Goal: Task Accomplishment & Management: Use online tool/utility

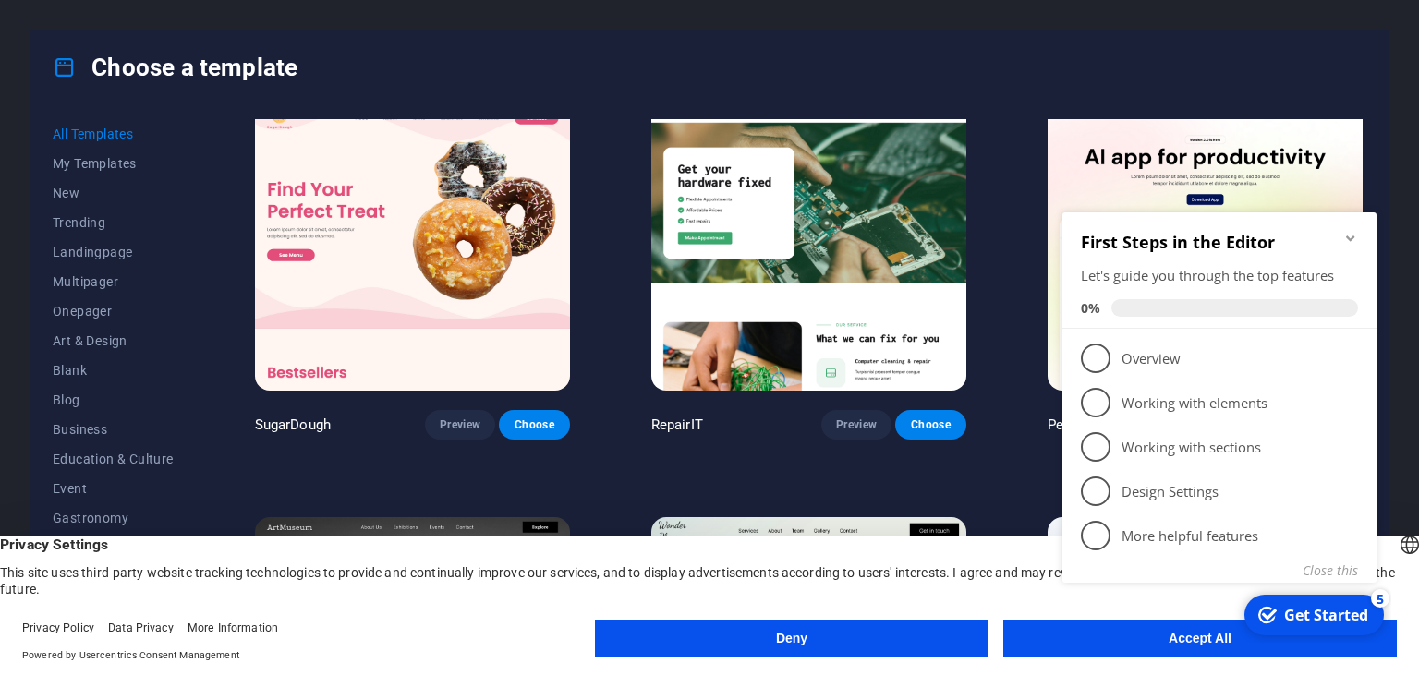
scroll to position [15, 0]
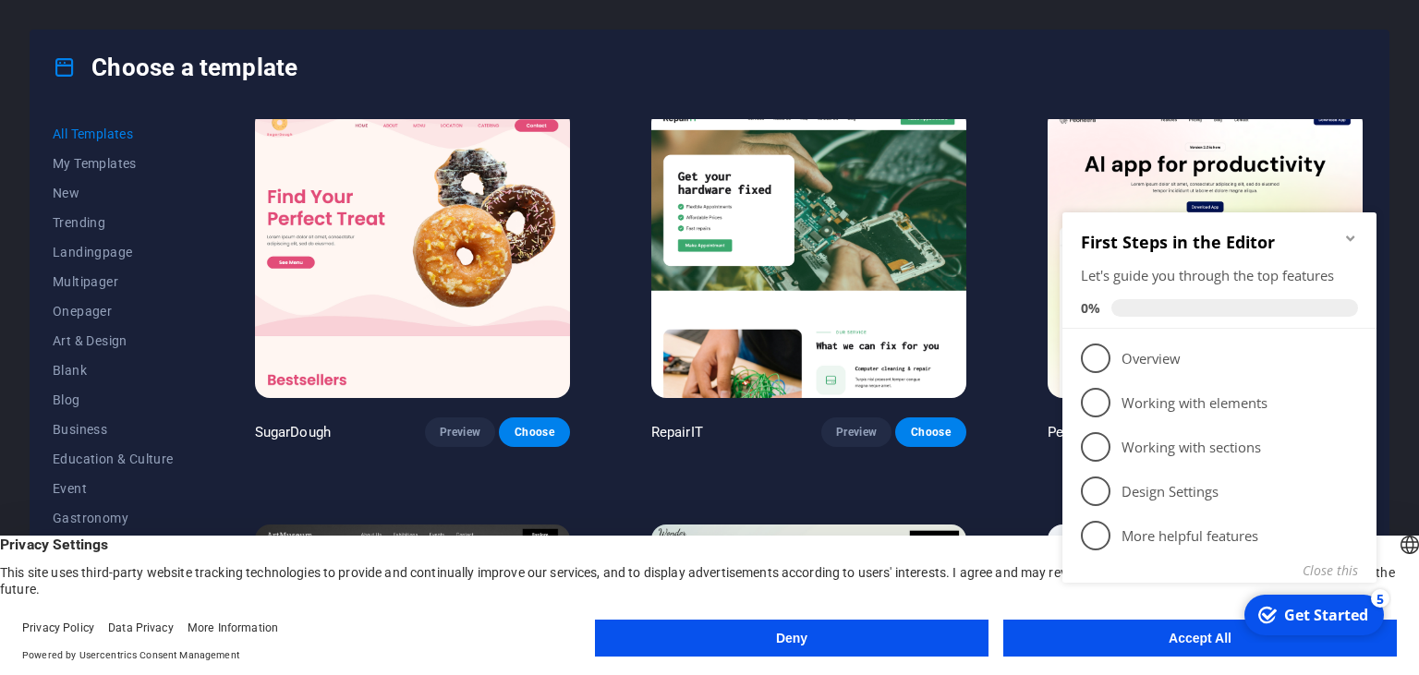
click at [1346, 238] on icon "Minimize checklist" at bounding box center [1350, 238] width 15 height 15
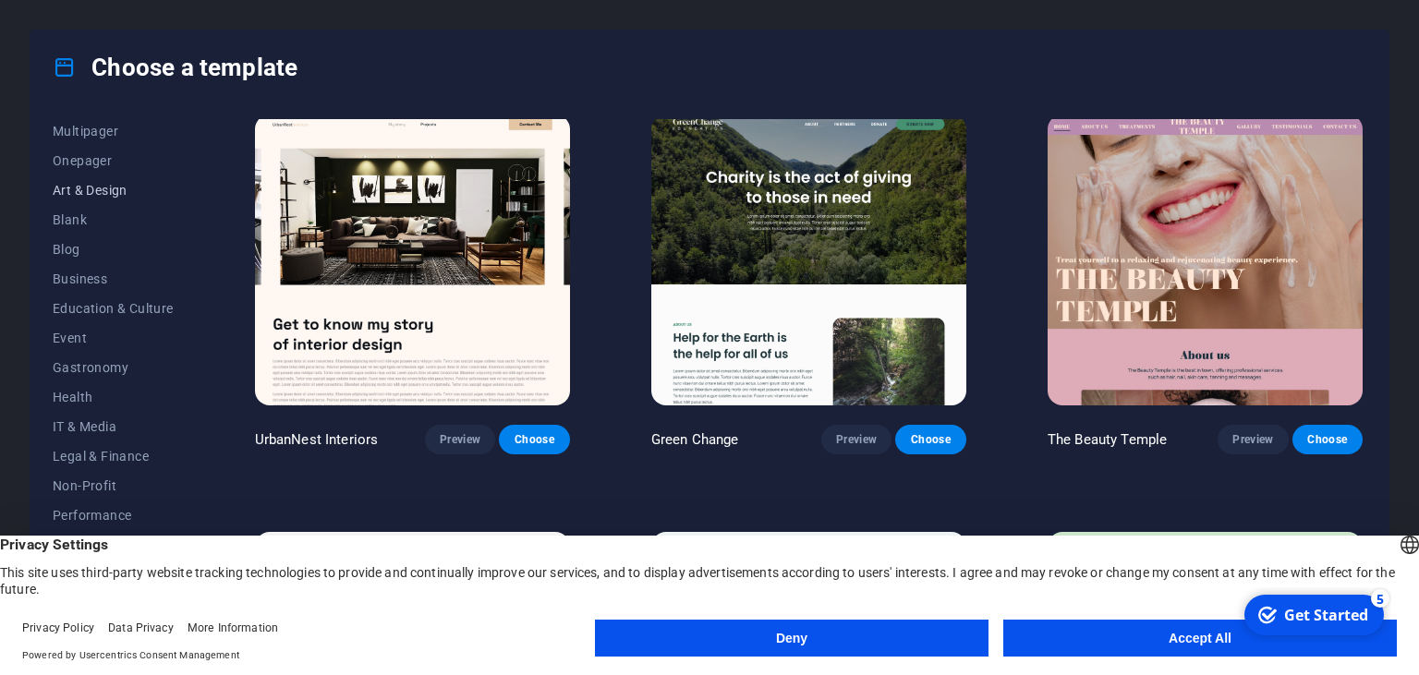
scroll to position [235, 0]
click at [84, 341] on span "IT & Media" at bounding box center [113, 342] width 121 height 15
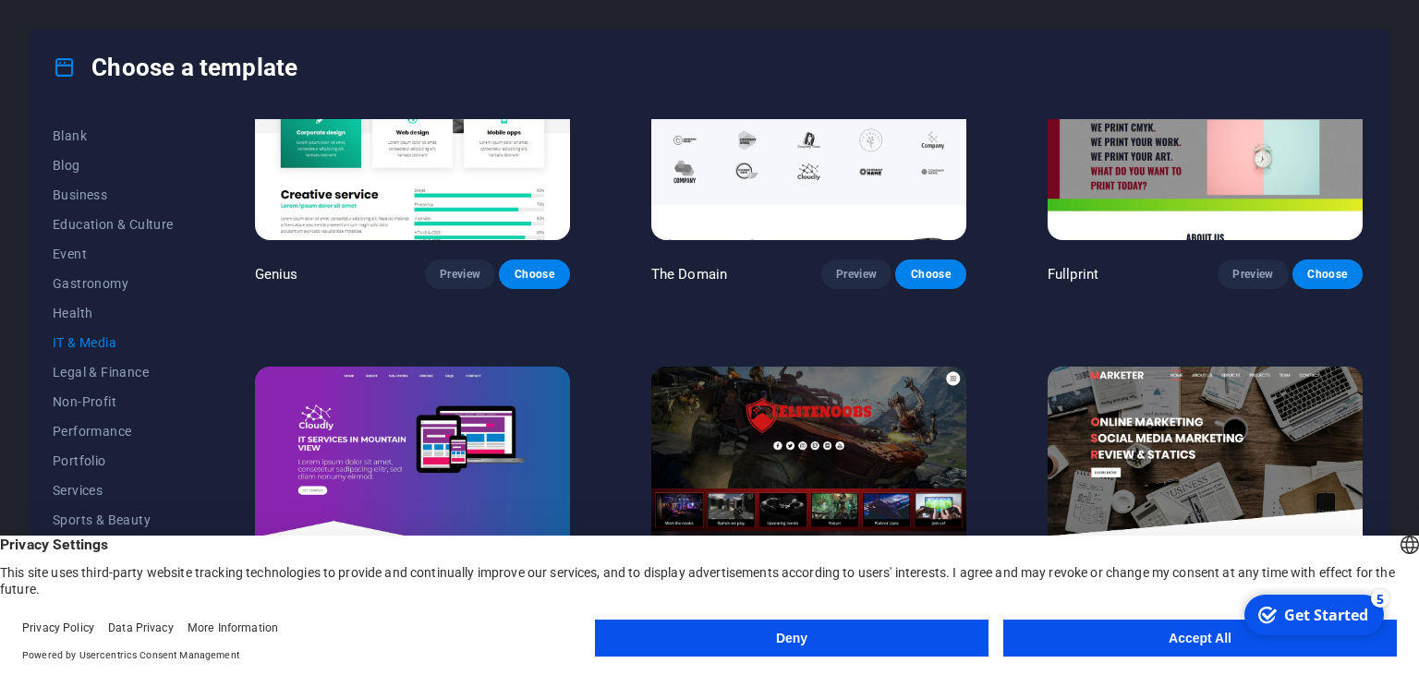
scroll to position [1092, 0]
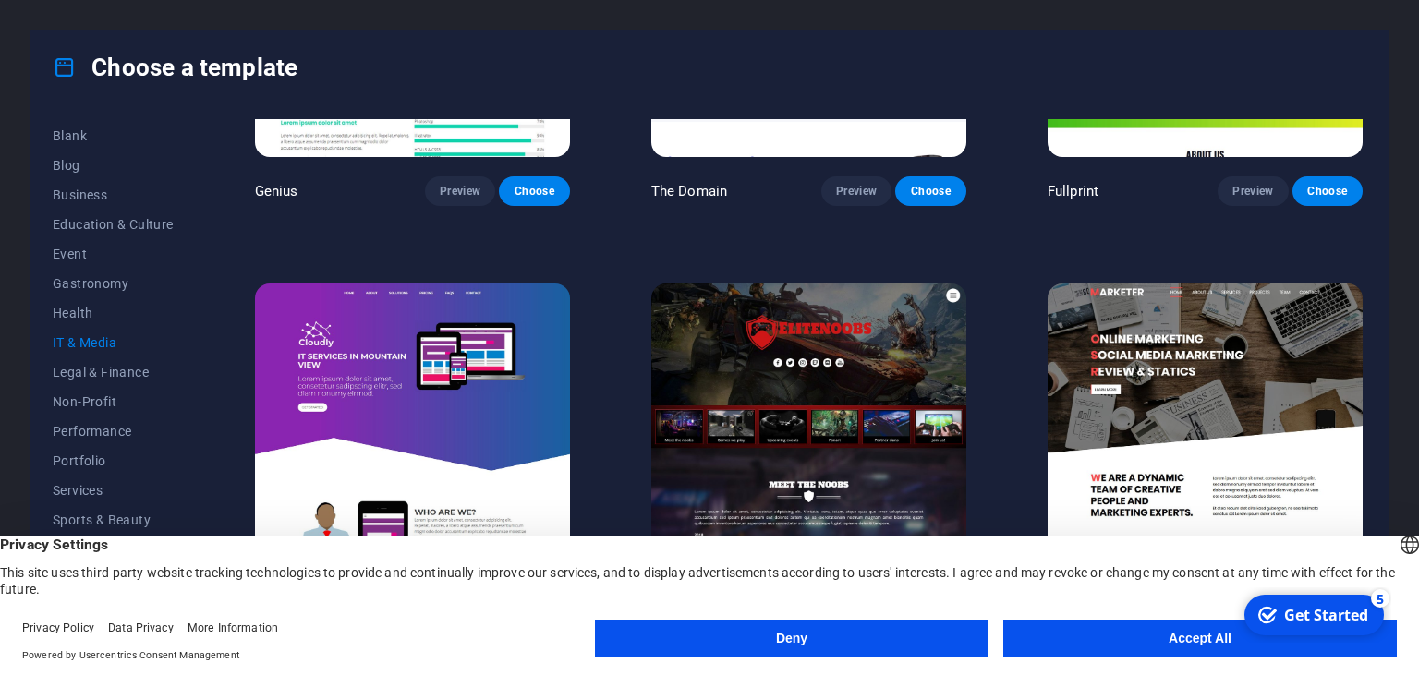
click at [1122, 394] on img at bounding box center [1205, 429] width 315 height 290
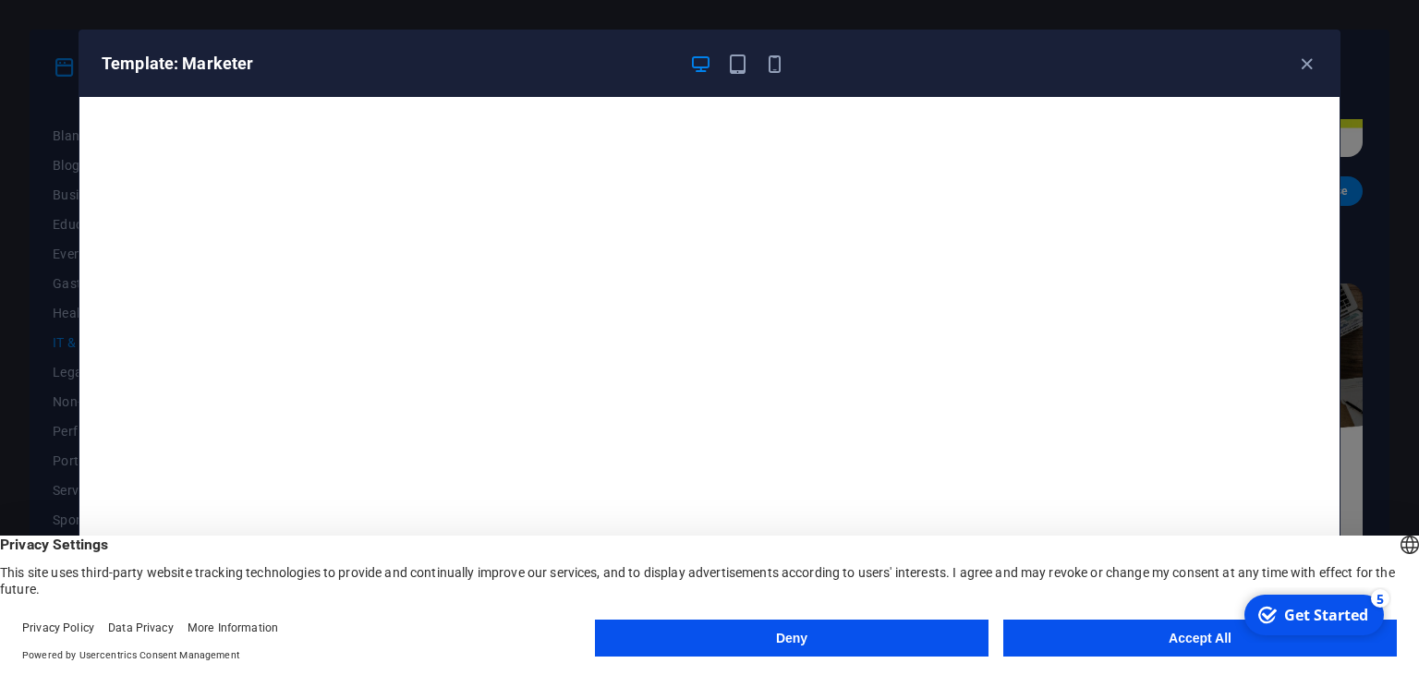
click at [883, 637] on button "Deny" at bounding box center [792, 638] width 394 height 37
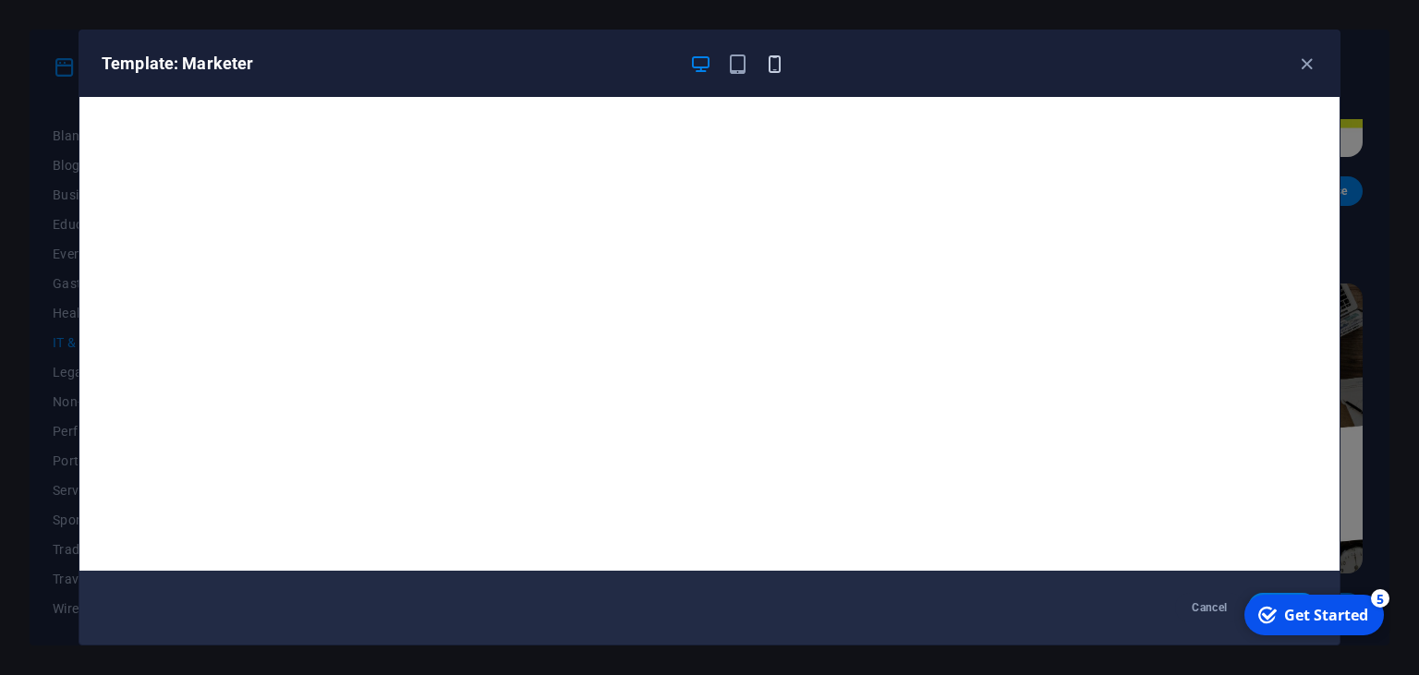
click at [767, 61] on icon "button" at bounding box center [774, 64] width 21 height 21
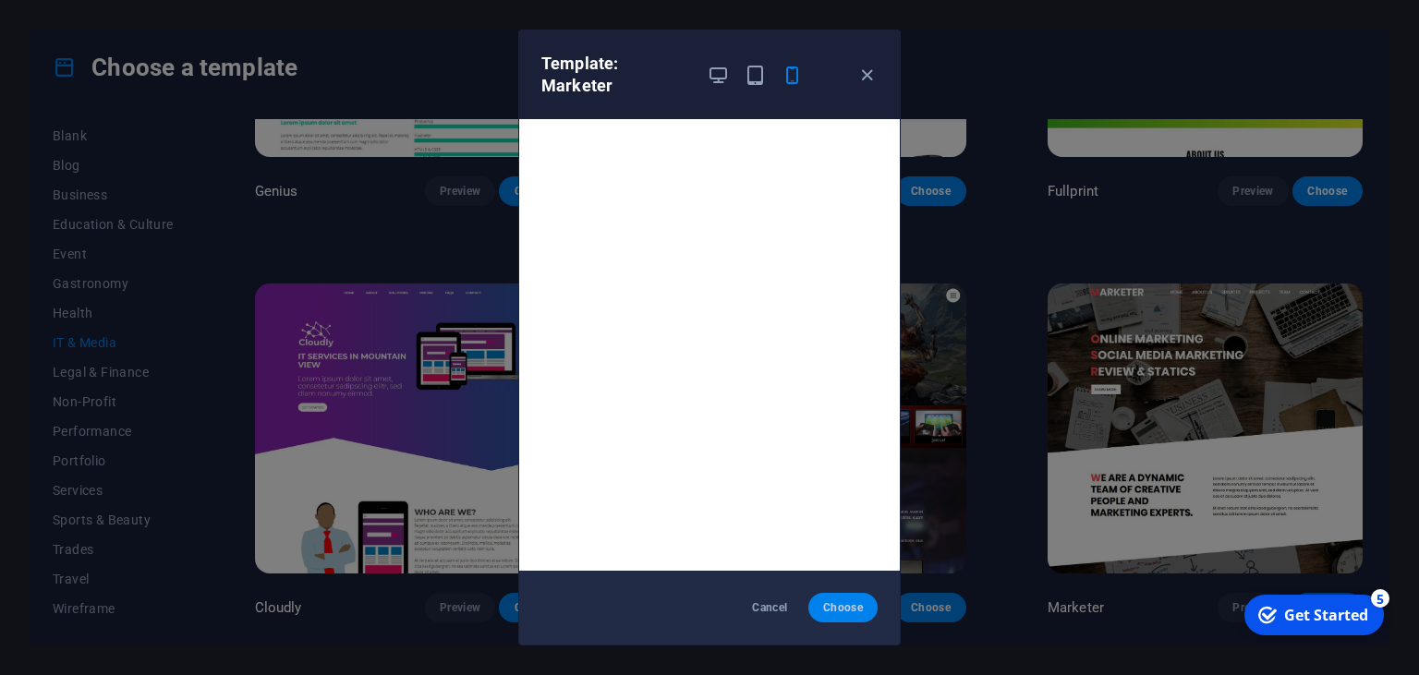
click at [845, 622] on button "Choose" at bounding box center [842, 608] width 69 height 30
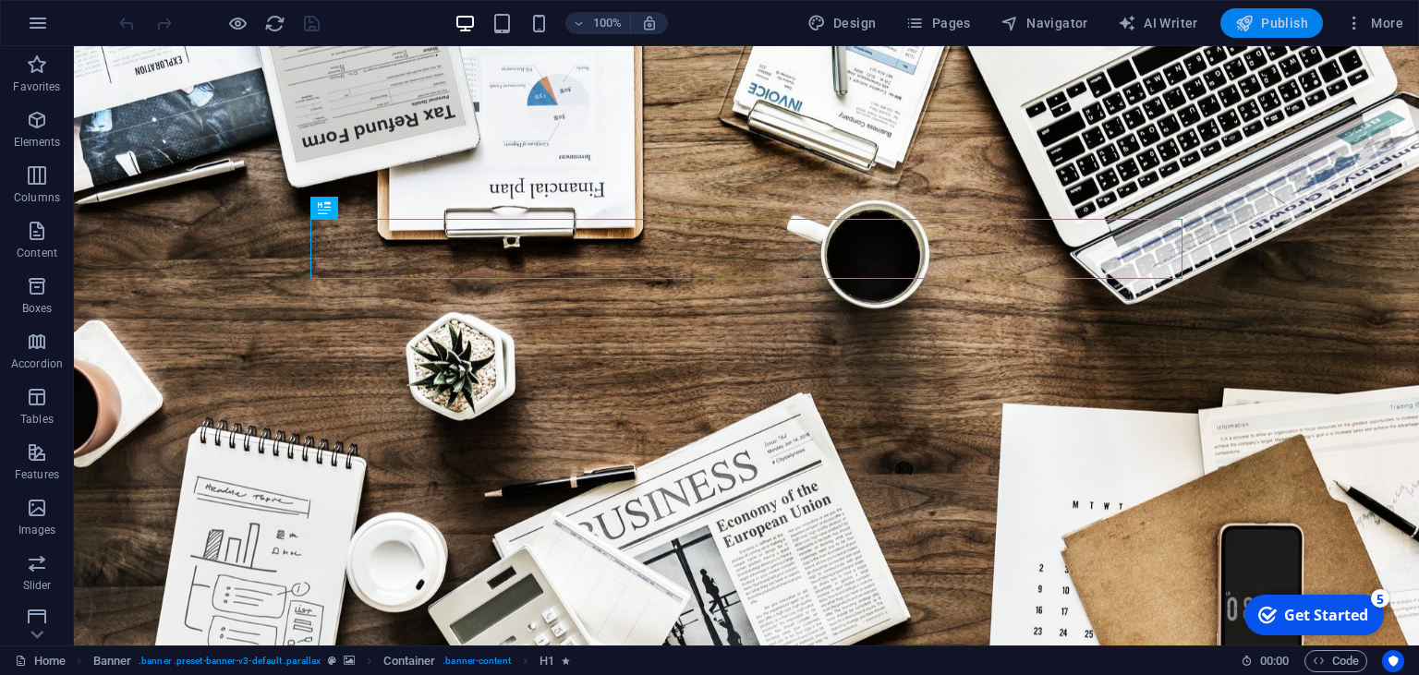
click at [1271, 14] on span "Publish" at bounding box center [1271, 23] width 73 height 18
click at [42, 27] on icon "button" at bounding box center [38, 23] width 22 height 22
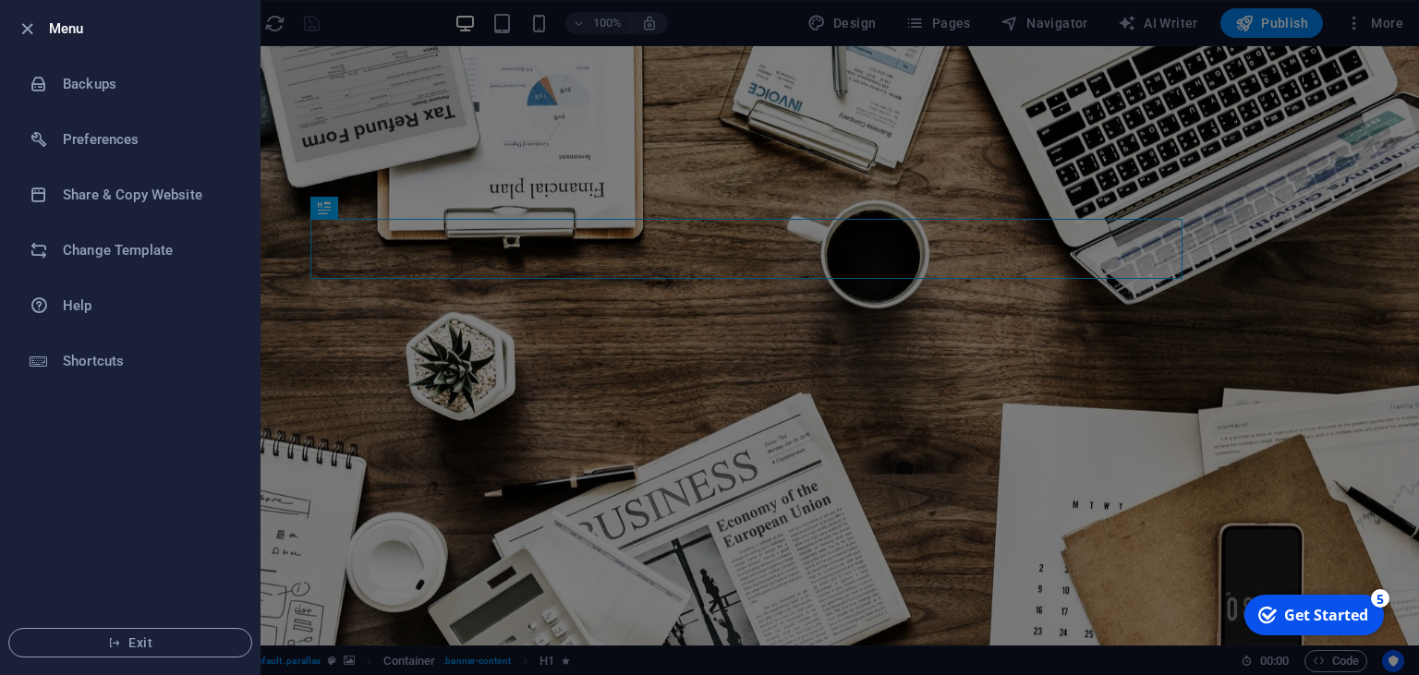
click at [451, 381] on div at bounding box center [709, 337] width 1419 height 675
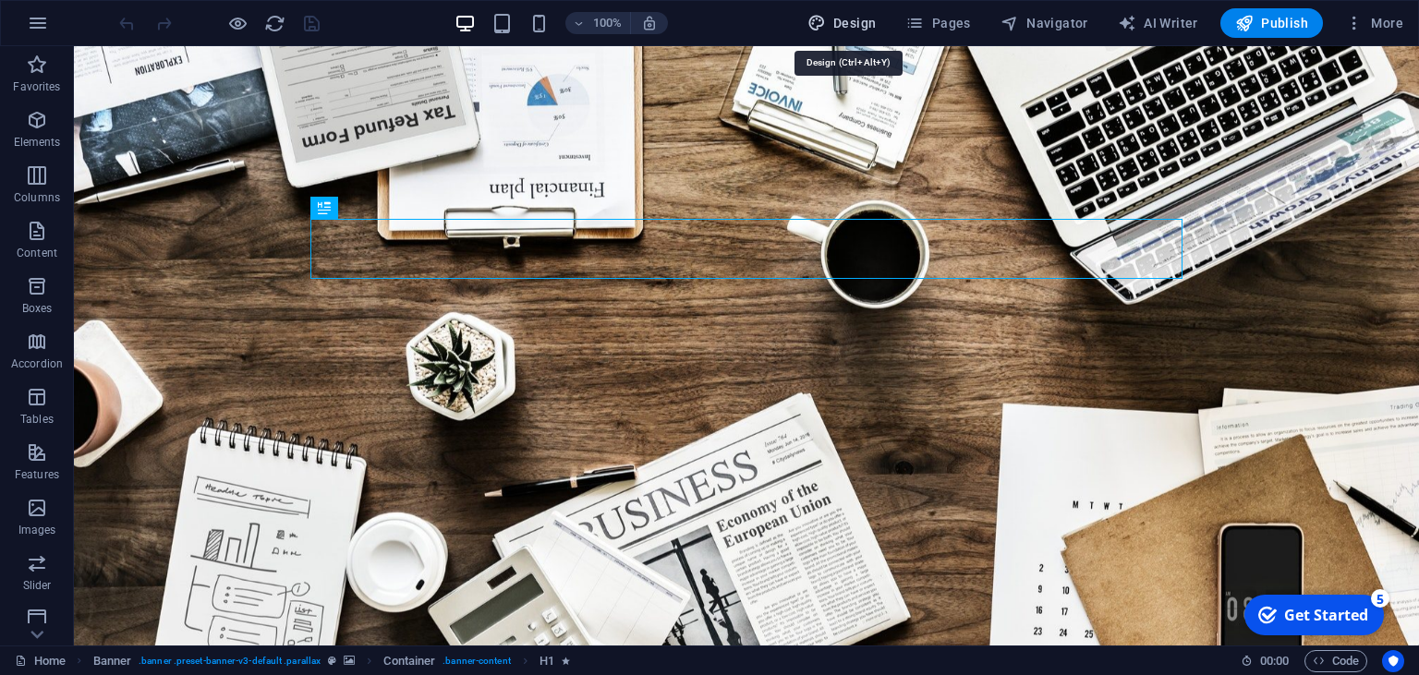
click at [856, 13] on button "Design" at bounding box center [842, 23] width 84 height 30
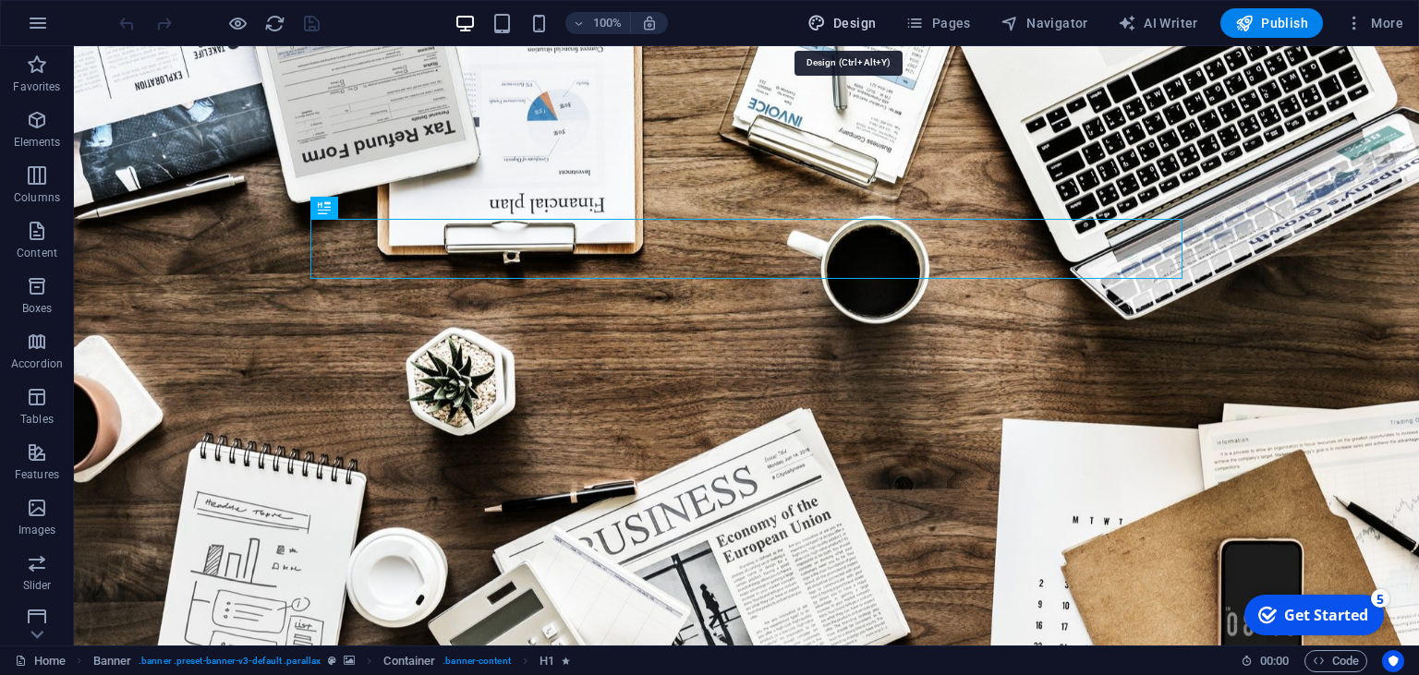
select select "rem"
select select "300"
select select "px"
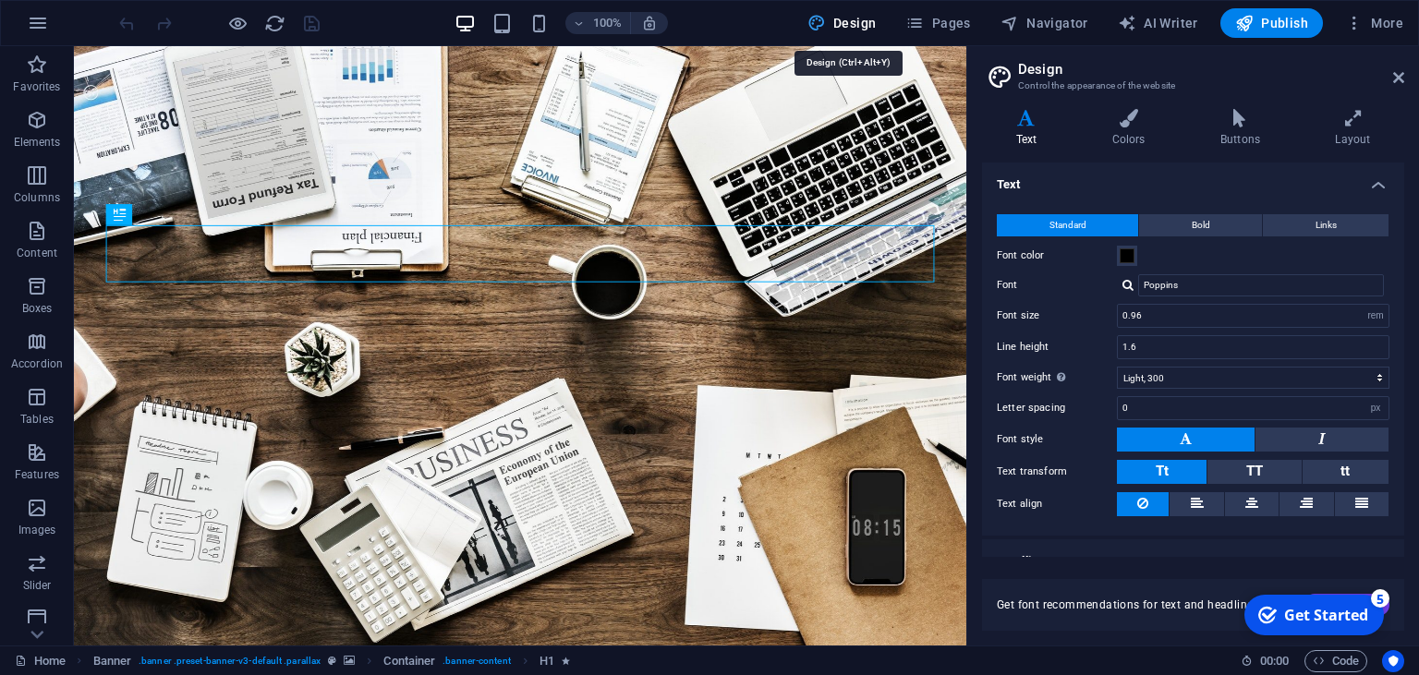
click at [856, 13] on button "Design" at bounding box center [842, 23] width 84 height 30
click at [1401, 84] on icon at bounding box center [1398, 77] width 11 height 15
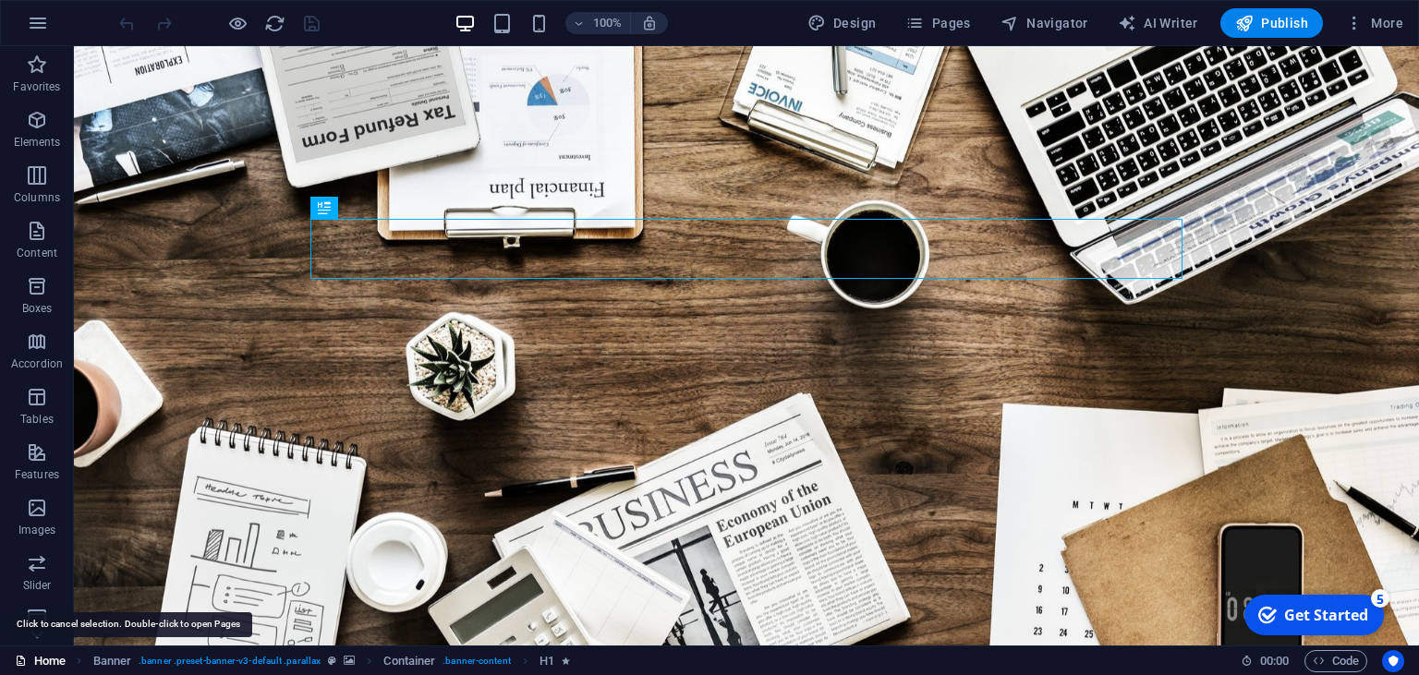
click at [35, 662] on link "Home" at bounding box center [40, 661] width 51 height 22
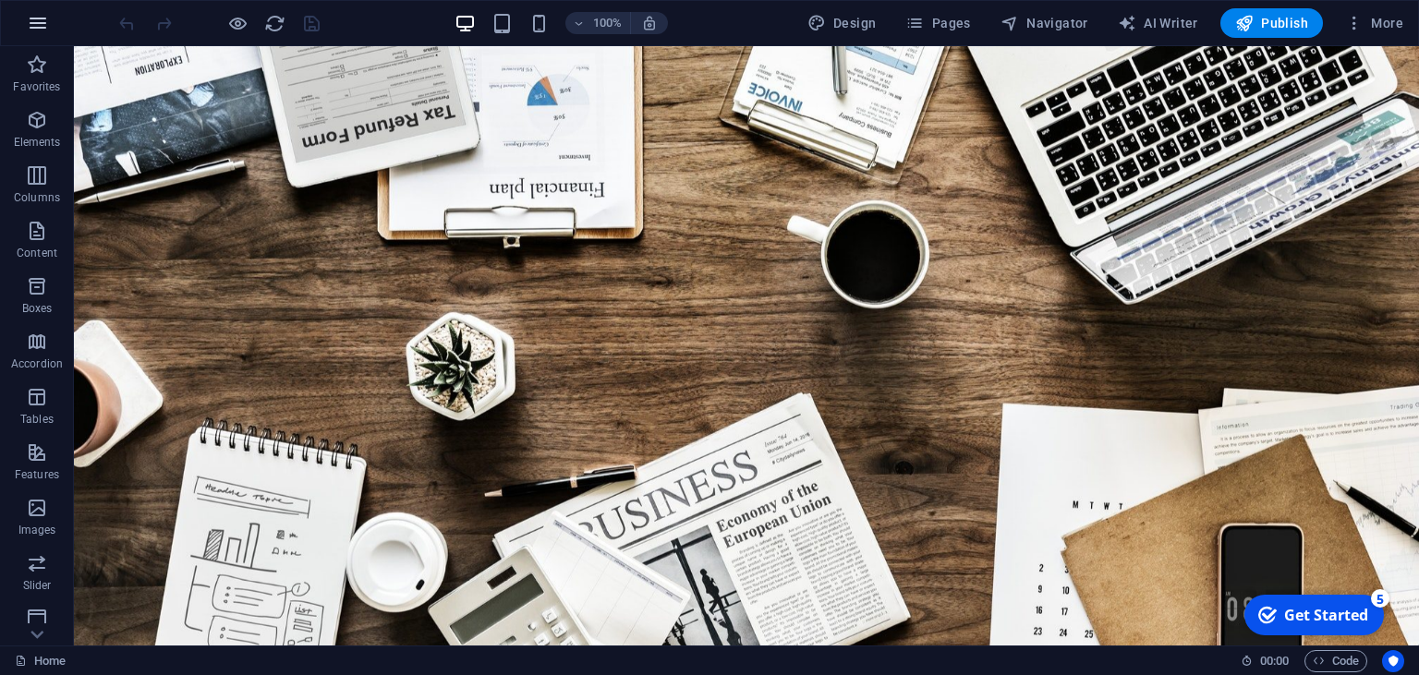
click at [41, 18] on icon "button" at bounding box center [38, 23] width 22 height 22
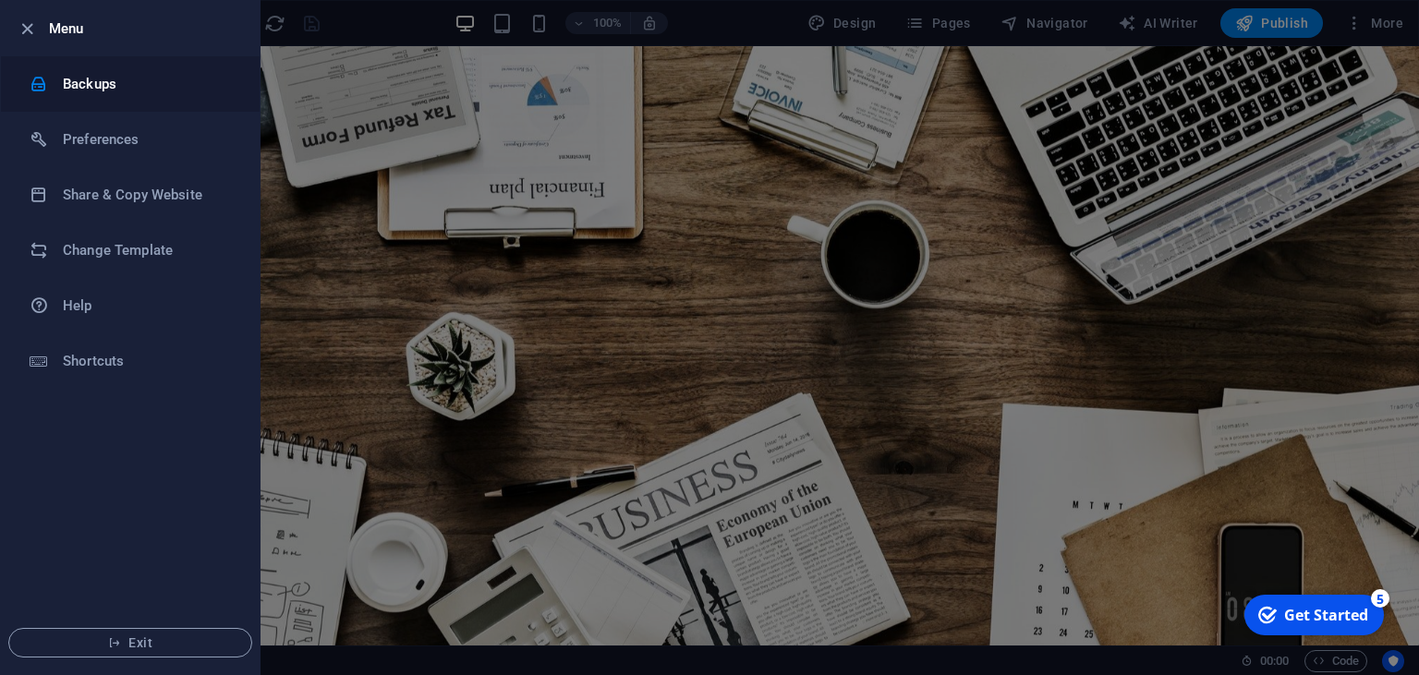
click at [76, 87] on h6 "Backups" at bounding box center [148, 84] width 171 height 22
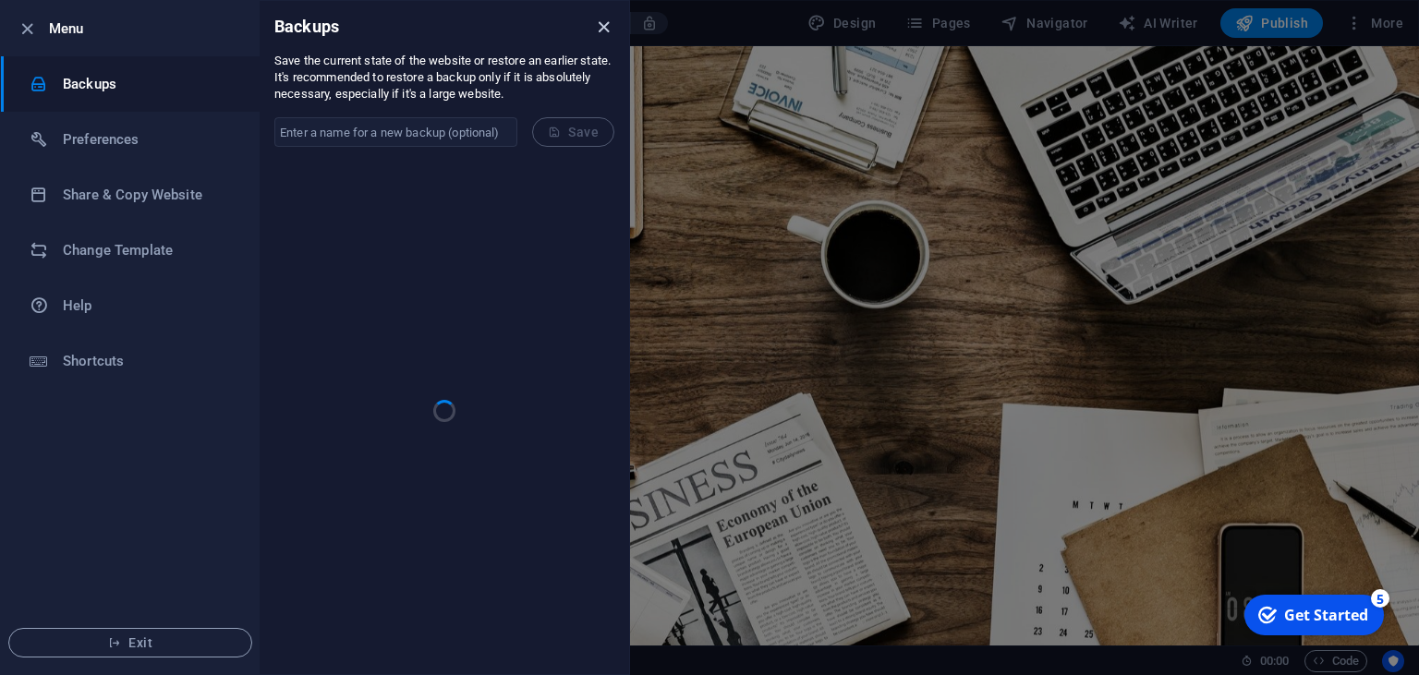
click at [608, 30] on icon "close" at bounding box center [603, 27] width 21 height 21
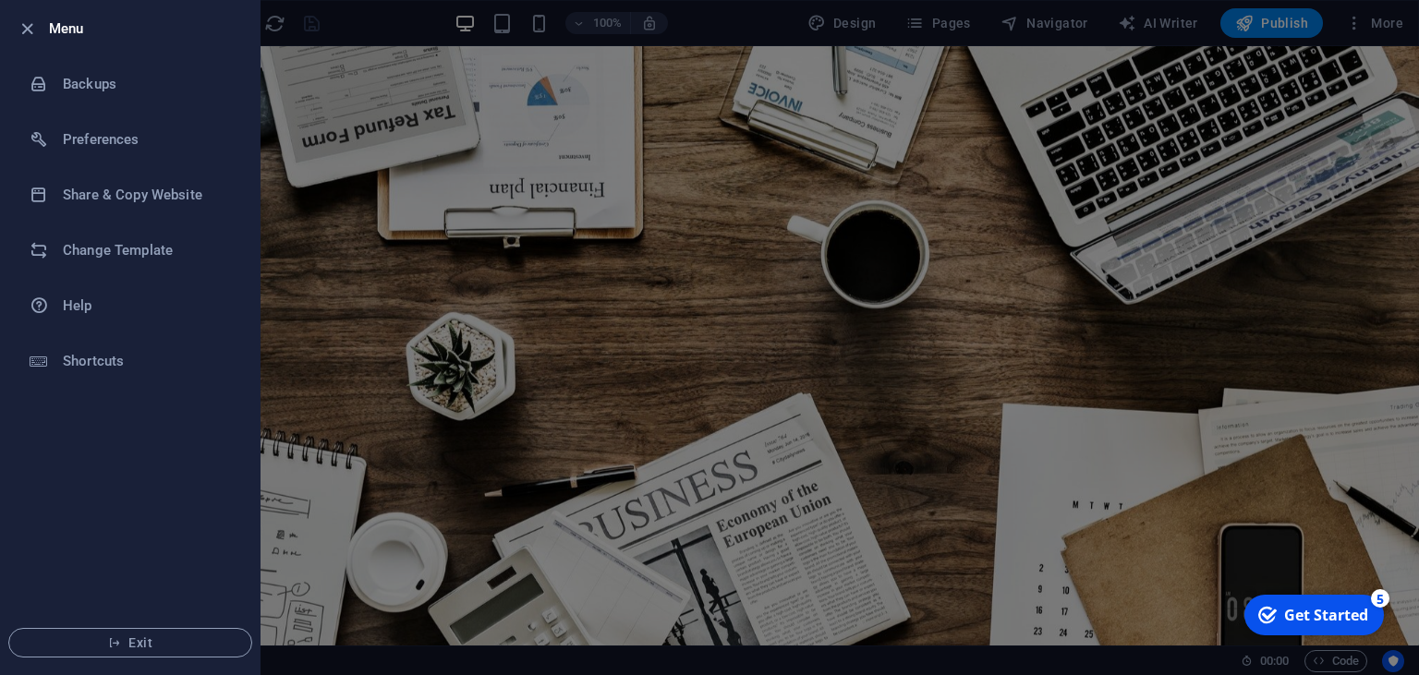
click at [608, 30] on div at bounding box center [709, 337] width 1419 height 675
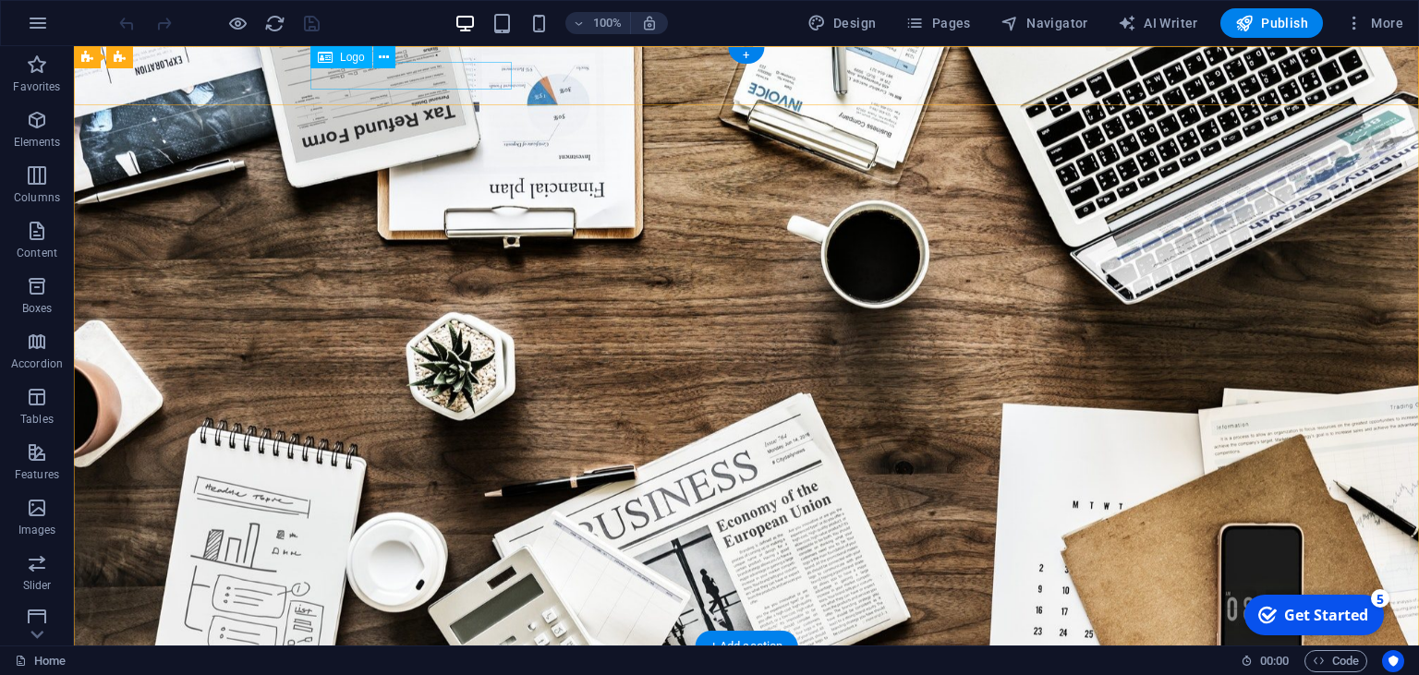
click at [398, 662] on div at bounding box center [746, 676] width 872 height 28
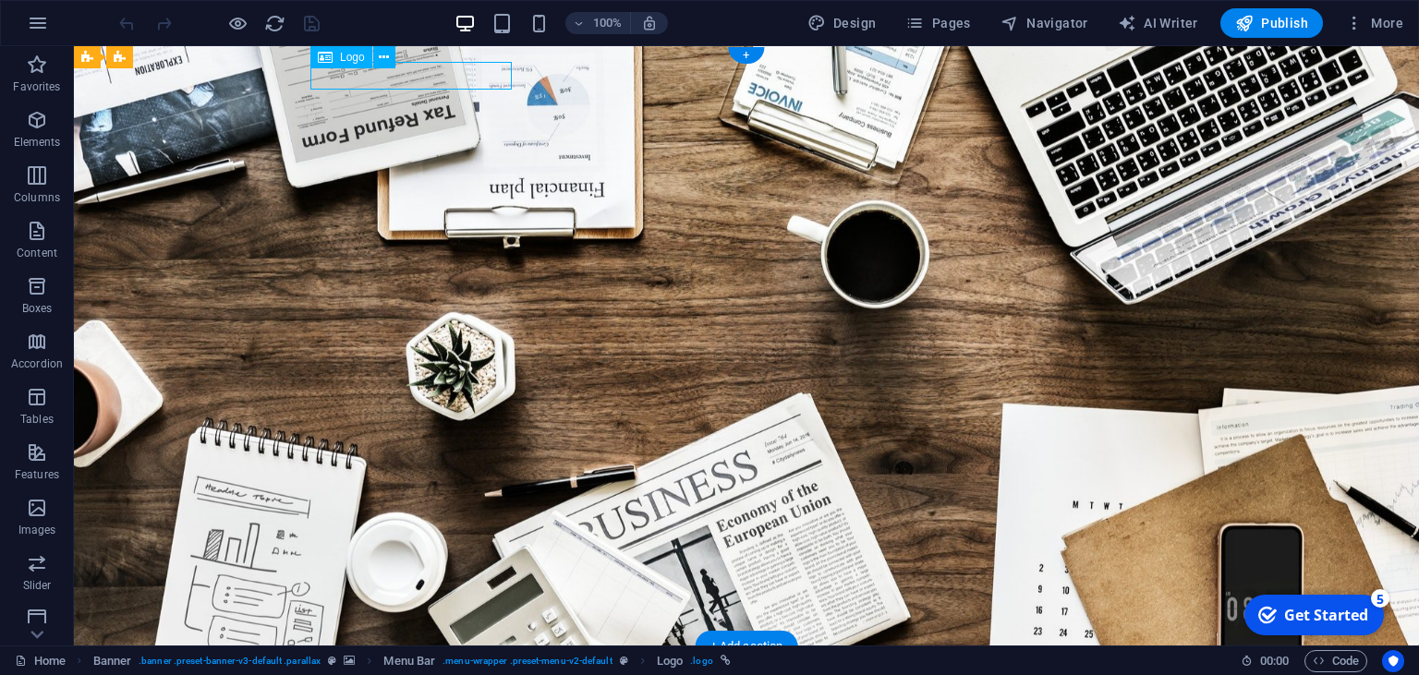
click at [398, 662] on div at bounding box center [746, 676] width 872 height 28
select select "px"
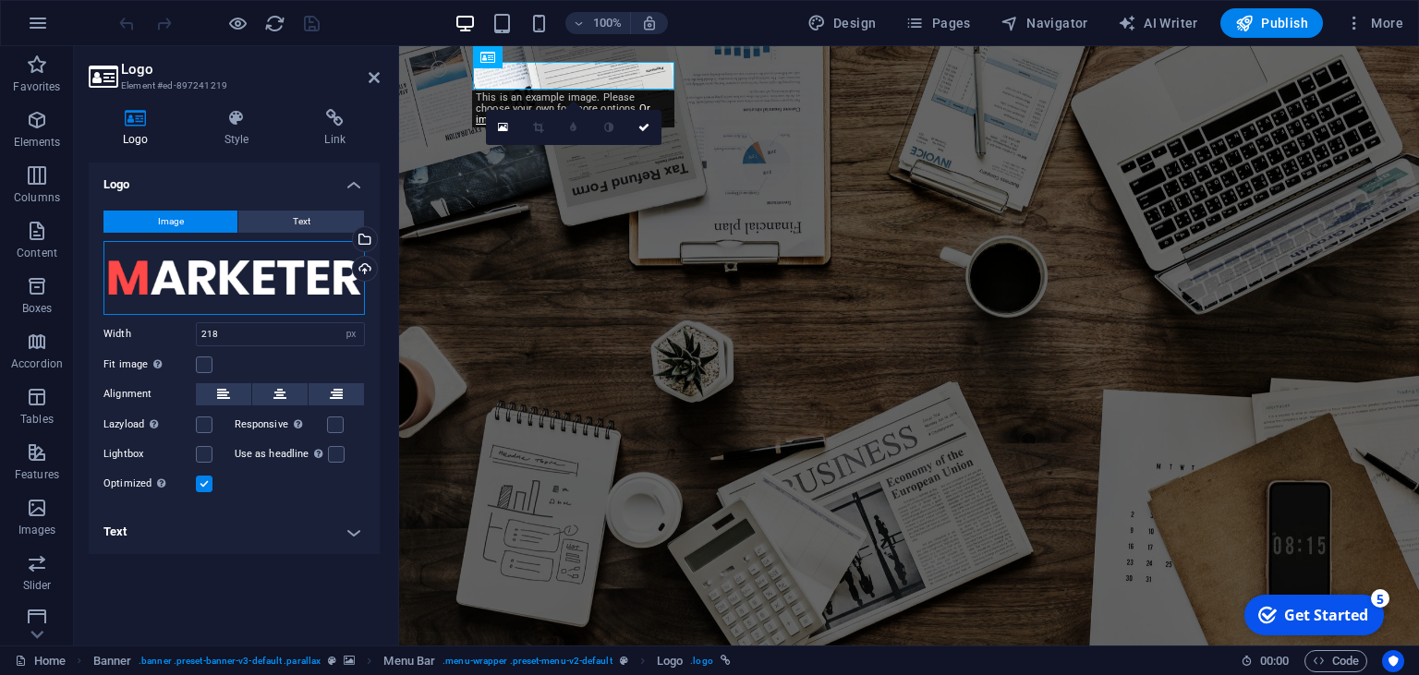
click at [192, 275] on div "Drag files here, click to choose files or select files from Files or our free s…" at bounding box center [233, 278] width 261 height 74
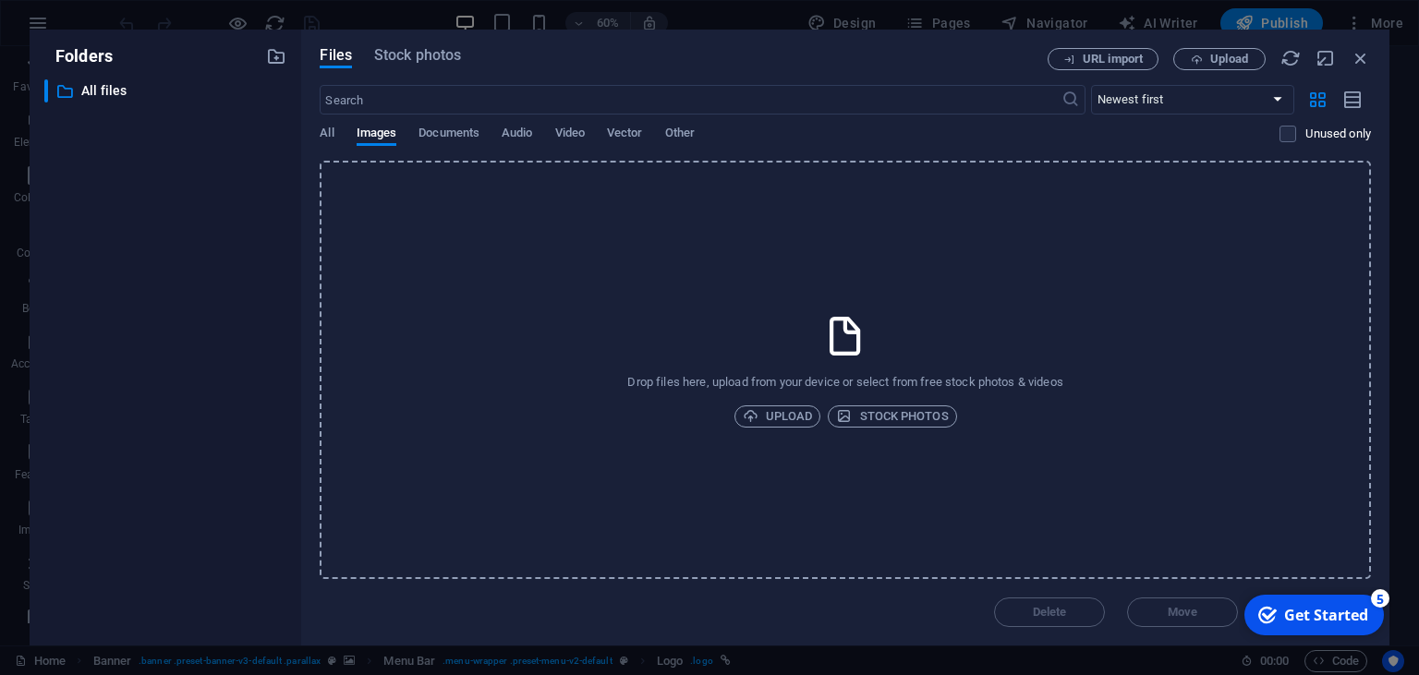
click at [192, 275] on div "​ All files All files" at bounding box center [165, 355] width 242 height 552
click at [325, 142] on span "All" at bounding box center [327, 135] width 14 height 26
click at [767, 412] on span "Upload" at bounding box center [778, 417] width 70 height 22
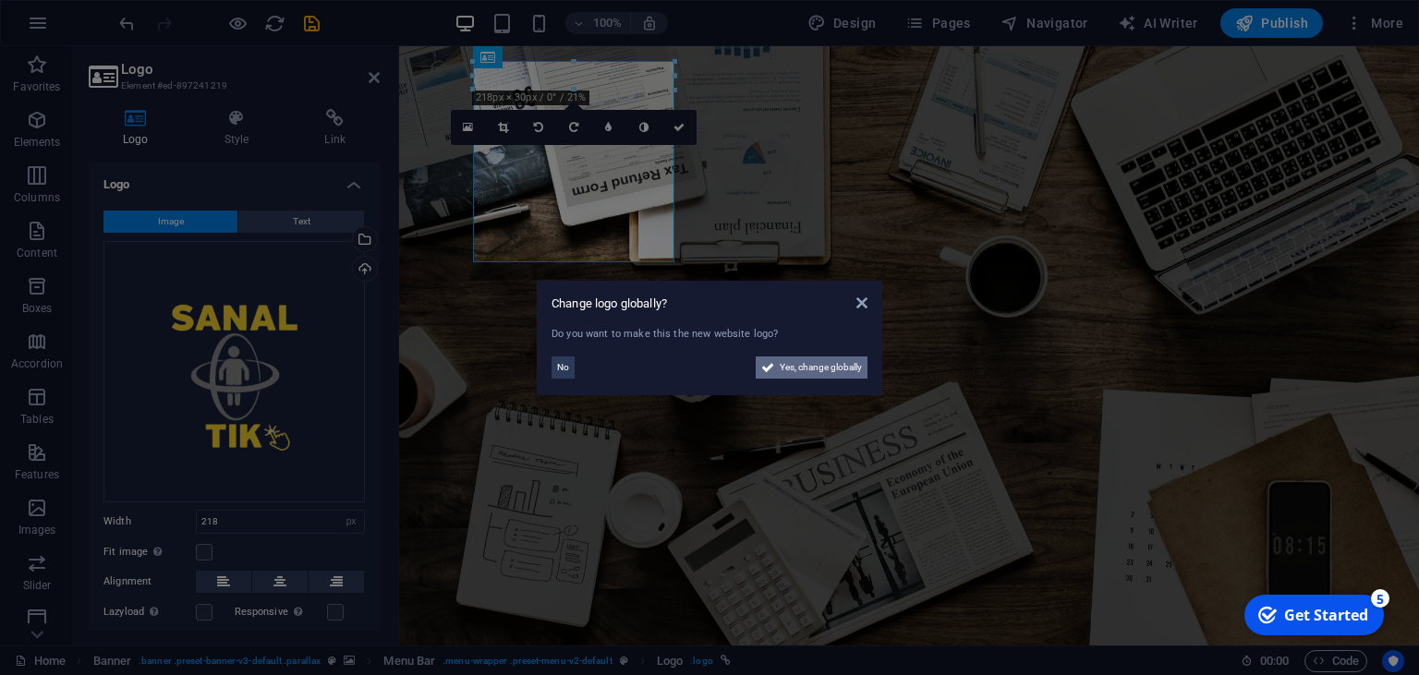
click at [784, 371] on span "Yes, change globally" at bounding box center [821, 368] width 82 height 22
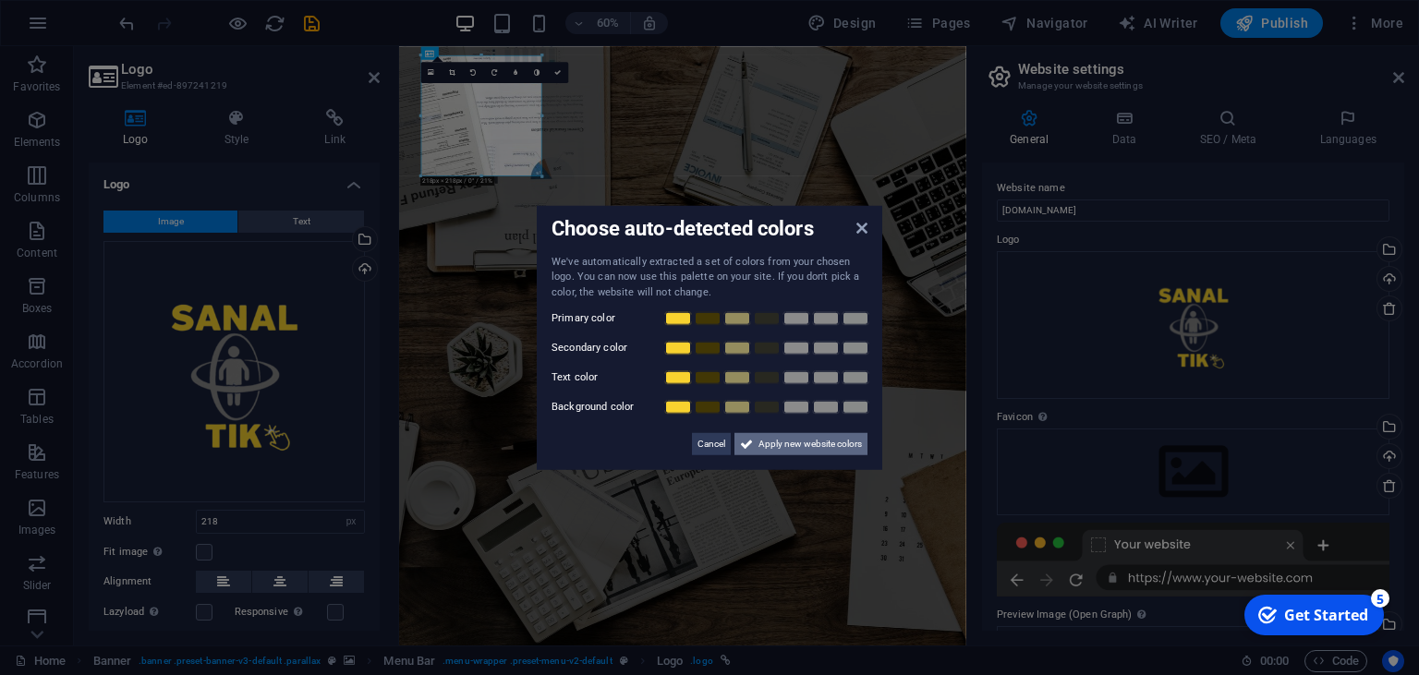
click at [783, 440] on span "Apply new website colors" at bounding box center [810, 444] width 103 height 22
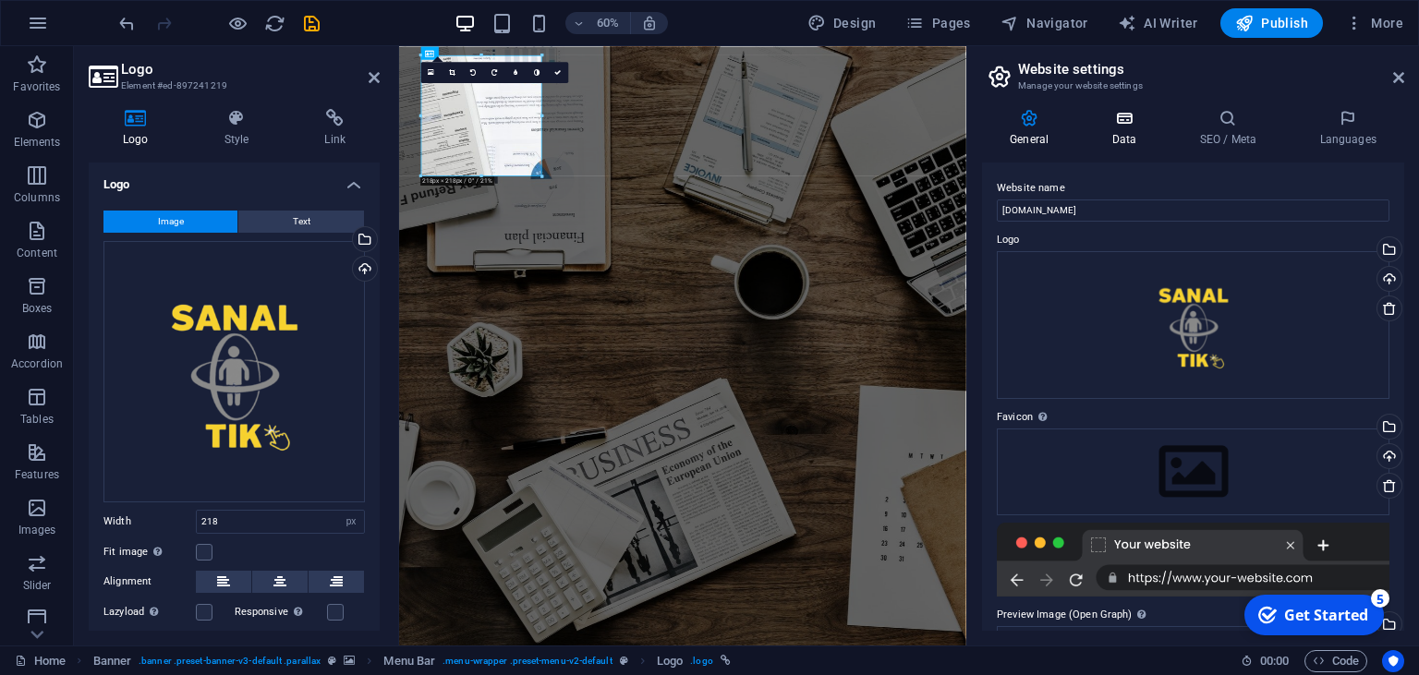
click at [1118, 120] on icon at bounding box center [1124, 118] width 80 height 18
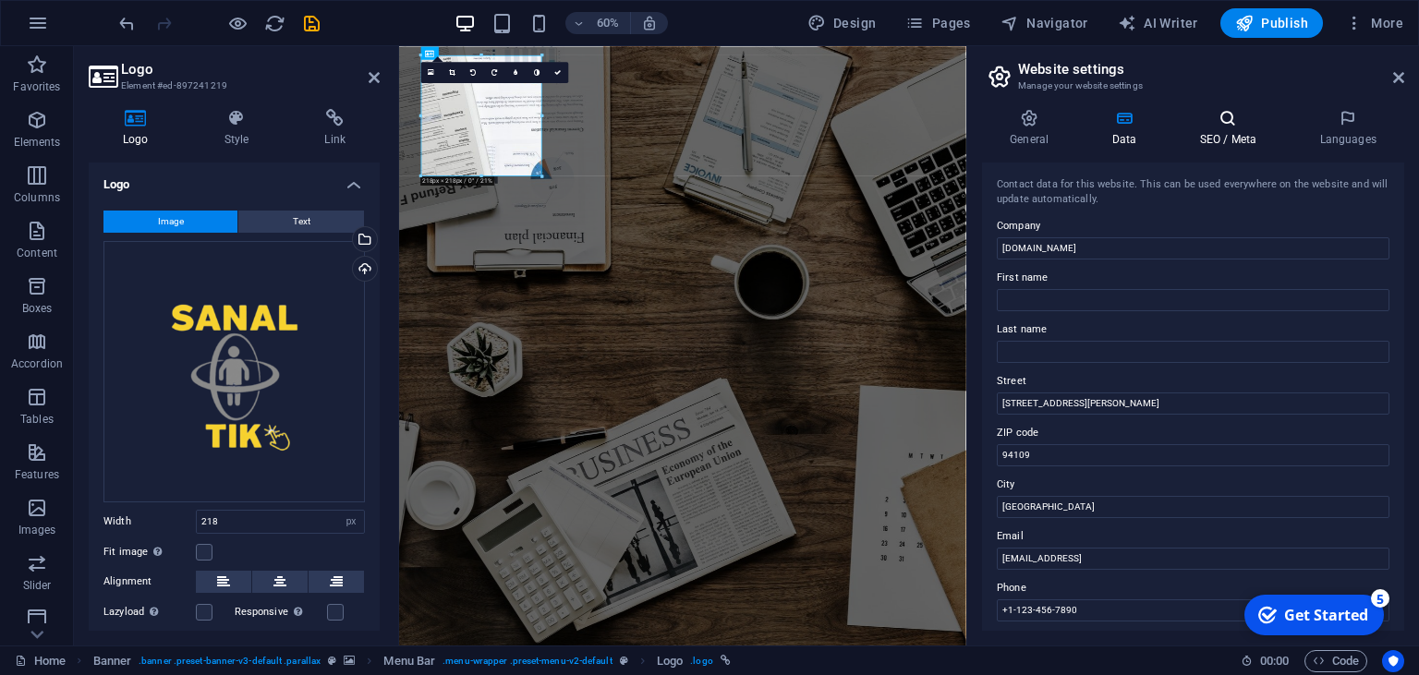
click at [1212, 131] on h4 "SEO / Meta" at bounding box center [1232, 128] width 120 height 39
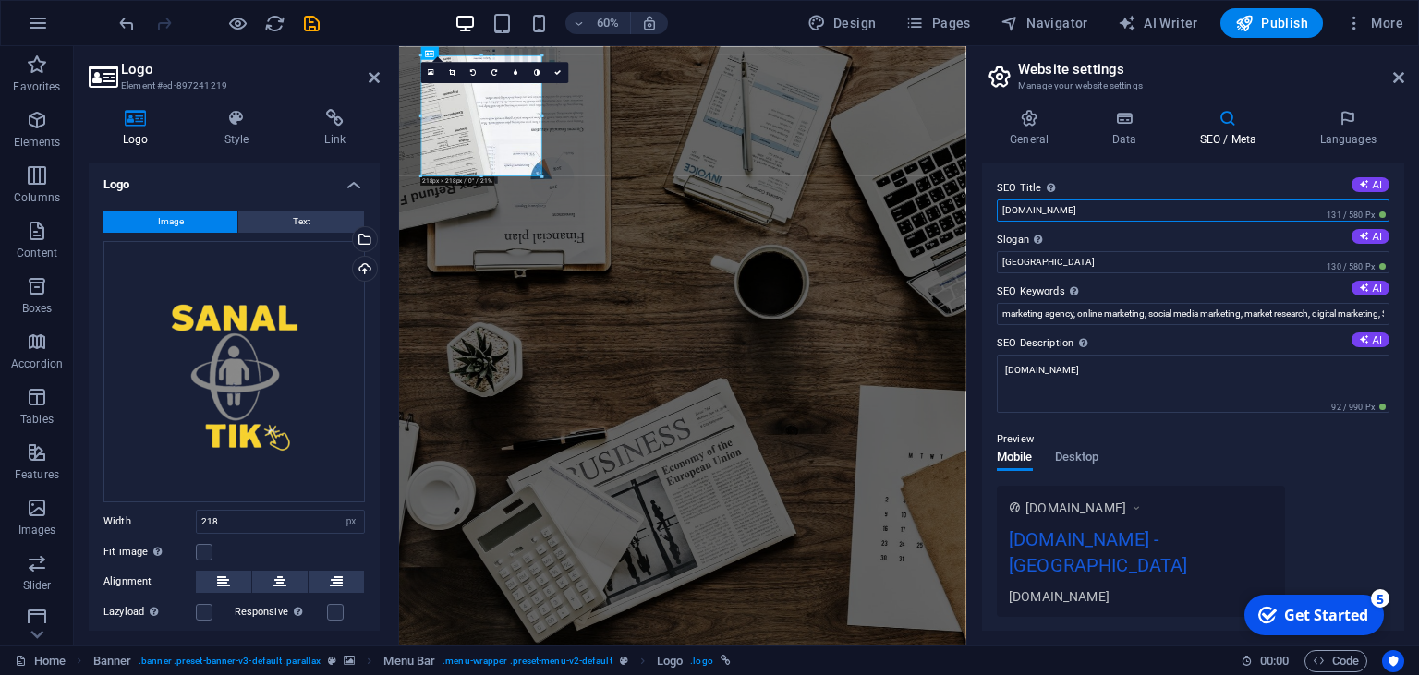
click at [1100, 210] on input "[DOMAIN_NAME]" at bounding box center [1193, 211] width 393 height 22
click at [1356, 129] on h4 "Languages" at bounding box center [1348, 128] width 113 height 39
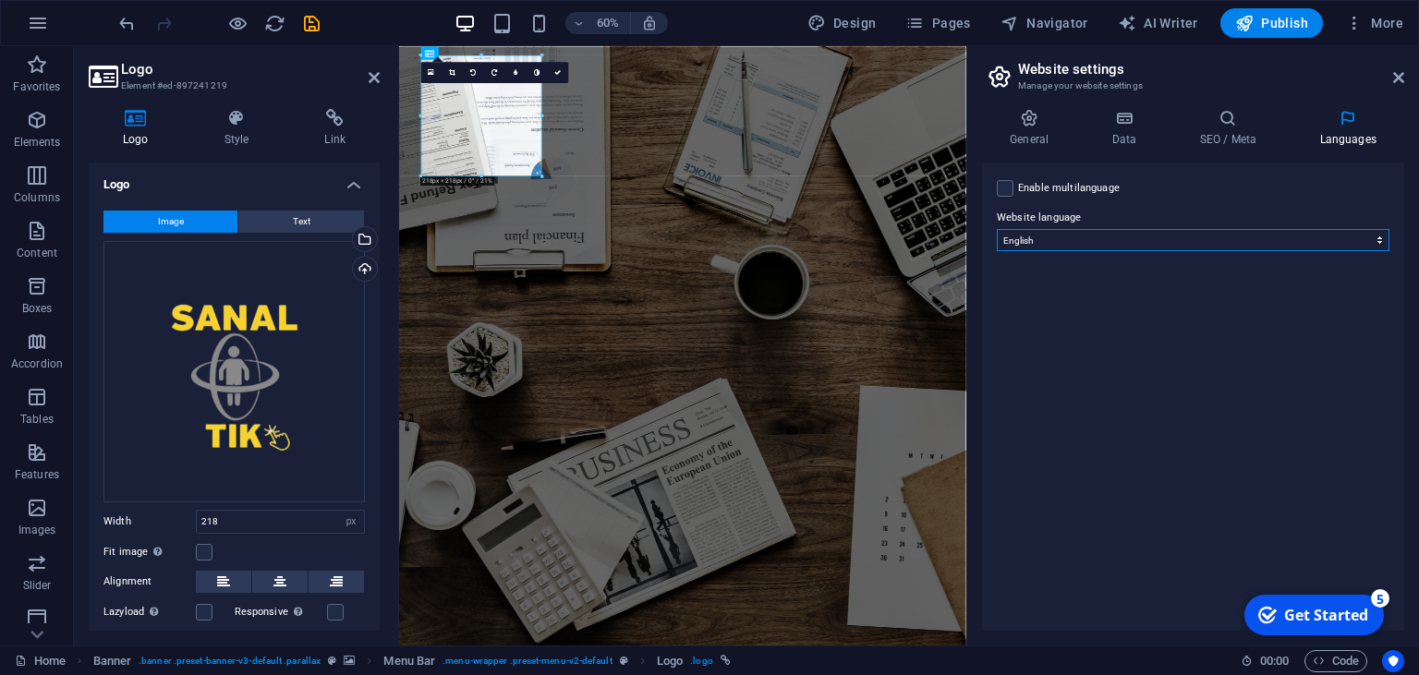
click at [997, 229] on select "Abkhazian Afar Afrikaans Akan Albanian Amharic Arabic Aragonese Armenian Assame…" at bounding box center [1193, 240] width 393 height 22
select select "165"
click option "Turkish" at bounding box center [0, 0] width 0 height 0
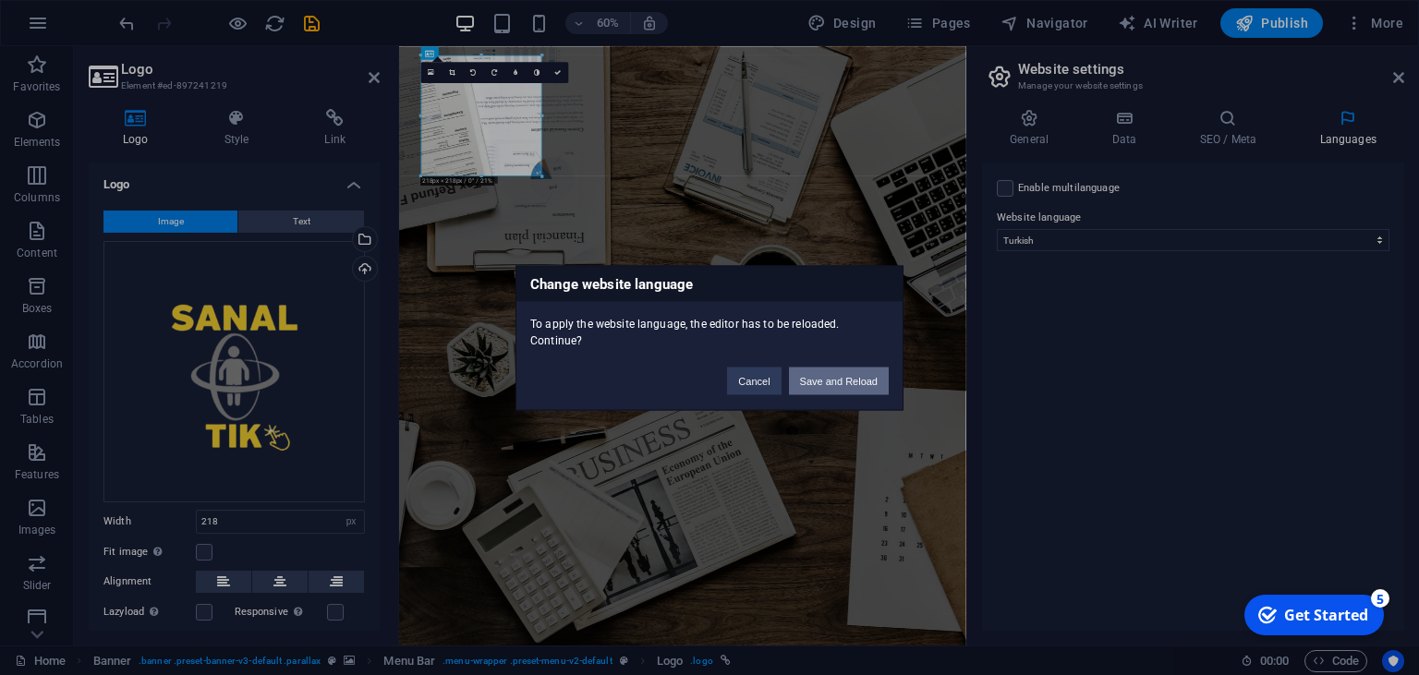
click at [848, 375] on button "Save and Reload" at bounding box center [839, 381] width 100 height 28
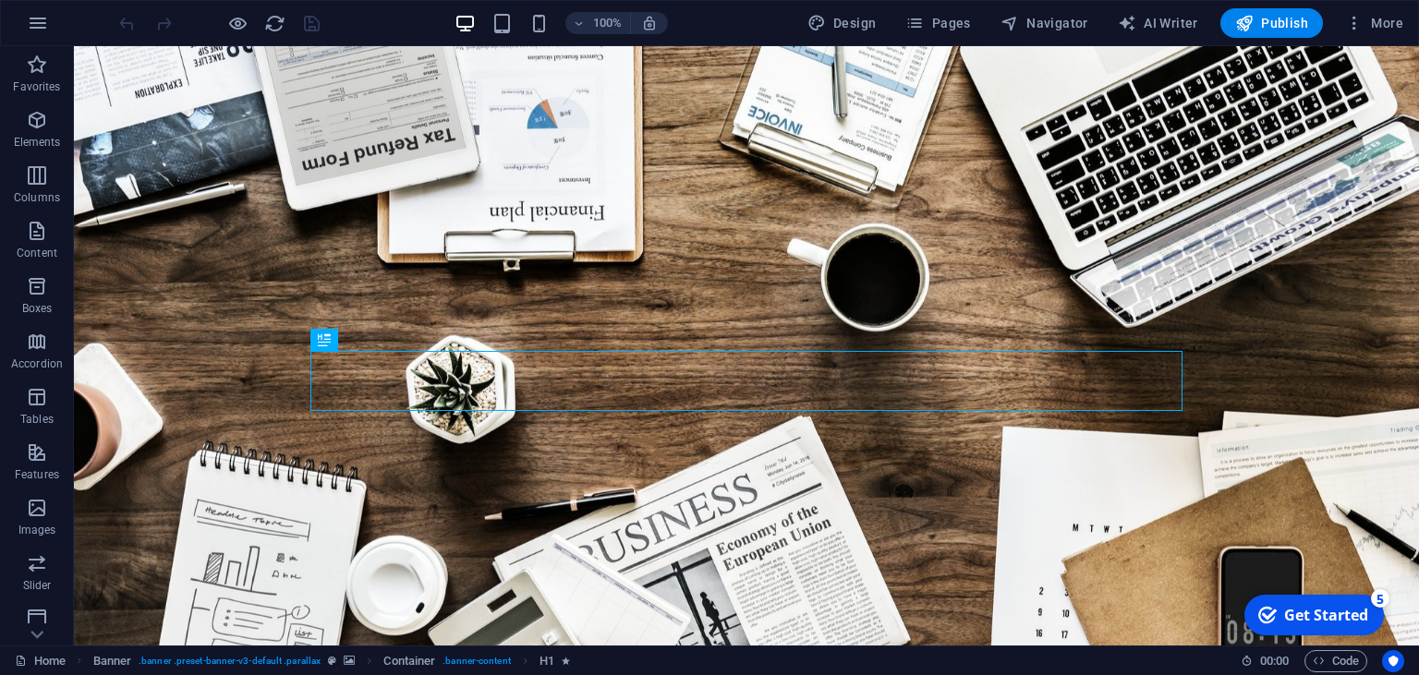
click at [1293, 602] on div "checkmark Get Started 5" at bounding box center [1315, 615] width 140 height 41
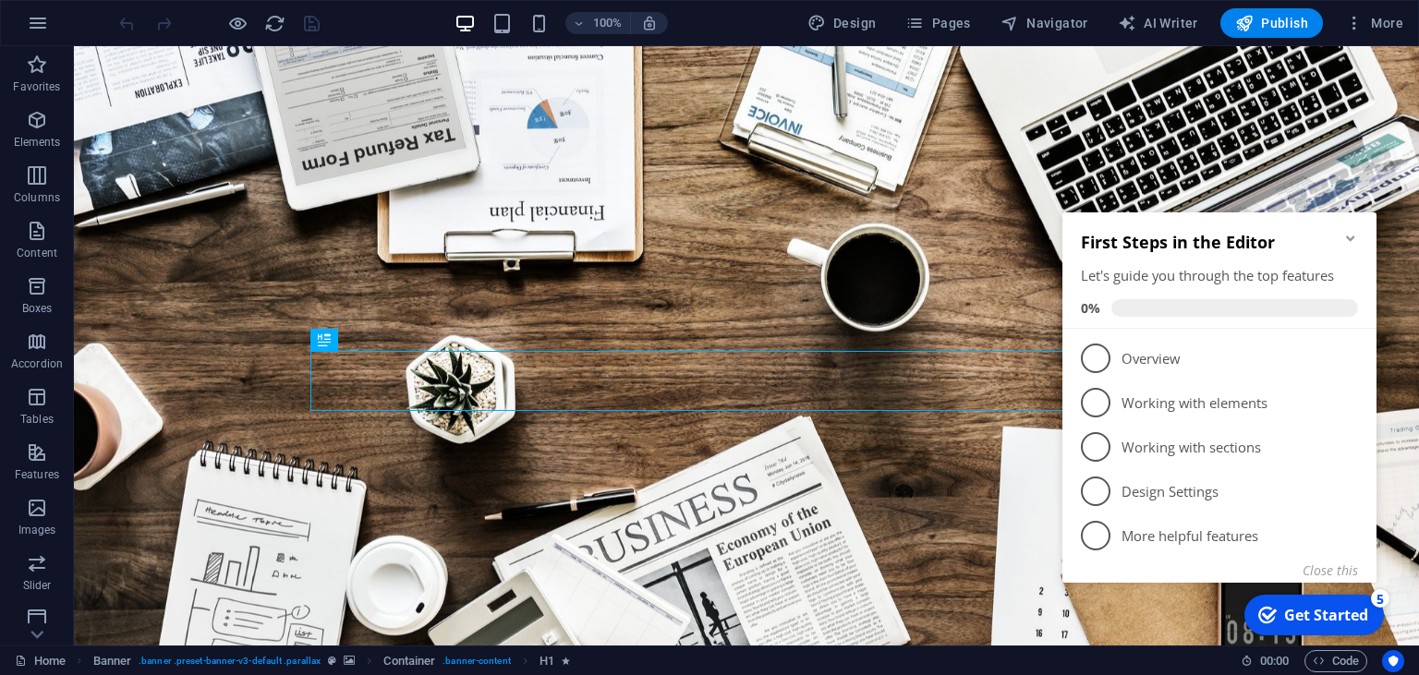
click at [1355, 239] on icon "Minimize checklist" at bounding box center [1350, 238] width 15 height 15
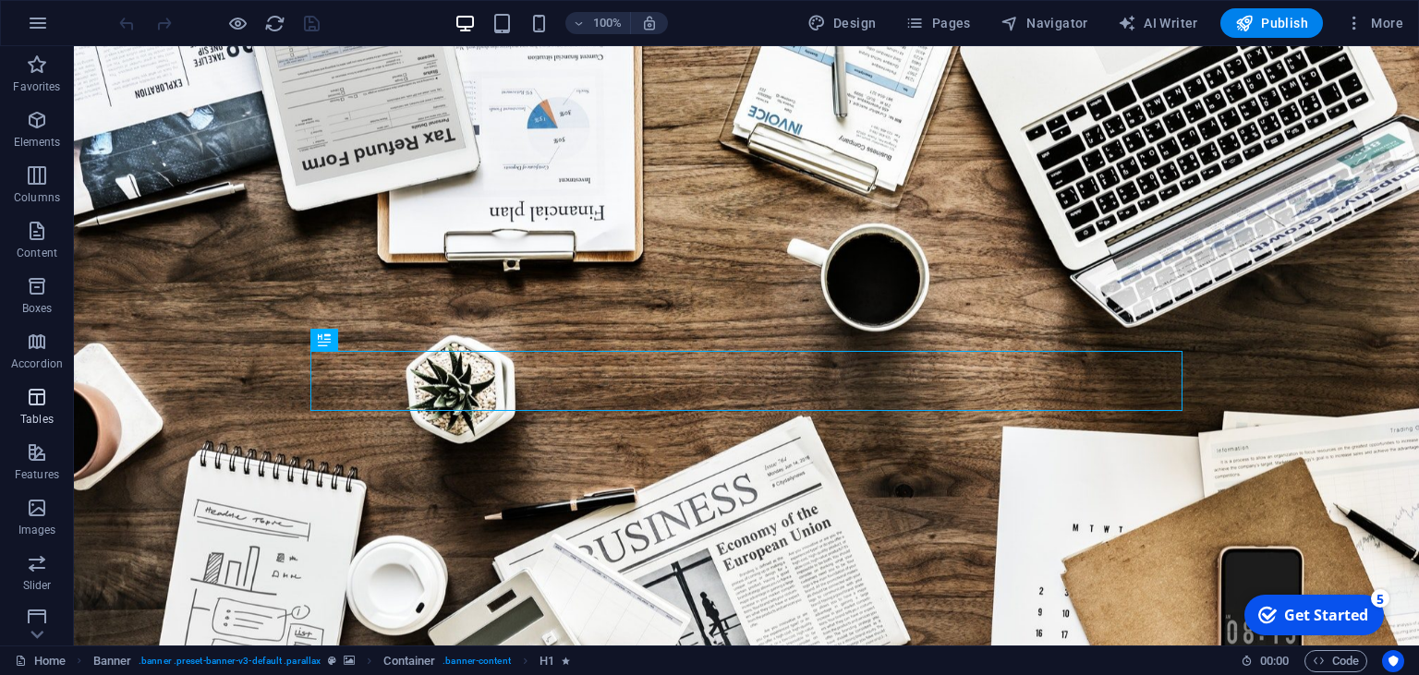
click at [0, 415] on span "Tables" at bounding box center [37, 408] width 74 height 44
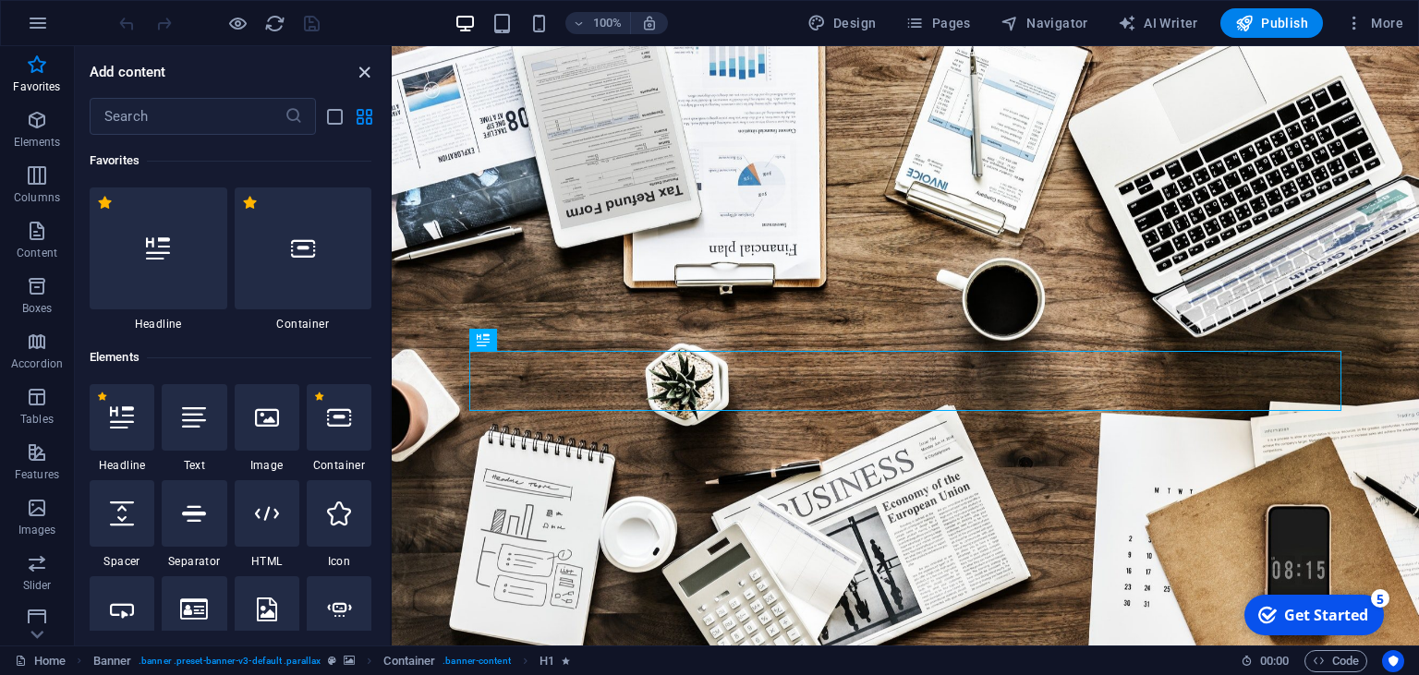
click at [364, 69] on icon "close panel" at bounding box center [364, 72] width 21 height 21
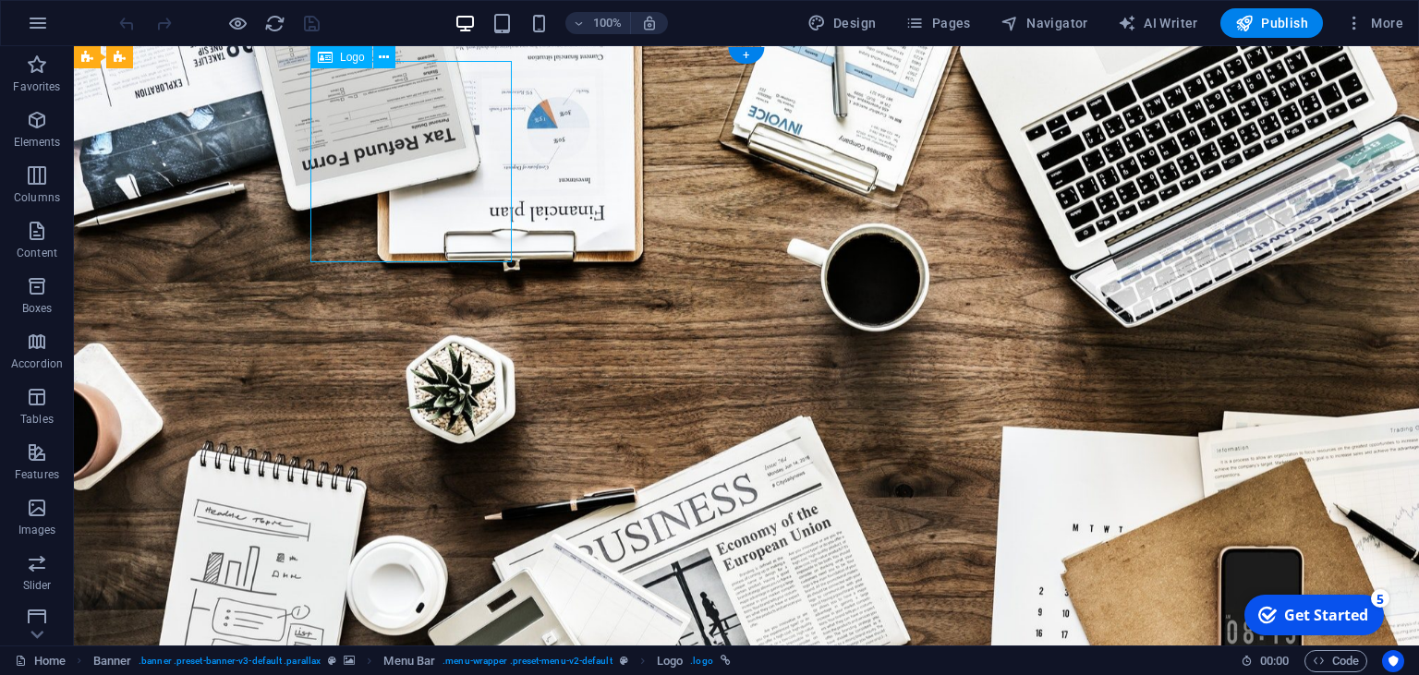
drag, startPoint x: 434, startPoint y: 157, endPoint x: 415, endPoint y: 176, distance: 26.8
drag, startPoint x: 415, startPoint y: 176, endPoint x: 518, endPoint y: 198, distance: 105.8
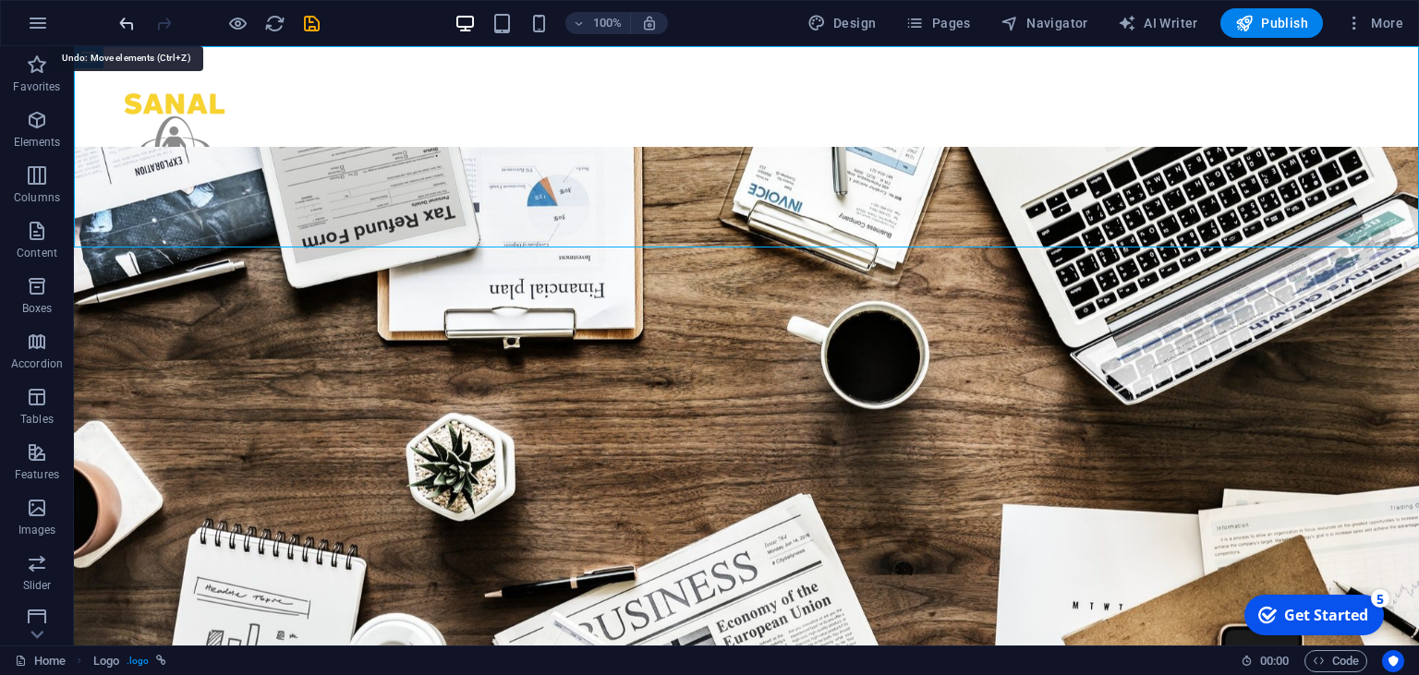
click at [124, 32] on icon "undo" at bounding box center [126, 23] width 21 height 21
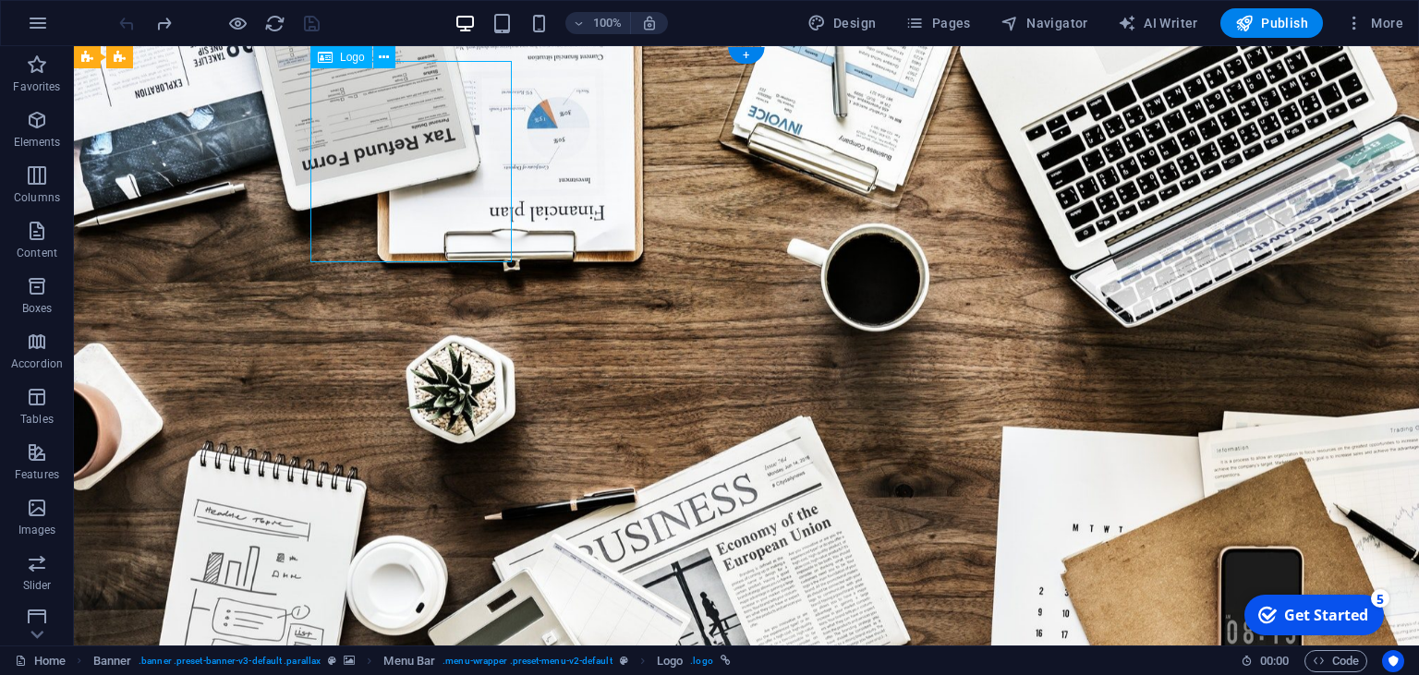
drag, startPoint x: 368, startPoint y: 116, endPoint x: 312, endPoint y: 102, distance: 57.4
drag, startPoint x: 383, startPoint y: 86, endPoint x: 364, endPoint y: 114, distance: 33.3
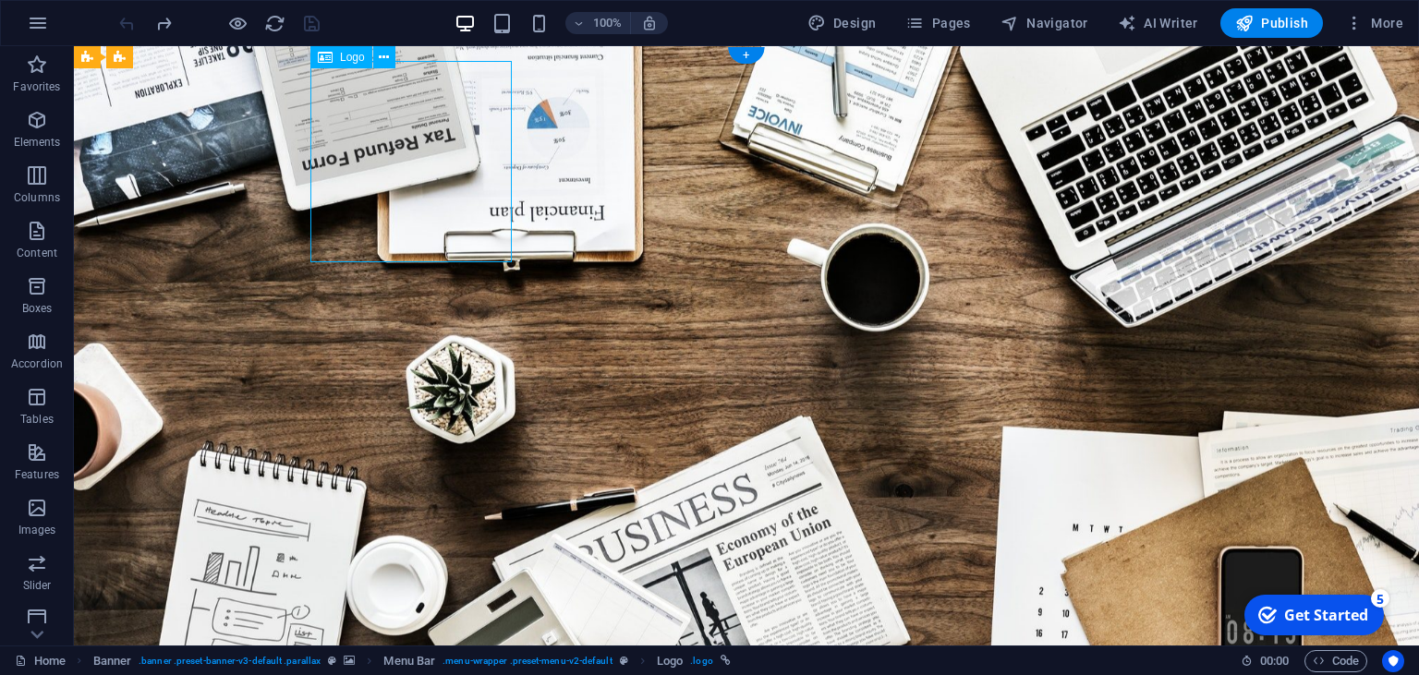
select select "px"
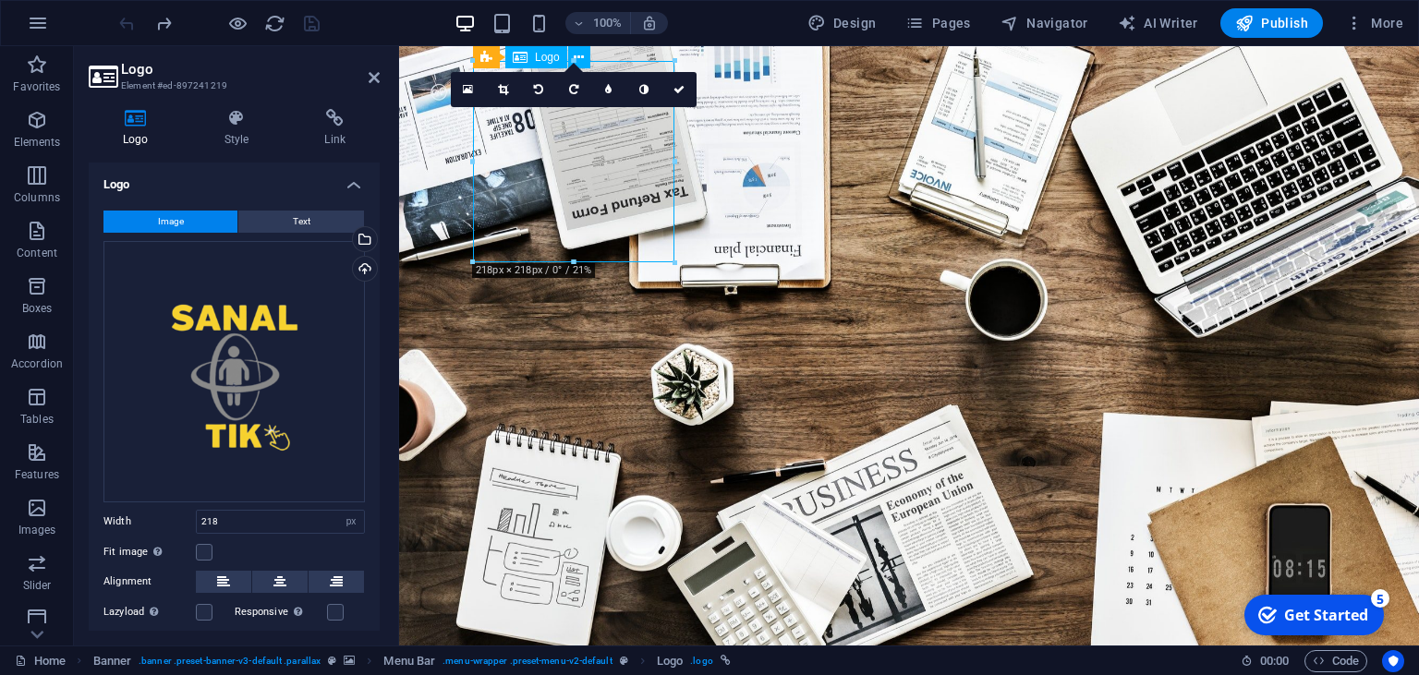
drag, startPoint x: 570, startPoint y: 226, endPoint x: 487, endPoint y: 225, distance: 83.2
drag, startPoint x: 602, startPoint y: 214, endPoint x: 553, endPoint y: 216, distance: 48.1
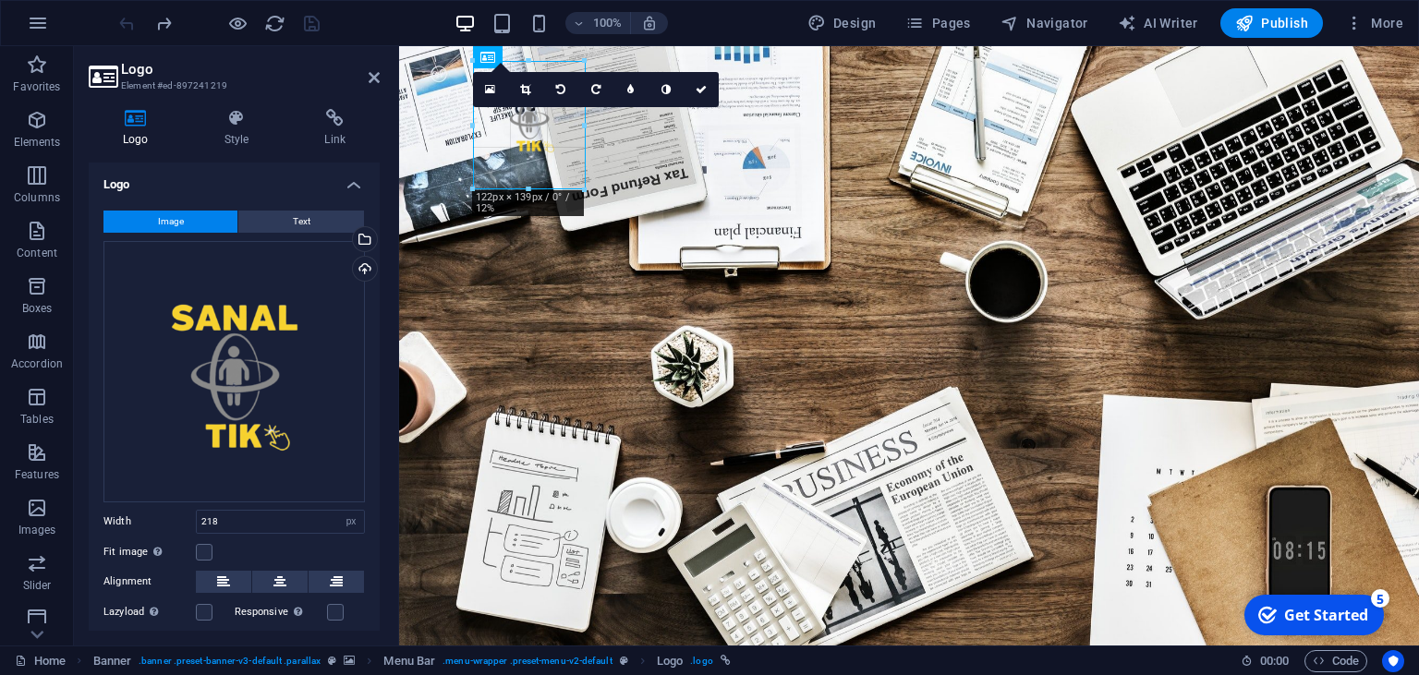
drag, startPoint x: 675, startPoint y: 261, endPoint x: 550, endPoint y: 186, distance: 146.3
type input "122"
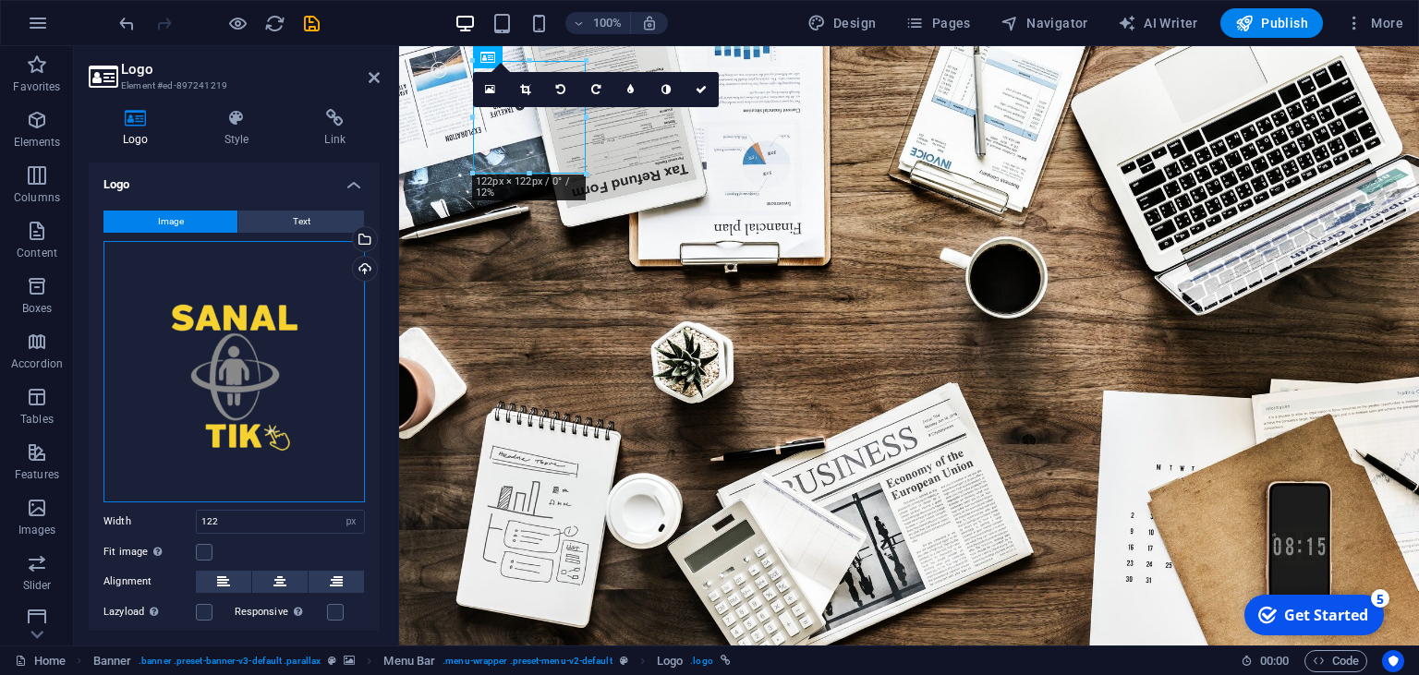
click at [215, 360] on div "Drag files here, click to choose files or select files from Files or our free s…" at bounding box center [233, 371] width 261 height 261
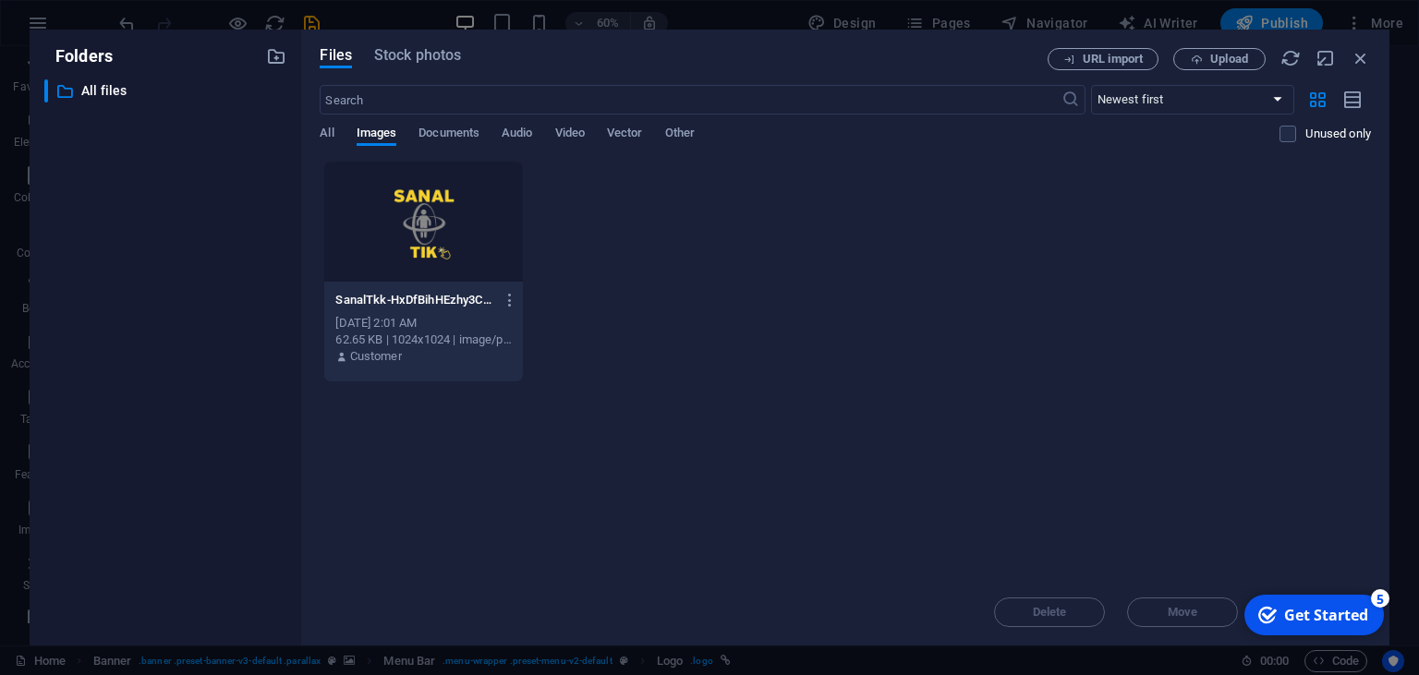
click at [419, 261] on div at bounding box center [423, 222] width 198 height 120
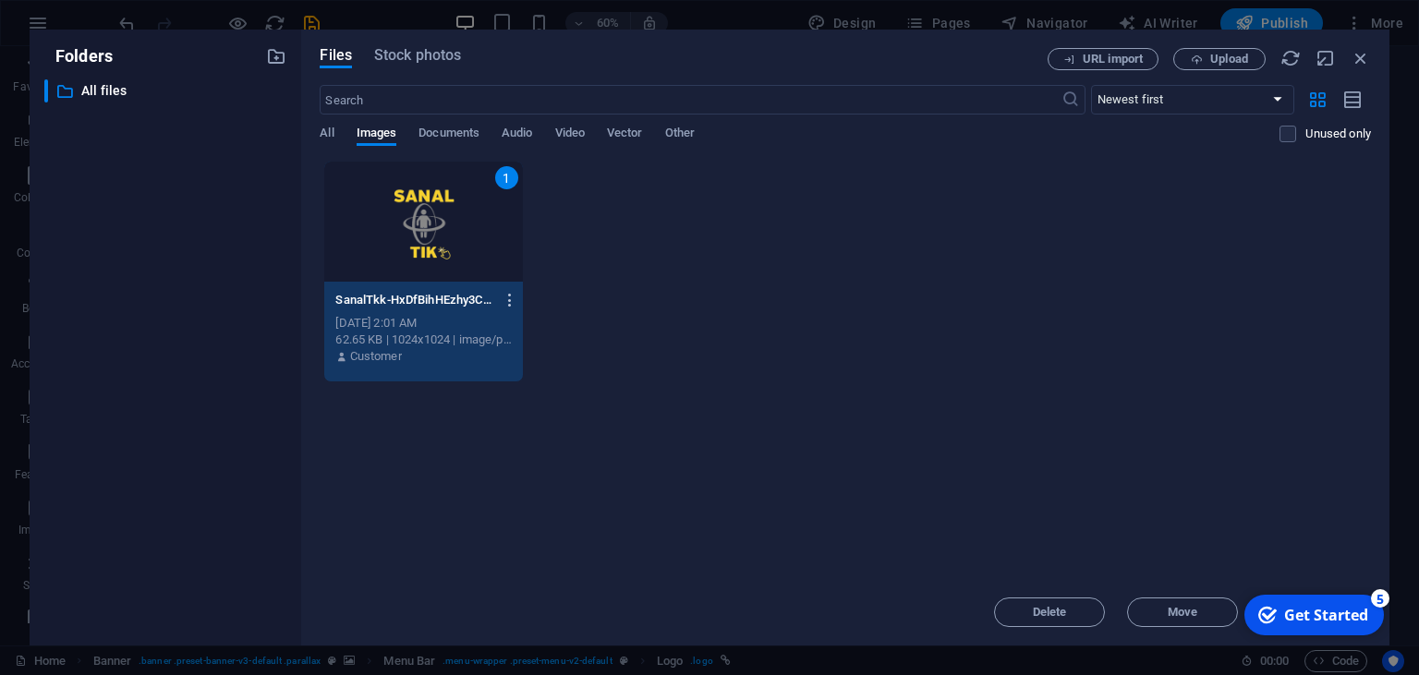
click at [513, 297] on icon "button" at bounding box center [511, 300] width 18 height 17
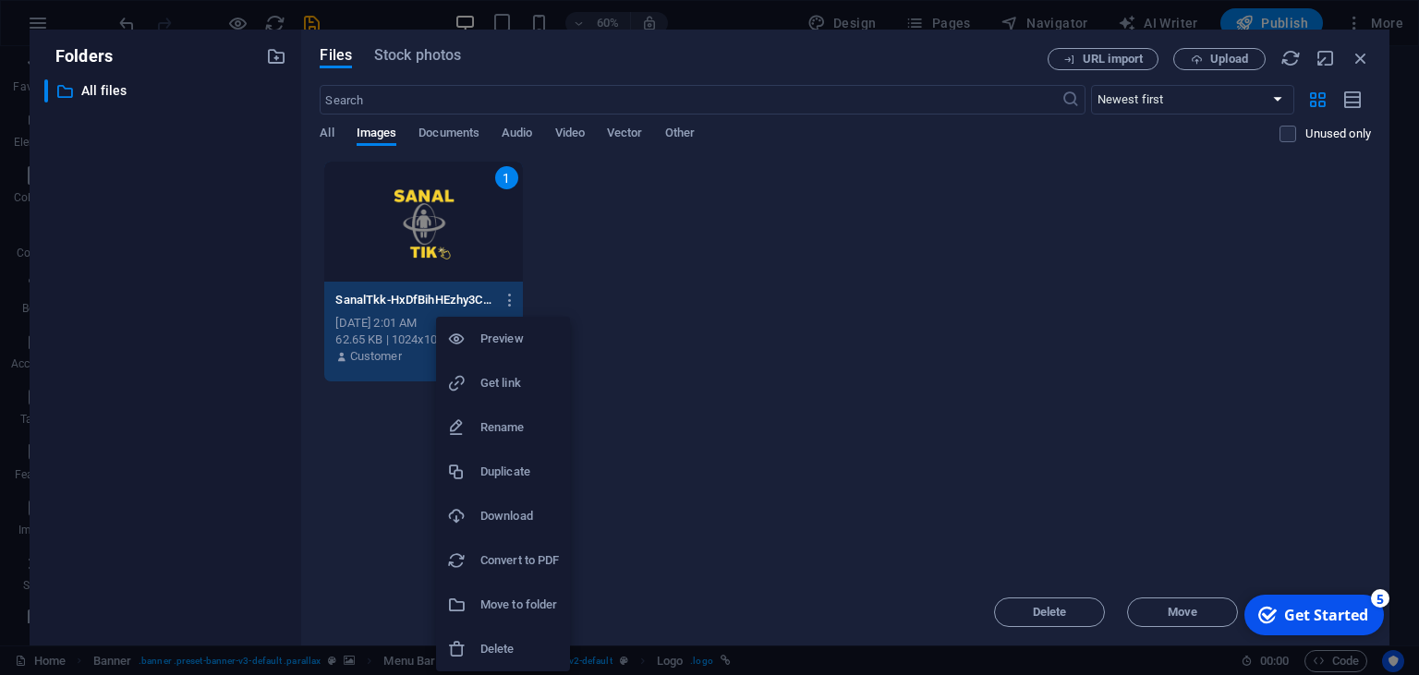
click at [653, 538] on div at bounding box center [709, 337] width 1419 height 675
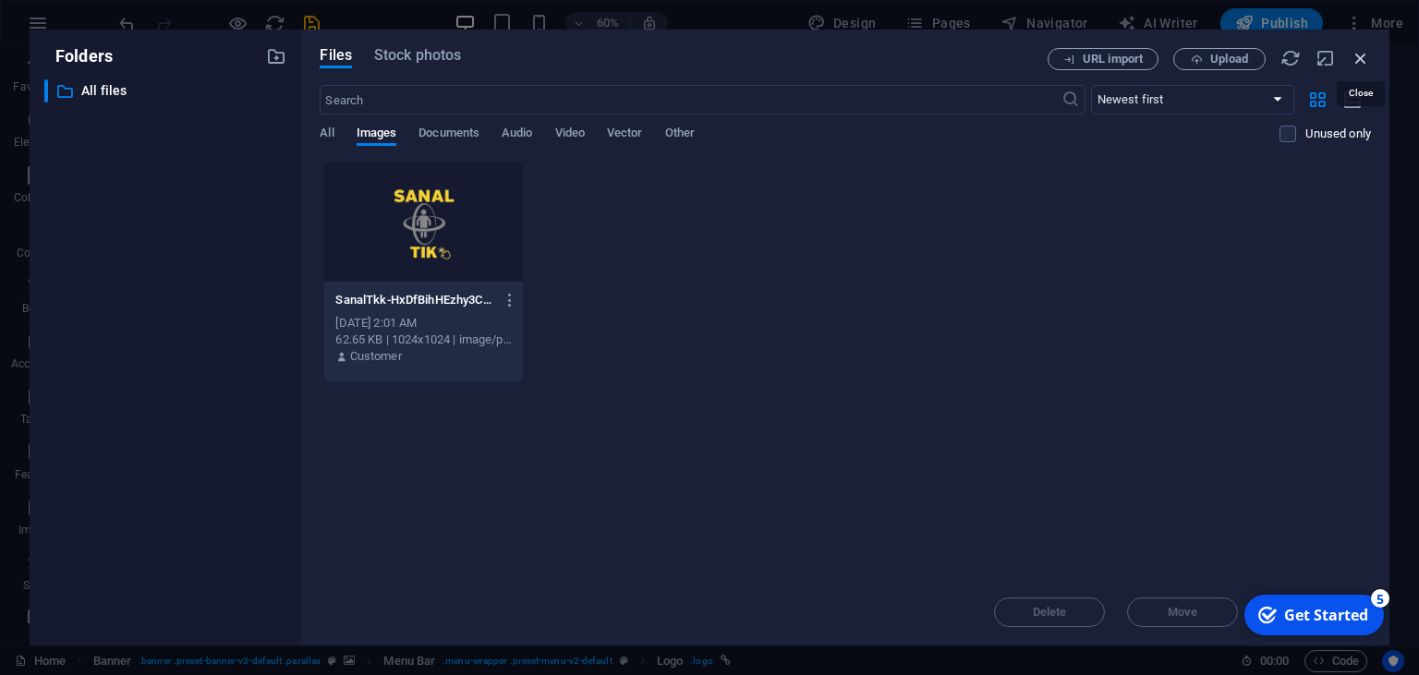
click at [1352, 60] on icon "button" at bounding box center [1361, 58] width 20 height 20
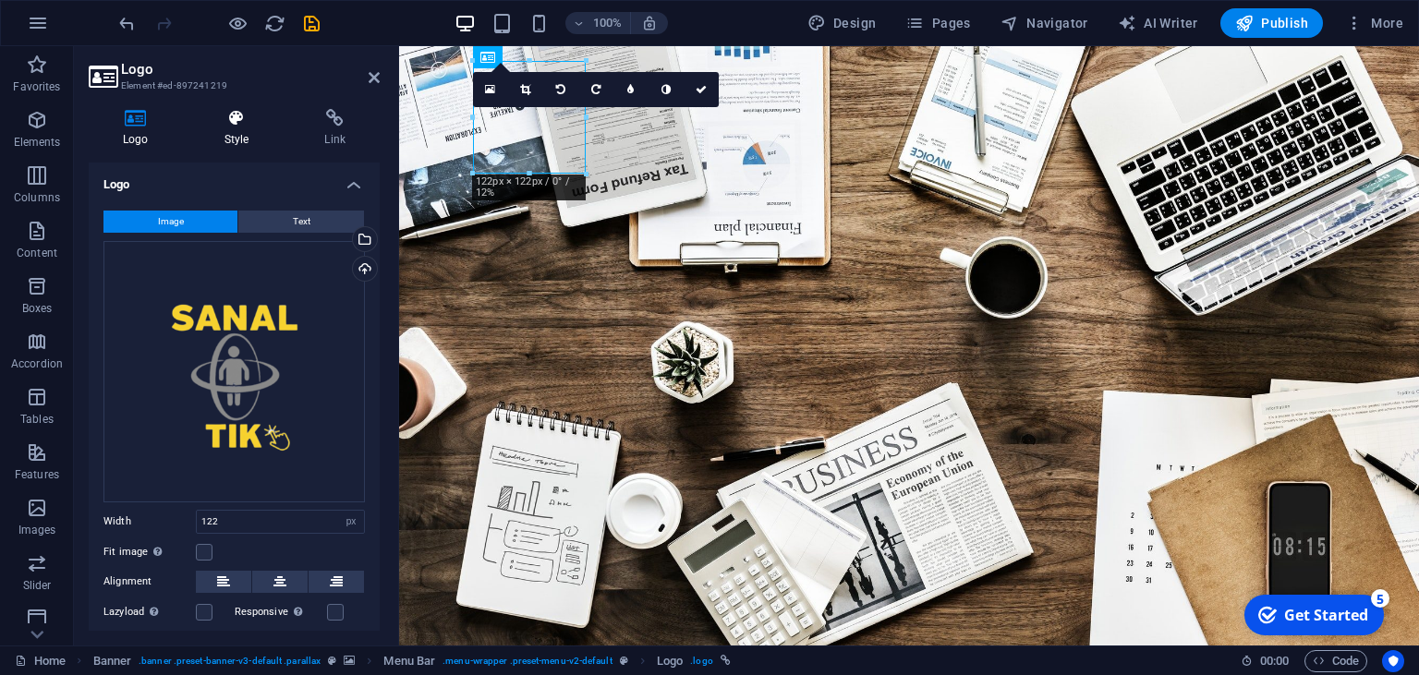
click at [219, 126] on icon at bounding box center [236, 118] width 93 height 18
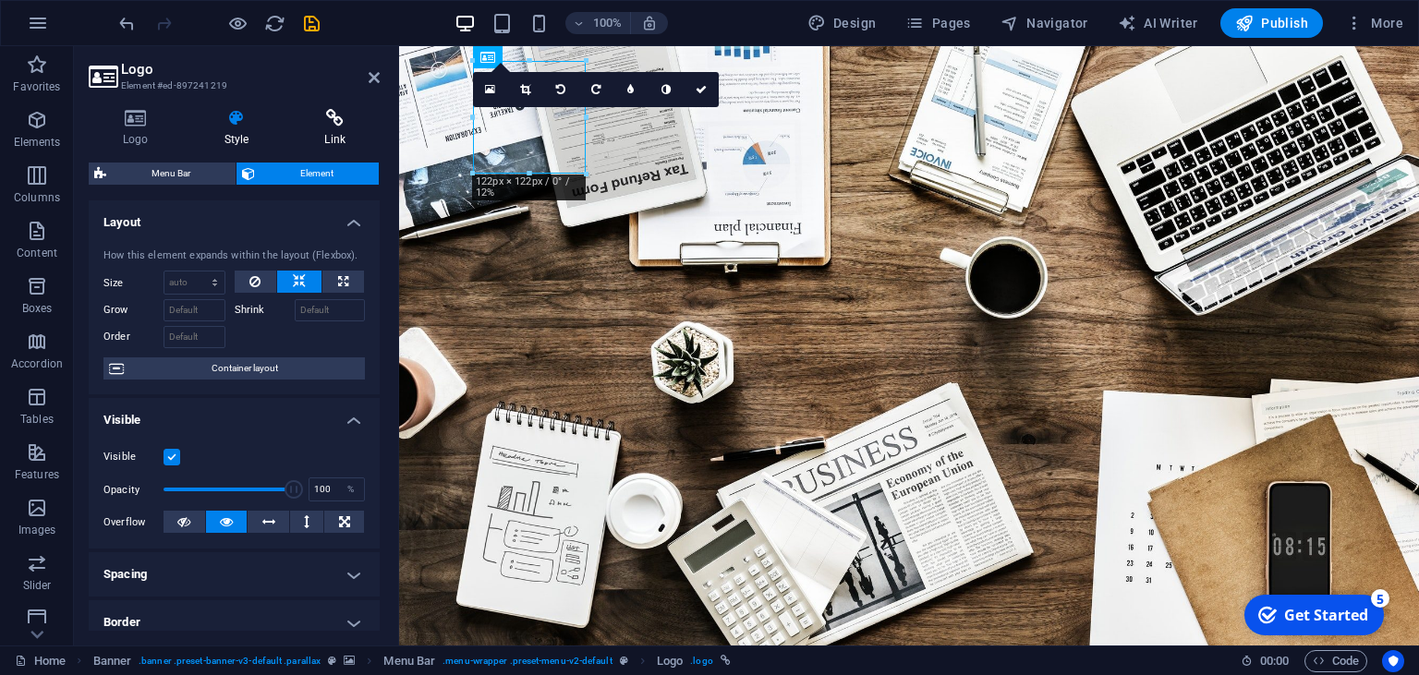
click at [342, 147] on h4 "Link" at bounding box center [335, 128] width 90 height 39
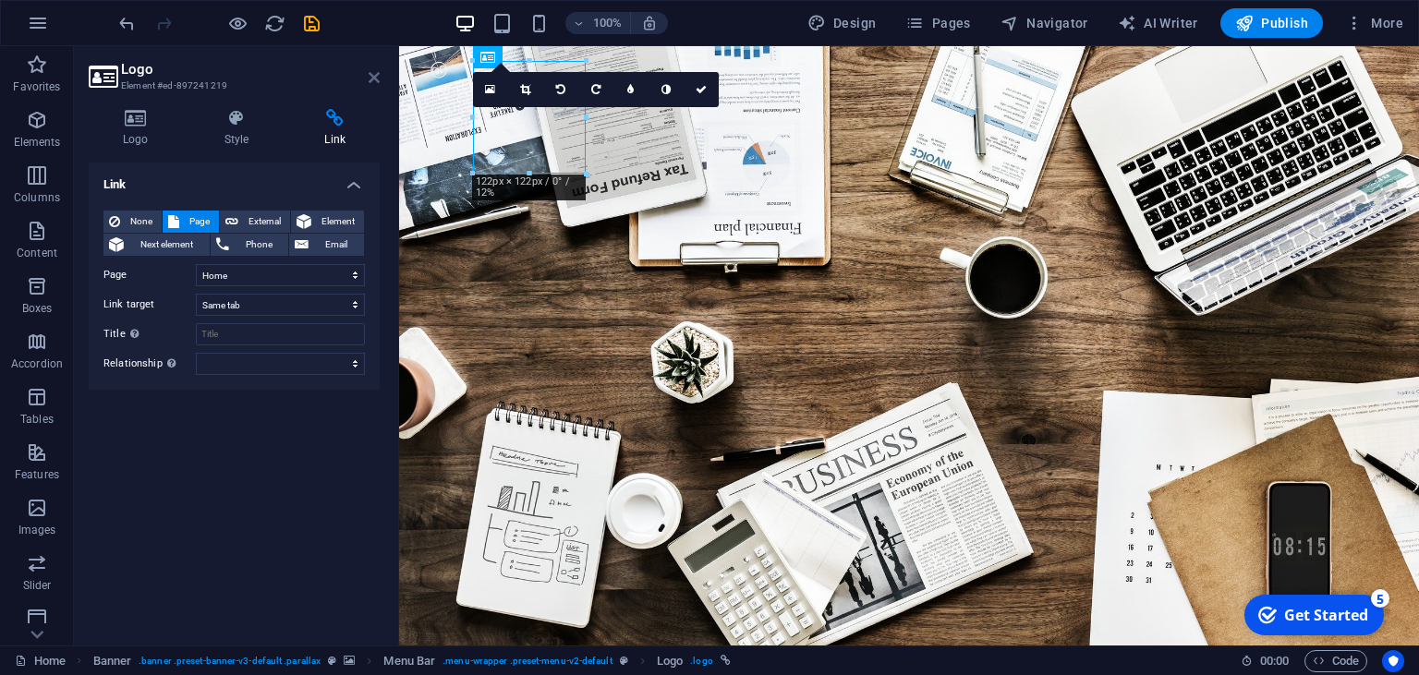
click at [373, 77] on icon at bounding box center [374, 77] width 11 height 15
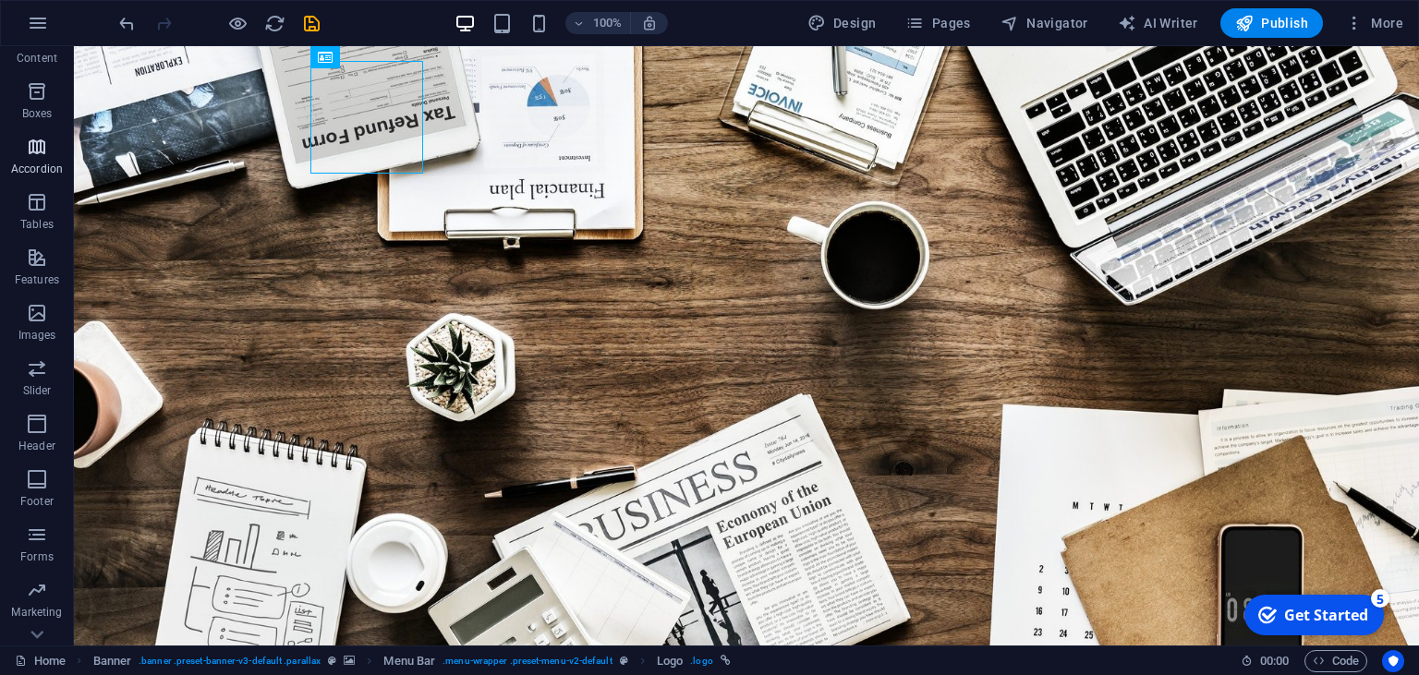
scroll to position [232, 0]
click at [33, 442] on icon "button" at bounding box center [37, 442] width 22 height 22
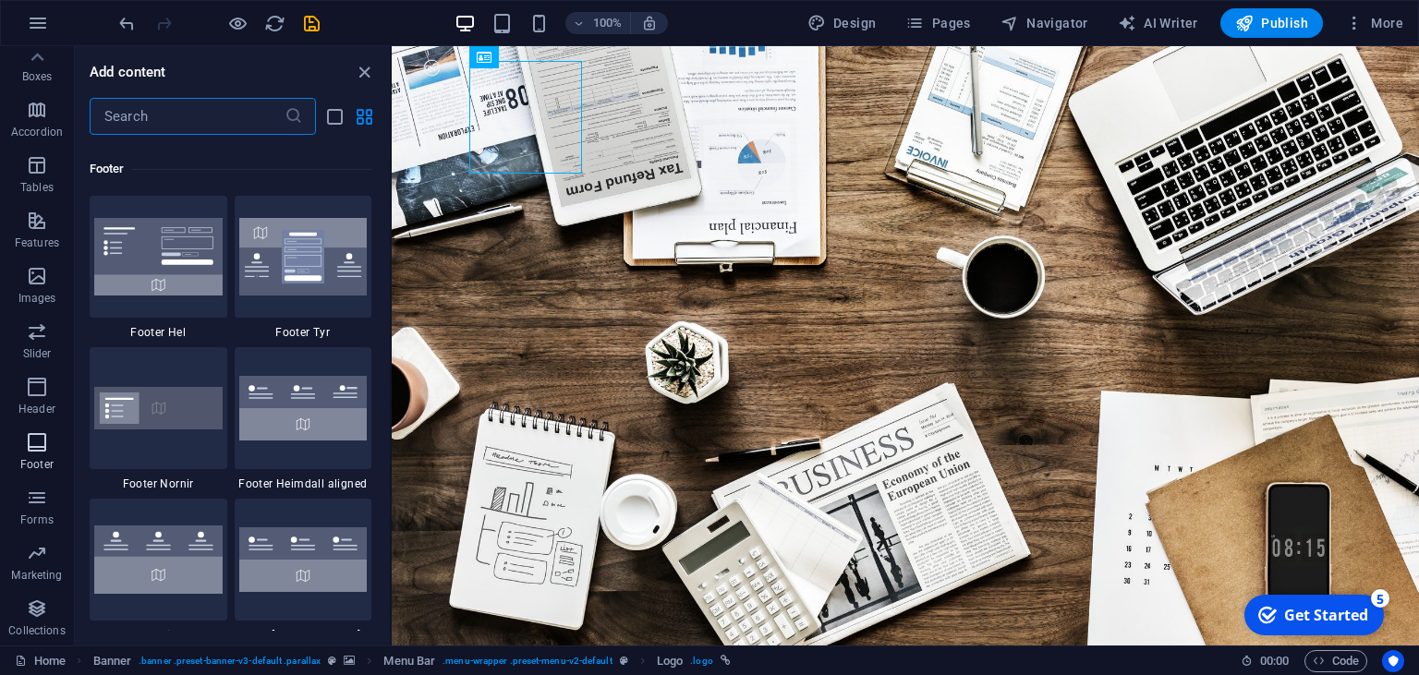
scroll to position [12232, 0]
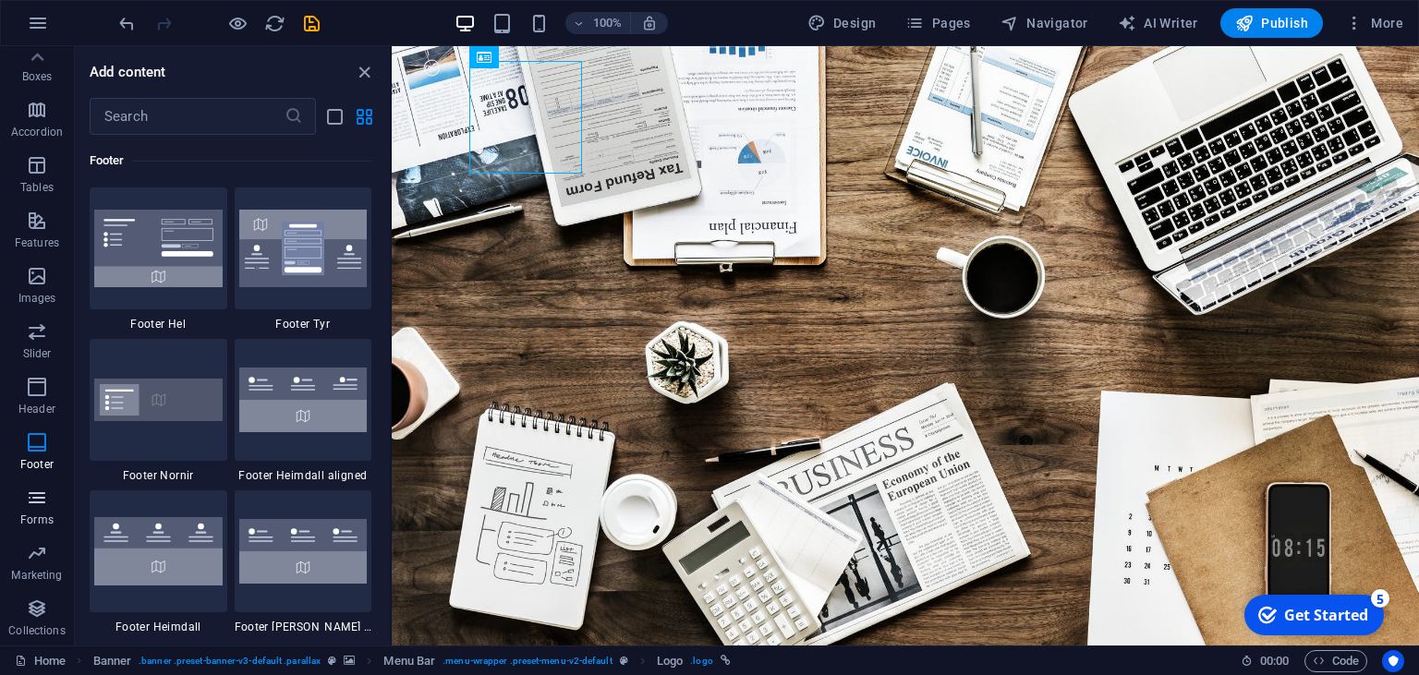
click at [31, 518] on p "Forms" at bounding box center [36, 520] width 33 height 15
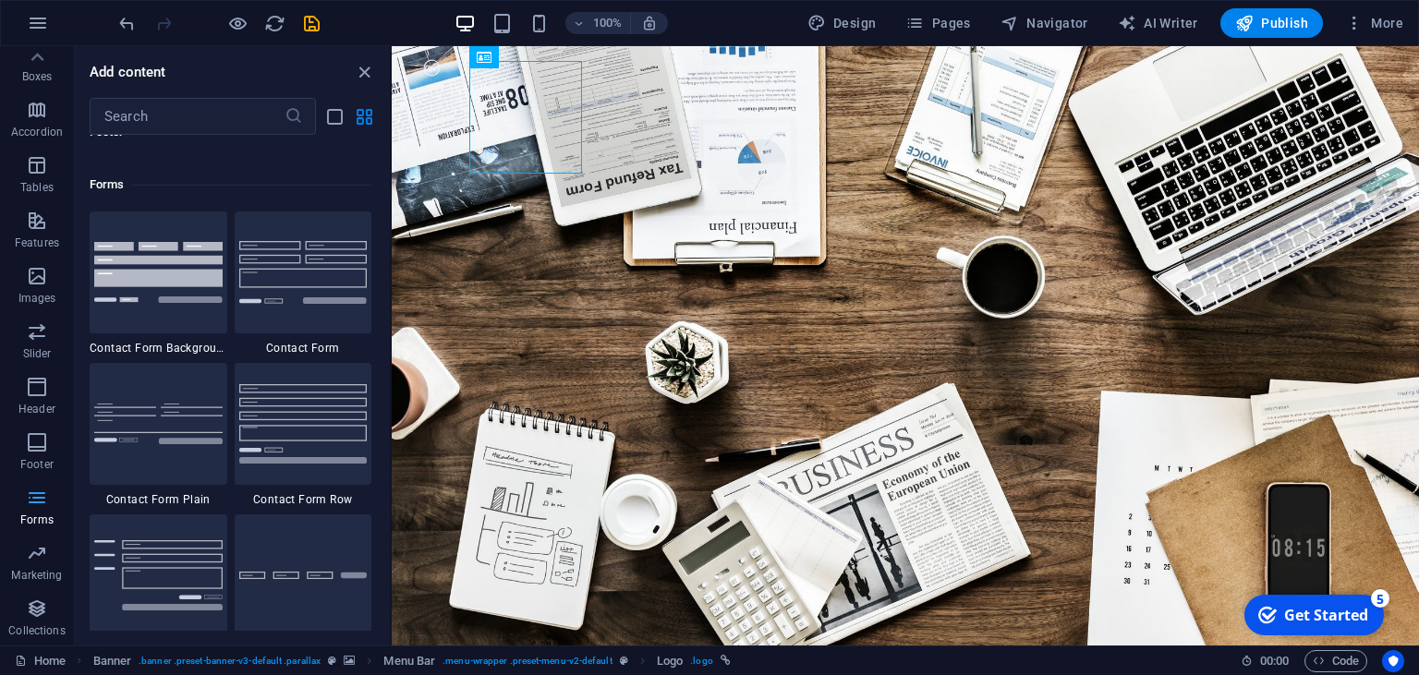
scroll to position [13490, 0]
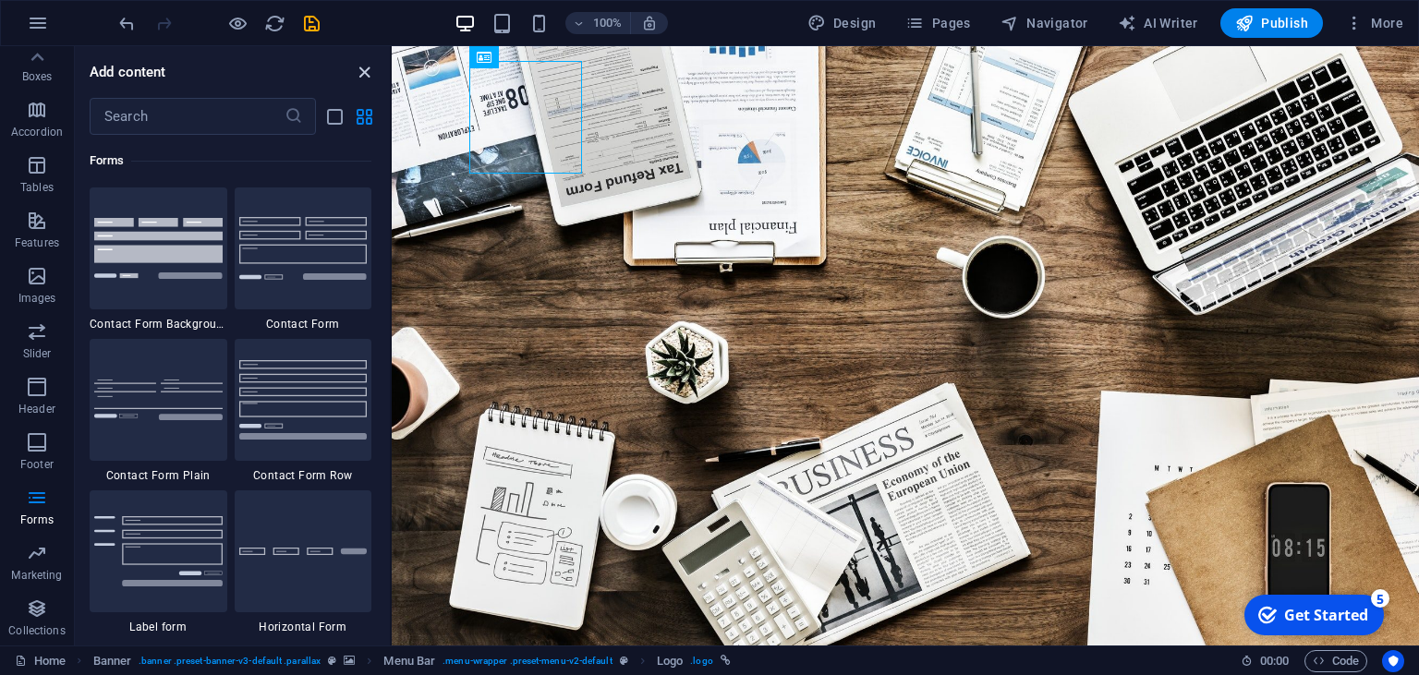
click at [366, 77] on icon "close panel" at bounding box center [364, 72] width 21 height 21
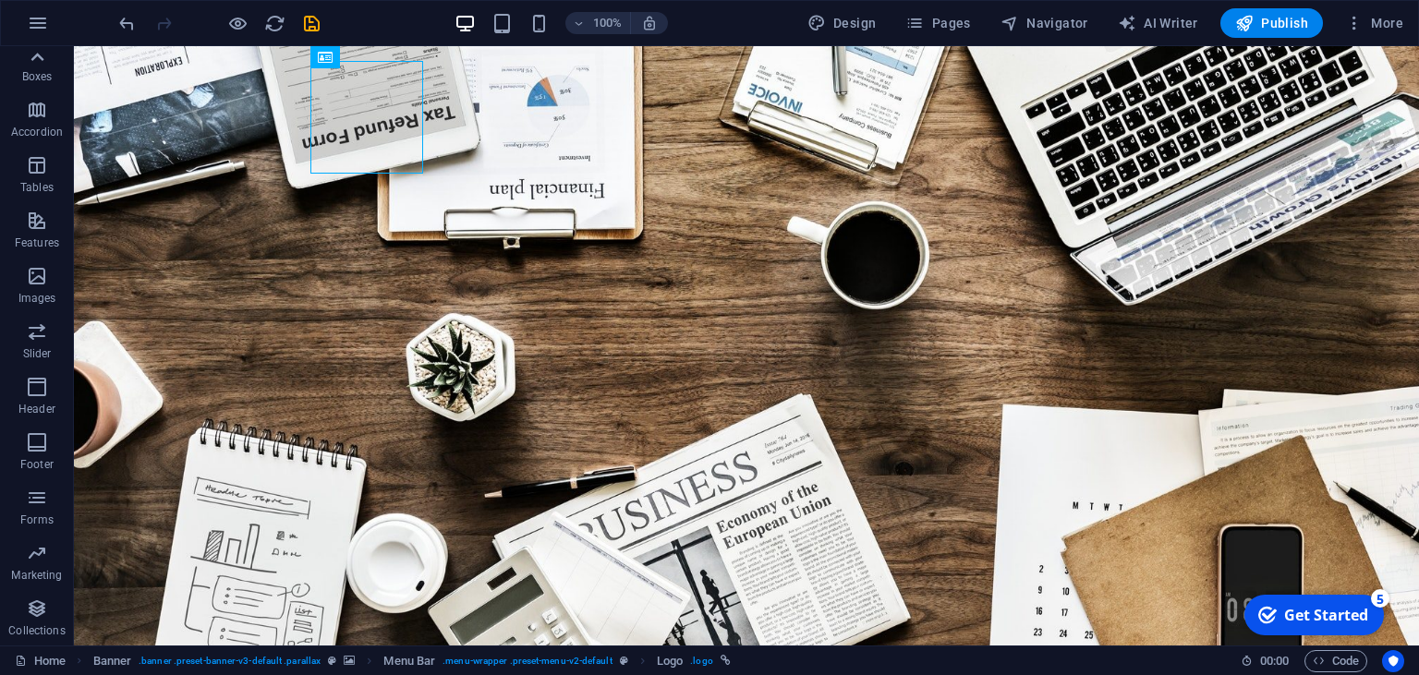
click at [34, 62] on icon at bounding box center [37, 57] width 26 height 26
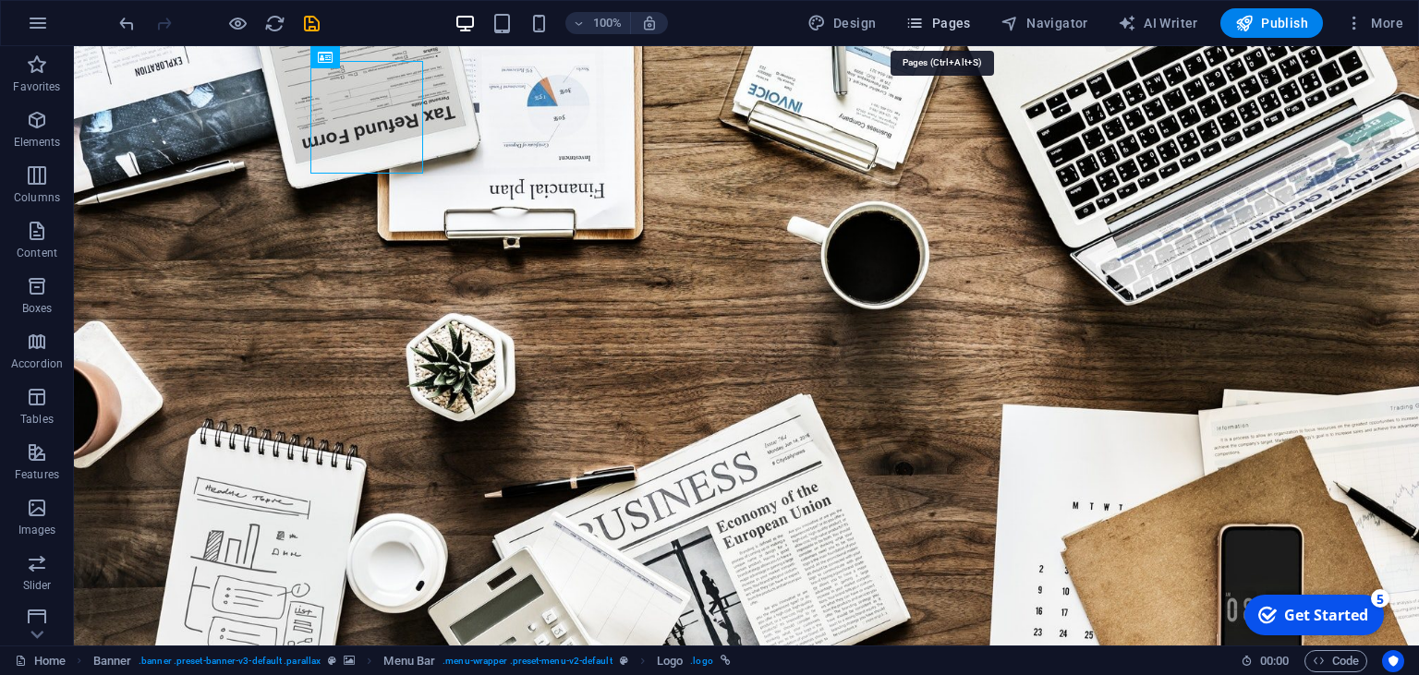
click at [950, 31] on span "Pages" at bounding box center [937, 23] width 65 height 18
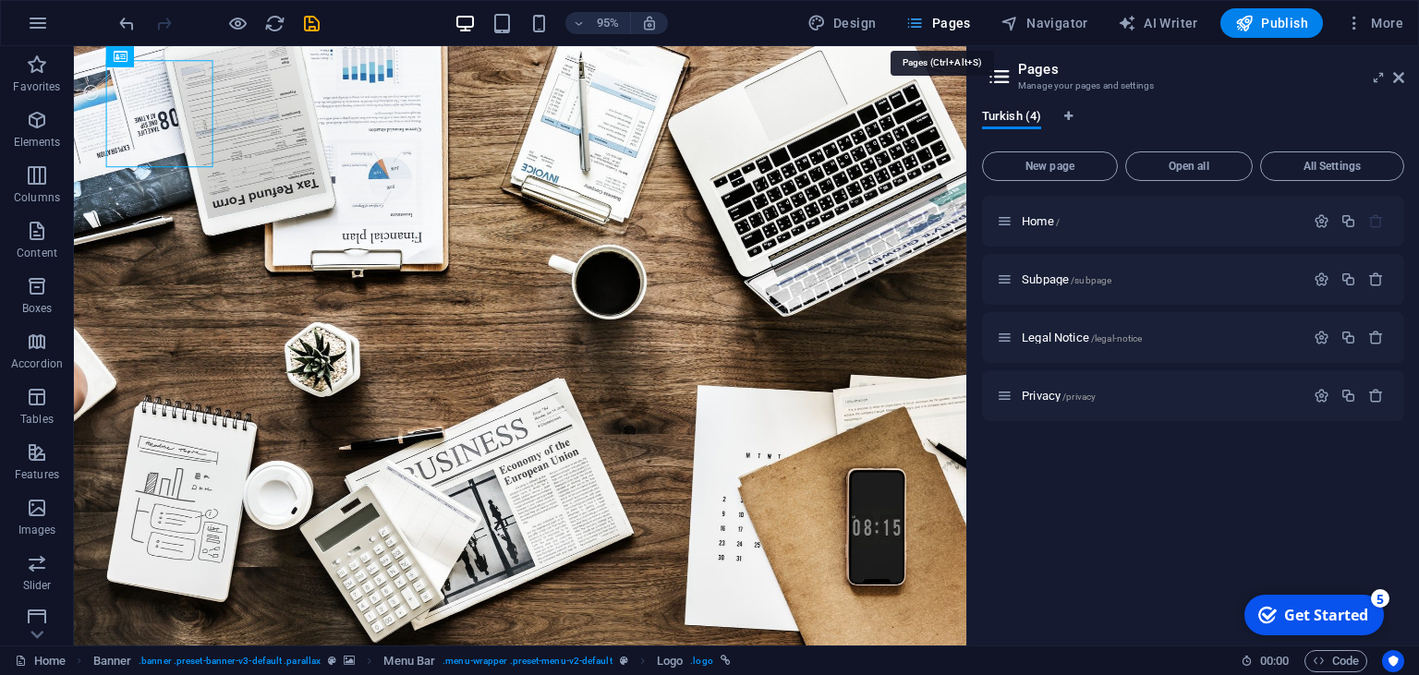
click at [950, 31] on span "Pages" at bounding box center [937, 23] width 65 height 18
click at [1399, 80] on icon at bounding box center [1398, 77] width 11 height 15
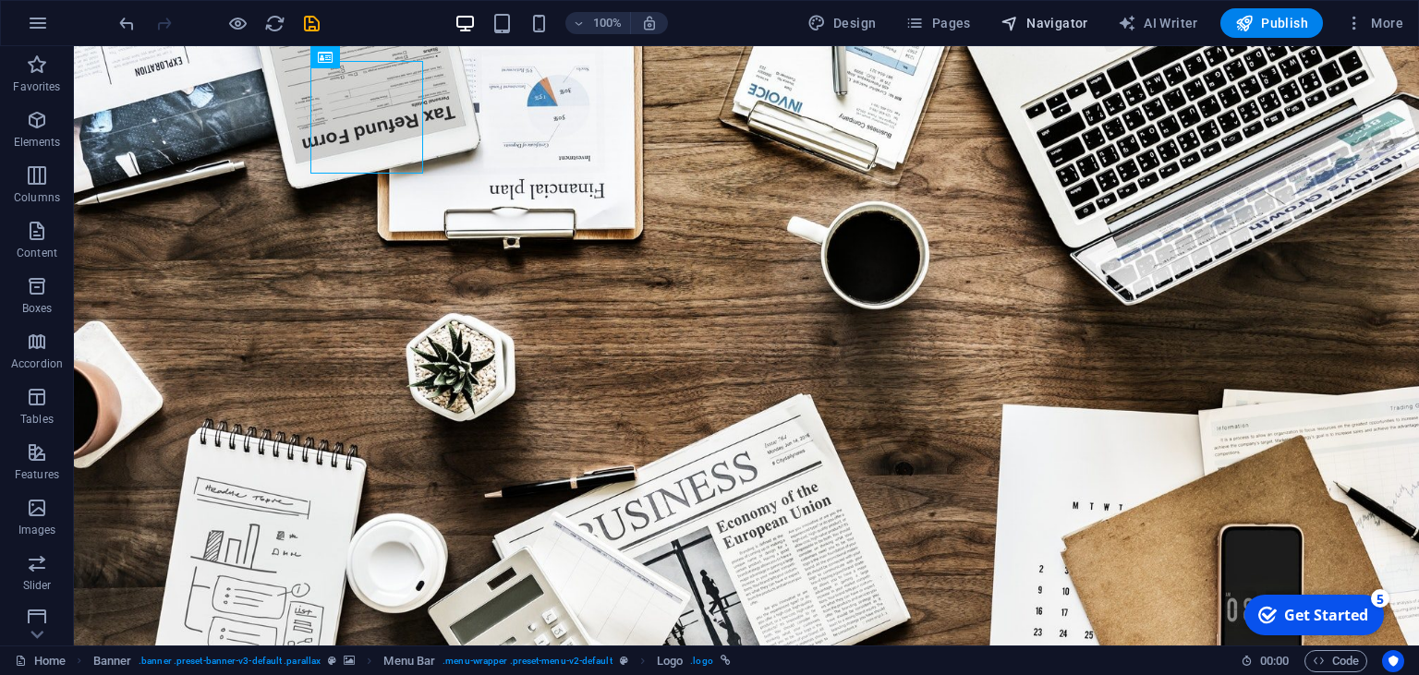
click at [1073, 8] on button "Navigator" at bounding box center [1044, 23] width 103 height 30
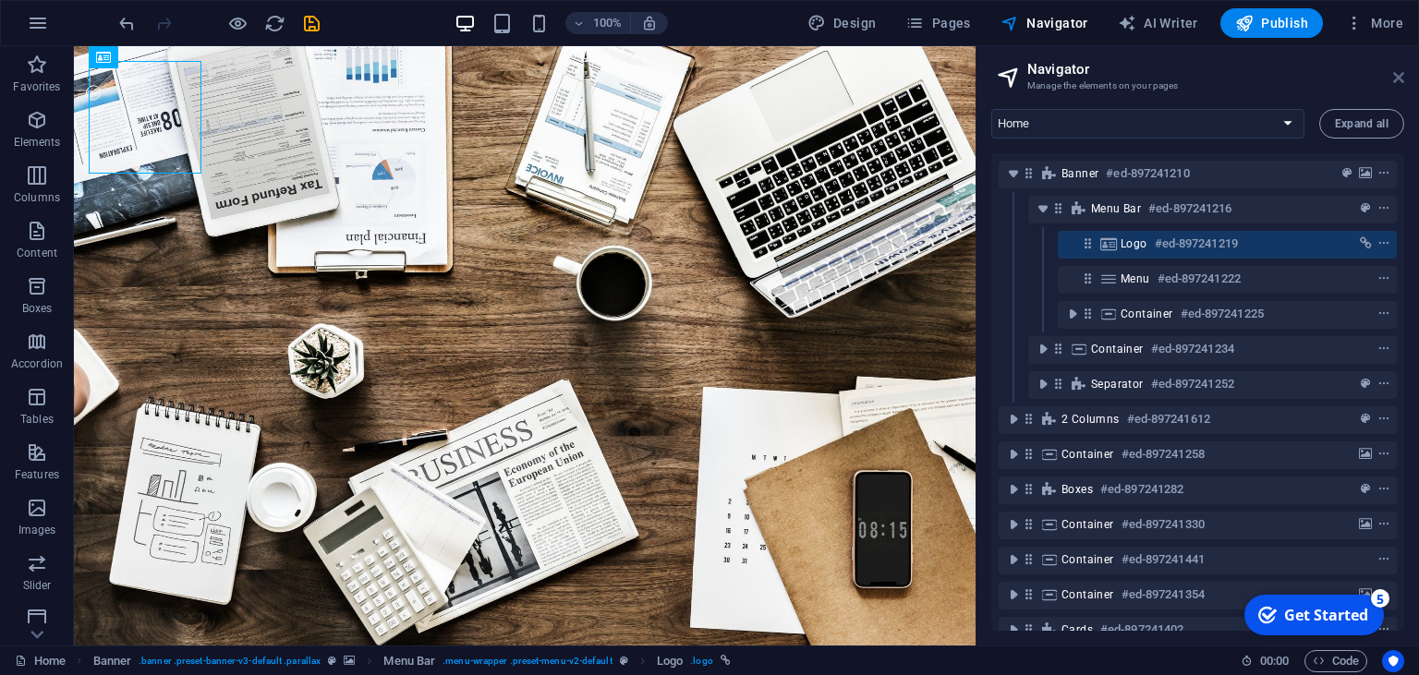
click at [1397, 79] on icon at bounding box center [1398, 77] width 11 height 15
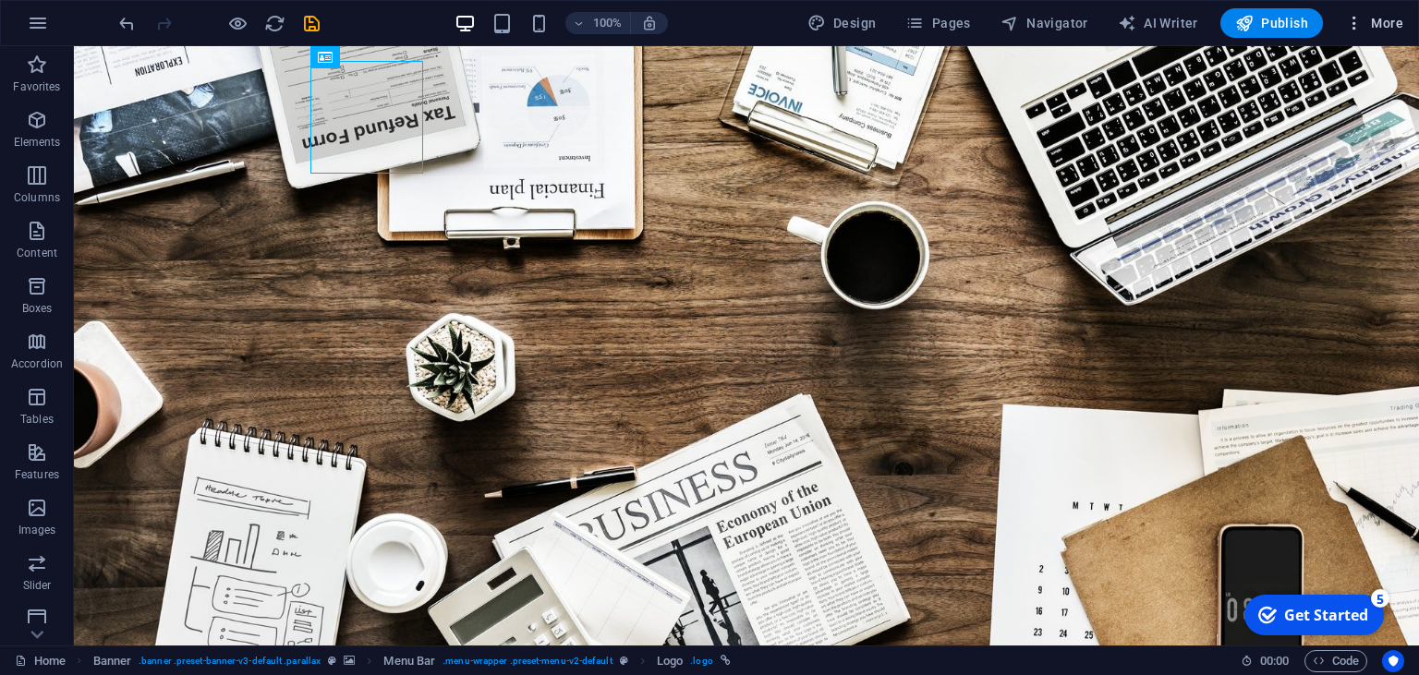
click at [1377, 14] on span "More" at bounding box center [1374, 23] width 58 height 18
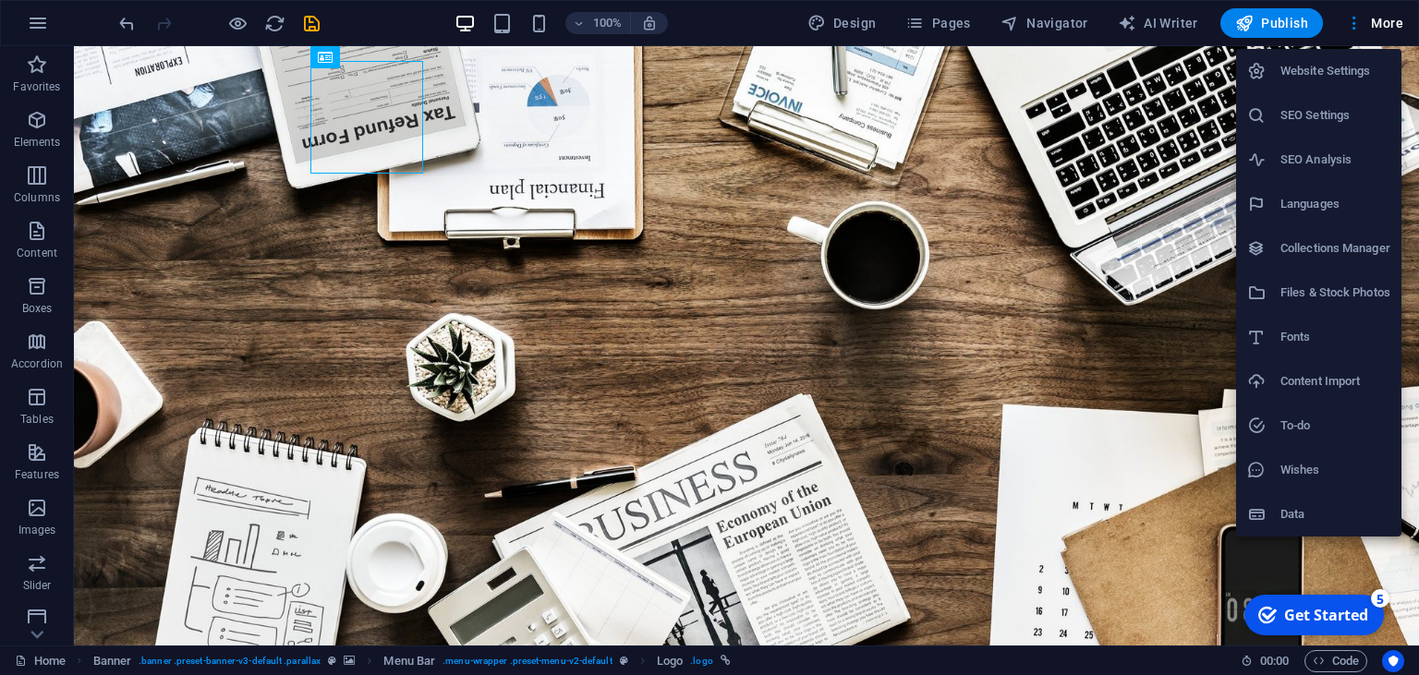
click at [30, 572] on div at bounding box center [709, 337] width 1419 height 675
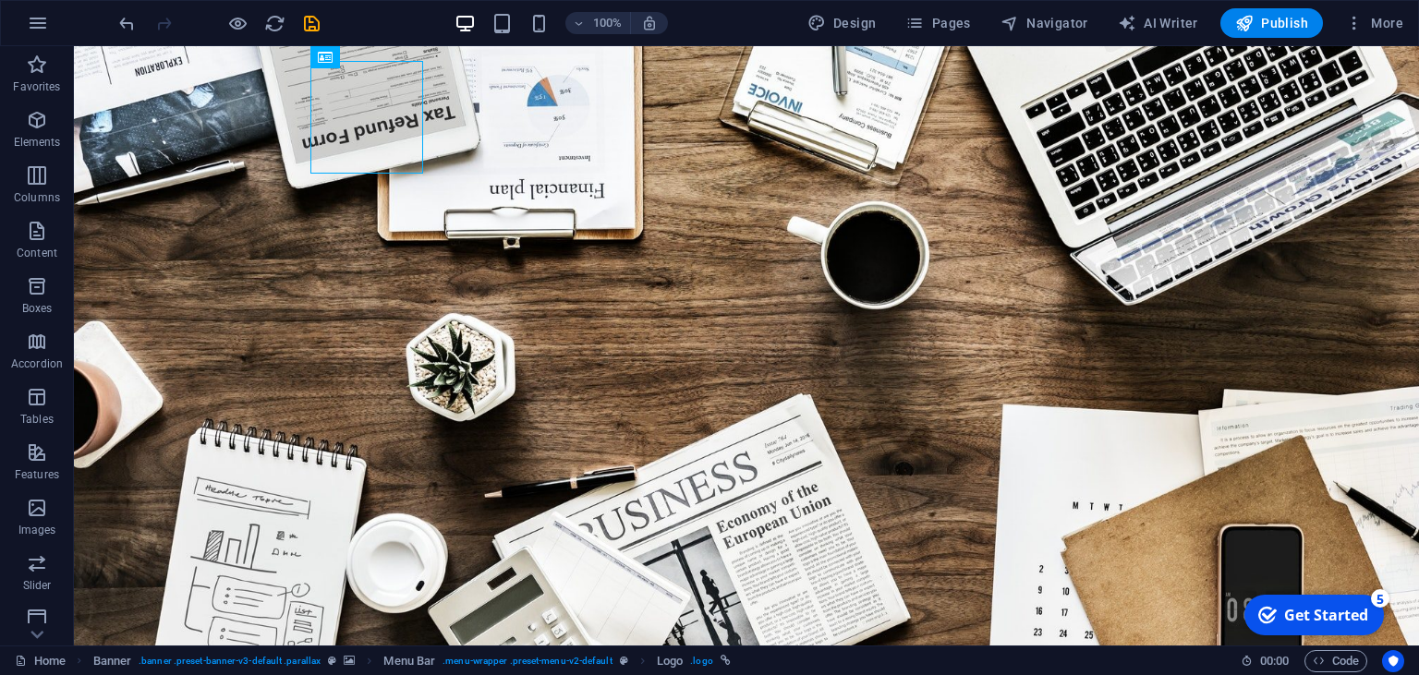
click at [30, 572] on icon "button" at bounding box center [37, 564] width 22 height 22
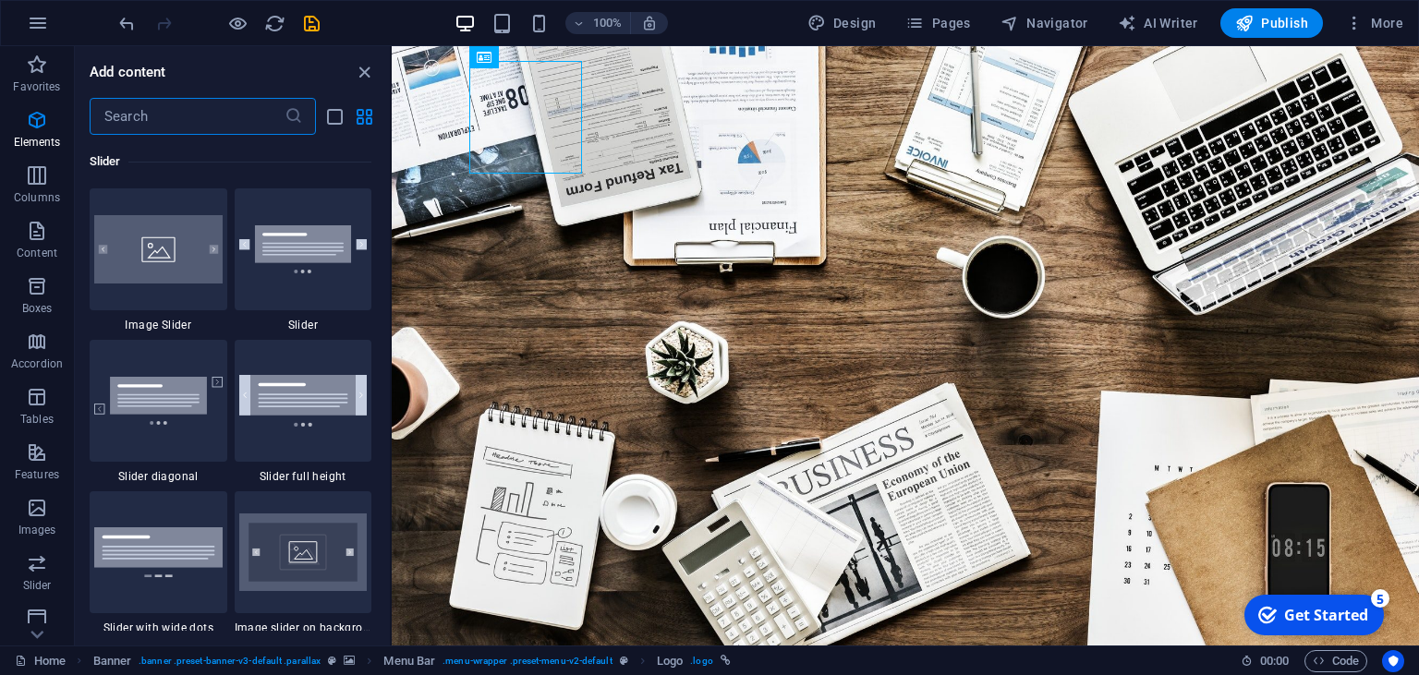
scroll to position [10474, 0]
click at [30, 572] on icon "button" at bounding box center [37, 564] width 22 height 22
click at [286, 270] on img at bounding box center [303, 249] width 128 height 48
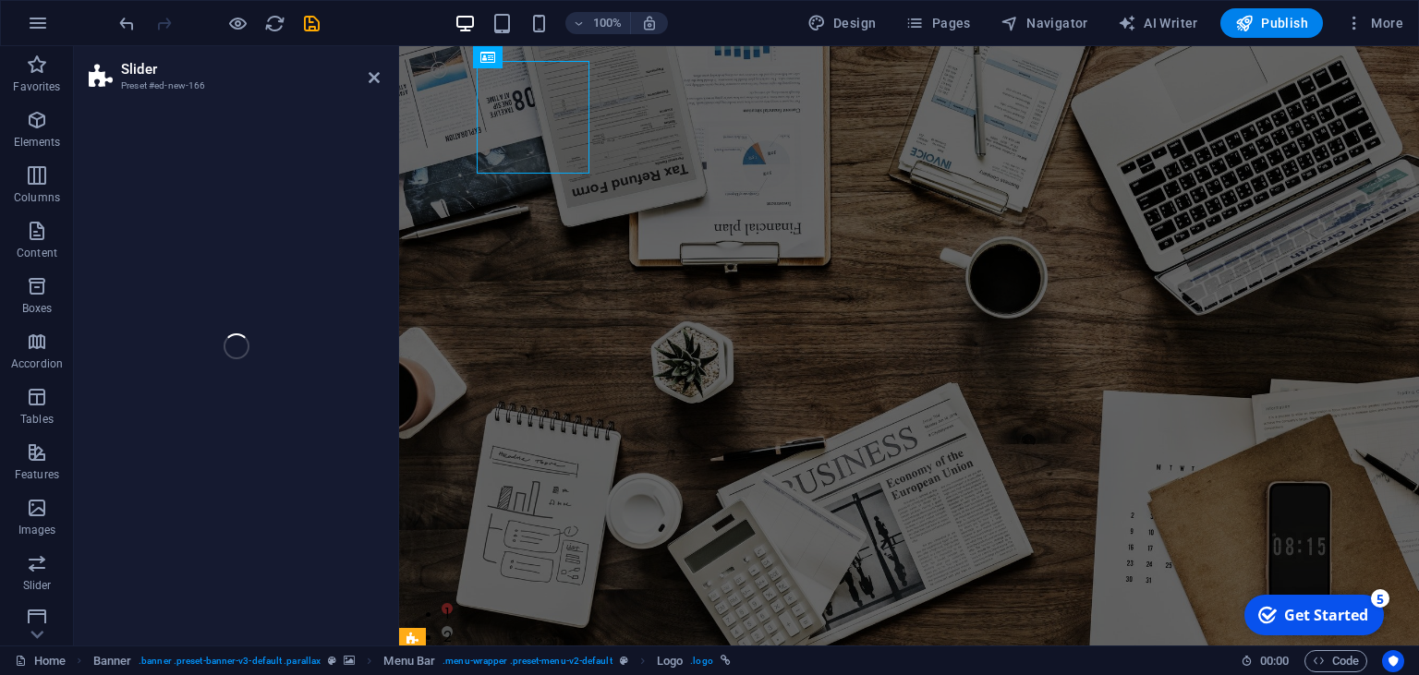
select select "rem"
select select "px"
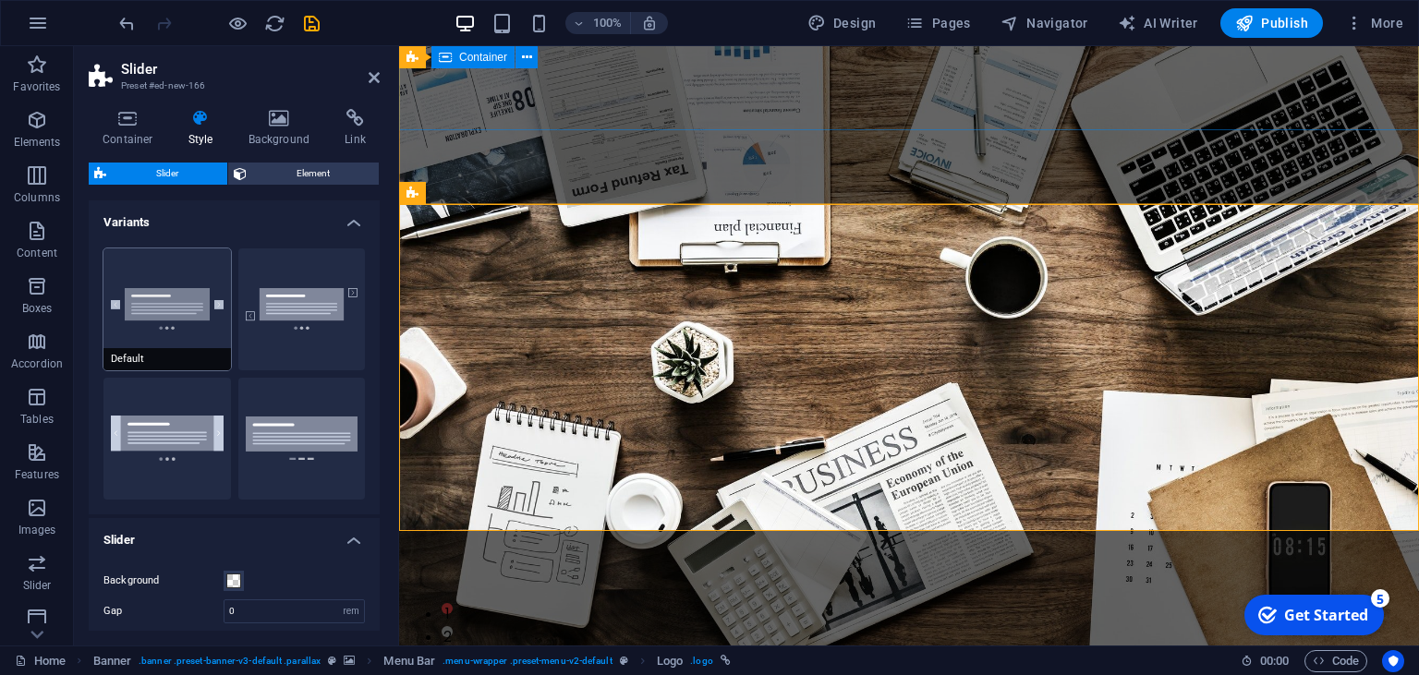
scroll to position [445, 0]
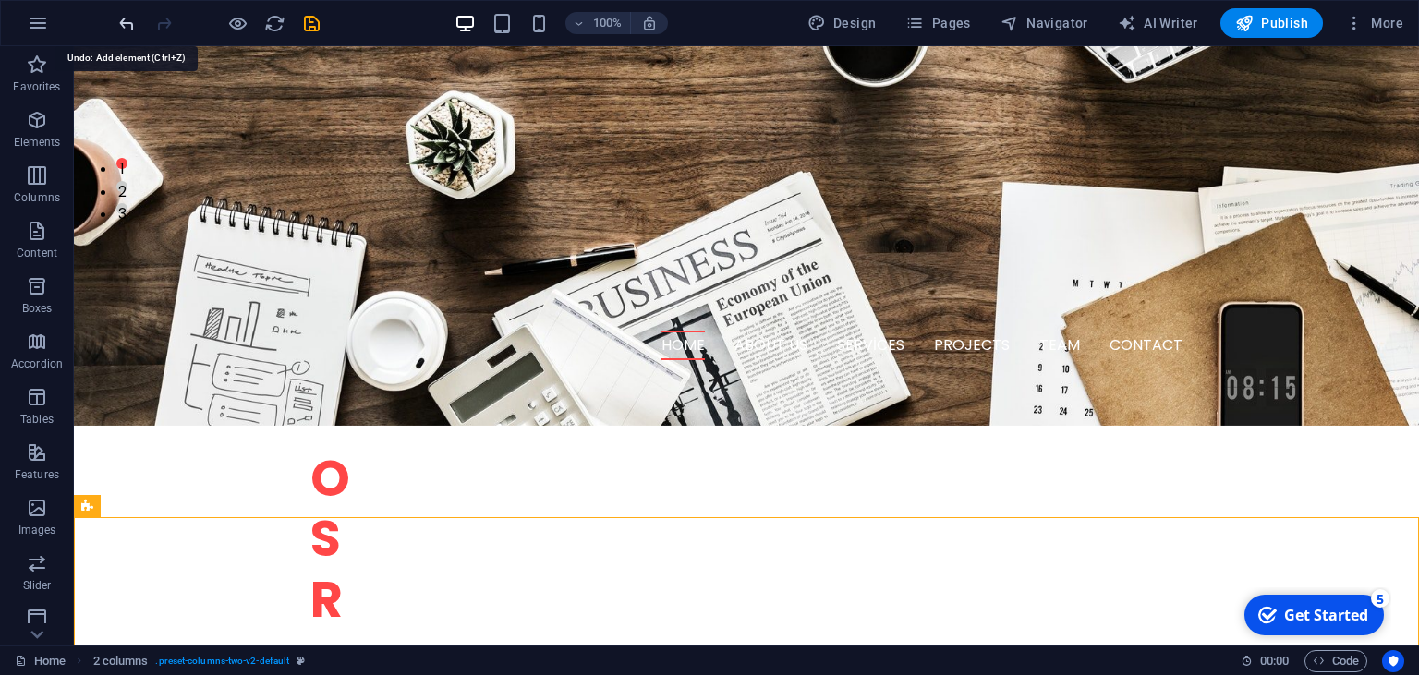
click at [128, 23] on icon "undo" at bounding box center [126, 23] width 21 height 21
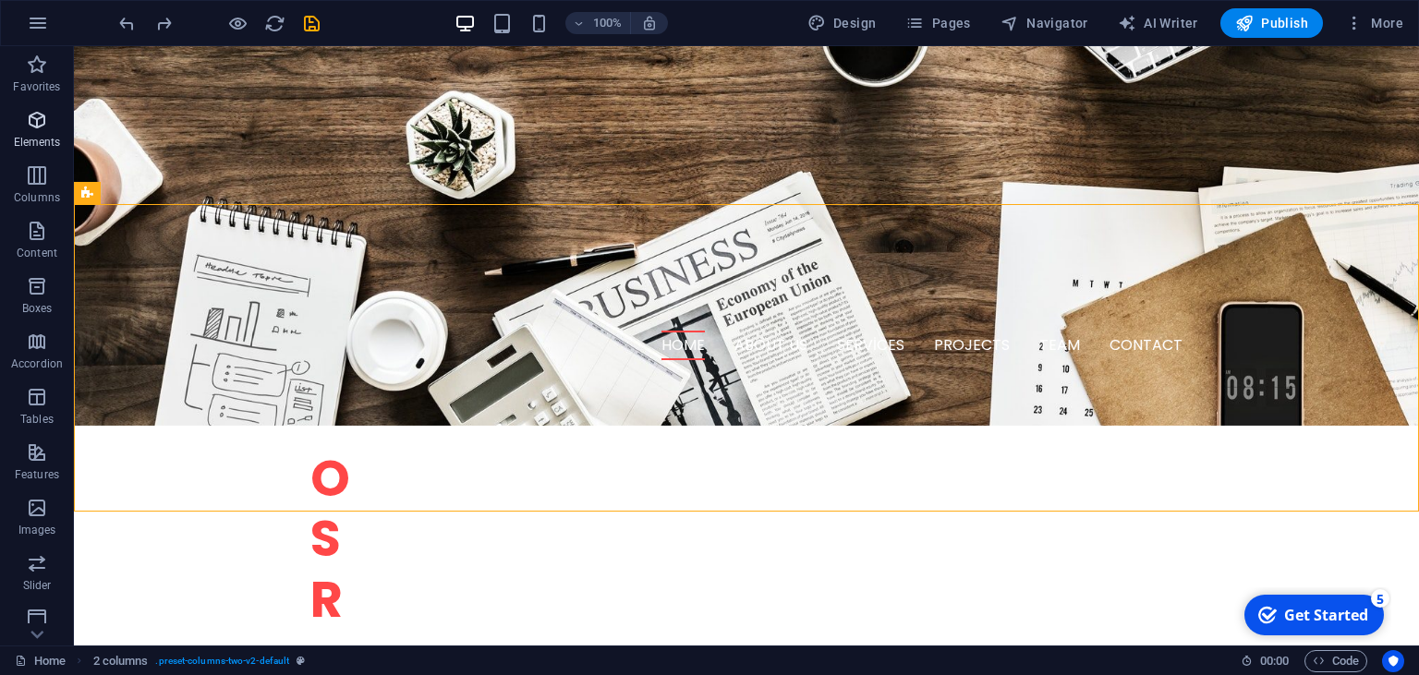
click at [55, 133] on span "Elements" at bounding box center [37, 131] width 74 height 44
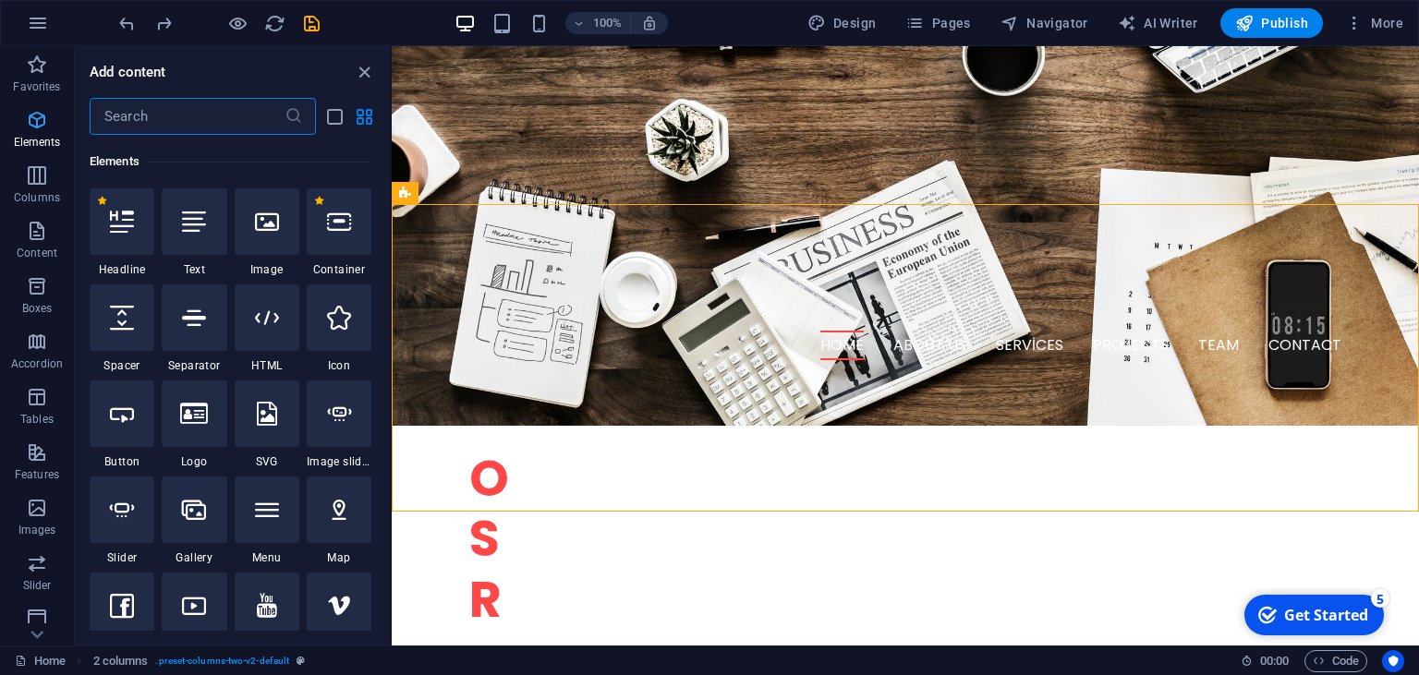
scroll to position [196, 0]
click at [43, 130] on icon "button" at bounding box center [37, 120] width 22 height 22
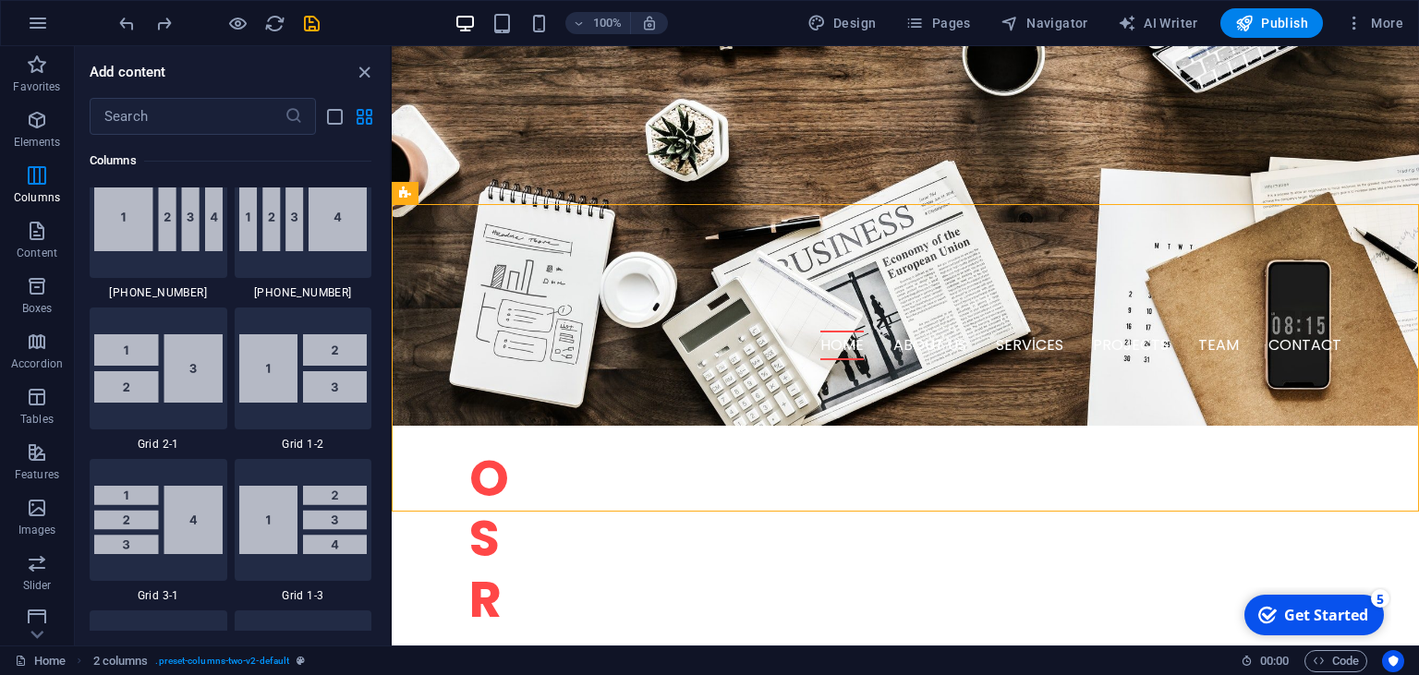
scroll to position [2174, 0]
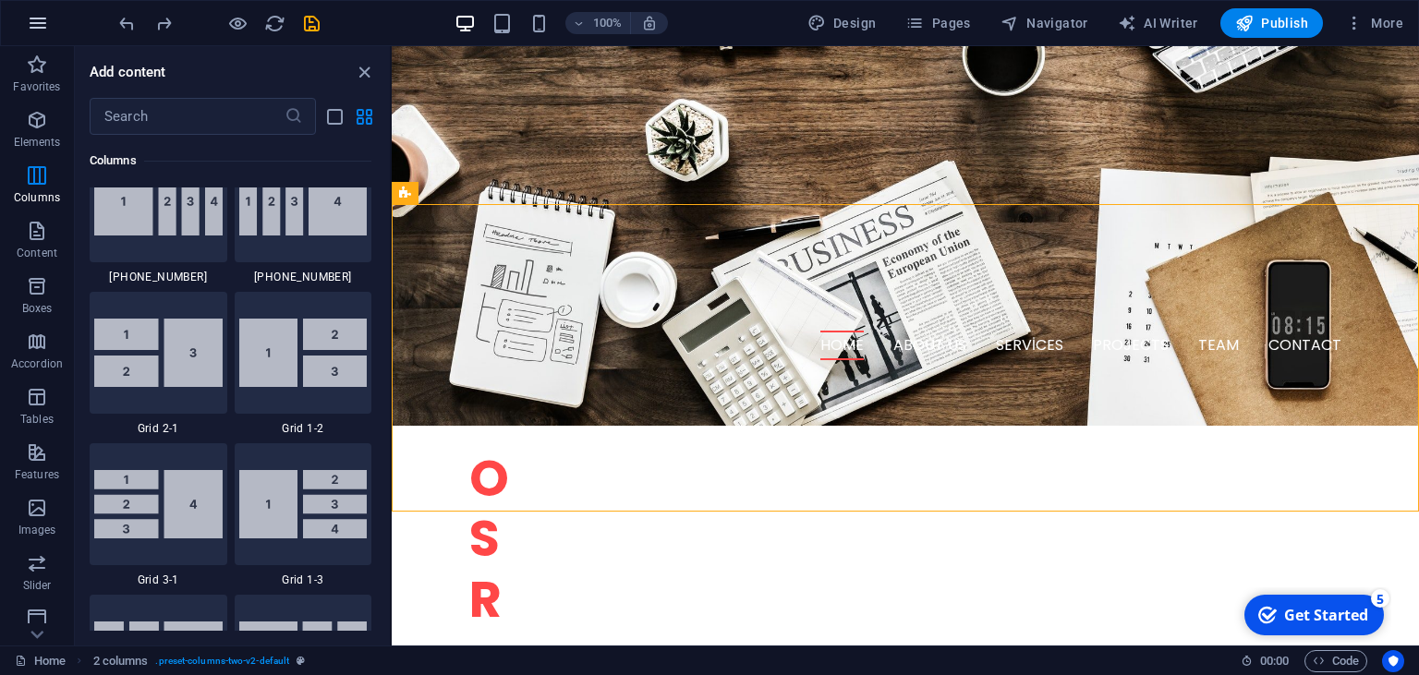
click at [40, 20] on icon "button" at bounding box center [38, 23] width 22 height 22
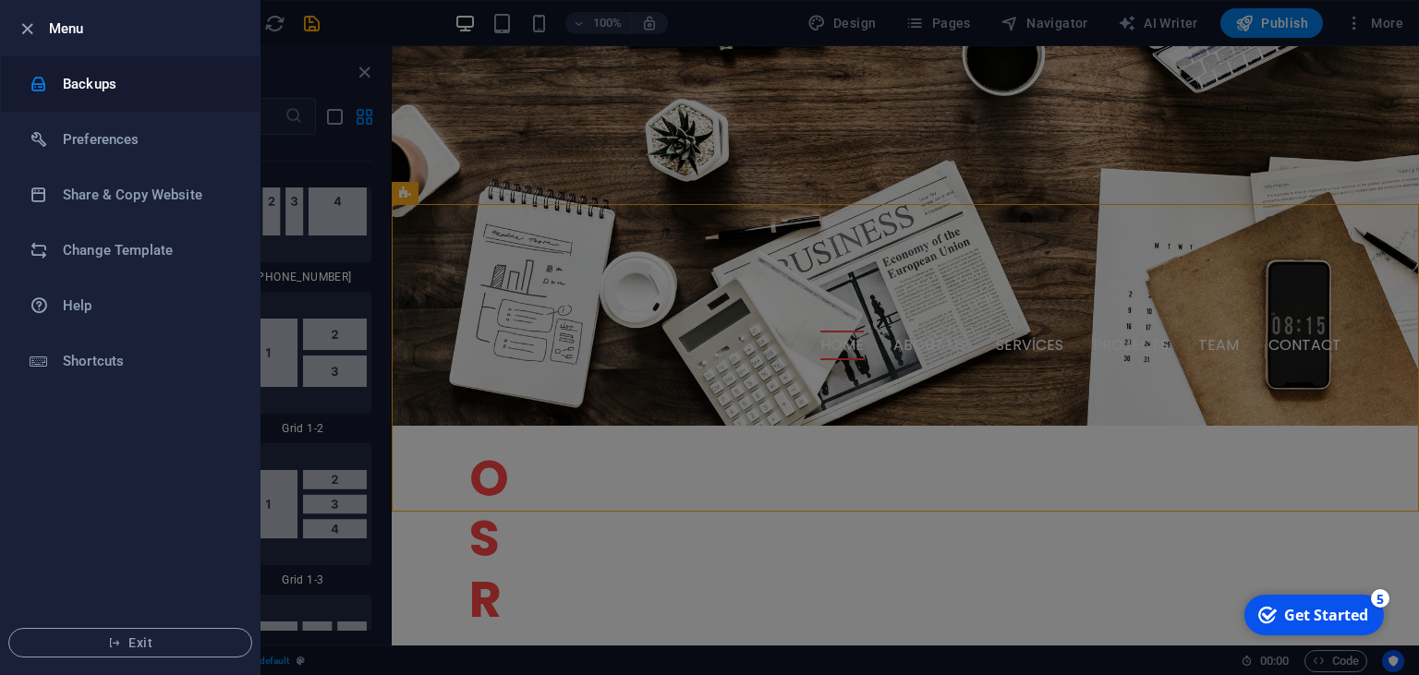
click at [33, 78] on icon at bounding box center [39, 84] width 18 height 18
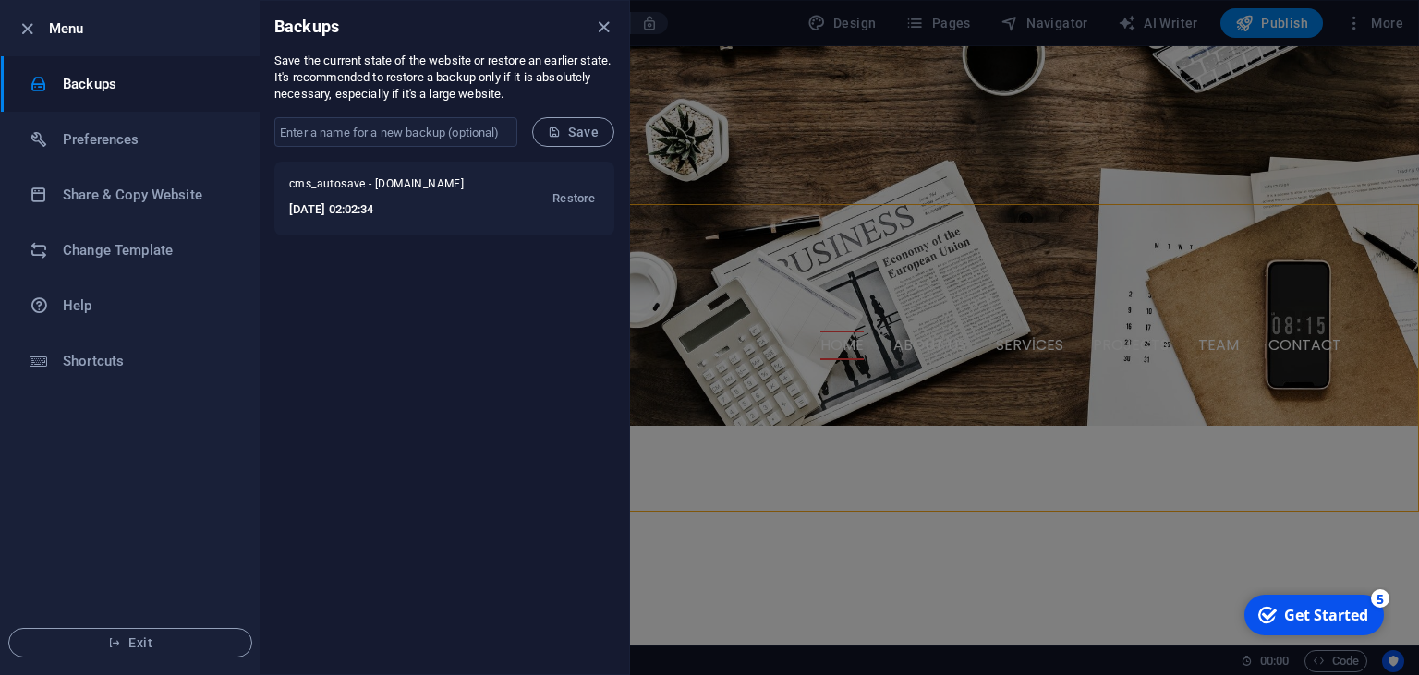
click at [761, 148] on div at bounding box center [709, 337] width 1419 height 675
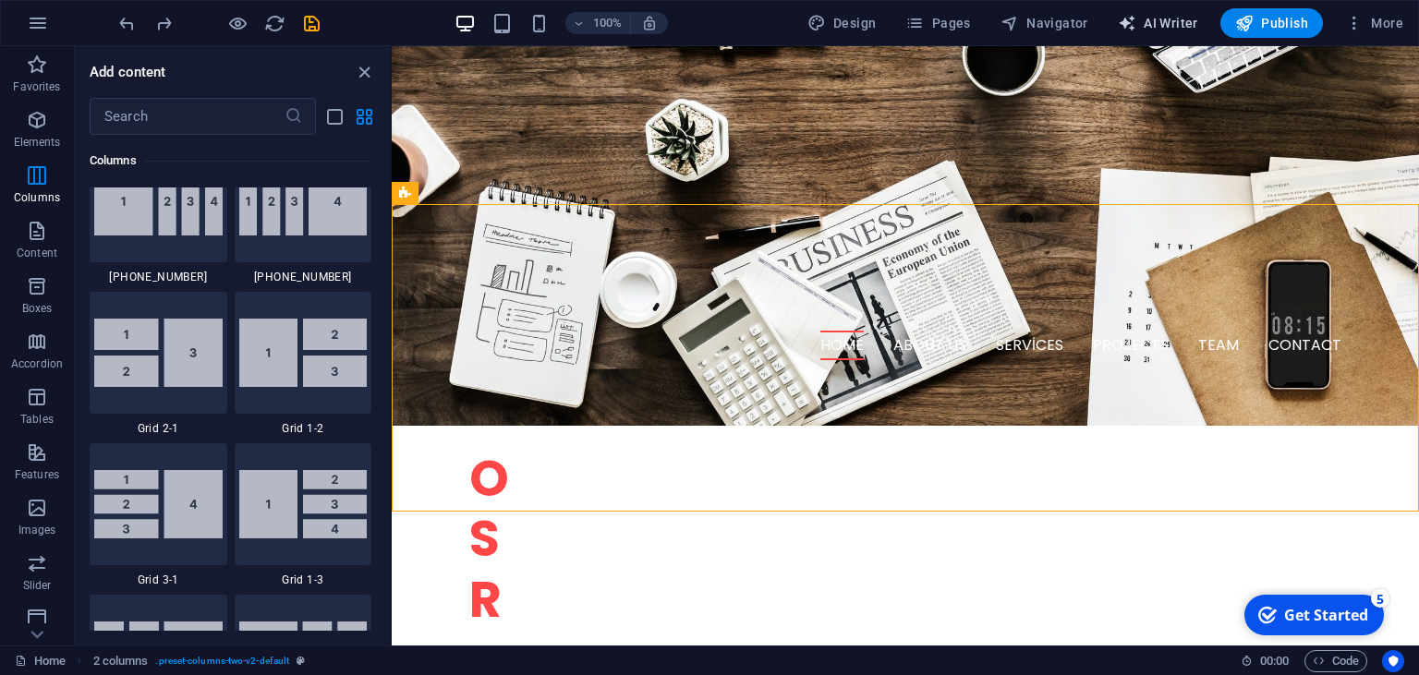
click at [1173, 24] on span "AI Writer" at bounding box center [1158, 23] width 80 height 18
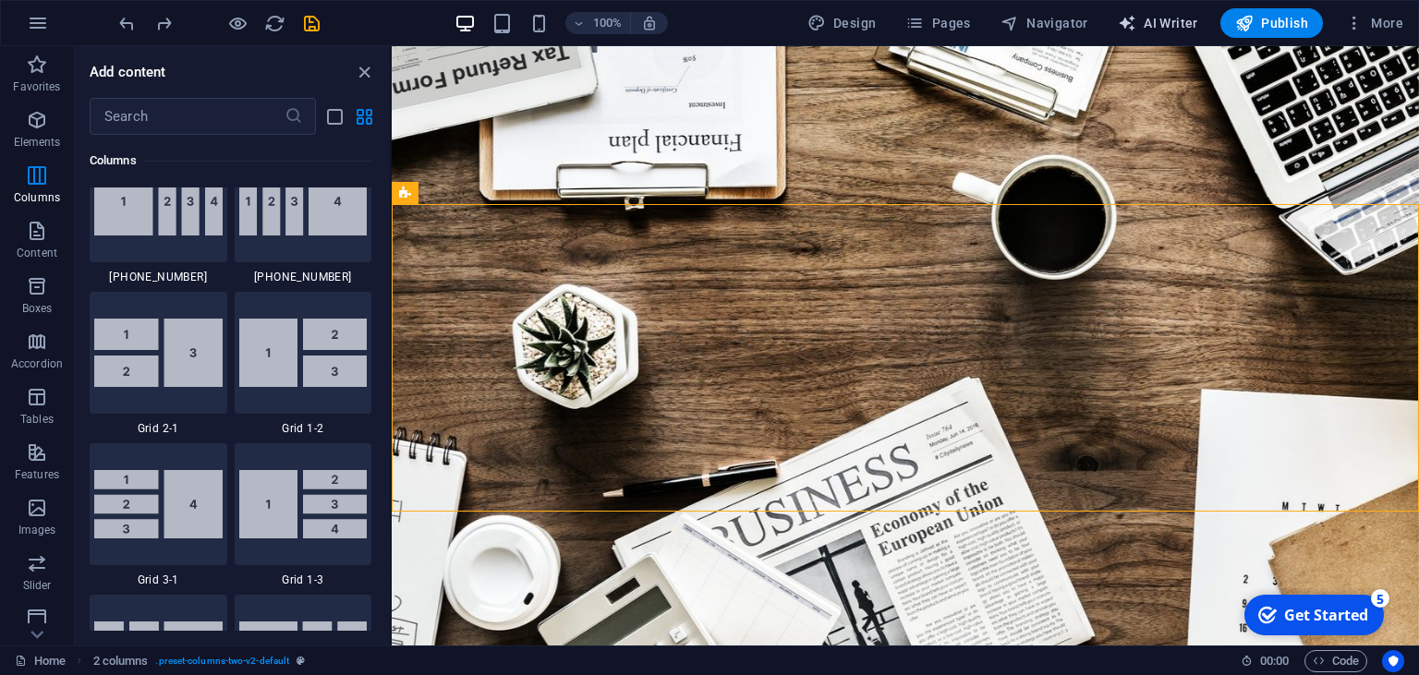
select select "English"
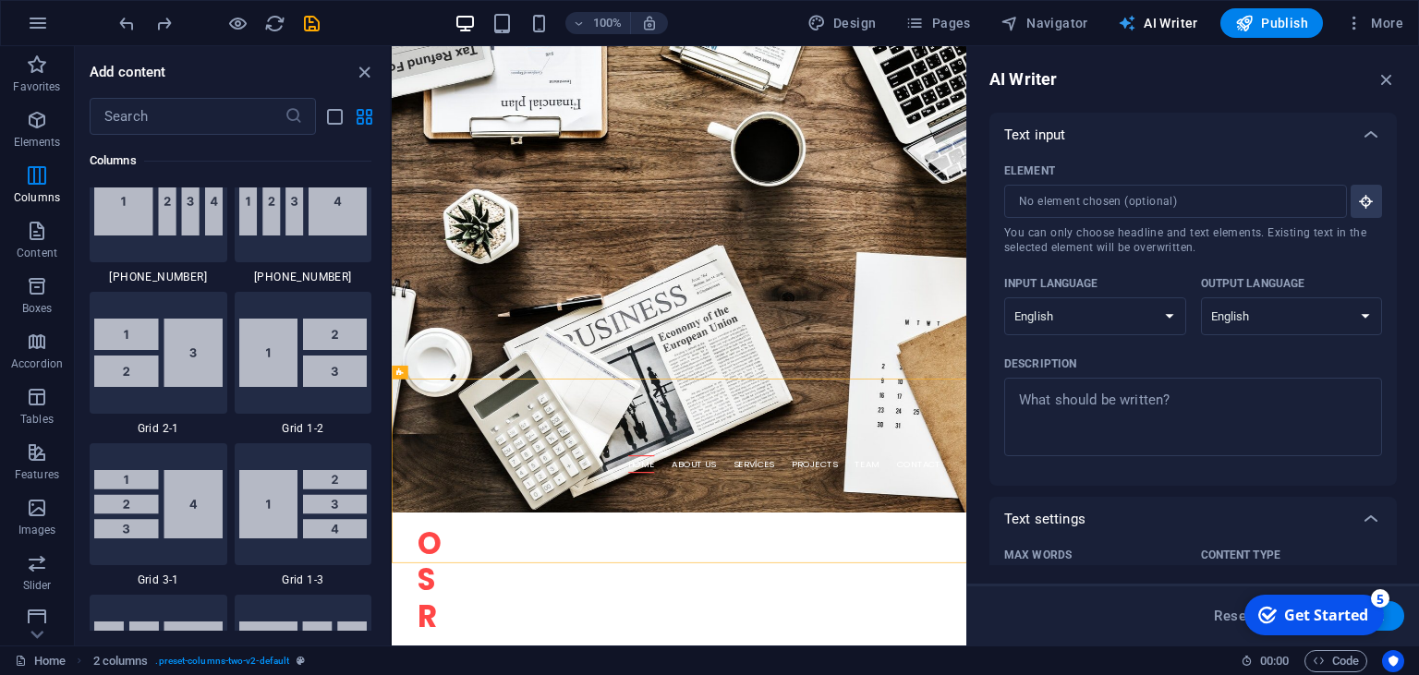
scroll to position [0, 0]
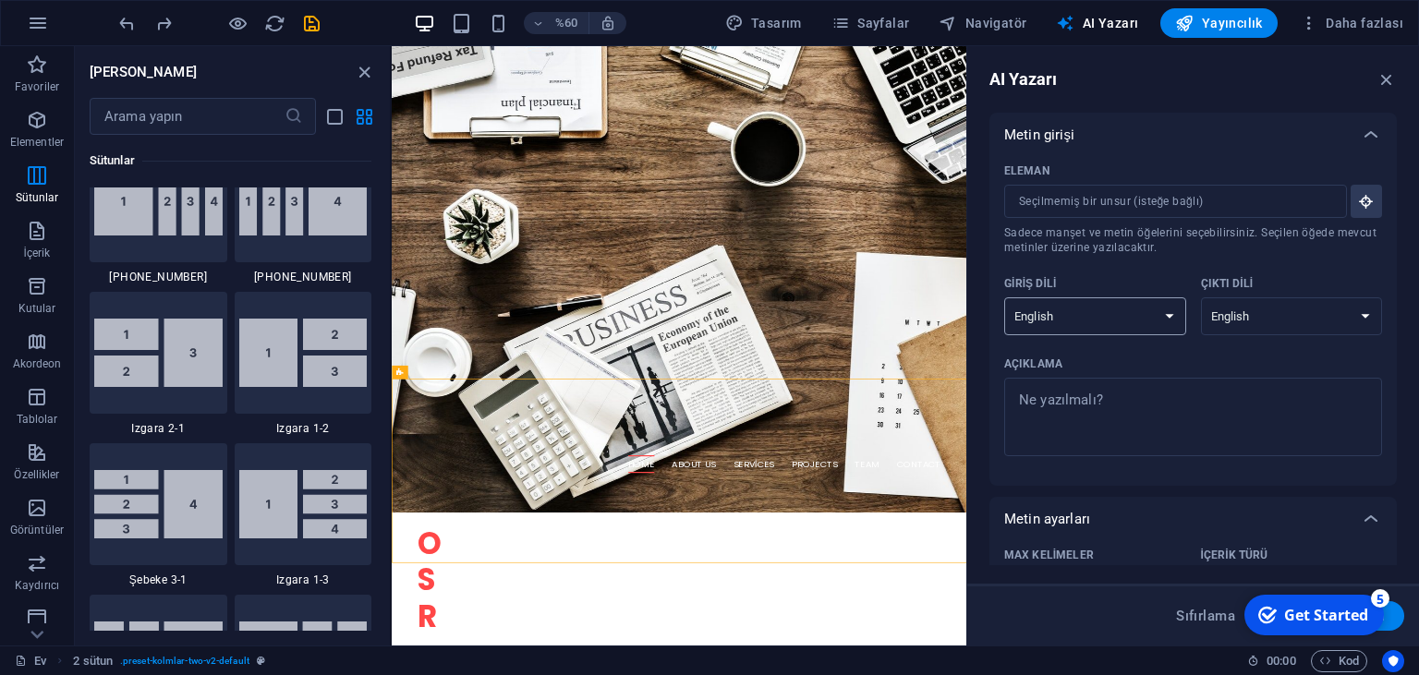
click at [1004, 298] on select "Albanian Arabic Armenian Awadhi Azerbaijani Bashkir Basque Belarusian Bengali B…" at bounding box center [1095, 317] width 182 height 38
click at [1201, 298] on select "Albanian Arabic Armenian Awadhi Azerbaijani Bashkir Basque Belarusian Bengali B…" at bounding box center [1292, 317] width 182 height 38
click at [1004, 298] on select "Albanian Arabic Armenian Awadhi Azerbaijani Bashkir Basque Belarusian Bengali B…" at bounding box center [1095, 317] width 182 height 38
select select "English"
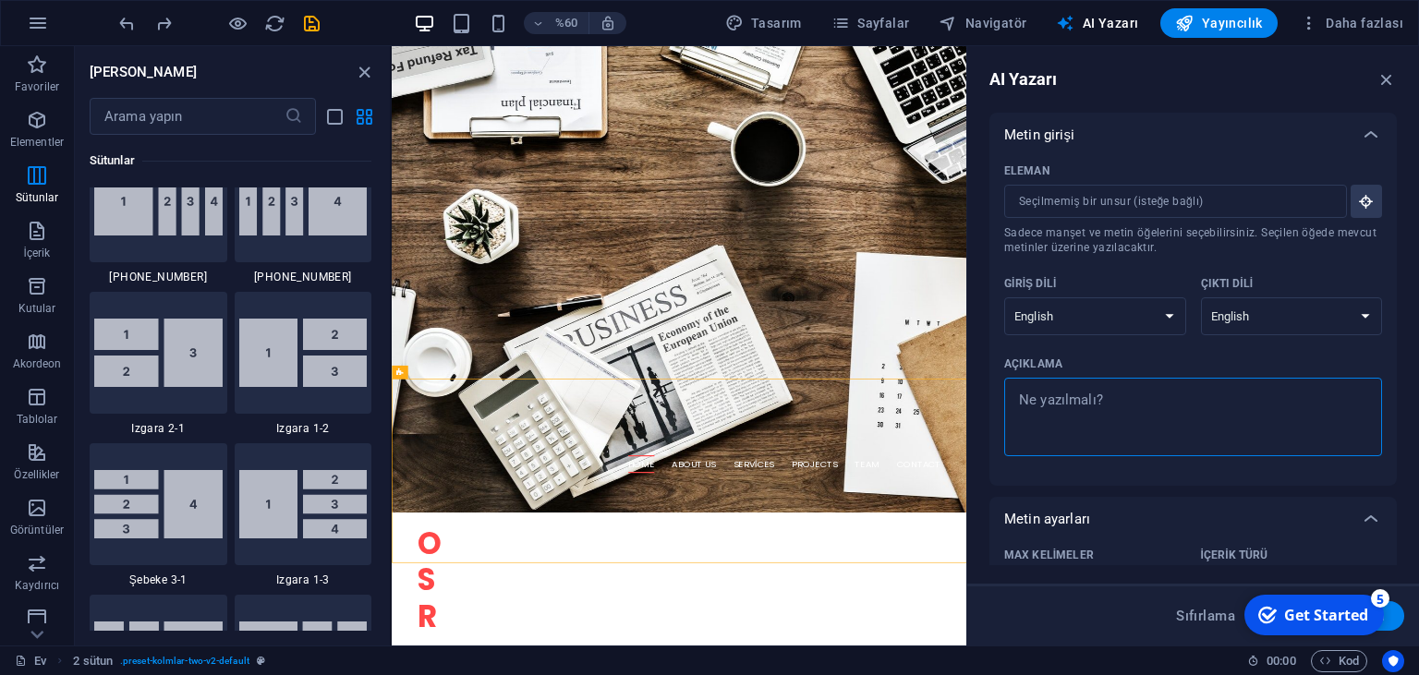
click at [1117, 394] on textarea "Açıklama x ​" at bounding box center [1193, 417] width 359 height 60
type textarea "x"
click at [1292, 194] on input "Eleman ​ Sadece manşet ve metin öğelerini seçebilirsiniz. Seçilen öğede mevcut …" at bounding box center [1169, 201] width 330 height 33
click at [1352, 204] on button "Eleman ​ Sadece manşet ve metin öğelerini seçebilirsiniz. Seçilen öğede mevcut …" at bounding box center [1366, 201] width 31 height 33
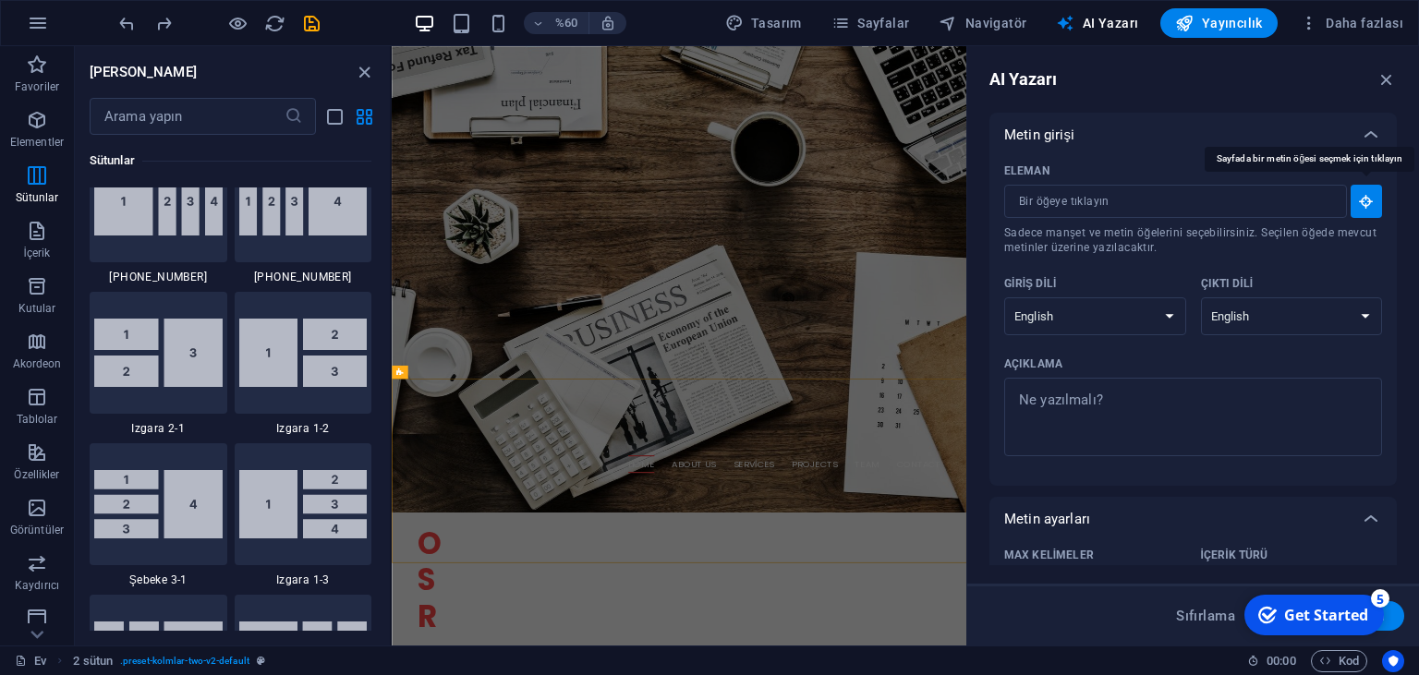
click at [1352, 204] on button "Eleman ​ Sadece manşet ve metin öğelerini seçebilirsiniz. Seçilen öğede mevcut …" at bounding box center [1366, 201] width 31 height 33
click at [1379, 81] on icon "button" at bounding box center [1387, 79] width 20 height 20
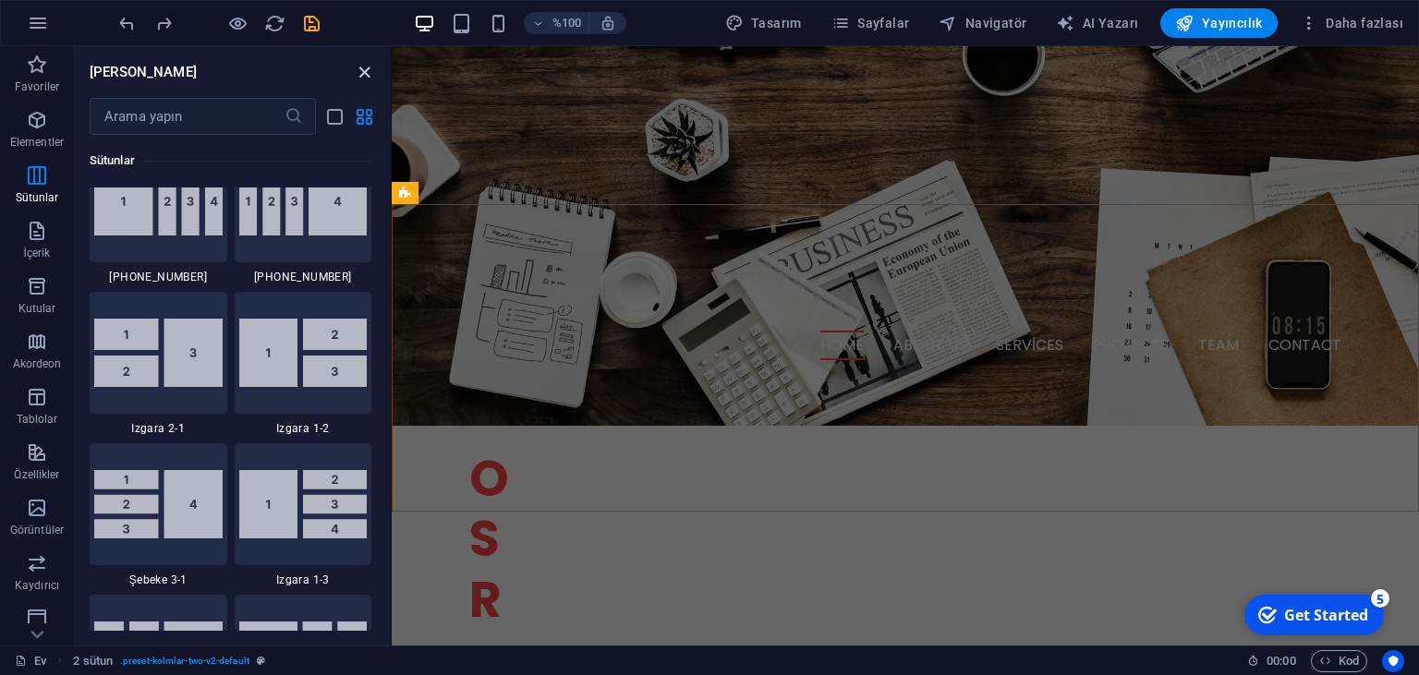
click at [361, 72] on icon "Yakın panel" at bounding box center [364, 72] width 21 height 21
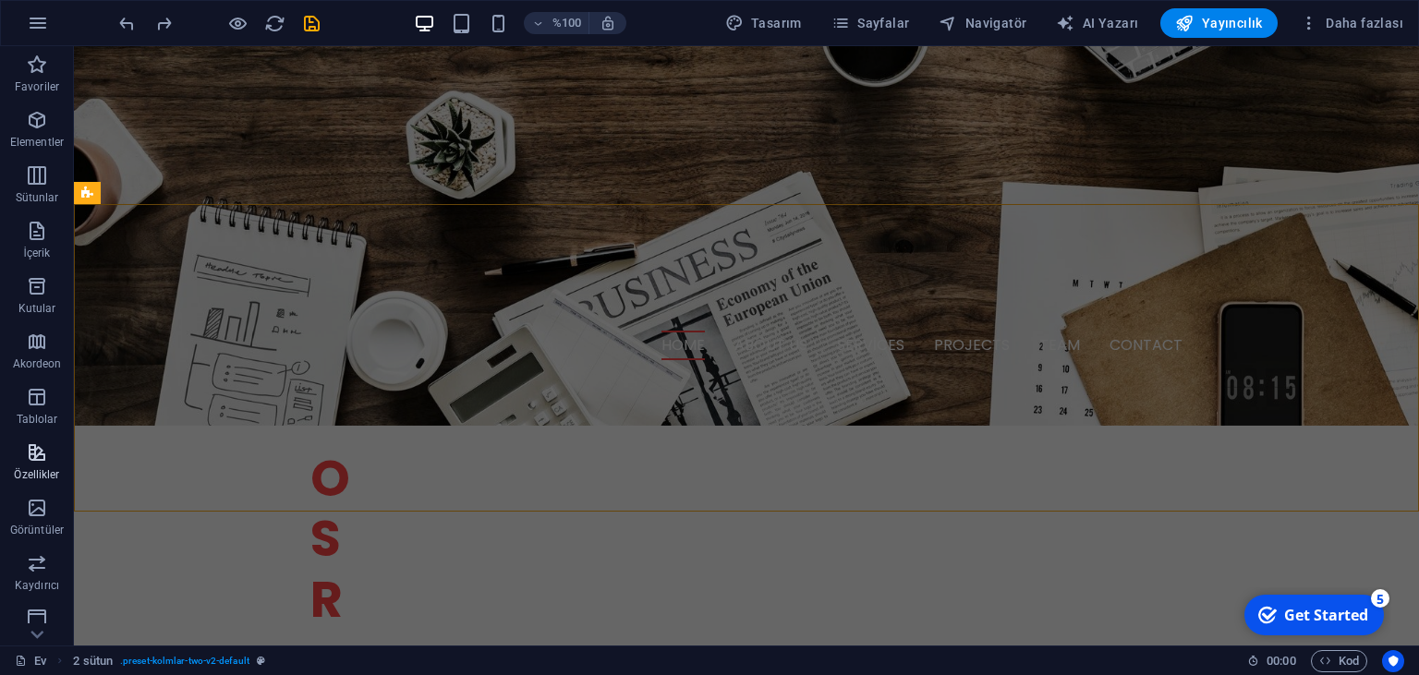
scroll to position [232, 0]
click at [38, 625] on p "Koleksiyonlar" at bounding box center [37, 631] width 68 height 15
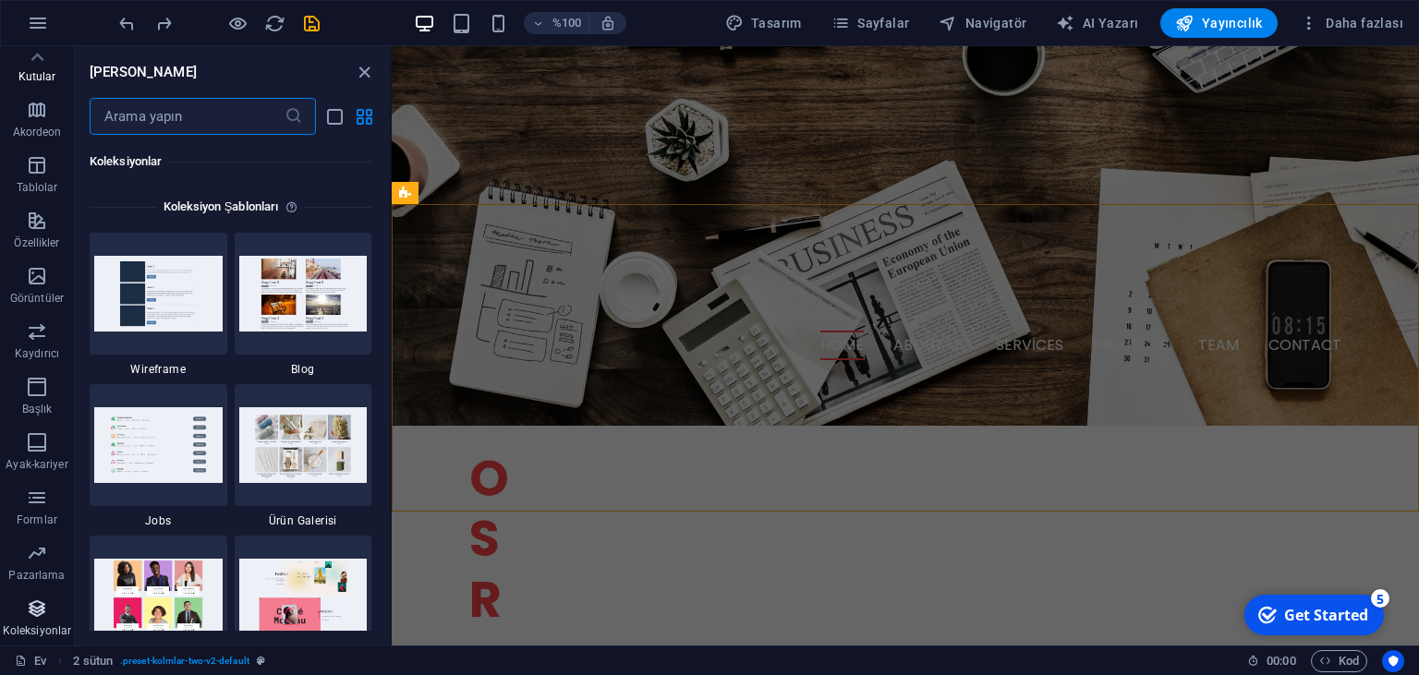
scroll to position [16914, 0]
click at [38, 625] on p "Koleksiyonlar" at bounding box center [37, 631] width 68 height 15
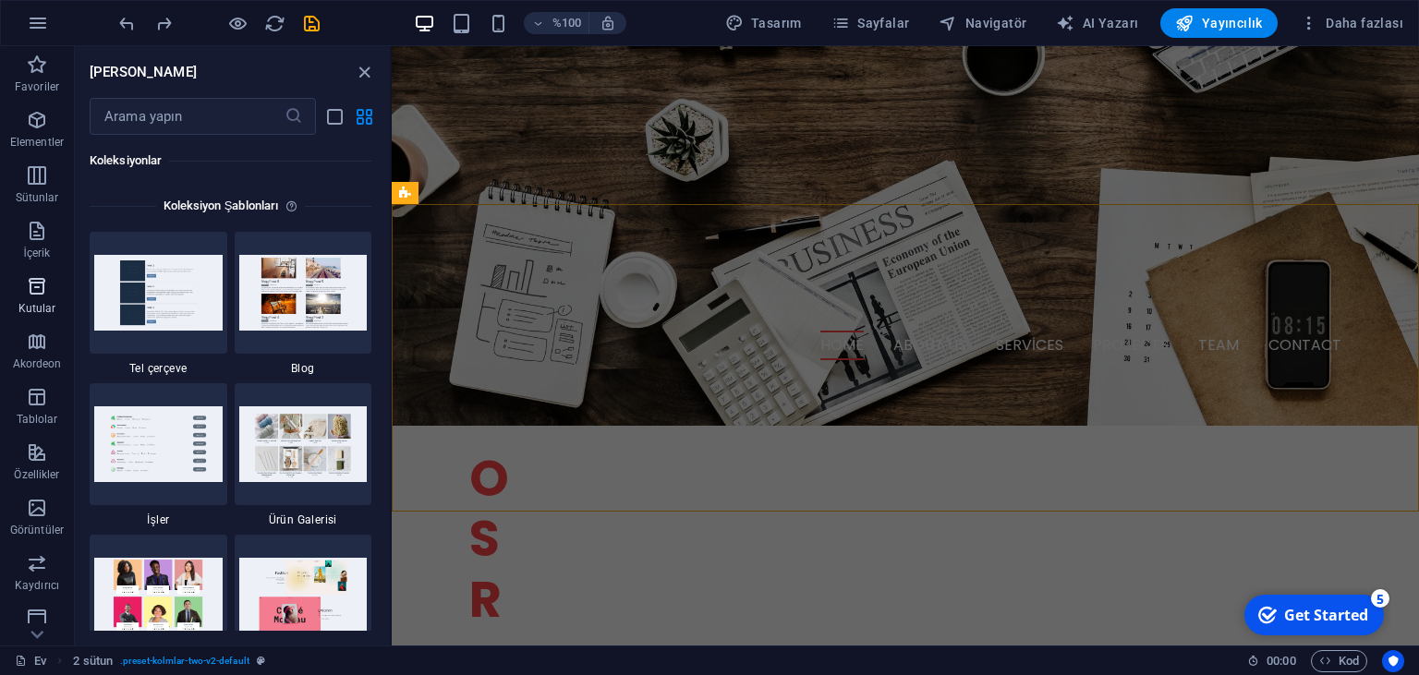
click at [31, 81] on p "Favoriler" at bounding box center [37, 86] width 44 height 15
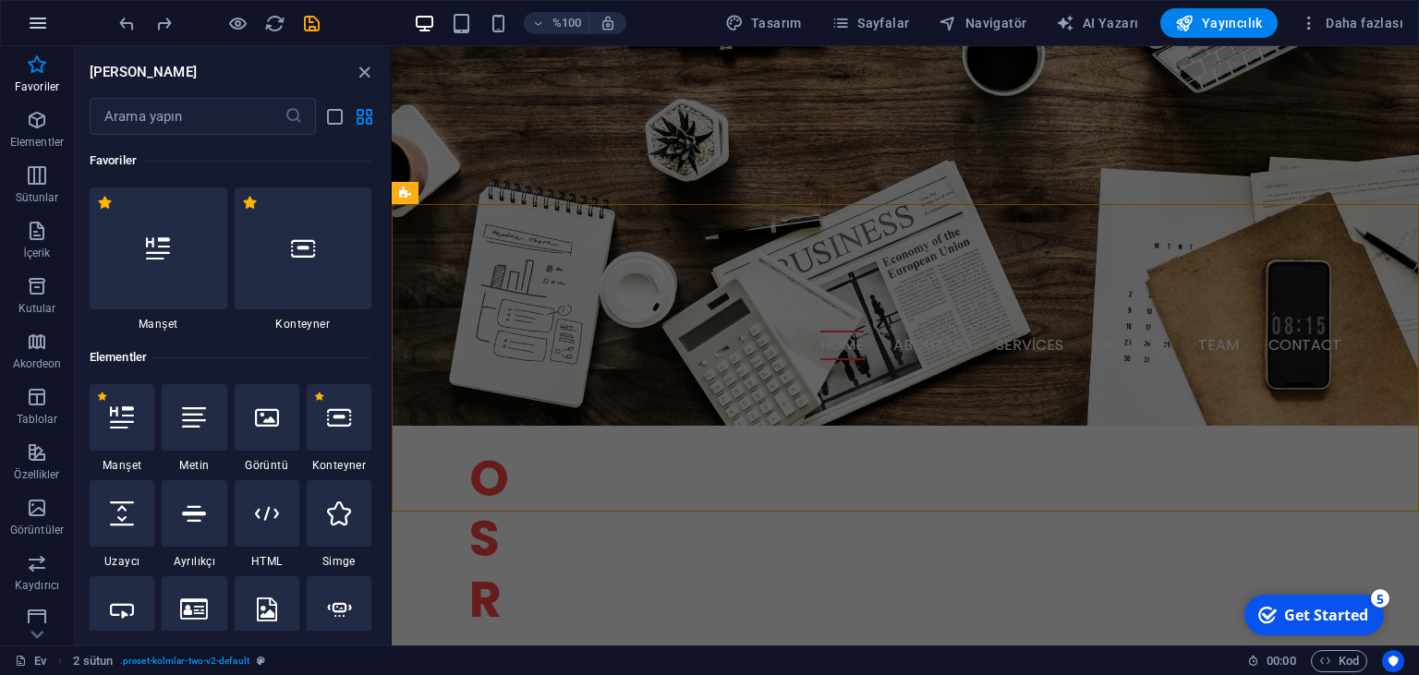
click at [36, 23] on icon "button" at bounding box center [38, 23] width 22 height 22
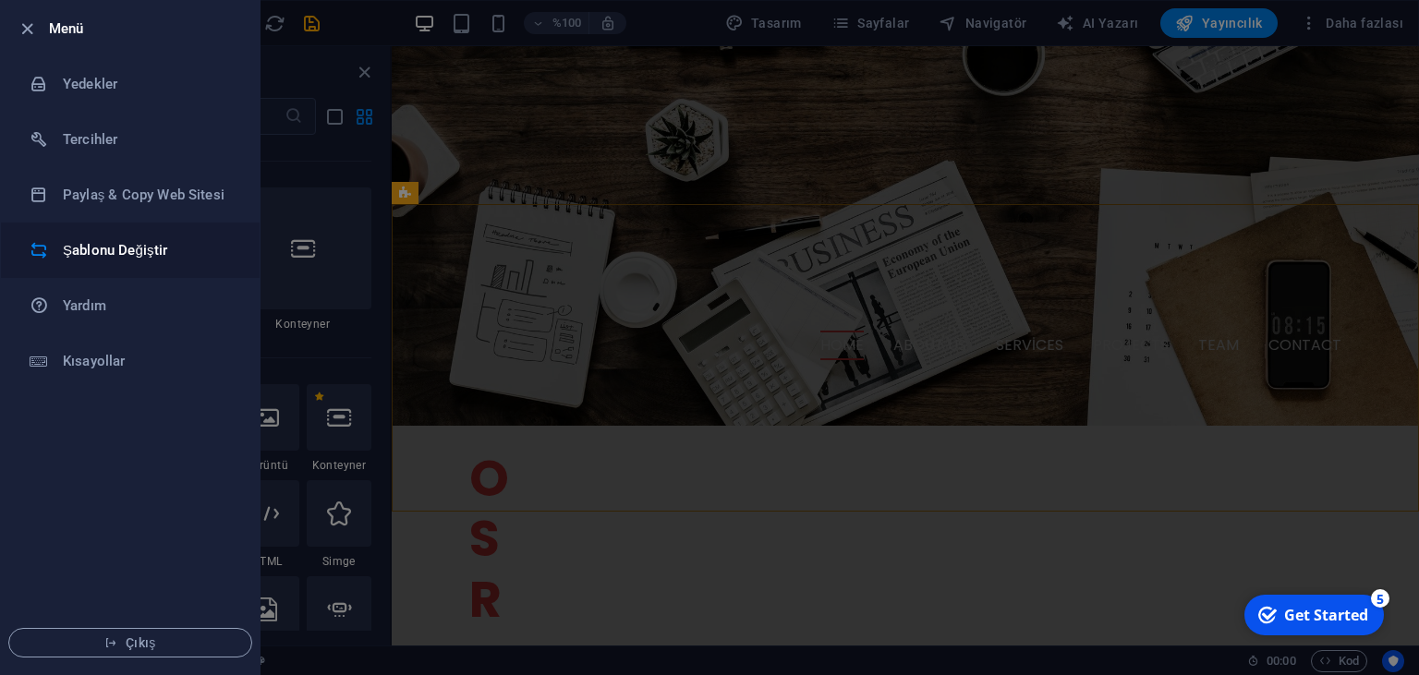
click at [67, 239] on h6 "Şablonu Değiştir" at bounding box center [148, 250] width 171 height 22
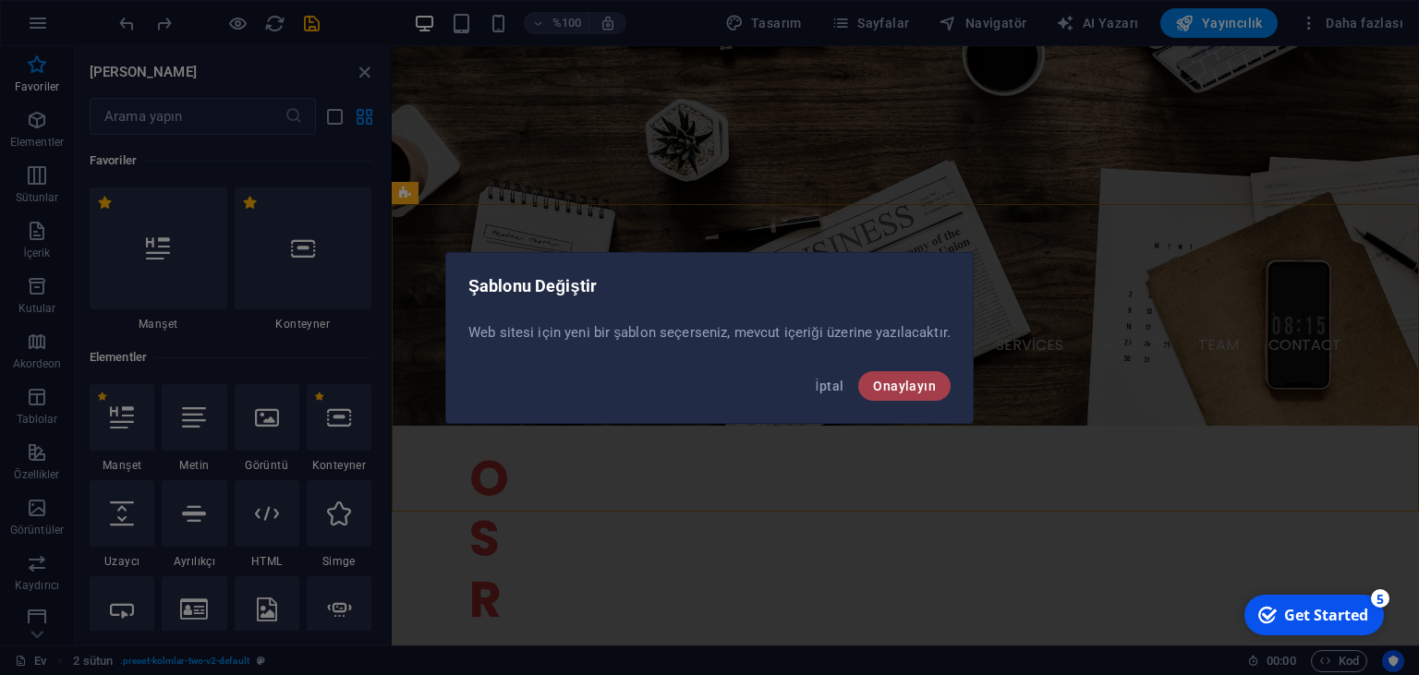
click at [907, 386] on span "Onaylayın" at bounding box center [904, 386] width 63 height 15
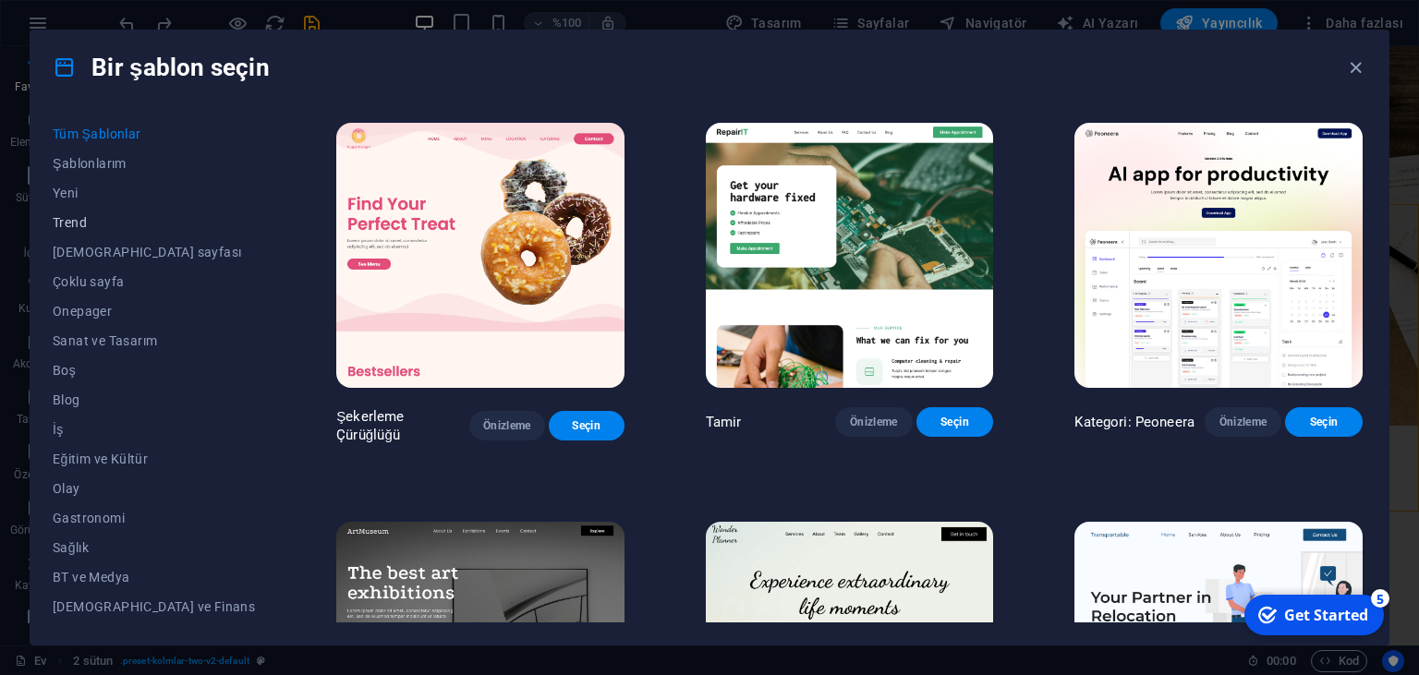
click at [80, 231] on button "Trend" at bounding box center [154, 223] width 202 height 30
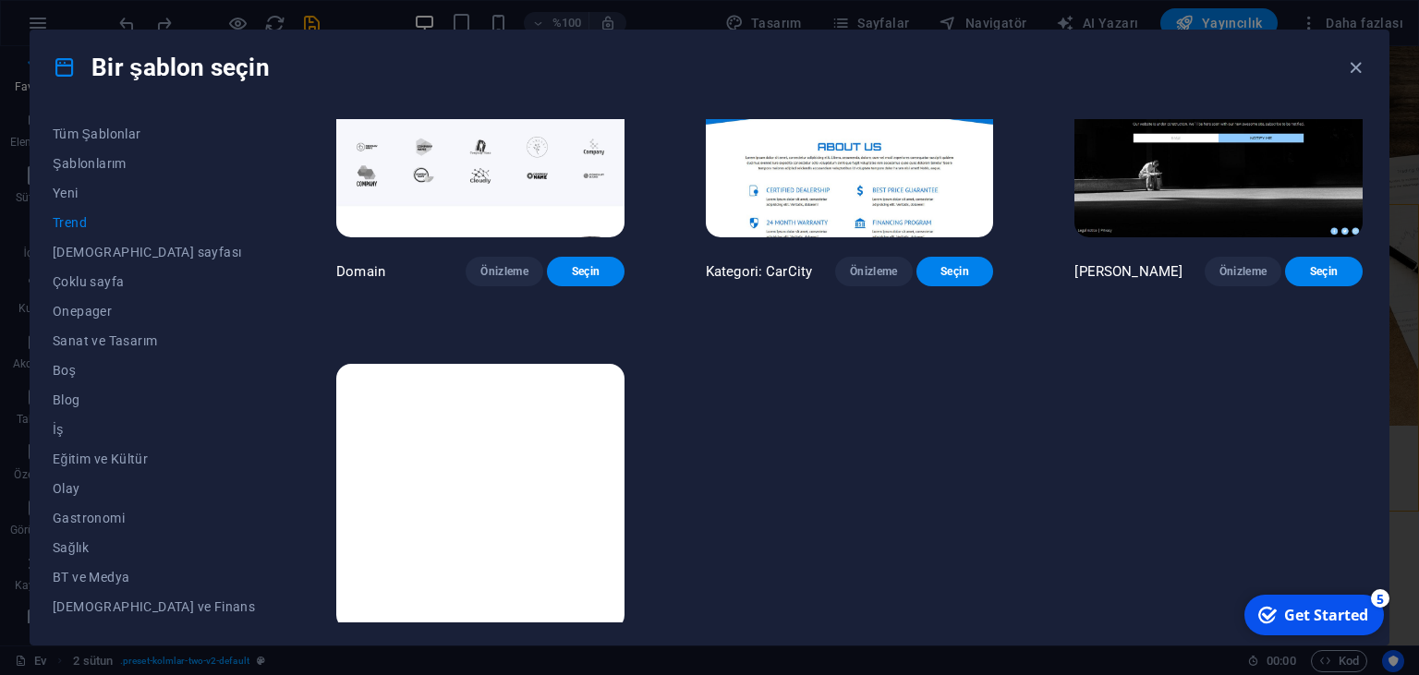
scroll to position [1716, 0]
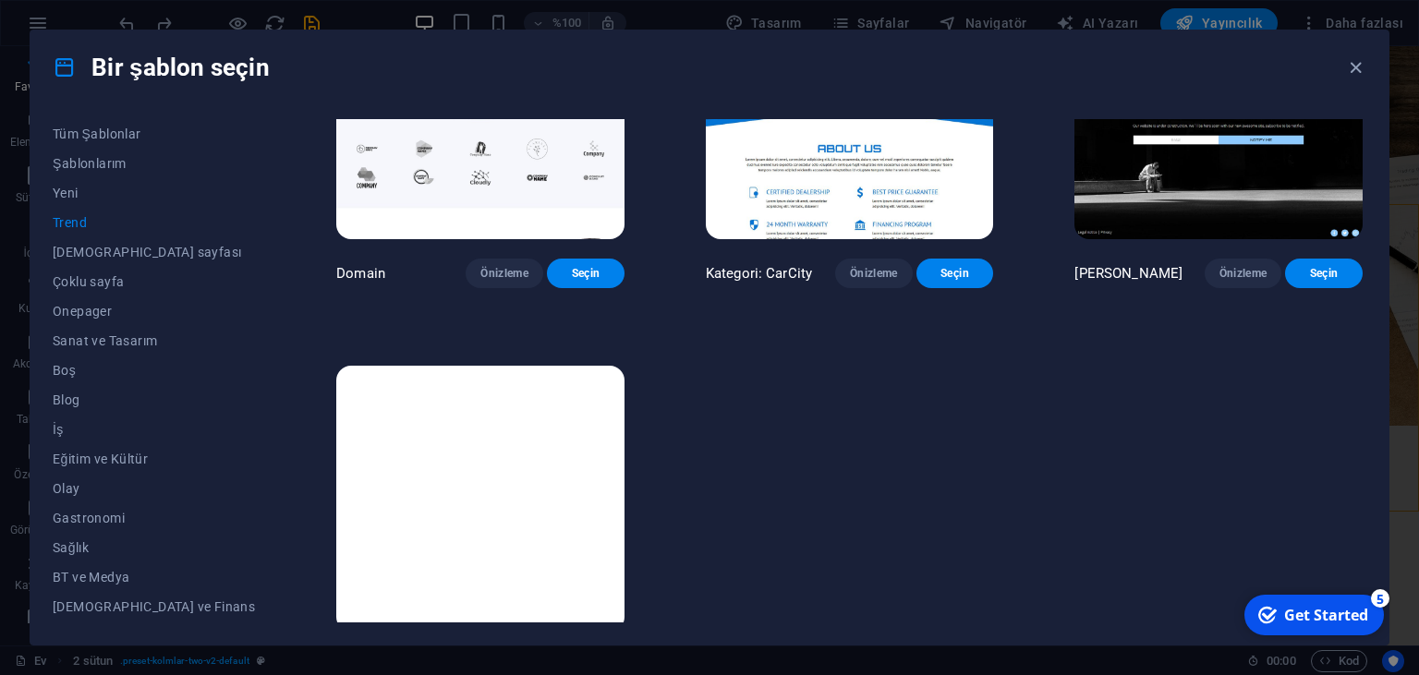
click at [1211, 239] on img at bounding box center [1219, 106] width 288 height 265
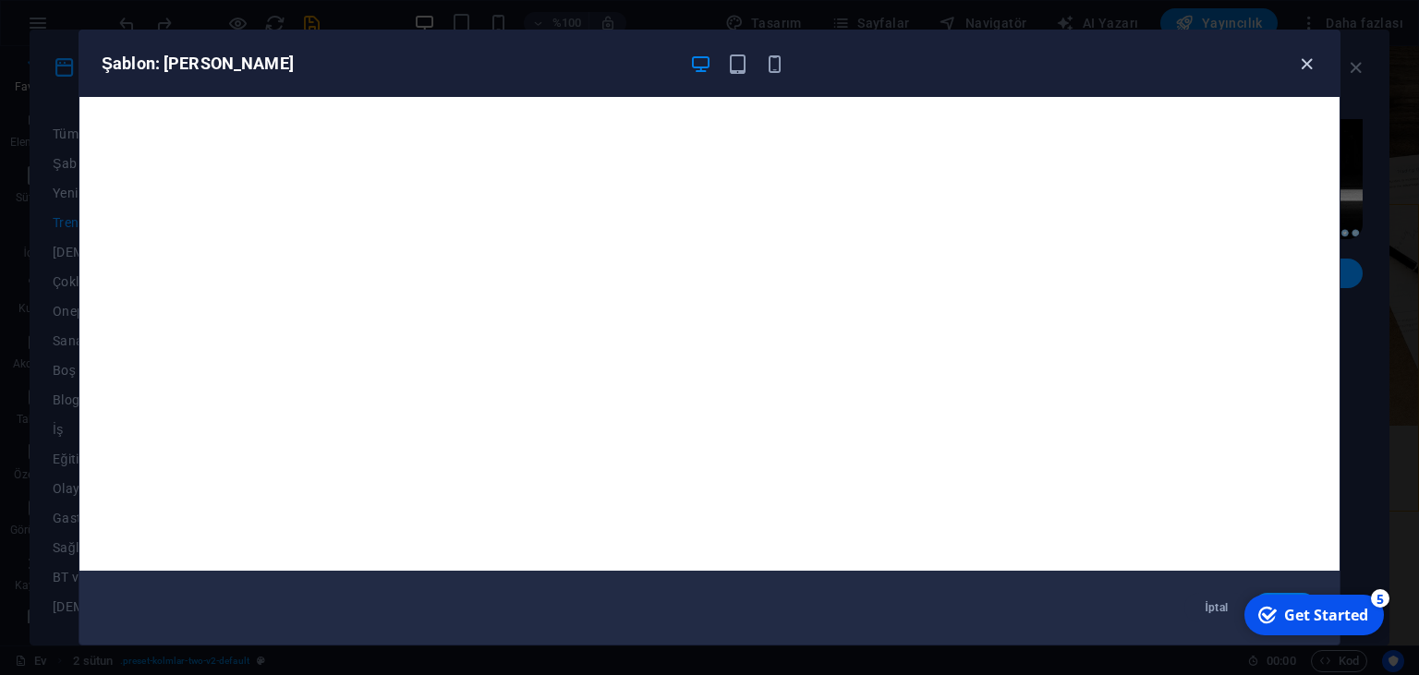
click at [1312, 65] on icon "button" at bounding box center [1306, 64] width 21 height 21
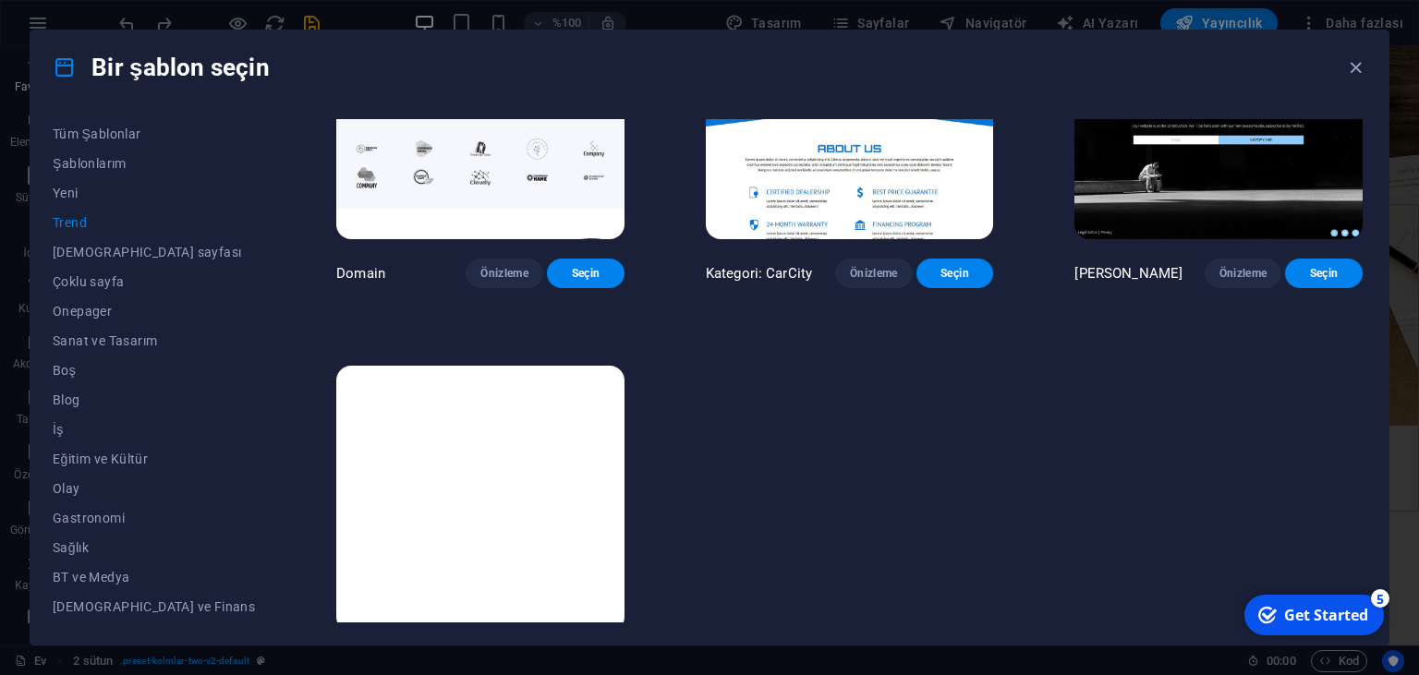
scroll to position [1953, 0]
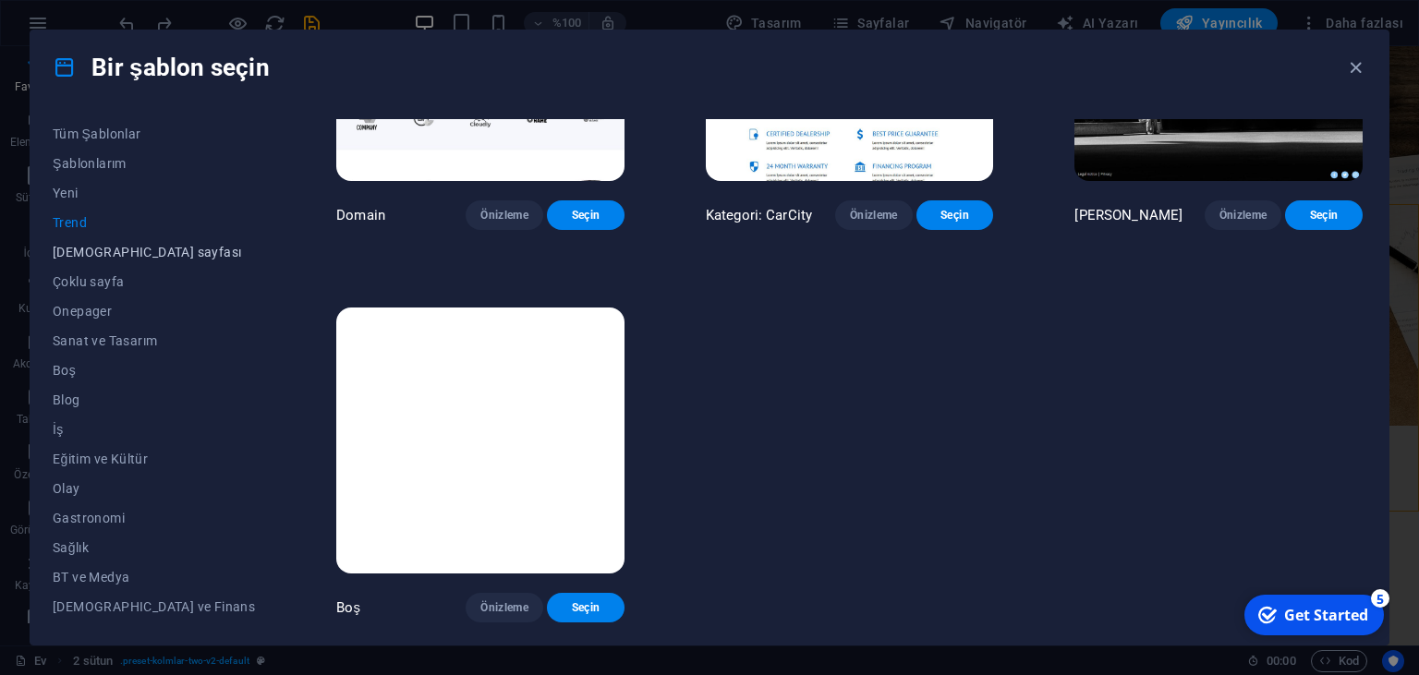
click at [68, 260] on span "İniş sayfası" at bounding box center [154, 252] width 202 height 15
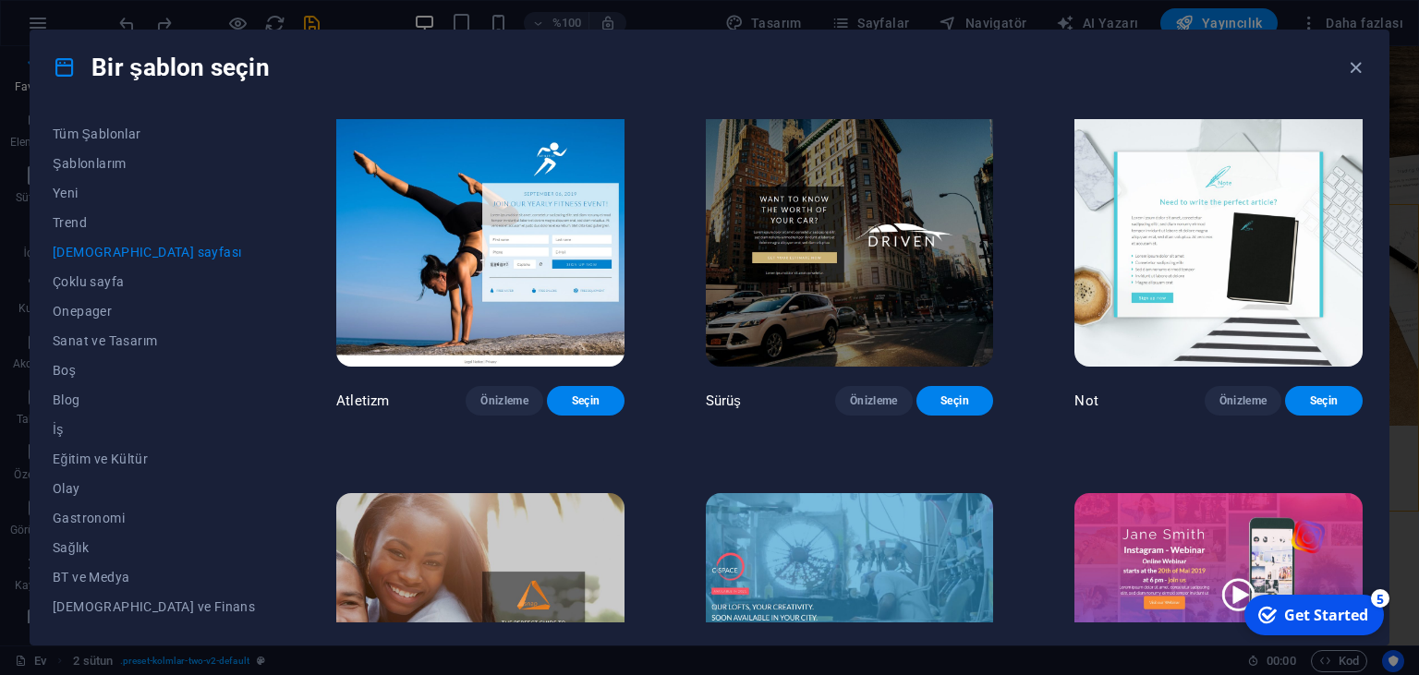
scroll to position [1194, 0]
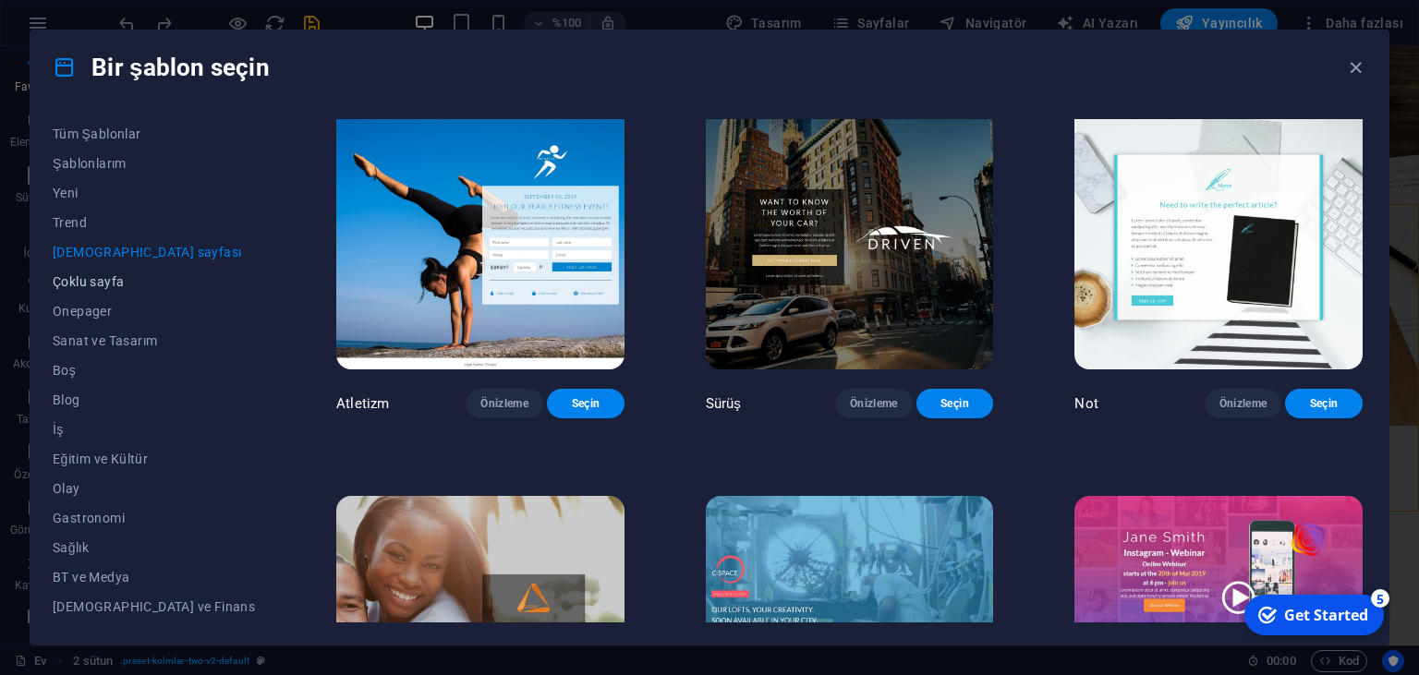
click at [76, 292] on button "Çoklu sayfa" at bounding box center [154, 282] width 202 height 30
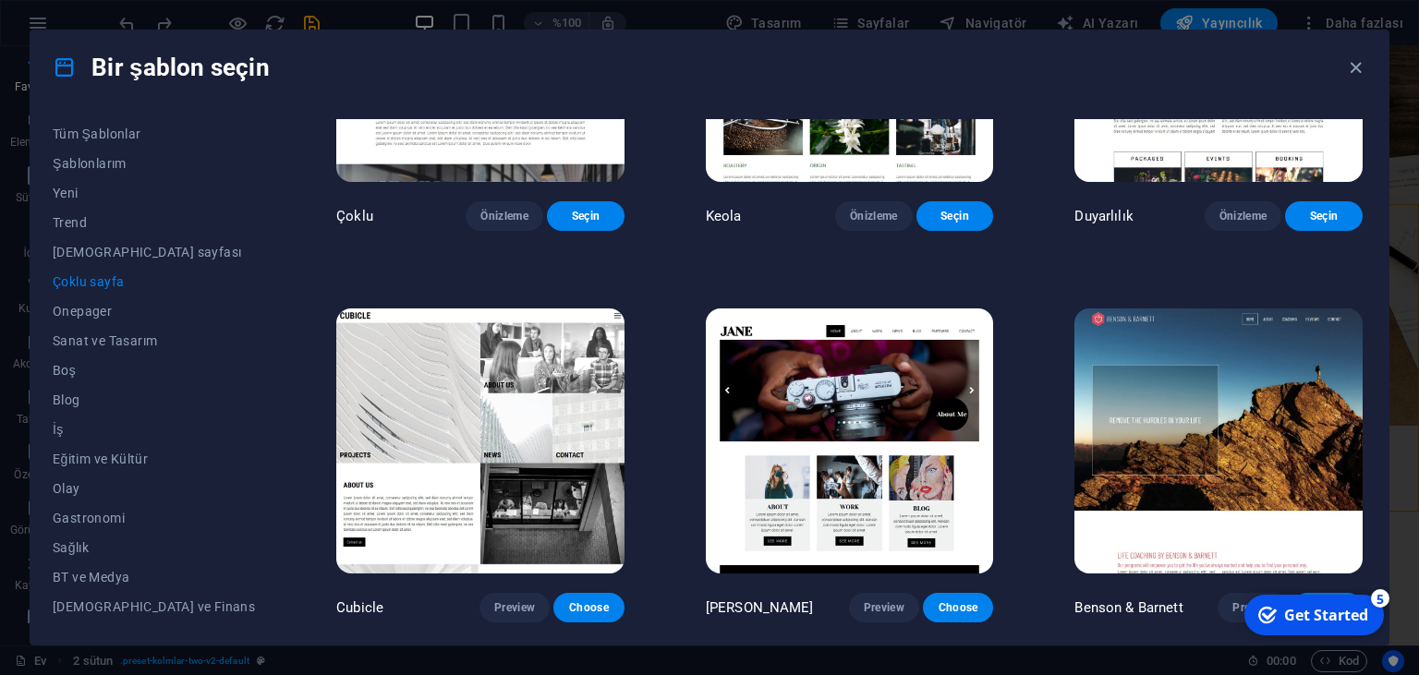
scroll to position [8706, 0]
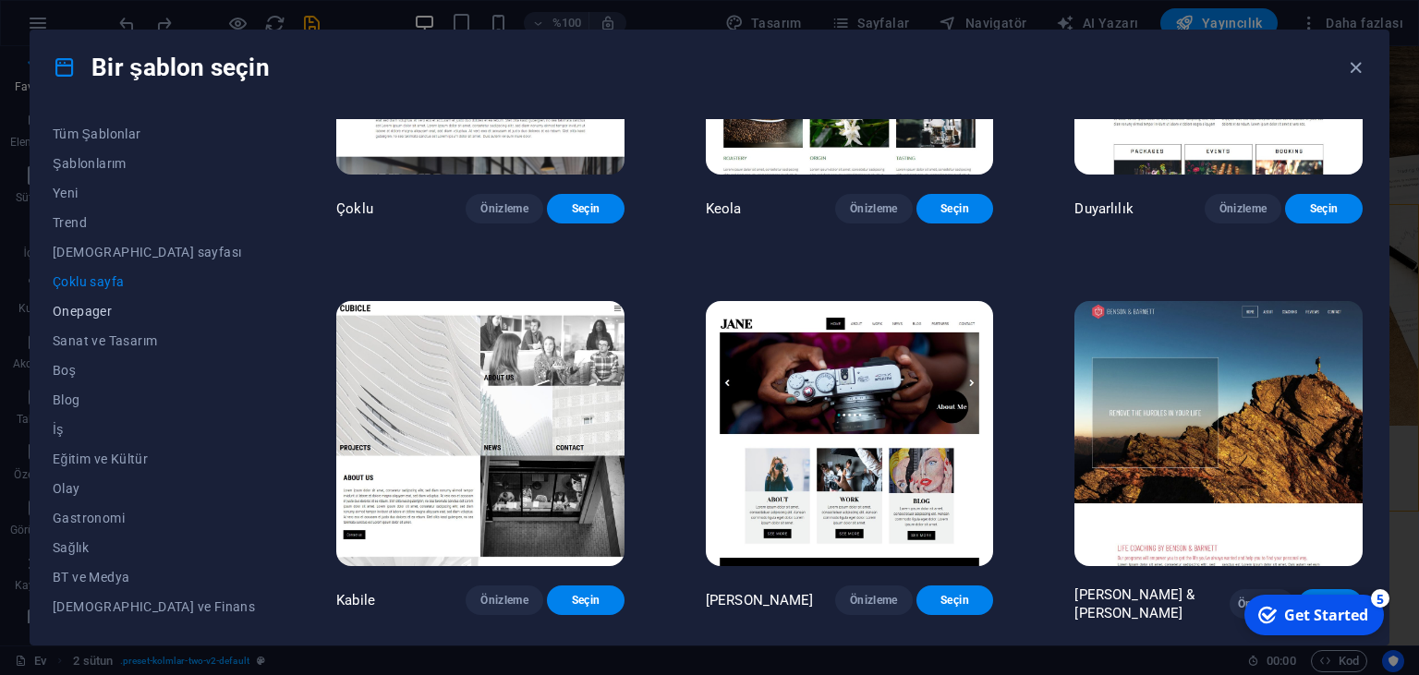
click at [64, 309] on span "Onepager" at bounding box center [154, 311] width 202 height 15
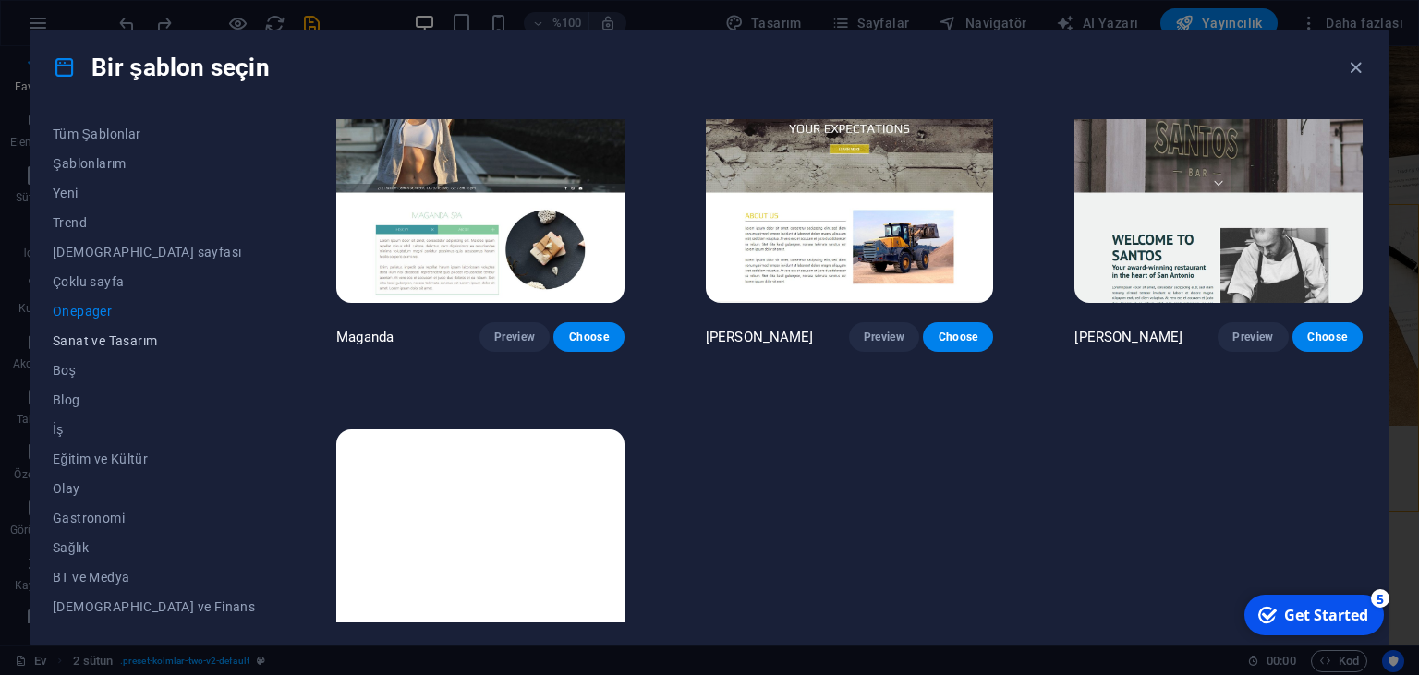
click at [109, 346] on span "Sanat ve Tasarım" at bounding box center [154, 341] width 202 height 15
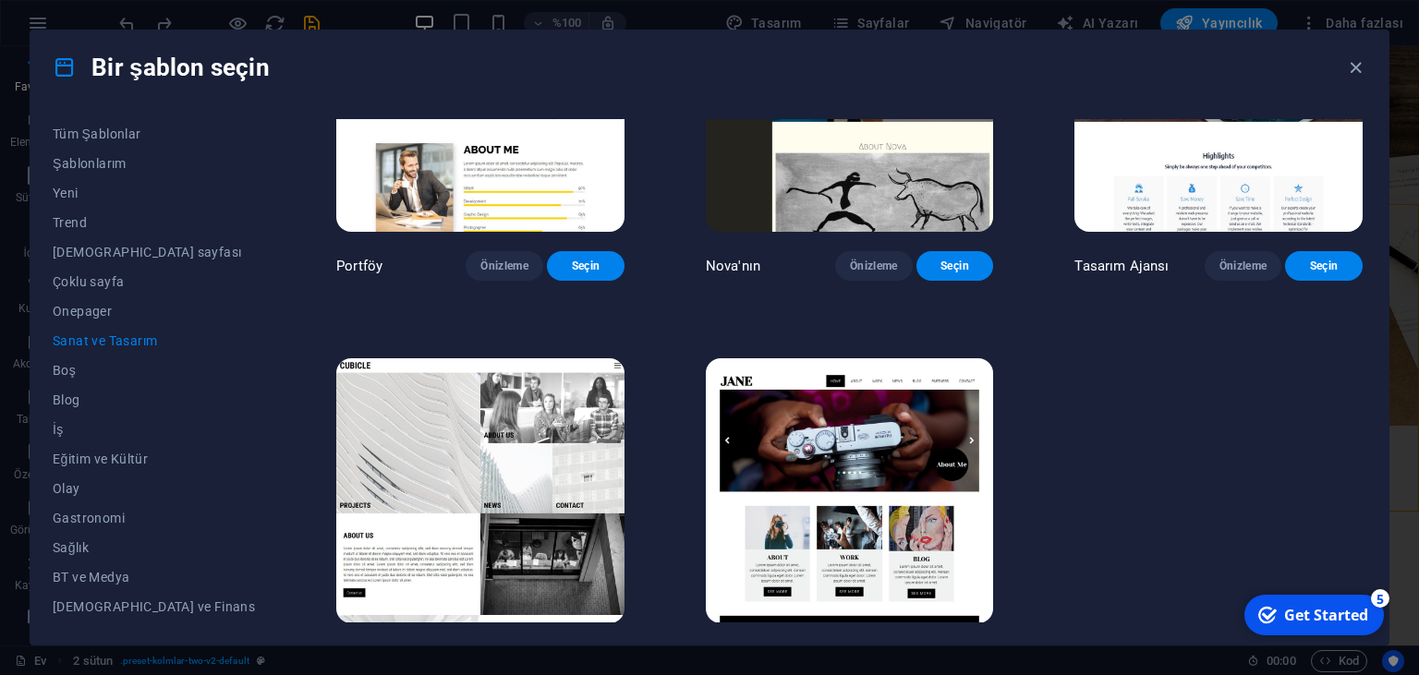
scroll to position [1532, 0]
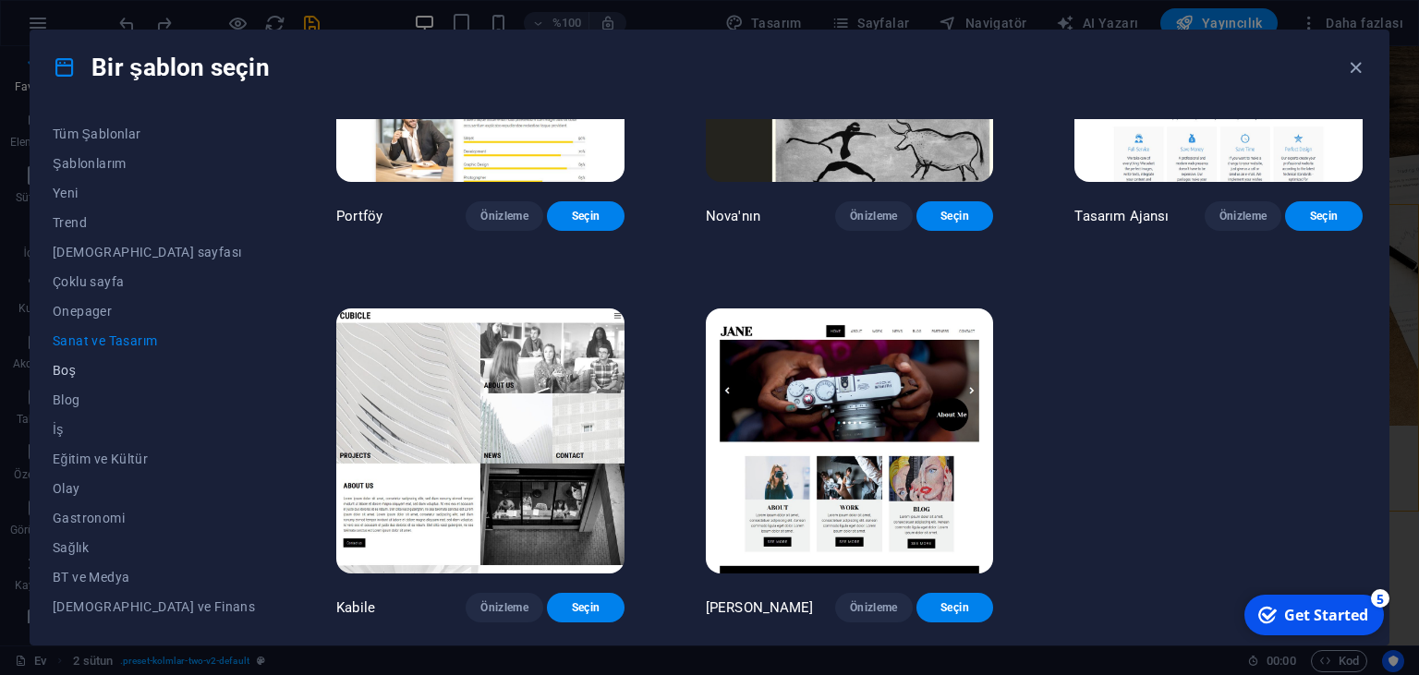
click at [65, 369] on span "Boş" at bounding box center [154, 370] width 202 height 15
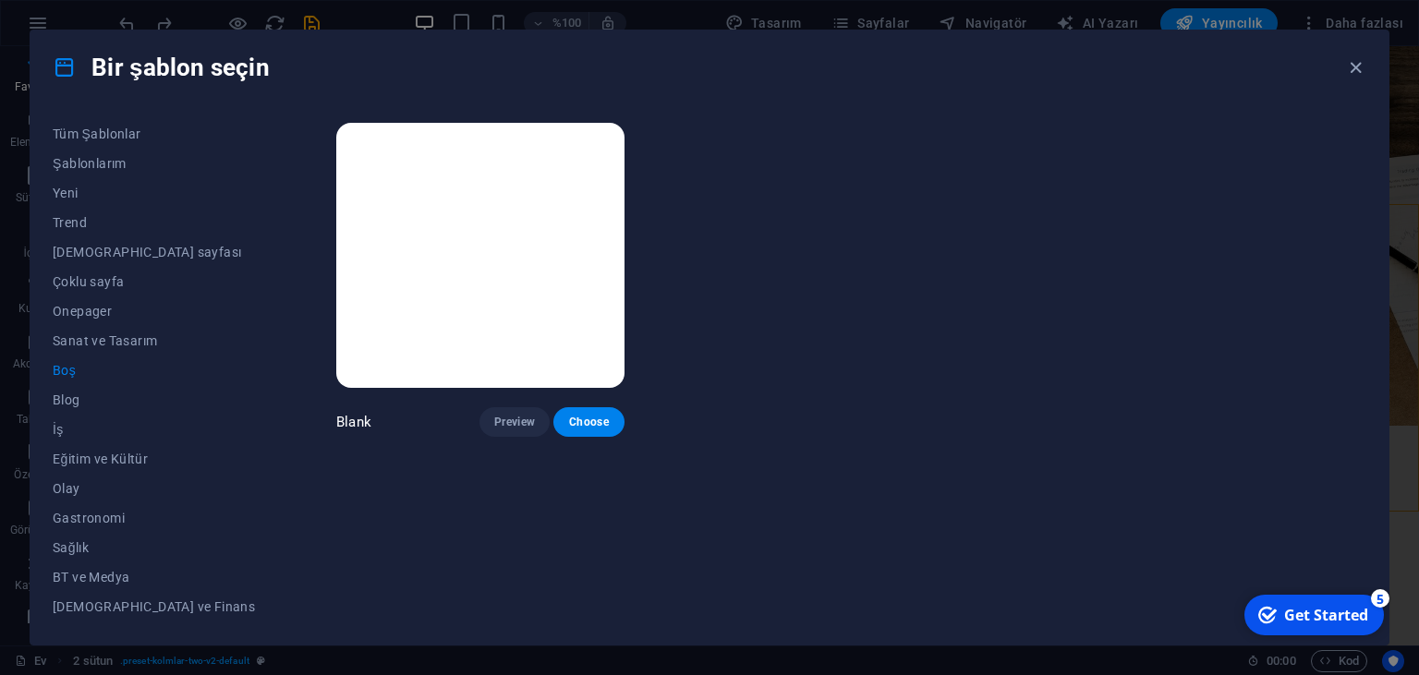
scroll to position [0, 0]
click at [68, 411] on button "Blog" at bounding box center [154, 400] width 202 height 30
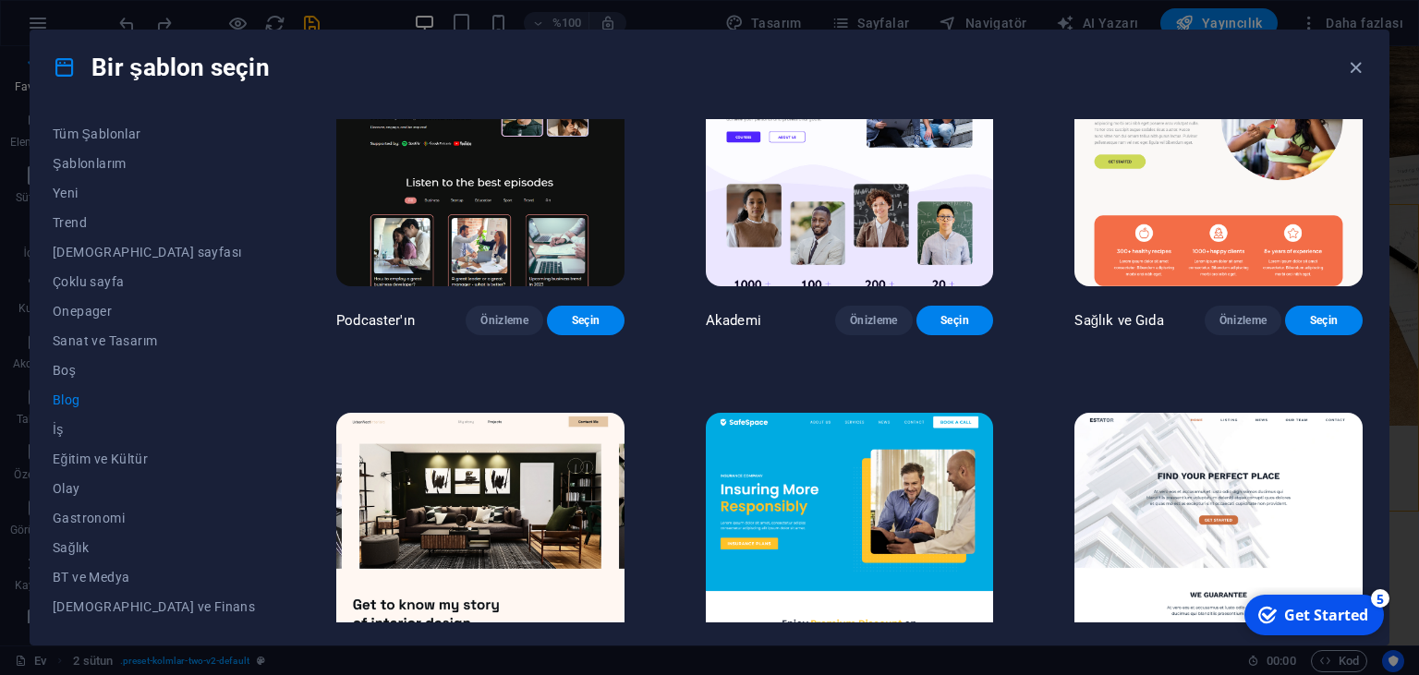
scroll to position [491, 0]
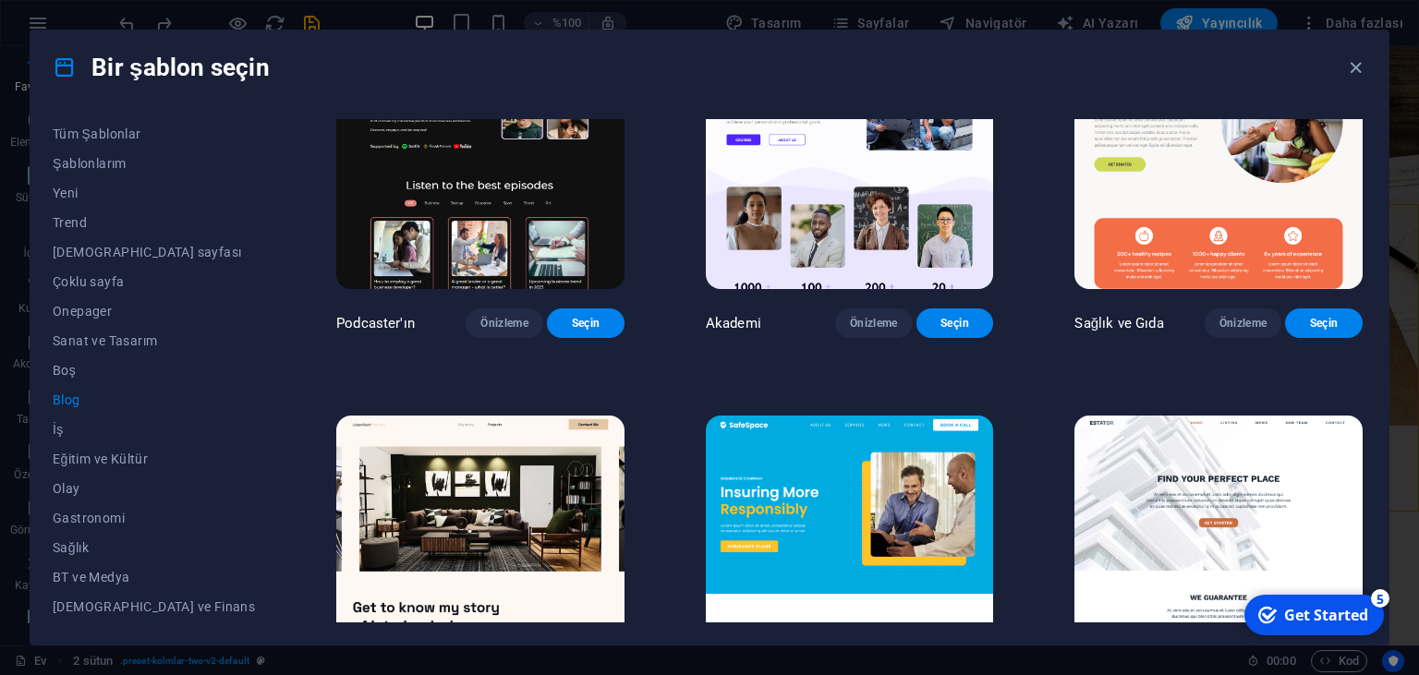
click at [449, 289] on img at bounding box center [480, 156] width 288 height 265
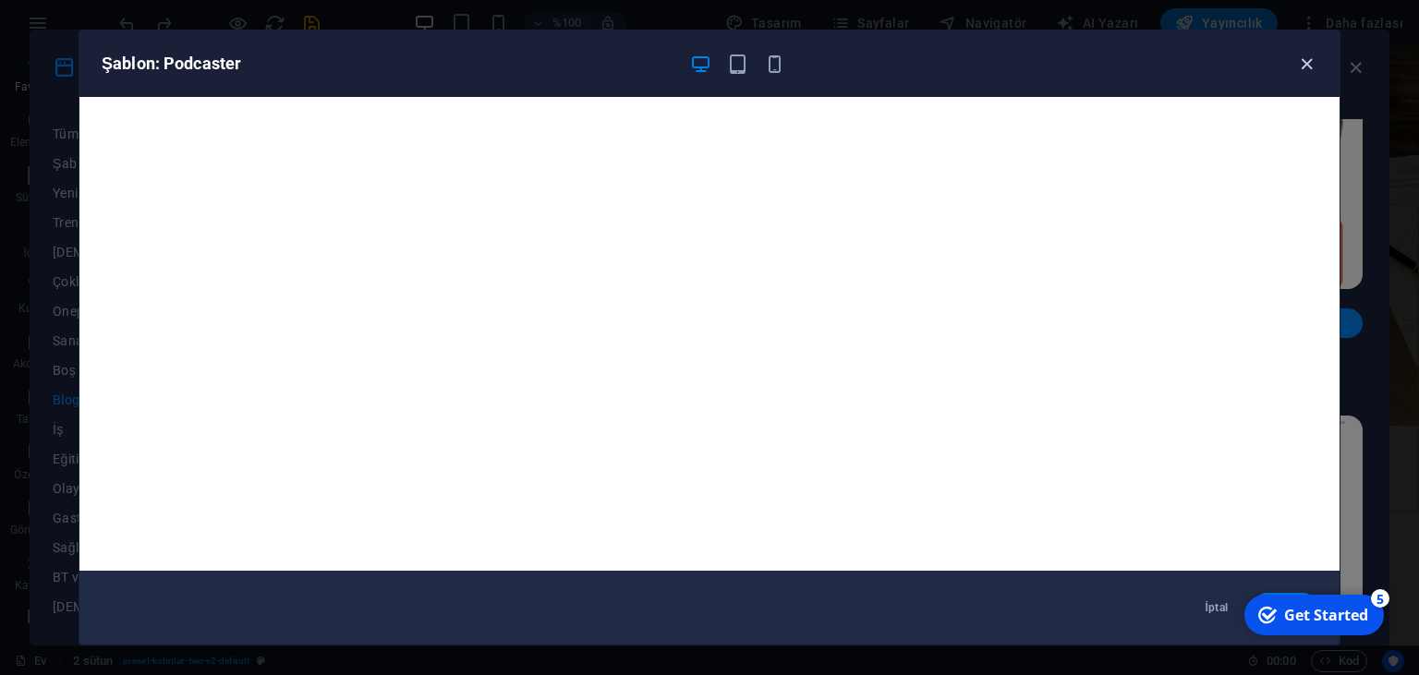
click at [1313, 67] on icon "button" at bounding box center [1306, 64] width 21 height 21
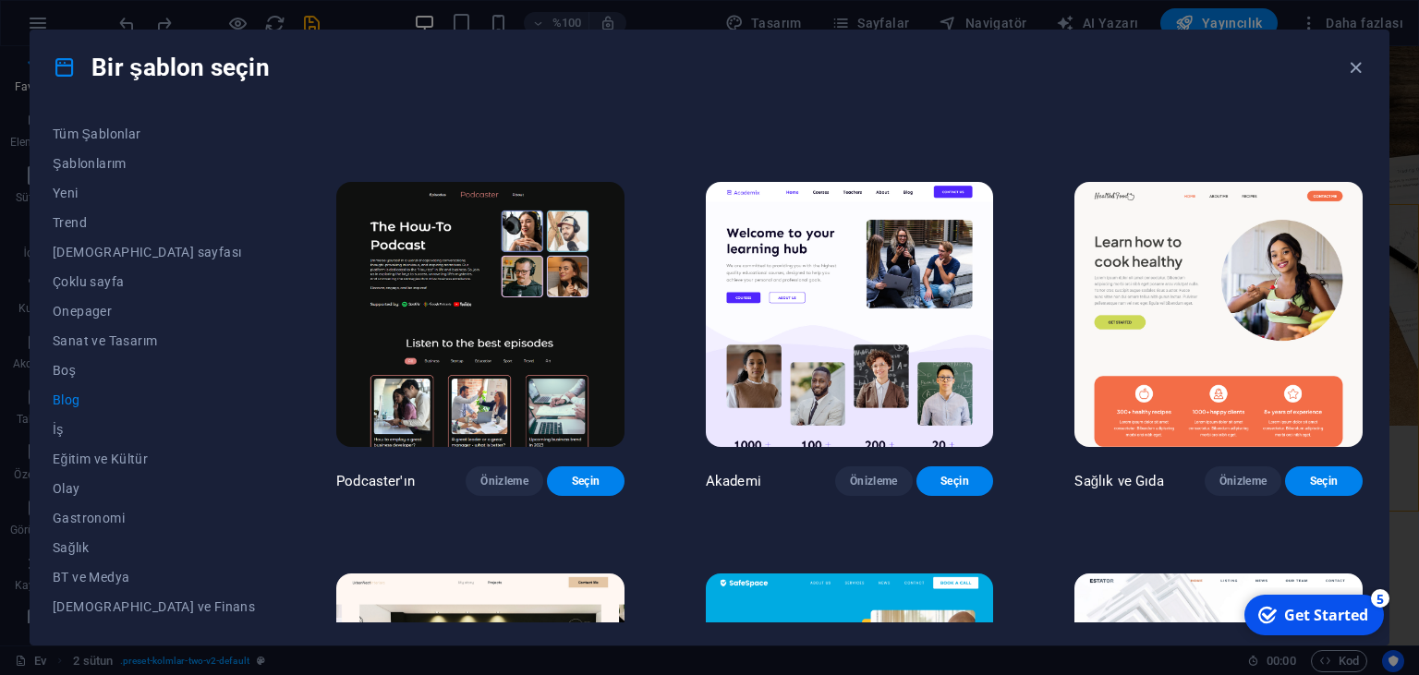
scroll to position [286, 0]
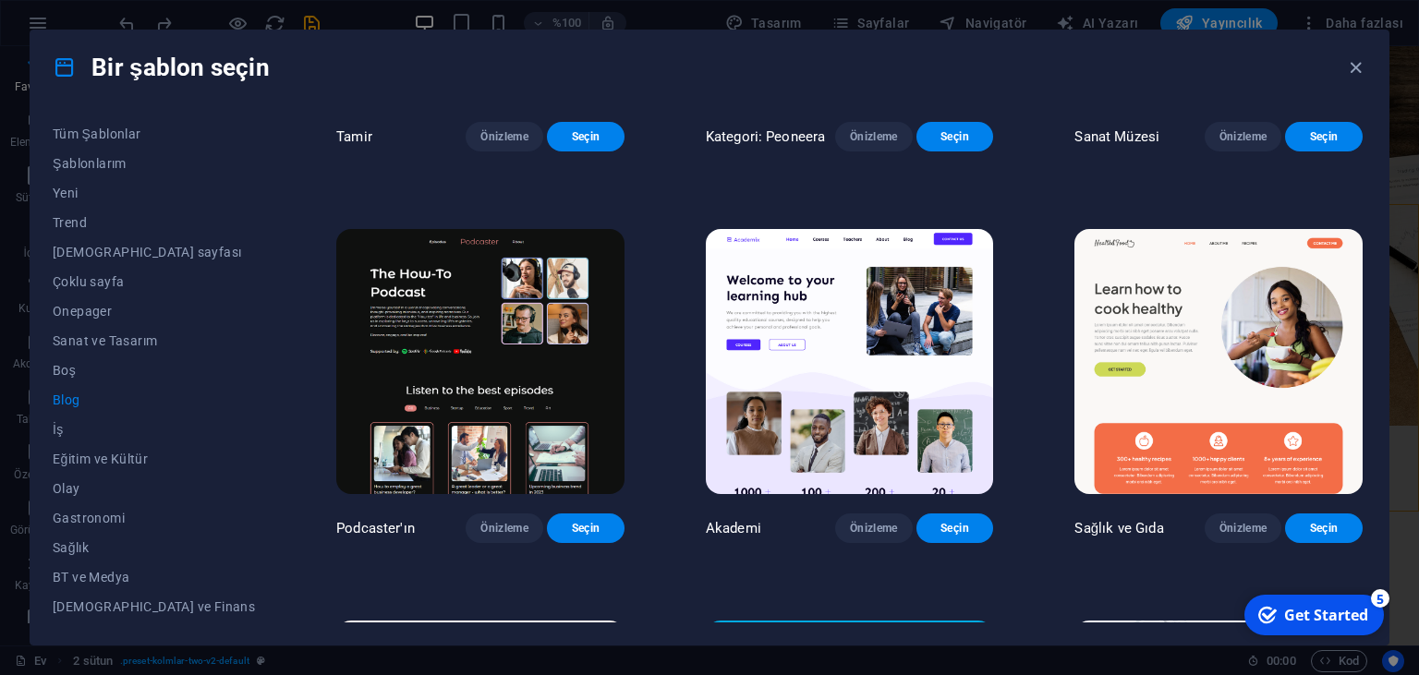
click at [785, 417] on img at bounding box center [850, 361] width 288 height 265
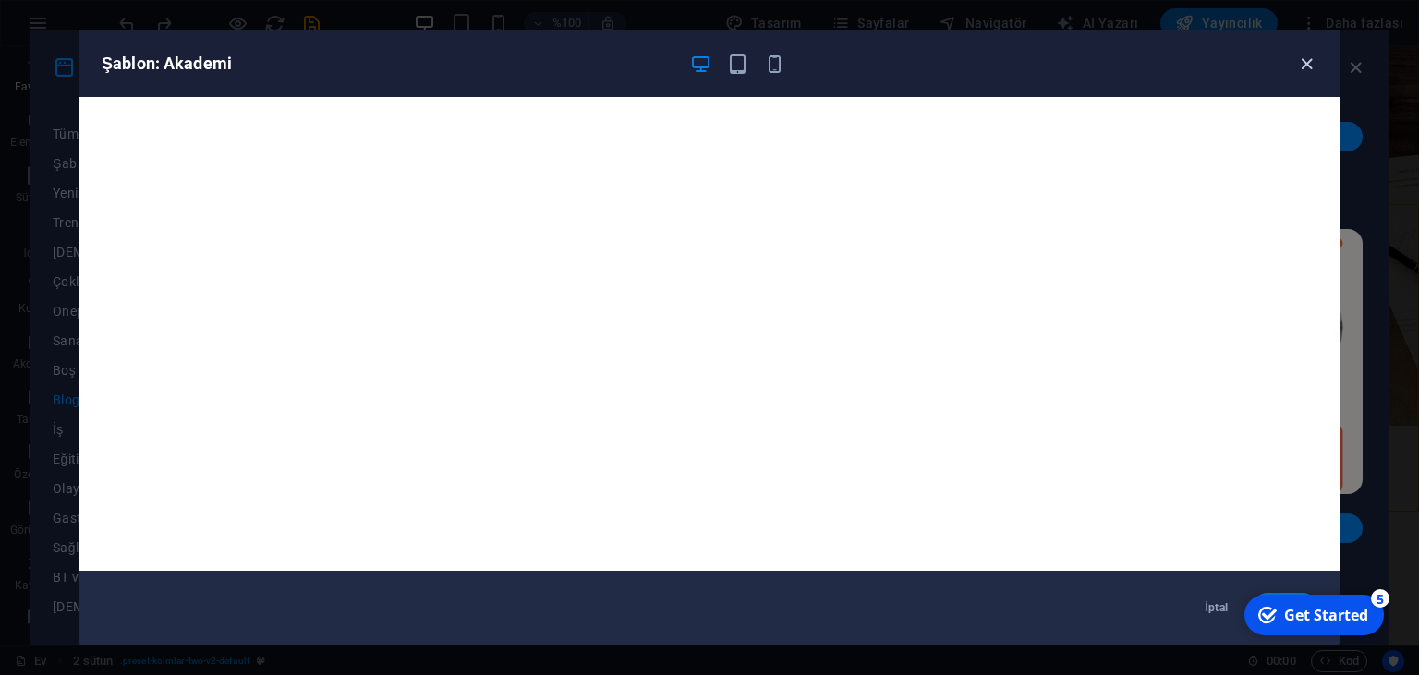
click at [1306, 72] on icon "button" at bounding box center [1306, 64] width 21 height 21
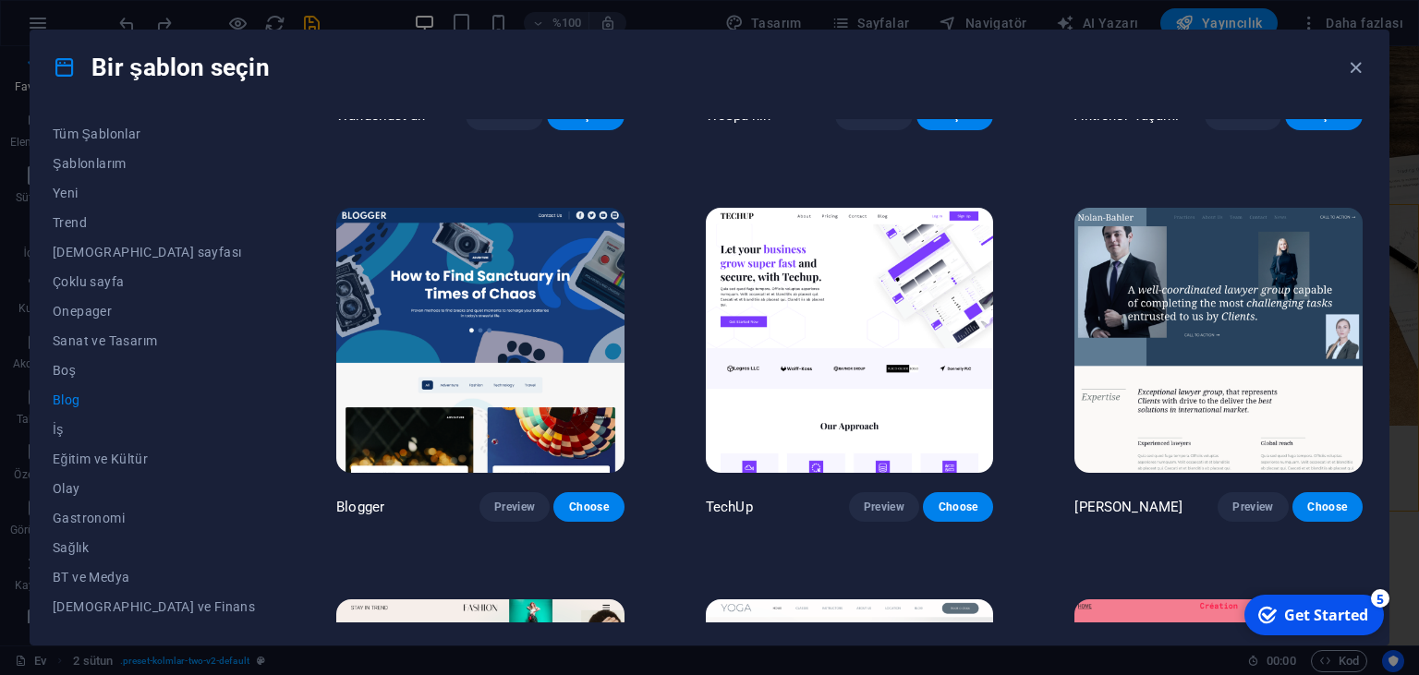
scroll to position [1597, 0]
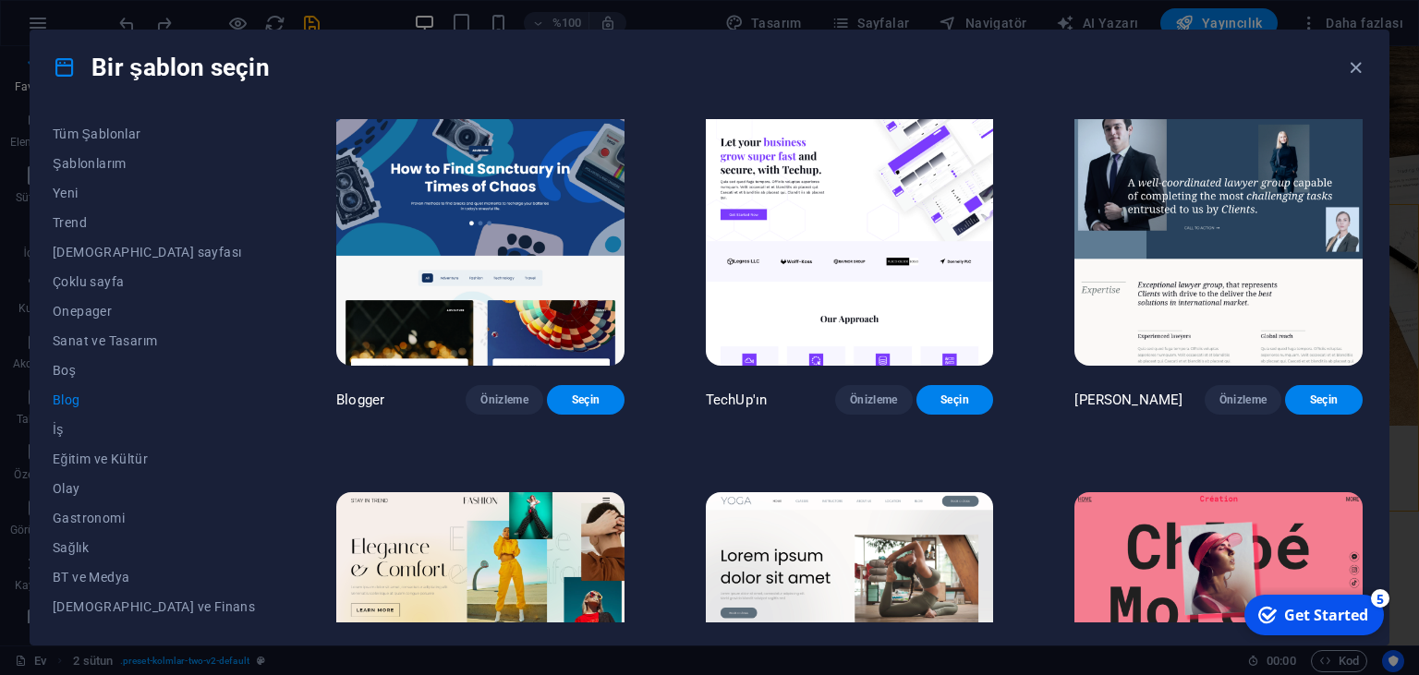
click at [377, 363] on img at bounding box center [480, 233] width 288 height 265
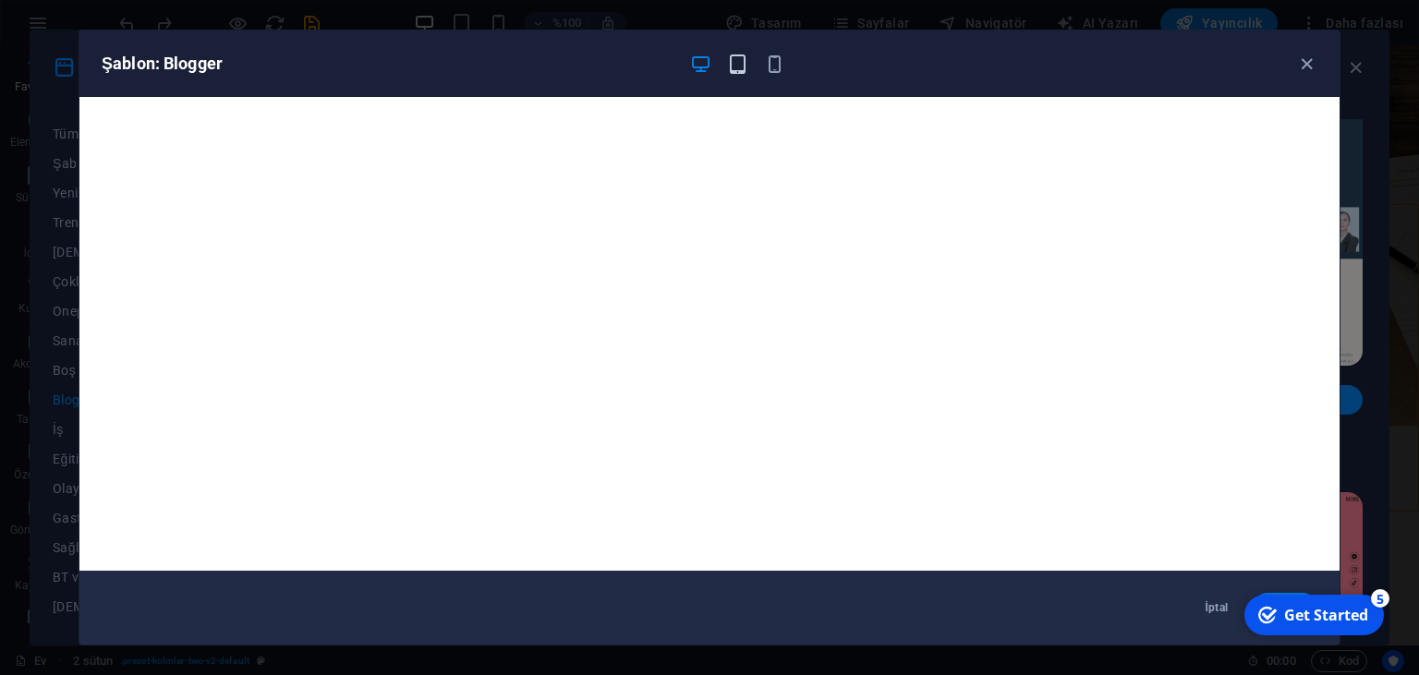
click at [735, 69] on div "Şablon: Blogger" at bounding box center [709, 63] width 1260 height 67
click at [735, 69] on icon "button" at bounding box center [737, 64] width 21 height 21
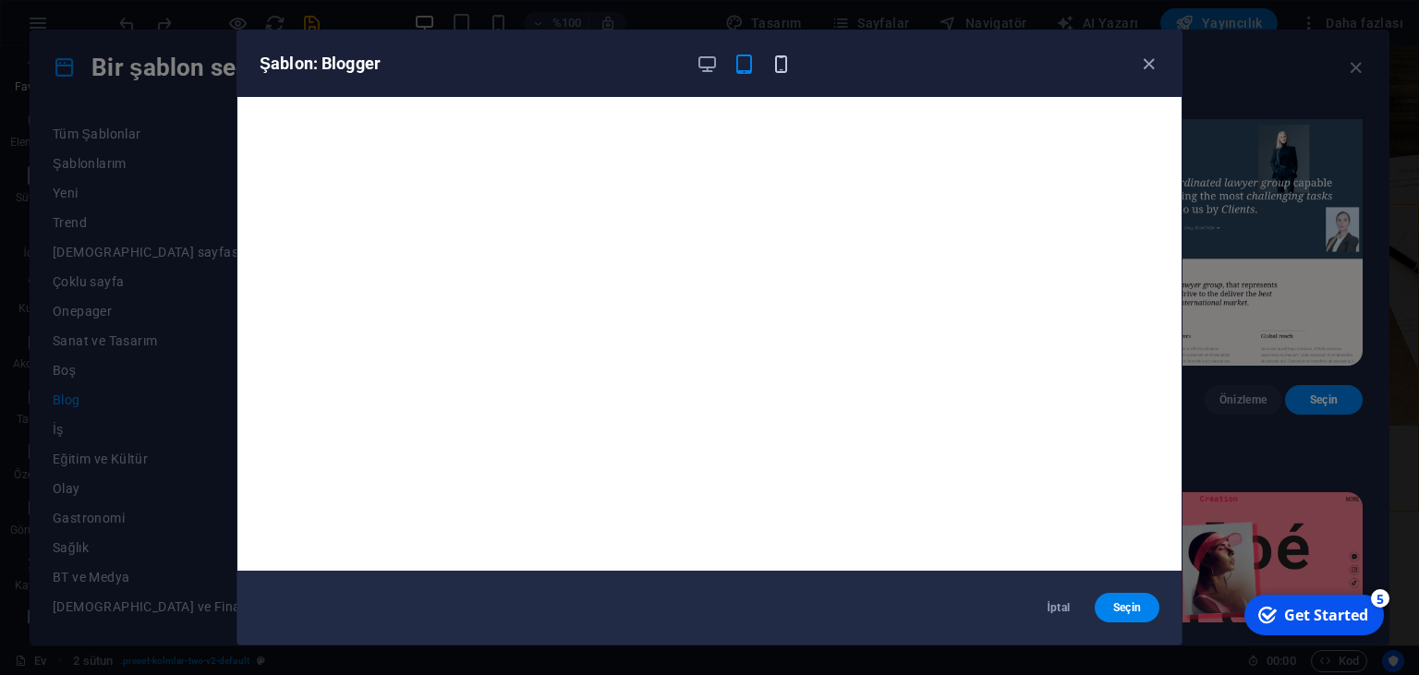
click at [775, 67] on icon "button" at bounding box center [781, 64] width 21 height 21
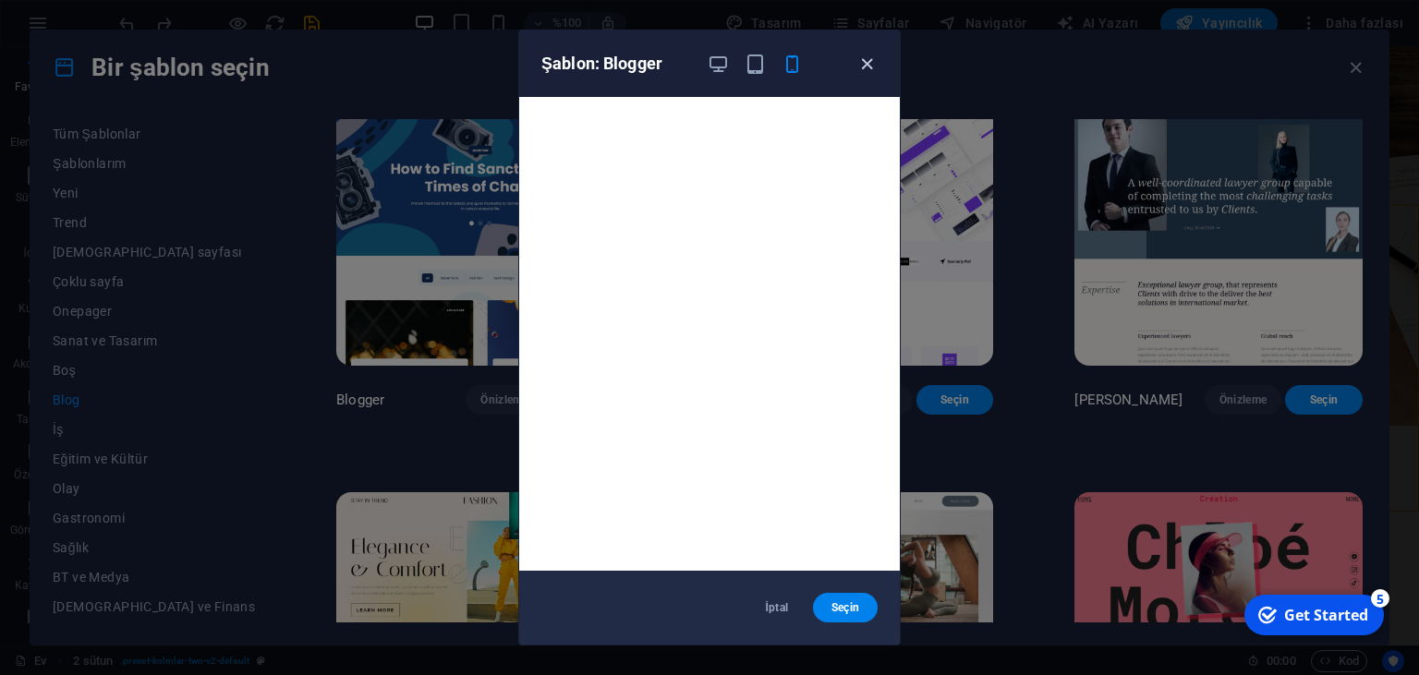
click at [866, 64] on icon "button" at bounding box center [867, 64] width 21 height 21
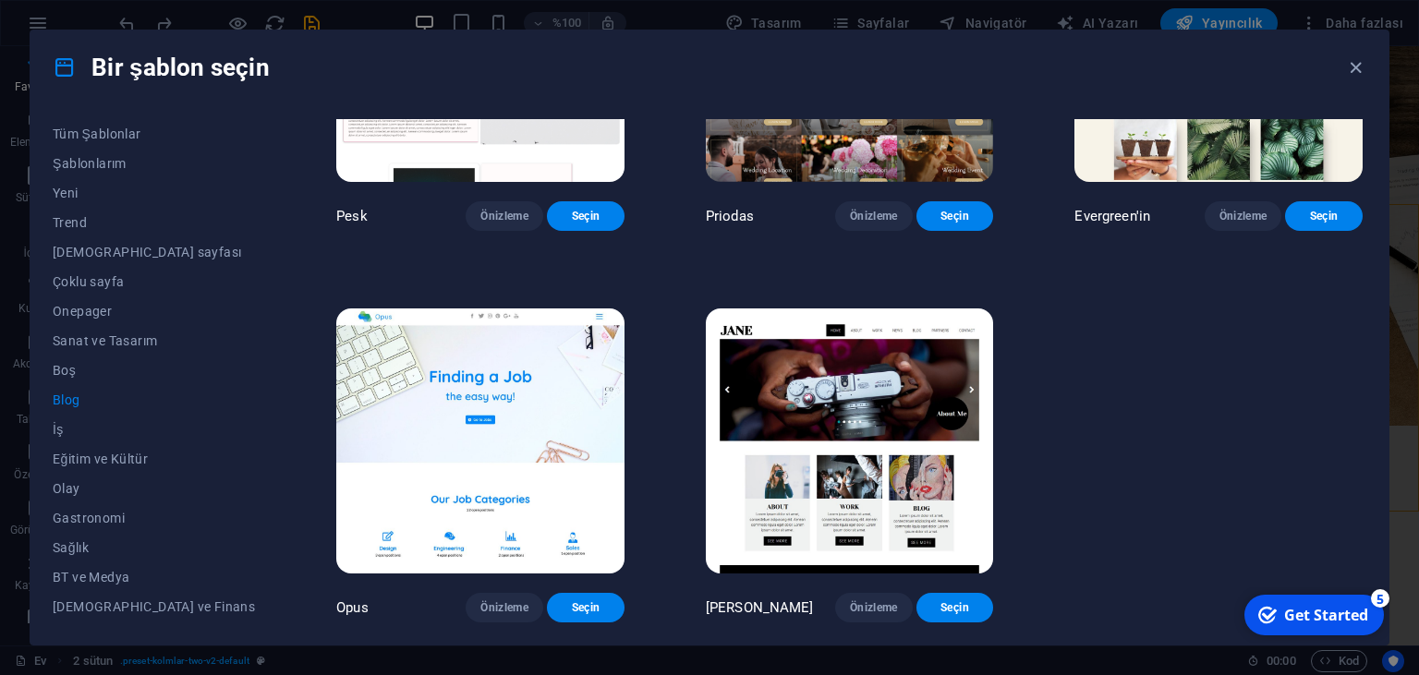
scroll to position [2798, 0]
click at [57, 427] on span "İş" at bounding box center [154, 429] width 202 height 15
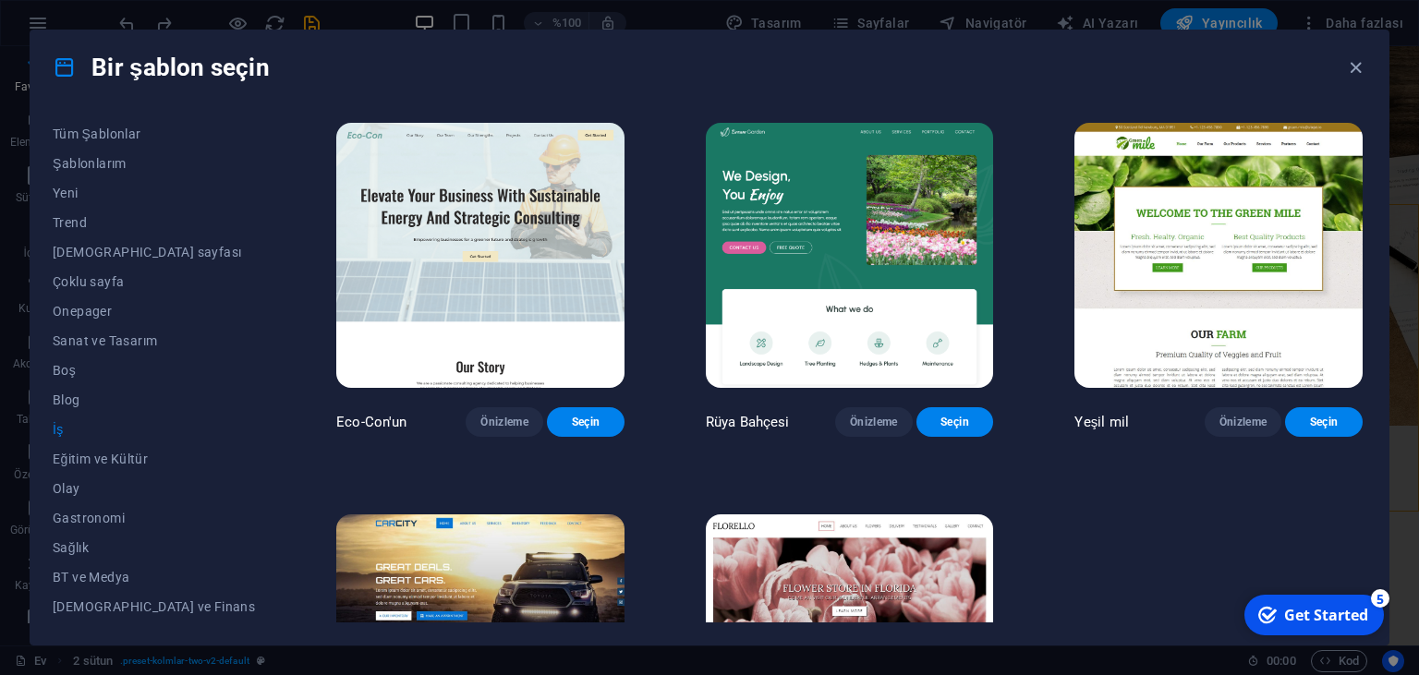
scroll to position [266, 0]
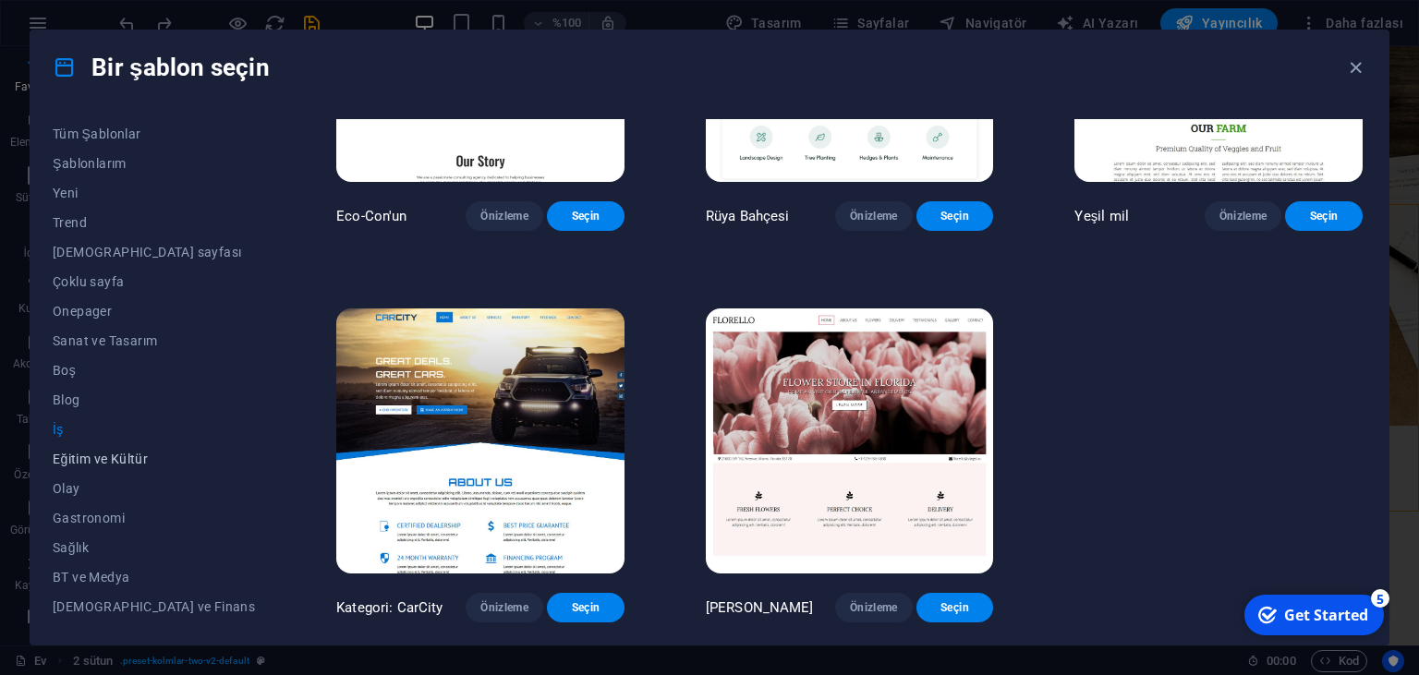
click at [79, 456] on span "Eğitim ve Kültür" at bounding box center [154, 459] width 202 height 15
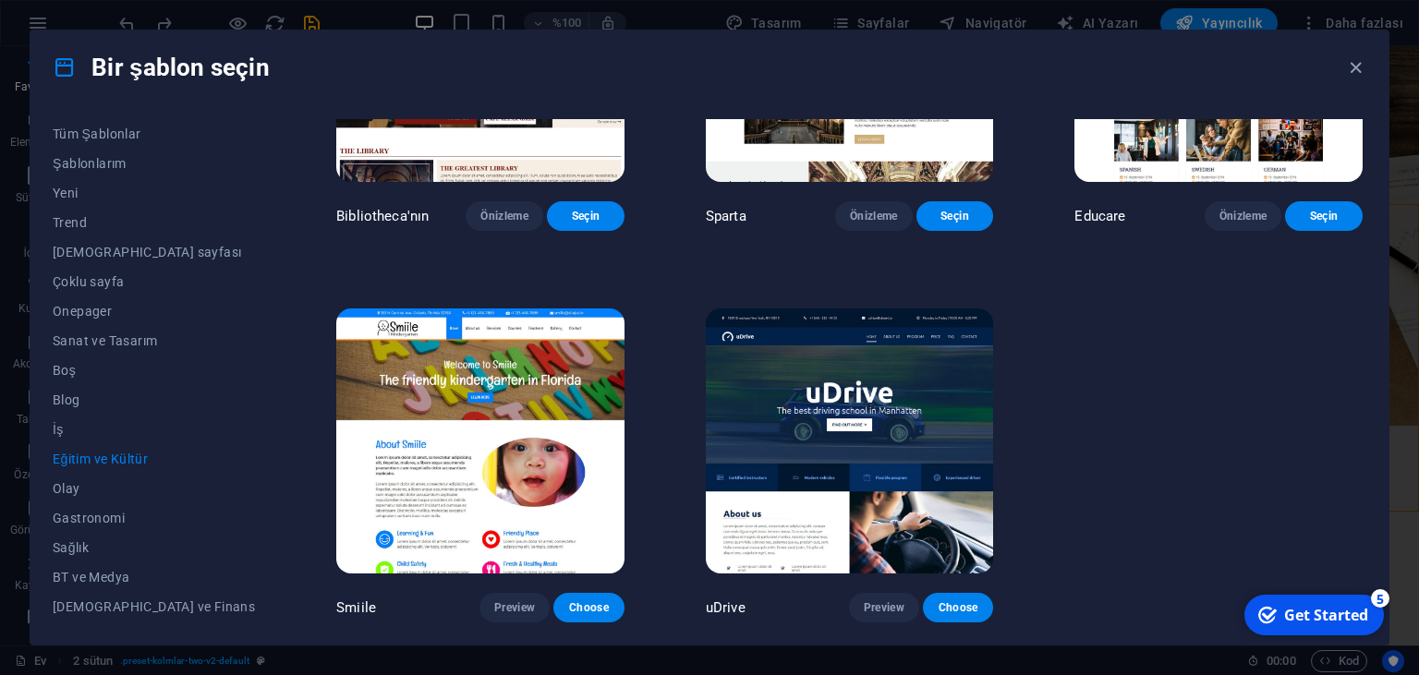
scroll to position [687, 0]
click at [69, 492] on span "Olay" at bounding box center [154, 488] width 202 height 15
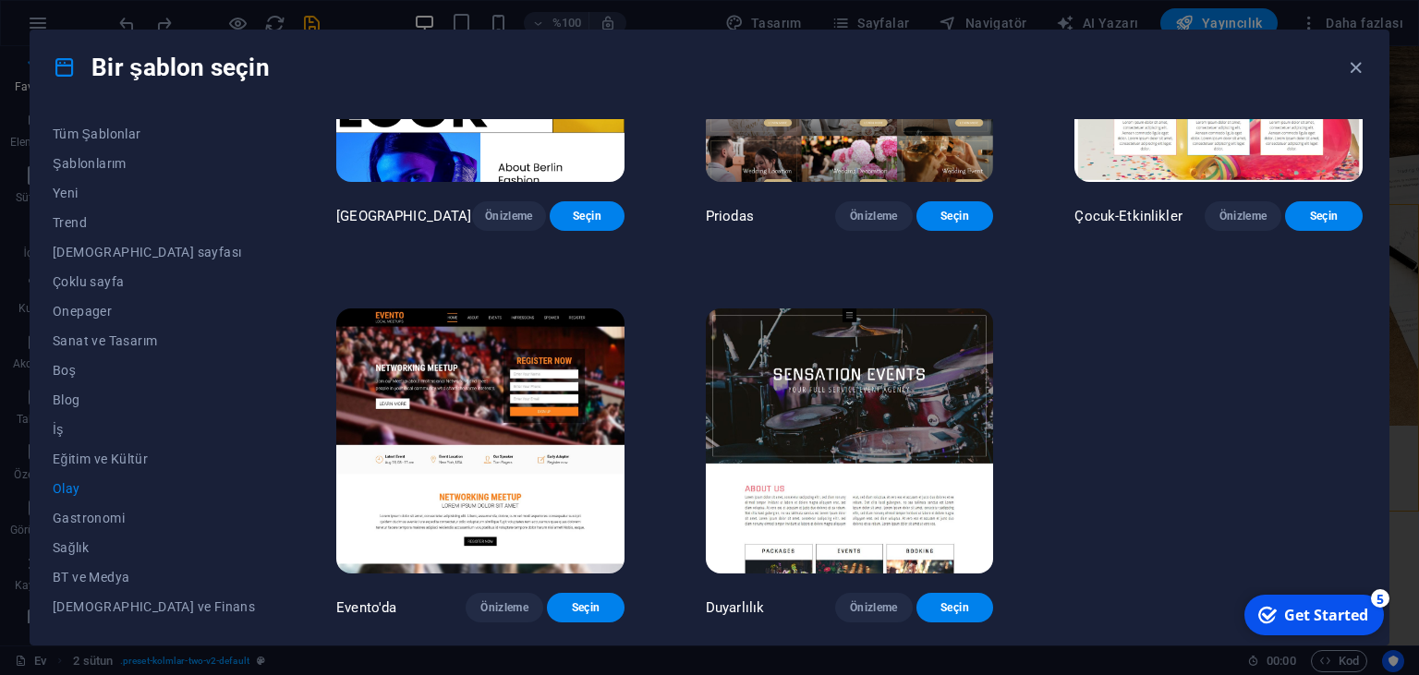
click at [808, 335] on img at bounding box center [850, 441] width 288 height 265
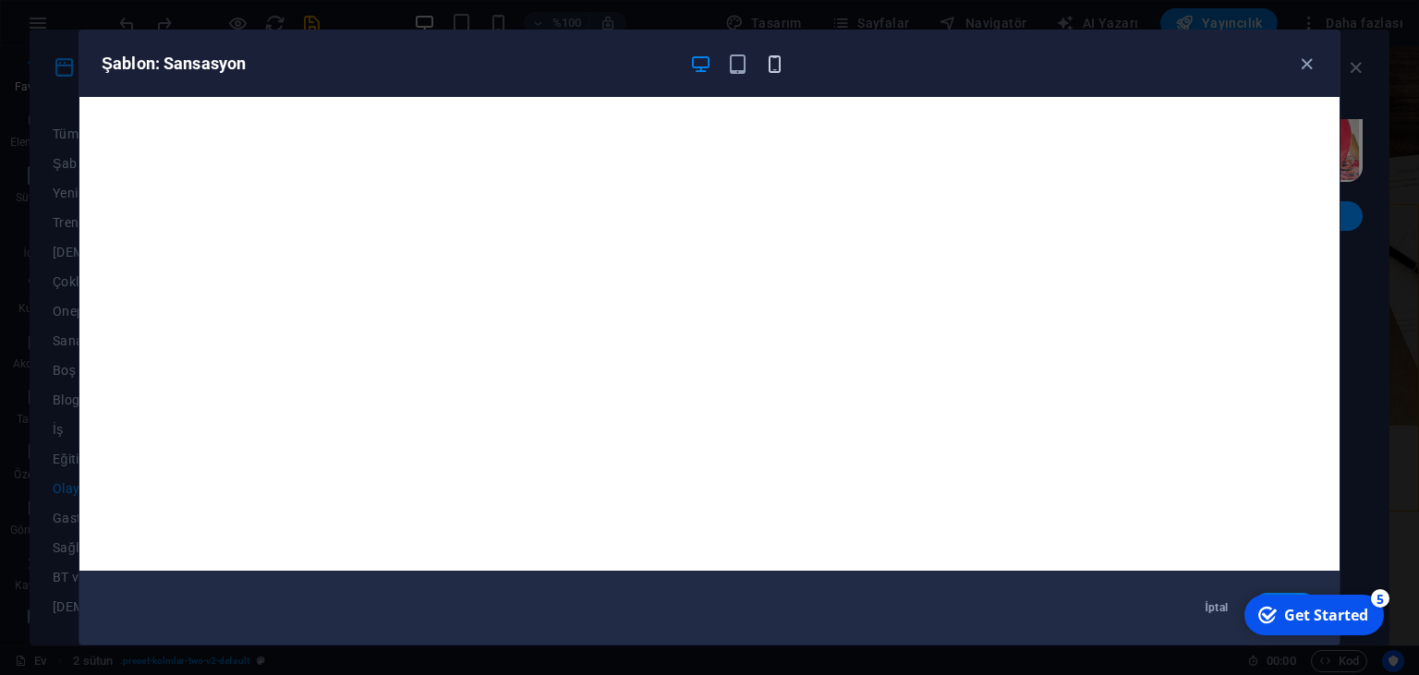
click at [776, 62] on icon "button" at bounding box center [774, 64] width 21 height 21
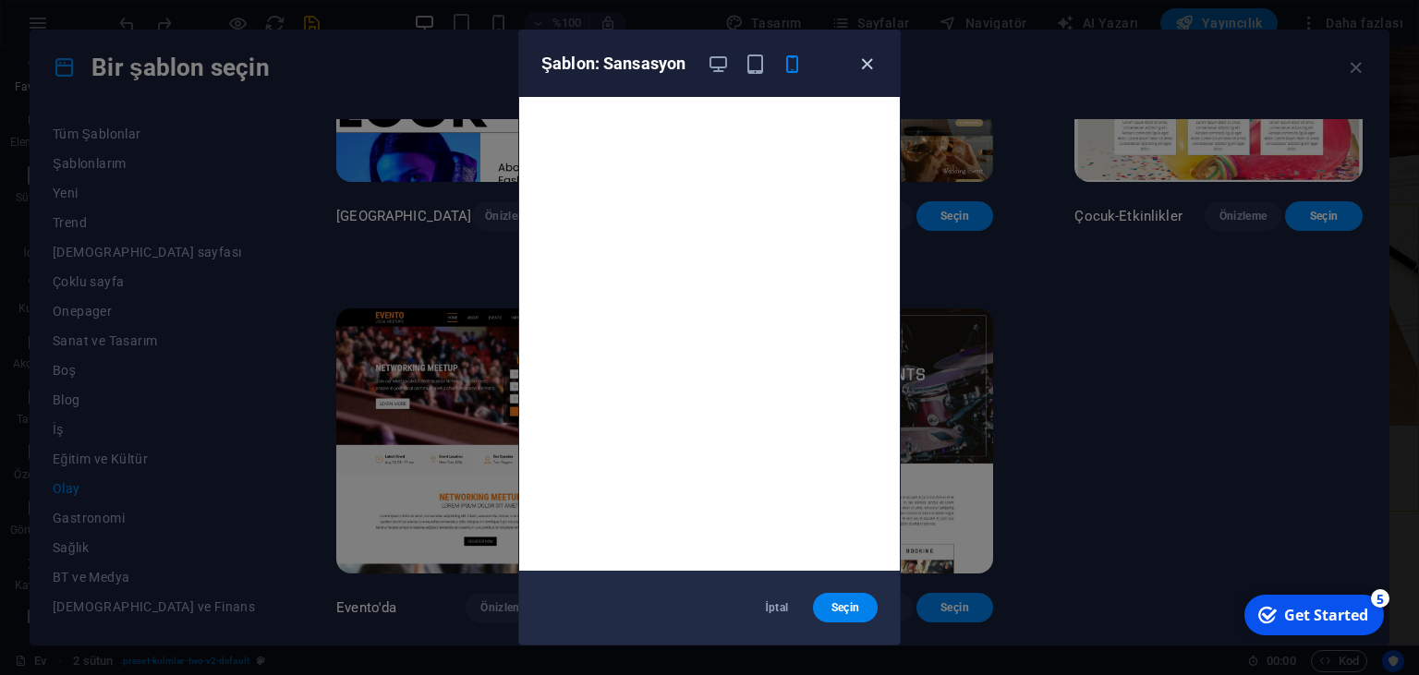
click at [867, 68] on icon "button" at bounding box center [867, 64] width 21 height 21
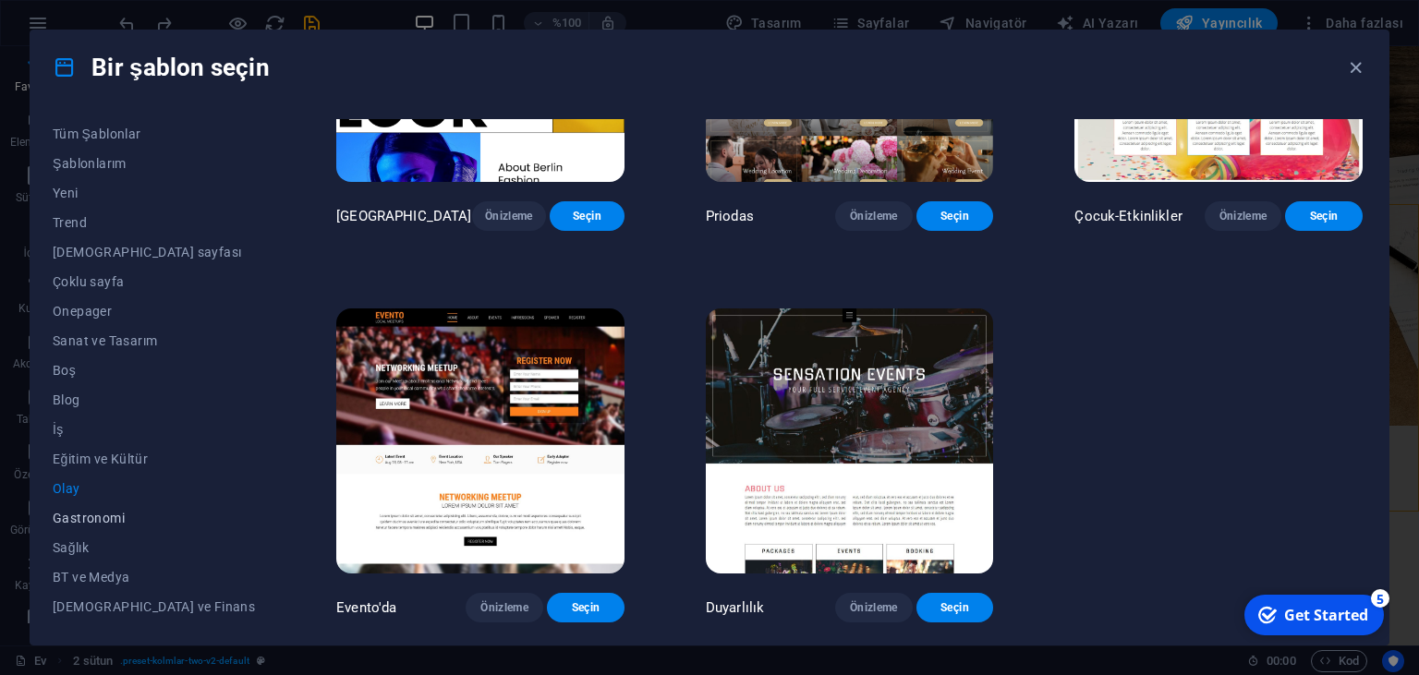
click at [55, 518] on span "Gastronomi" at bounding box center [154, 518] width 202 height 15
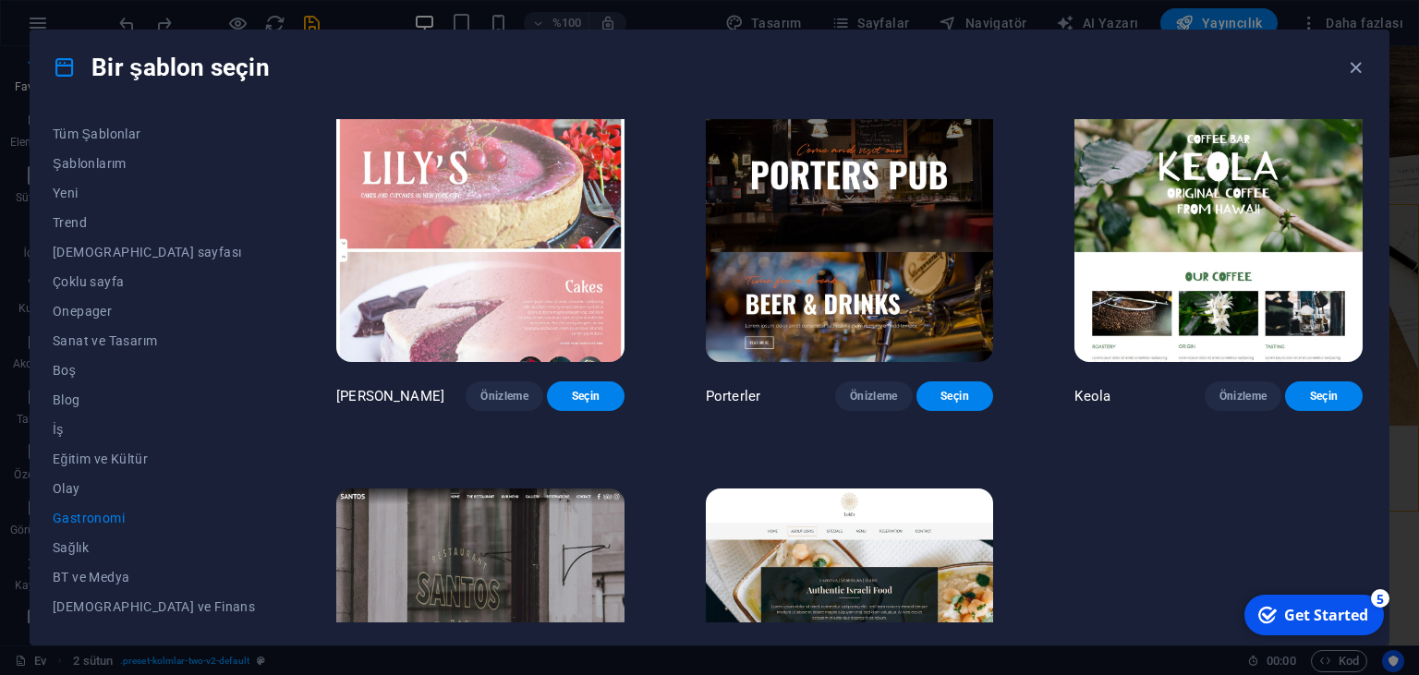
scroll to position [1954, 0]
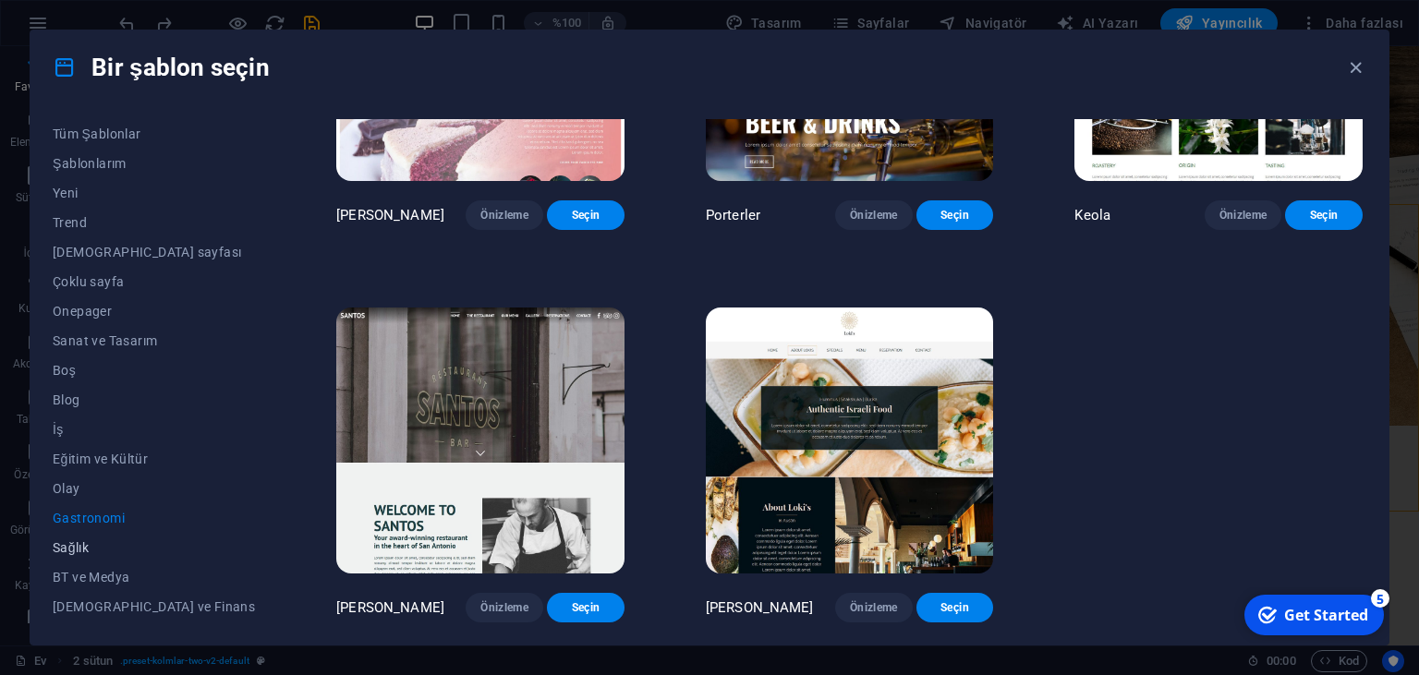
click at [94, 551] on span "Sağlık" at bounding box center [154, 548] width 202 height 15
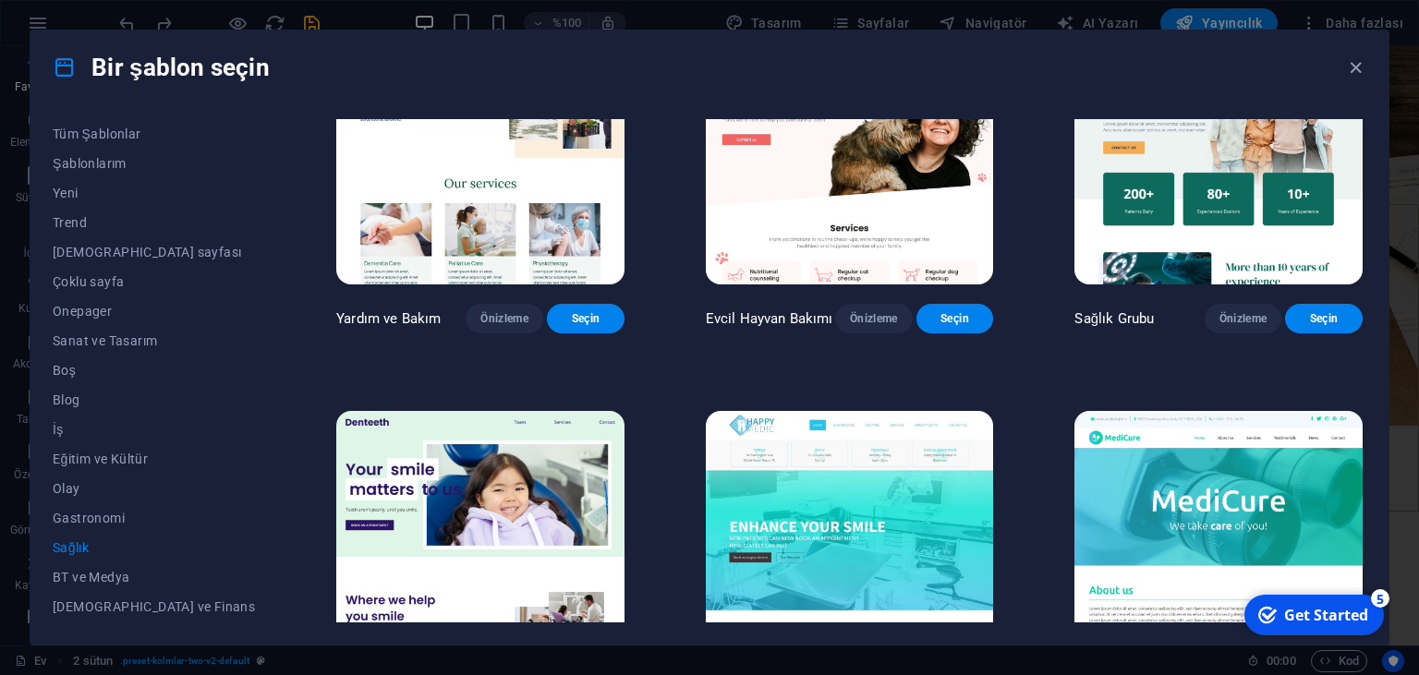
scroll to position [0, 0]
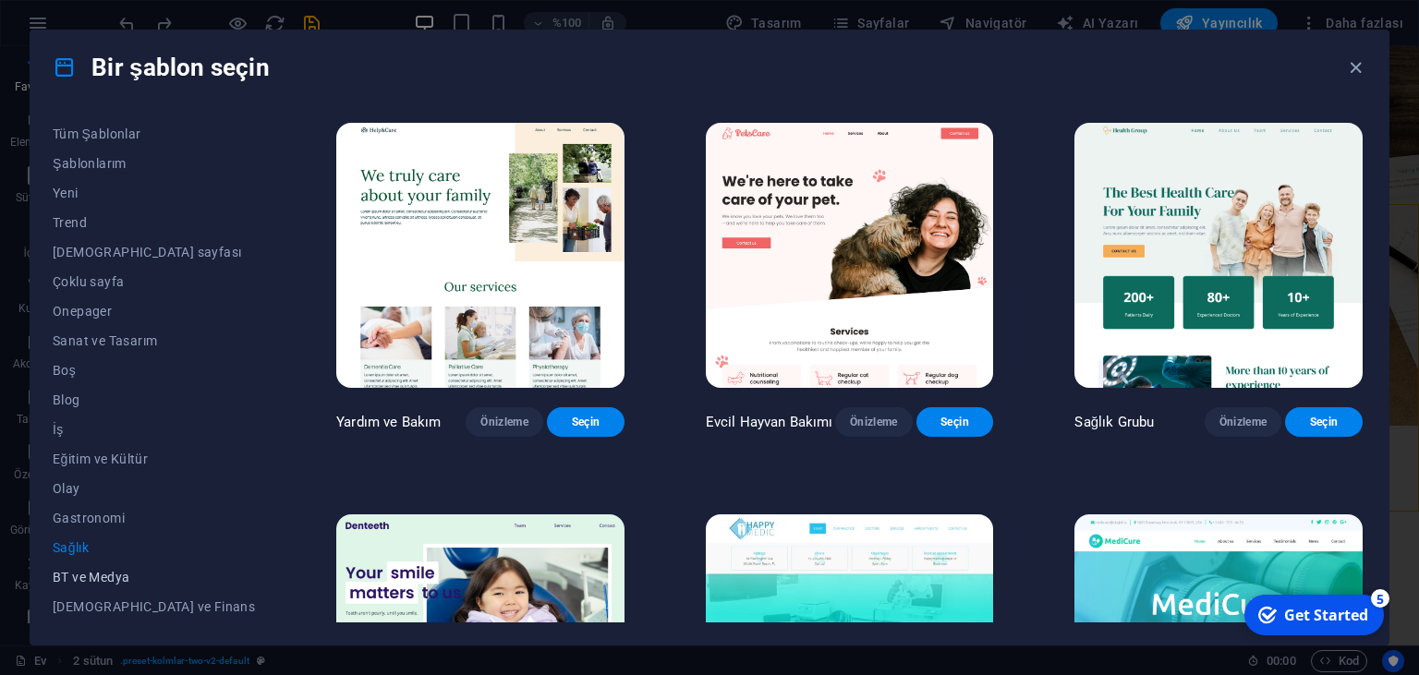
click at [82, 567] on button "BT ve Medya" at bounding box center [154, 578] width 202 height 30
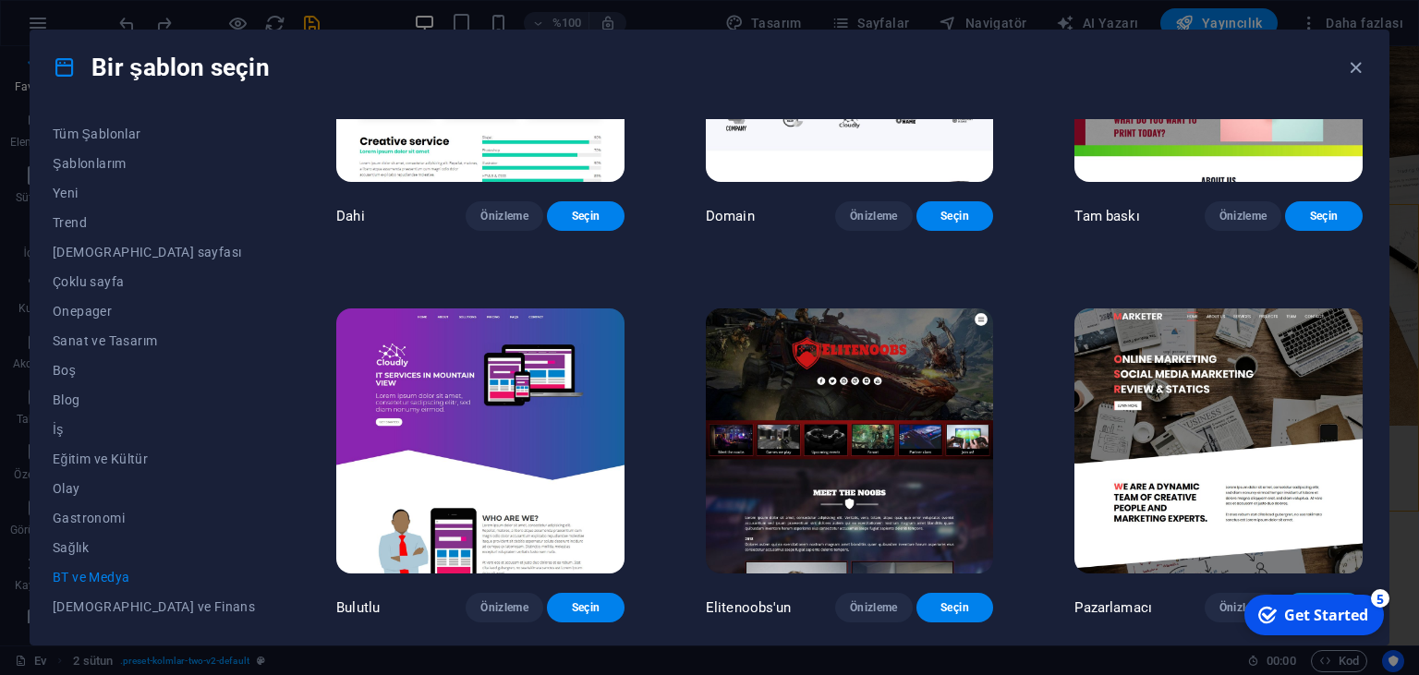
scroll to position [1076, 0]
click at [769, 442] on img at bounding box center [850, 441] width 288 height 265
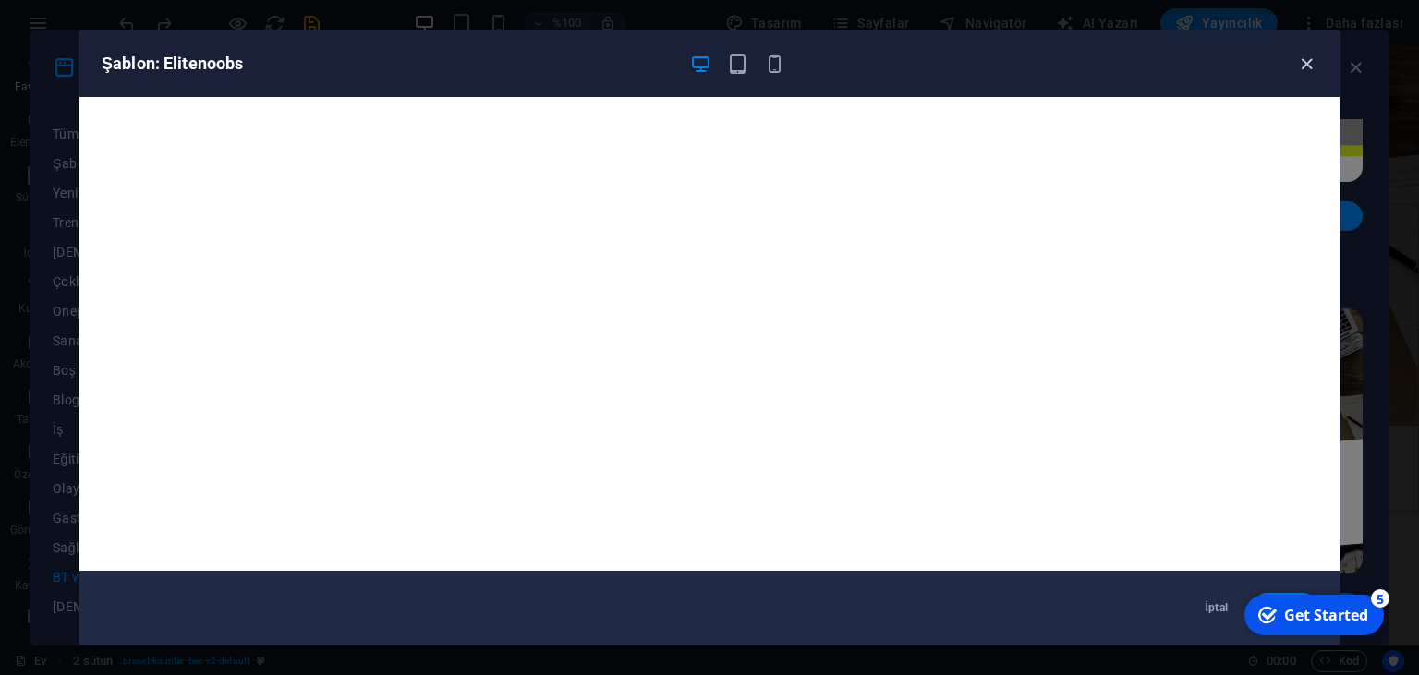
click at [1299, 62] on icon "button" at bounding box center [1306, 64] width 21 height 21
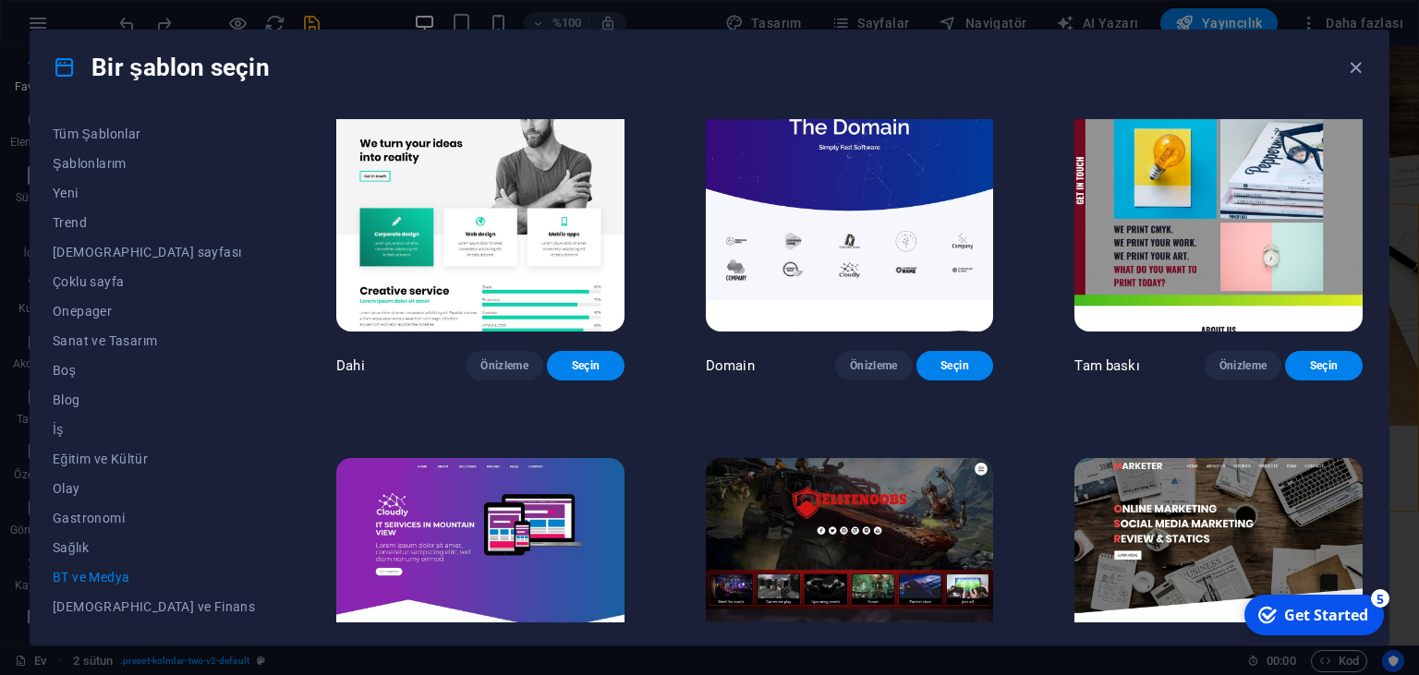
scroll to position [806, 0]
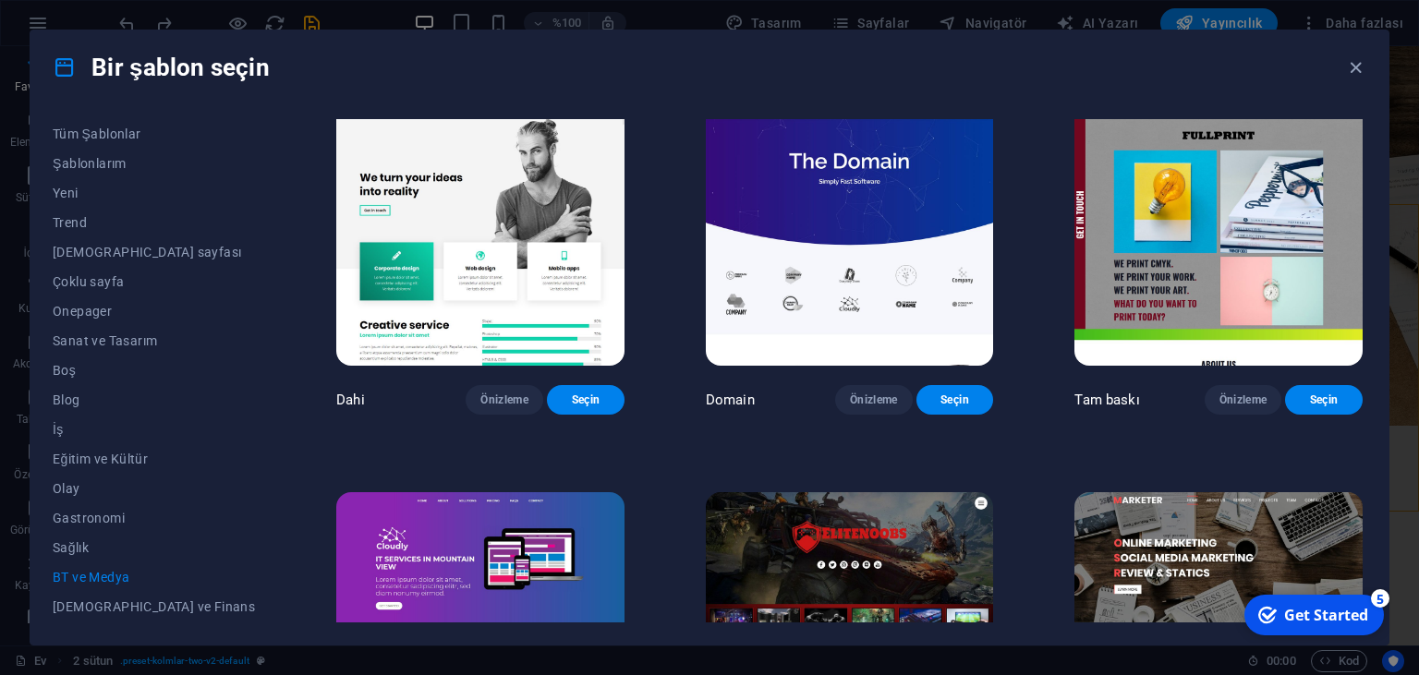
click at [422, 251] on img at bounding box center [480, 233] width 288 height 265
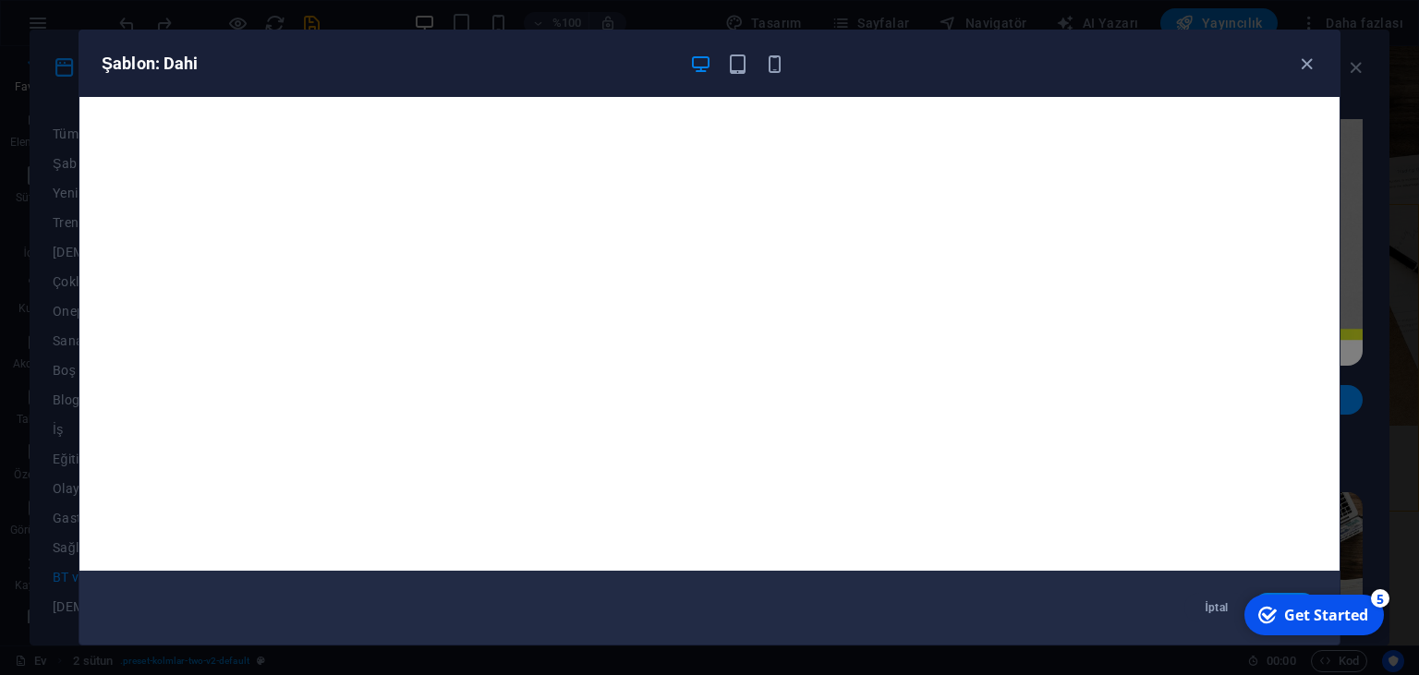
click at [1303, 620] on div "Get Started" at bounding box center [1326, 615] width 84 height 20
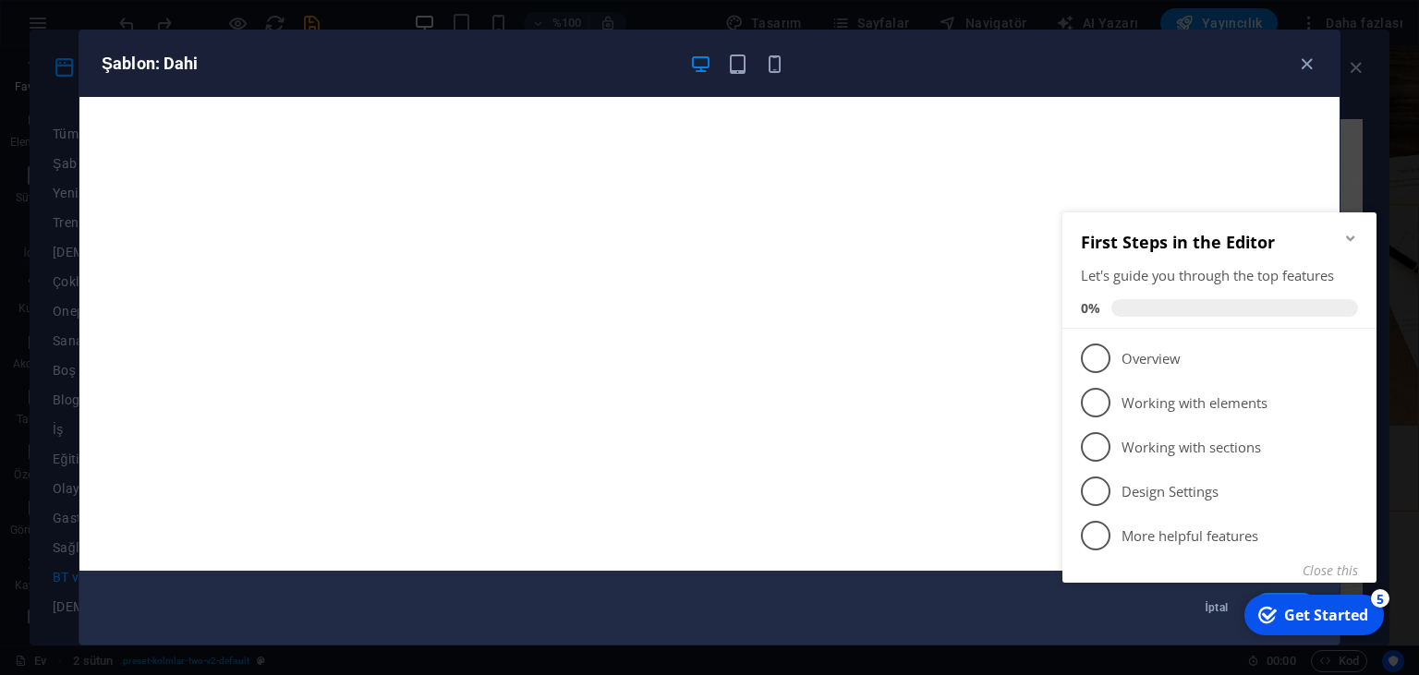
click at [1303, 620] on div "Get Started" at bounding box center [1326, 615] width 84 height 20
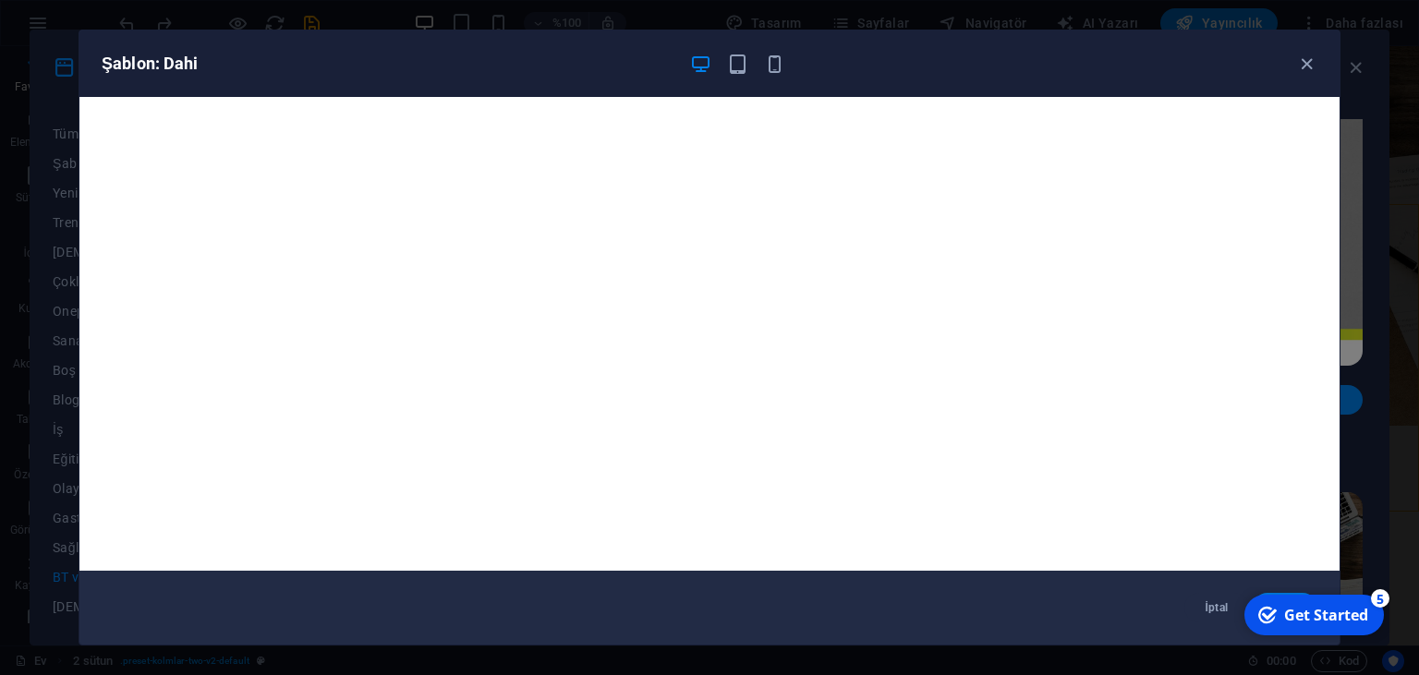
click div "checkmark Get Started 5 First Steps in the Editor Let's guide you through the t…"
click at [1338, 622] on div "Get Started" at bounding box center [1326, 615] width 84 height 20
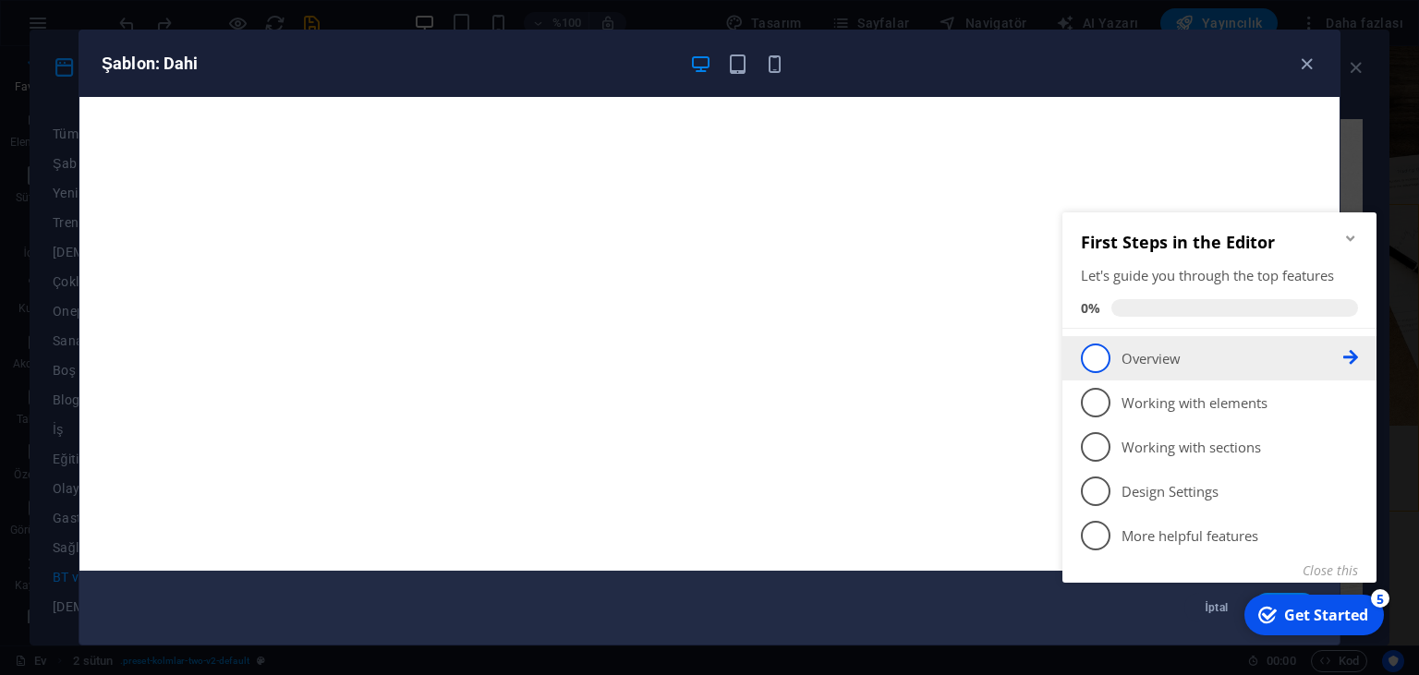
click at [1104, 350] on span "1" at bounding box center [1096, 359] width 30 height 30
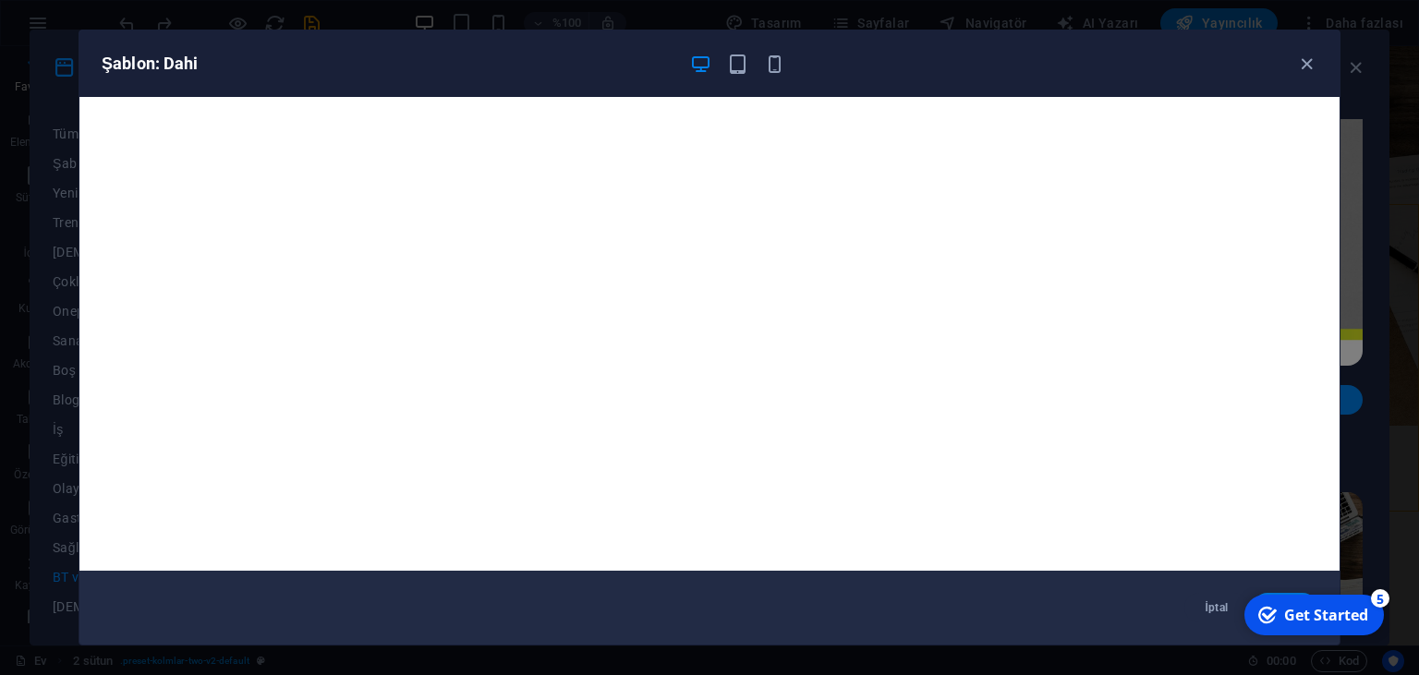
scroll to position [0, 0]
click at [1326, 625] on div "Get Started" at bounding box center [1326, 615] width 84 height 20
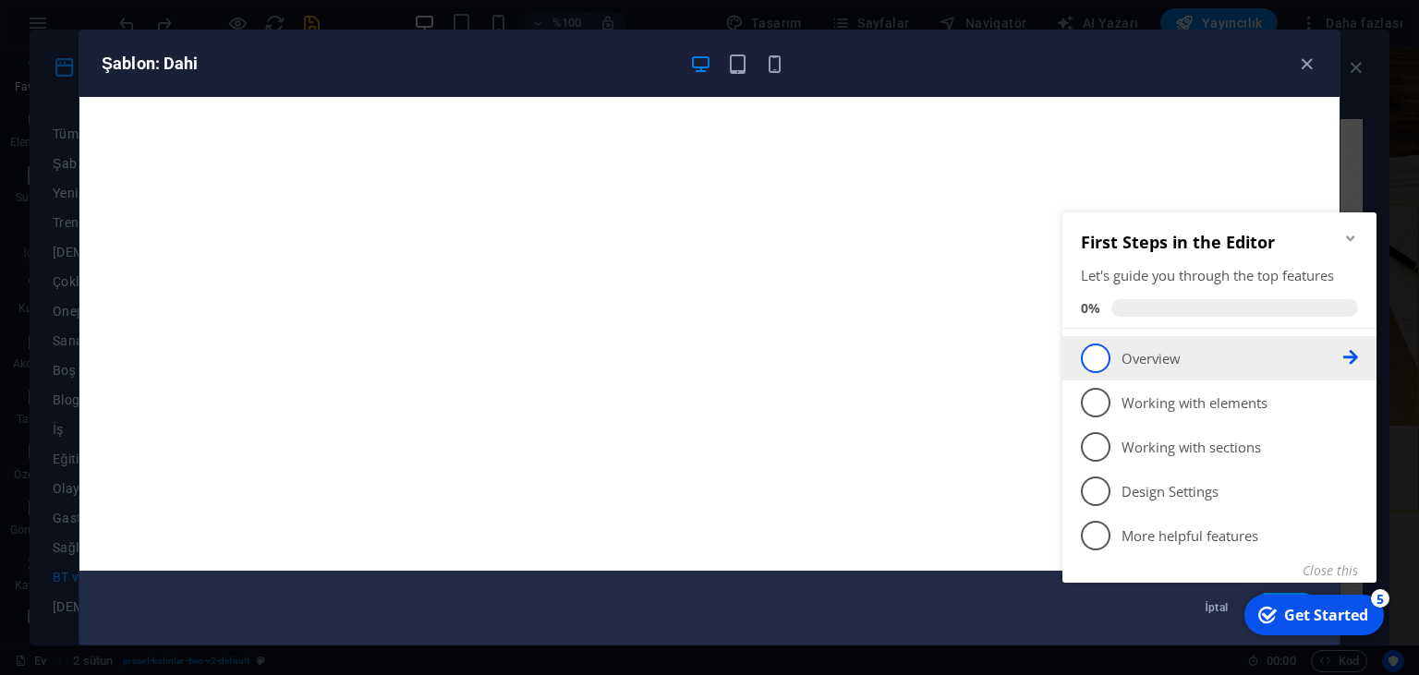
click at [1352, 360] on icon at bounding box center [1350, 357] width 15 height 15
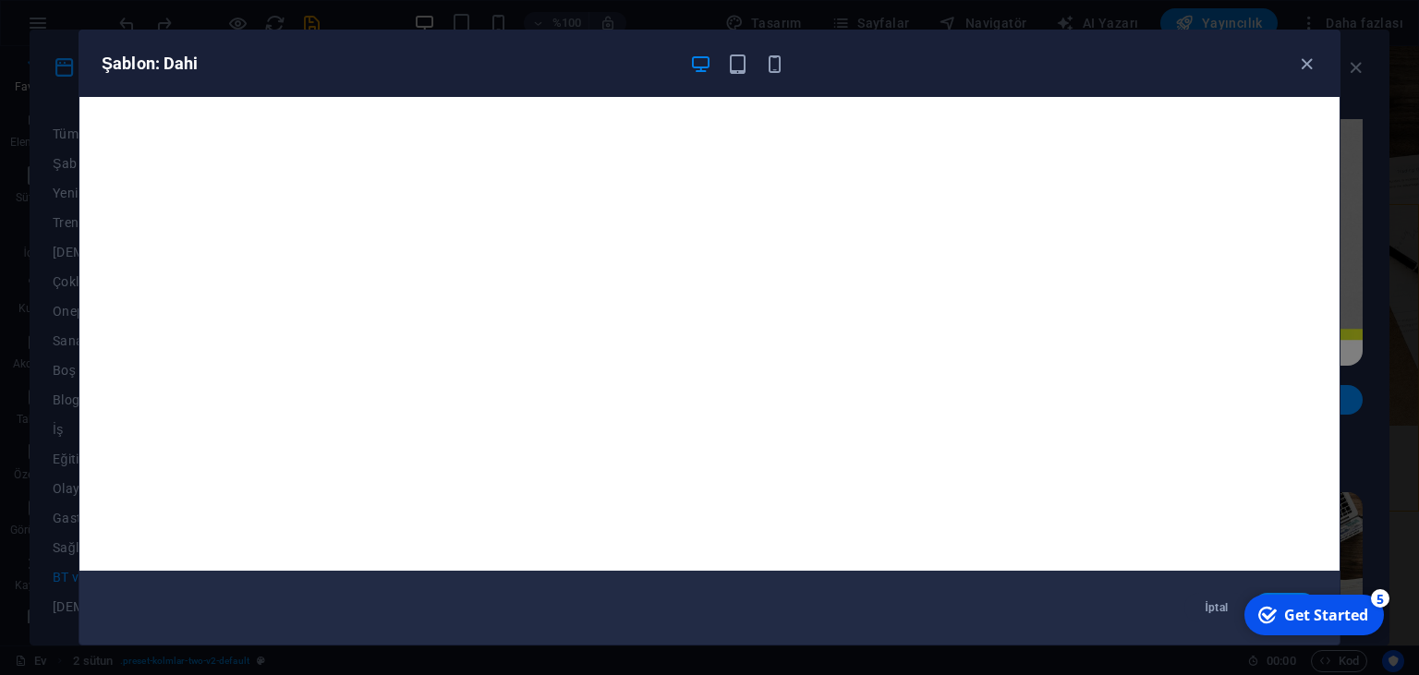
click at [1295, 614] on div "Get Started" at bounding box center [1326, 615] width 84 height 20
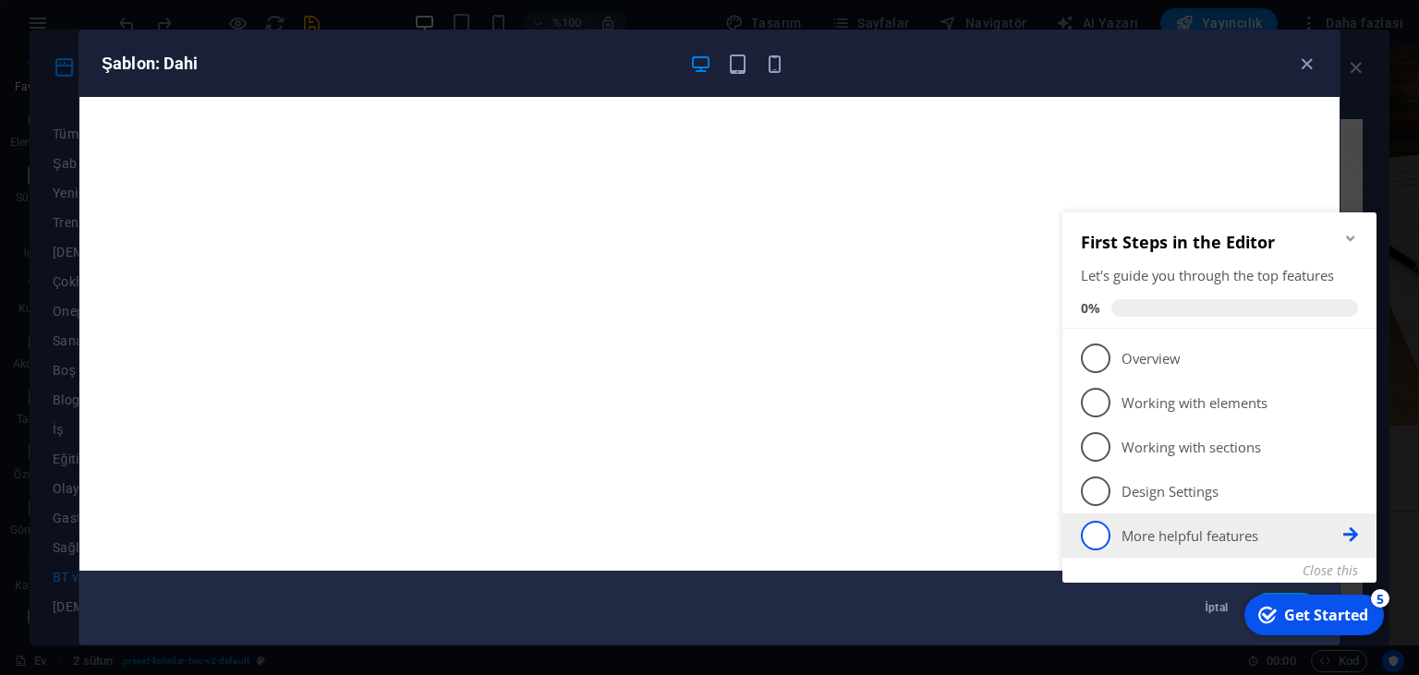
click at [1094, 539] on span "5" at bounding box center [1096, 536] width 30 height 30
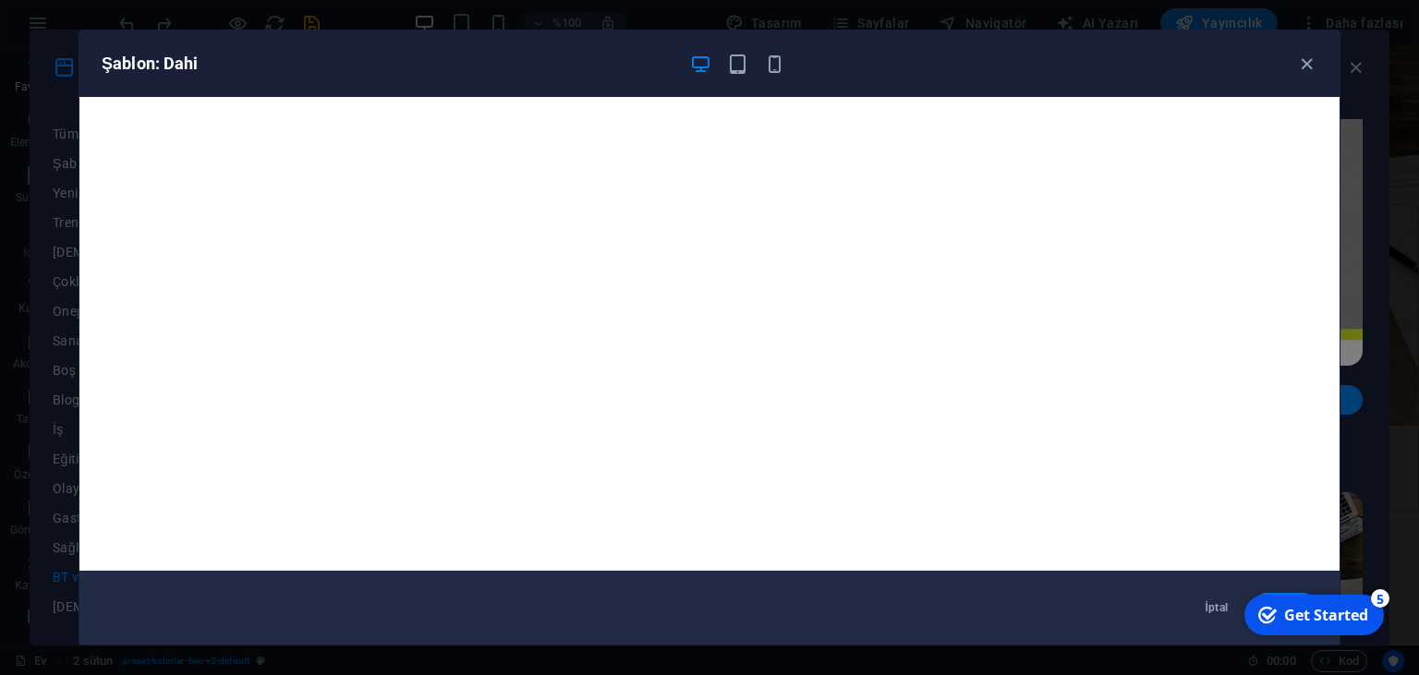
click at [1283, 598] on div "checkmark Get Started 5" at bounding box center [1315, 615] width 140 height 41
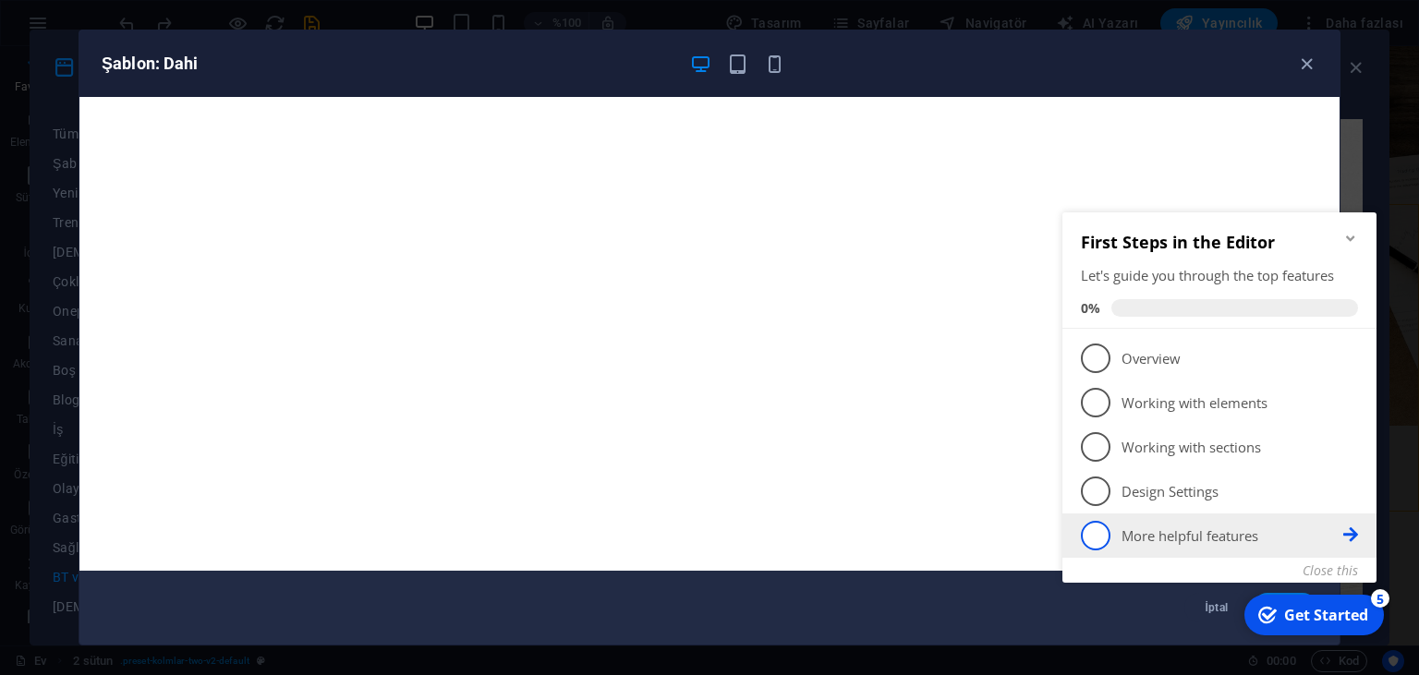
click at [1094, 530] on span "5" at bounding box center [1096, 536] width 30 height 30
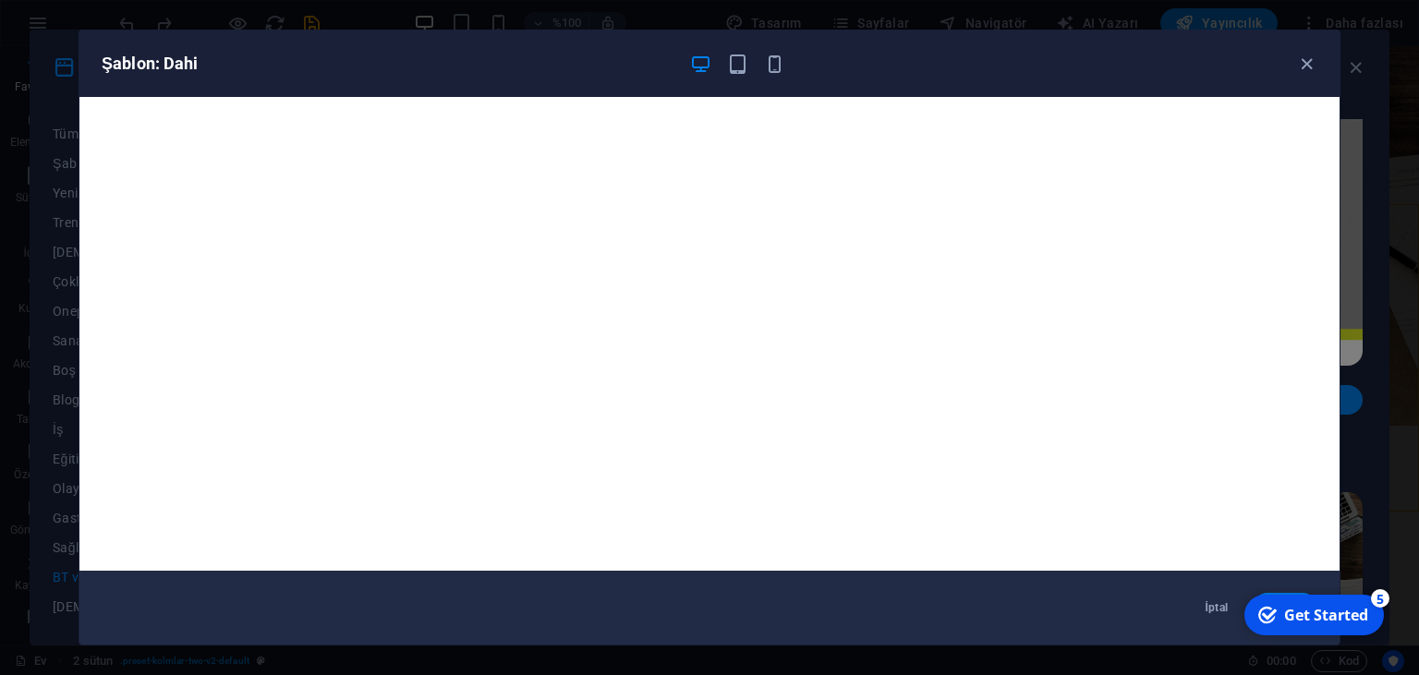
click at [1297, 605] on div "Get Started" at bounding box center [1326, 615] width 84 height 20
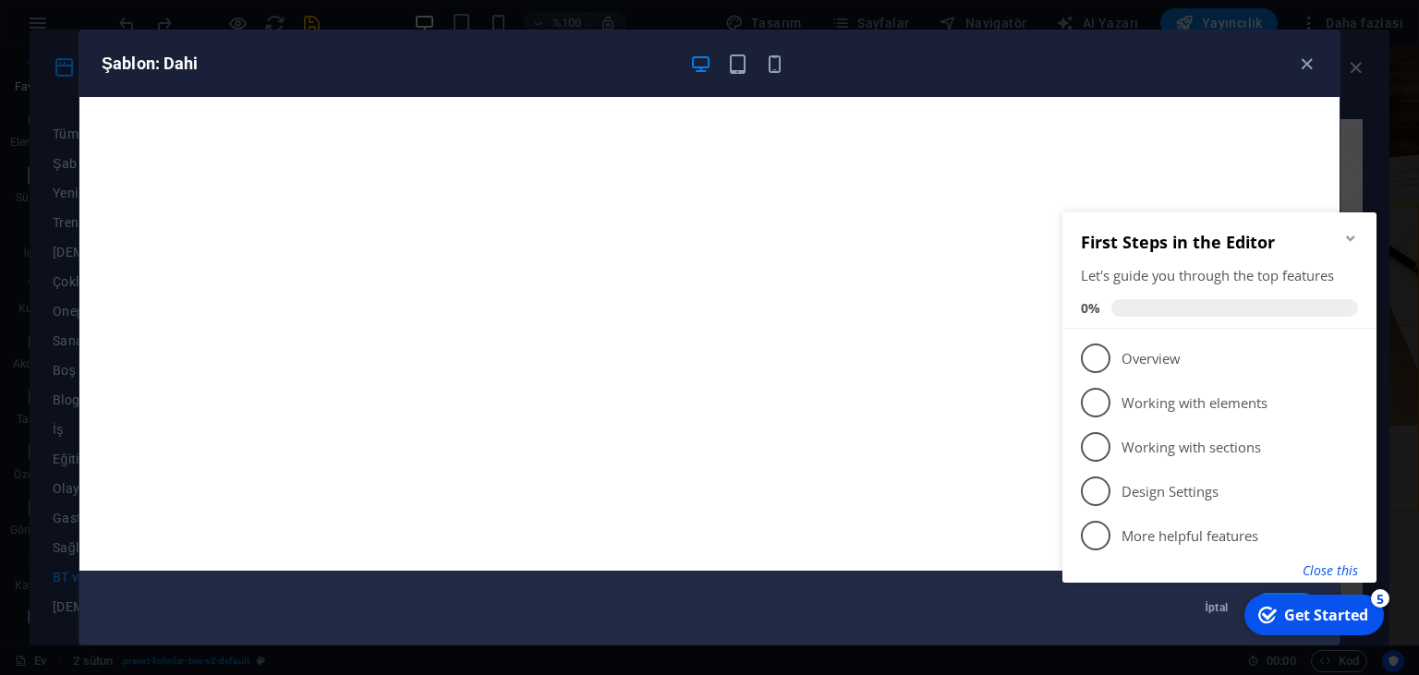
click at [1332, 565] on button "Close this" at bounding box center [1330, 571] width 55 height 18
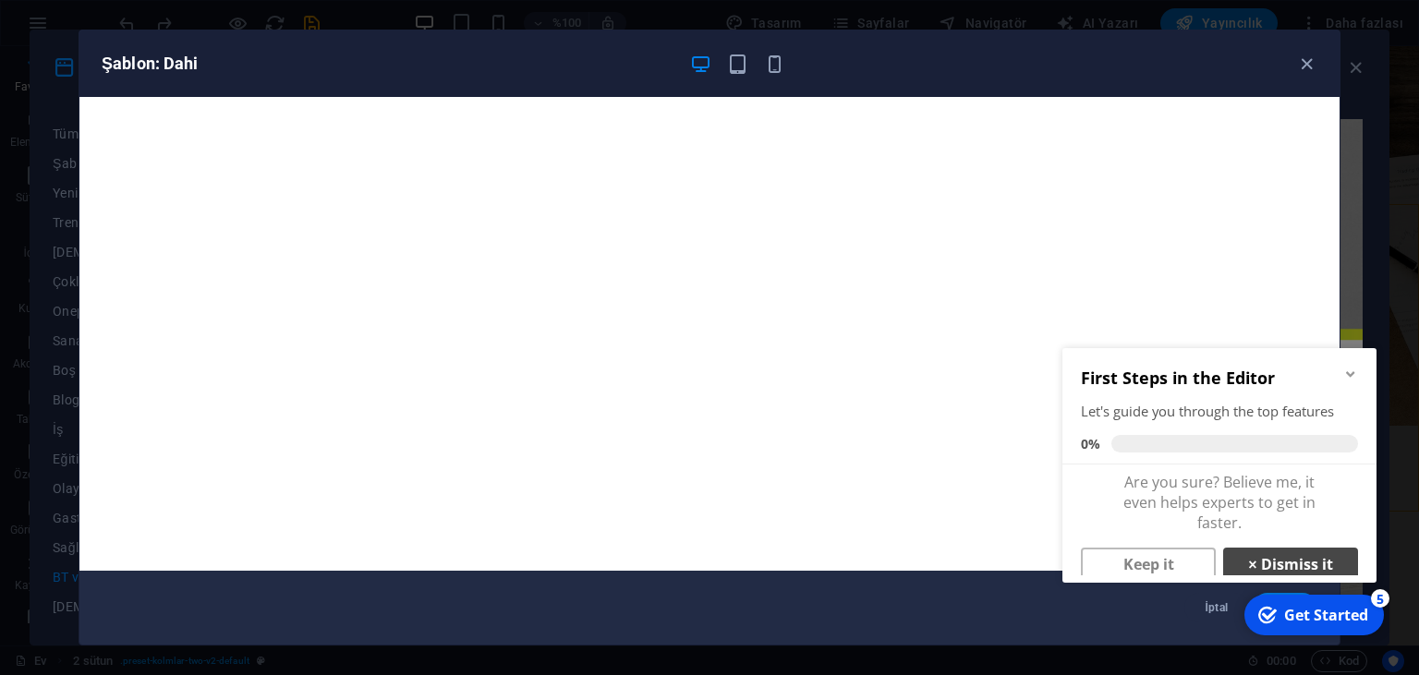
click at [1268, 554] on link "× Dismiss it" at bounding box center [1290, 564] width 135 height 33
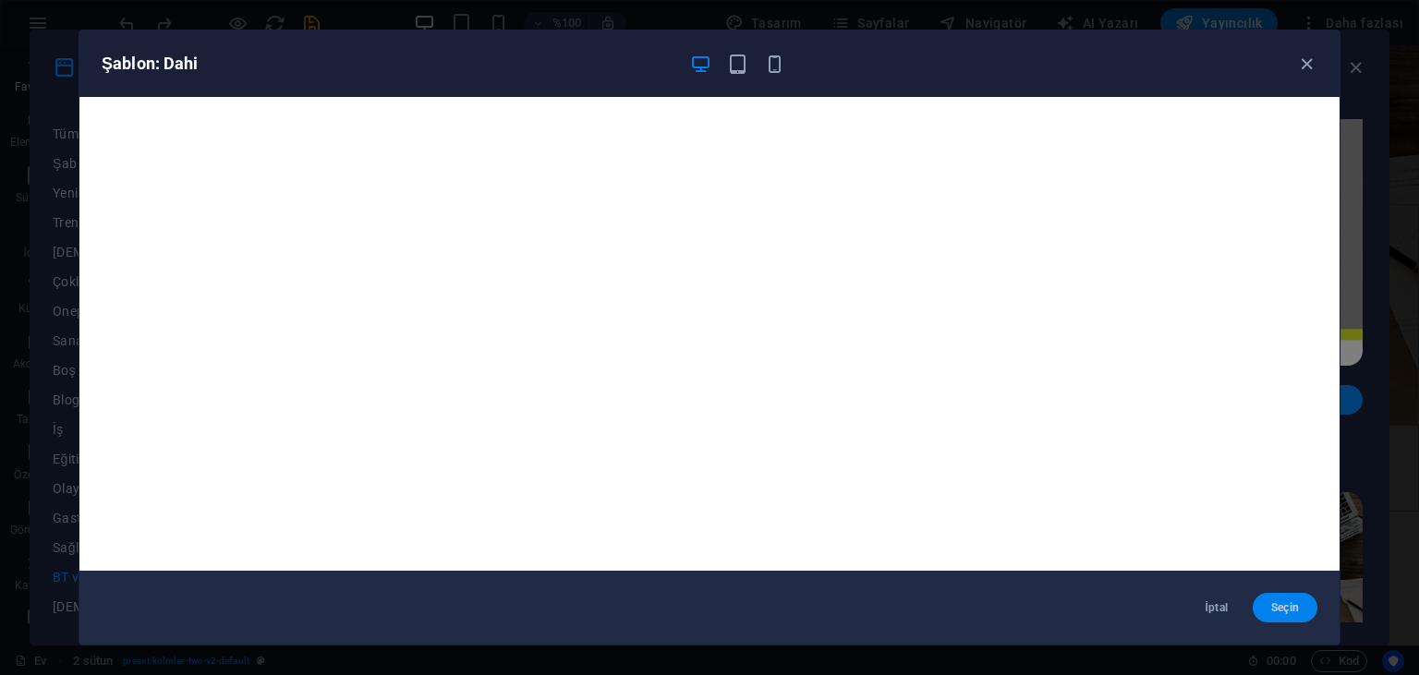
click at [1277, 600] on button "Seçin" at bounding box center [1285, 608] width 65 height 30
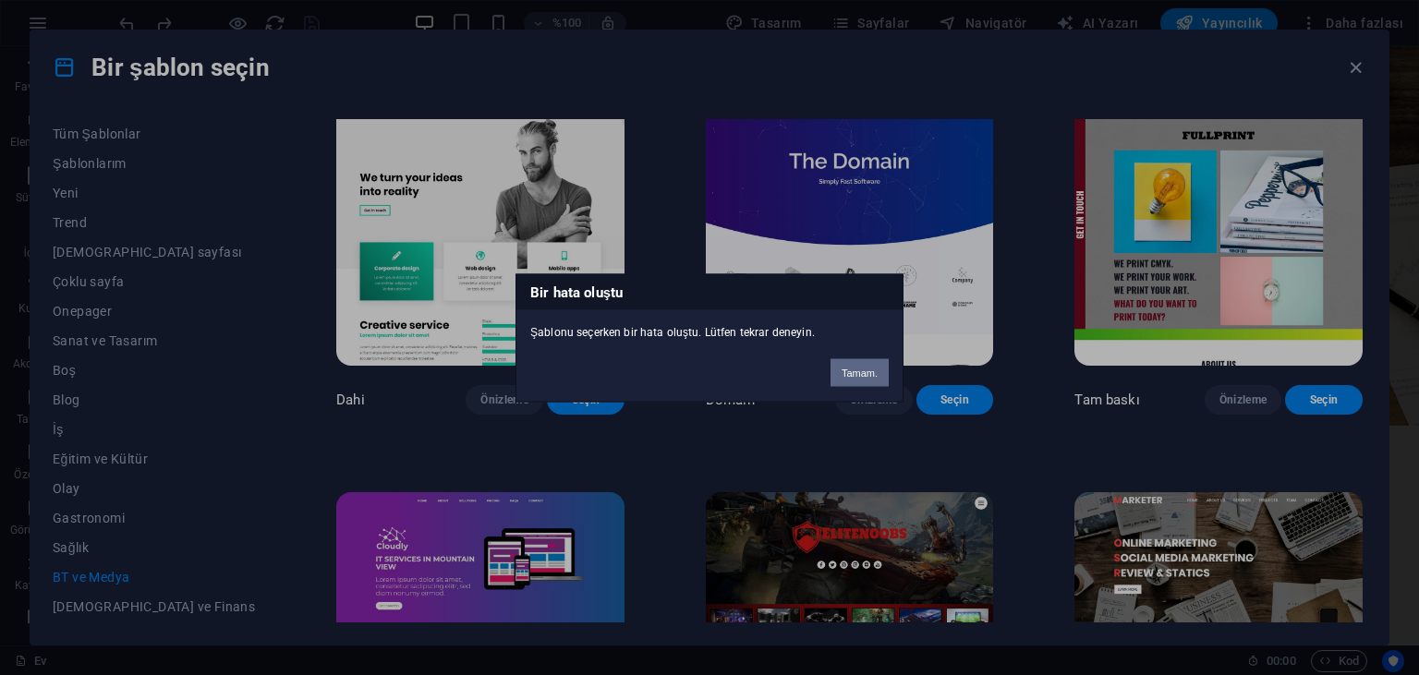
click at [855, 372] on button "Tamam." at bounding box center [860, 373] width 58 height 28
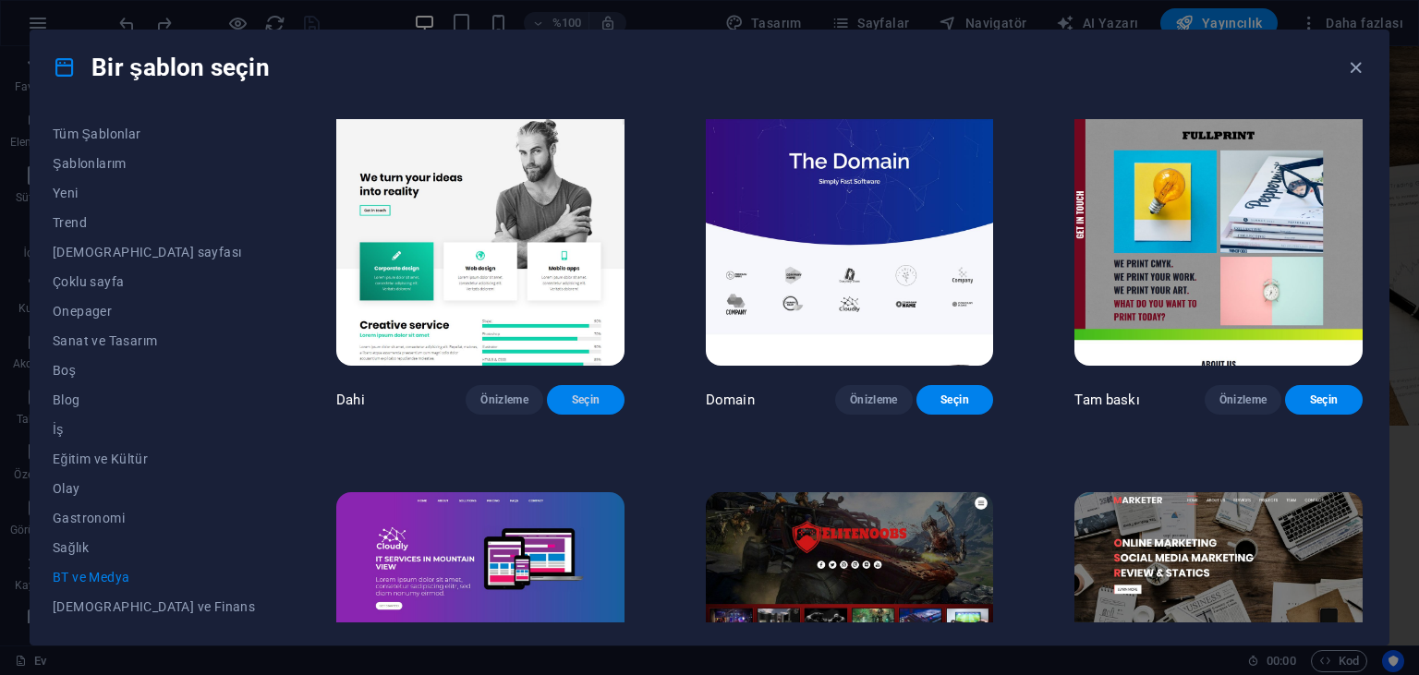
click at [562, 407] on span "Seçin" at bounding box center [586, 400] width 48 height 15
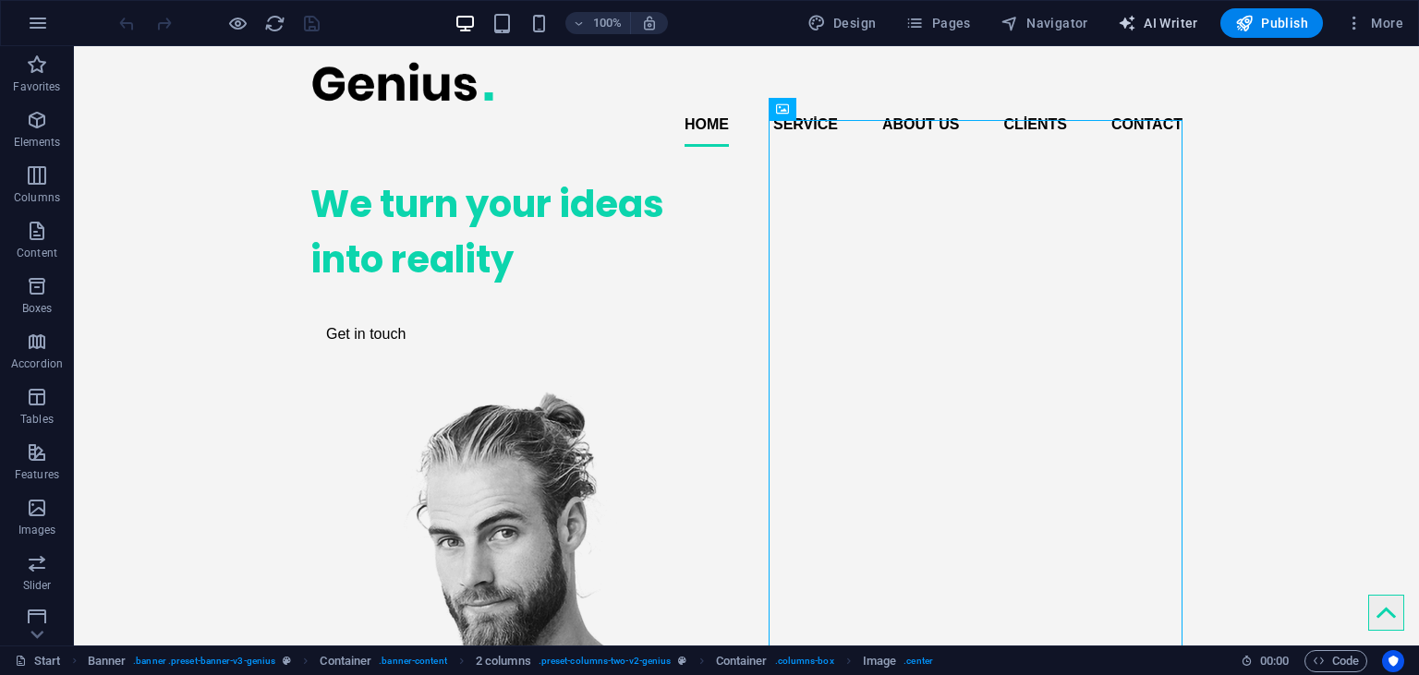
click at [1151, 22] on span "AI Writer" at bounding box center [1158, 23] width 80 height 18
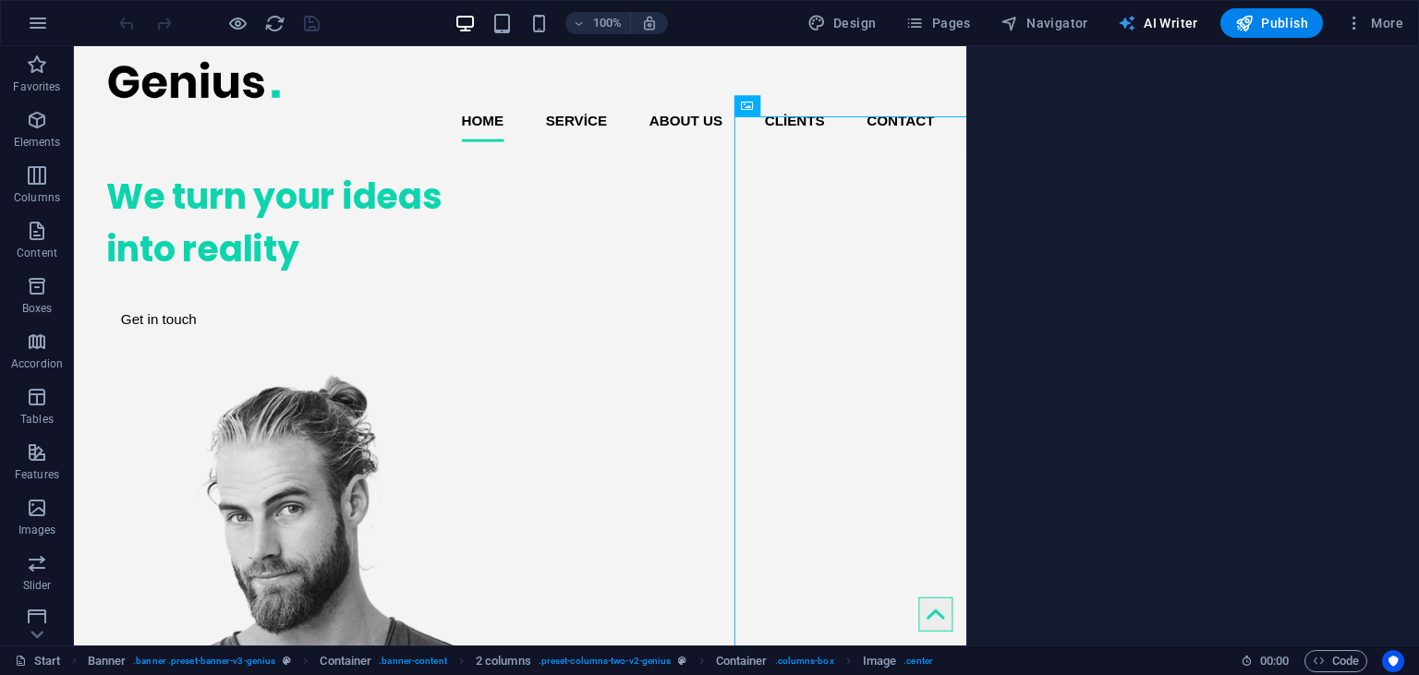
select select "English"
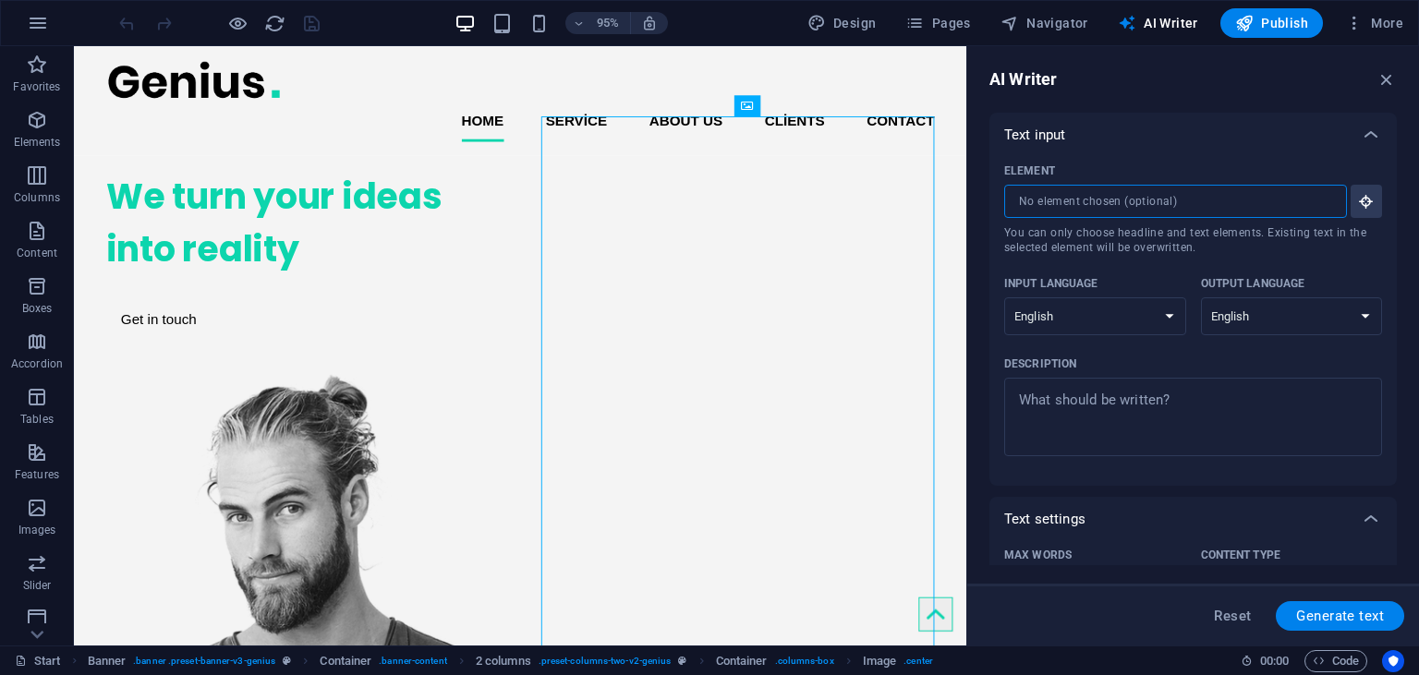
click at [1088, 202] on input "Element ​ You can only choose headline and text elements. Existing text in the …" at bounding box center [1169, 201] width 330 height 33
paste input "text"
click at [1088, 205] on input "Element ​ You can only choose headline and text elements. Existing text in the …" at bounding box center [1169, 201] width 330 height 33
paste input "text"
click at [1089, 213] on input "Element ​ You can only choose headline and text elements. Existing text in the …" at bounding box center [1169, 201] width 330 height 33
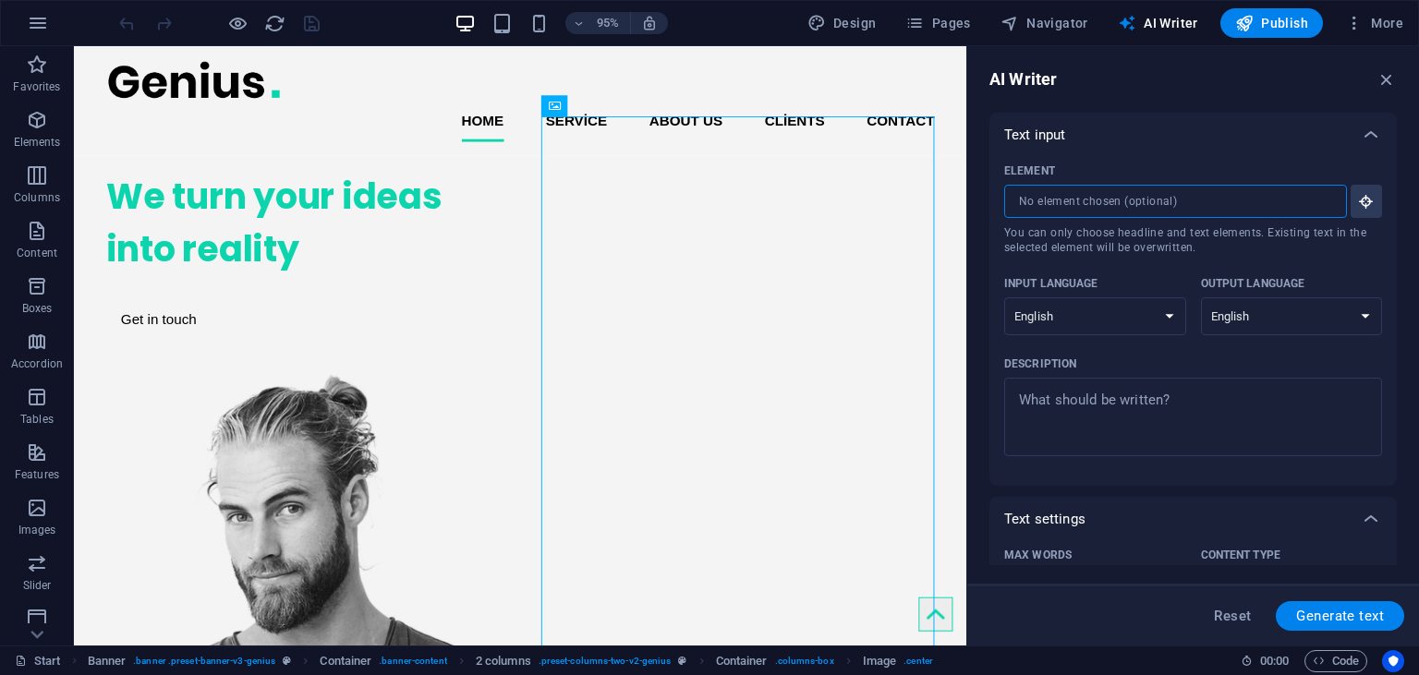
paste input "text"
click at [1112, 204] on input "Element ​ You can only choose headline and text elements. Existing text in the …" at bounding box center [1169, 201] width 330 height 33
click at [1368, 198] on icon "button" at bounding box center [1366, 201] width 17 height 17
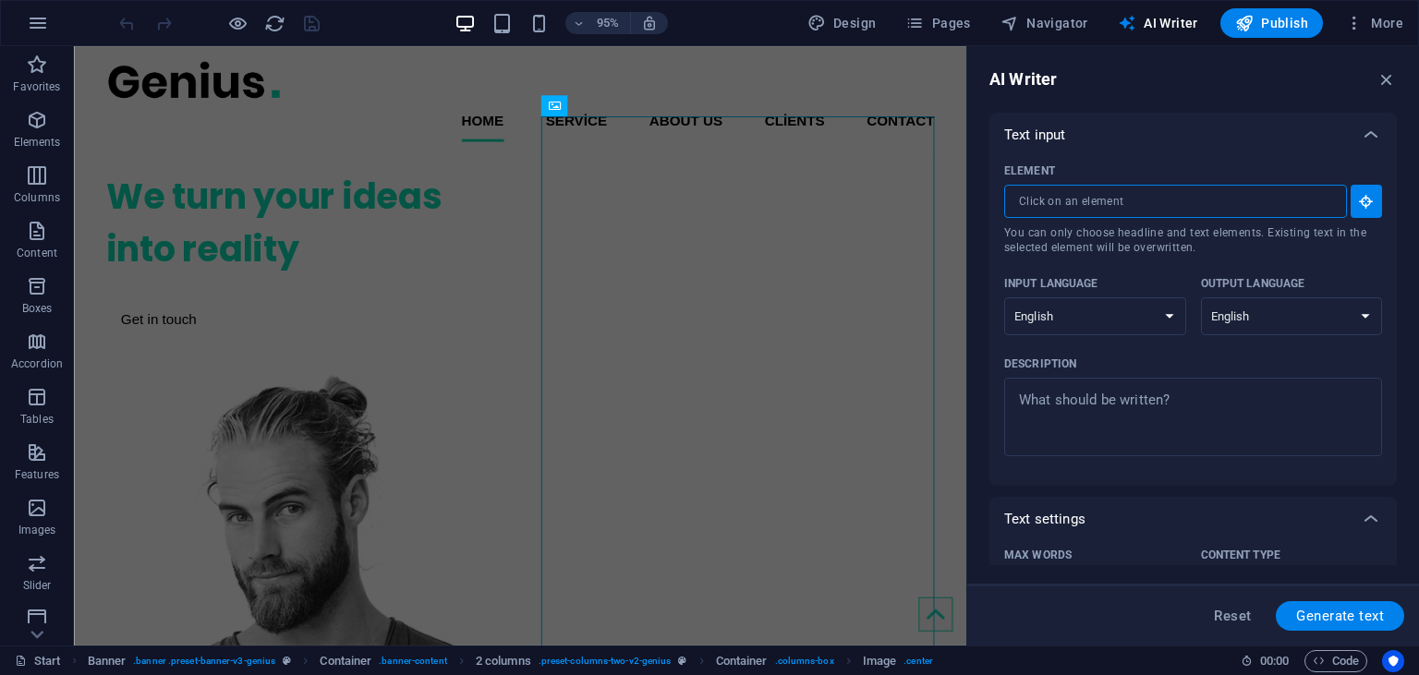
click at [1208, 215] on input "Element ​ You can only choose headline and text elements. Existing text in the …" at bounding box center [1169, 201] width 330 height 33
paste input "text"
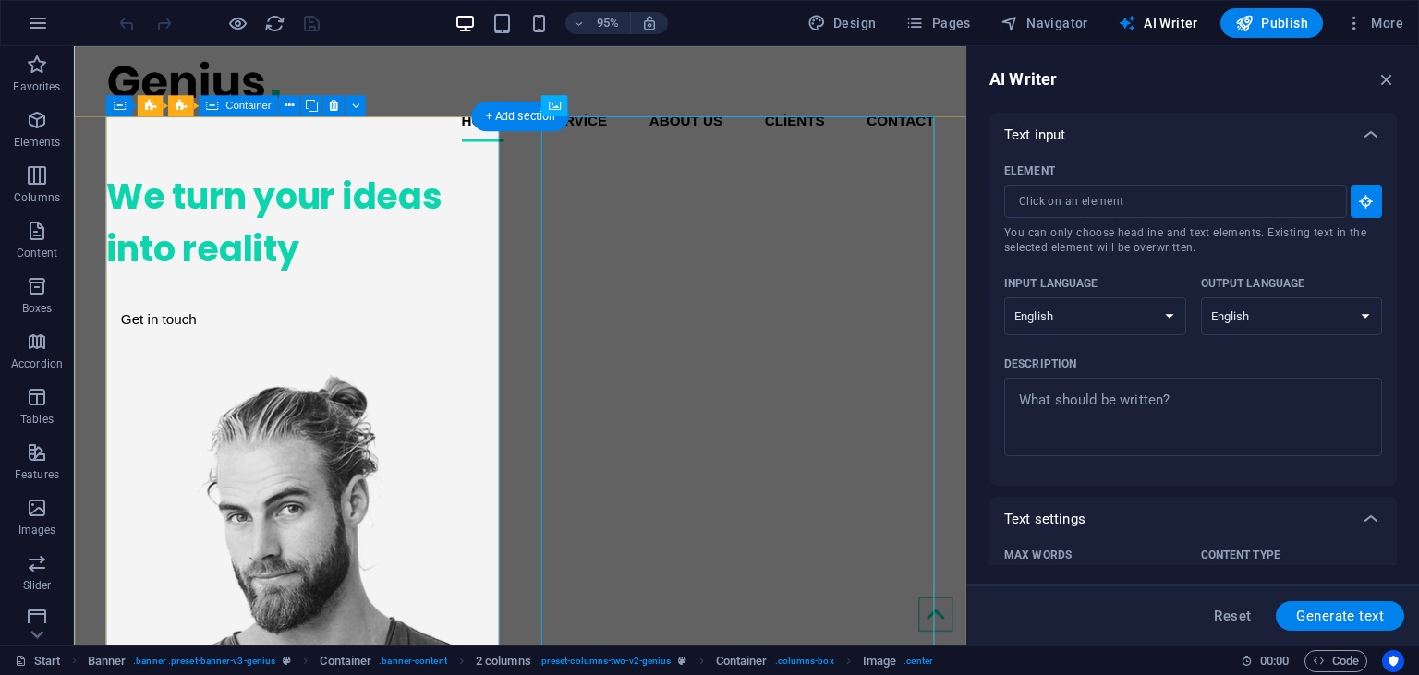
click at [377, 282] on div "We turn your ideas into reality Get in touch" at bounding box center [315, 265] width 414 height 207
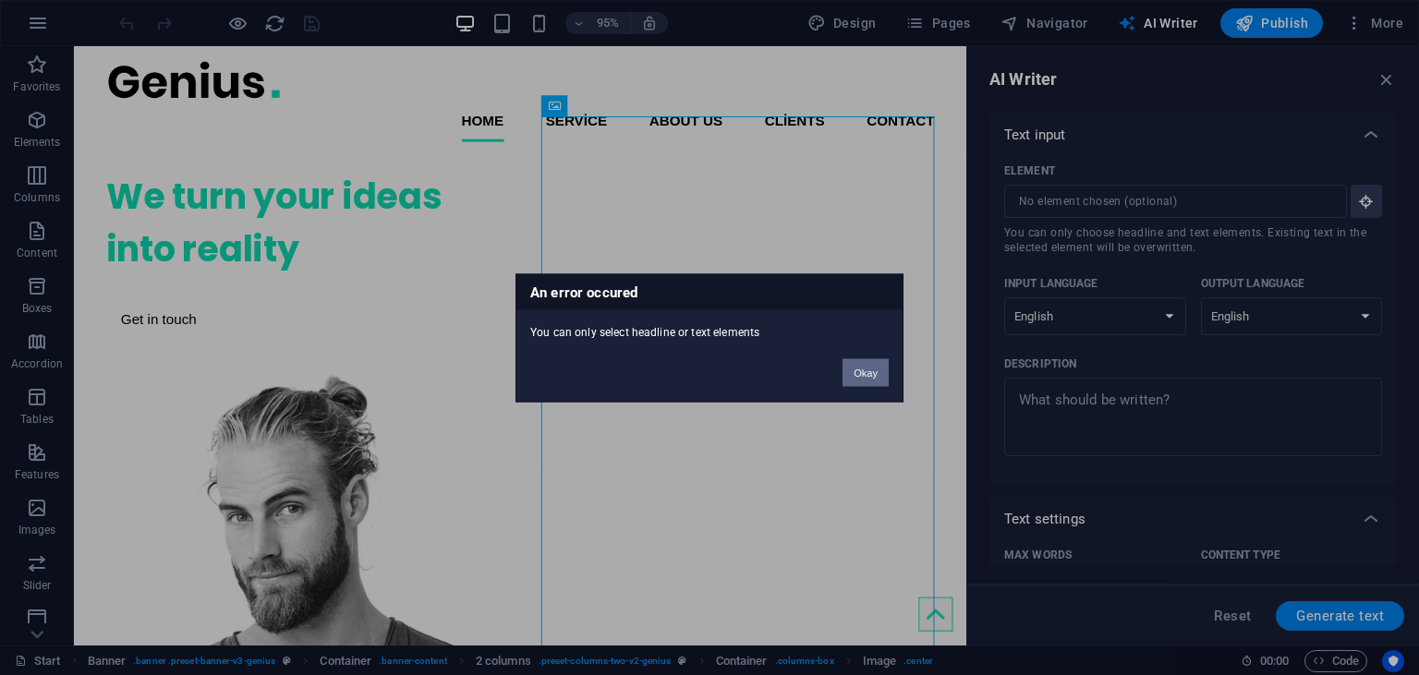
click at [859, 369] on button "Okay" at bounding box center [866, 373] width 46 height 28
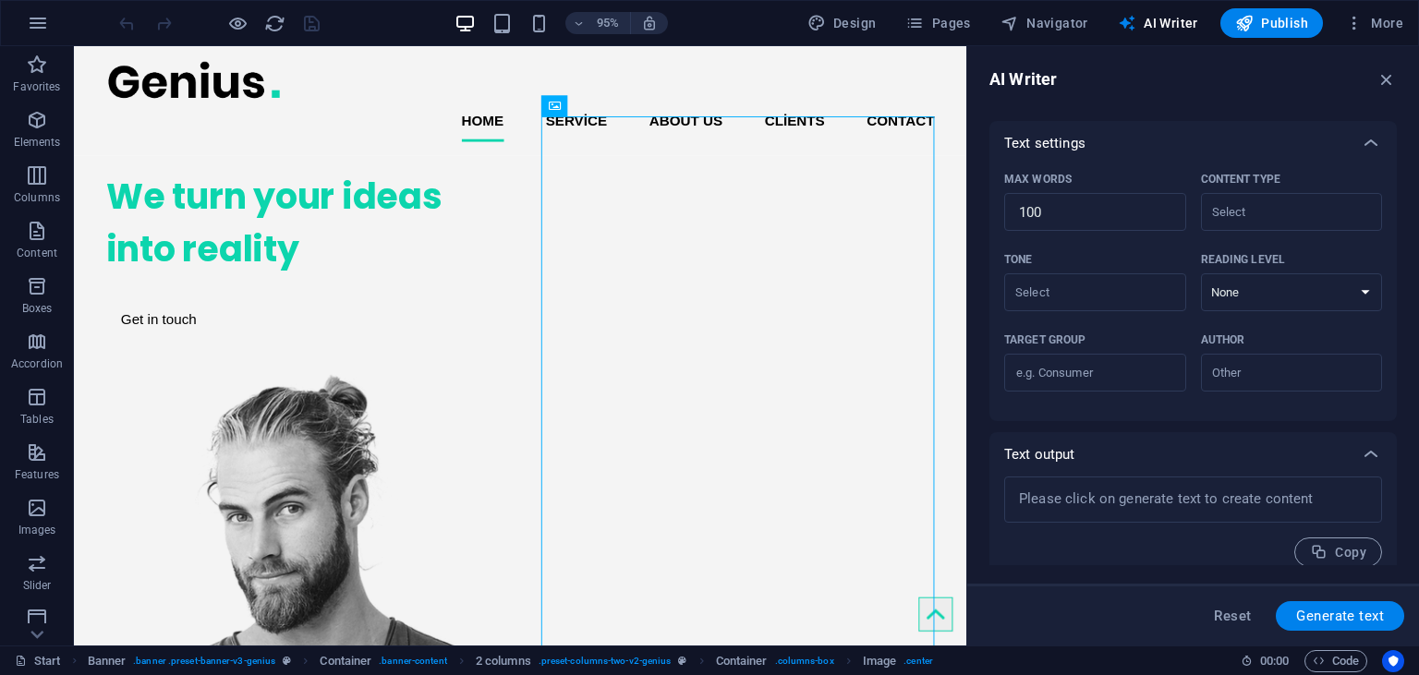
scroll to position [392, 0]
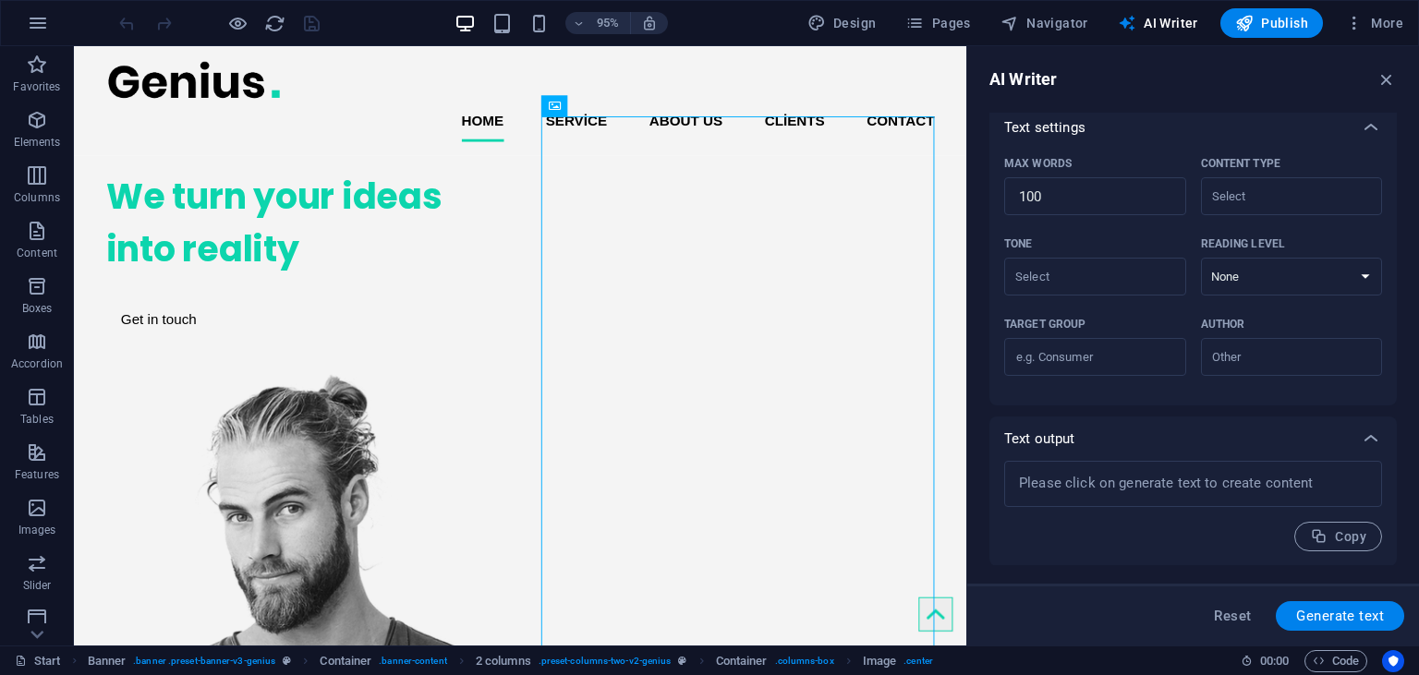
click at [1071, 460] on div "Text output" at bounding box center [1193, 439] width 407 height 44
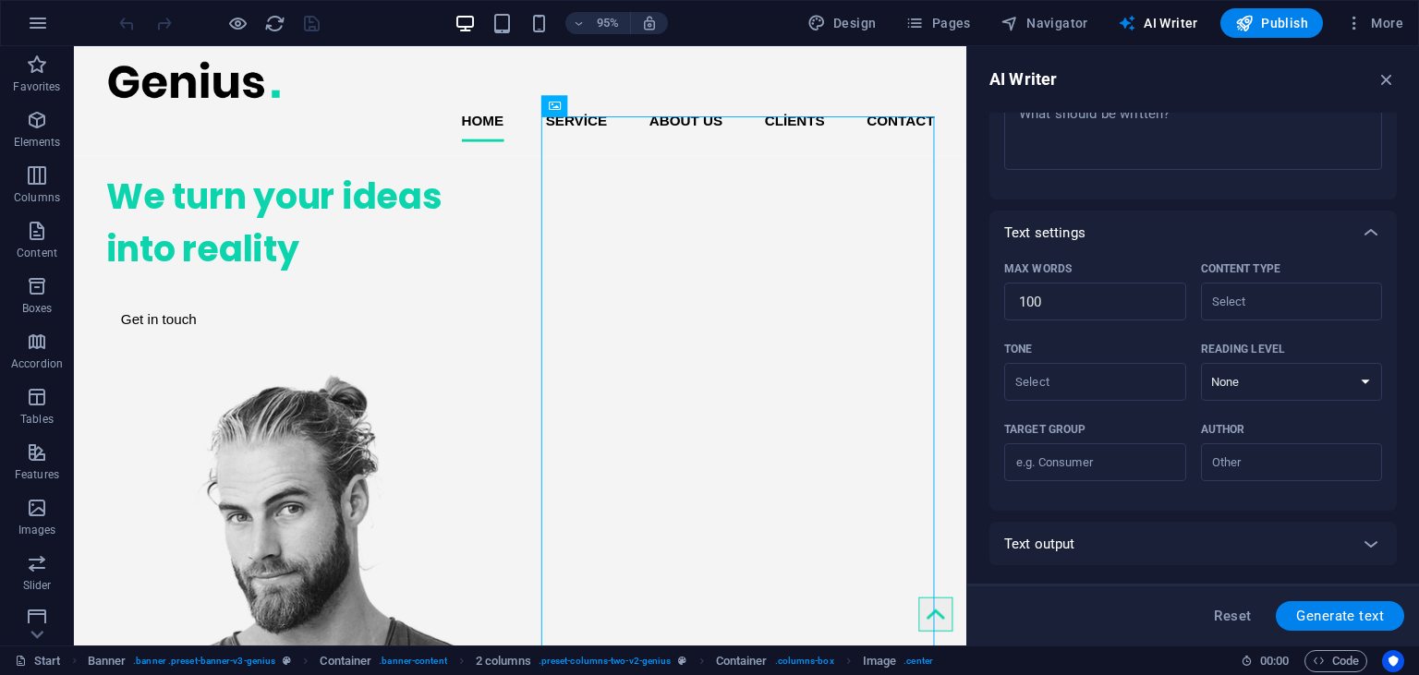
scroll to position [0, 0]
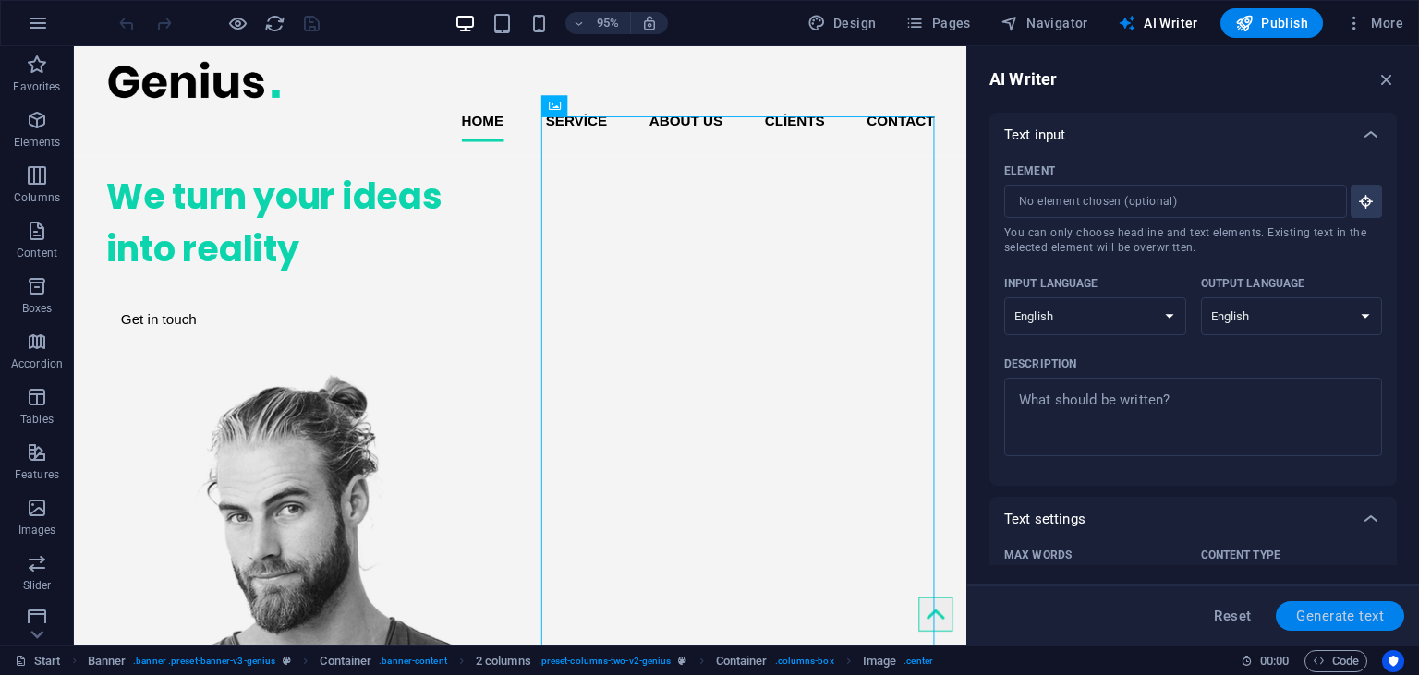
click at [1356, 612] on span "Generate text" at bounding box center [1340, 616] width 88 height 15
type textarea "x"
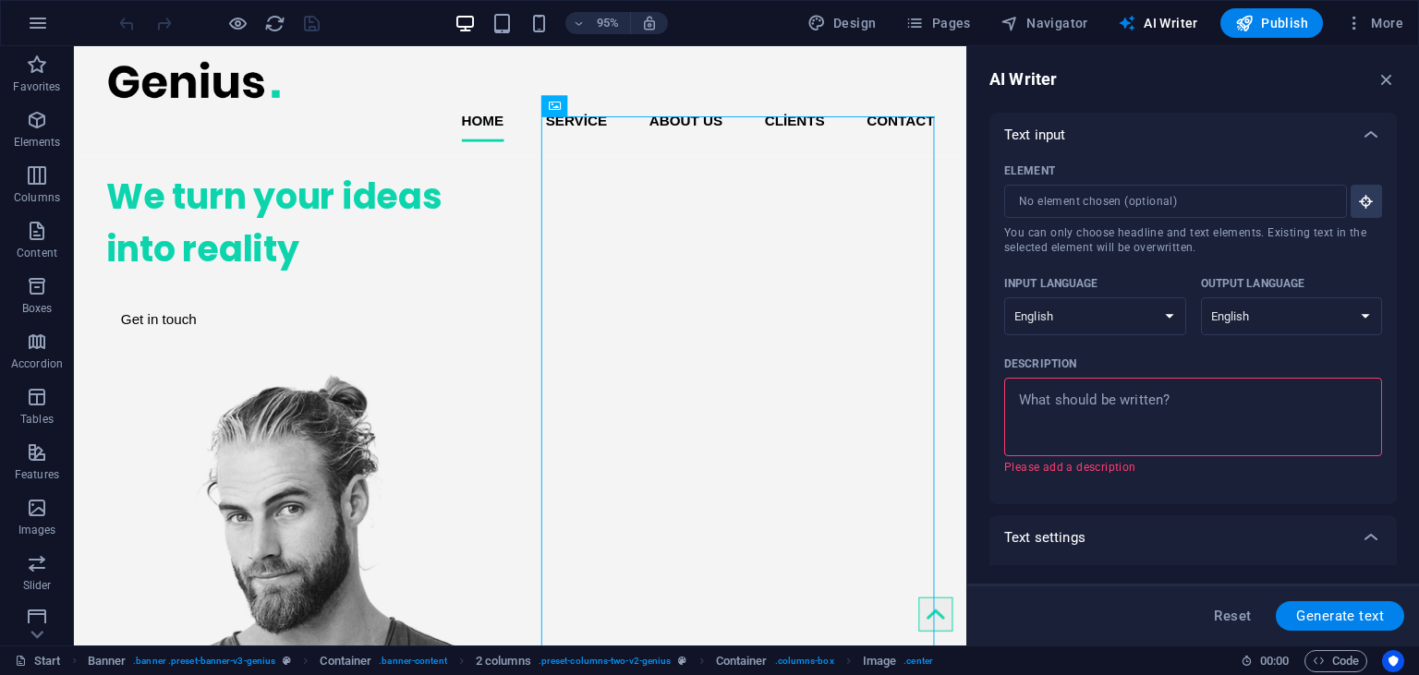
click at [1165, 394] on textarea "Description x ​ Please add a description" at bounding box center [1193, 417] width 359 height 60
paste textarea "I want a modern and clean website design for my company named "Sanal TIK" using…"
type textarea "I want a modern and clean website design for my company named "Sanal TIK" using…"
type textarea "x"
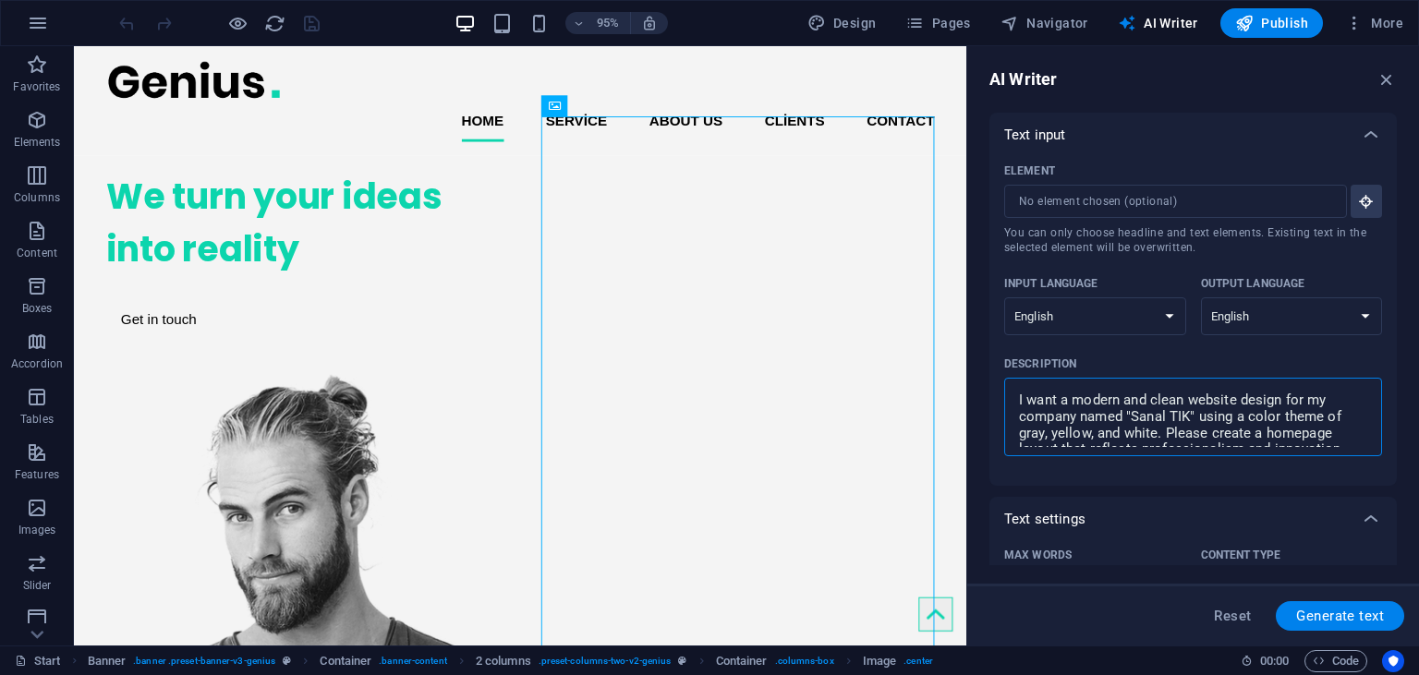
scroll to position [11, 0]
type textarea "I want a modern and clean website design for my company named "Sanal TIK" using…"
click at [1330, 630] on button "Generate text" at bounding box center [1340, 617] width 128 height 30
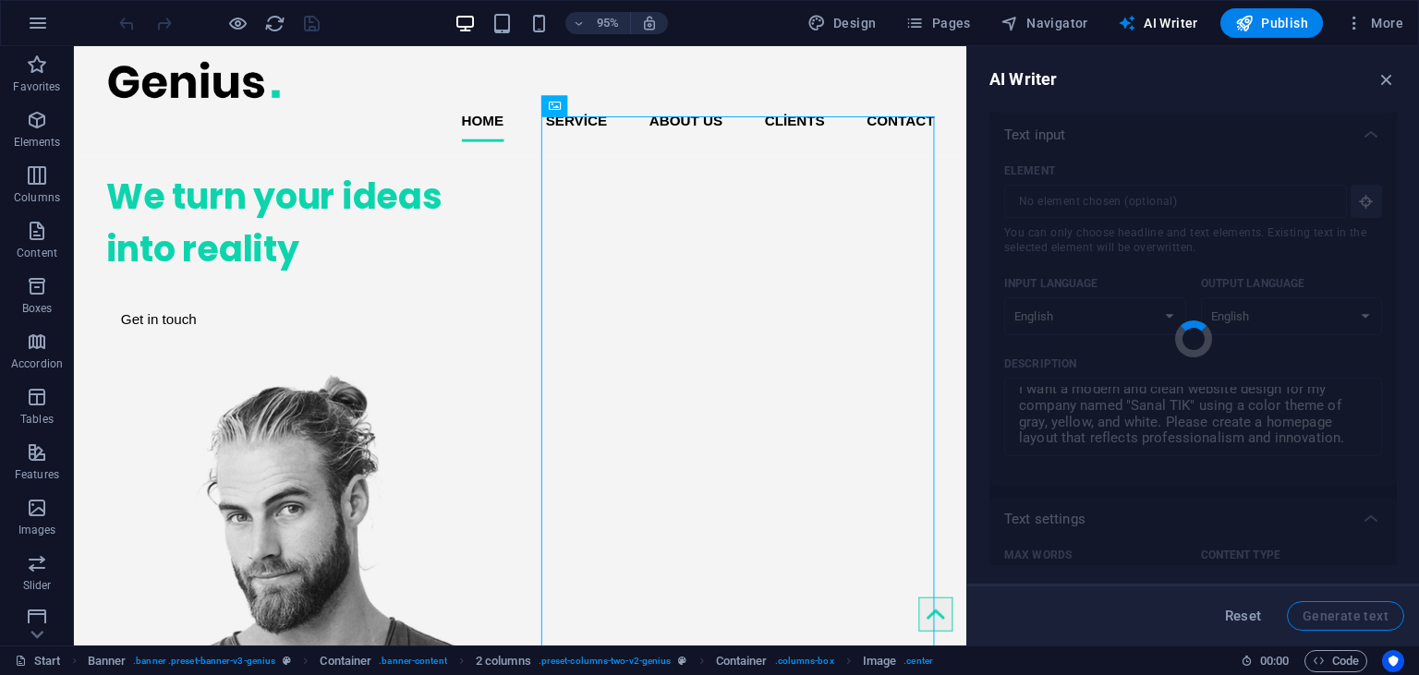
type textarea "x"
type textarea "Welcome to Sanal TIK! Our homepage embodies a sleek and modern aesthetic, utili…"
type textarea "x"
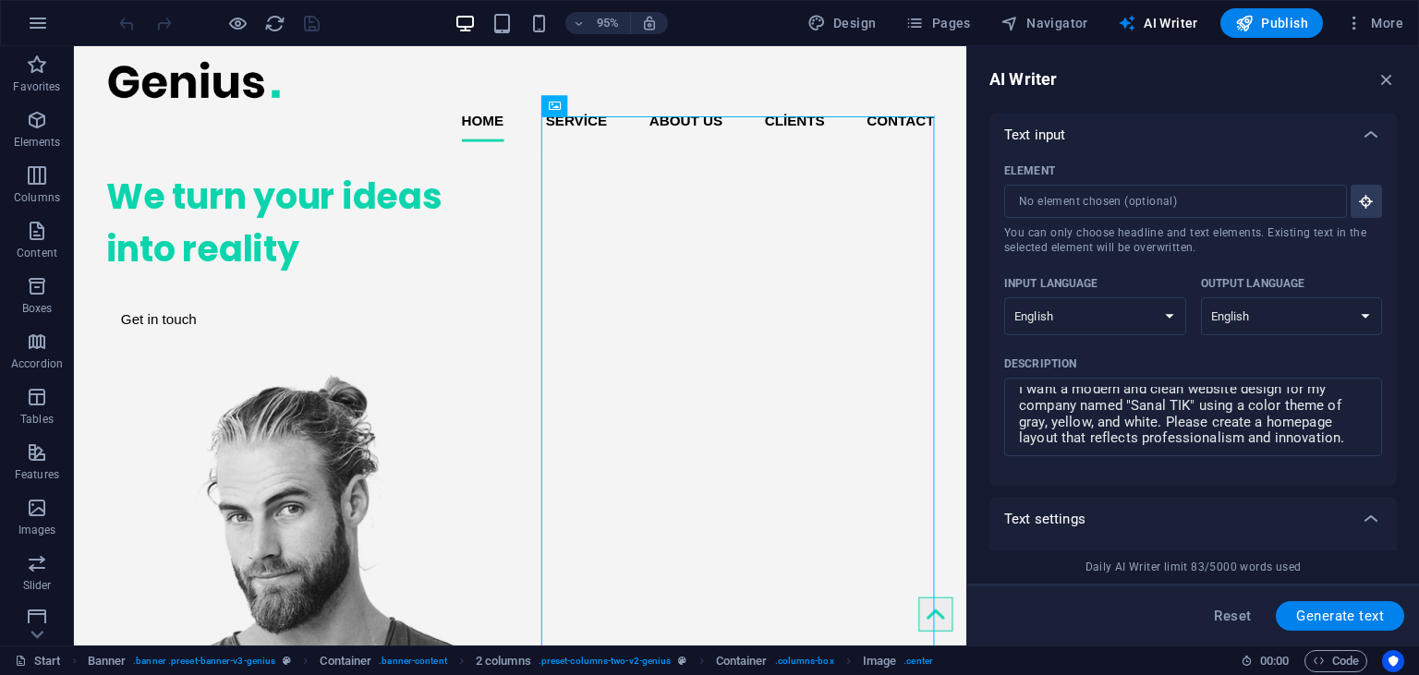
scroll to position [16, 0]
click at [1389, 78] on icon "button" at bounding box center [1387, 79] width 20 height 20
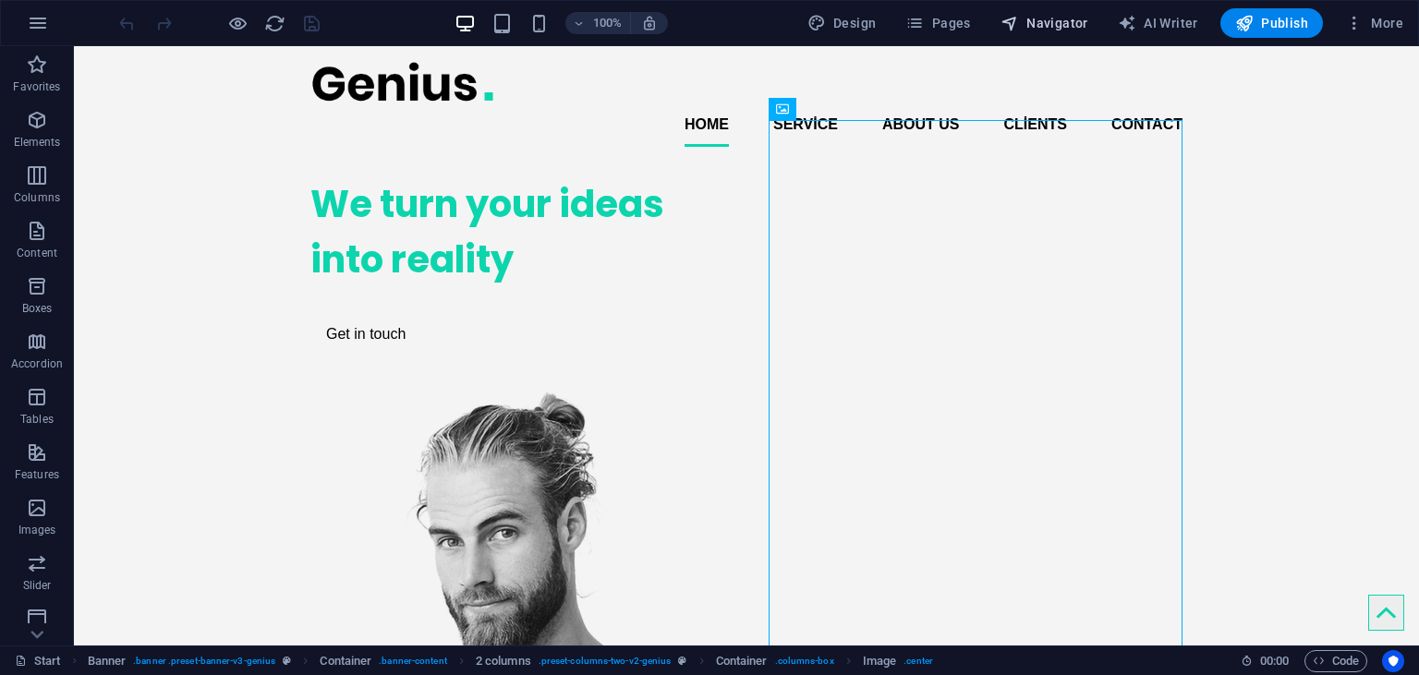
click at [1063, 34] on button "Navigator" at bounding box center [1044, 23] width 103 height 30
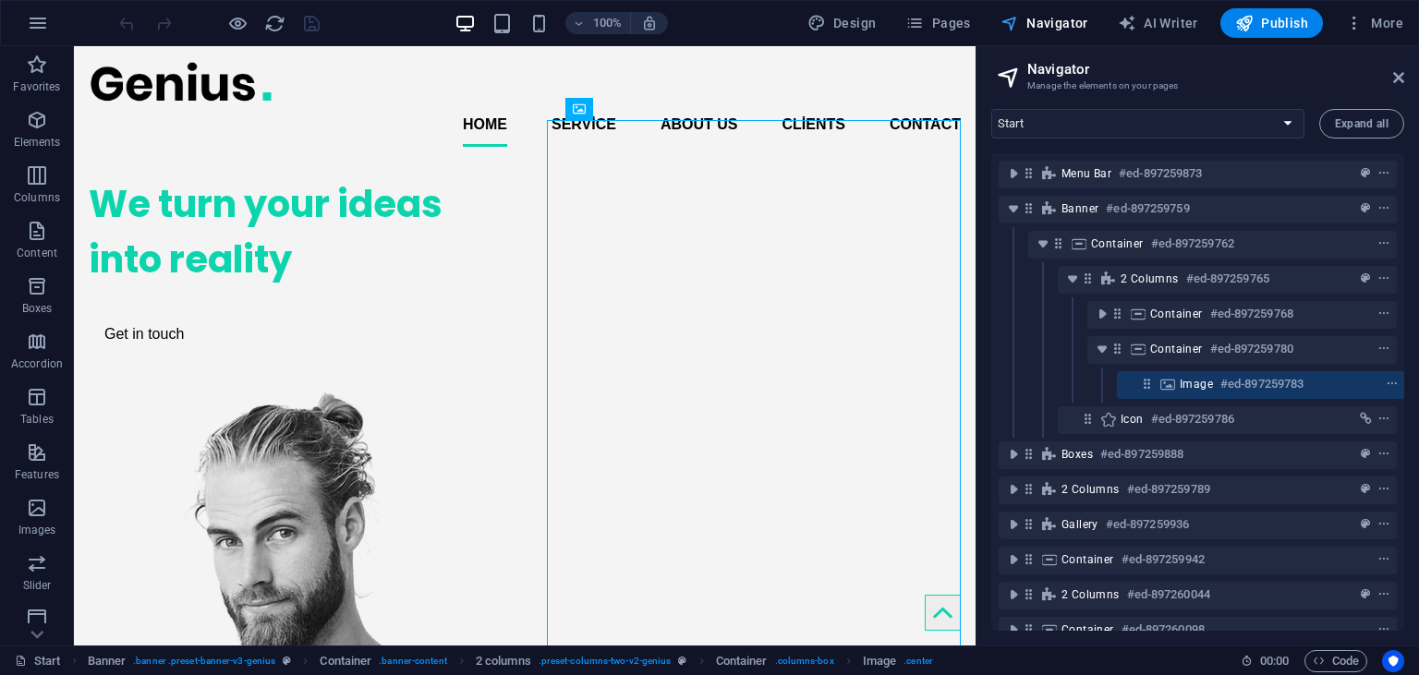
click at [1063, 34] on button "Navigator" at bounding box center [1044, 23] width 103 height 30
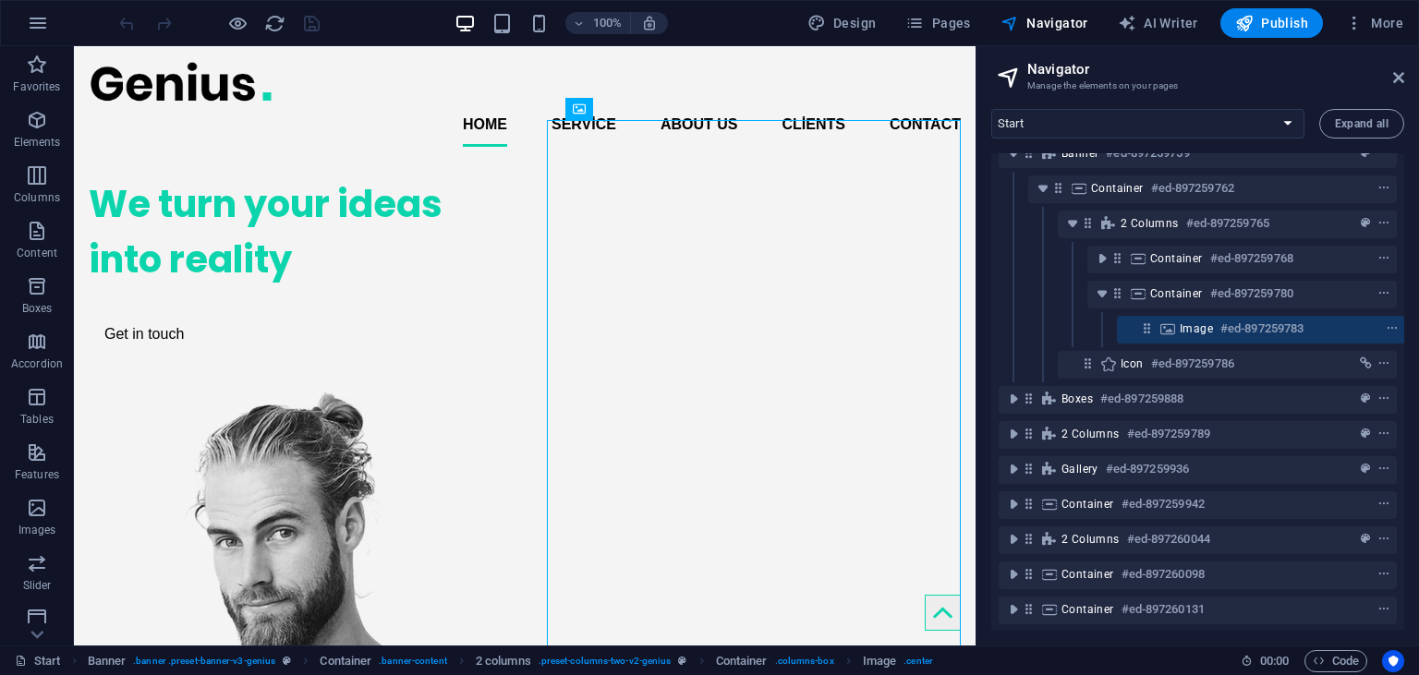
scroll to position [0, 0]
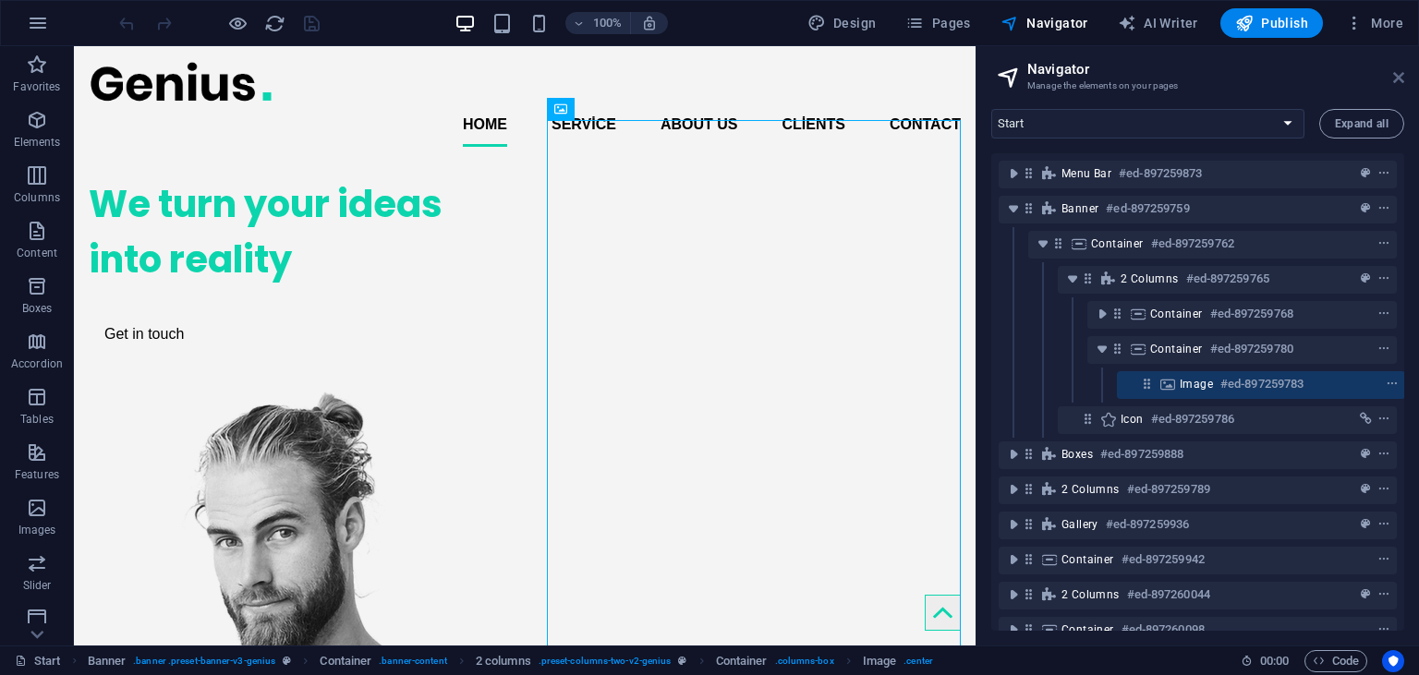
click at [1394, 77] on icon at bounding box center [1398, 77] width 11 height 15
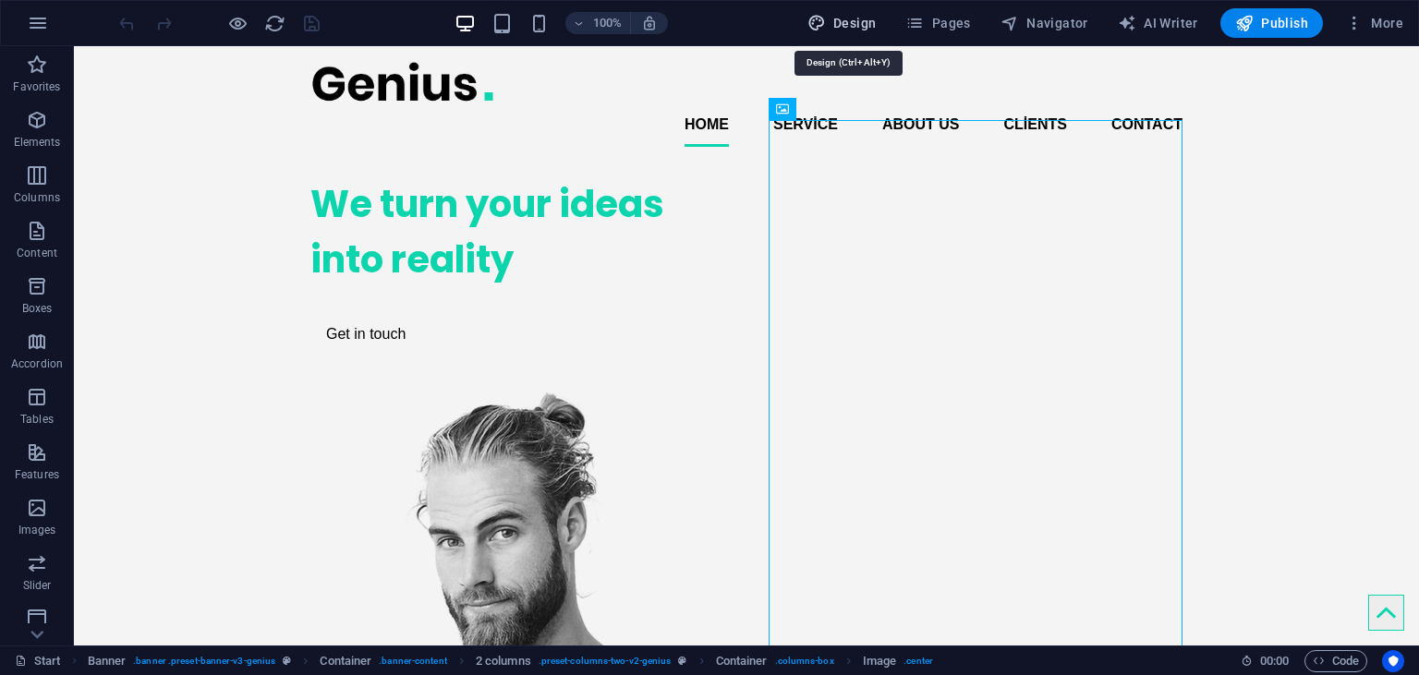
click at [853, 32] on button "Design" at bounding box center [842, 23] width 84 height 30
select select "px"
select select "400"
select select "px"
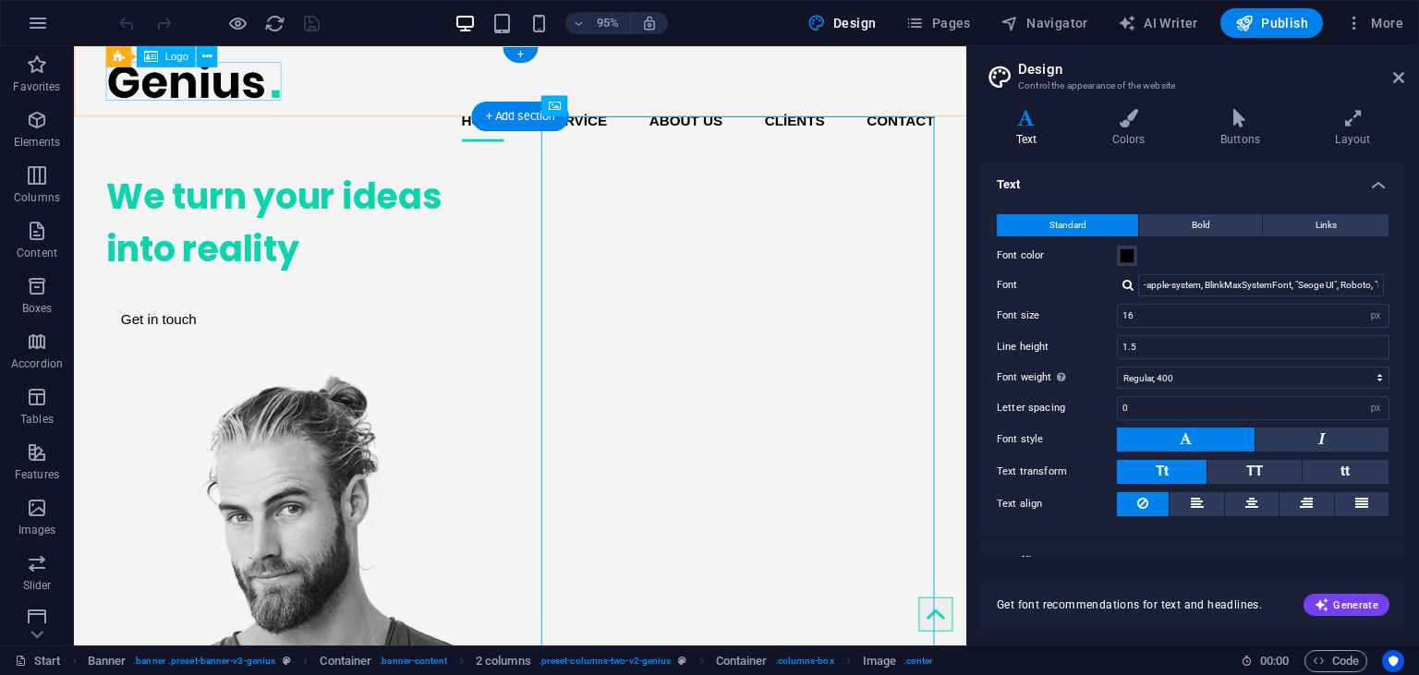
click at [235, 80] on div at bounding box center [544, 82] width 872 height 42
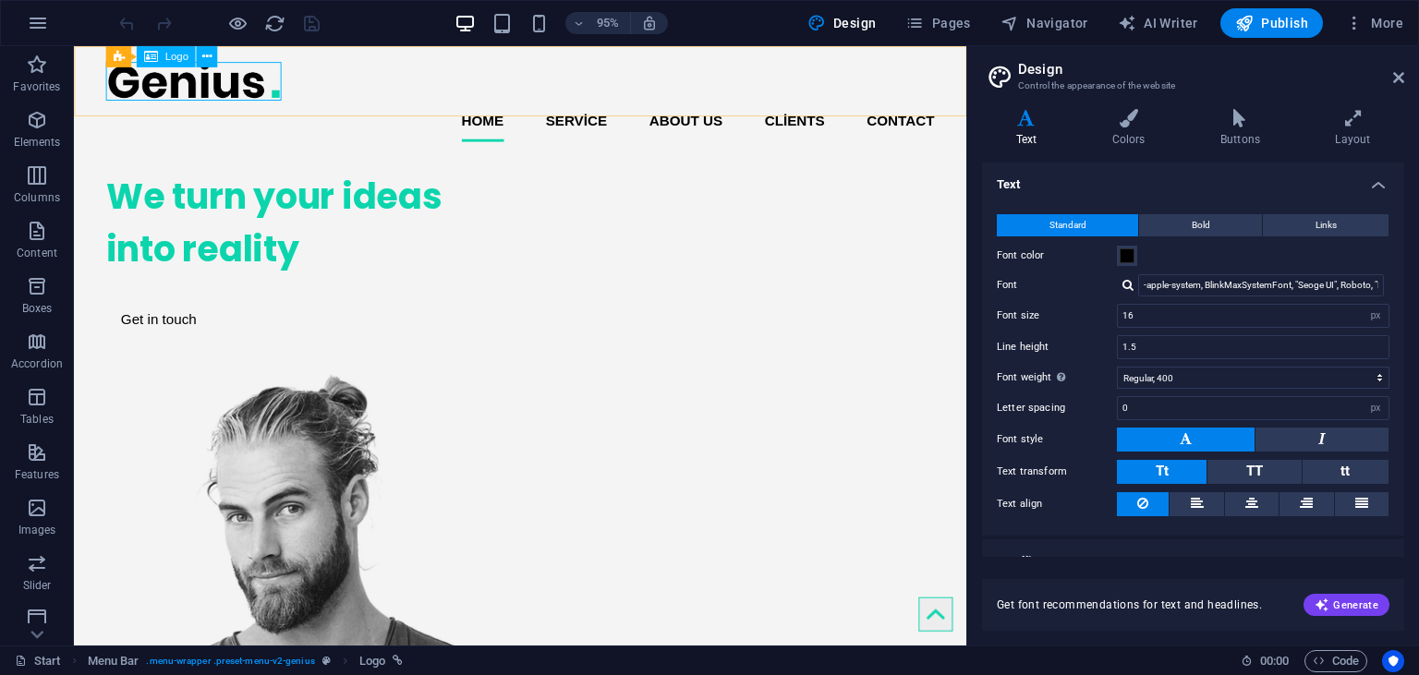
click at [166, 58] on span "Logo" at bounding box center [175, 57] width 23 height 10
click at [185, 75] on div at bounding box center [544, 82] width 872 height 42
select select "px"
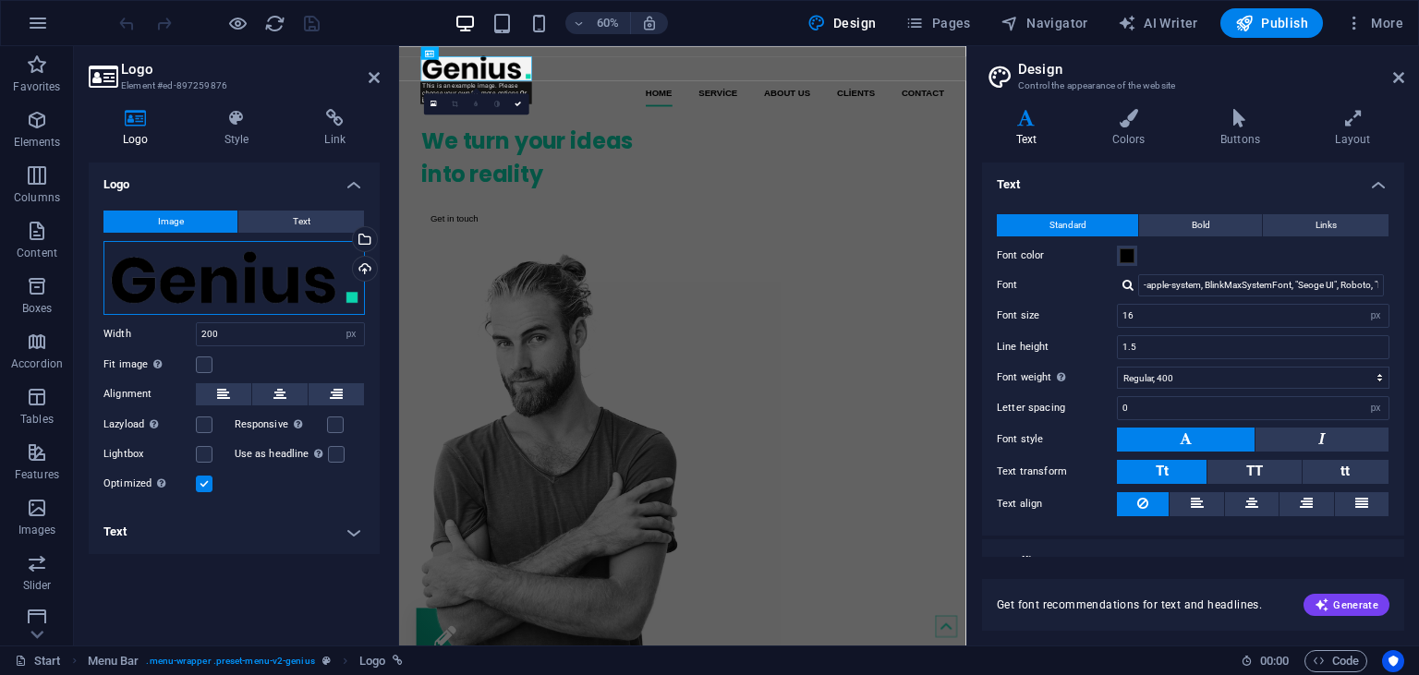
click at [213, 270] on div "Drag files here, click to choose files or select files from Files or our free s…" at bounding box center [233, 278] width 261 height 74
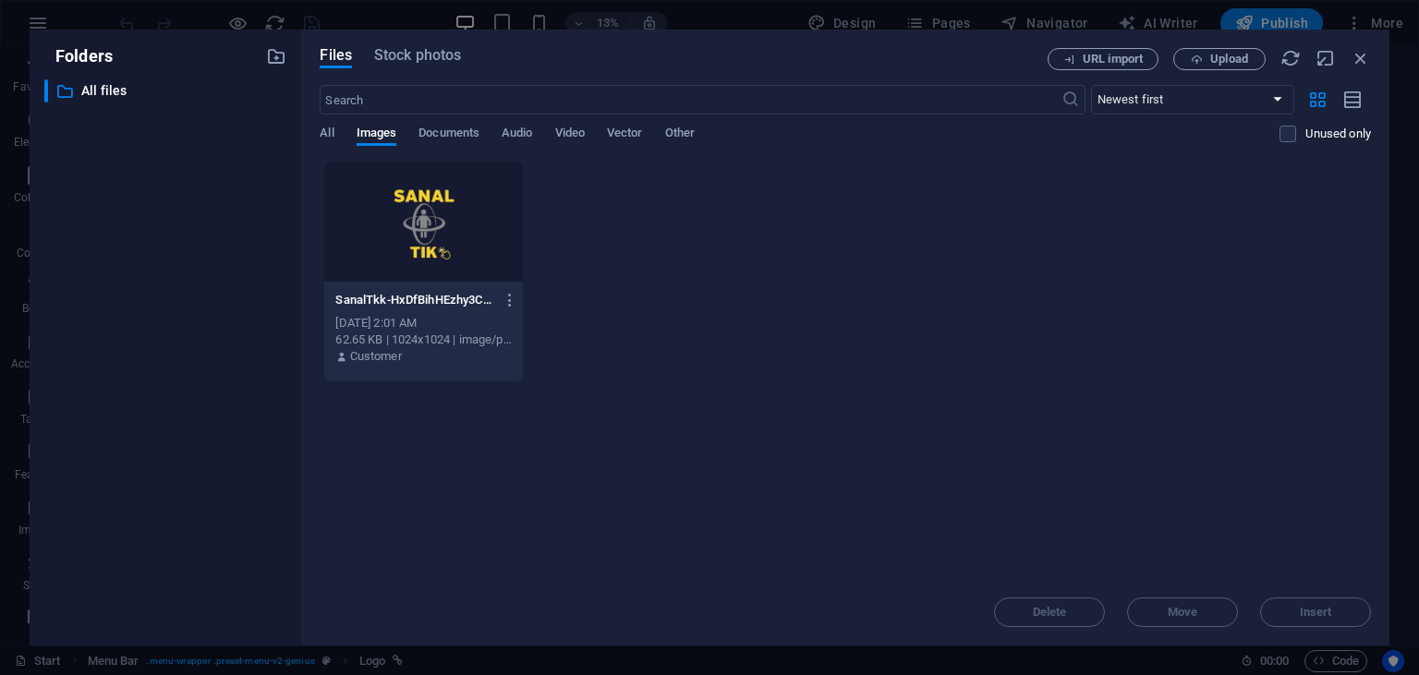
click at [375, 227] on div at bounding box center [423, 222] width 198 height 120
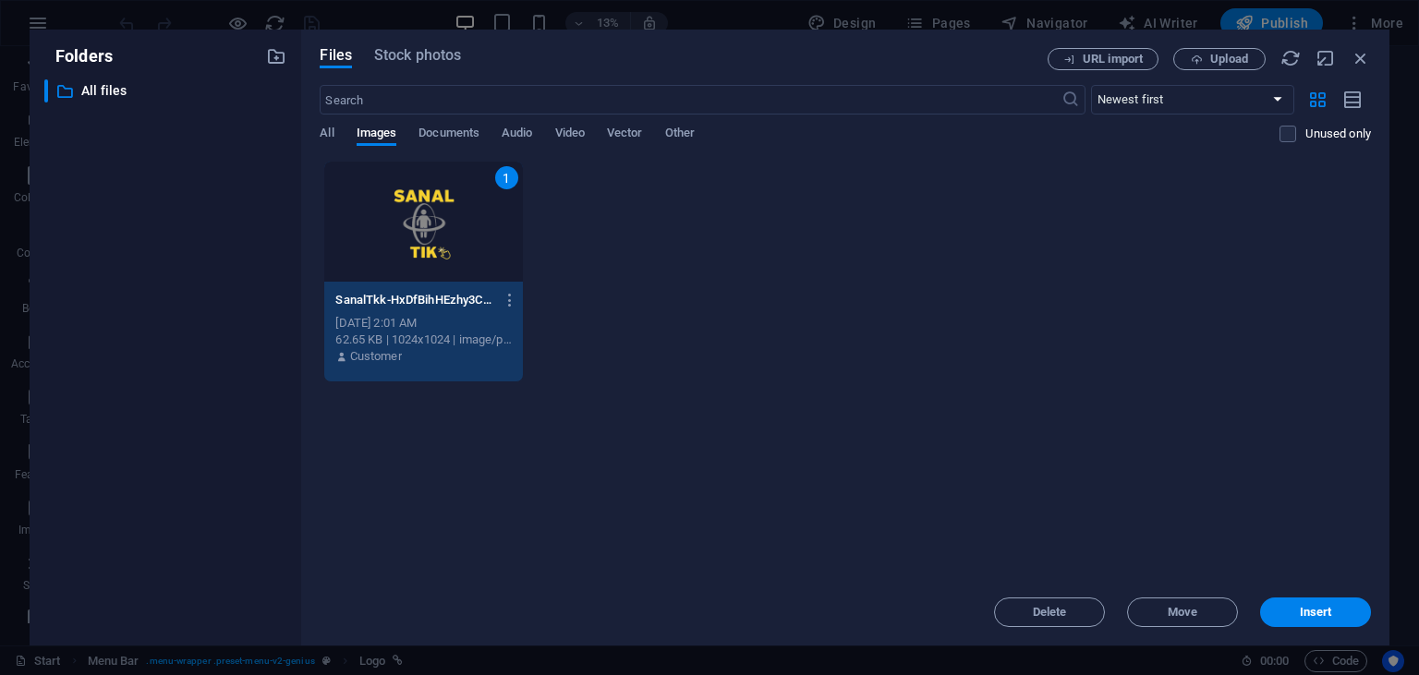
click at [375, 227] on div "1" at bounding box center [423, 222] width 198 height 120
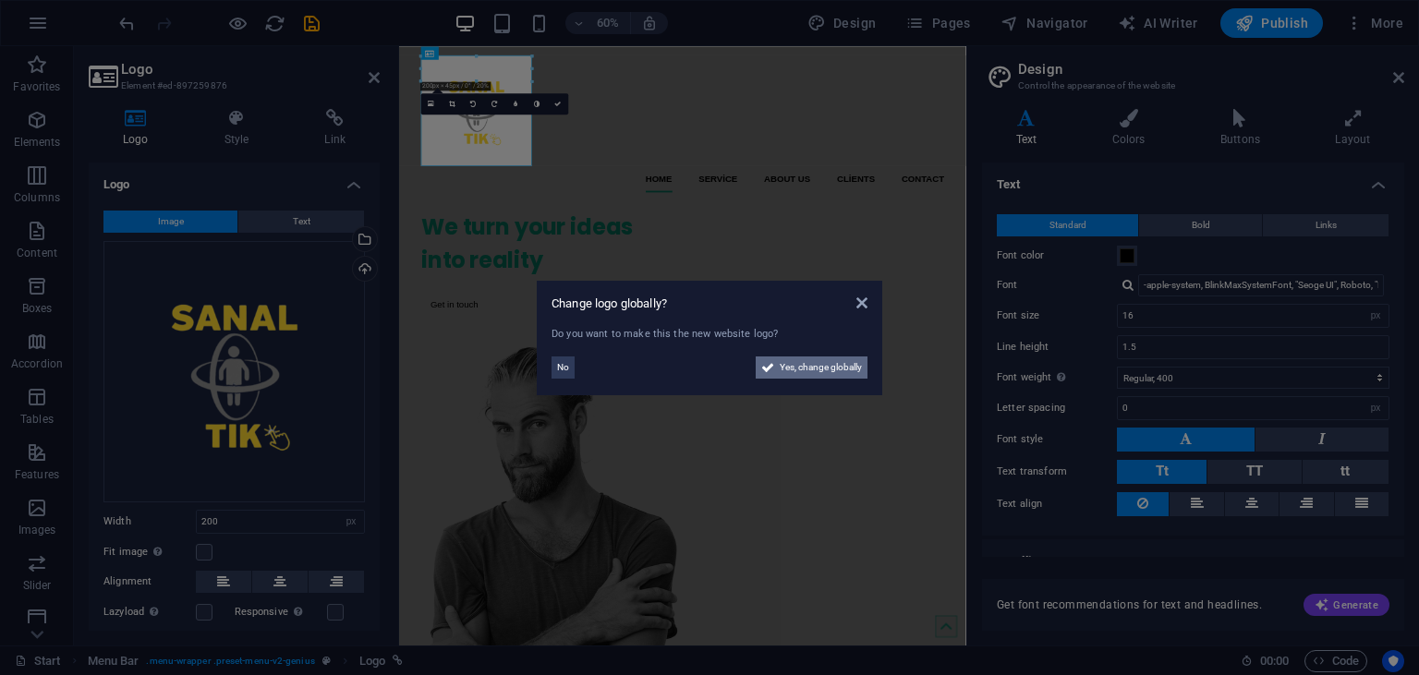
click at [804, 368] on span "Yes, change globally" at bounding box center [821, 368] width 82 height 22
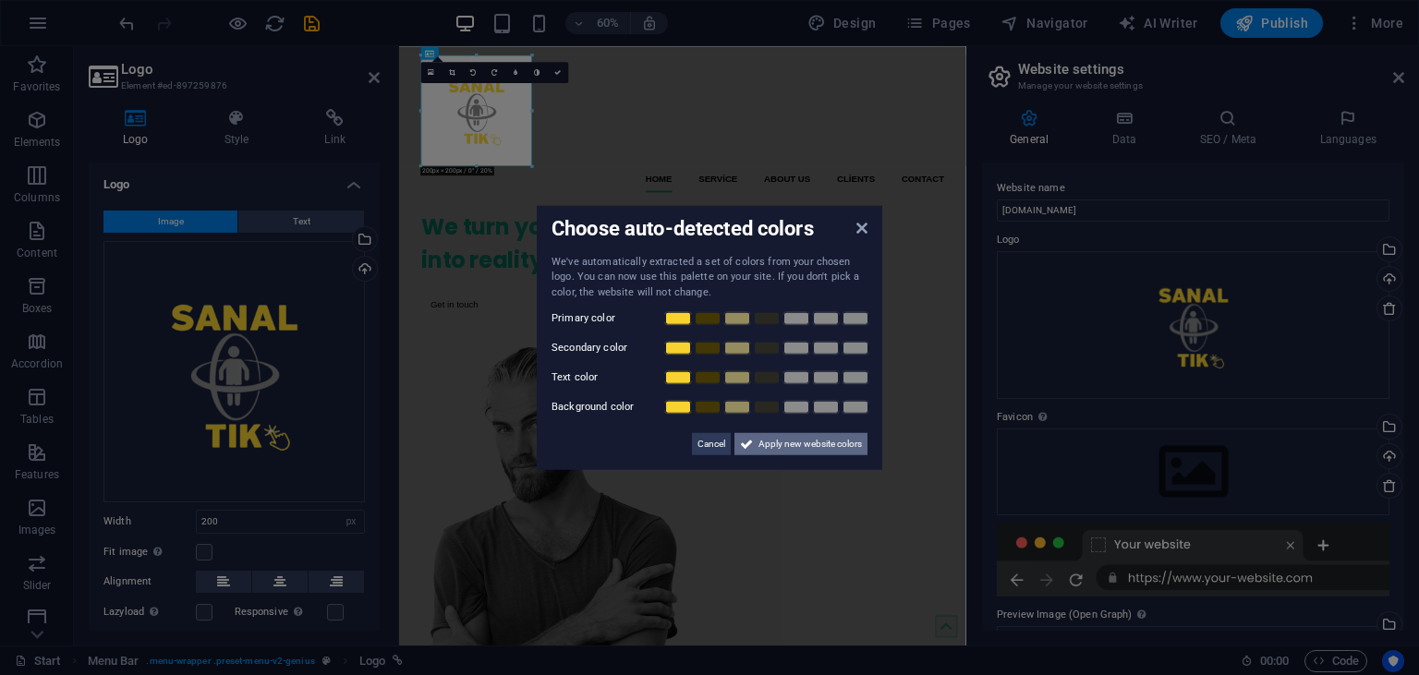
click at [760, 441] on span "Apply new website colors" at bounding box center [810, 444] width 103 height 22
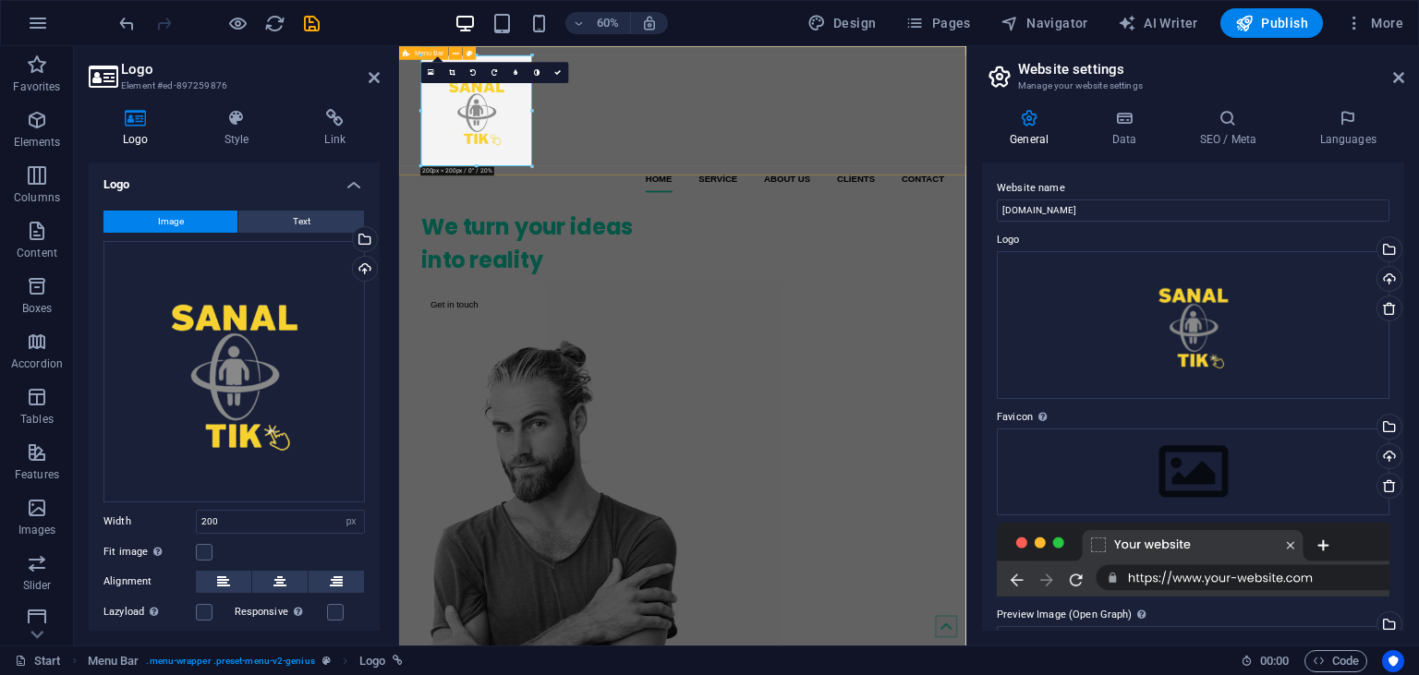
click at [758, 208] on div "Home Service About us Clients Contact" at bounding box center [871, 175] width 945 height 259
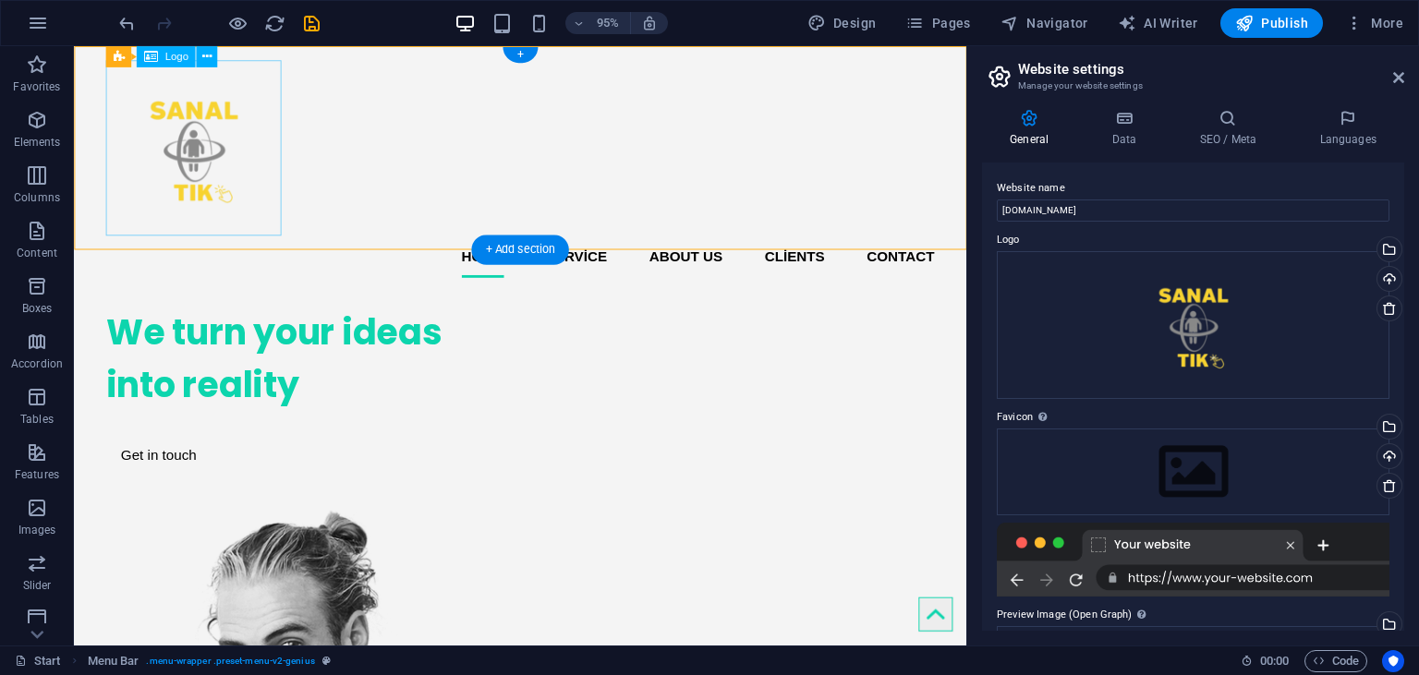
click at [237, 166] on div at bounding box center [544, 153] width 872 height 185
click at [204, 214] on div at bounding box center [544, 153] width 872 height 185
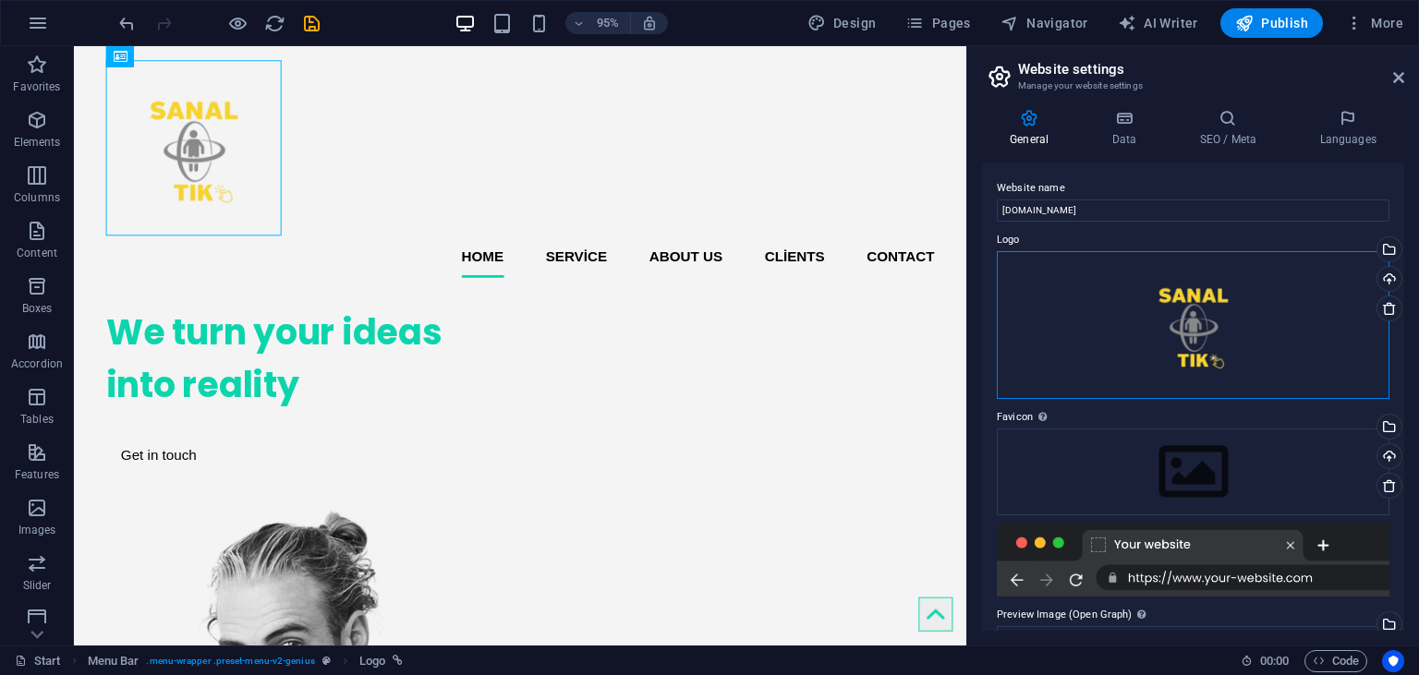
click at [1219, 346] on div "Drag files here, click to choose files or select files from Files or our free s…" at bounding box center [1193, 325] width 393 height 148
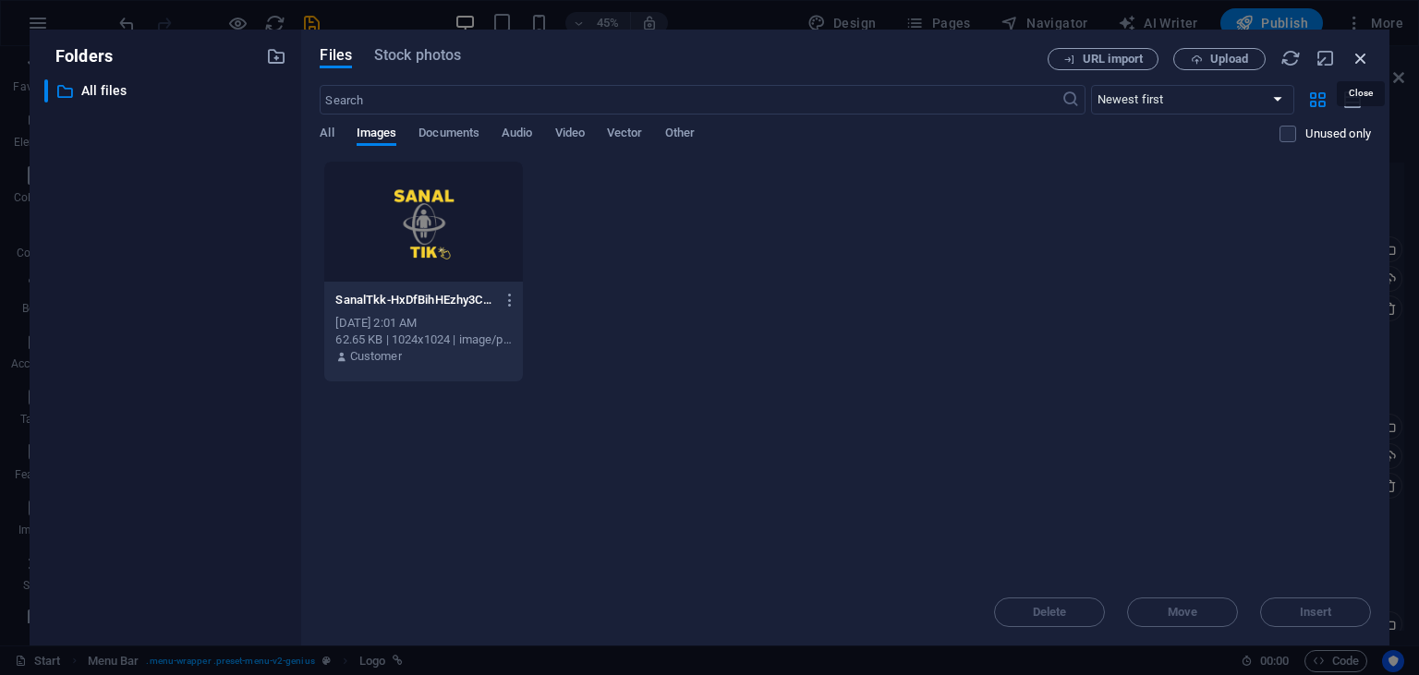
click at [1355, 54] on icon "button" at bounding box center [1361, 58] width 20 height 20
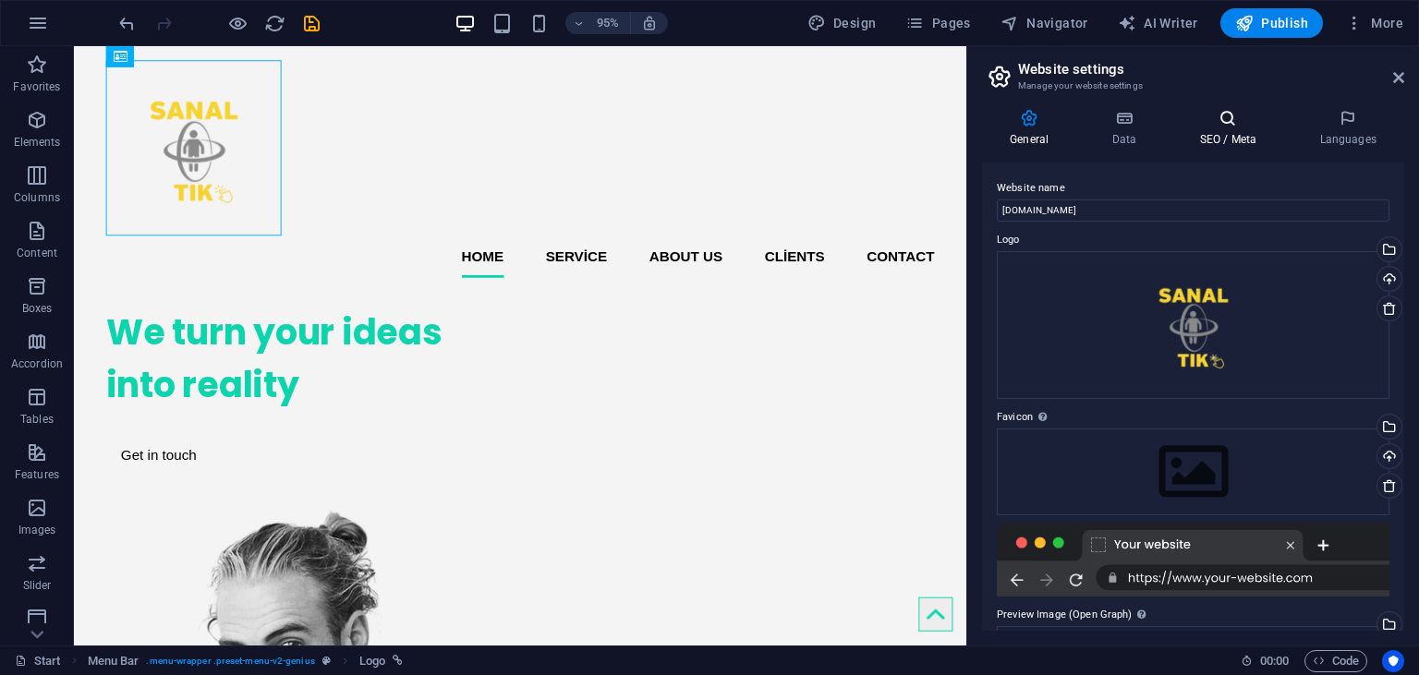
click at [1241, 129] on h4 "SEO / Meta" at bounding box center [1232, 128] width 120 height 39
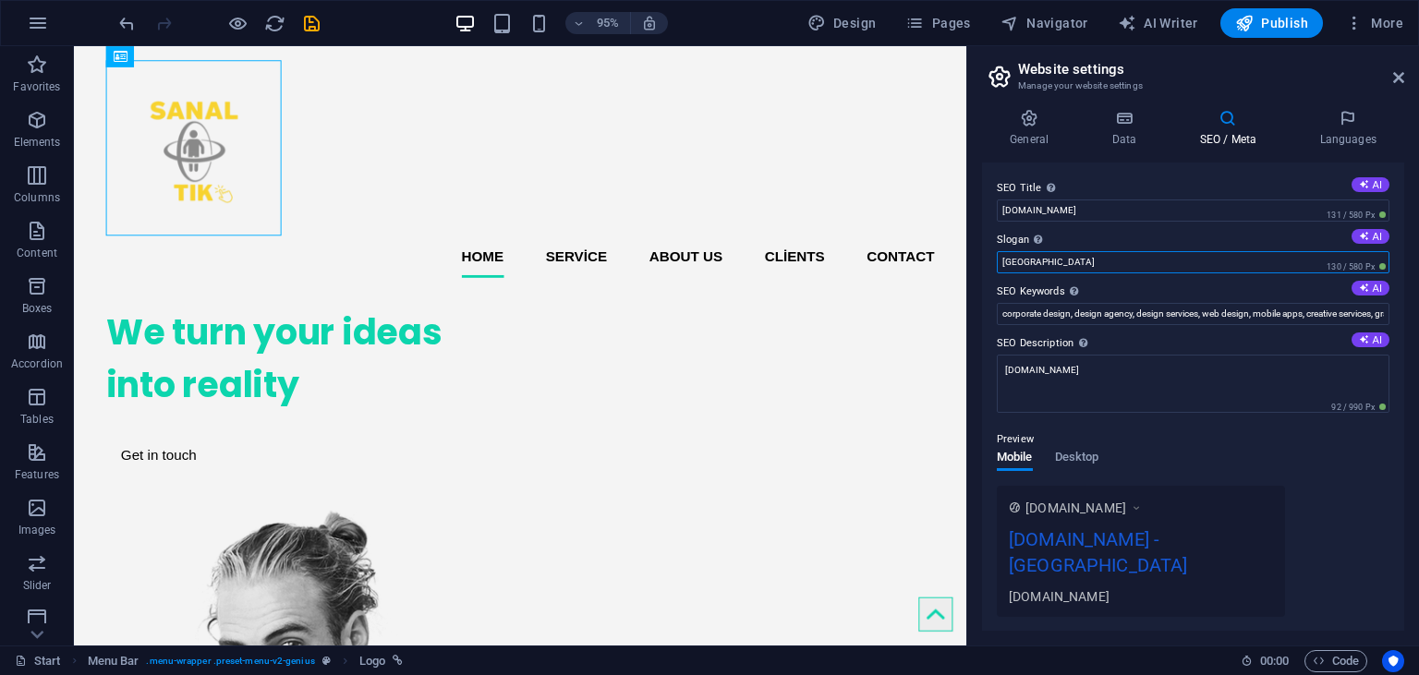
click at [1129, 260] on input "[GEOGRAPHIC_DATA]" at bounding box center [1193, 262] width 393 height 22
click at [1129, 260] on input "San Francisco" at bounding box center [1193, 262] width 393 height 22
type input "sanal tur"
click at [1143, 321] on input "corporate design, design agency, design services, web design, mobile apps, crea…" at bounding box center [1193, 314] width 393 height 22
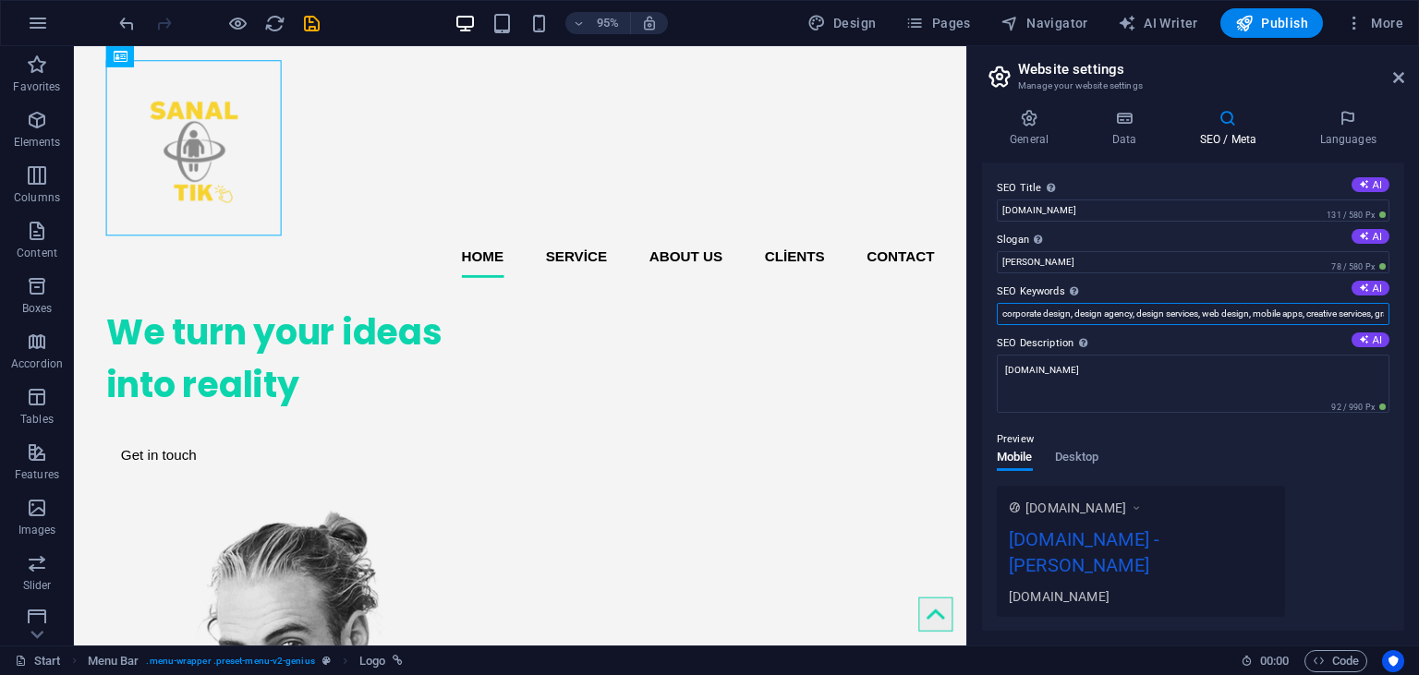
click at [1143, 321] on input "corporate design, design agency, design services, web design, mobile apps, crea…" at bounding box center [1193, 314] width 393 height 22
paste input "360° Sanal Tur Web Tasarım Bulut Çözümleri Dijital Zaman Kapsülü"
click at [1085, 308] on input "360° Sanal Tur Web Tasarım Bulut Çözümleri Dijital Zaman Kapsülü" at bounding box center [1193, 314] width 393 height 22
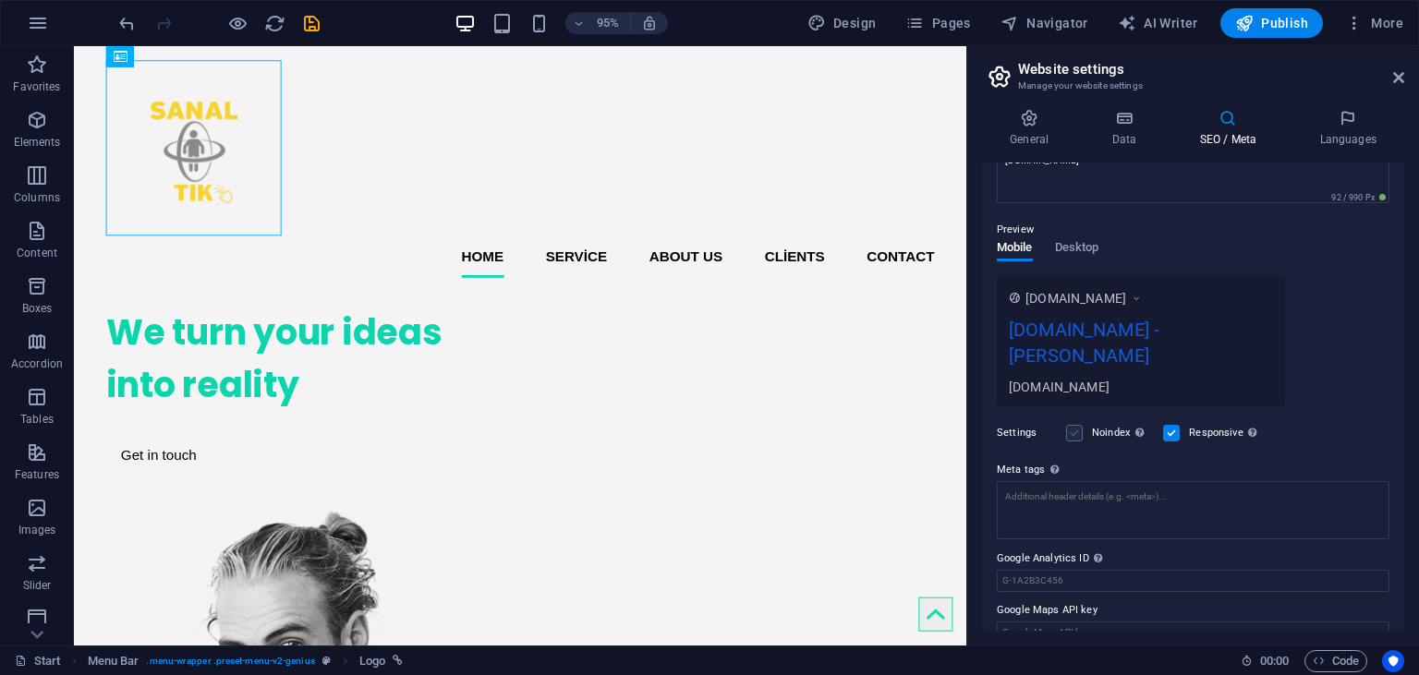
type input "360° Sanal Tur ,Web Tasarım ,Bulut Çözümleri , Dijital Zaman Kapsülü"
click at [1074, 425] on label at bounding box center [1074, 433] width 17 height 17
click at [0, 0] on input "Noindex Instruct search engines to exclude this website from search results." at bounding box center [0, 0] width 0 height 0
click at [1074, 425] on label at bounding box center [1074, 433] width 17 height 17
click at [0, 0] on input "Noindex Instruct search engines to exclude this website from search results." at bounding box center [0, 0] width 0 height 0
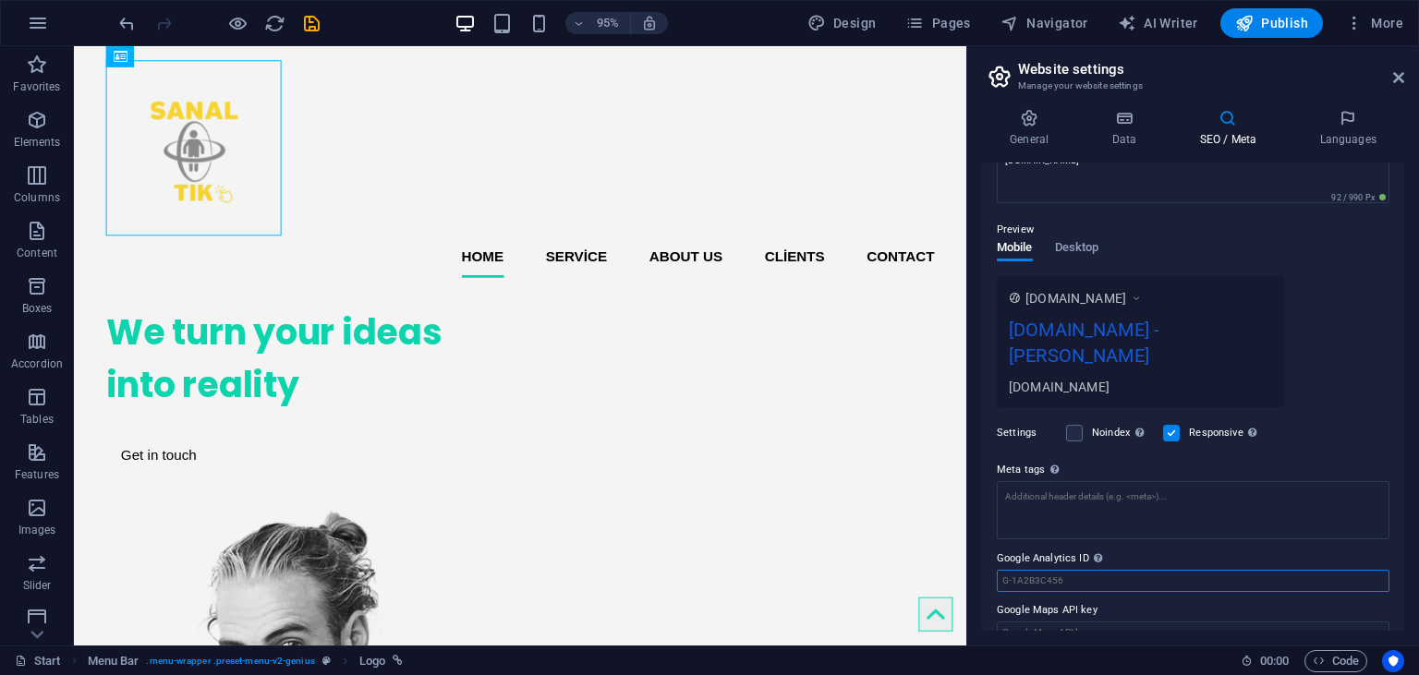
click at [1109, 570] on input "Google Analytics ID Please only add the Google Analytics ID. We automatically i…" at bounding box center [1193, 581] width 393 height 22
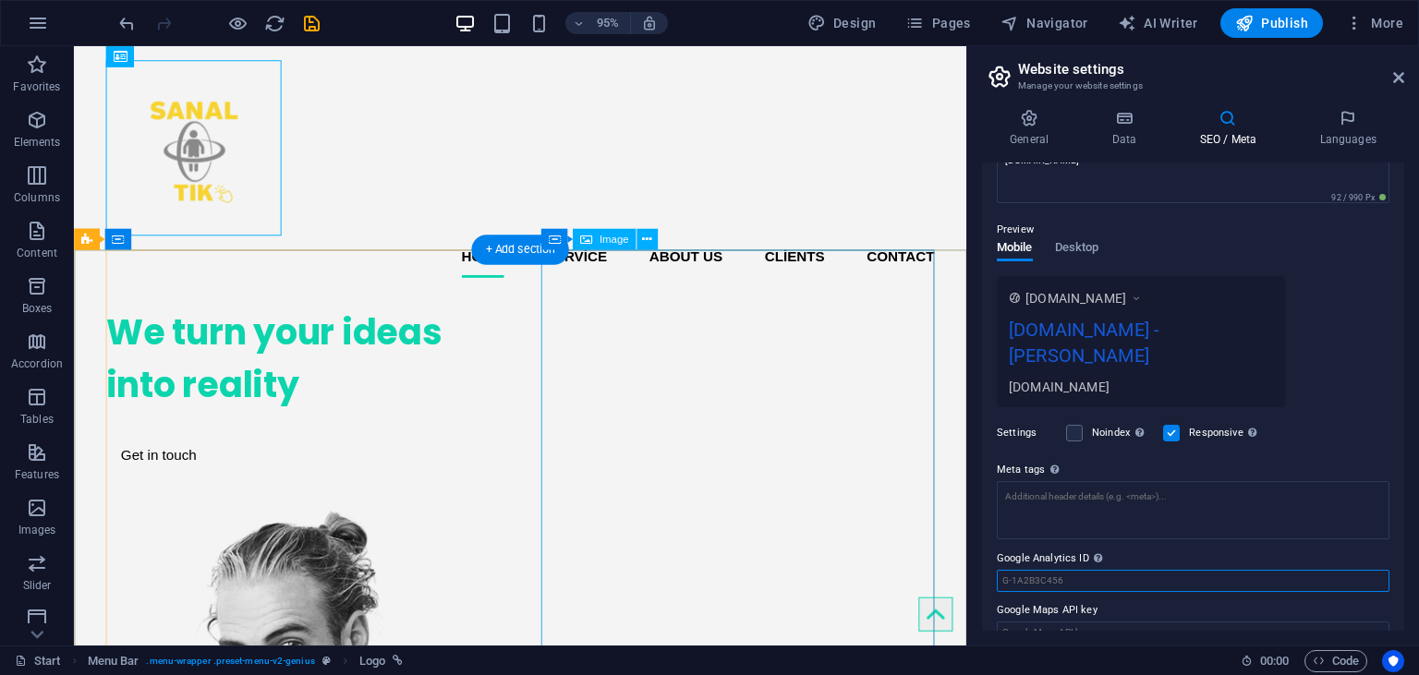
paste input "G-GWBK24N92D"
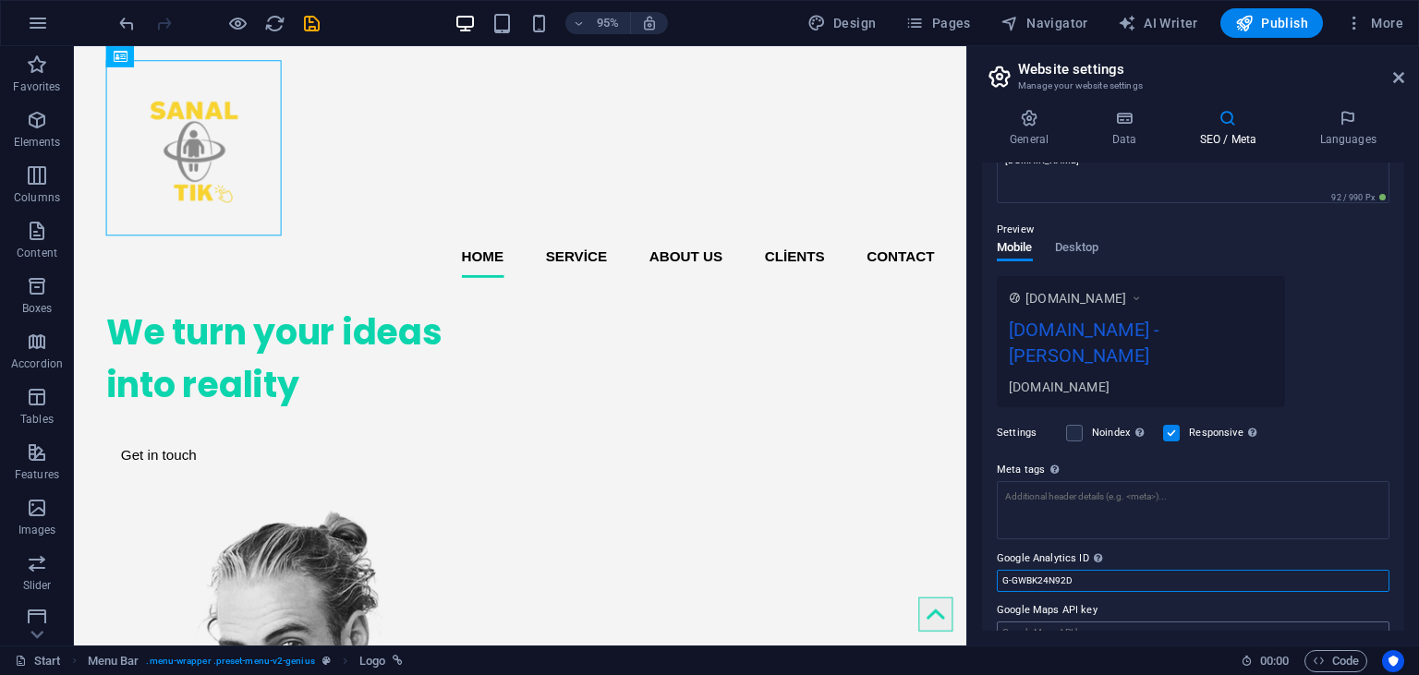
type input "G-GWBK24N92D"
click at [1034, 622] on input "Google Maps API key" at bounding box center [1193, 633] width 393 height 22
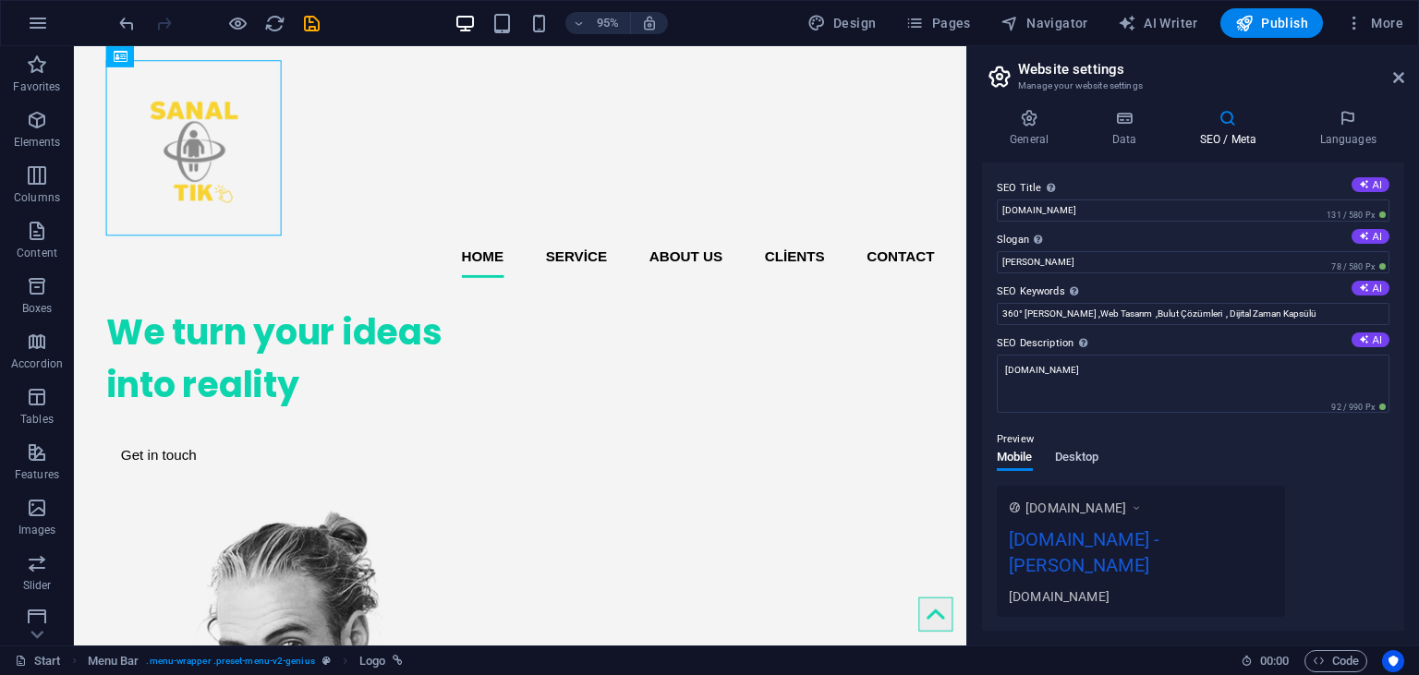
click at [1092, 456] on span "Desktop" at bounding box center [1077, 459] width 44 height 26
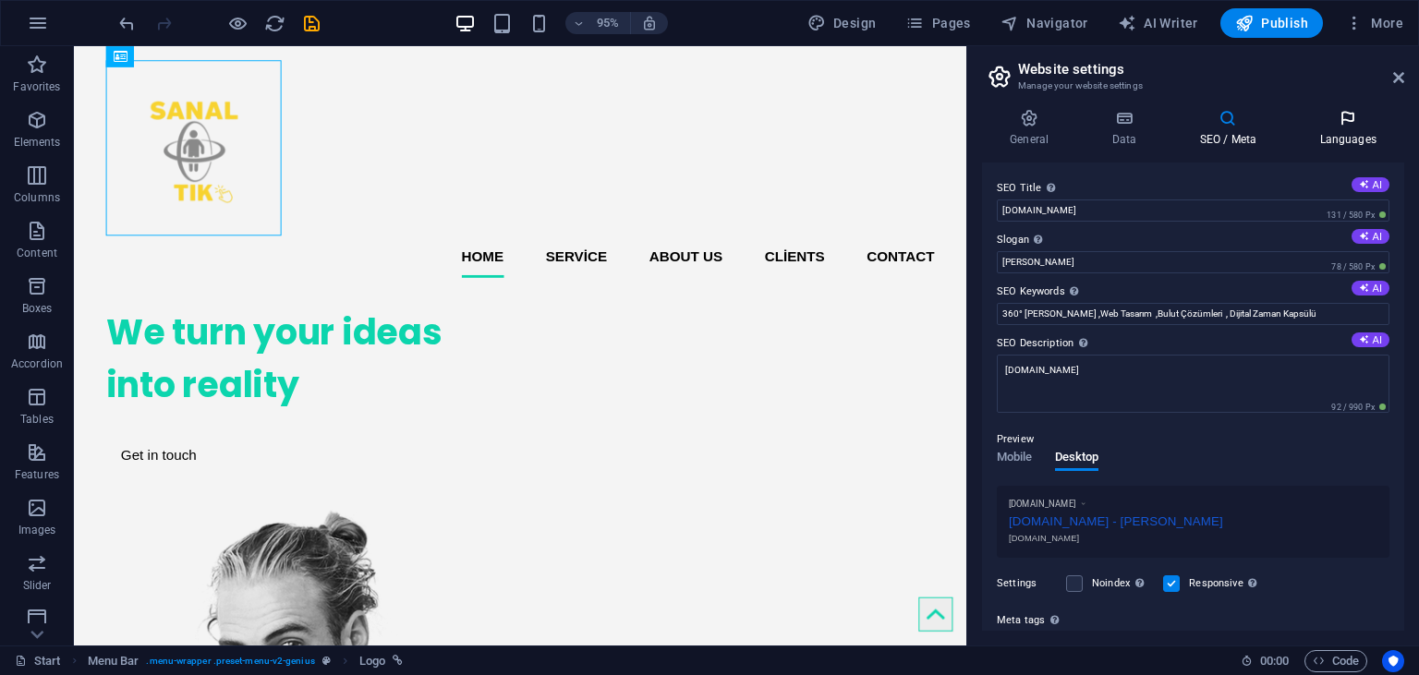
click at [1333, 120] on icon at bounding box center [1348, 118] width 113 height 18
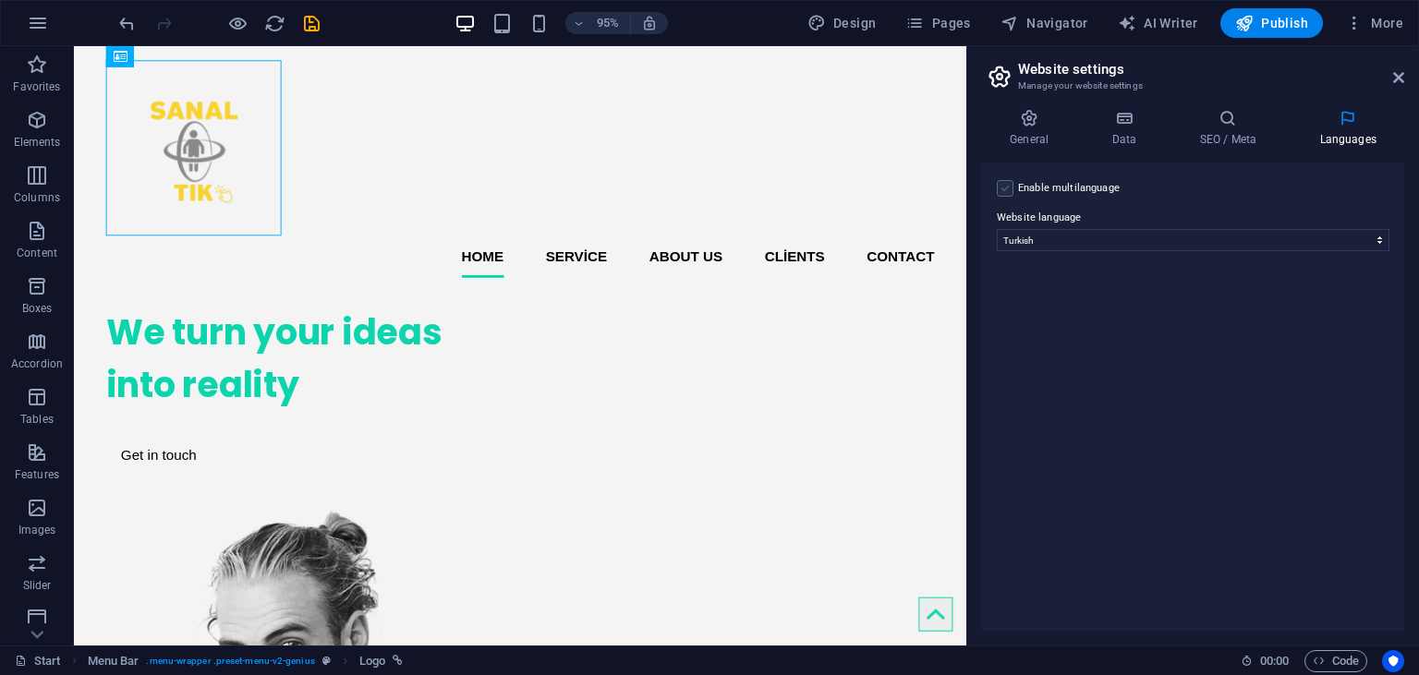
click at [1002, 187] on label at bounding box center [1005, 188] width 17 height 17
click at [0, 0] on input "Enable multilanguage To disable multilanguage delete all languages until only o…" at bounding box center [0, 0] width 0 height 0
click at [1002, 187] on label at bounding box center [1005, 188] width 17 height 17
click at [0, 0] on input "Enable multilanguage To disable multilanguage delete all languages until only o…" at bounding box center [0, 0] width 0 height 0
click at [1002, 187] on label at bounding box center [1005, 188] width 17 height 17
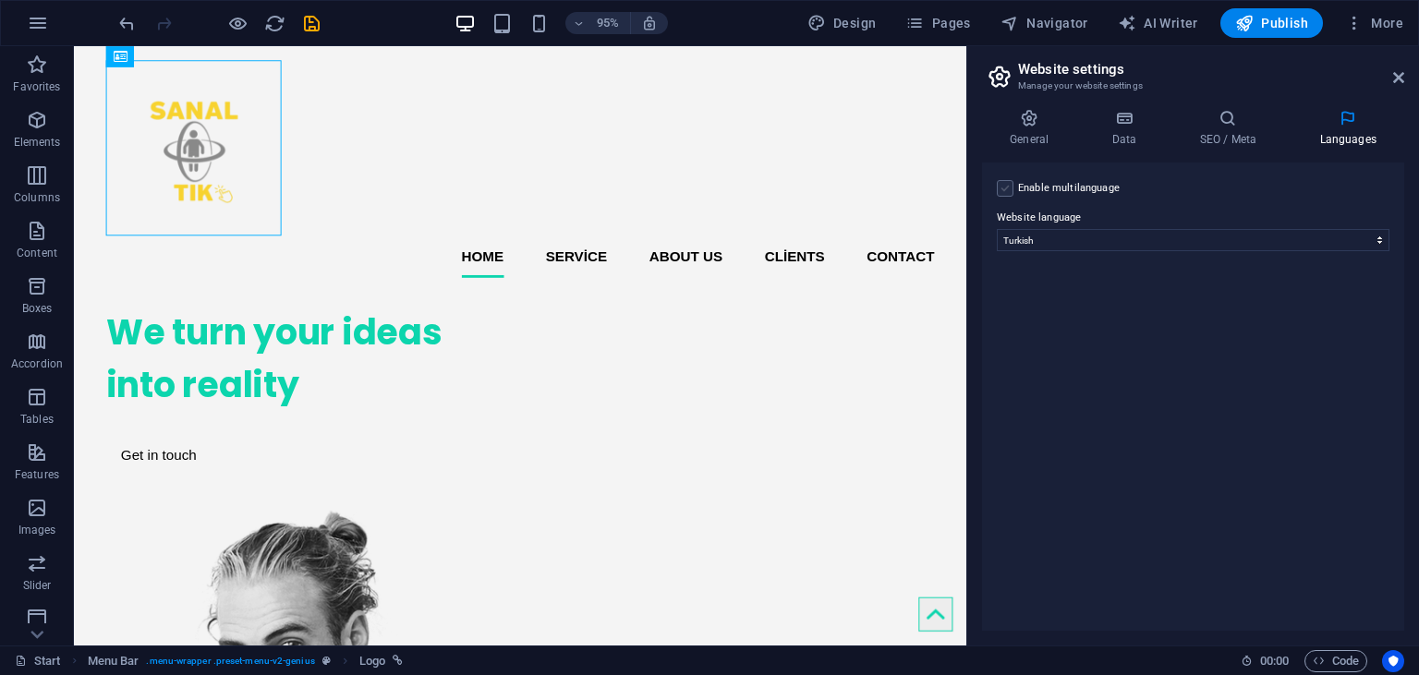
click at [0, 0] on input "Enable multilanguage To disable multilanguage delete all languages until only o…" at bounding box center [0, 0] width 0 height 0
click at [1039, 319] on select "Abkhazian Afar Afrikaans Akan Albanian Amharic Arabic Aragonese Armenian Assame…" at bounding box center [1193, 330] width 308 height 22
select select "41"
click at [1342, 671] on span "Code" at bounding box center [1336, 661] width 46 height 22
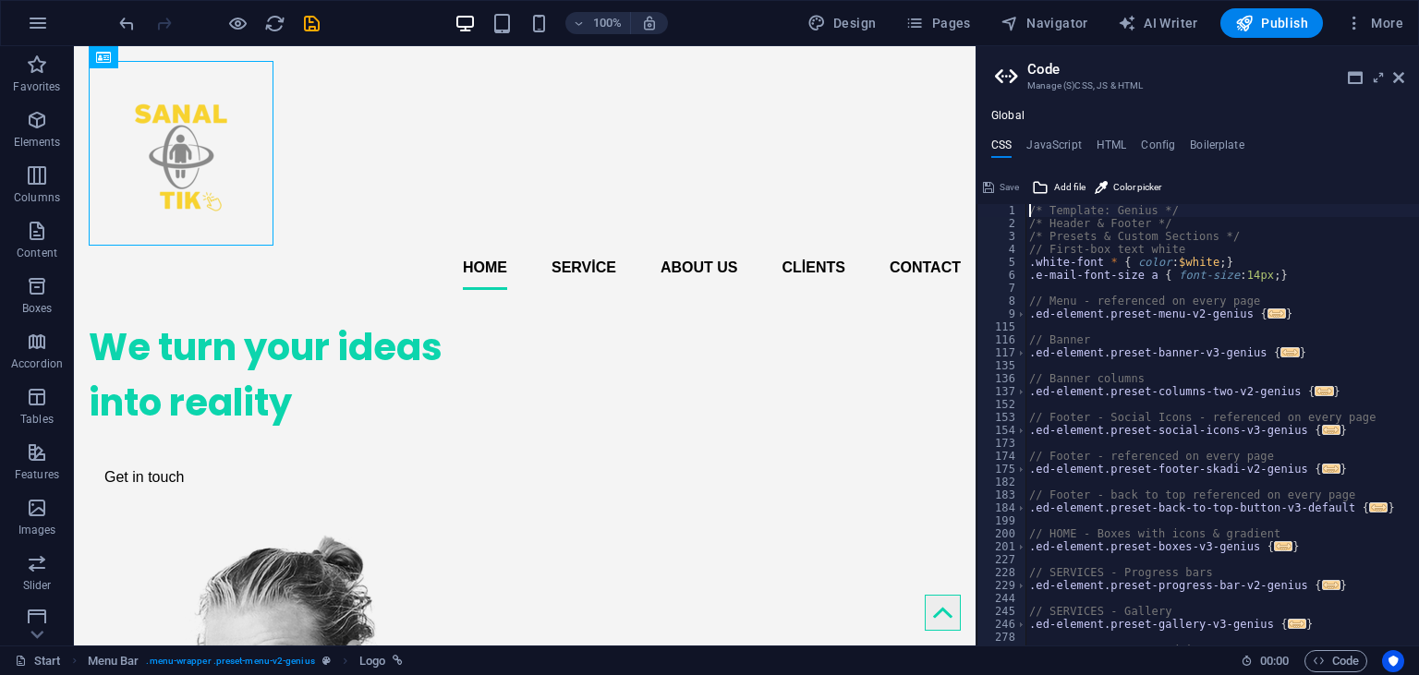
scroll to position [308, 0]
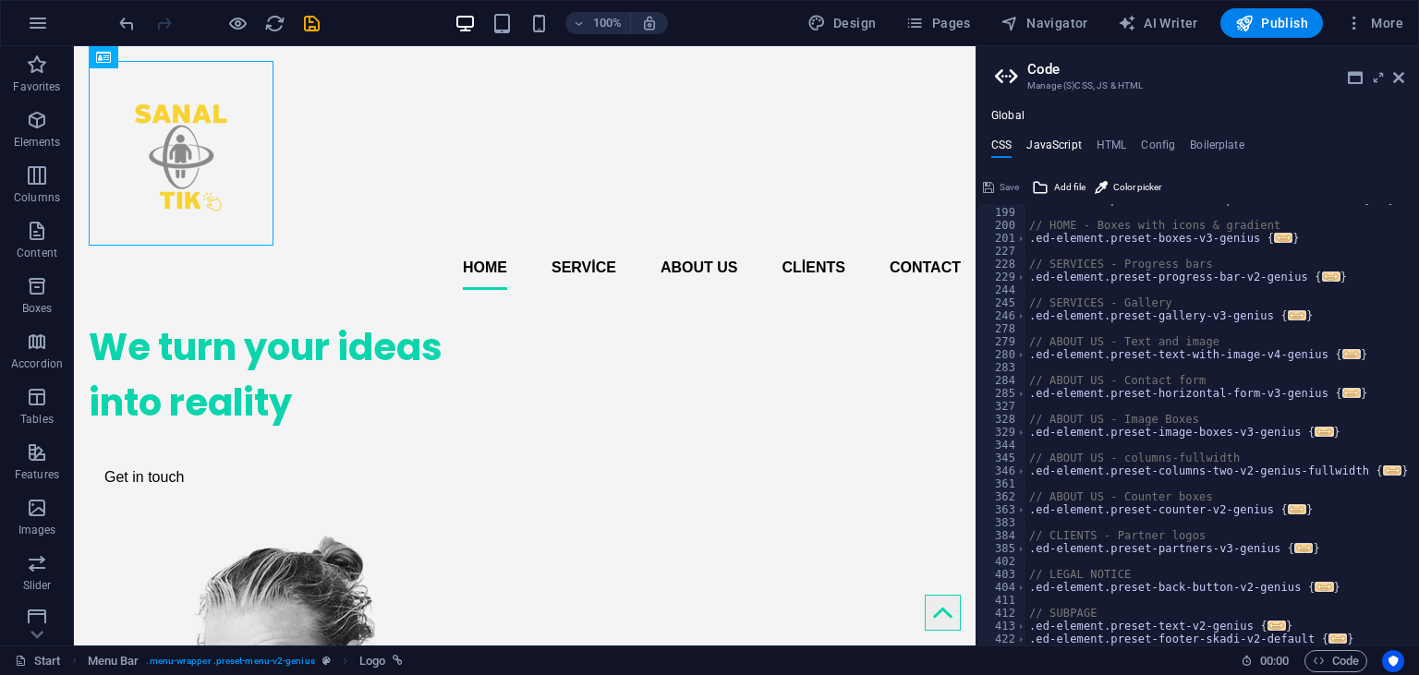
click at [1042, 147] on h4 "JavaScript" at bounding box center [1054, 149] width 55 height 20
type textarea "/* JS for preset "Counter V2" */"
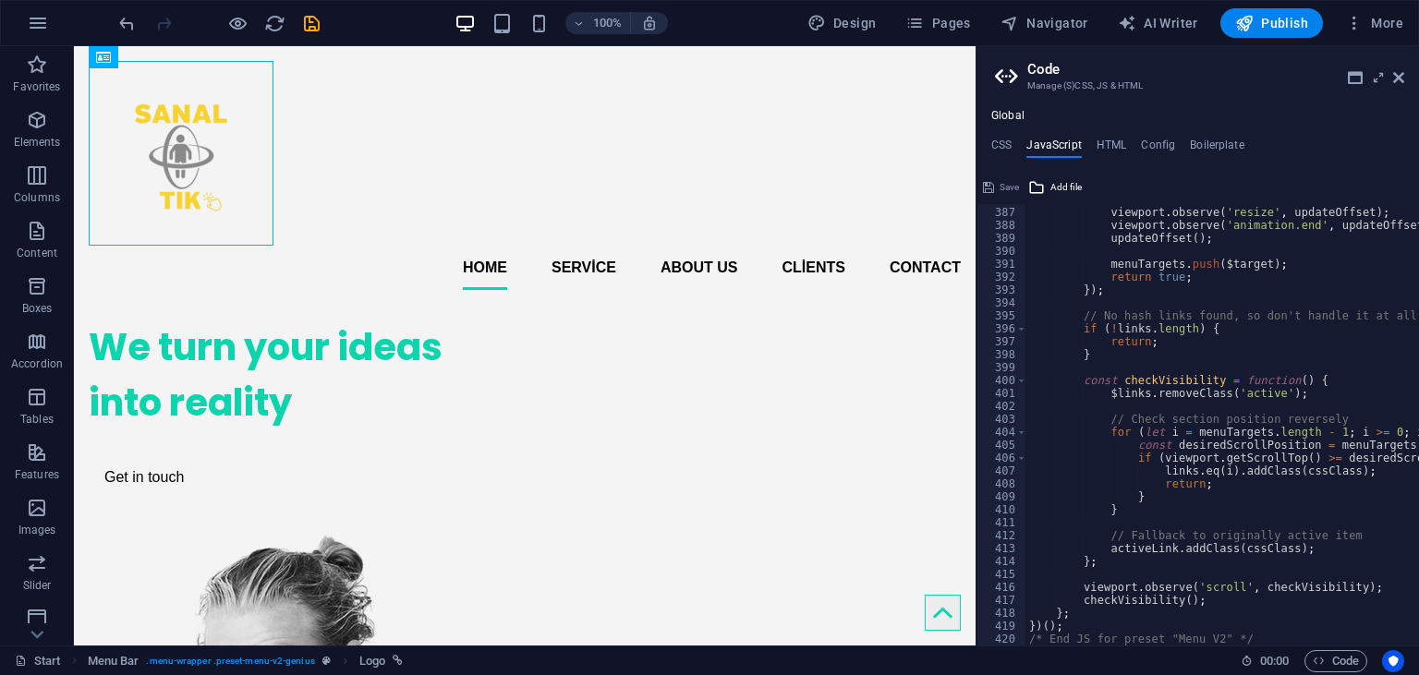
scroll to position [4990, 0]
click at [1105, 148] on h4 "HTML" at bounding box center [1112, 149] width 30 height 20
type textarea "<a href="#main-content" class="wv-link-content button">Skip to main content</a>"
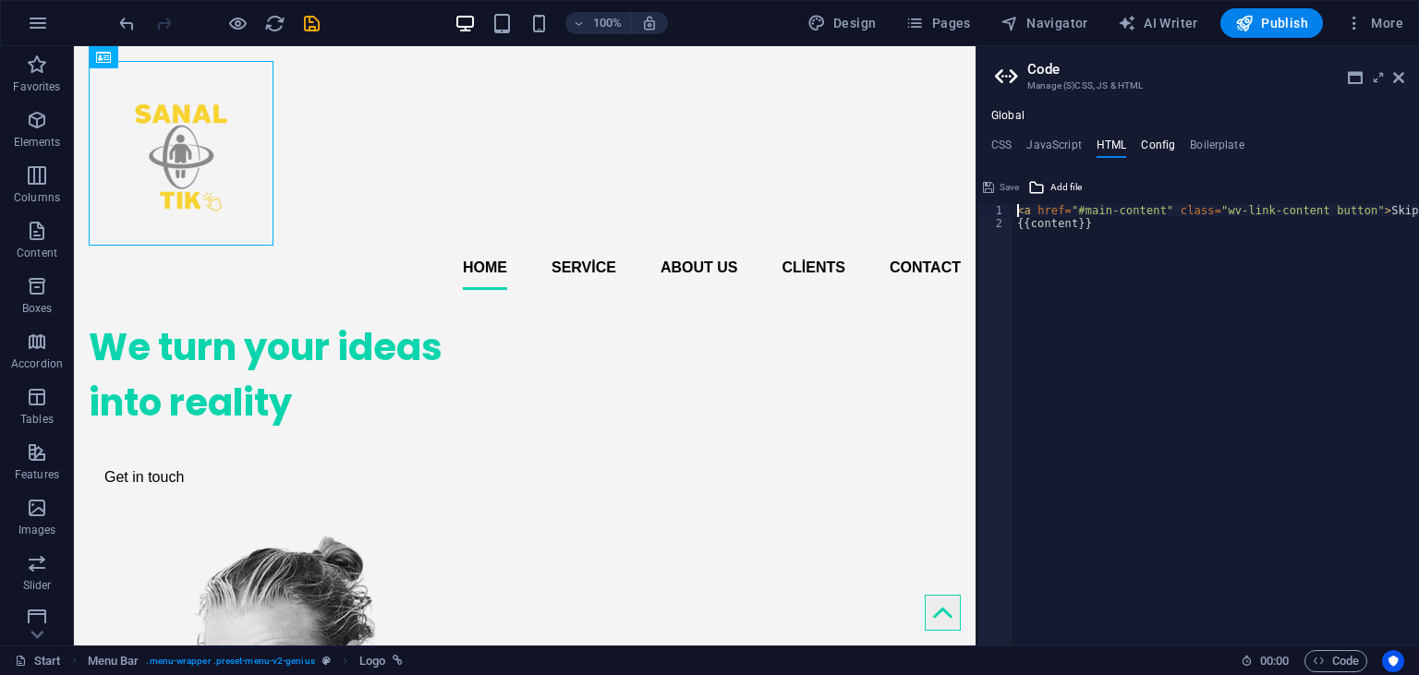
click at [1150, 140] on h4 "Config" at bounding box center [1158, 149] width 34 height 20
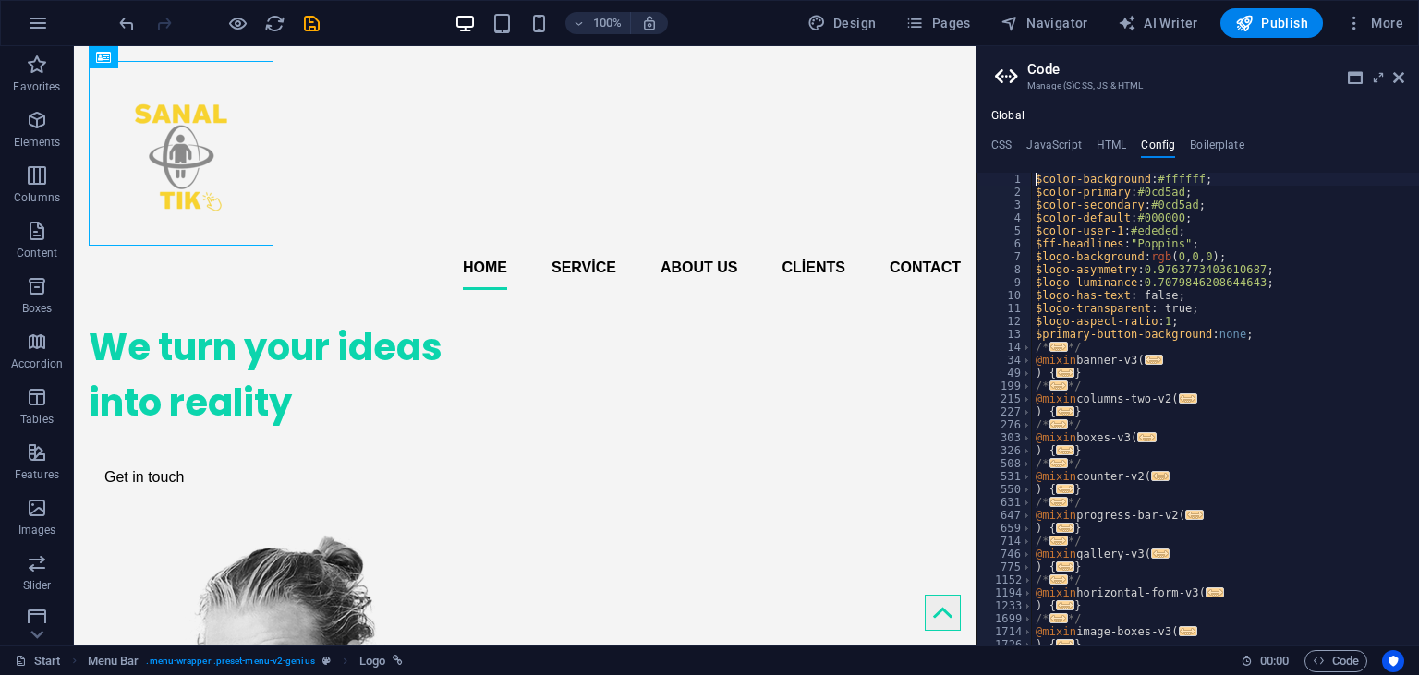
type textarea "$color-background: #ffffff;"
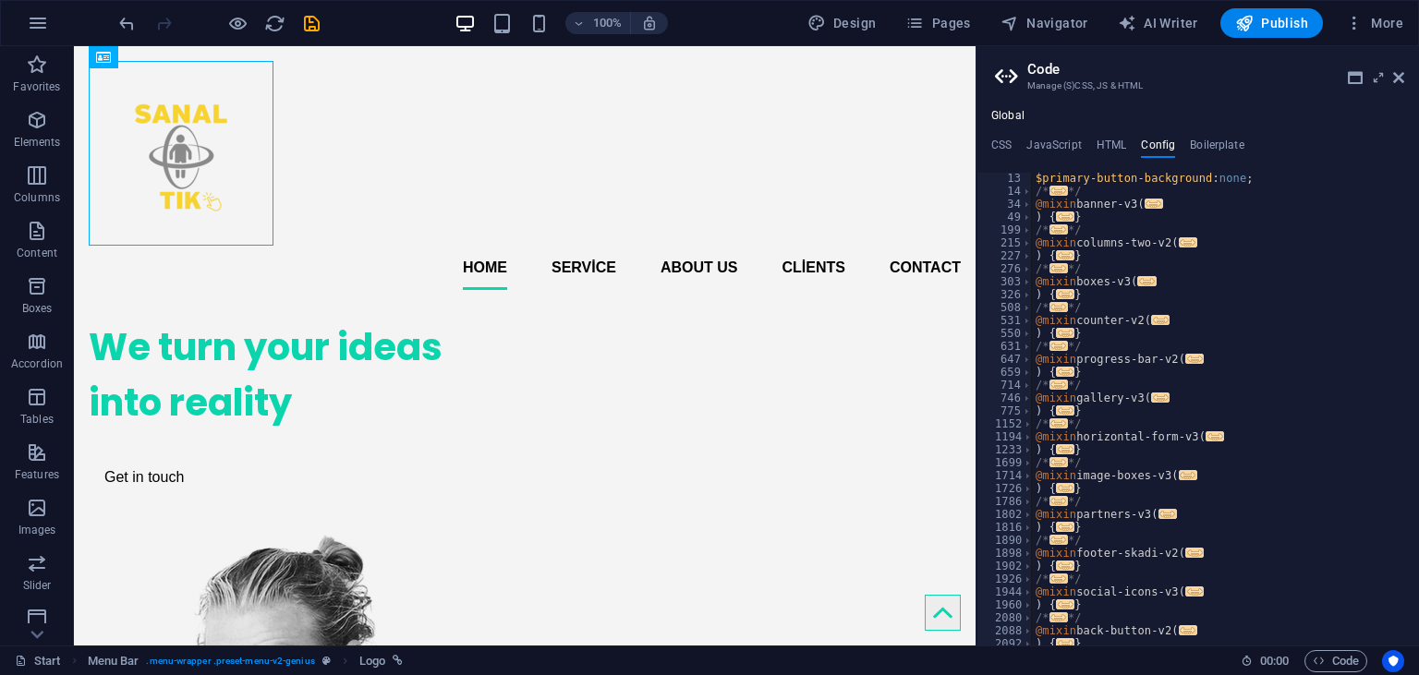
scroll to position [341, 0]
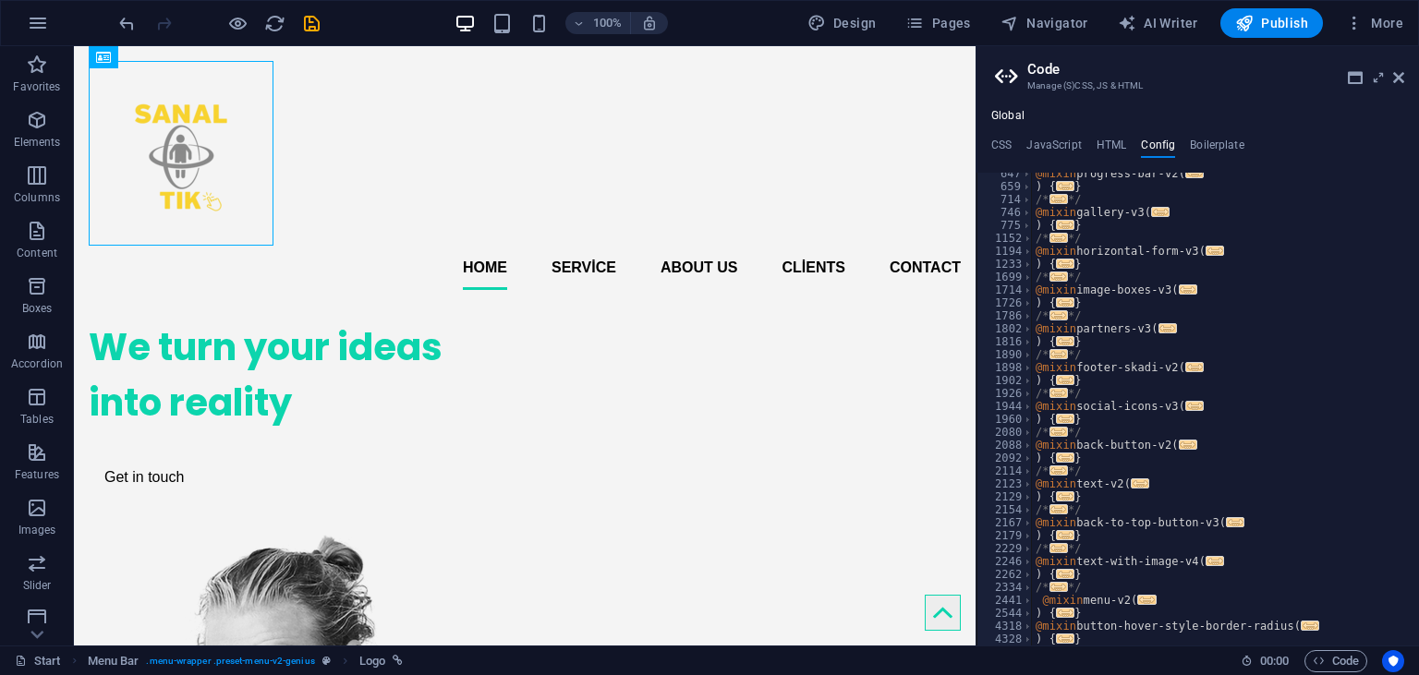
click at [1196, 135] on div "Global CSS JavaScript HTML Config Boilerplate /* Template: Genius */ 184 199 20…" at bounding box center [1198, 377] width 443 height 537
click at [1197, 147] on h4 "Boilerplate" at bounding box center [1217, 149] width 55 height 20
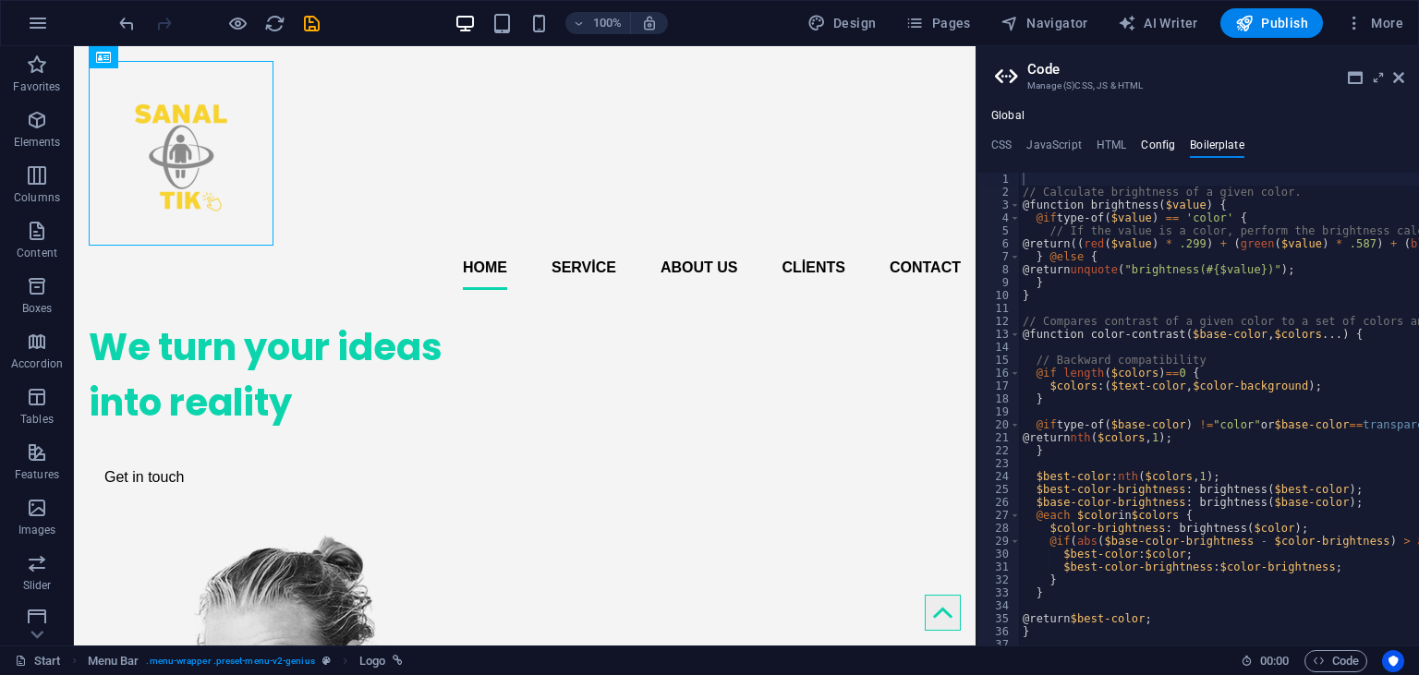
click at [1148, 147] on h4 "Config" at bounding box center [1158, 149] width 34 height 20
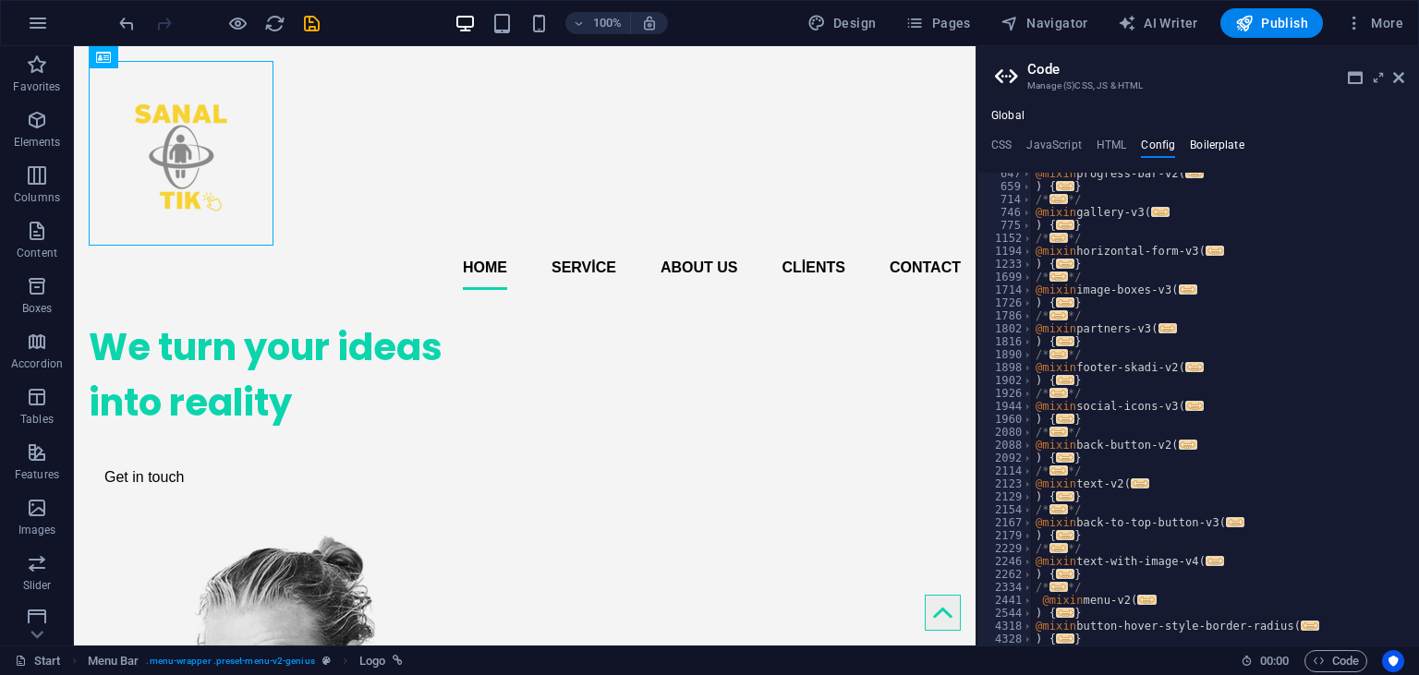
click at [1203, 155] on h4 "Boilerplate" at bounding box center [1217, 149] width 55 height 20
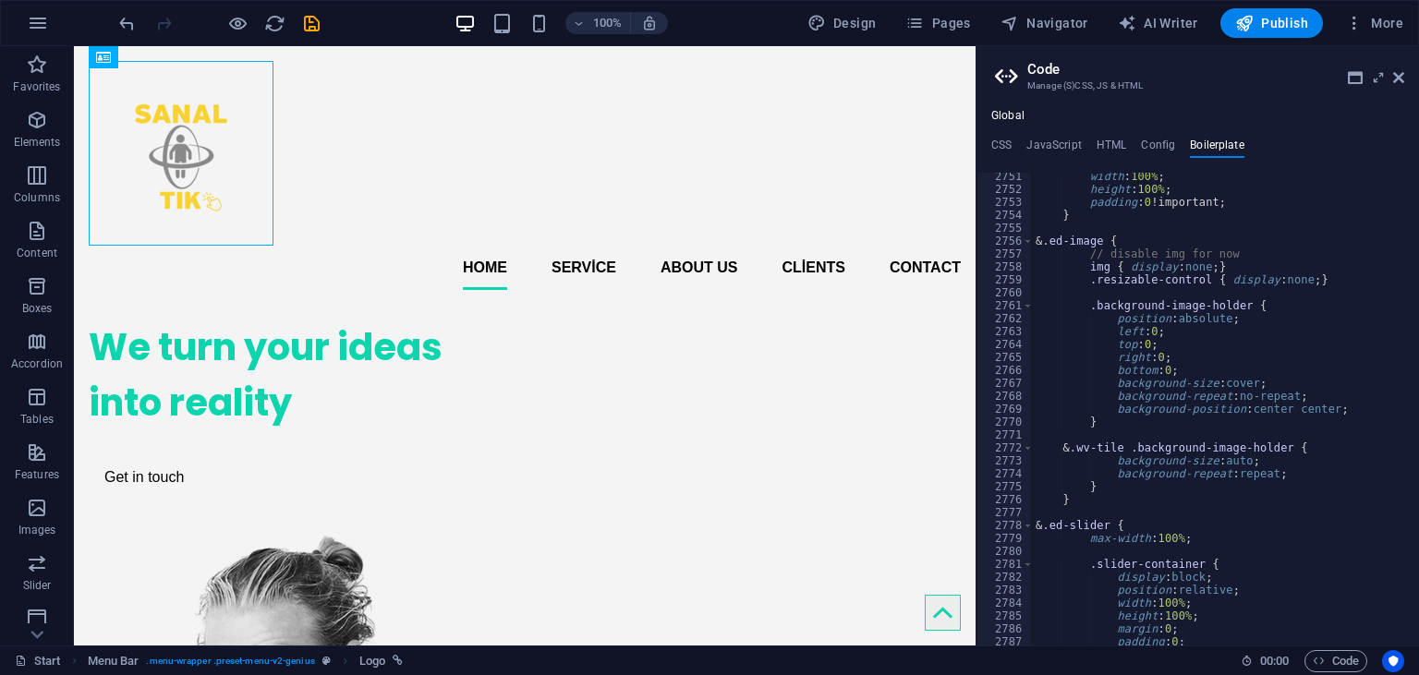
scroll to position [20187, 0]
click at [1396, 80] on icon at bounding box center [1398, 77] width 11 height 15
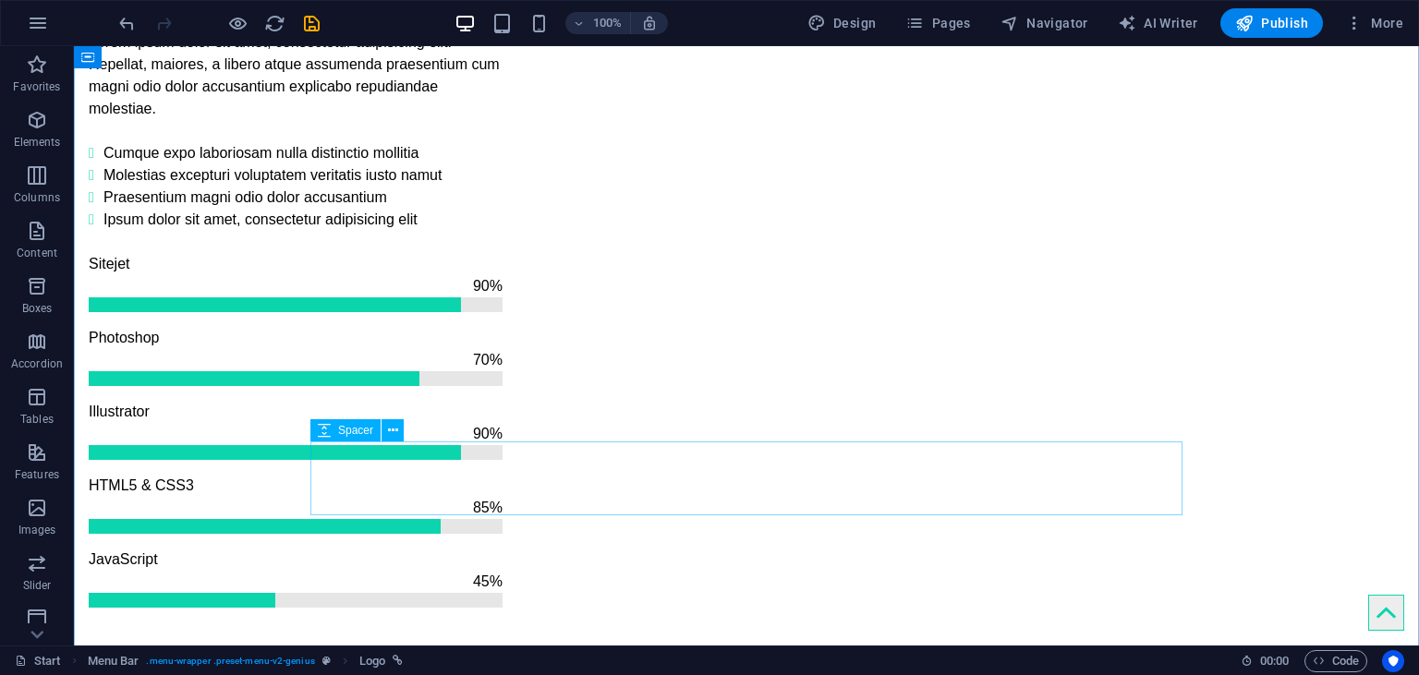
scroll to position [2007, 0]
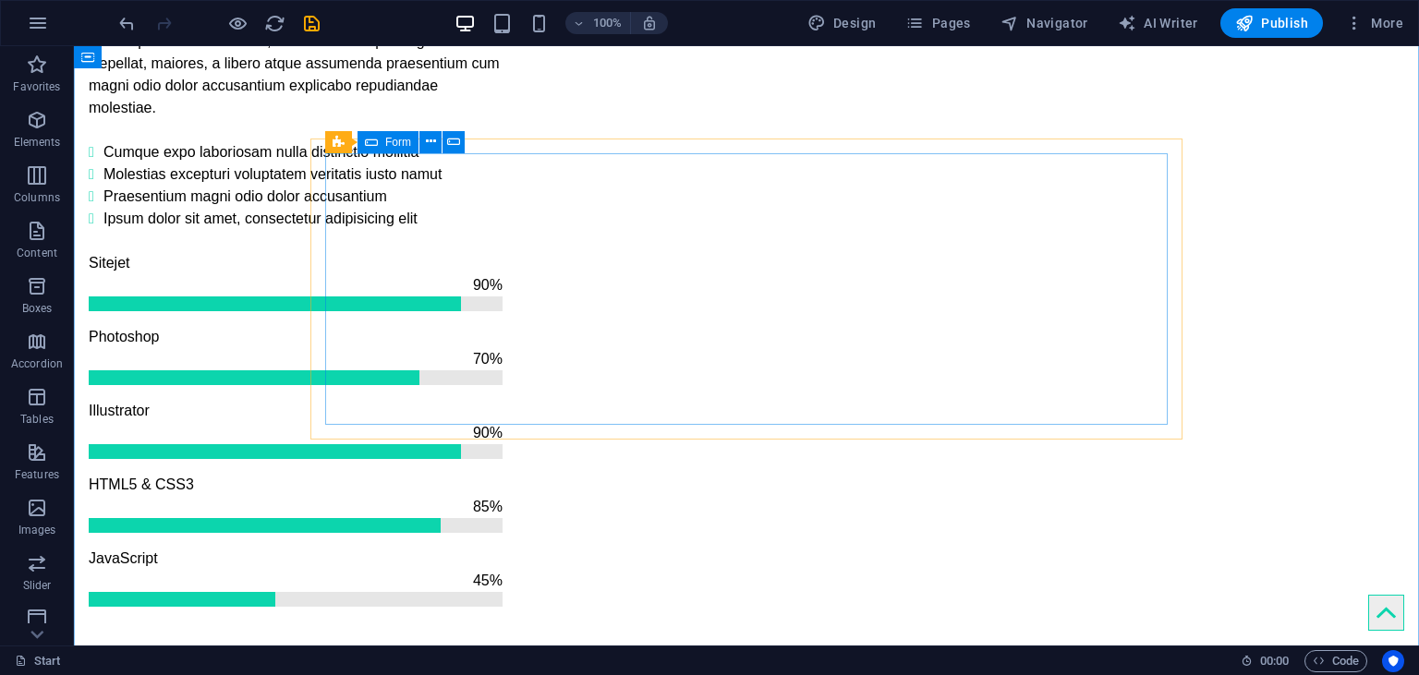
click at [388, 143] on span "Form" at bounding box center [398, 142] width 26 height 11
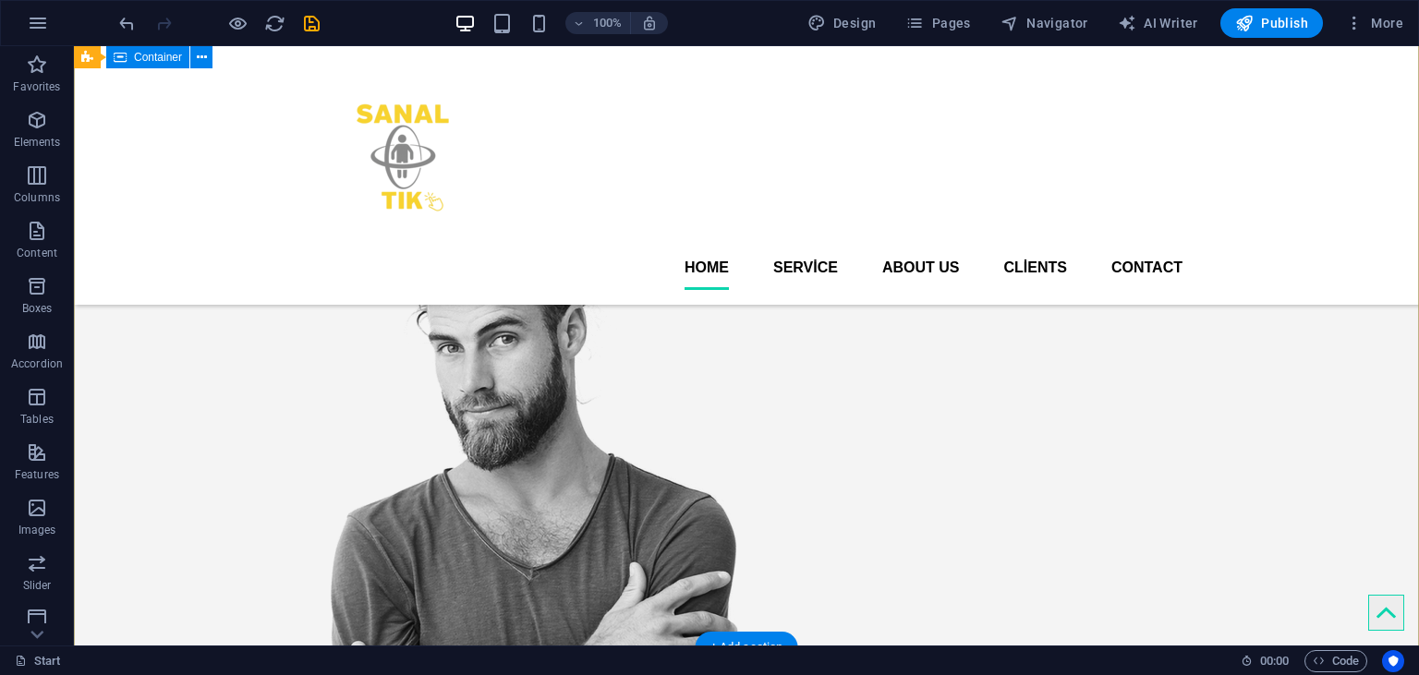
scroll to position [285, 0]
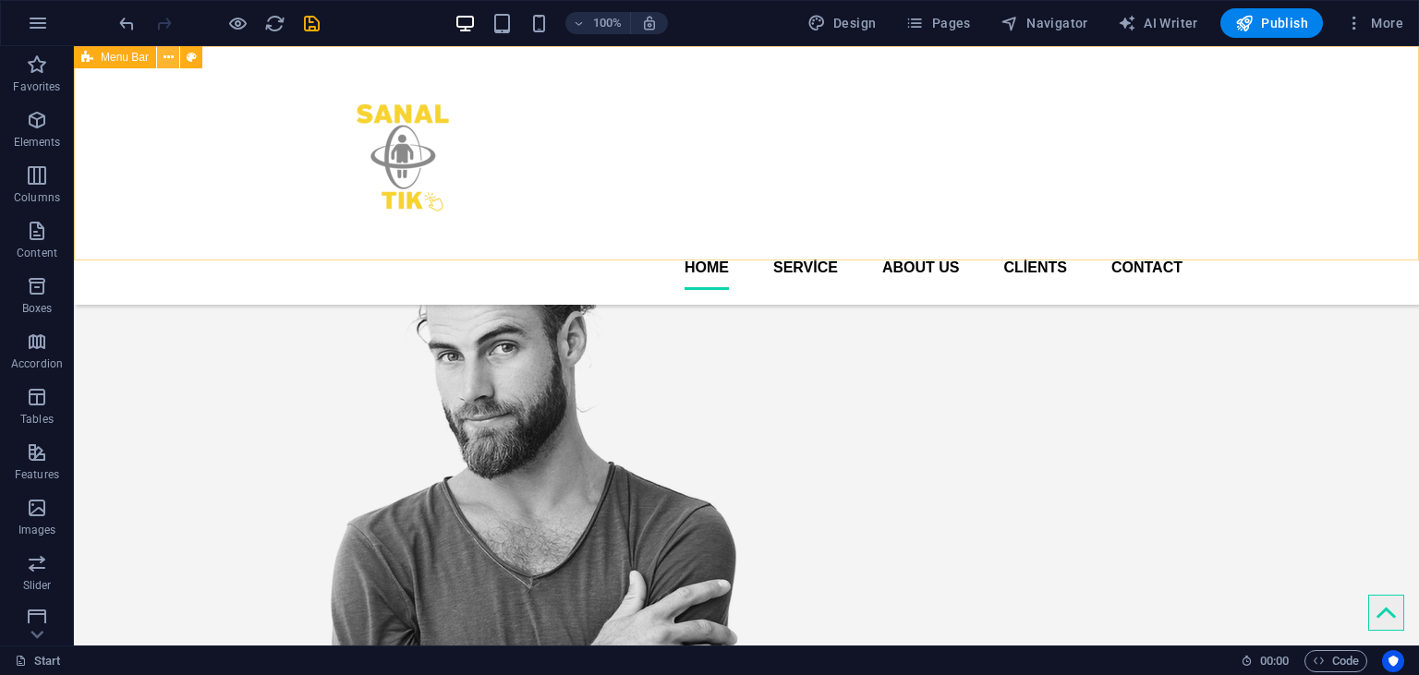
click at [169, 57] on icon at bounding box center [169, 57] width 10 height 19
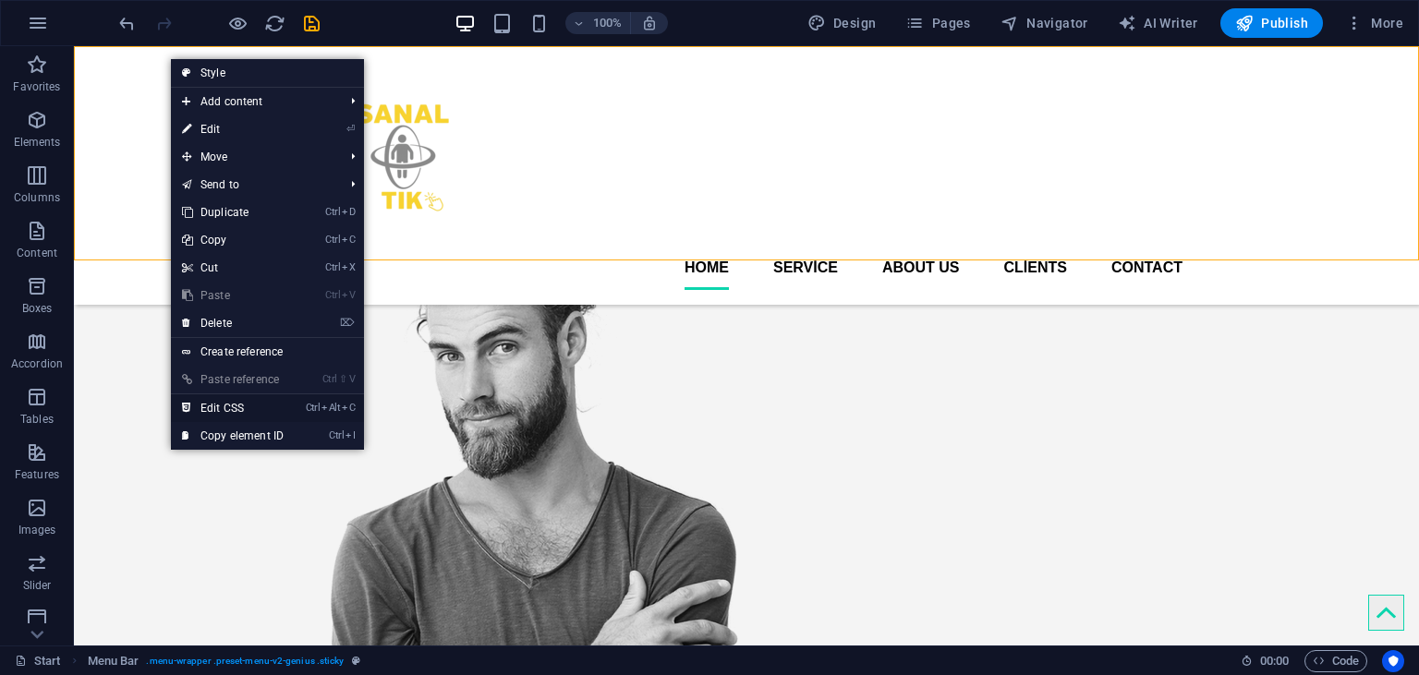
click at [247, 405] on link "Ctrl Alt C Edit CSS" at bounding box center [233, 409] width 124 height 28
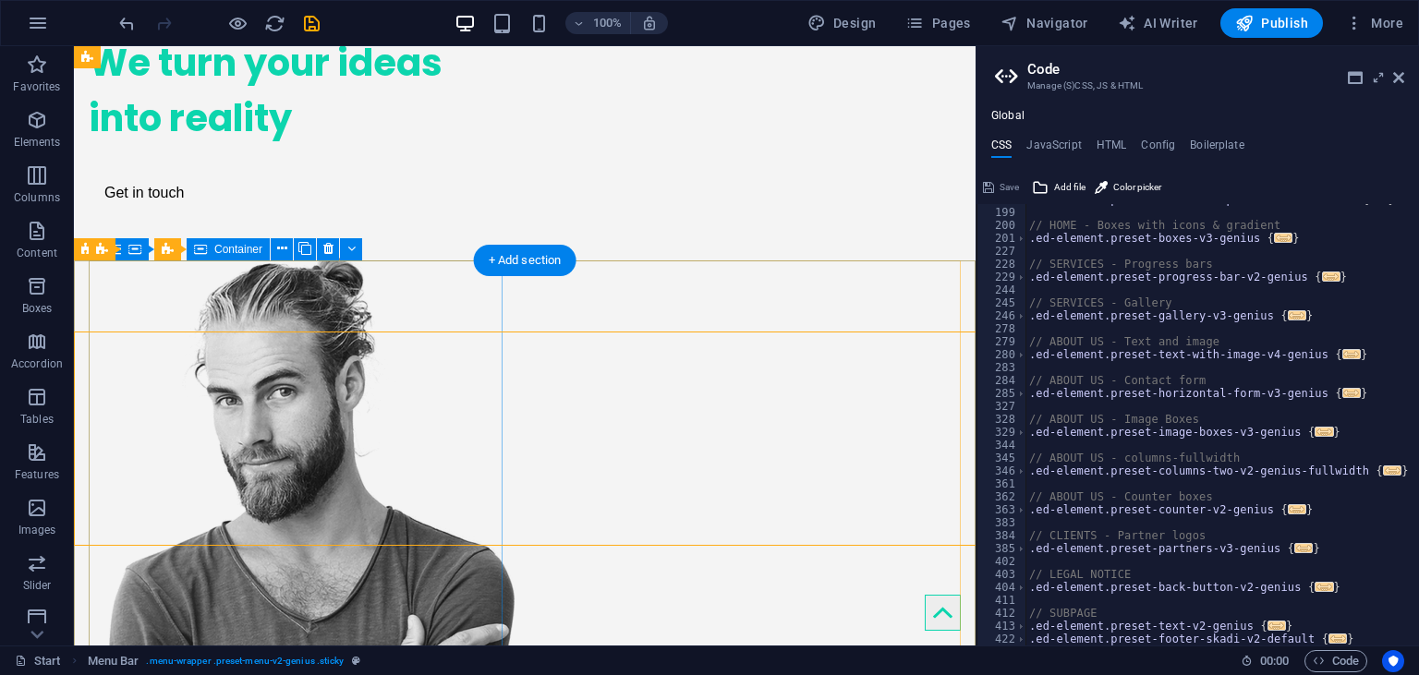
type textarea "@include menu-v2("
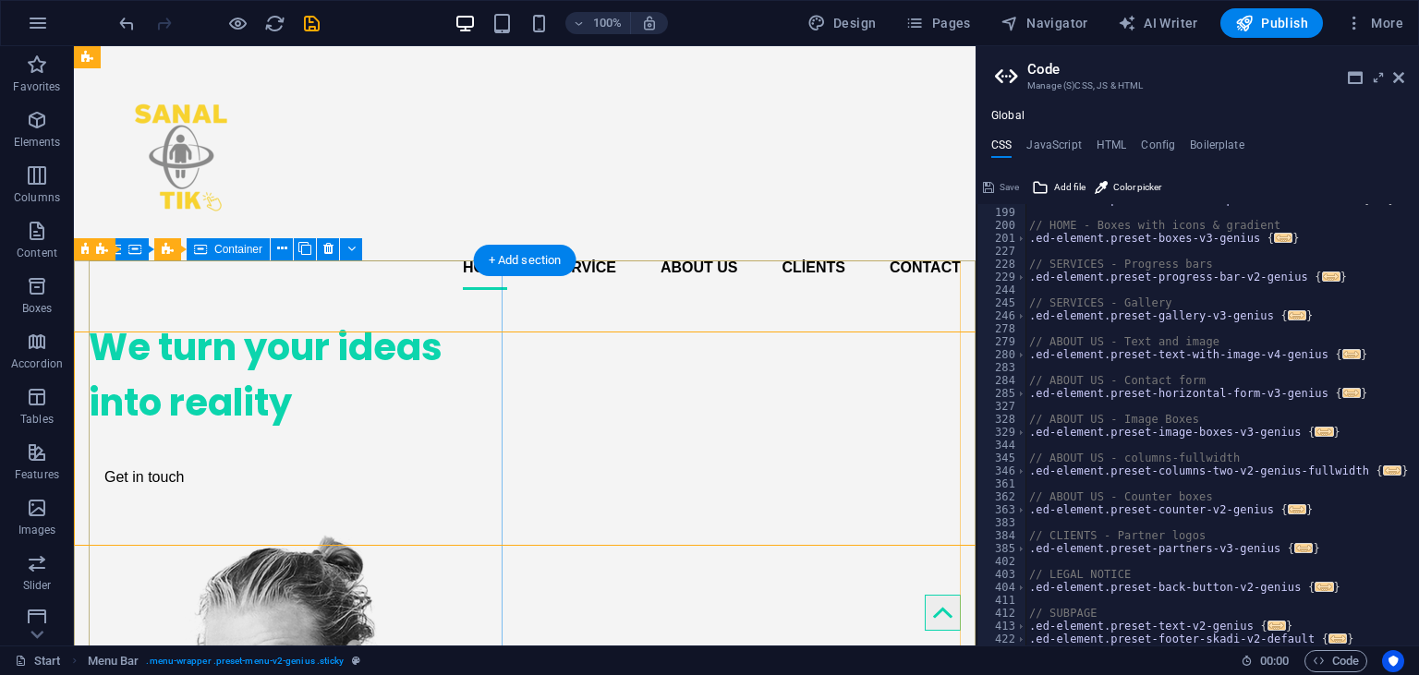
scroll to position [0, 0]
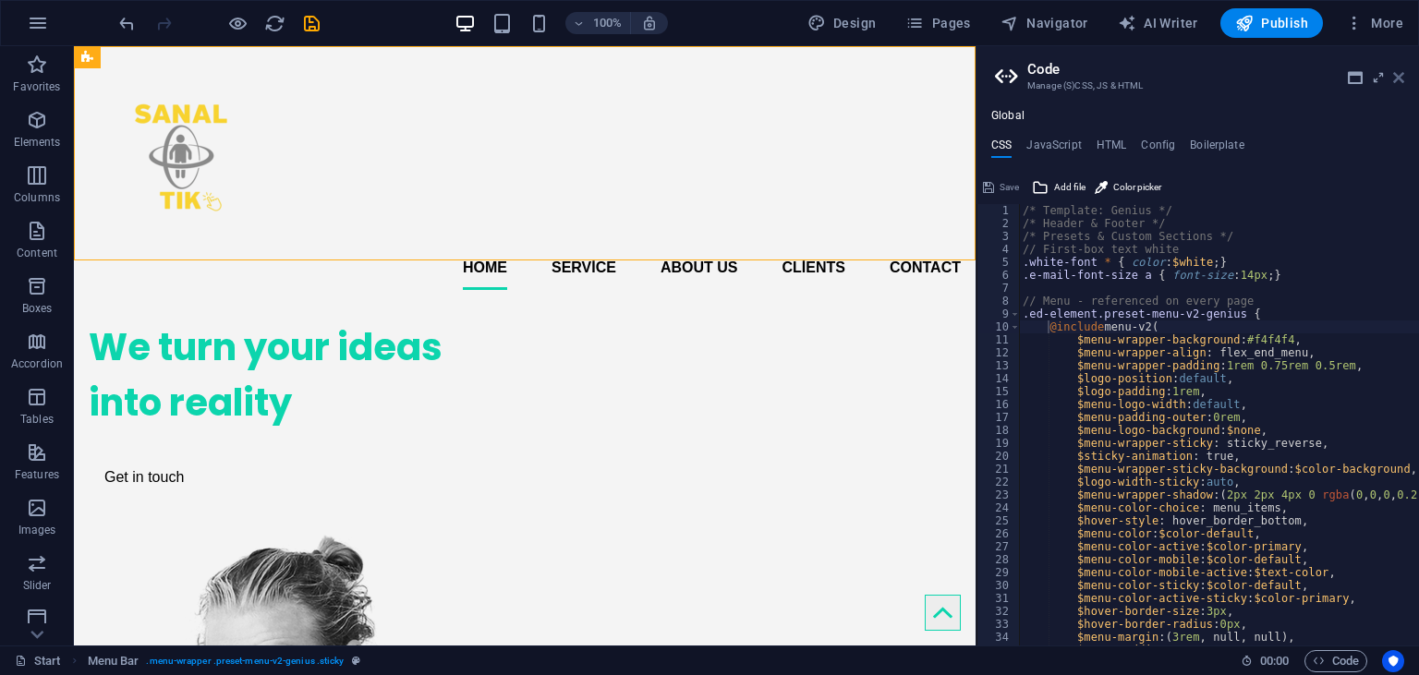
click at [1403, 75] on icon at bounding box center [1398, 77] width 11 height 15
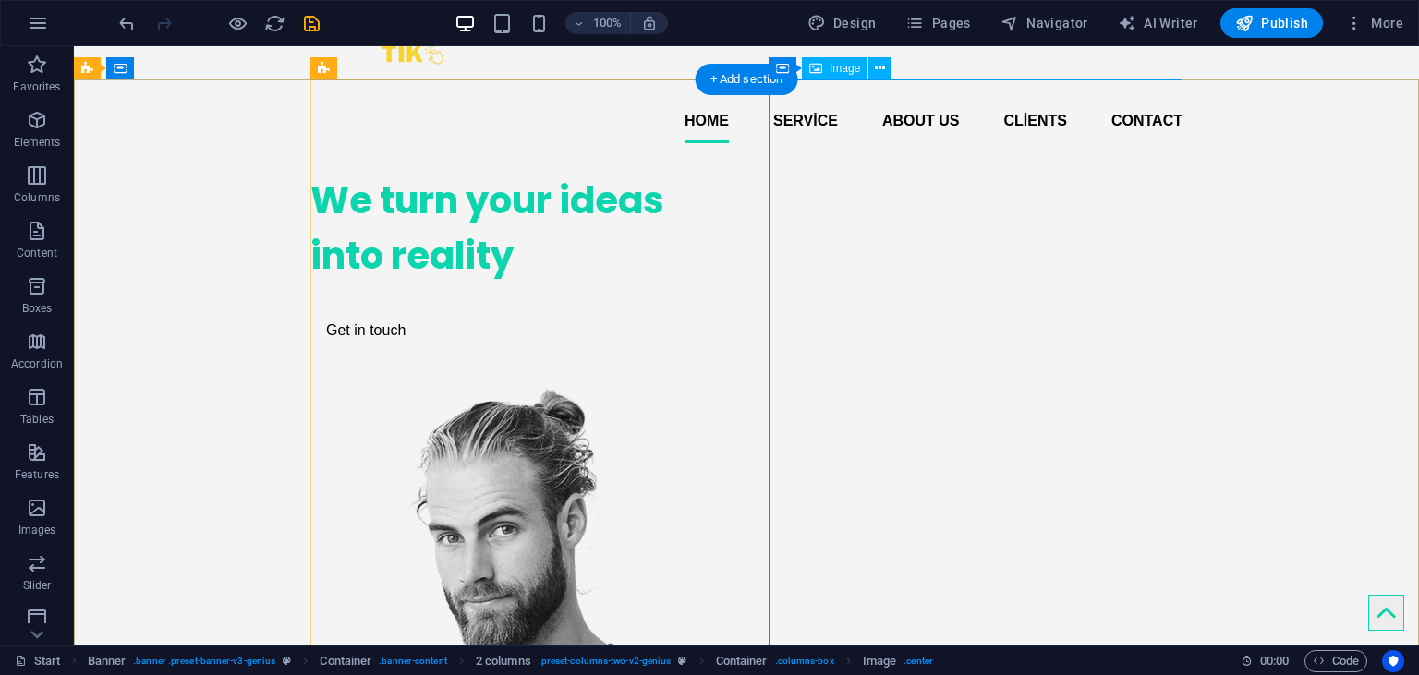
scroll to position [121, 0]
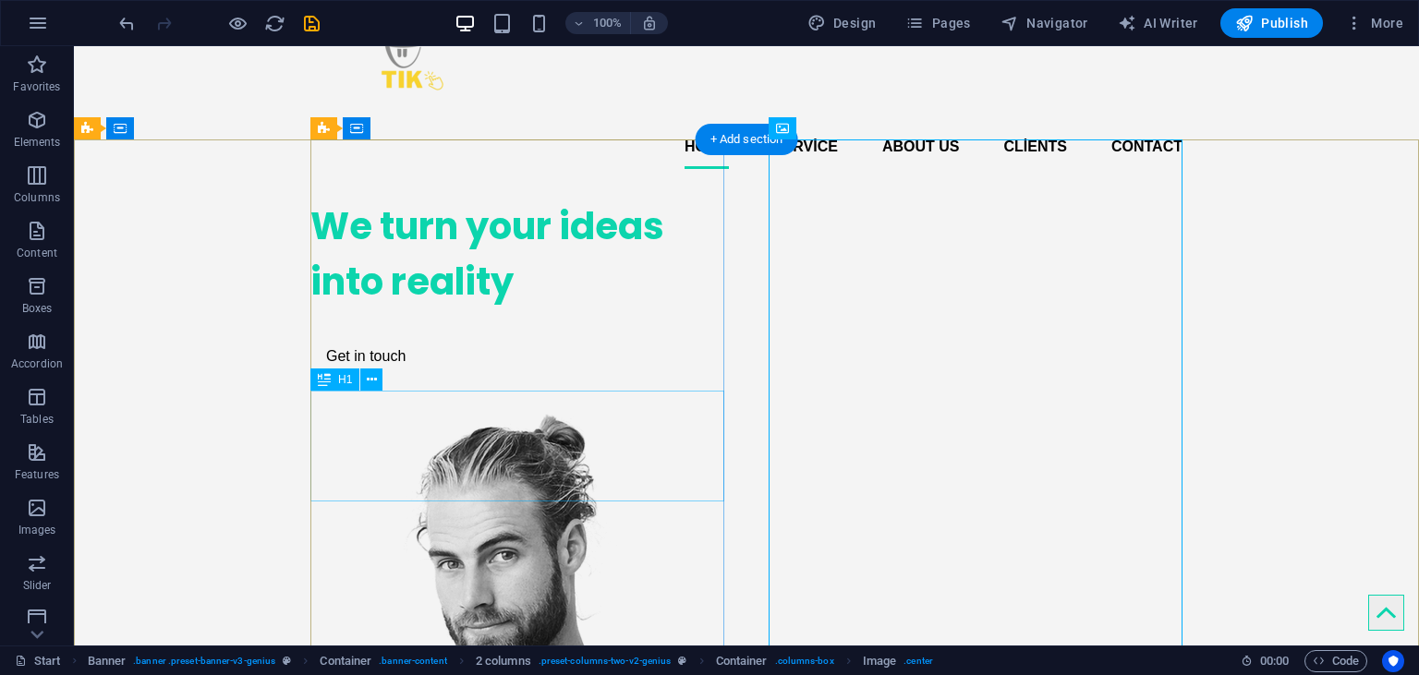
click at [395, 310] on div "We turn your ideas into reality" at bounding box center [517, 254] width 414 height 111
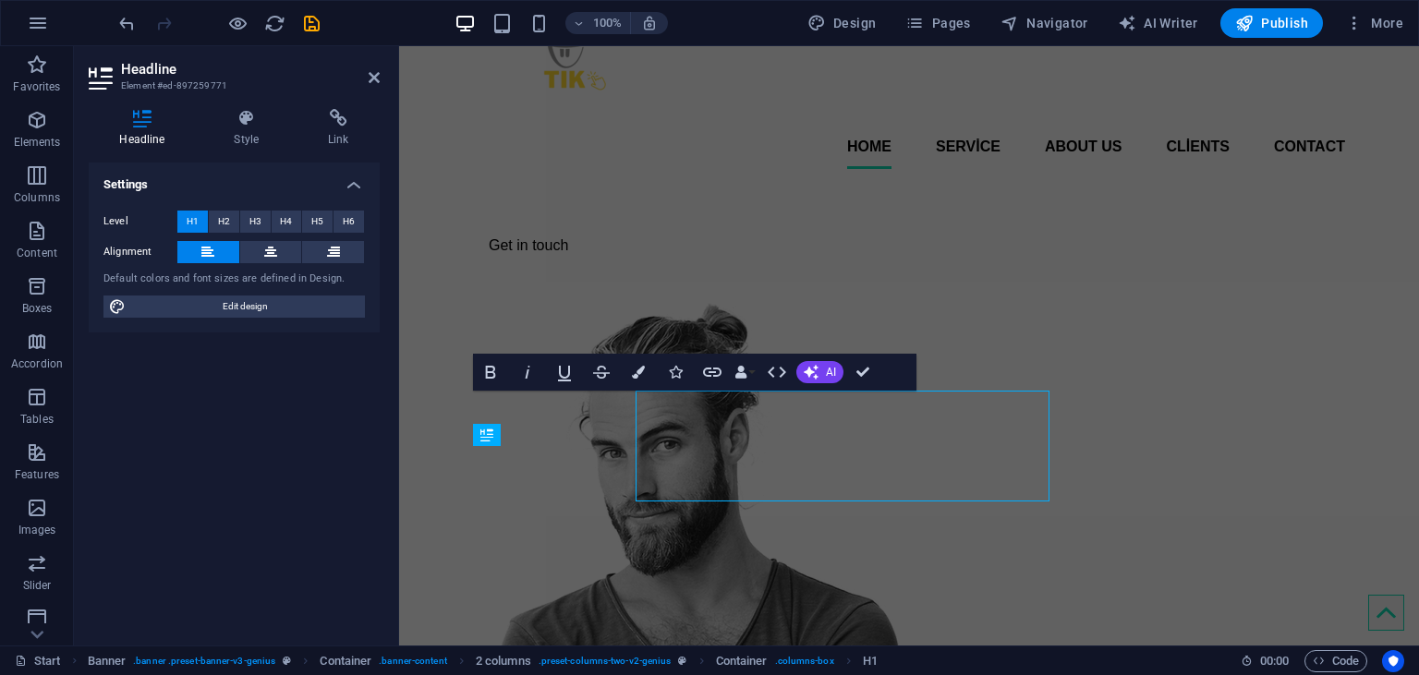
click at [395, 423] on div "Headline Element #ed-897259771 Headline Style Link Settings Level H1 H2 H3 H4 H…" at bounding box center [746, 346] width 1345 height 600
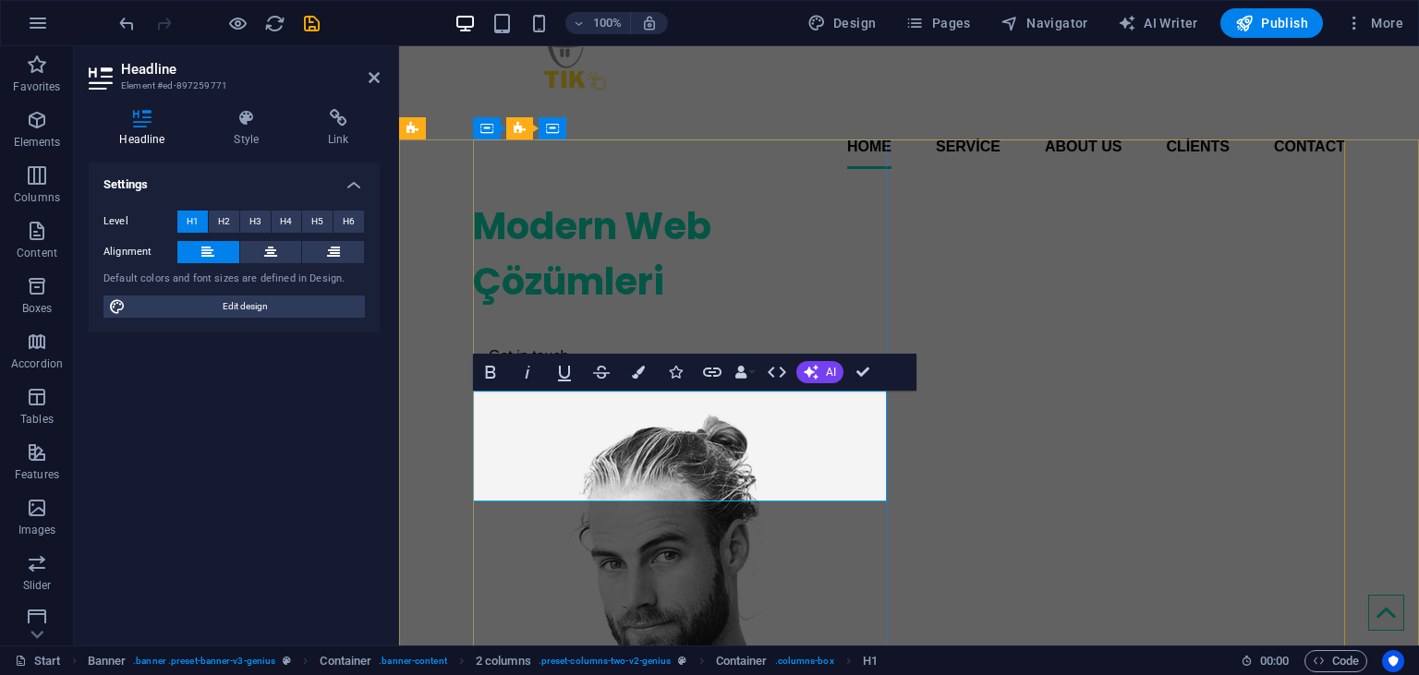
click at [633, 310] on h1 "Modern Web Çözümleri" at bounding box center [680, 254] width 414 height 111
click at [264, 113] on icon at bounding box center [246, 118] width 87 height 18
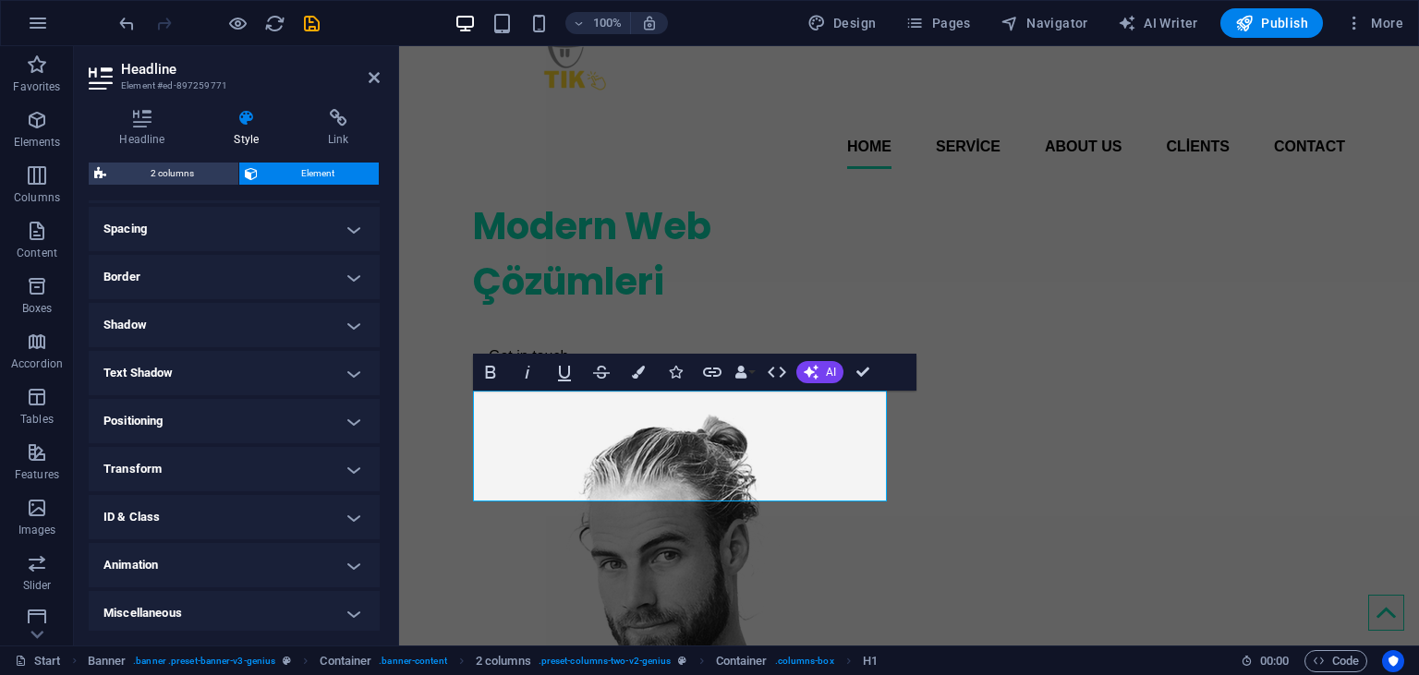
scroll to position [349, 0]
click at [150, 139] on h4 "Headline" at bounding box center [146, 128] width 115 height 39
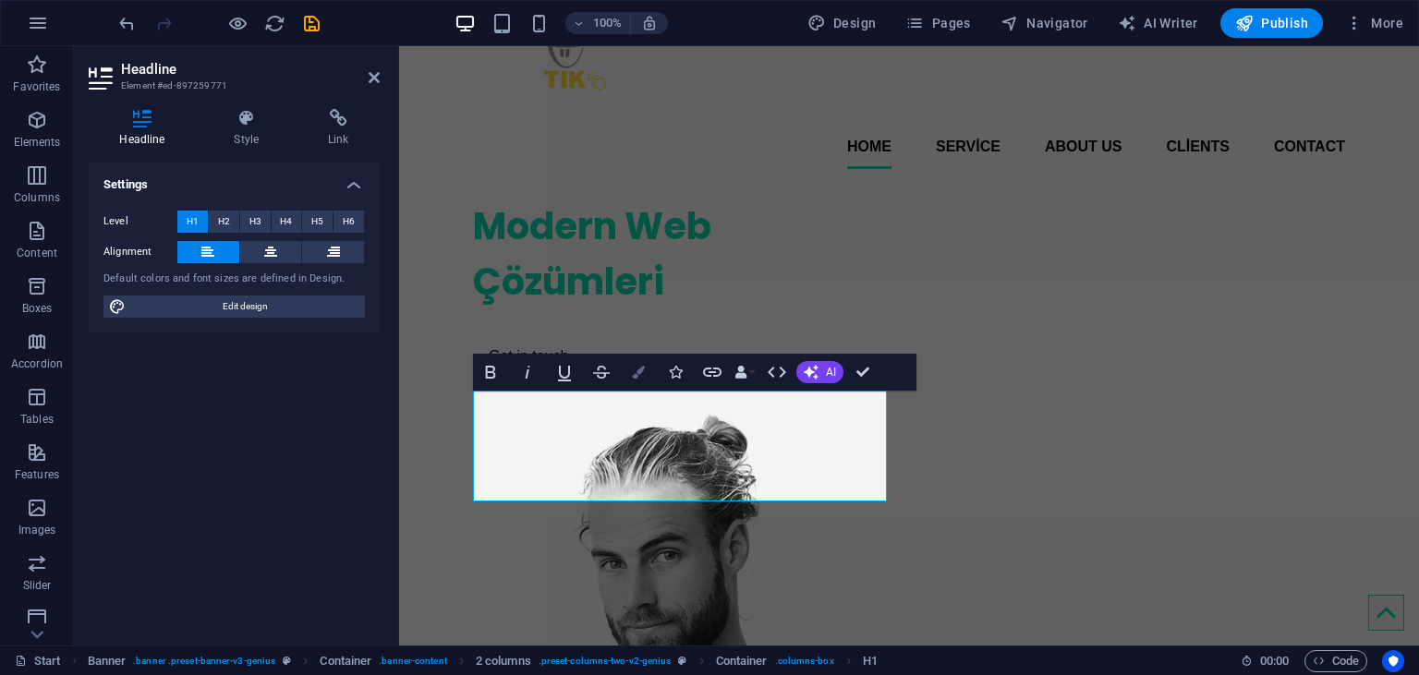
click at [641, 379] on button "Colors" at bounding box center [638, 372] width 35 height 37
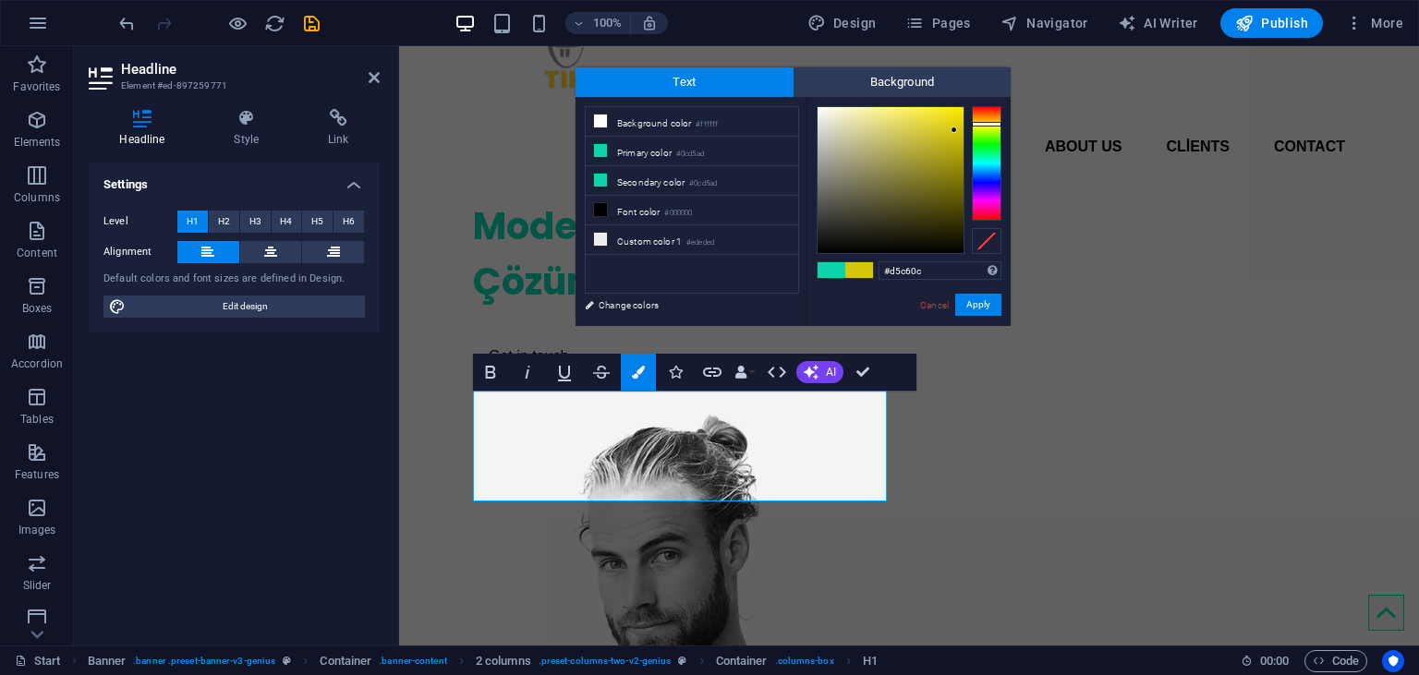
click at [985, 124] on div at bounding box center [987, 163] width 30 height 115
drag, startPoint x: 952, startPoint y: 120, endPoint x: 974, endPoint y: 82, distance: 43.9
click at [974, 82] on div "Text Background less Background color #ffffff Primary color #0cd5ad Secondary c…" at bounding box center [793, 196] width 435 height 259
click at [979, 306] on button "Apply" at bounding box center [978, 305] width 46 height 22
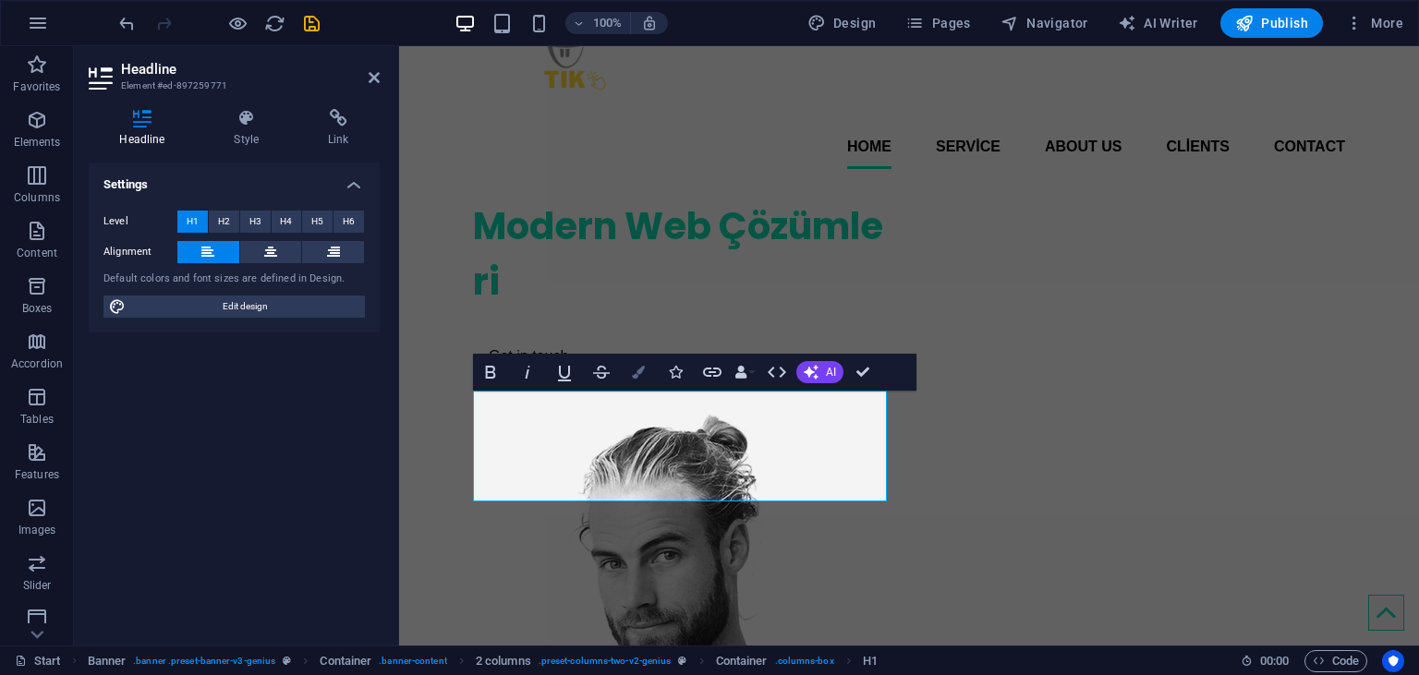
click at [643, 366] on button "Colors" at bounding box center [638, 372] width 35 height 37
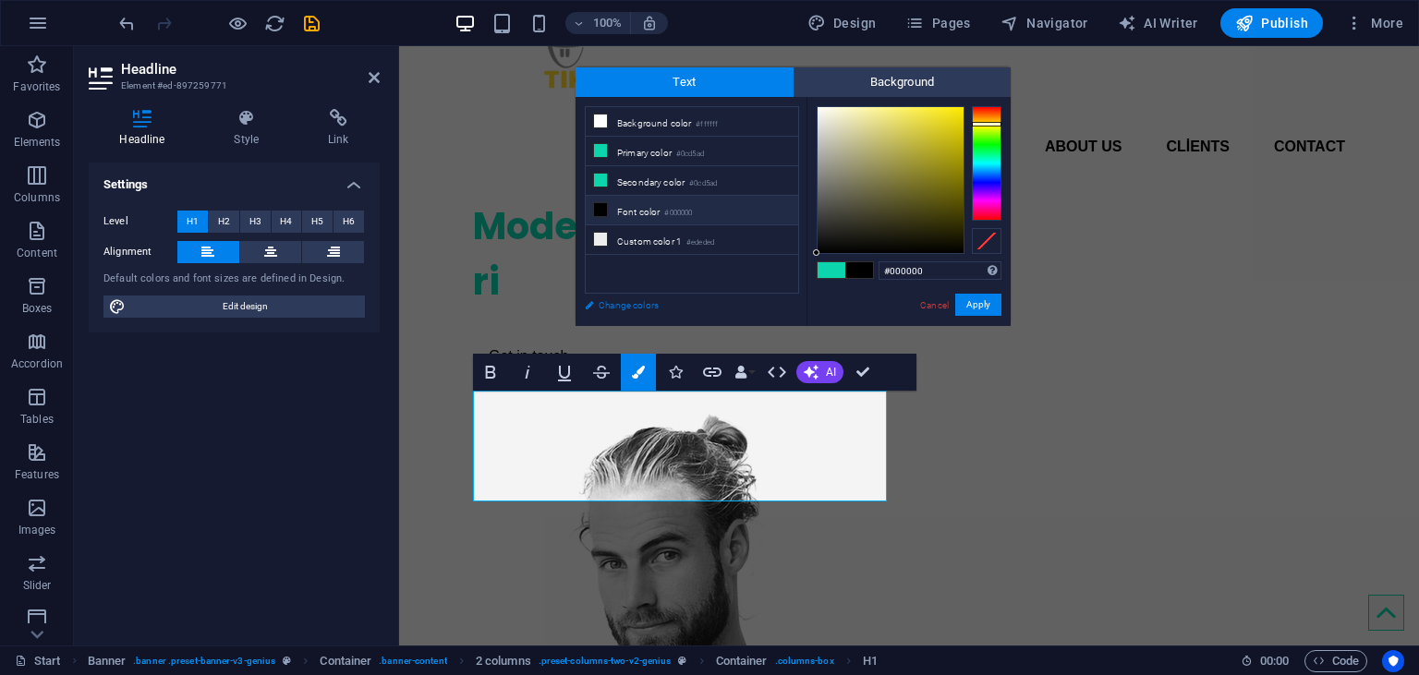
click at [602, 312] on link "Change colors" at bounding box center [683, 305] width 214 height 23
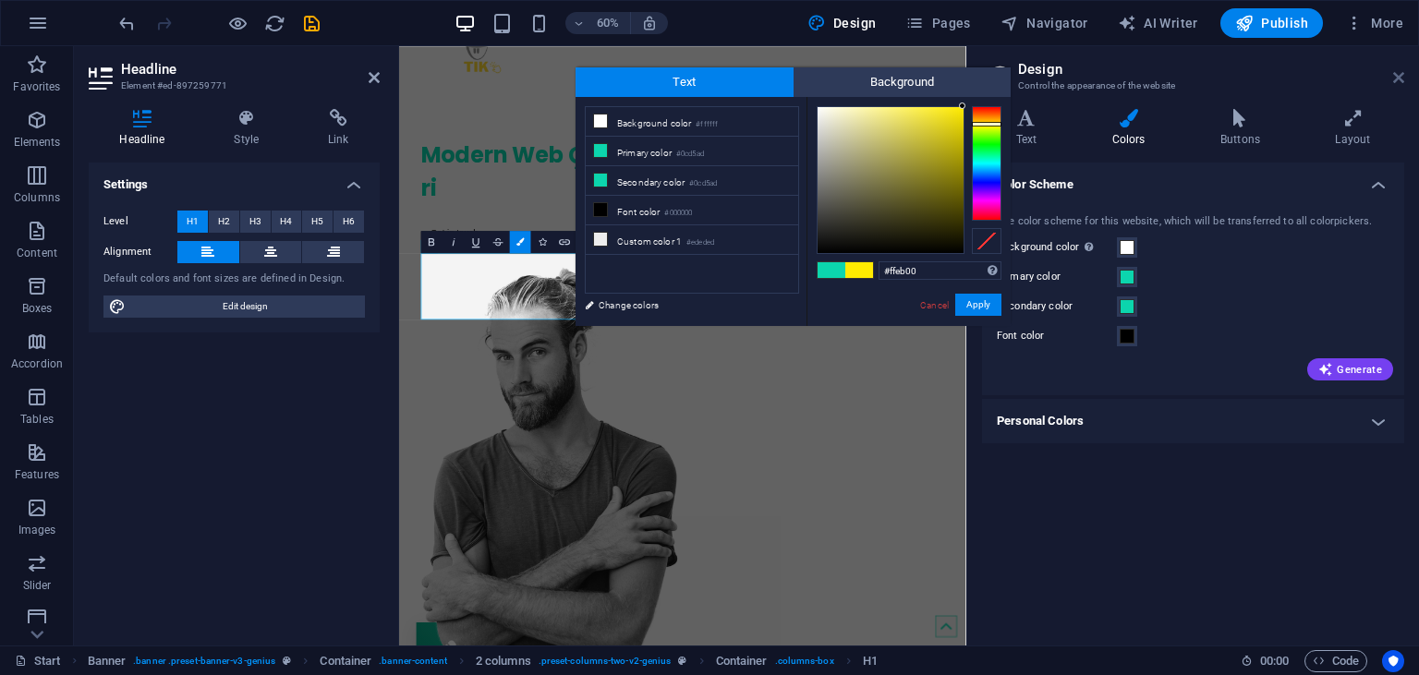
click at [1400, 85] on icon at bounding box center [1398, 77] width 11 height 15
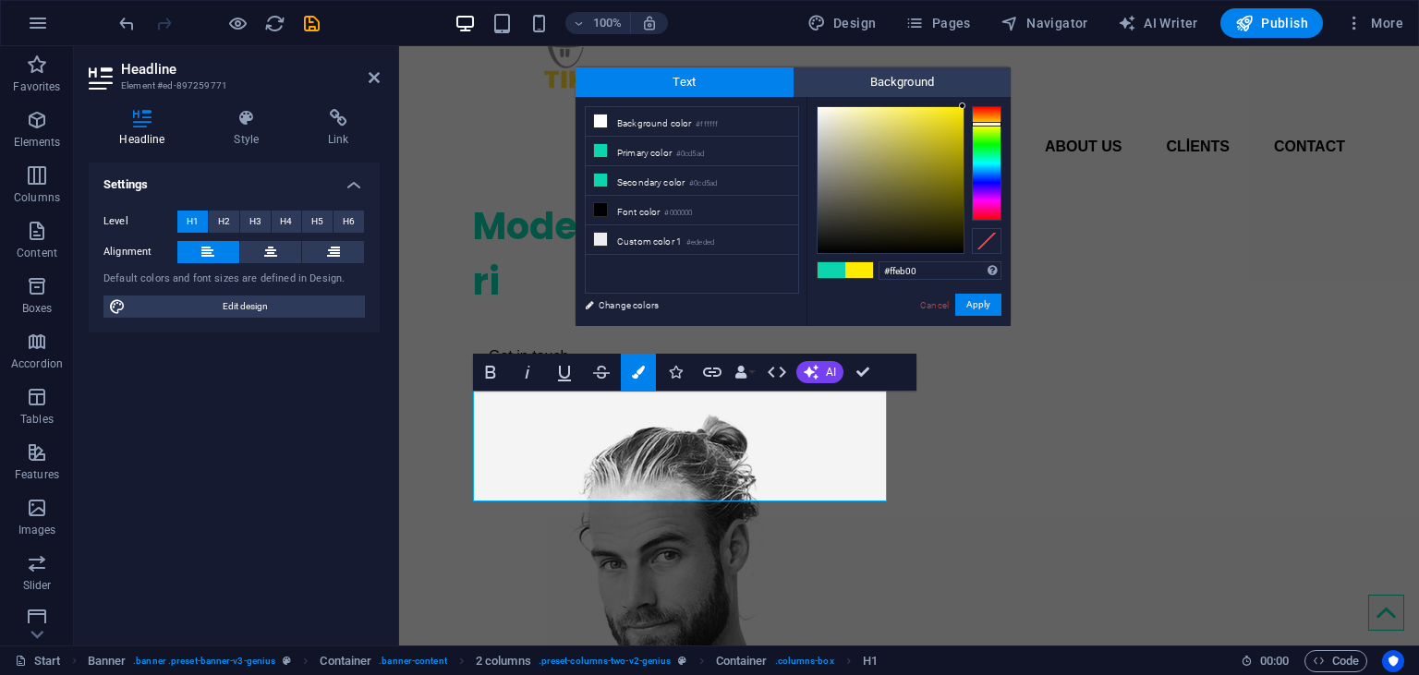
click at [845, 271] on span at bounding box center [859, 270] width 28 height 16
click at [963, 306] on button "Apply" at bounding box center [978, 305] width 46 height 22
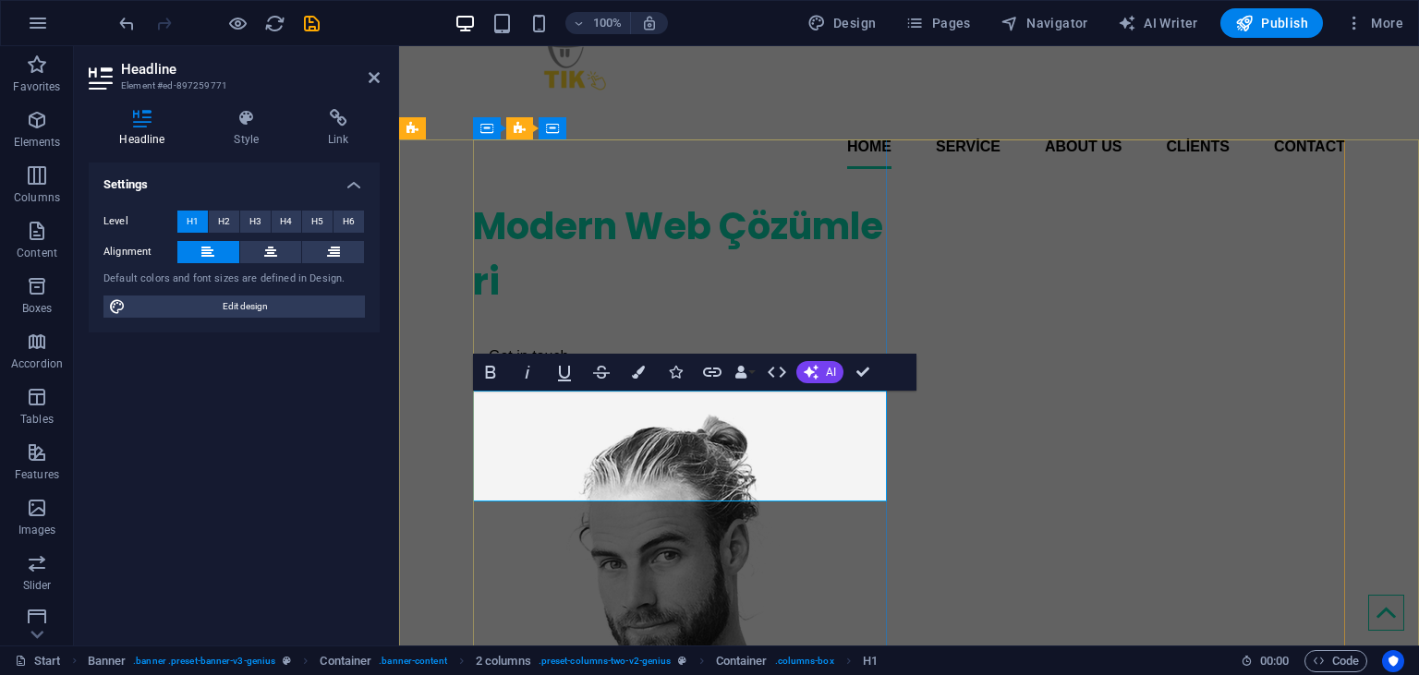
click at [674, 310] on h1 "Modern Web Çözümle​​ ​ ri" at bounding box center [680, 254] width 414 height 111
click at [694, 310] on h1 "Modern Web Çözümle​​ ​ ri" at bounding box center [680, 254] width 414 height 111
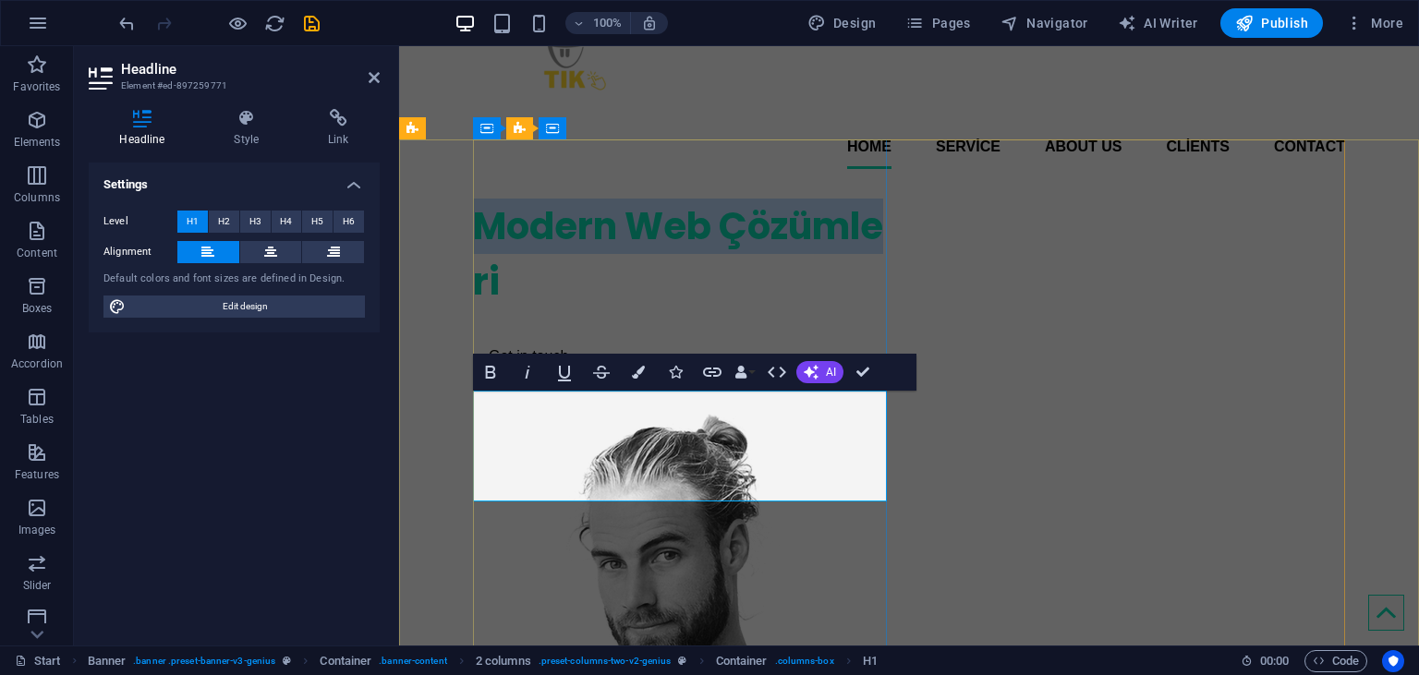
click at [694, 310] on h1 "Modern Web Çözümle​​ ​ ri" at bounding box center [680, 254] width 414 height 111
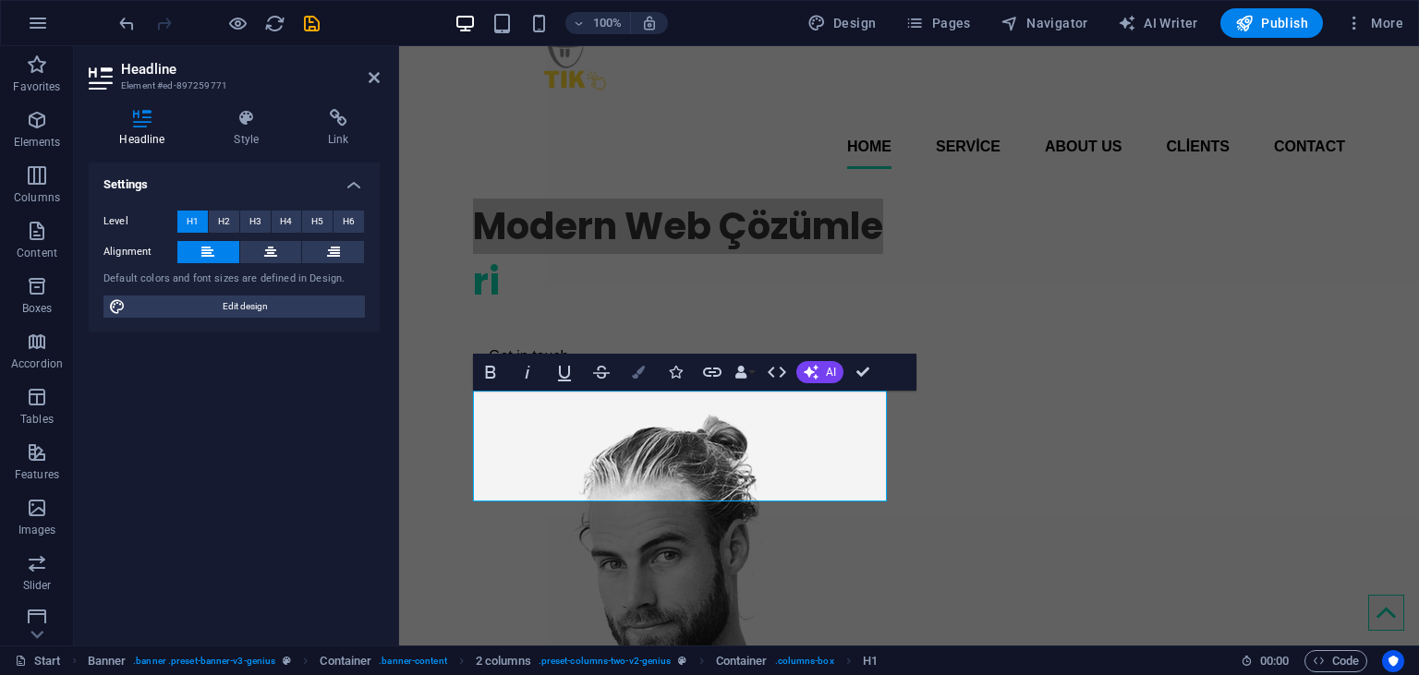
click at [638, 375] on icon "button" at bounding box center [638, 372] width 13 height 13
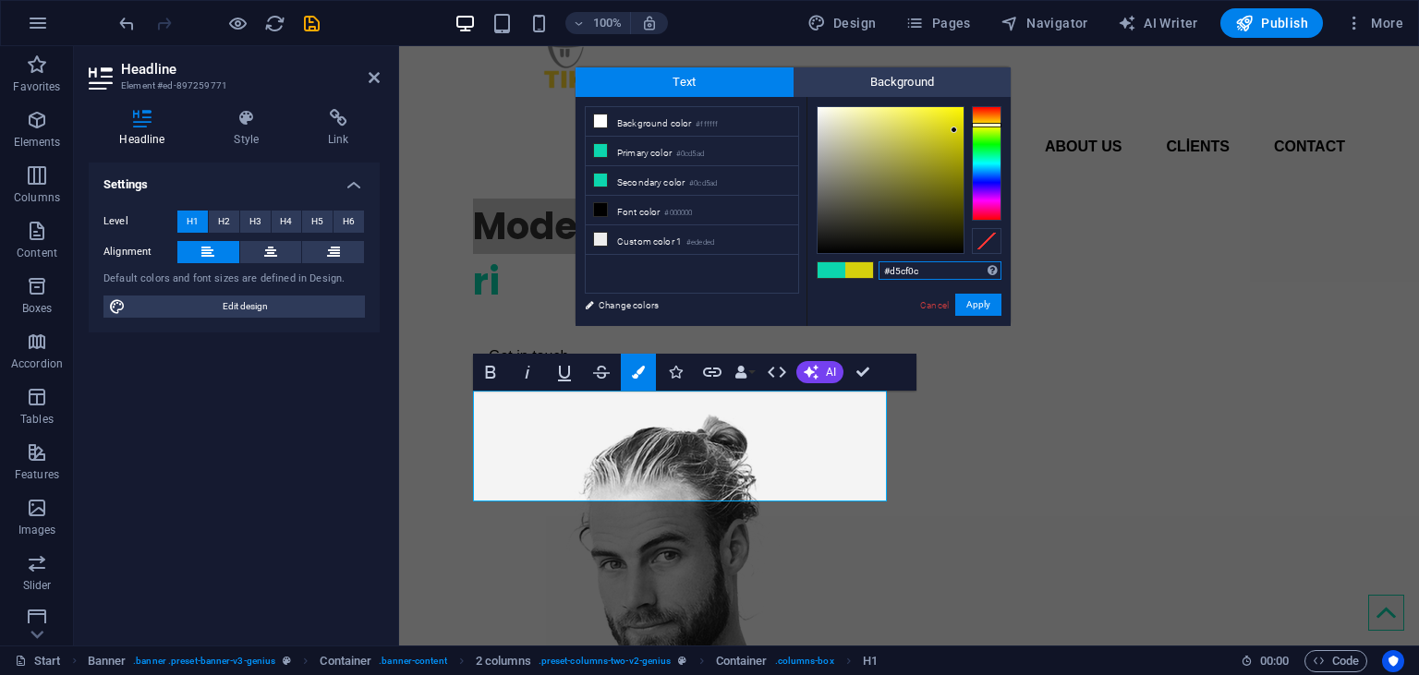
click at [995, 125] on div at bounding box center [987, 163] width 30 height 115
drag, startPoint x: 924, startPoint y: 127, endPoint x: 970, endPoint y: 94, distance: 56.4
click at [970, 94] on div "Text Background less Background color #ffffff Primary color #0cd5ad Secondary c…" at bounding box center [793, 196] width 435 height 259
type input "#000000"
click at [982, 310] on button "Apply" at bounding box center [978, 305] width 46 height 22
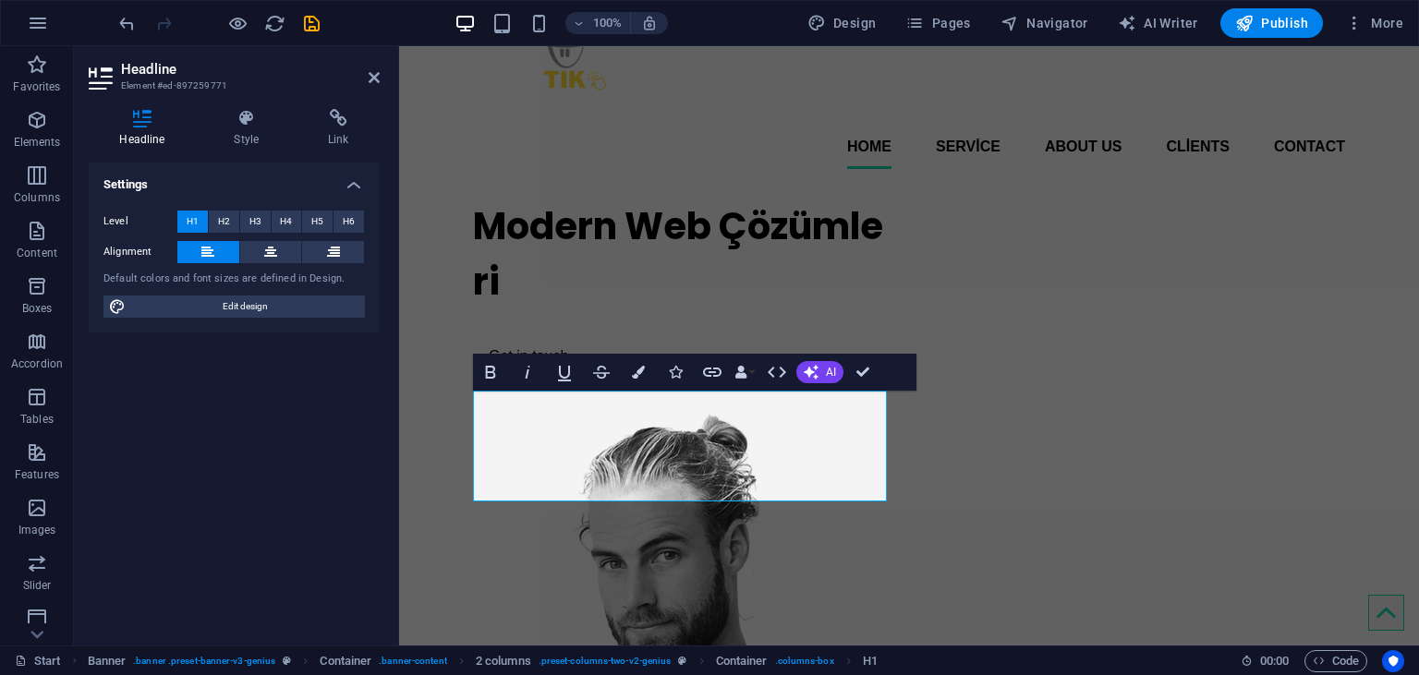
click at [856, 219] on div "Drag here to replace the existing content. Press “Ctrl” if you want to create a…" at bounding box center [909, 346] width 1020 height 600
click at [856, 219] on div "Modern Web Çözümle​​​ri Get in touch" at bounding box center [680, 287] width 414 height 207
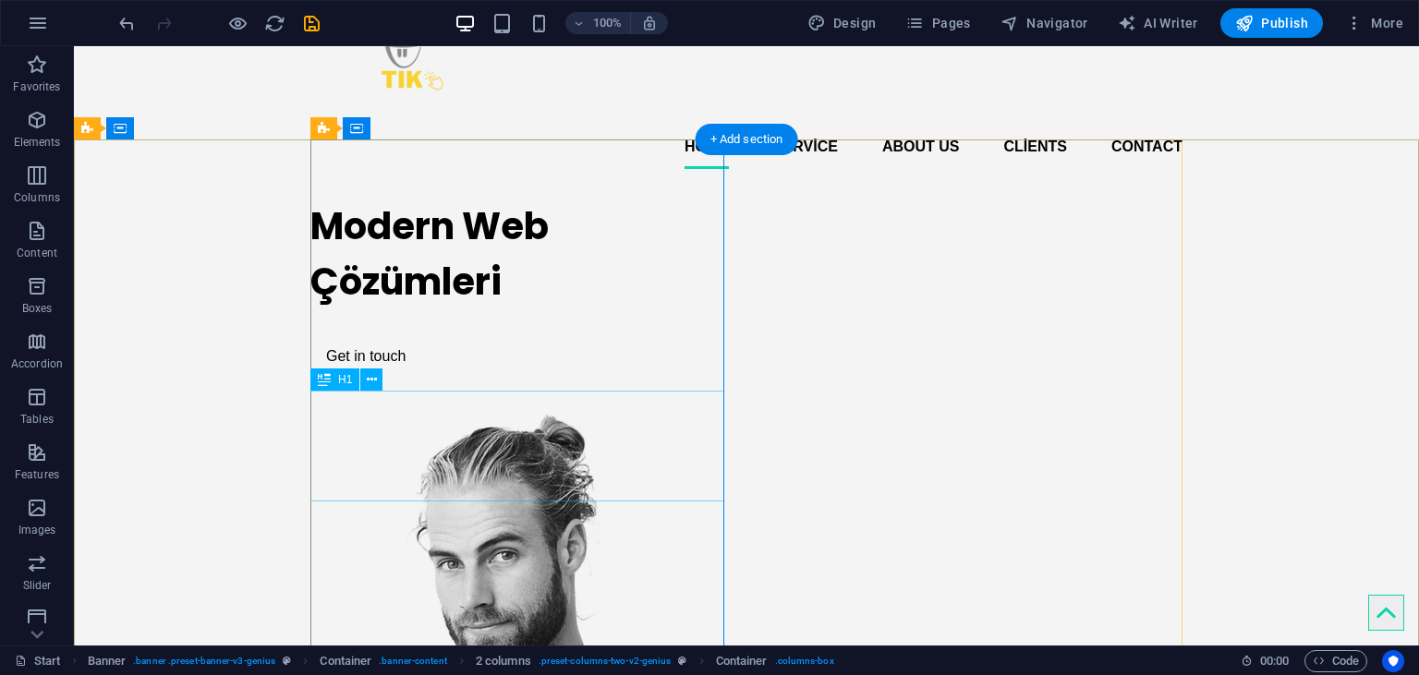
click at [488, 310] on div "Modern Web Çözümleri" at bounding box center [517, 254] width 414 height 111
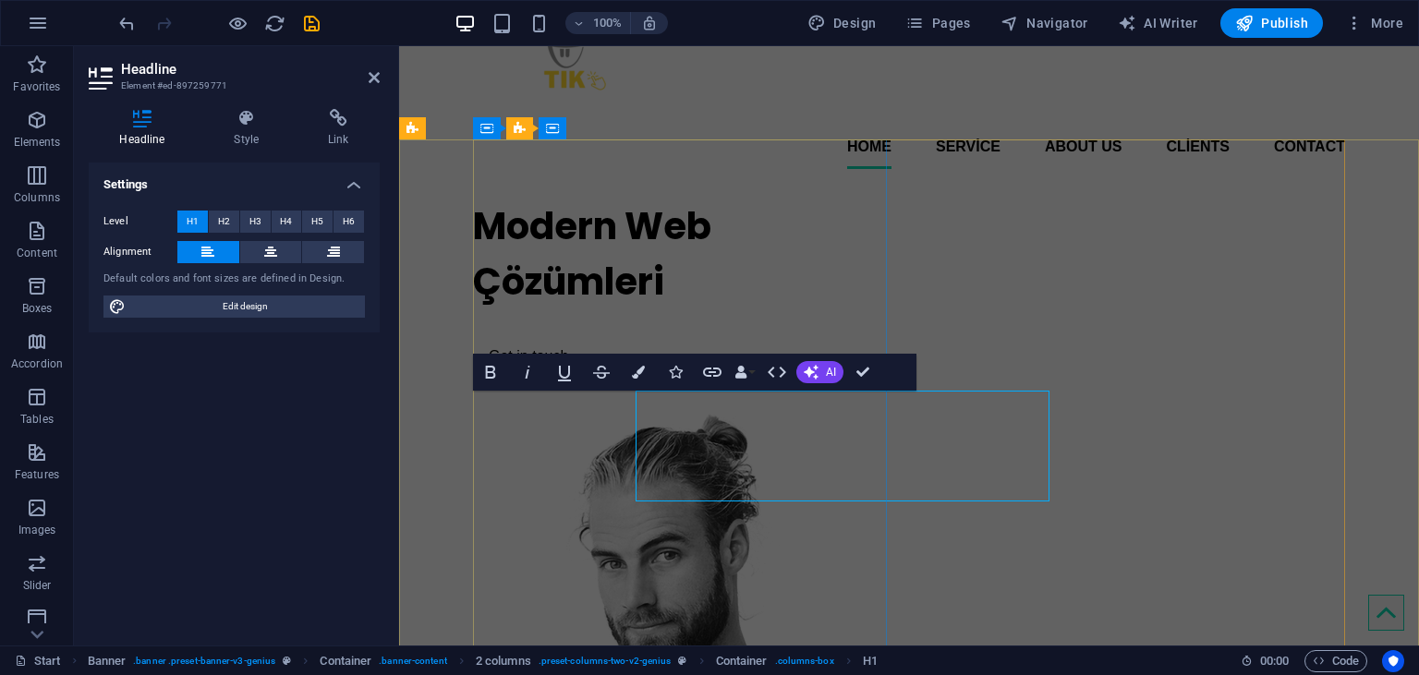
click at [488, 391] on div "Modern Web Çözümleri Get in touch" at bounding box center [680, 287] width 414 height 207
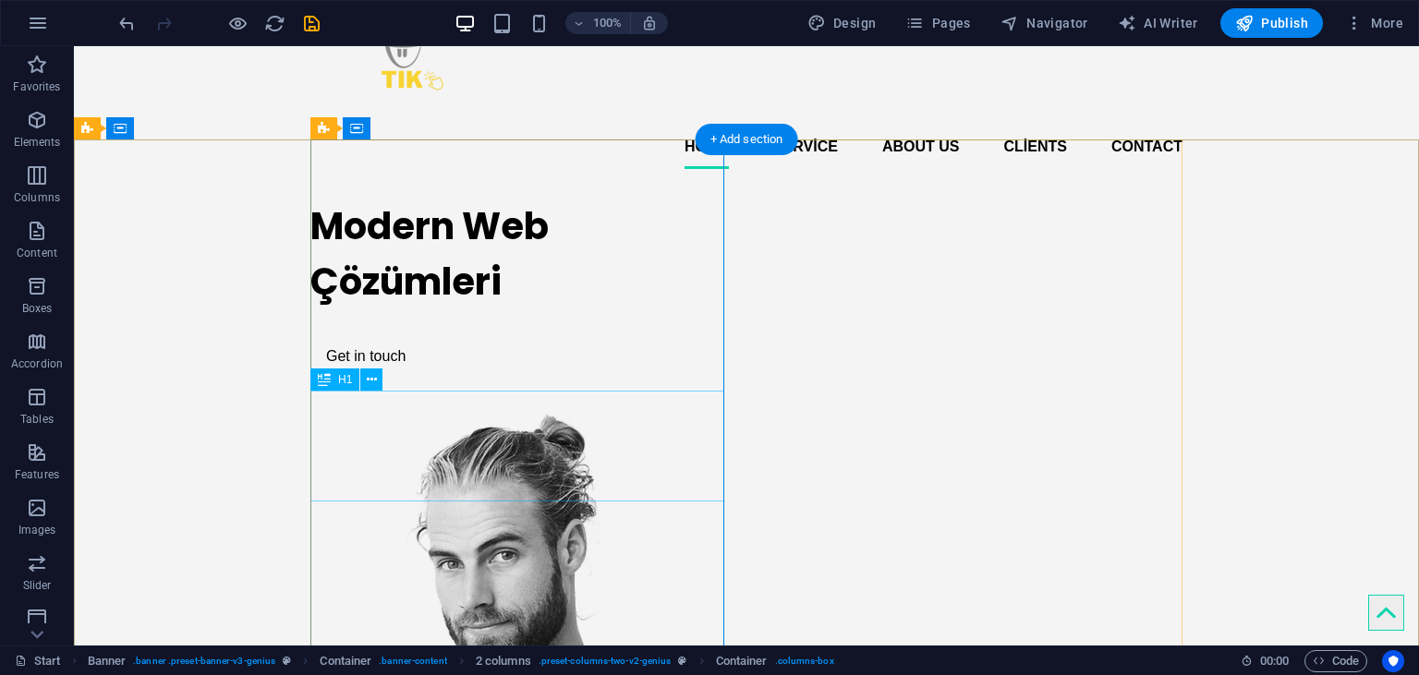
click at [454, 310] on div "Modern Web Çözümleri" at bounding box center [517, 254] width 414 height 111
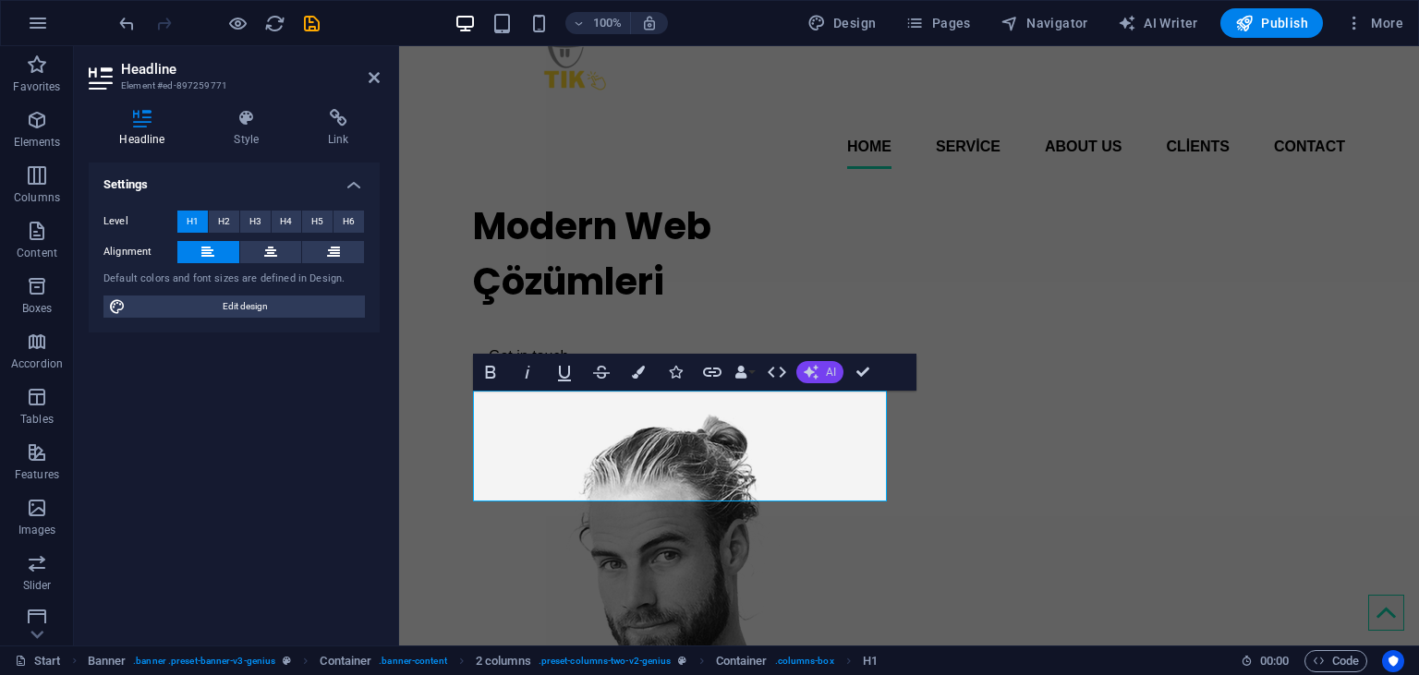
click at [814, 368] on icon "button" at bounding box center [811, 372] width 15 height 15
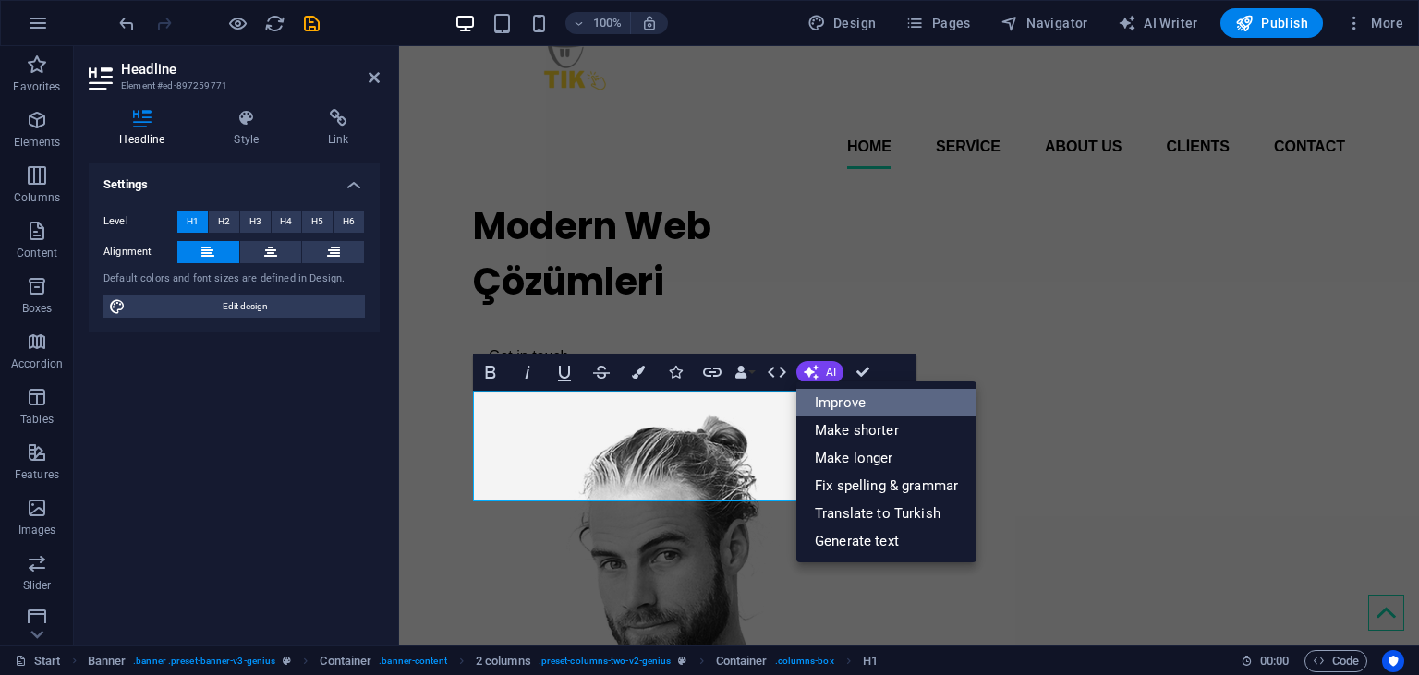
click at [819, 408] on link "Improve" at bounding box center [886, 403] width 180 height 28
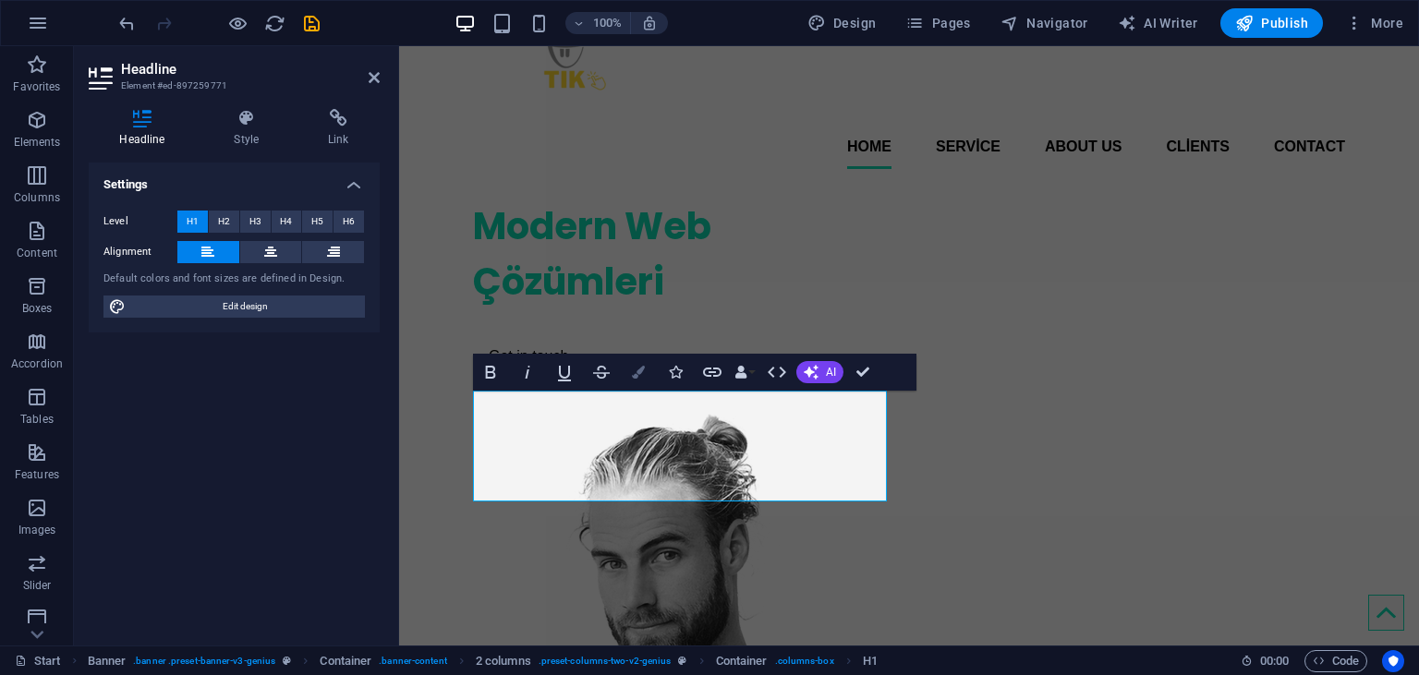
click at [636, 366] on button "Colors" at bounding box center [638, 372] width 35 height 37
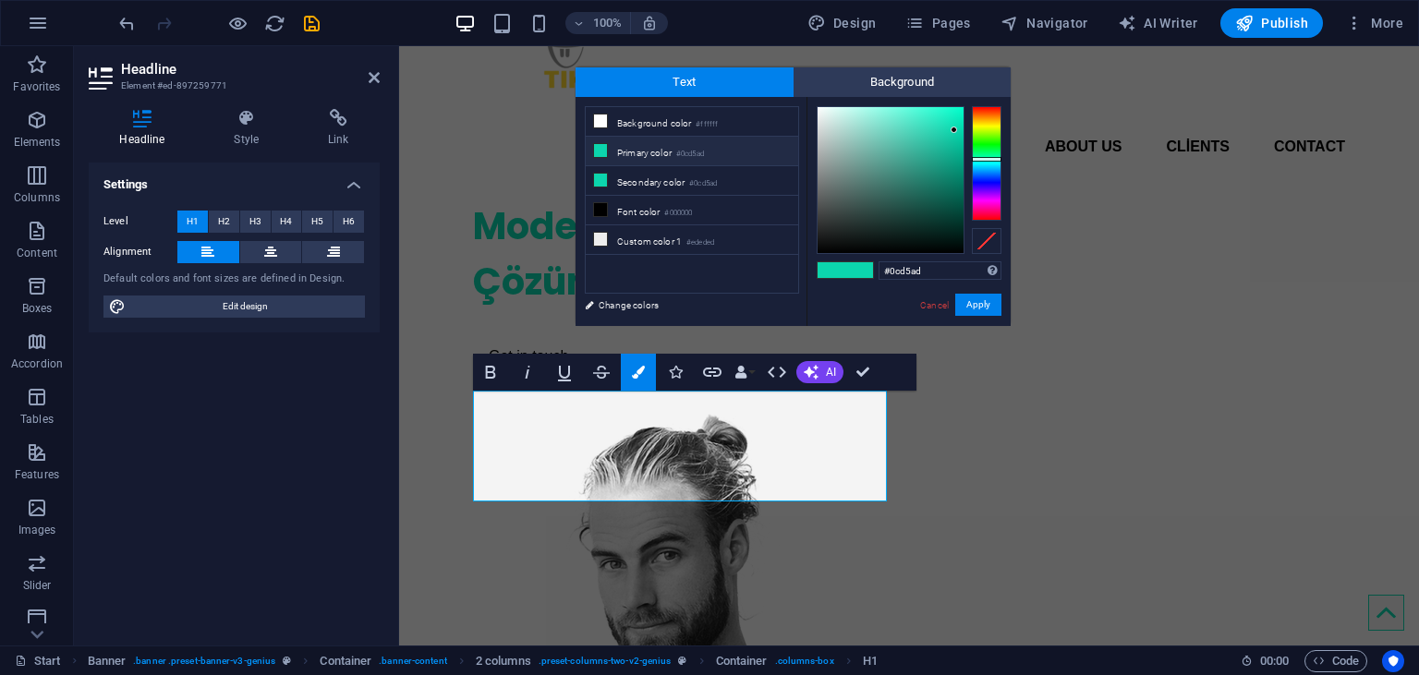
type input "#d1d50c"
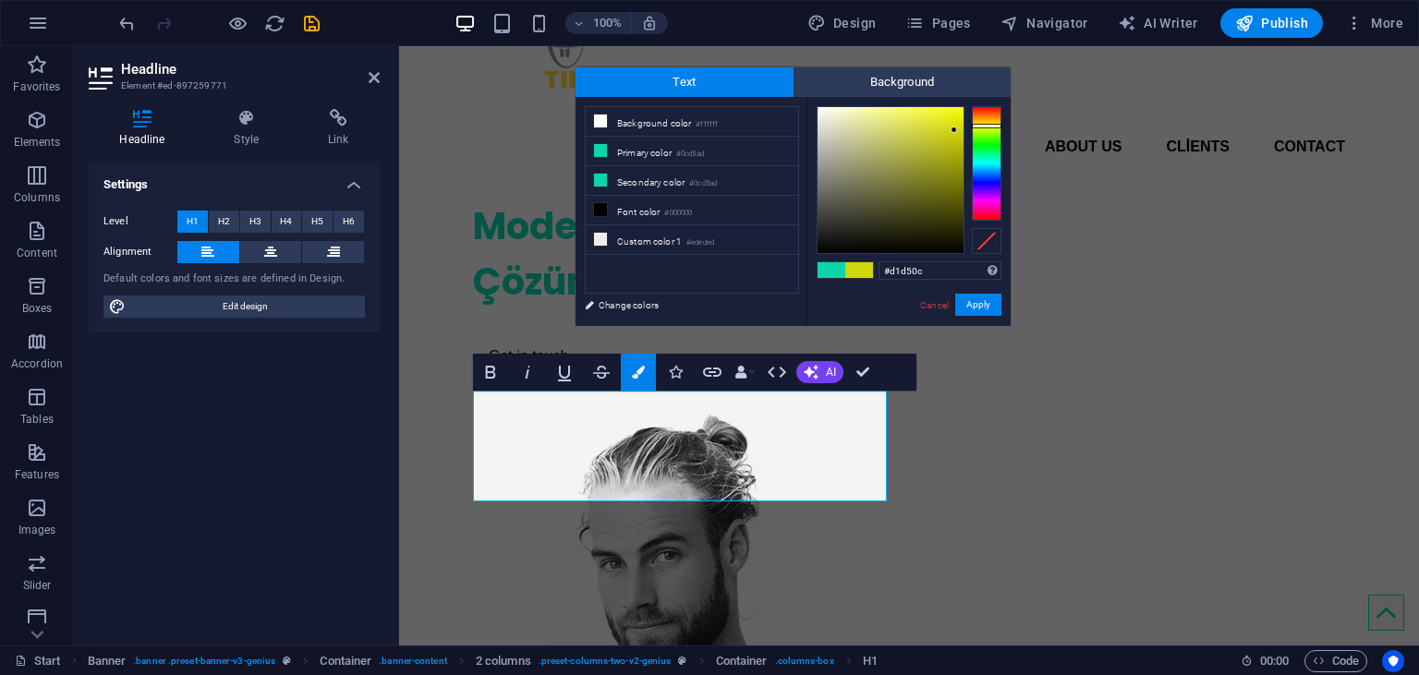
click at [988, 126] on div at bounding box center [987, 163] width 30 height 115
click at [988, 126] on div at bounding box center [987, 126] width 30 height 5
click at [635, 305] on link "Change colors" at bounding box center [683, 305] width 214 height 23
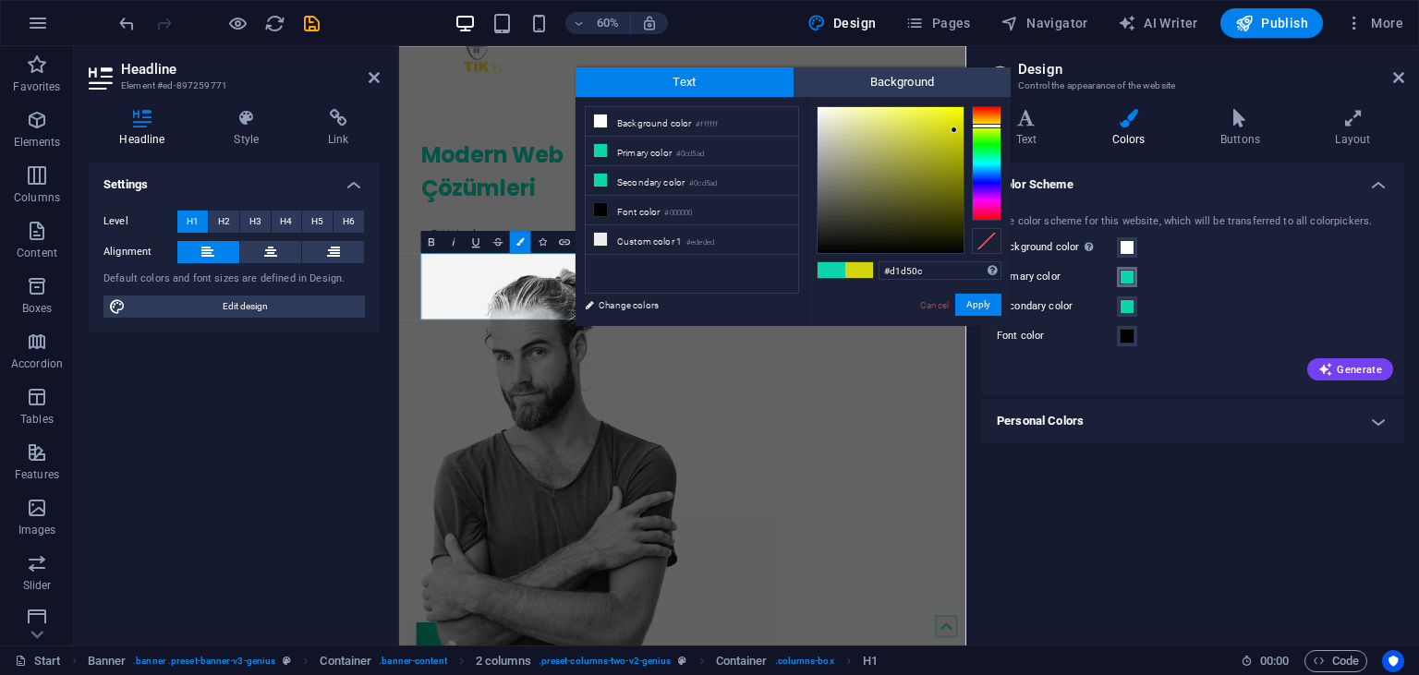
click at [1122, 273] on span at bounding box center [1127, 277] width 15 height 15
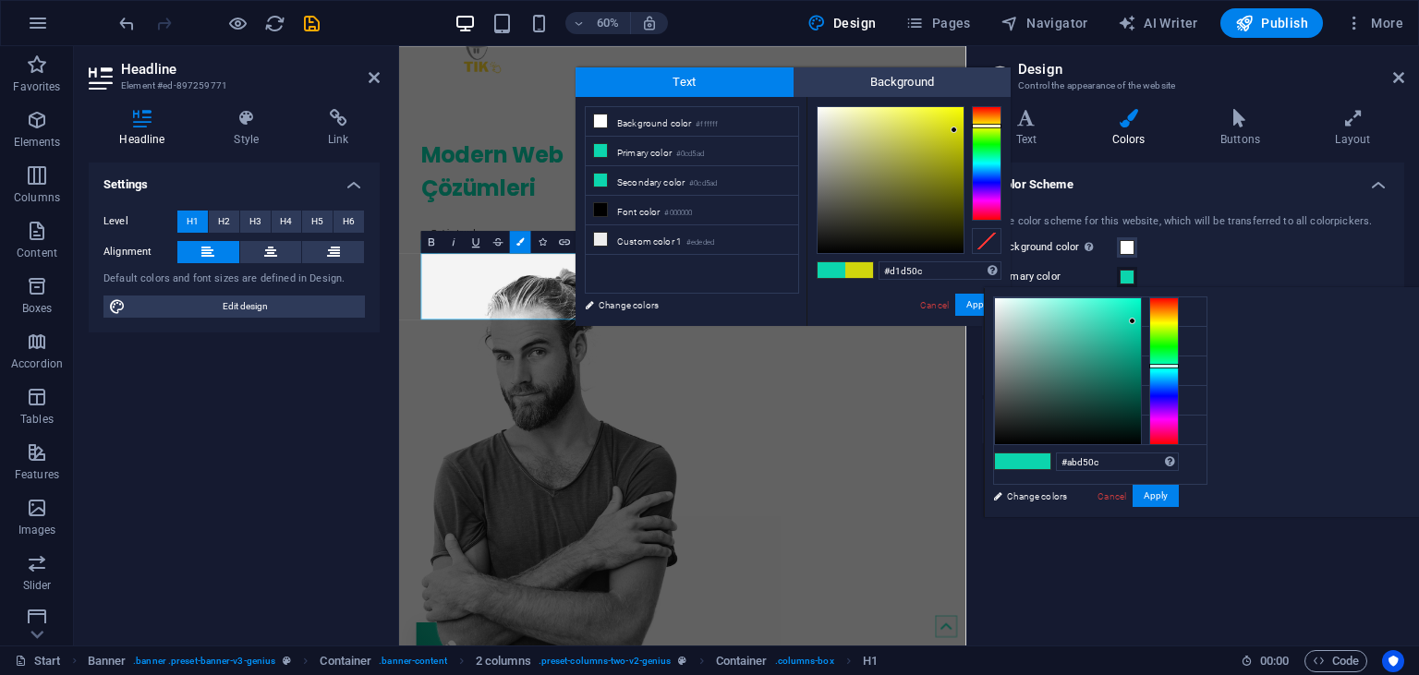
click at [1179, 326] on div at bounding box center [1164, 372] width 30 height 148
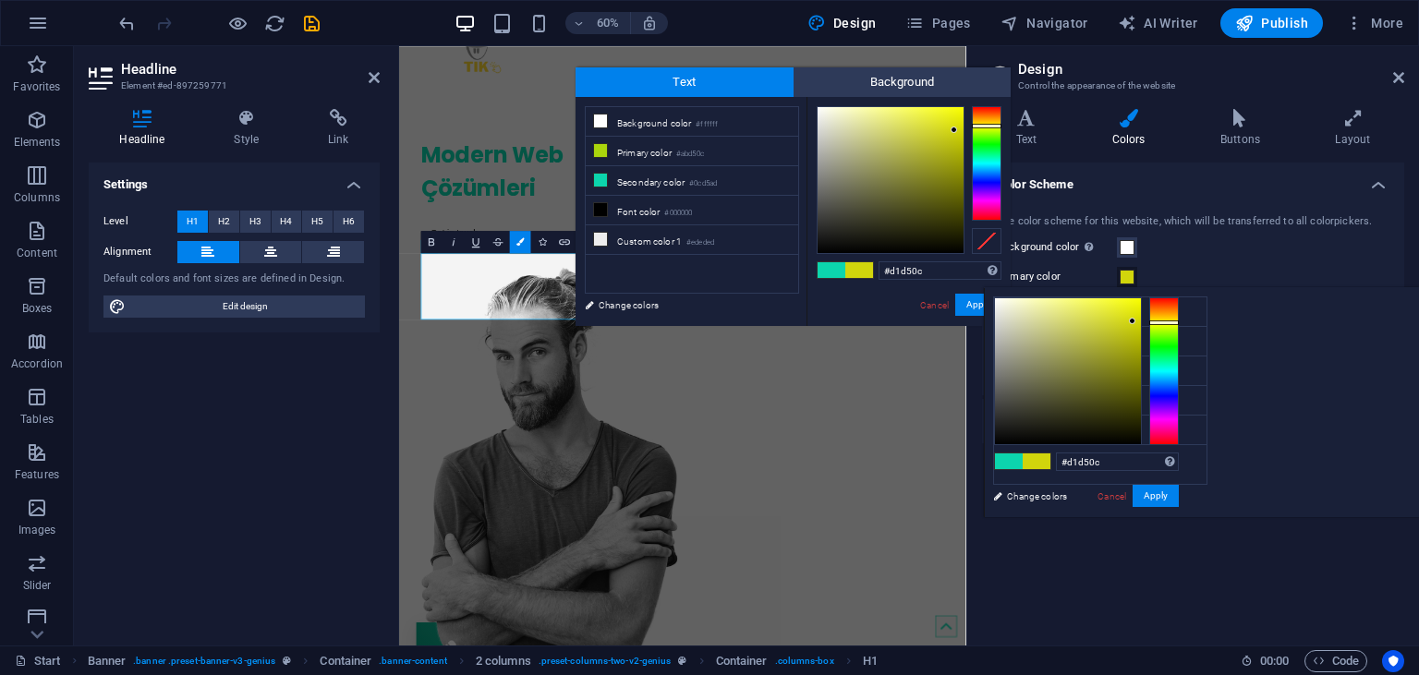
click at [1179, 322] on div at bounding box center [1164, 372] width 30 height 148
type input "#e6ea07"
drag, startPoint x: 1358, startPoint y: 318, endPoint x: 1367, endPoint y: 309, distance: 13.1
click at [1141, 309] on div at bounding box center [1068, 371] width 146 height 146
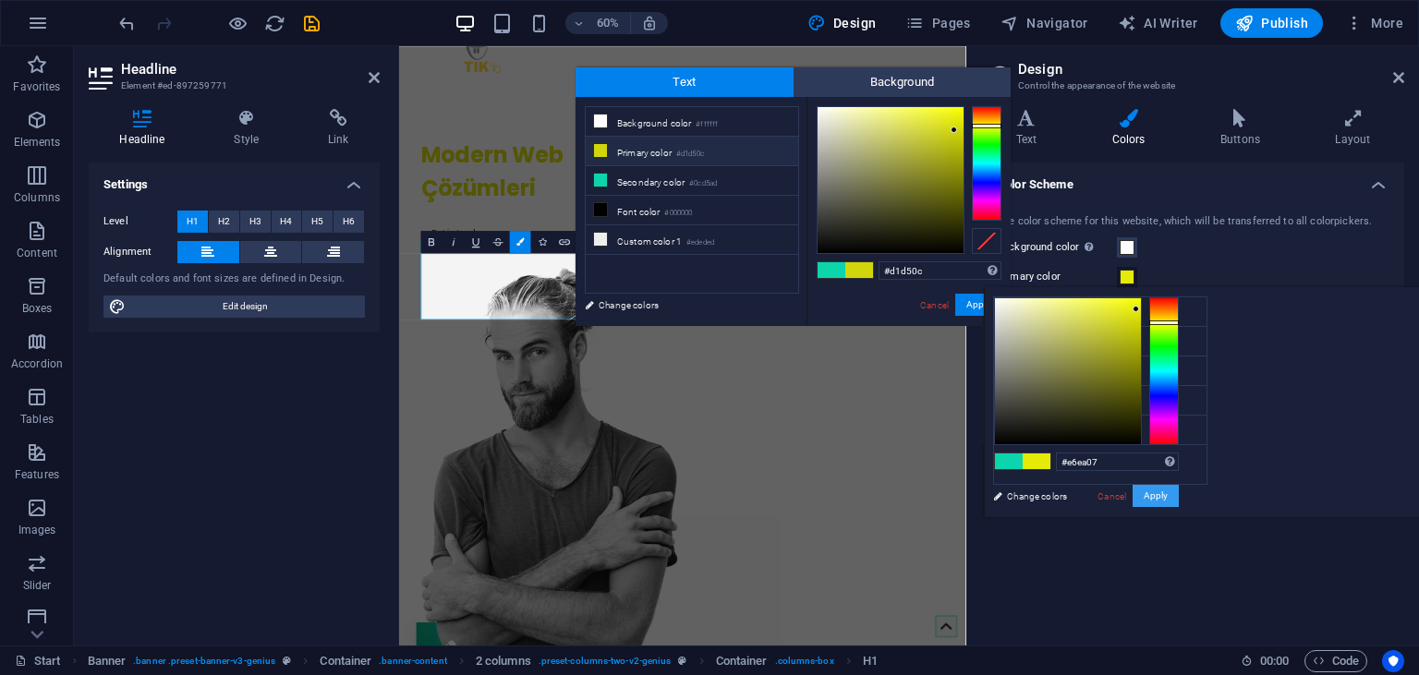
type input "#e6ea07"
click at [1179, 493] on button "Apply" at bounding box center [1156, 496] width 46 height 22
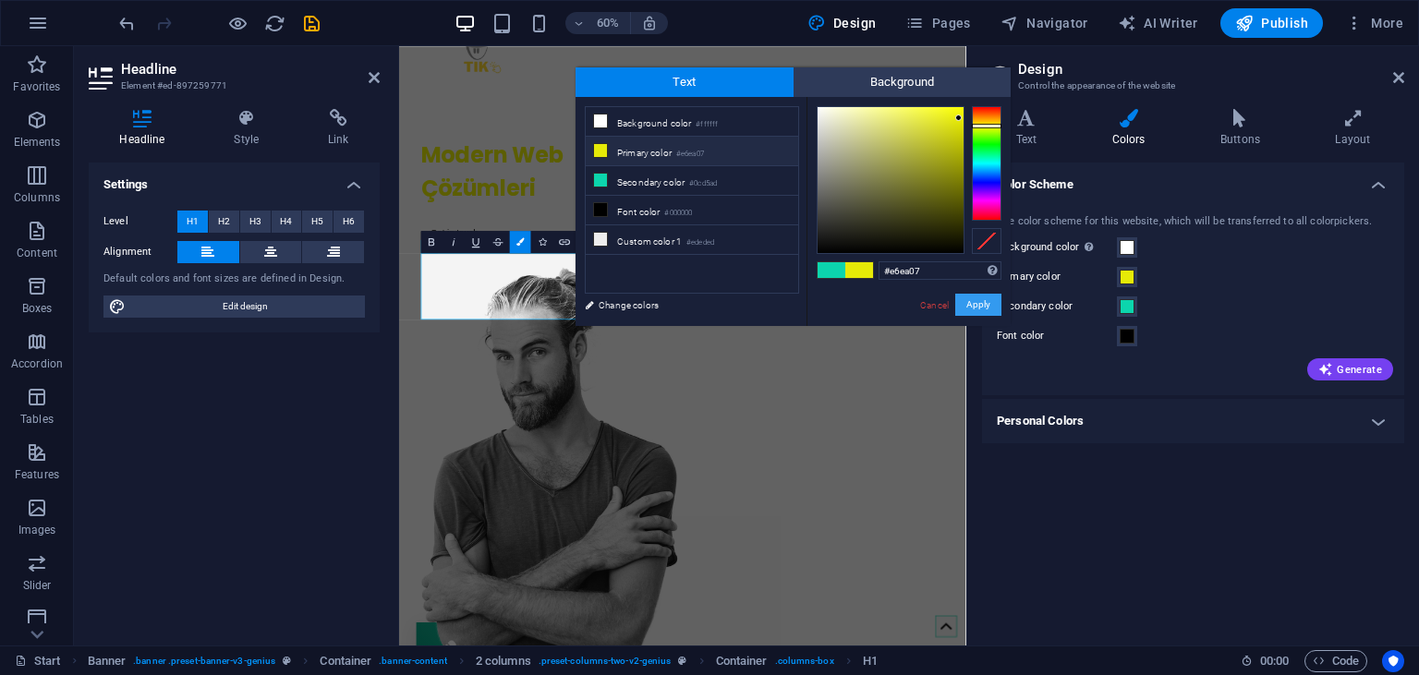
click at [970, 305] on button "Apply" at bounding box center [978, 305] width 46 height 22
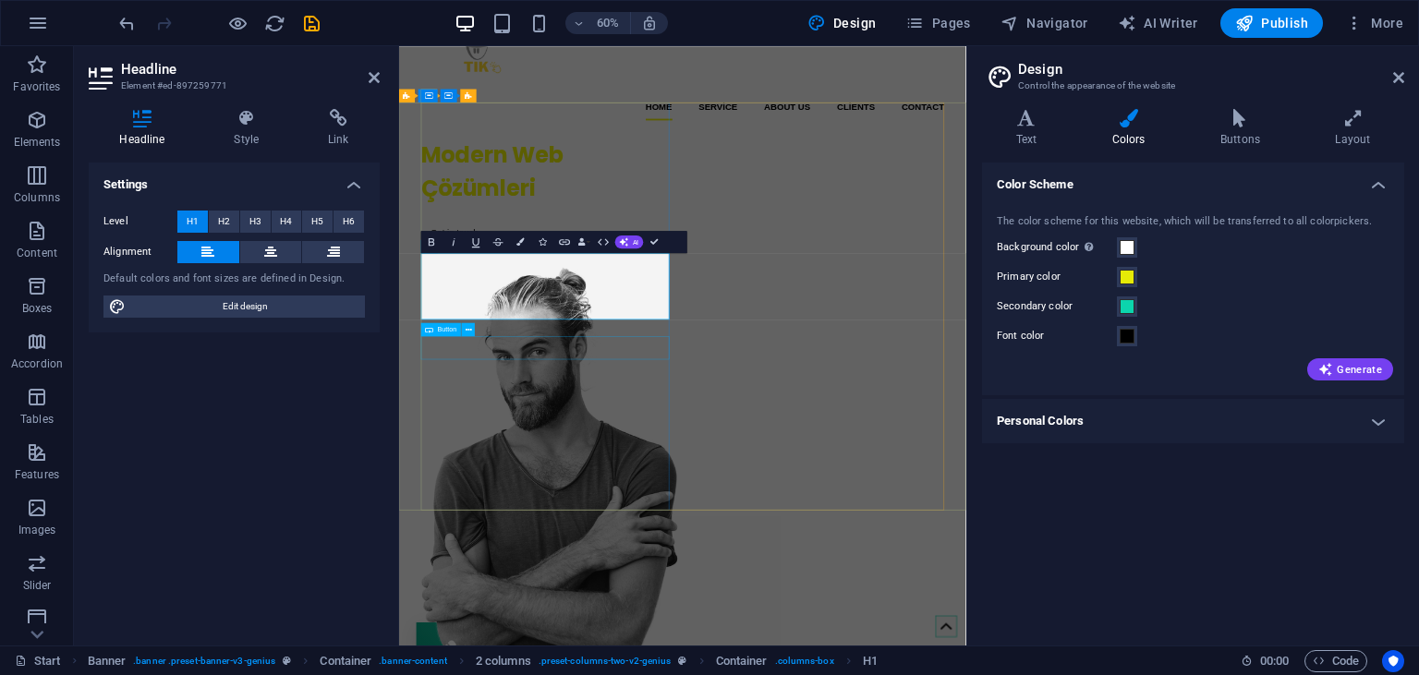
click at [790, 376] on div "Get in touch" at bounding box center [643, 356] width 414 height 39
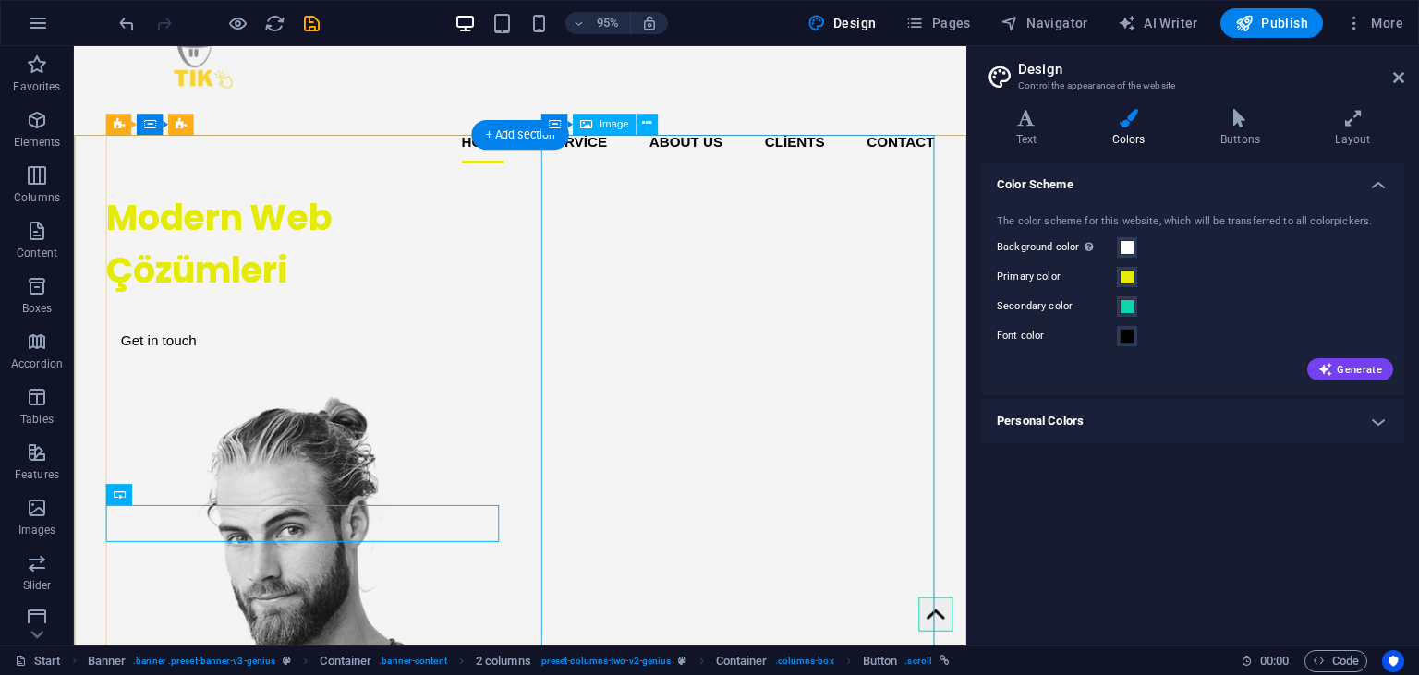
scroll to position [0, 0]
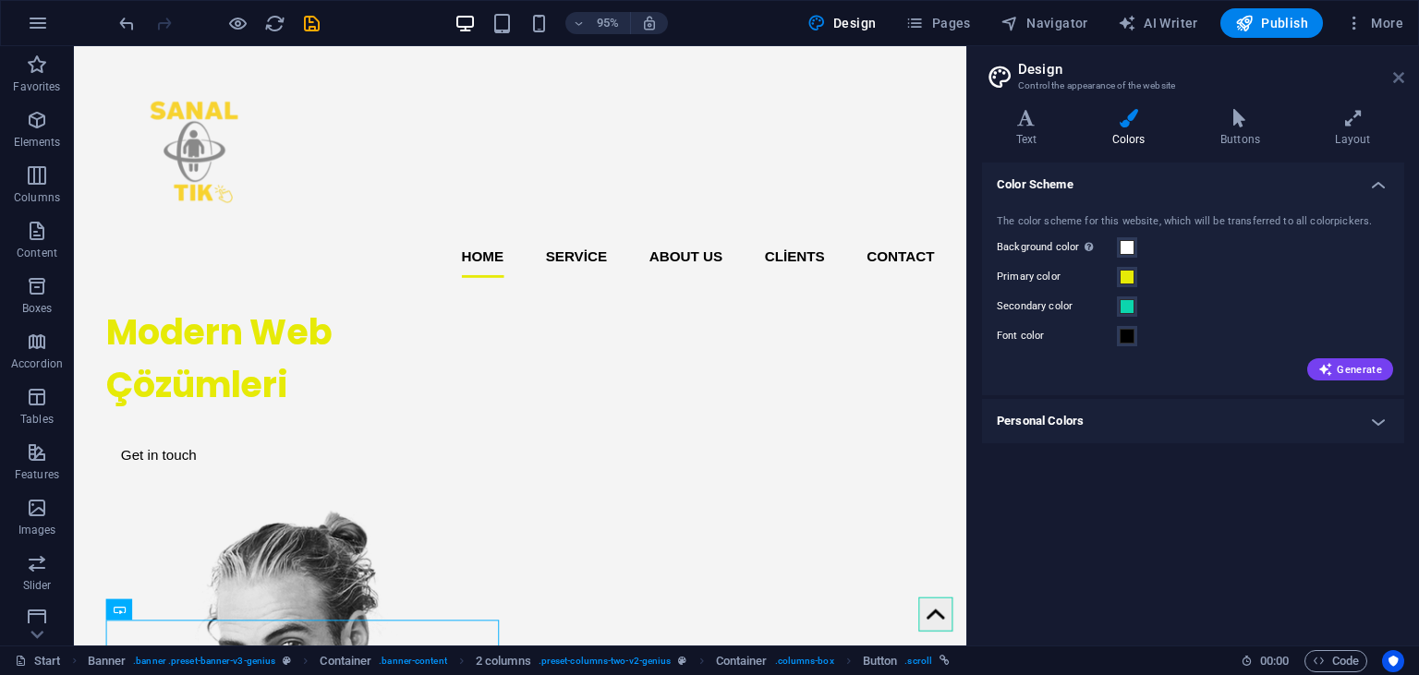
click at [1402, 71] on icon at bounding box center [1398, 77] width 11 height 15
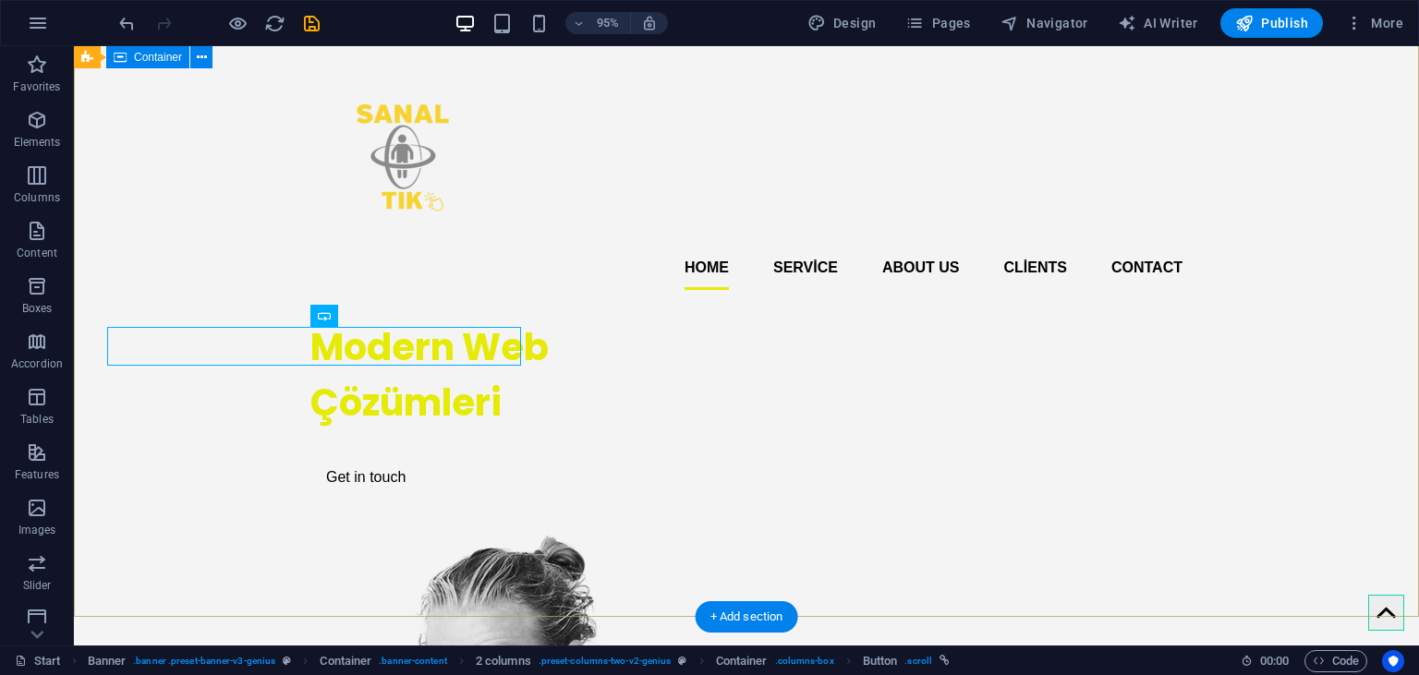
scroll to position [323, 0]
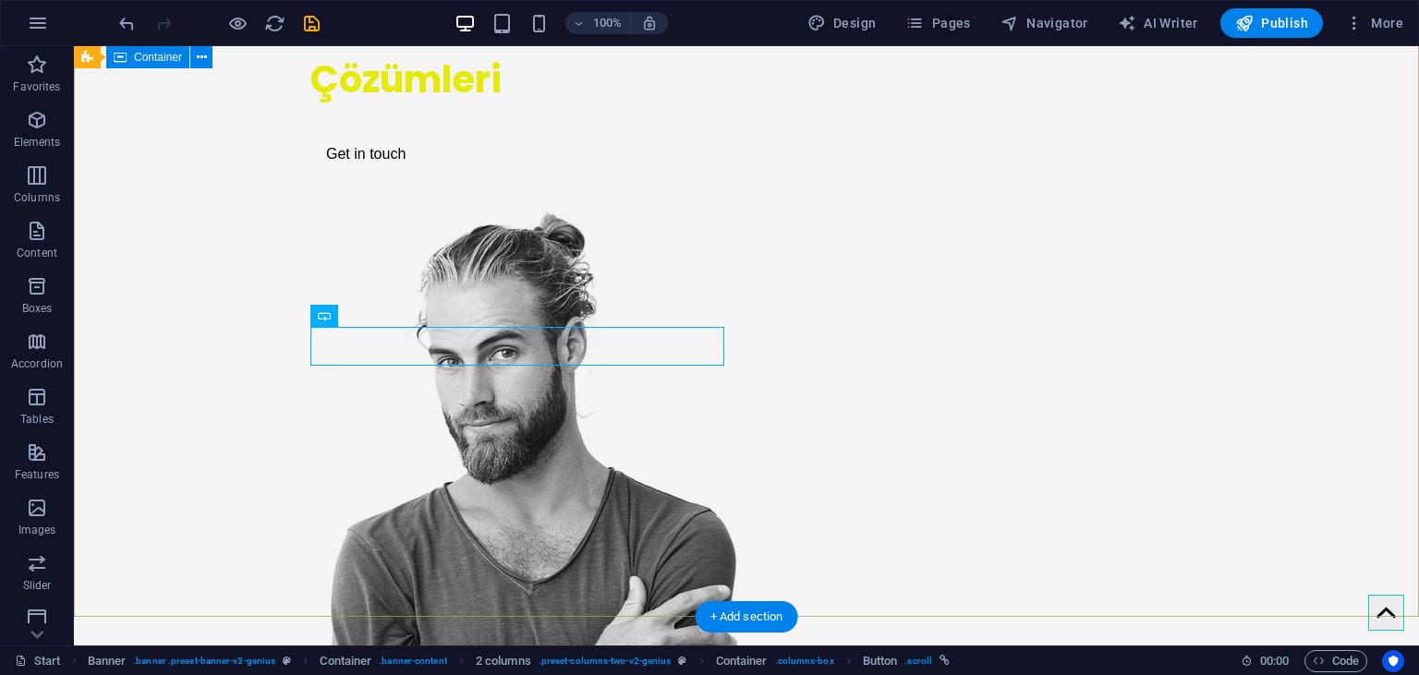
click at [210, 371] on div "Modern Web Çözümleri Get in touch" at bounding box center [746, 448] width 1345 height 932
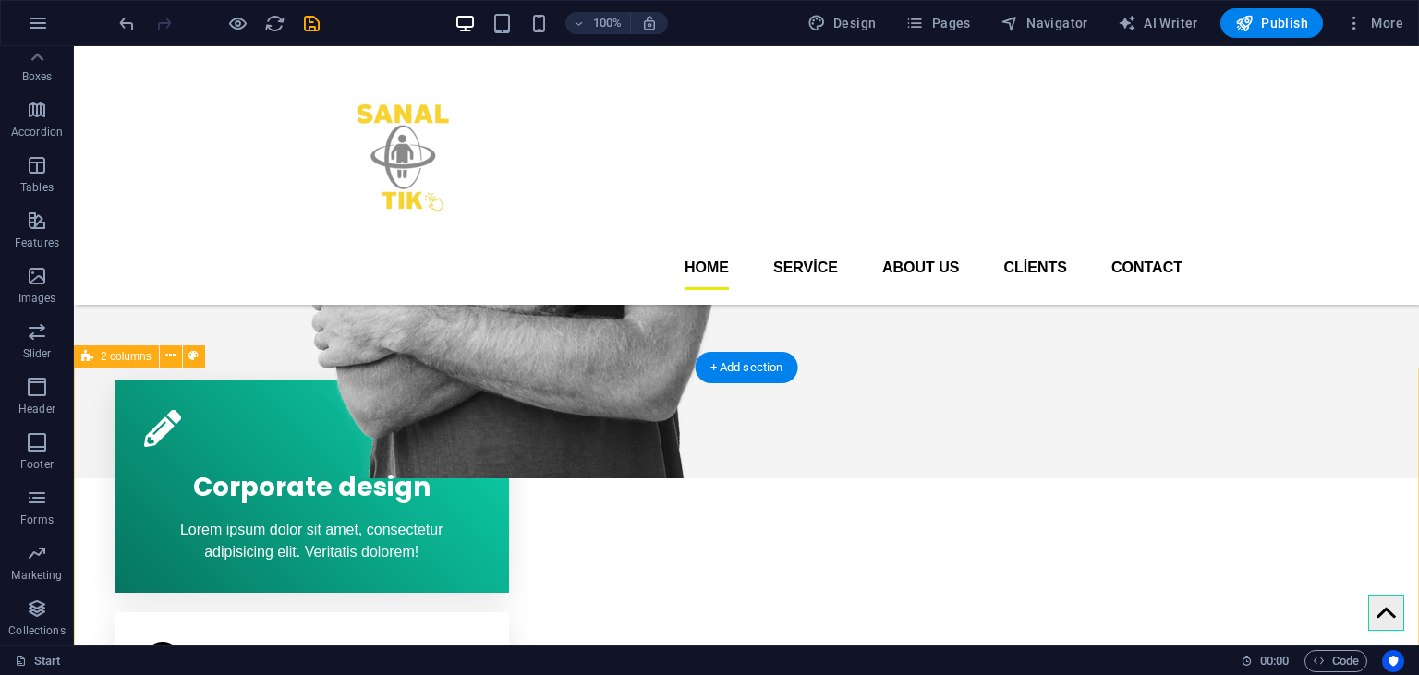
scroll to position [710, 0]
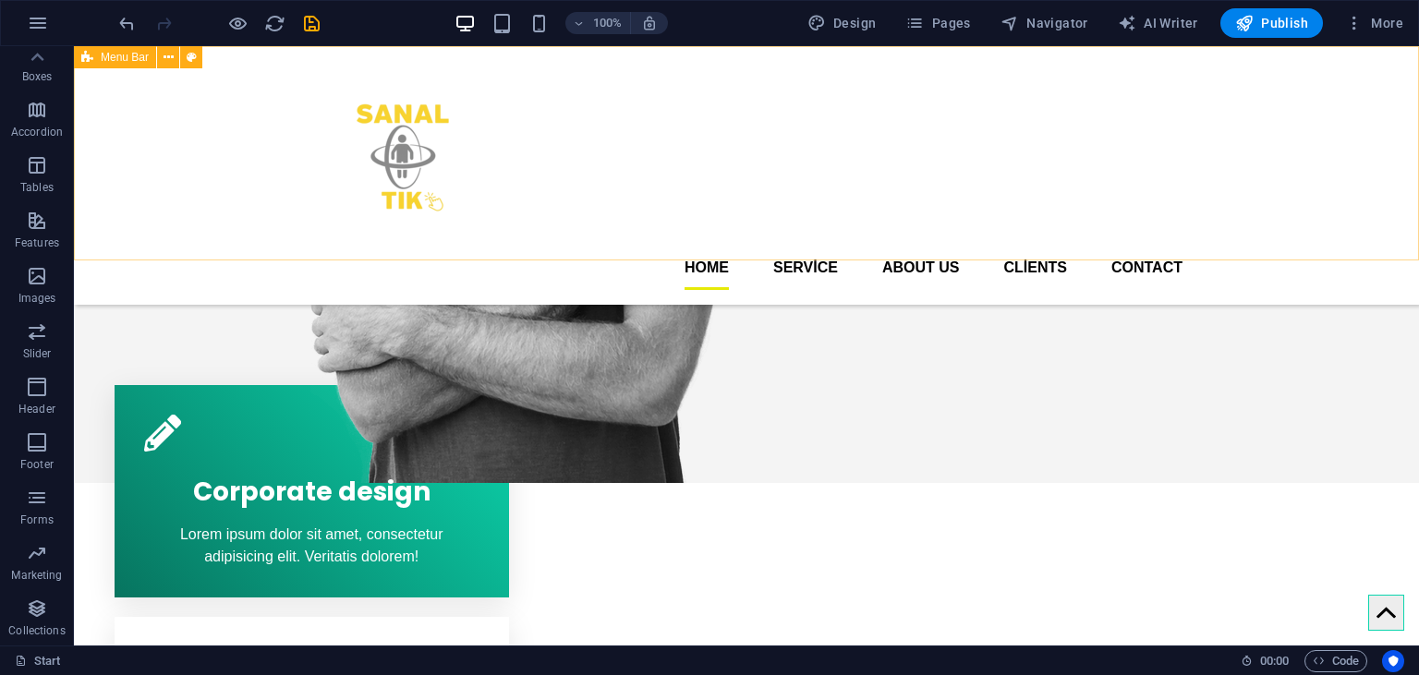
click at [525, 241] on div "Home Service About us Clients Contact" at bounding box center [746, 175] width 1345 height 259
click at [116, 59] on span "Menu Bar" at bounding box center [125, 57] width 48 height 11
click at [163, 61] on button at bounding box center [168, 57] width 22 height 22
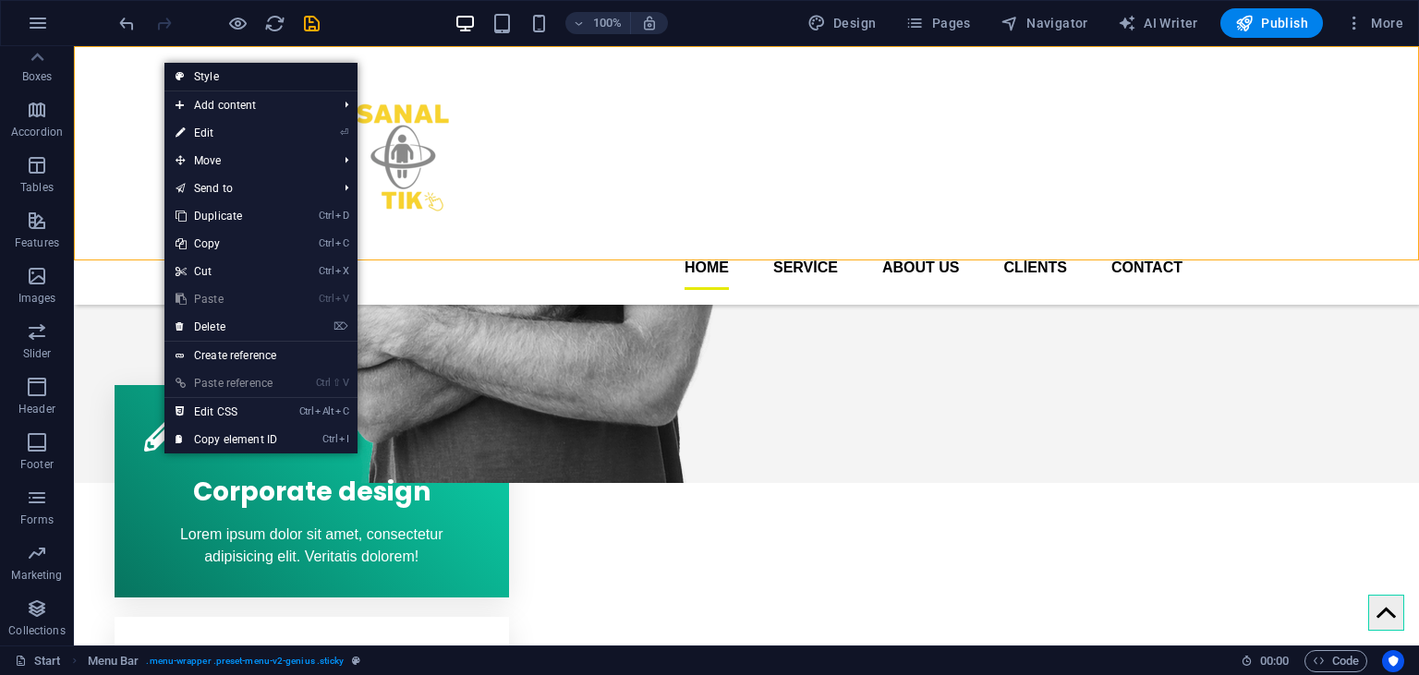
click at [201, 81] on link "Style" at bounding box center [260, 77] width 193 height 28
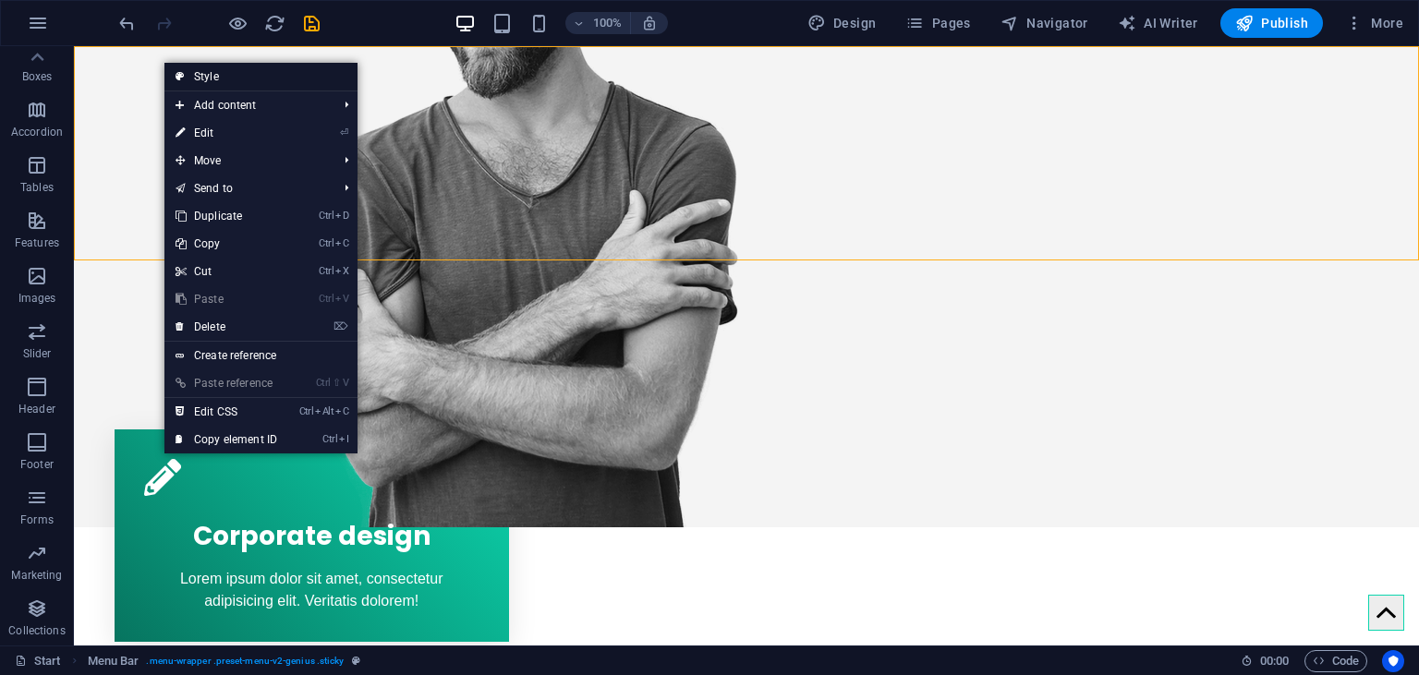
scroll to position [0, 0]
select select "rem"
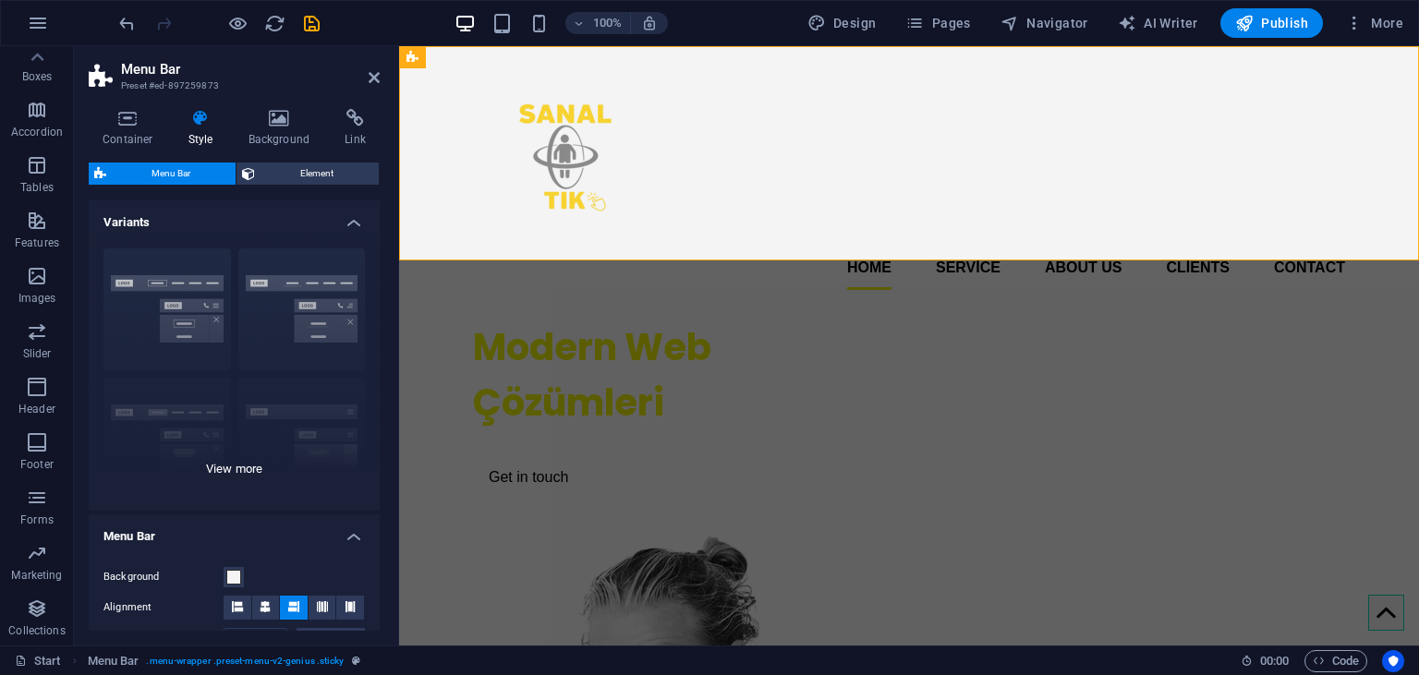
click at [164, 307] on div "Border Centered Default Fixed Loki Trigger Wide XXL" at bounding box center [234, 372] width 291 height 277
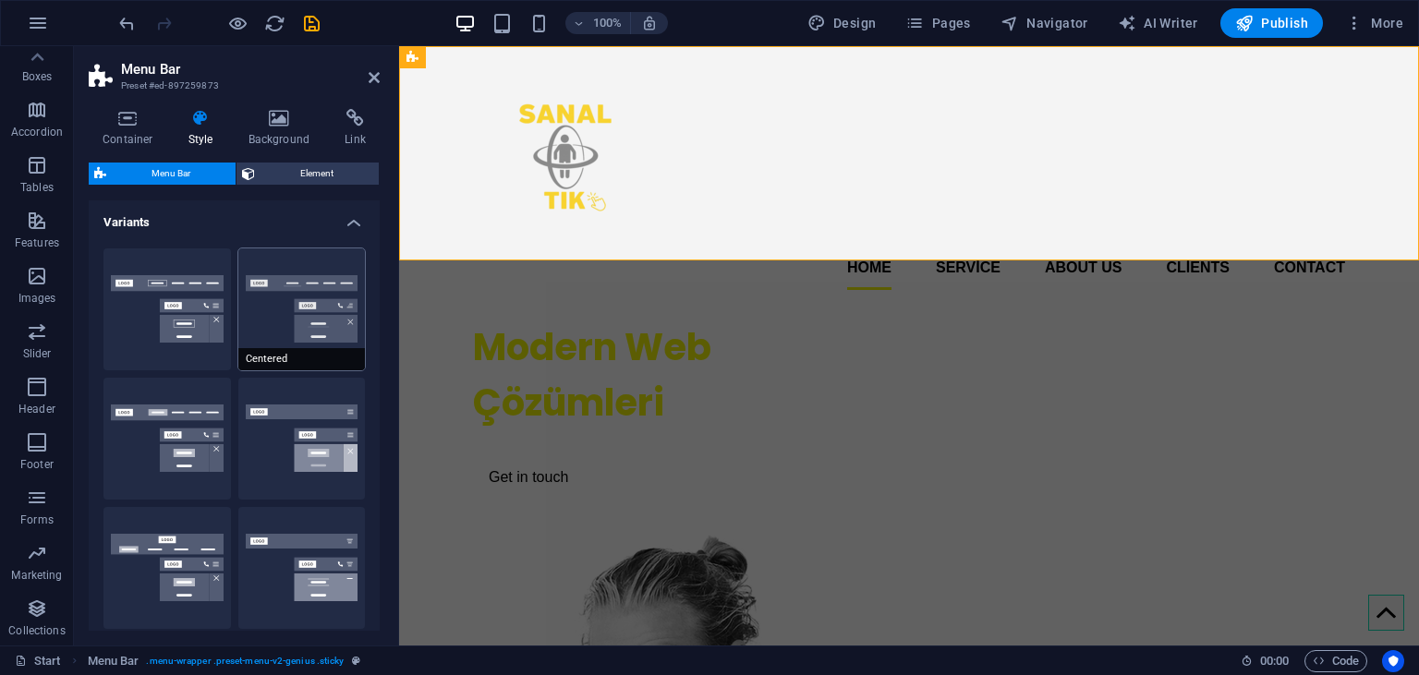
click at [297, 312] on button "Centered" at bounding box center [302, 310] width 128 height 122
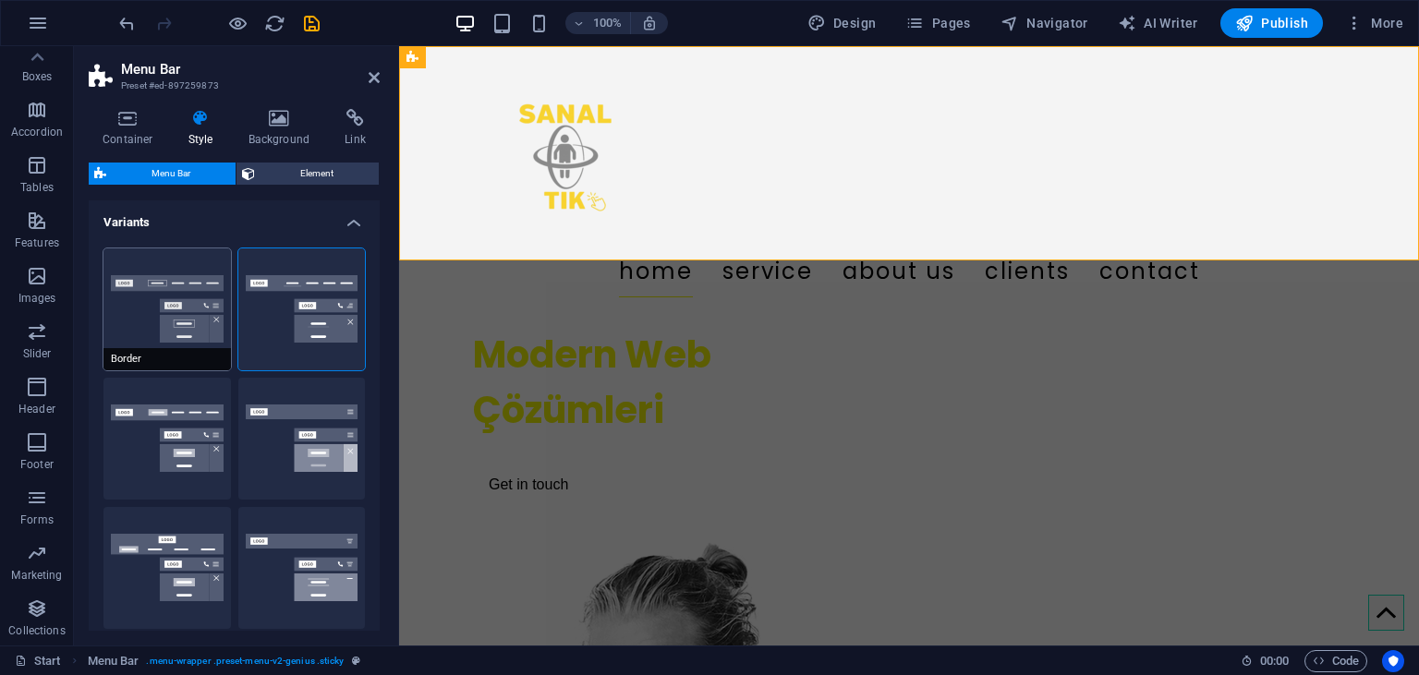
click at [201, 325] on button "Border" at bounding box center [167, 310] width 128 height 122
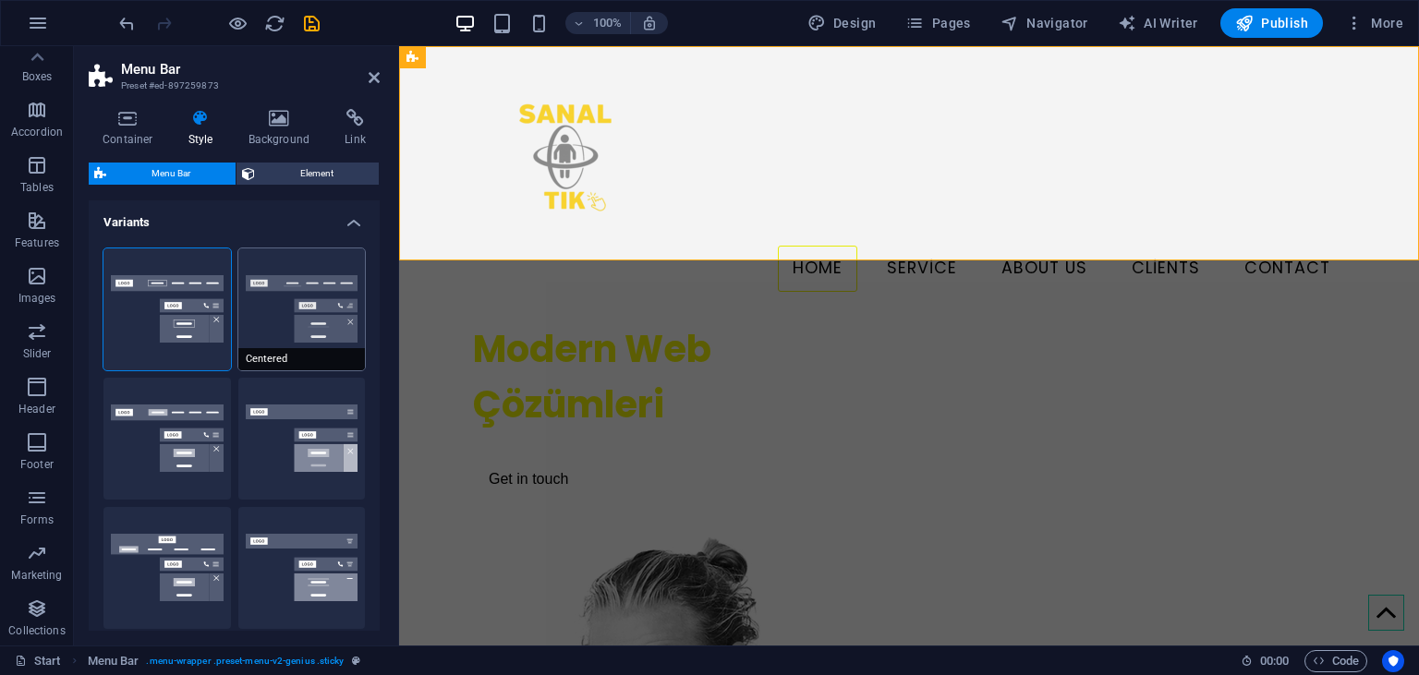
click at [271, 331] on button "Centered" at bounding box center [302, 310] width 128 height 122
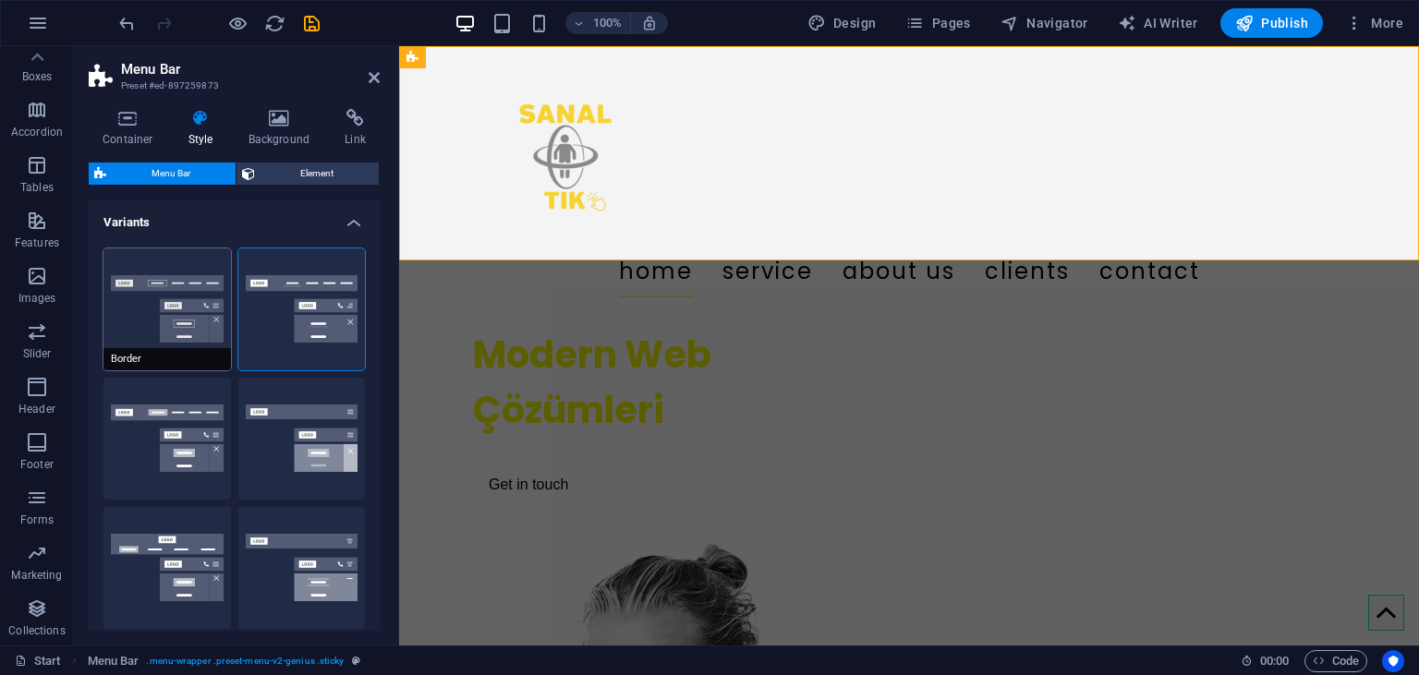
click at [159, 312] on button "Border" at bounding box center [167, 310] width 128 height 122
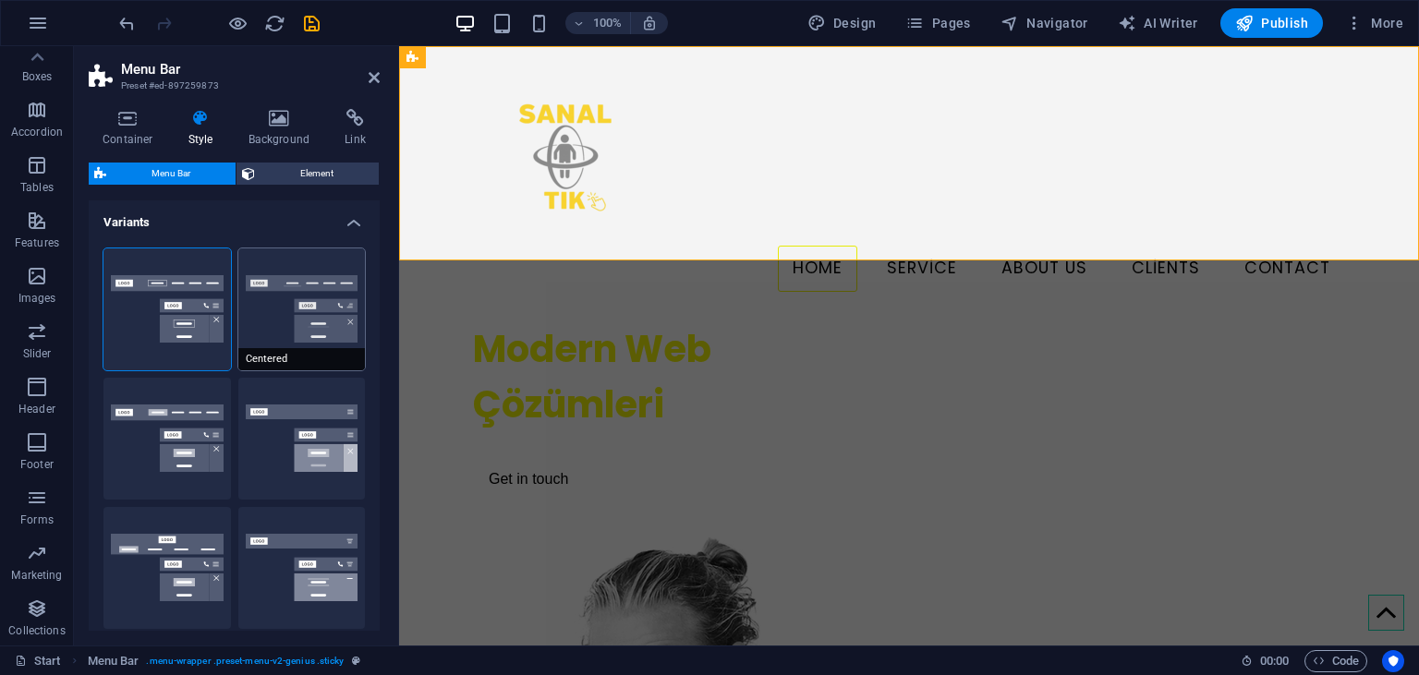
click at [270, 319] on button "Centered" at bounding box center [302, 310] width 128 height 122
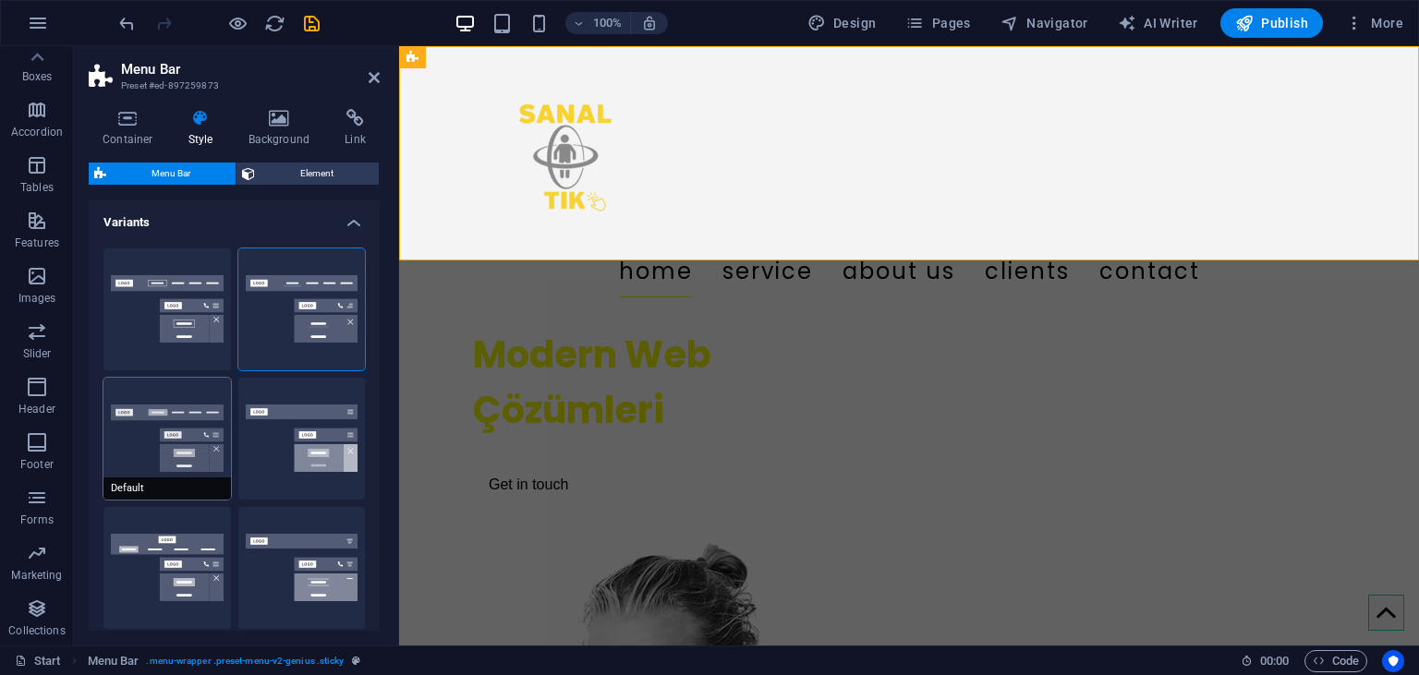
click at [179, 456] on button "Default" at bounding box center [167, 439] width 128 height 122
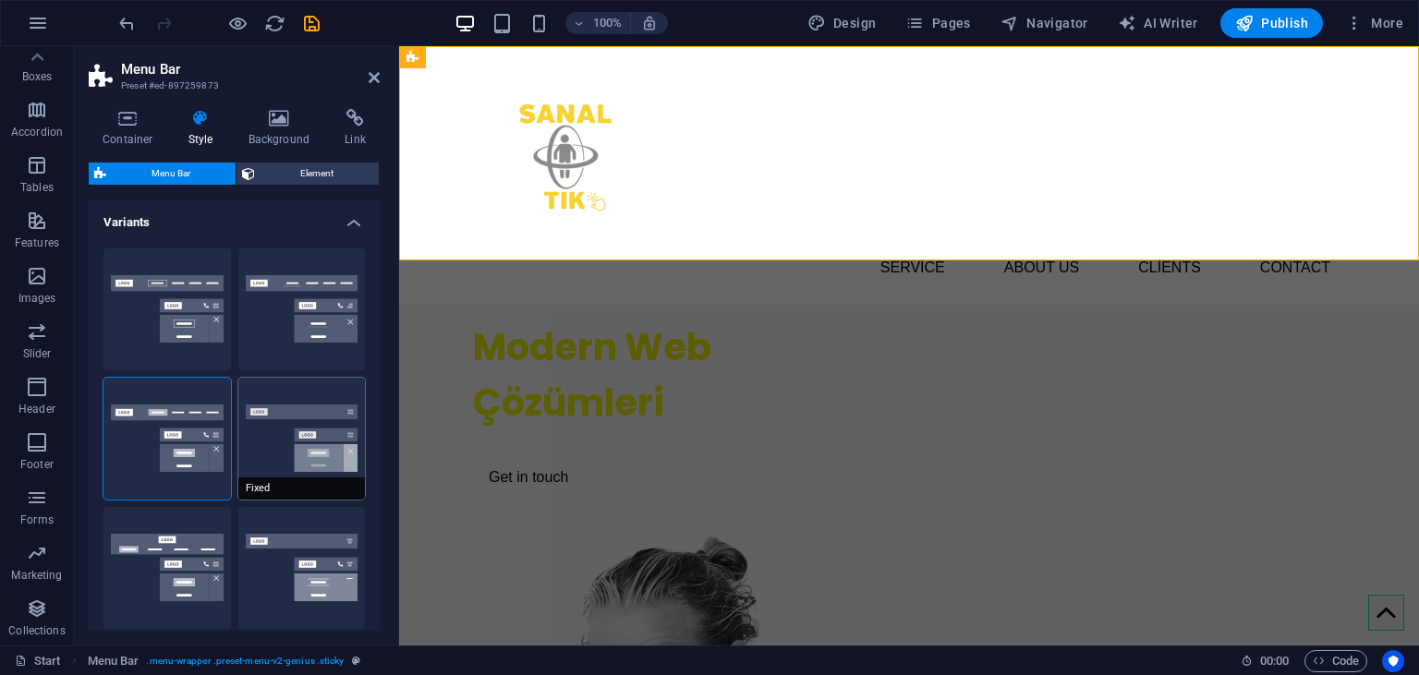
click at [298, 468] on button "Fixed" at bounding box center [302, 439] width 128 height 122
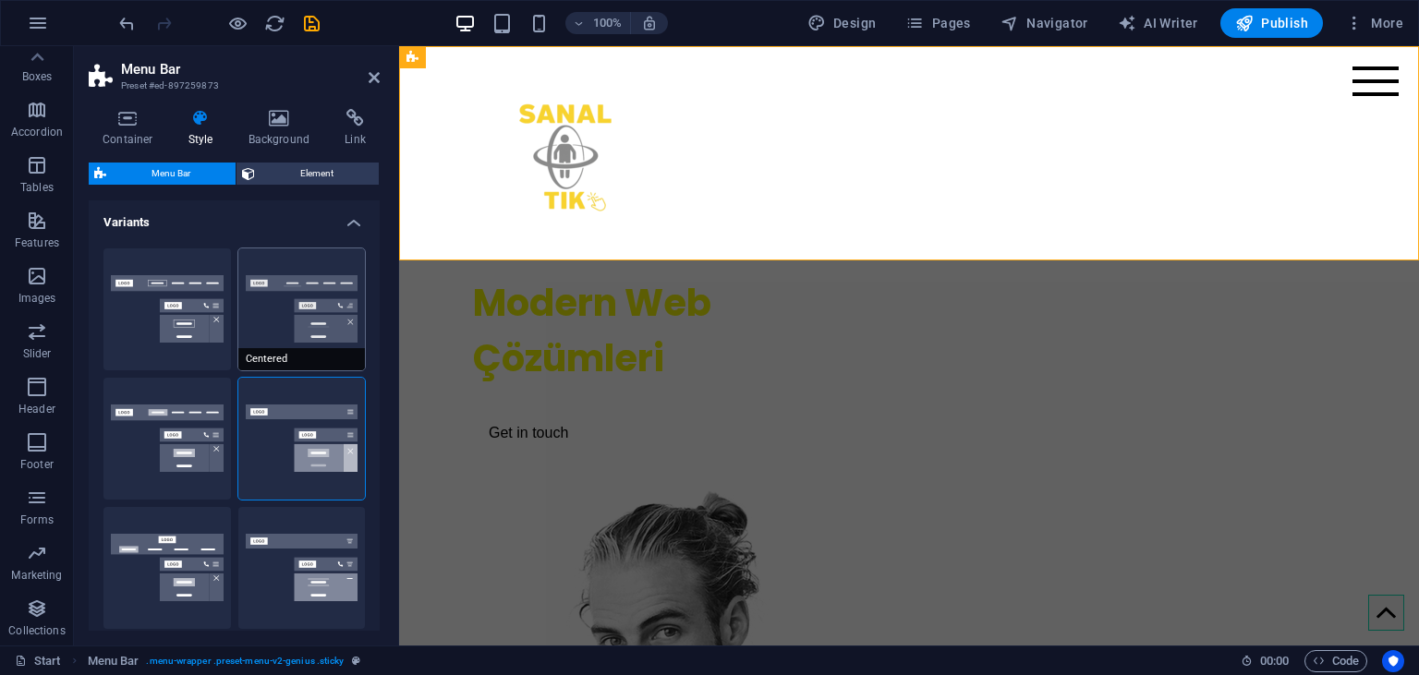
click at [282, 316] on button "Centered" at bounding box center [302, 310] width 128 height 122
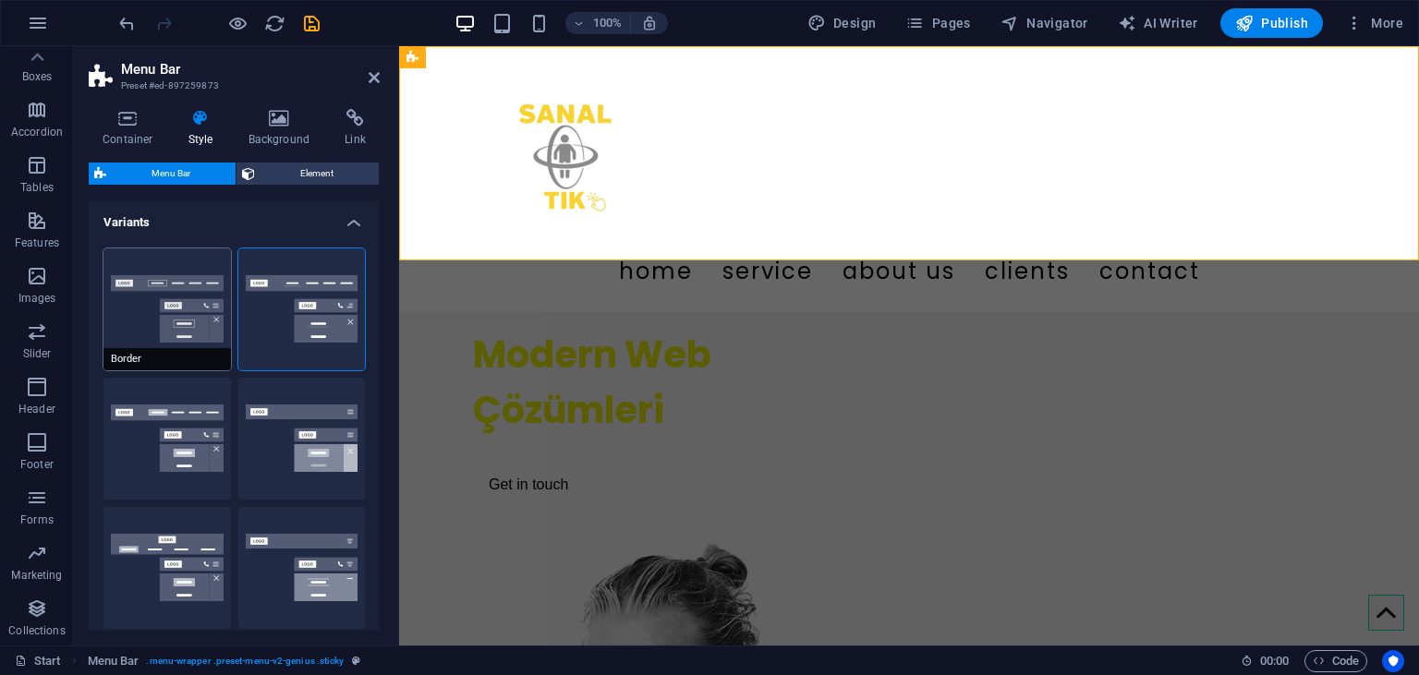
click at [180, 310] on button "Border" at bounding box center [167, 310] width 128 height 122
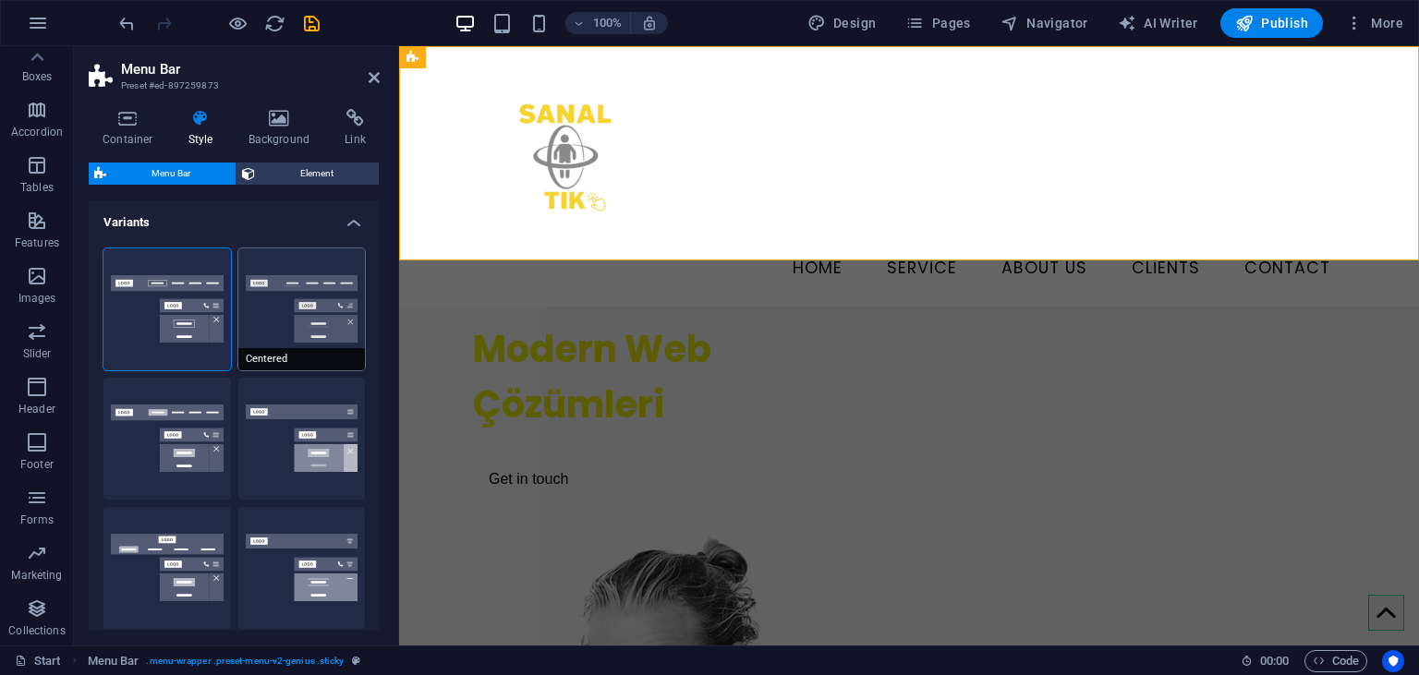
click at [316, 320] on button "Centered" at bounding box center [302, 310] width 128 height 122
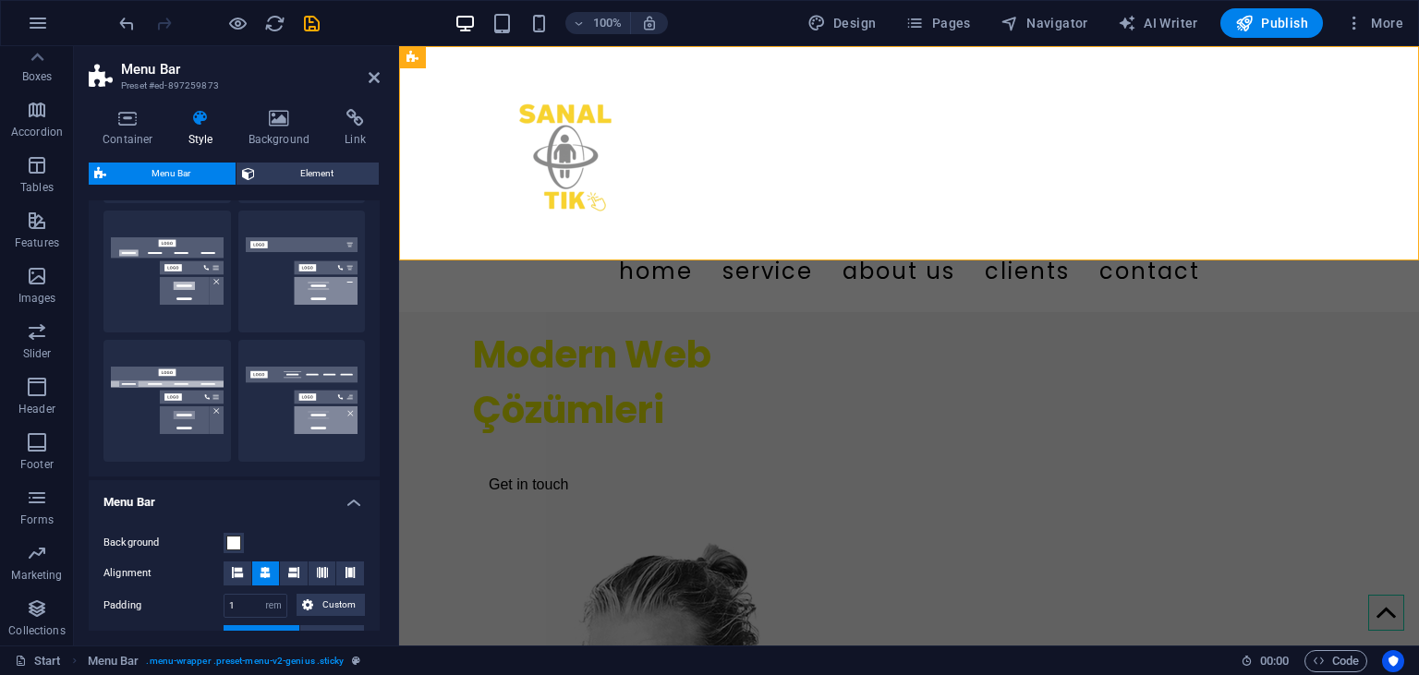
scroll to position [292, 0]
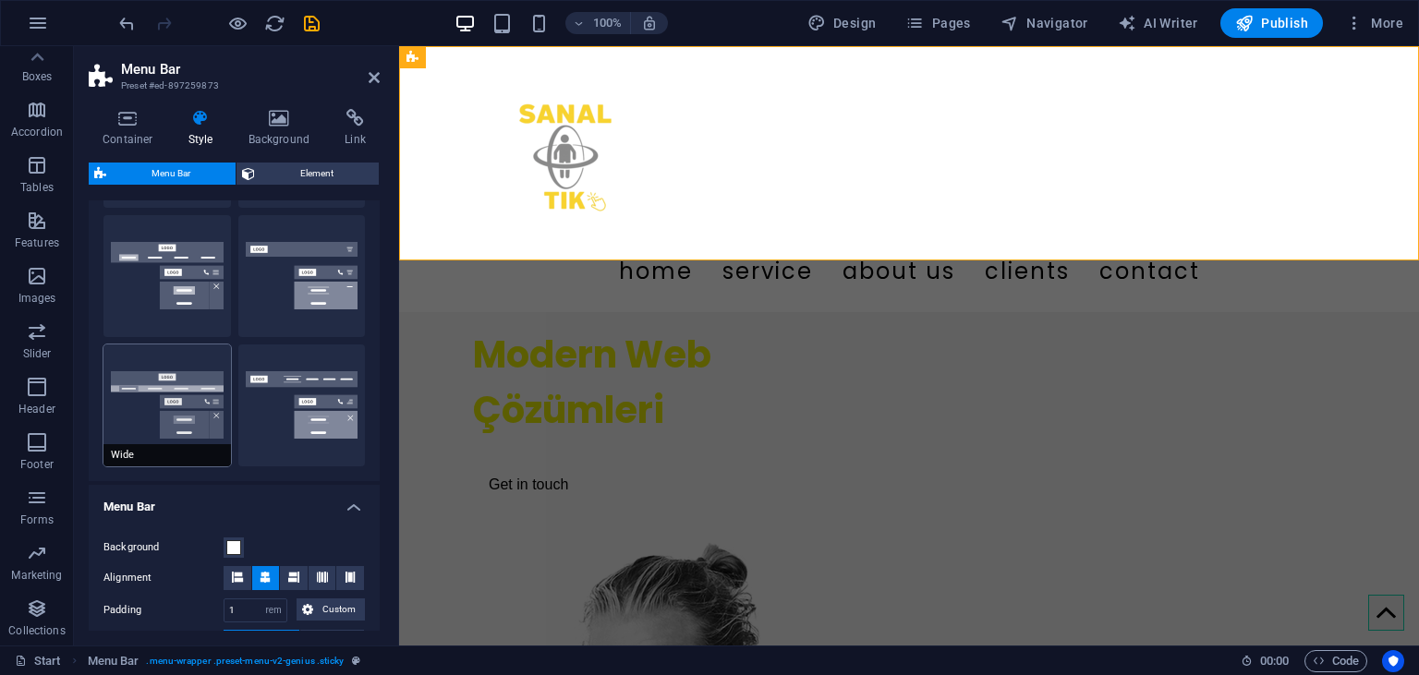
click at [169, 408] on button "Wide" at bounding box center [167, 406] width 128 height 122
type input "0"
type input "2"
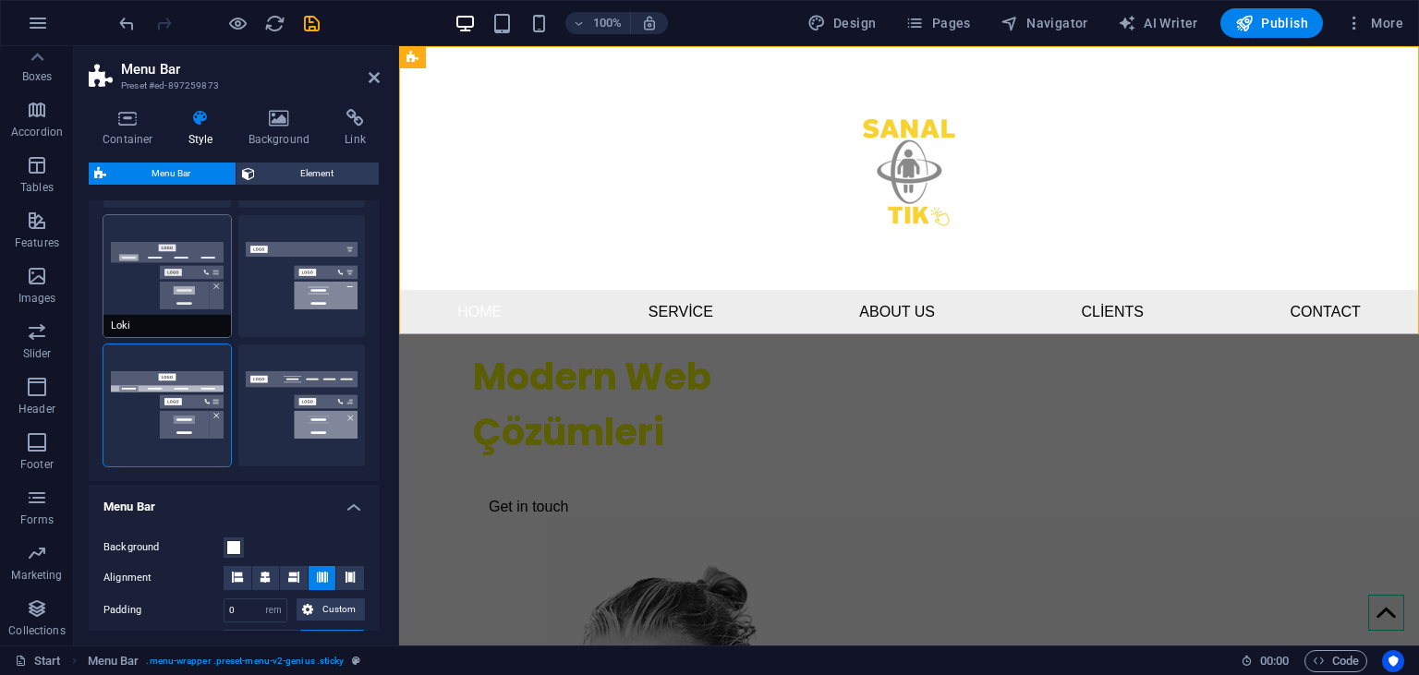
scroll to position [0, 0]
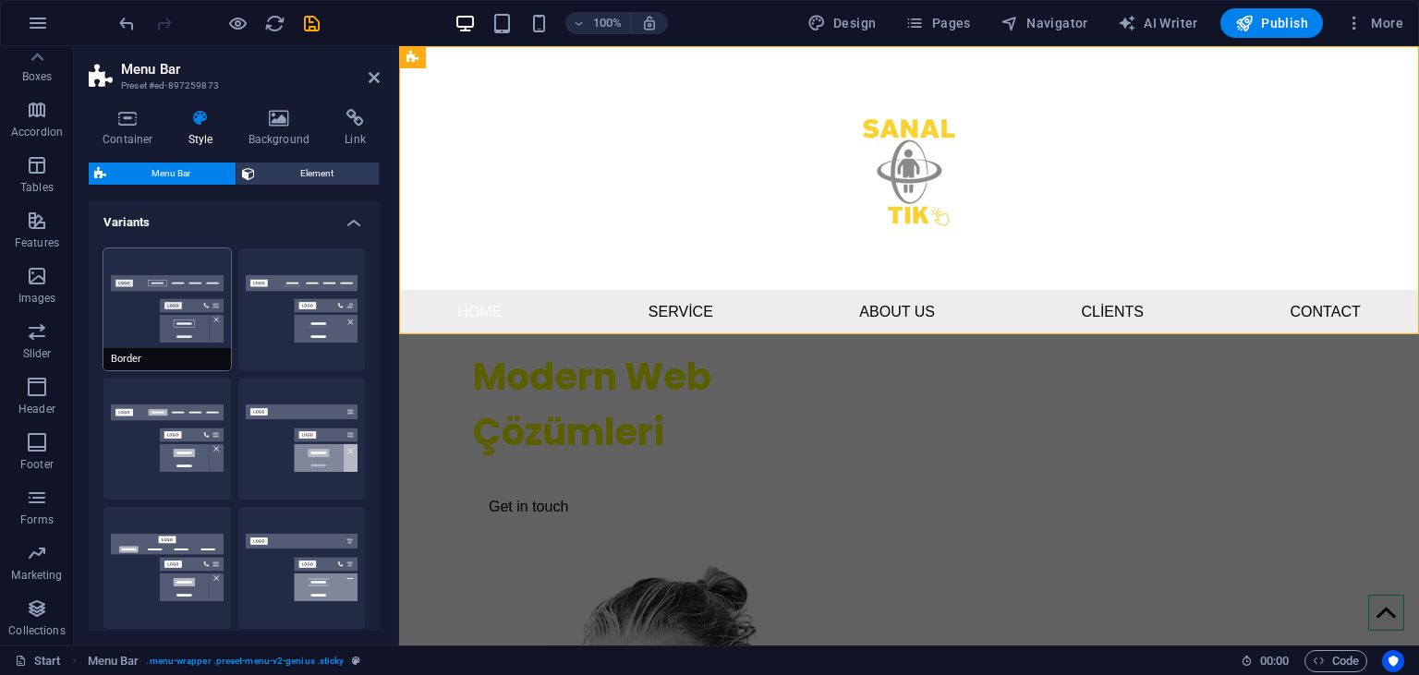
click at [180, 267] on button "Border" at bounding box center [167, 310] width 128 height 122
type input "1"
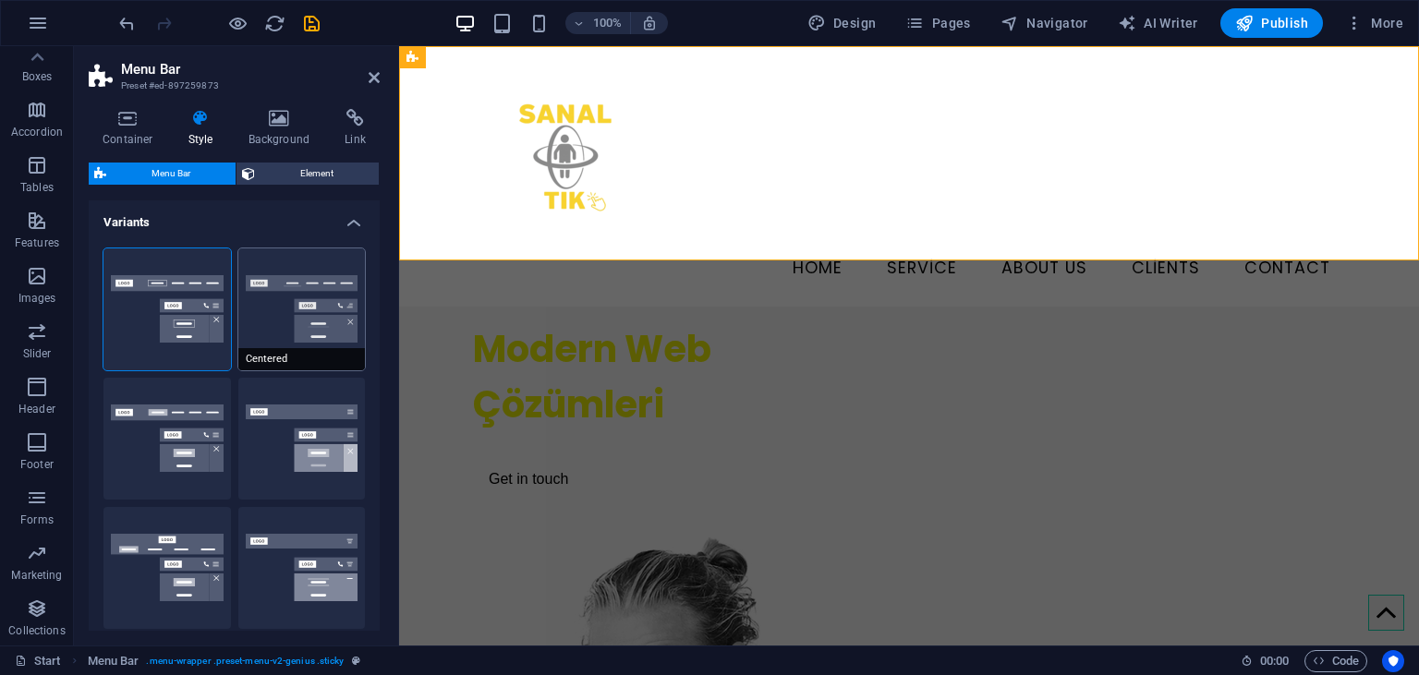
click at [285, 267] on button "Centered" at bounding box center [302, 310] width 128 height 122
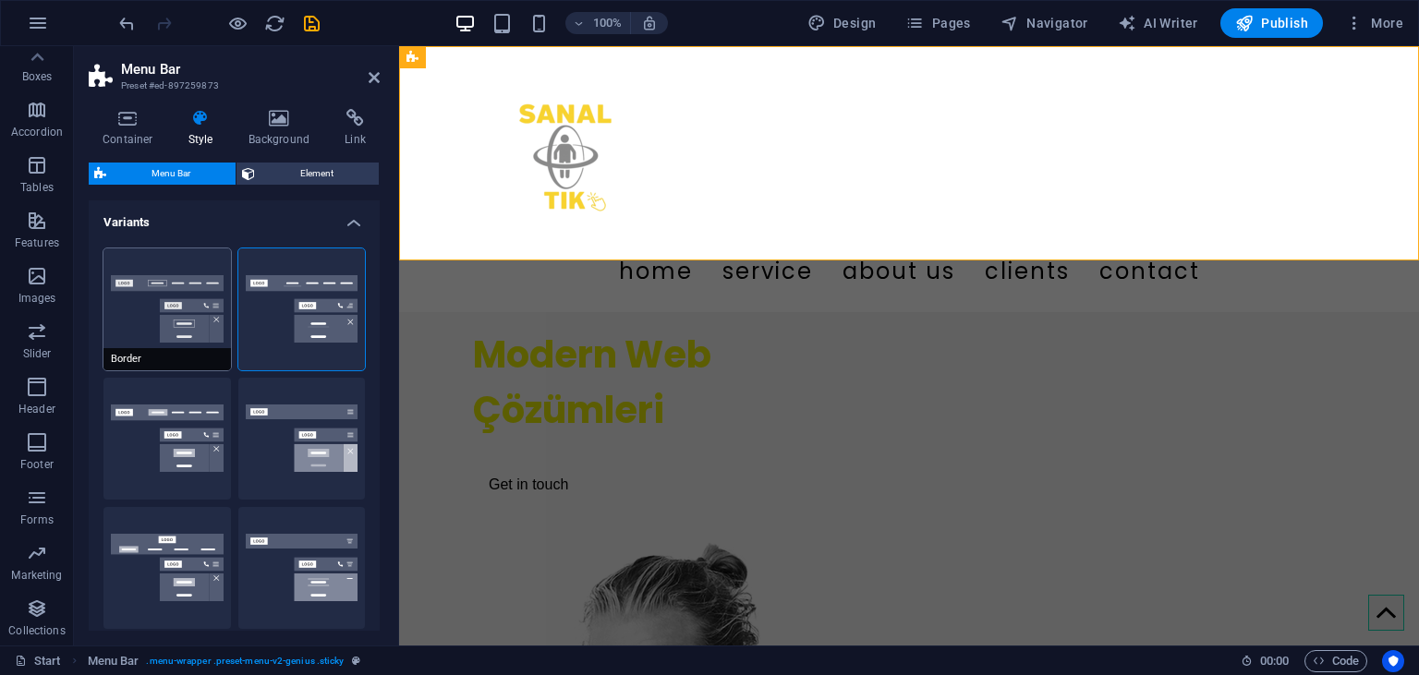
click at [183, 300] on button "Border" at bounding box center [167, 310] width 128 height 122
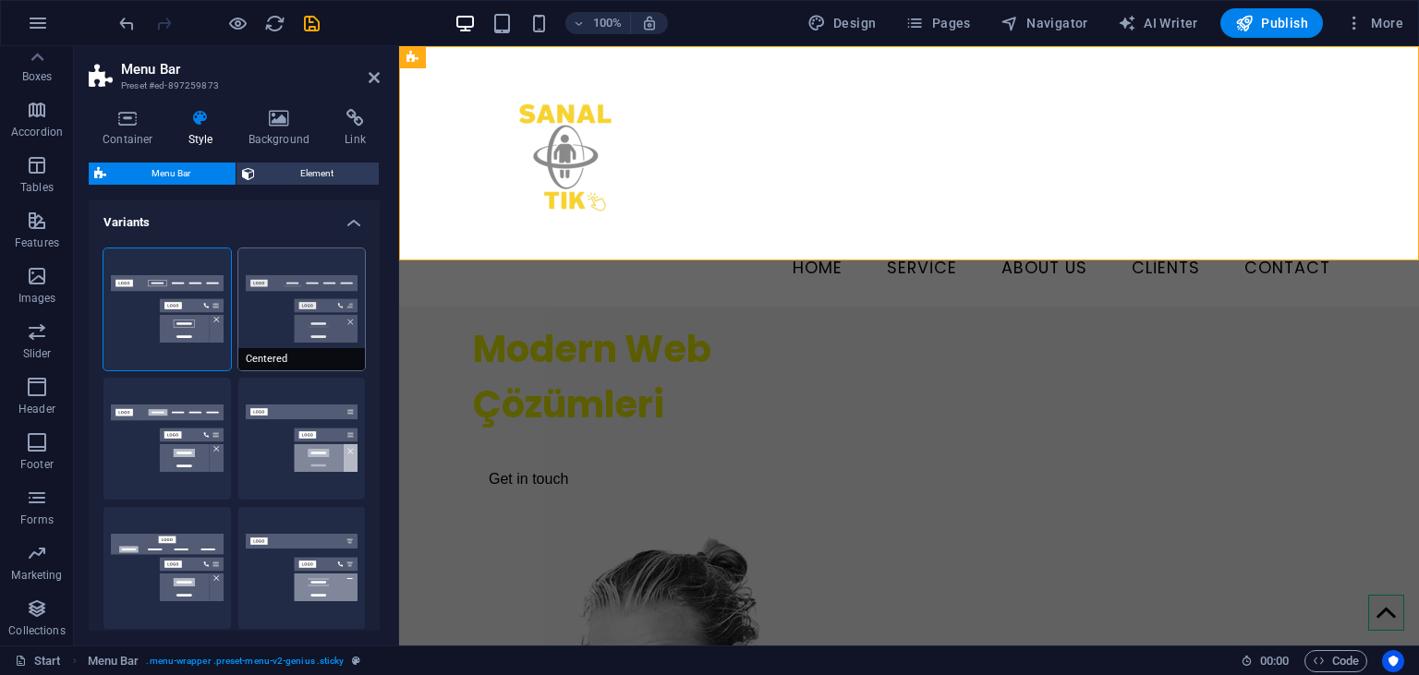
click at [277, 329] on button "Centered" at bounding box center [302, 310] width 128 height 122
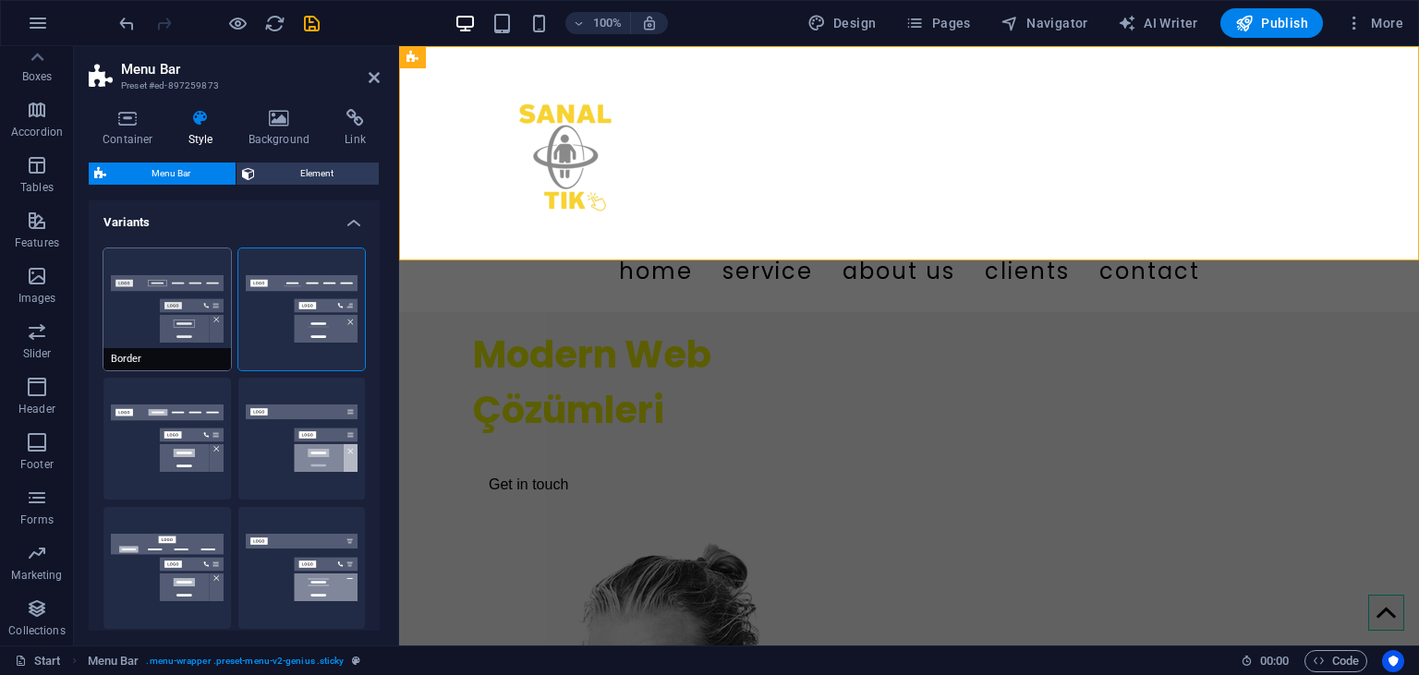
click at [179, 321] on button "Border" at bounding box center [167, 310] width 128 height 122
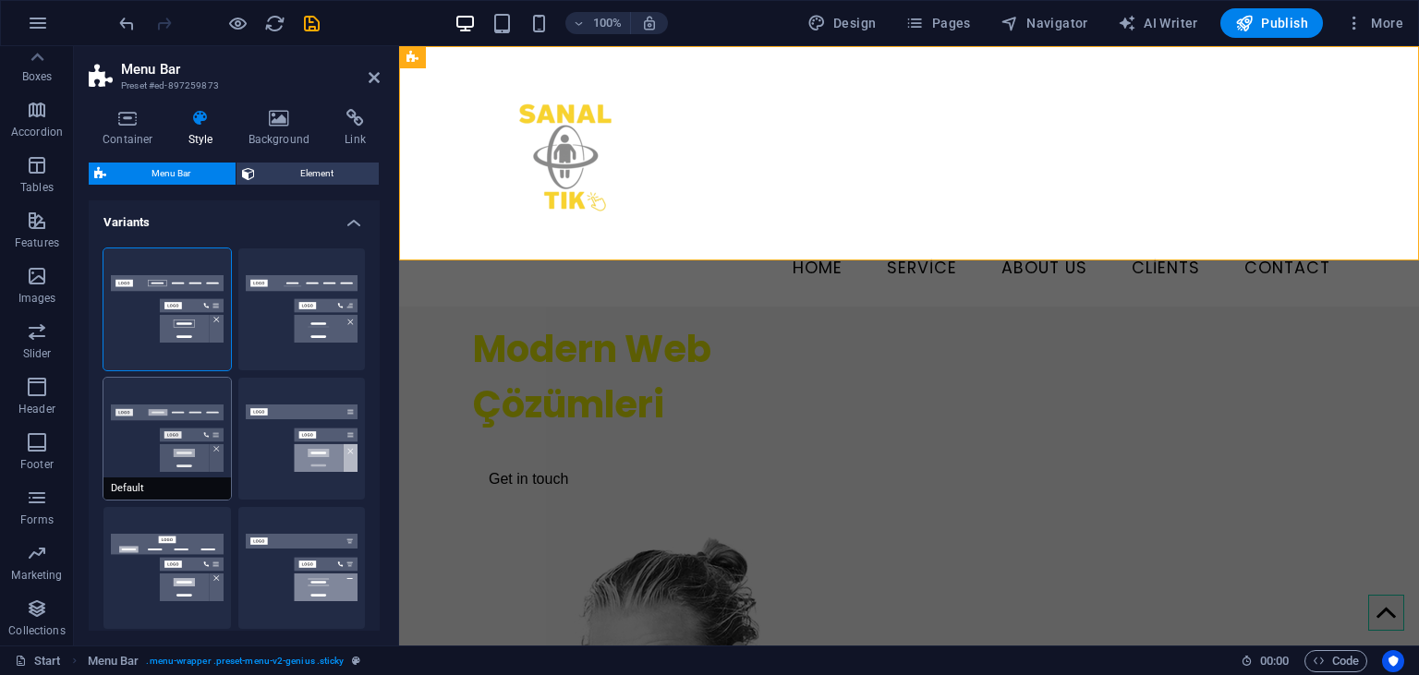
click at [140, 439] on button "Default" at bounding box center [167, 439] width 128 height 122
click at [298, 352] on span "Centered" at bounding box center [302, 359] width 128 height 22
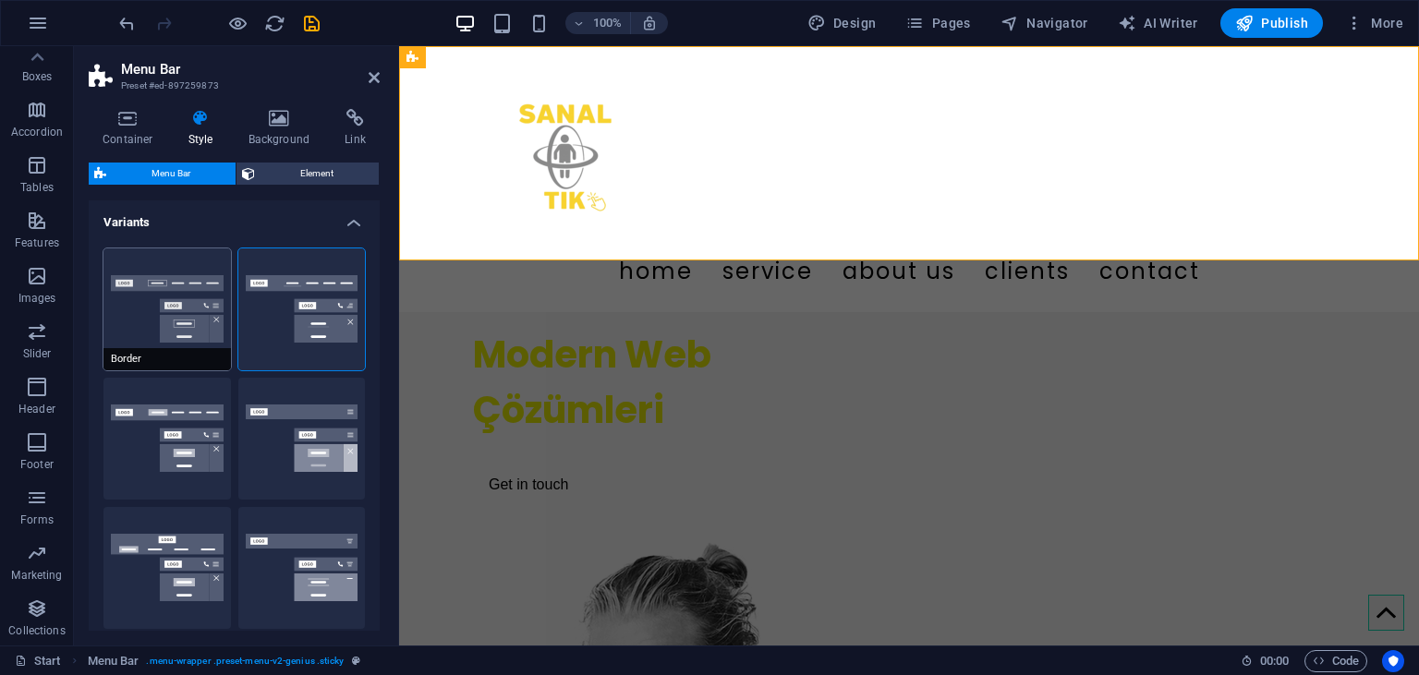
click at [176, 310] on button "Border" at bounding box center [167, 310] width 128 height 122
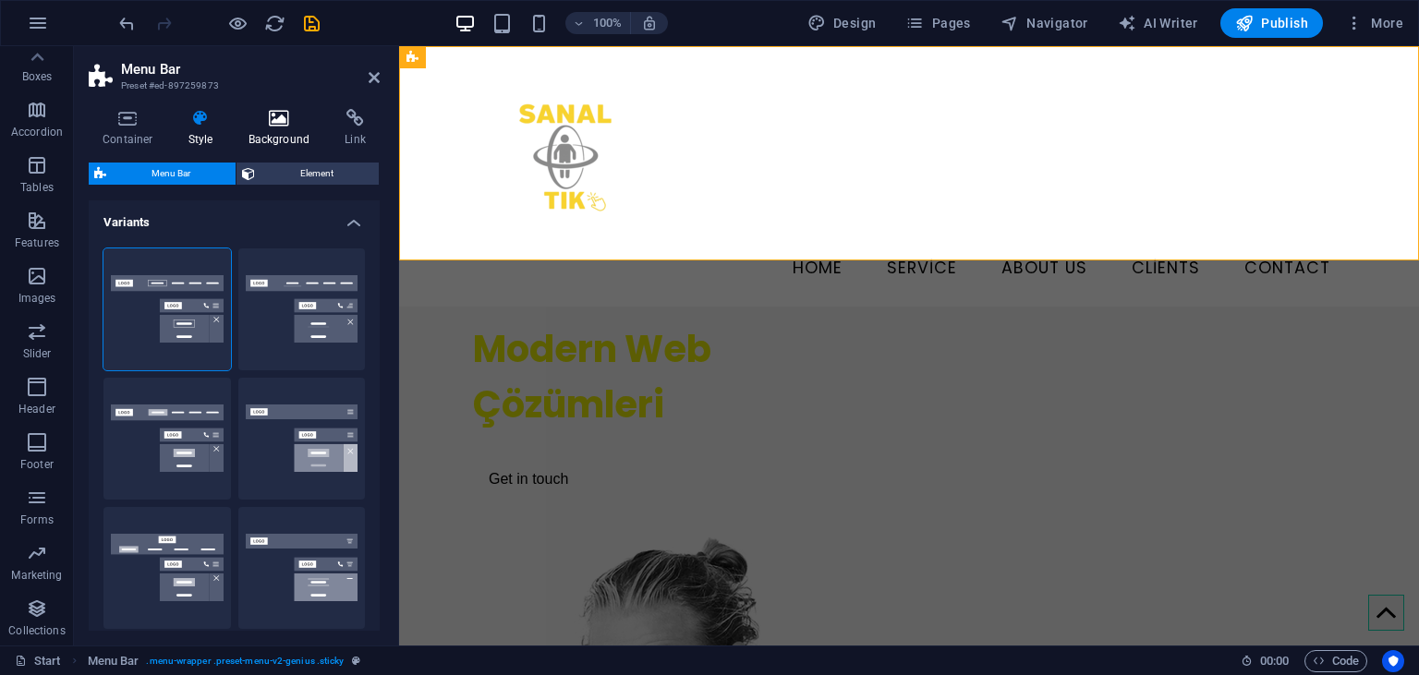
click at [283, 131] on h4 "Background" at bounding box center [283, 128] width 97 height 39
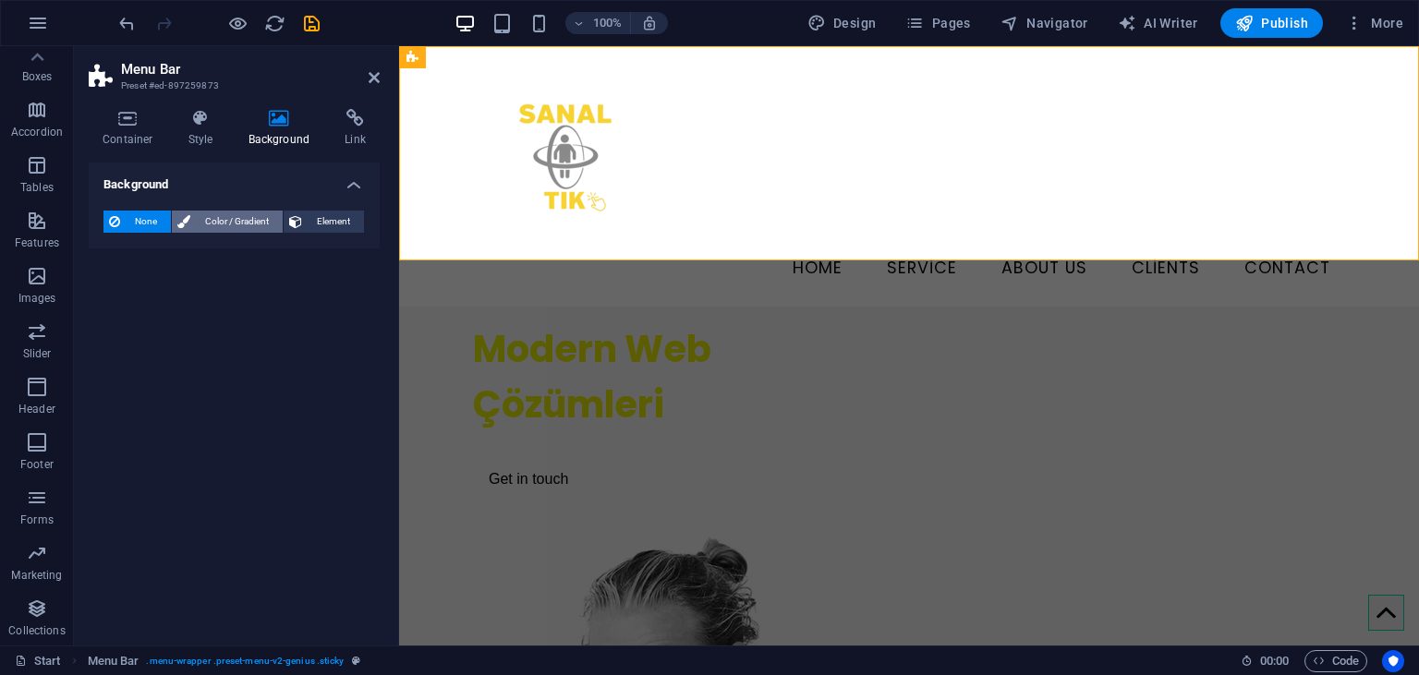
click at [247, 216] on span "Color / Gradient" at bounding box center [236, 222] width 81 height 22
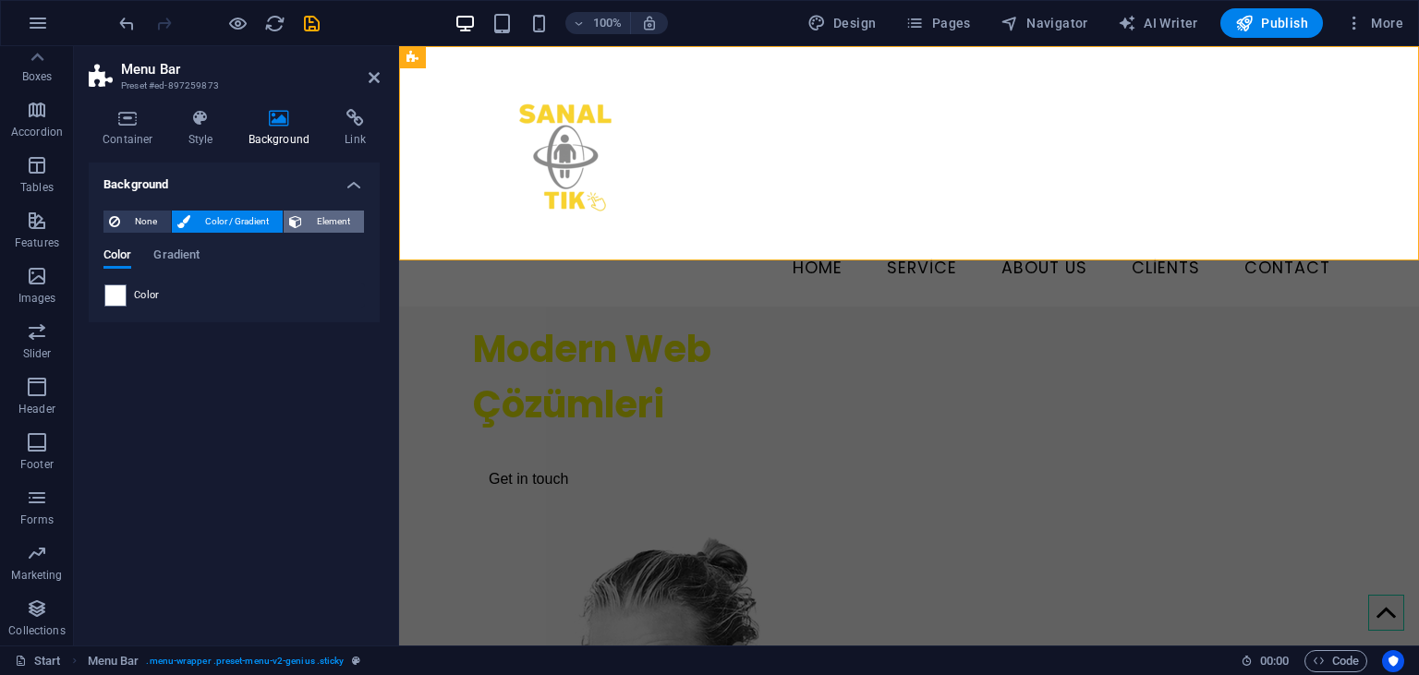
click at [312, 227] on span "Element" at bounding box center [333, 222] width 51 height 22
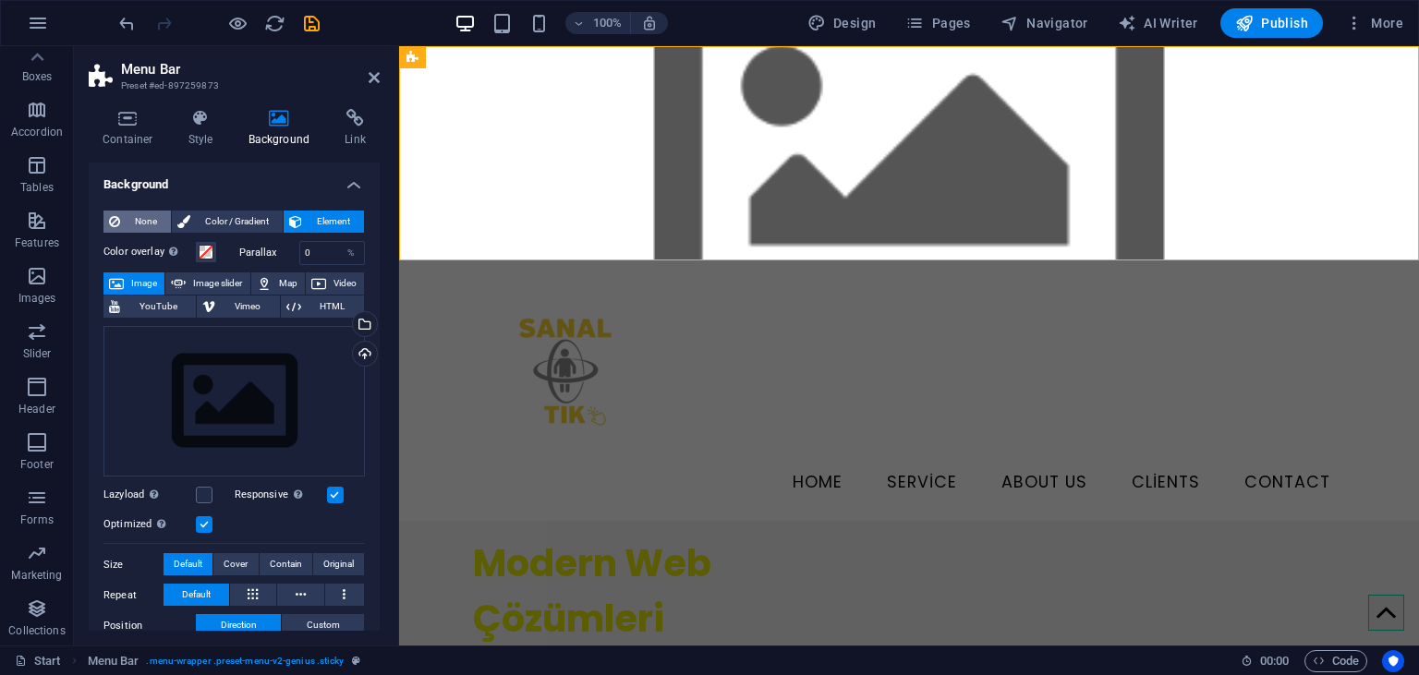
click at [147, 217] on span "None" at bounding box center [146, 222] width 40 height 22
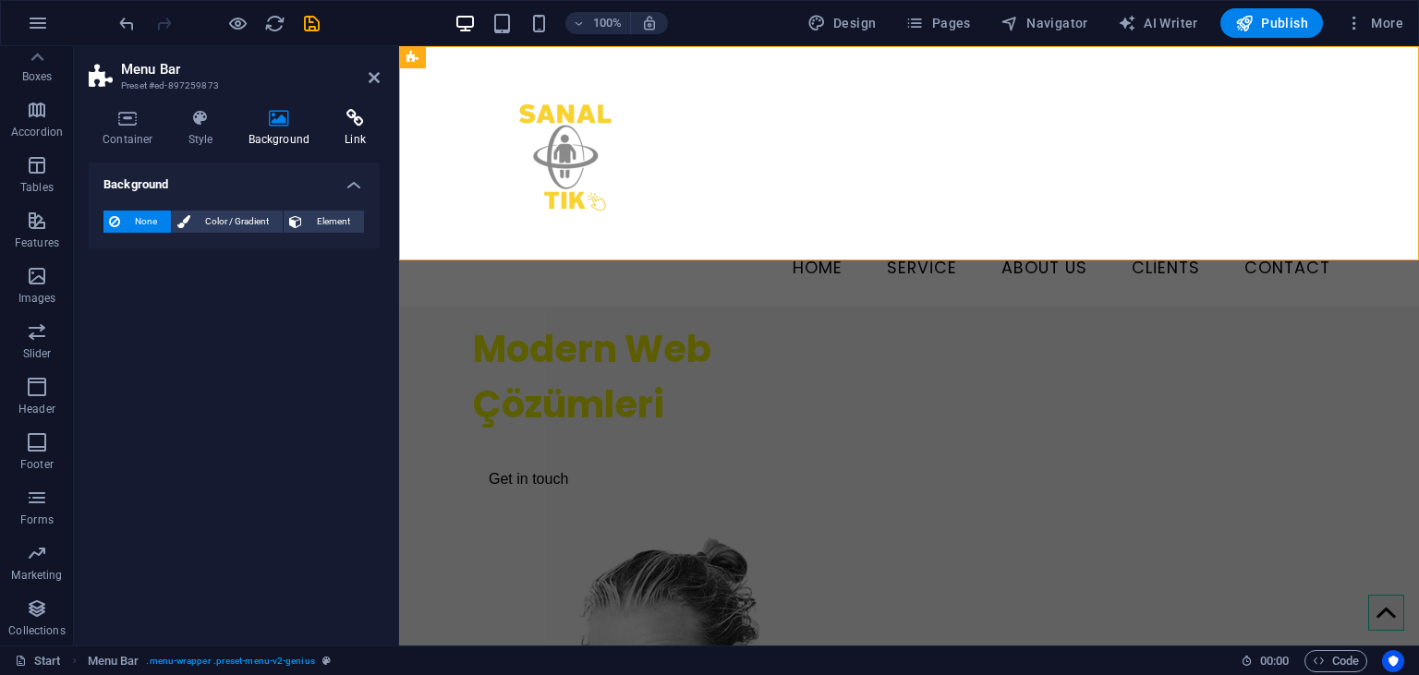
click at [349, 139] on h4 "Link" at bounding box center [355, 128] width 49 height 39
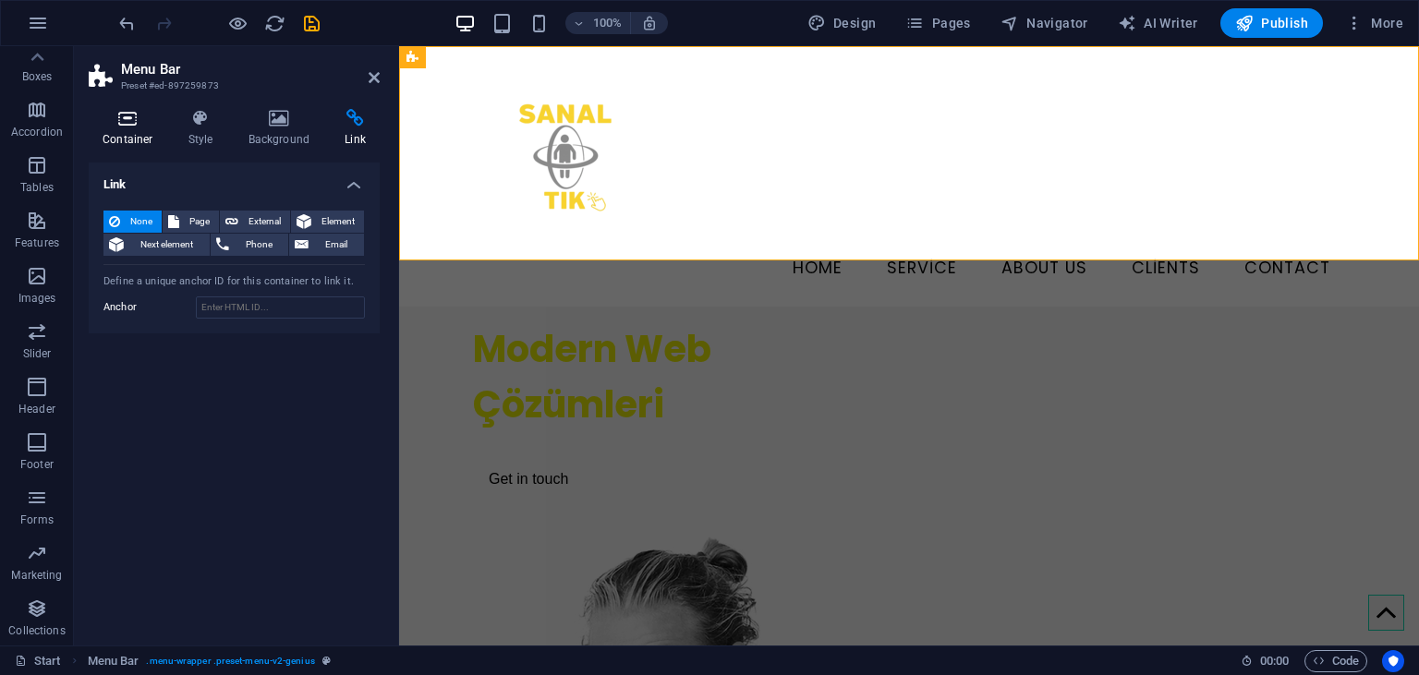
click at [125, 123] on icon at bounding box center [128, 118] width 79 height 18
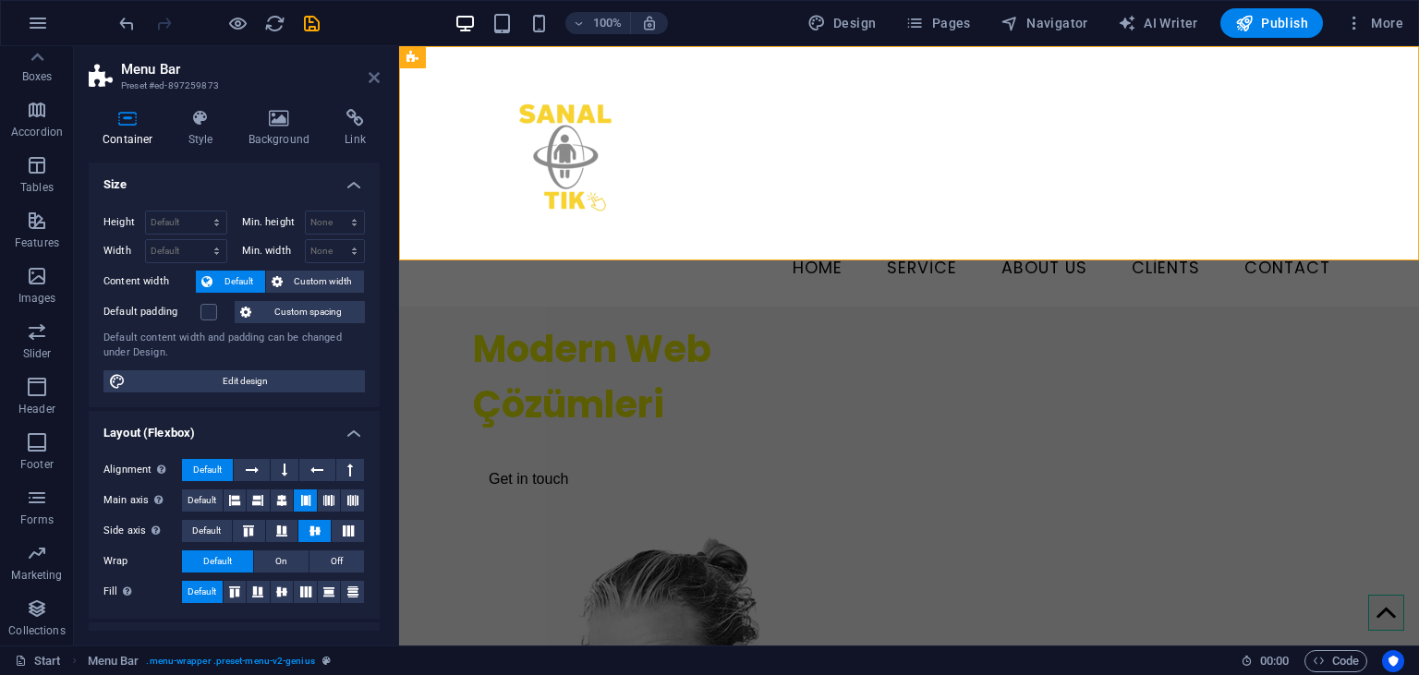
click at [369, 77] on icon at bounding box center [374, 77] width 11 height 15
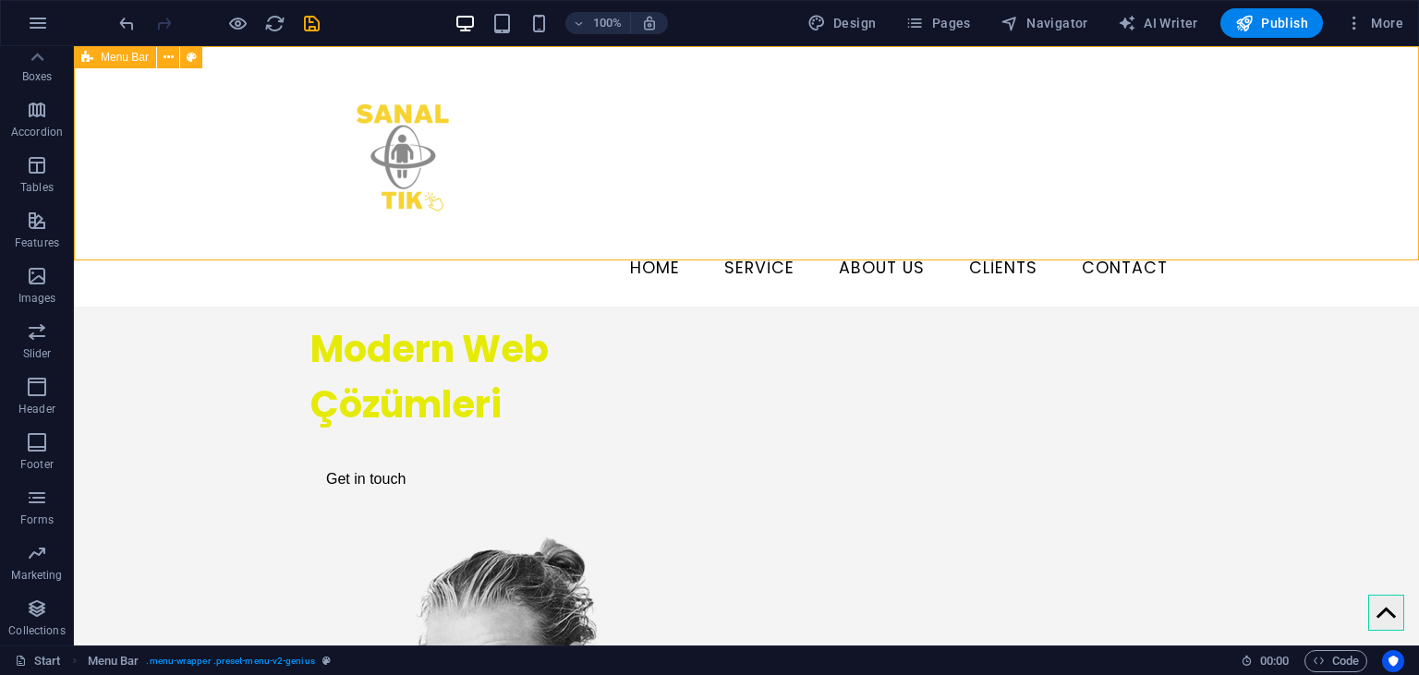
click at [91, 57] on icon at bounding box center [87, 57] width 12 height 22
click at [525, 113] on div "Menu" at bounding box center [526, 119] width 63 height 22
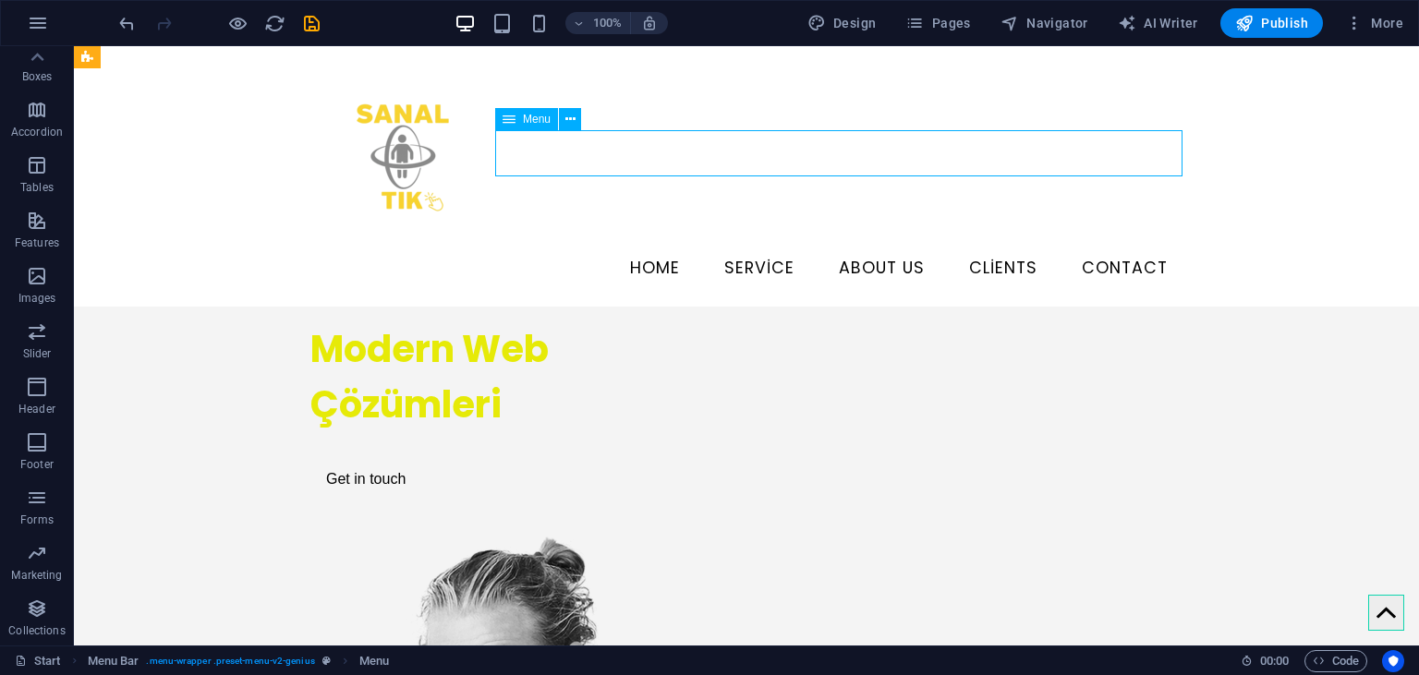
click at [505, 116] on icon at bounding box center [509, 119] width 13 height 22
click at [505, 120] on icon at bounding box center [509, 119] width 13 height 22
click at [572, 116] on icon at bounding box center [570, 119] width 10 height 19
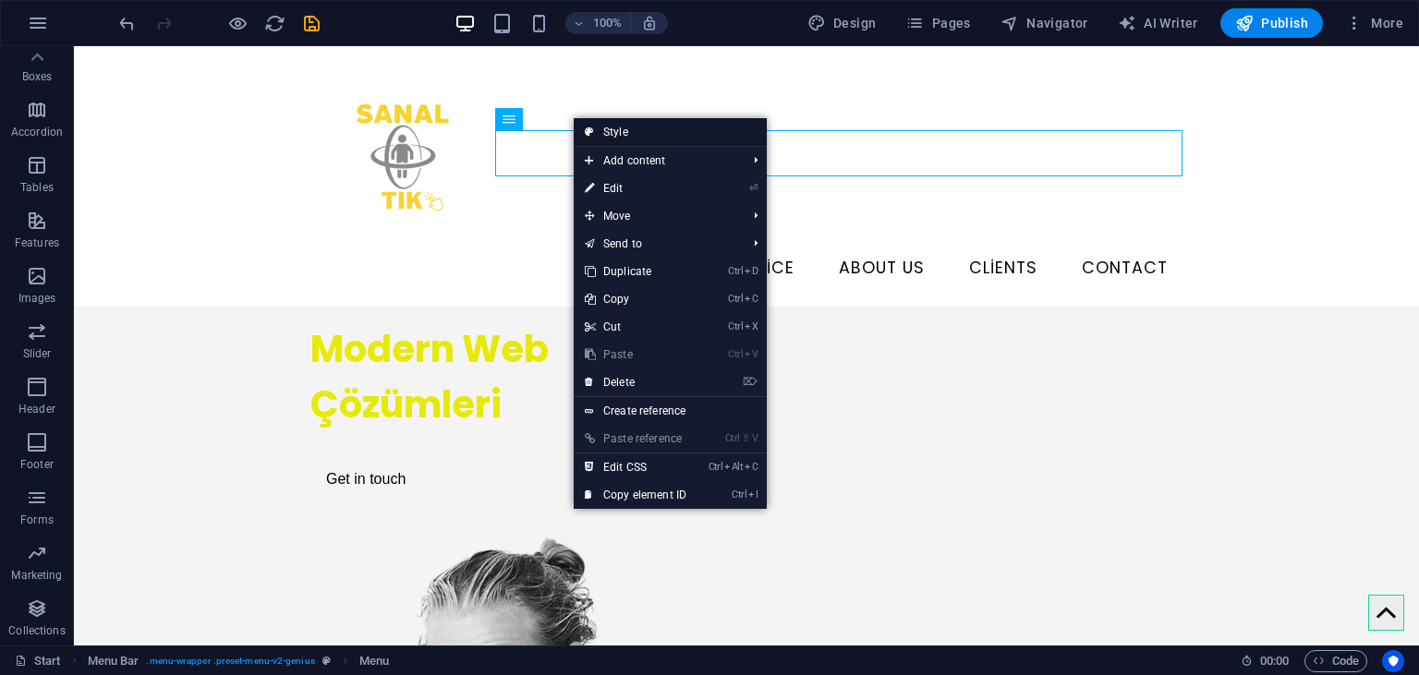
click at [588, 127] on icon at bounding box center [589, 132] width 9 height 28
select select "rem"
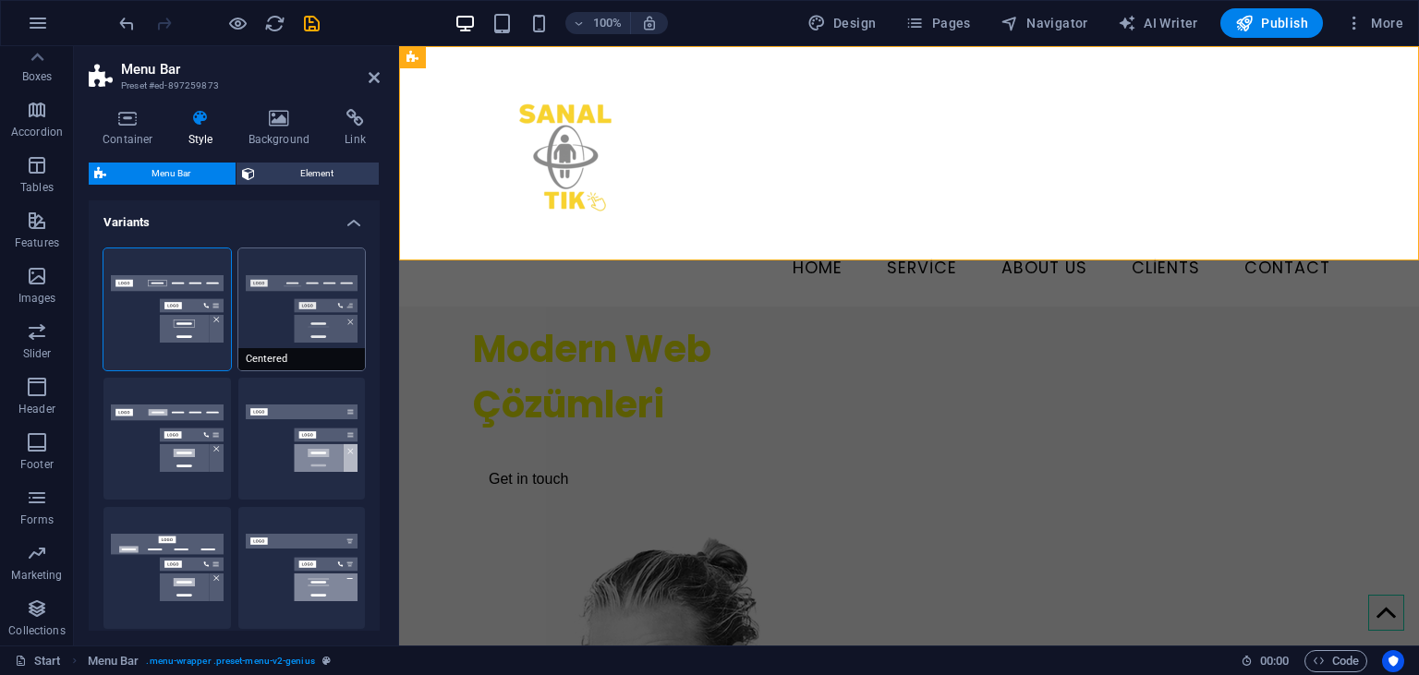
click at [245, 305] on button "Centered" at bounding box center [302, 310] width 128 height 122
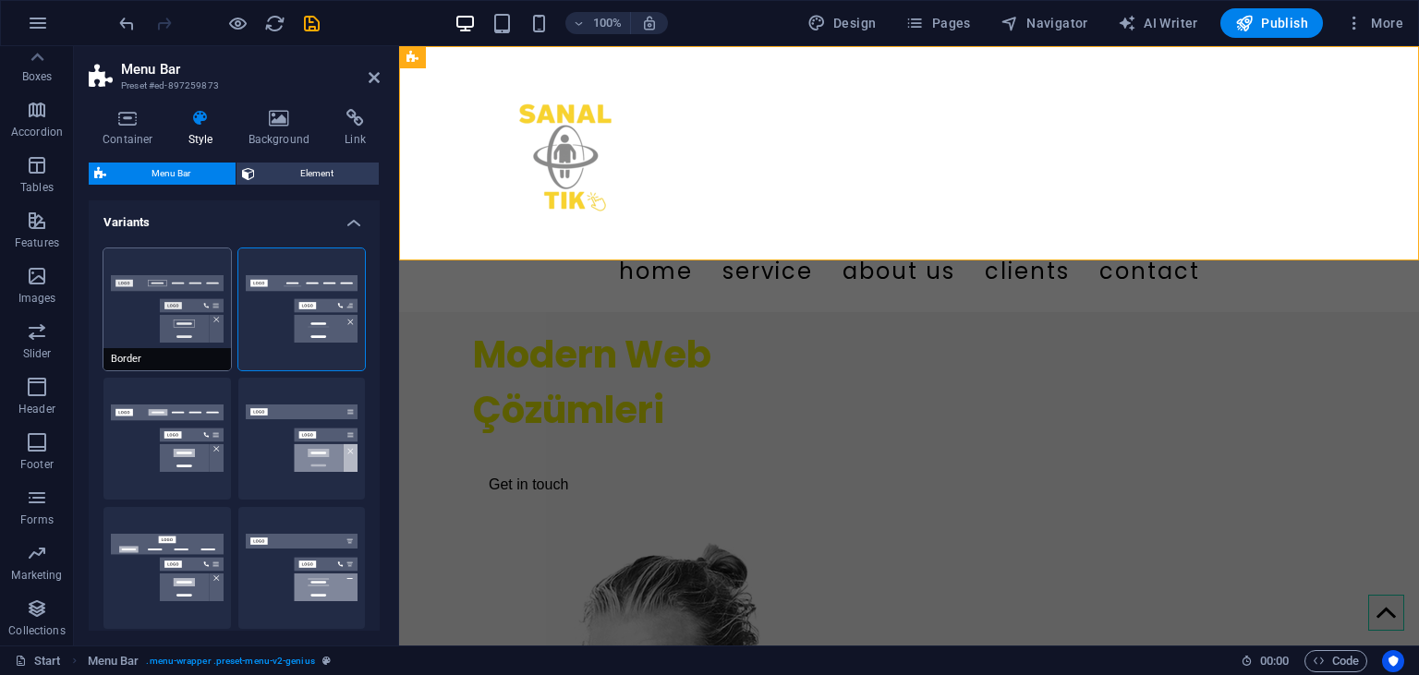
click at [164, 309] on button "Border" at bounding box center [167, 310] width 128 height 122
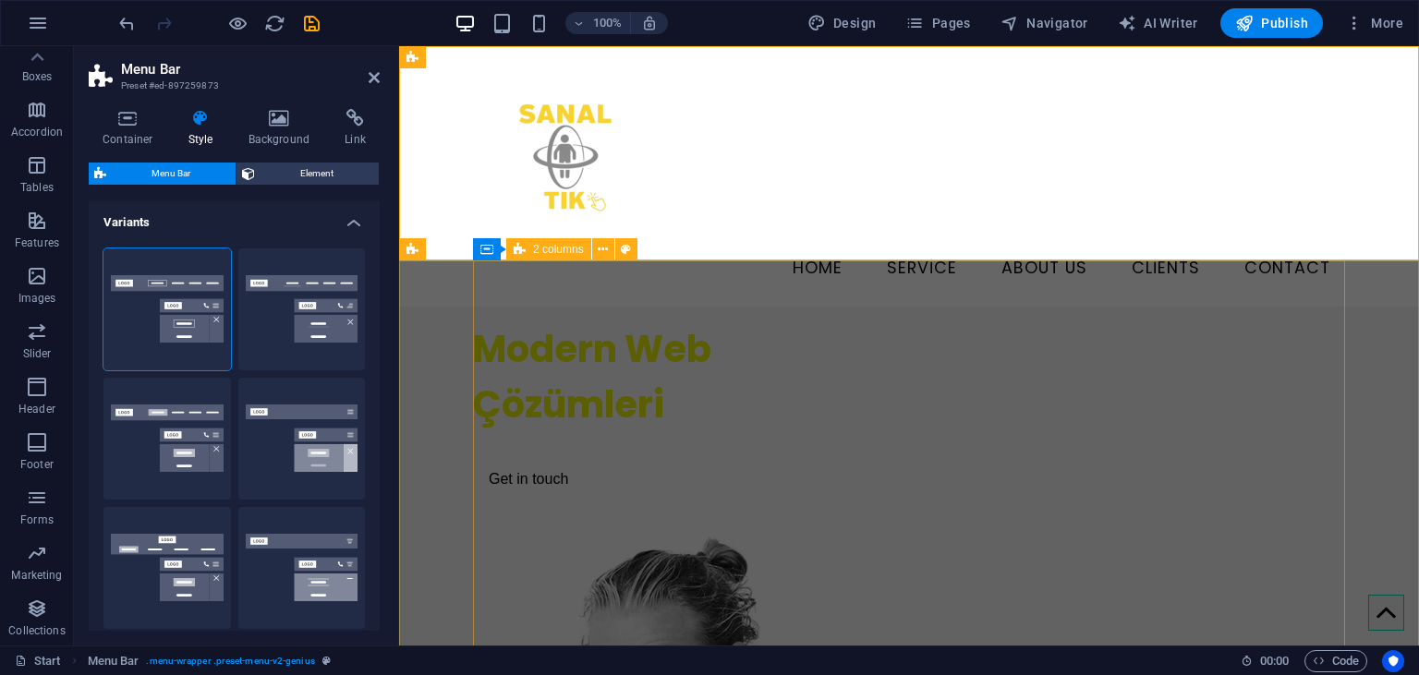
click at [530, 251] on div "2 columns" at bounding box center [548, 249] width 85 height 22
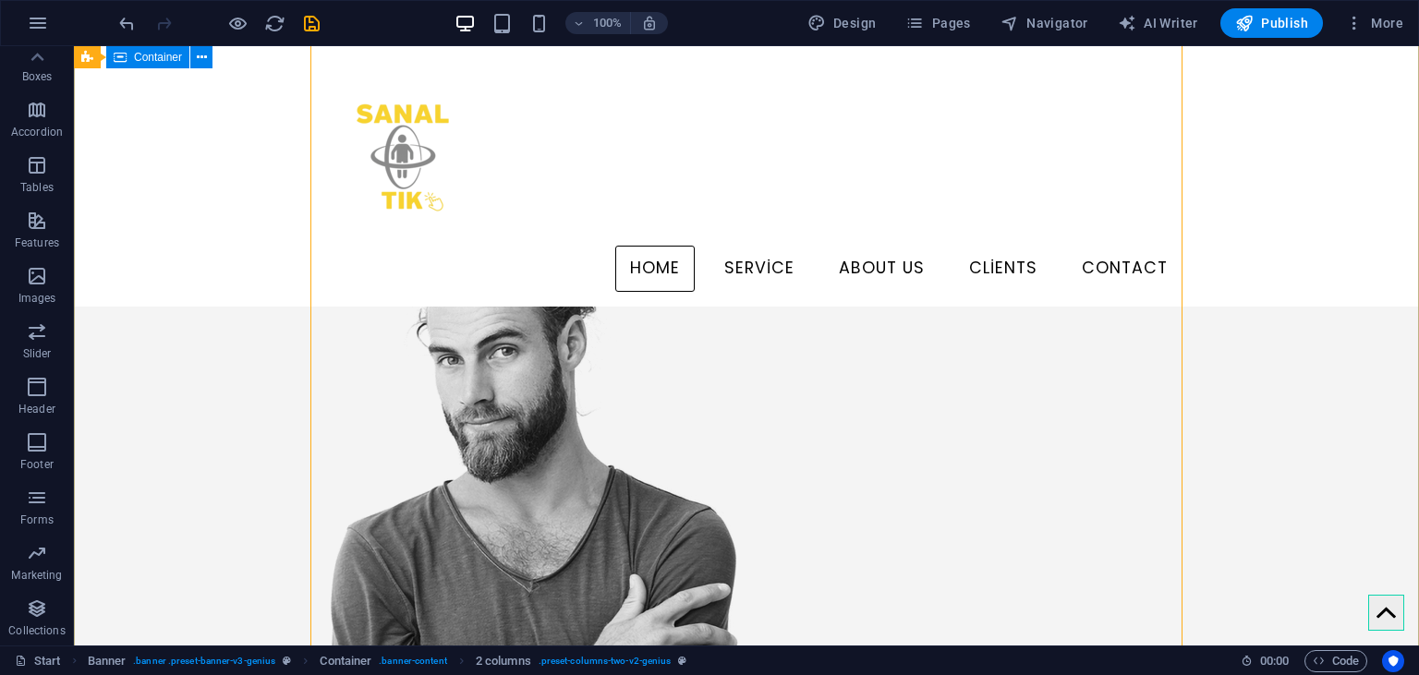
scroll to position [257, 0]
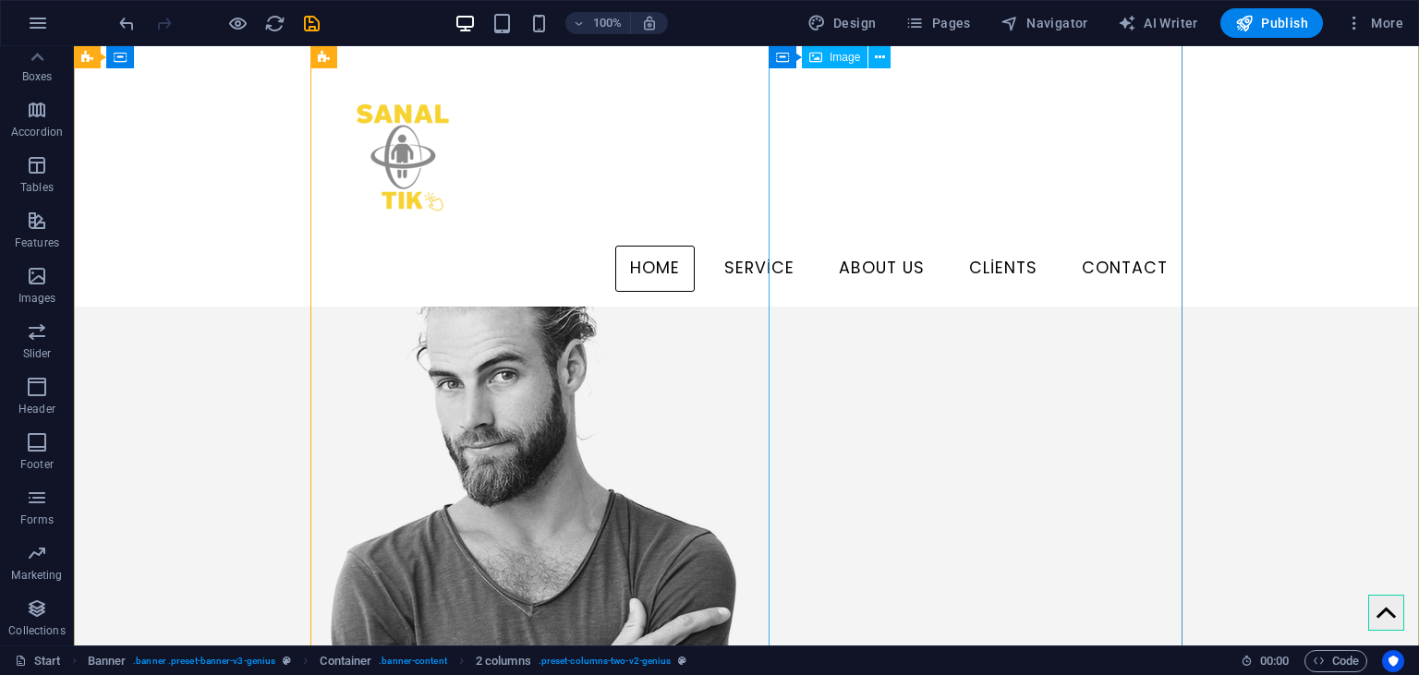
click at [724, 330] on figure at bounding box center [517, 584] width 414 height 703
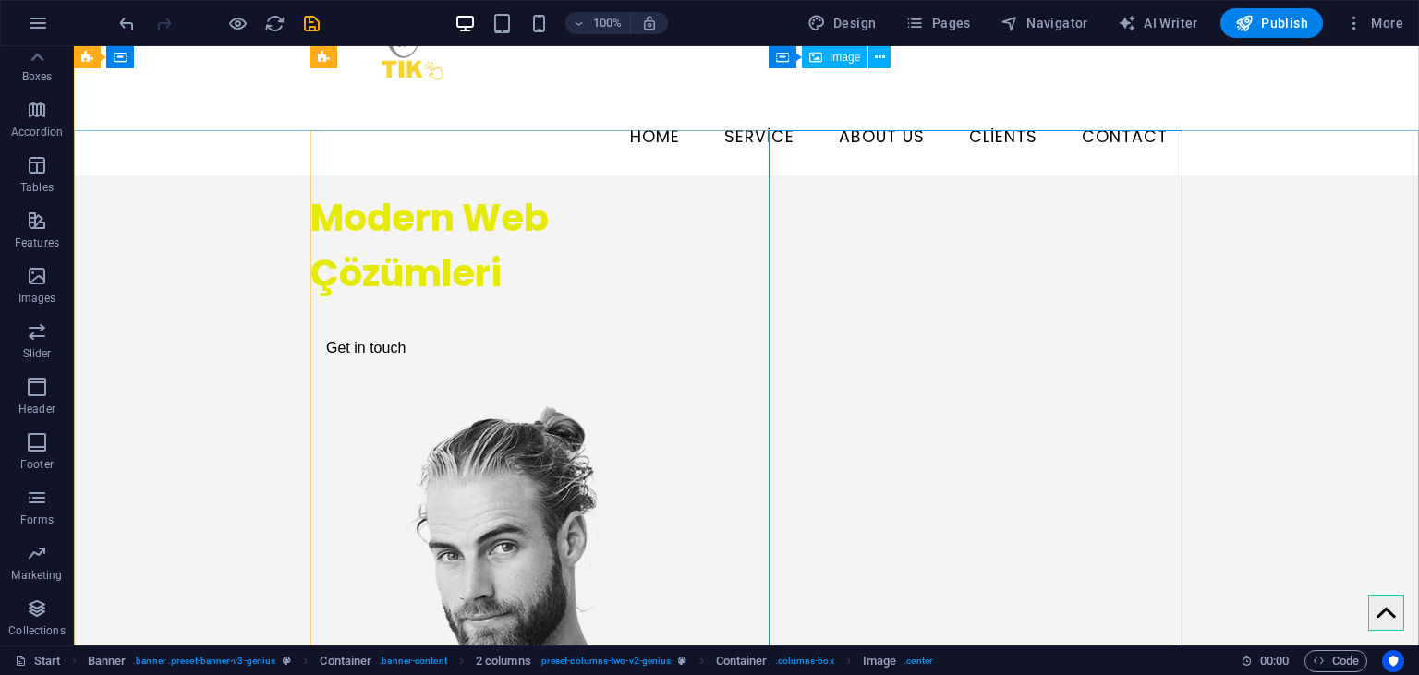
scroll to position [128, 0]
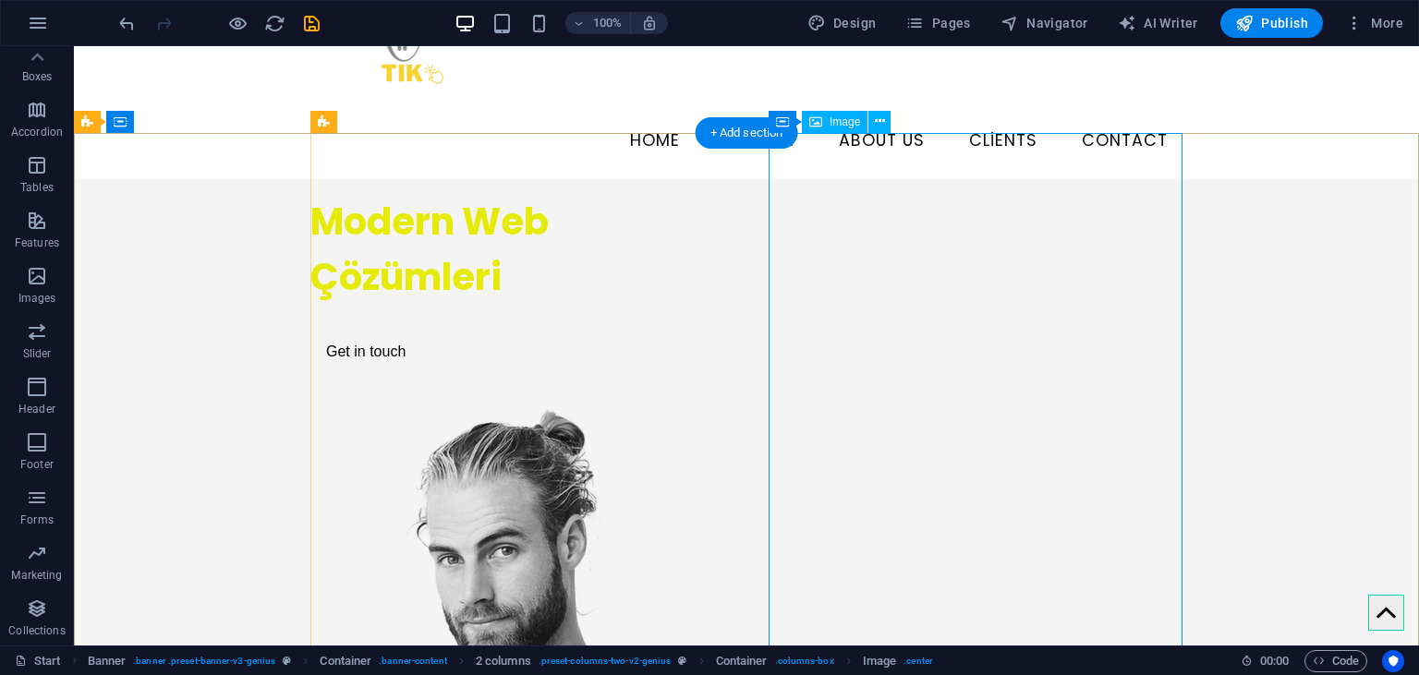
select select "px"
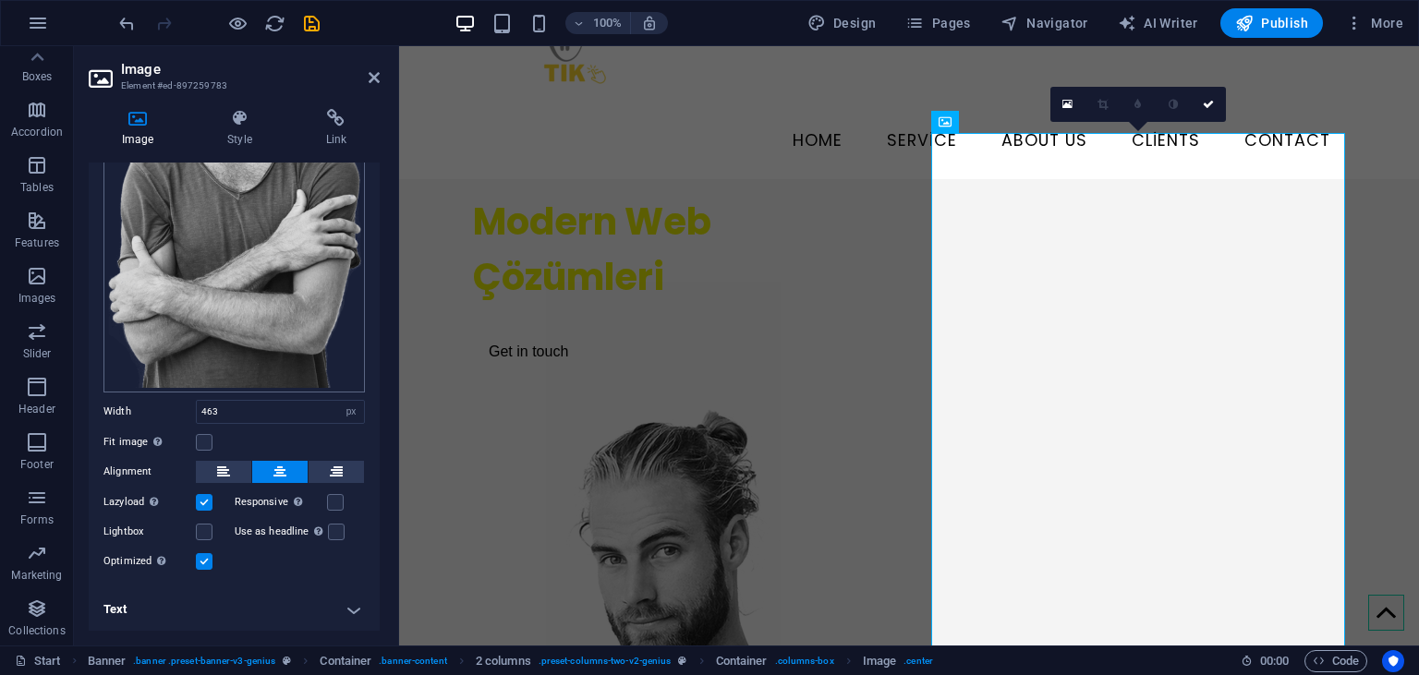
scroll to position [0, 0]
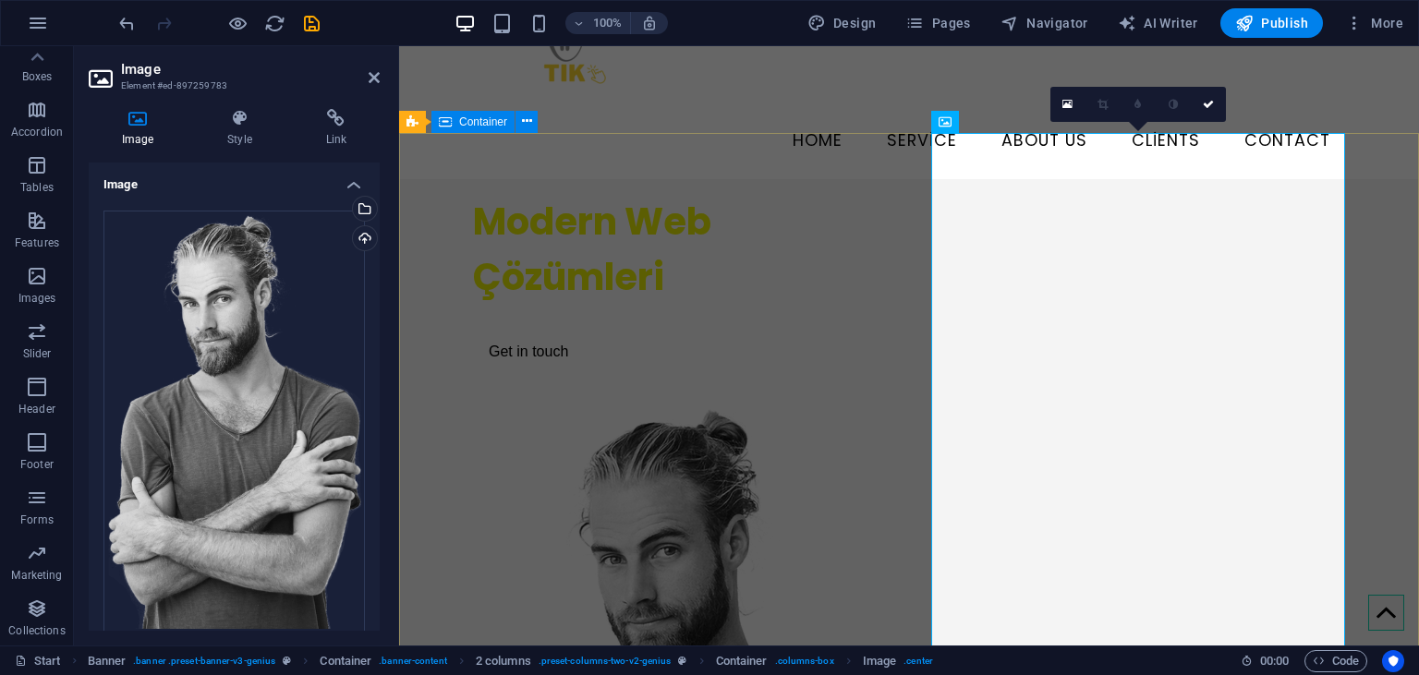
click at [1393, 234] on div "Modern Web Çözümleri Get in touch" at bounding box center [909, 645] width 1020 height 932
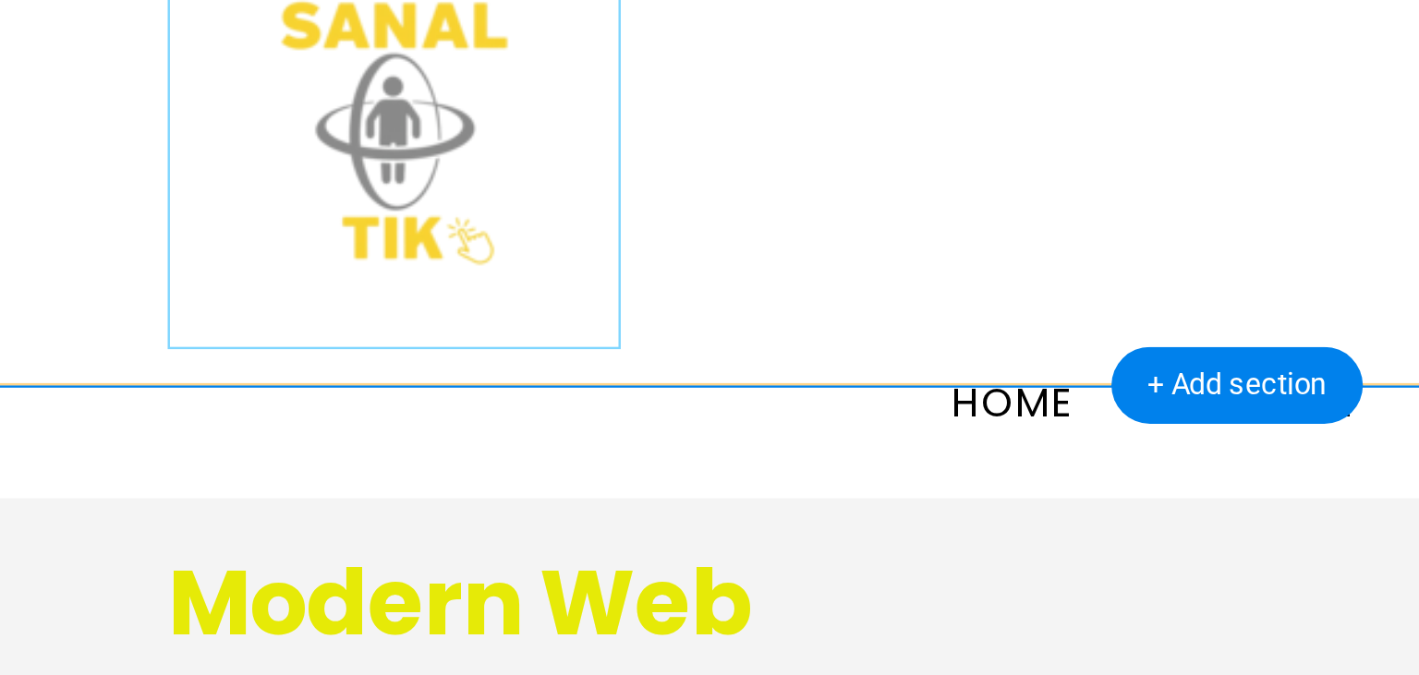
scroll to position [231, 0]
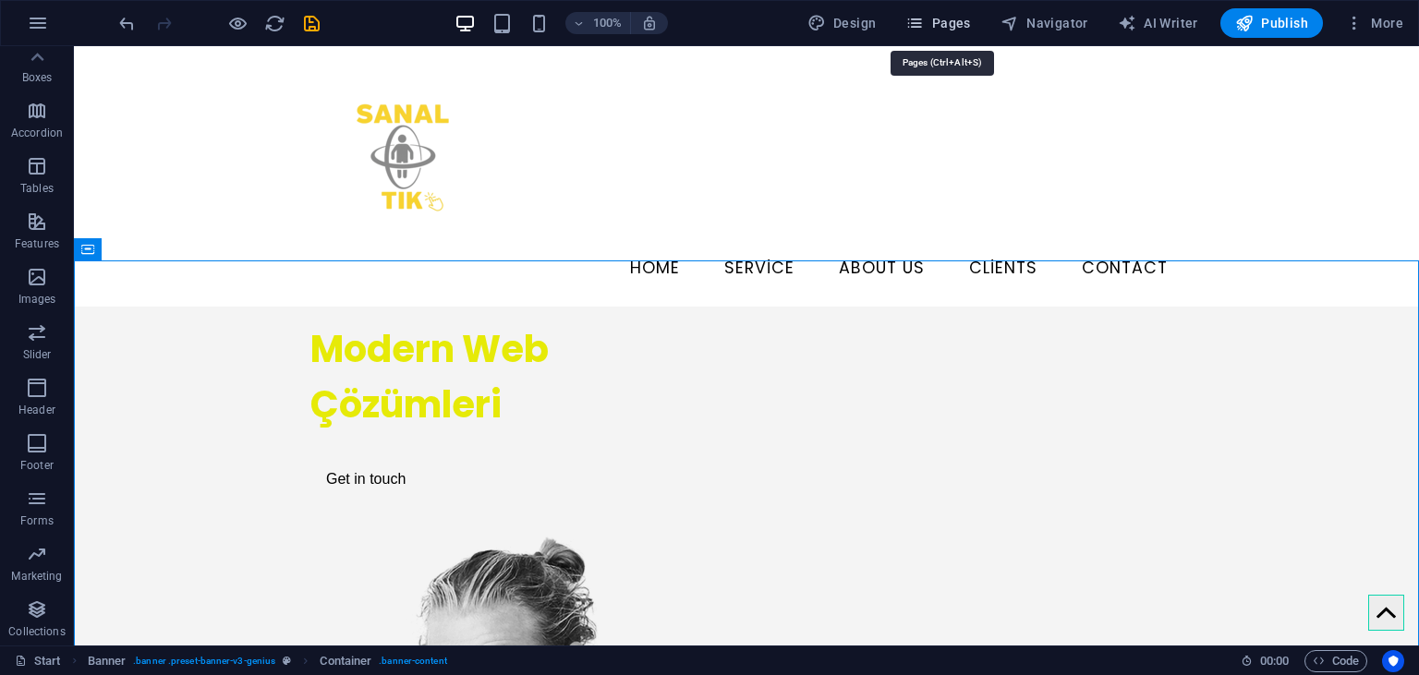
click at [950, 28] on span "Pages" at bounding box center [937, 23] width 65 height 18
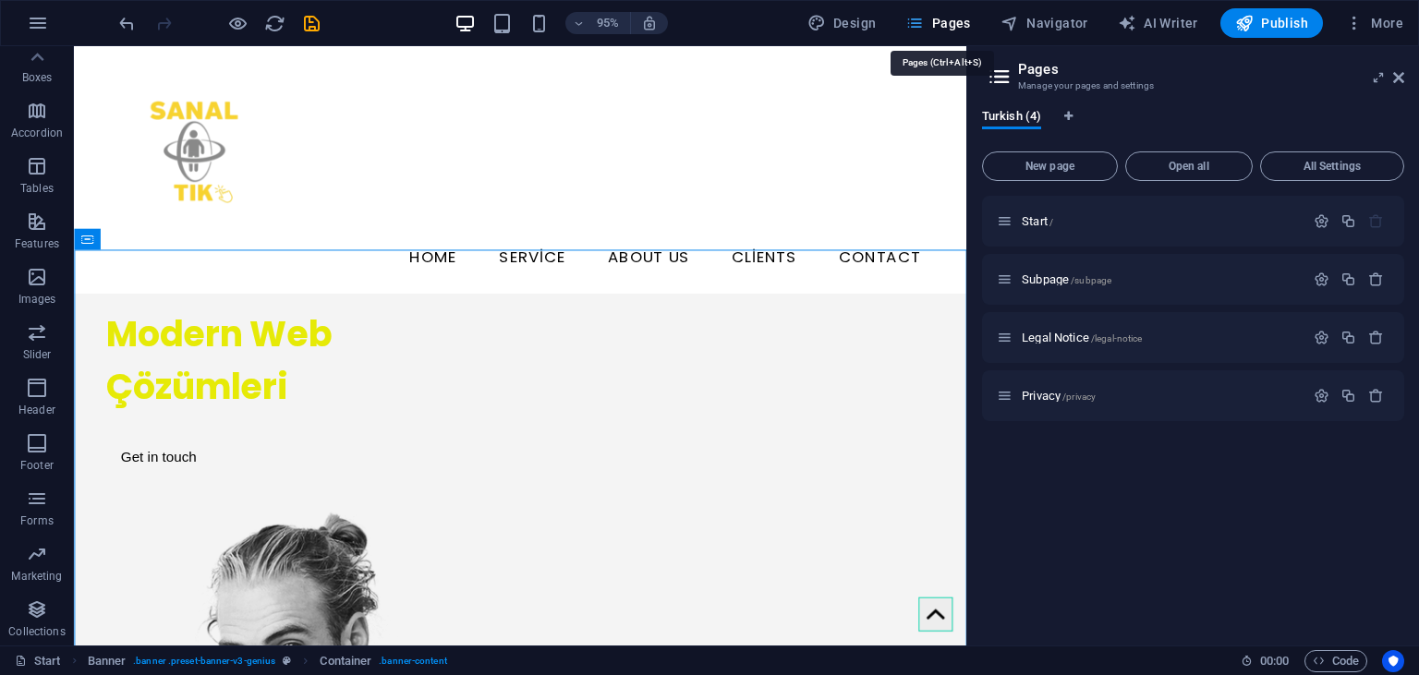
click at [950, 28] on span "Pages" at bounding box center [937, 23] width 65 height 18
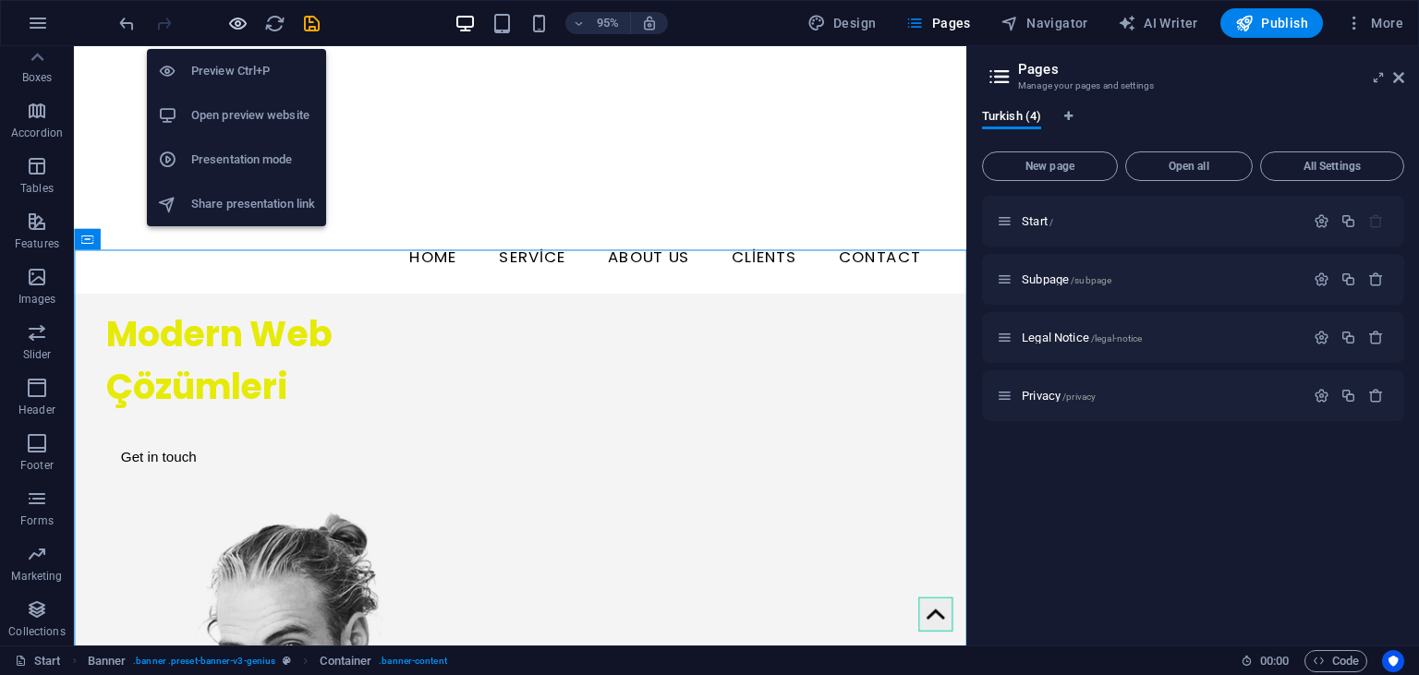
click at [237, 32] on icon "button" at bounding box center [237, 23] width 21 height 21
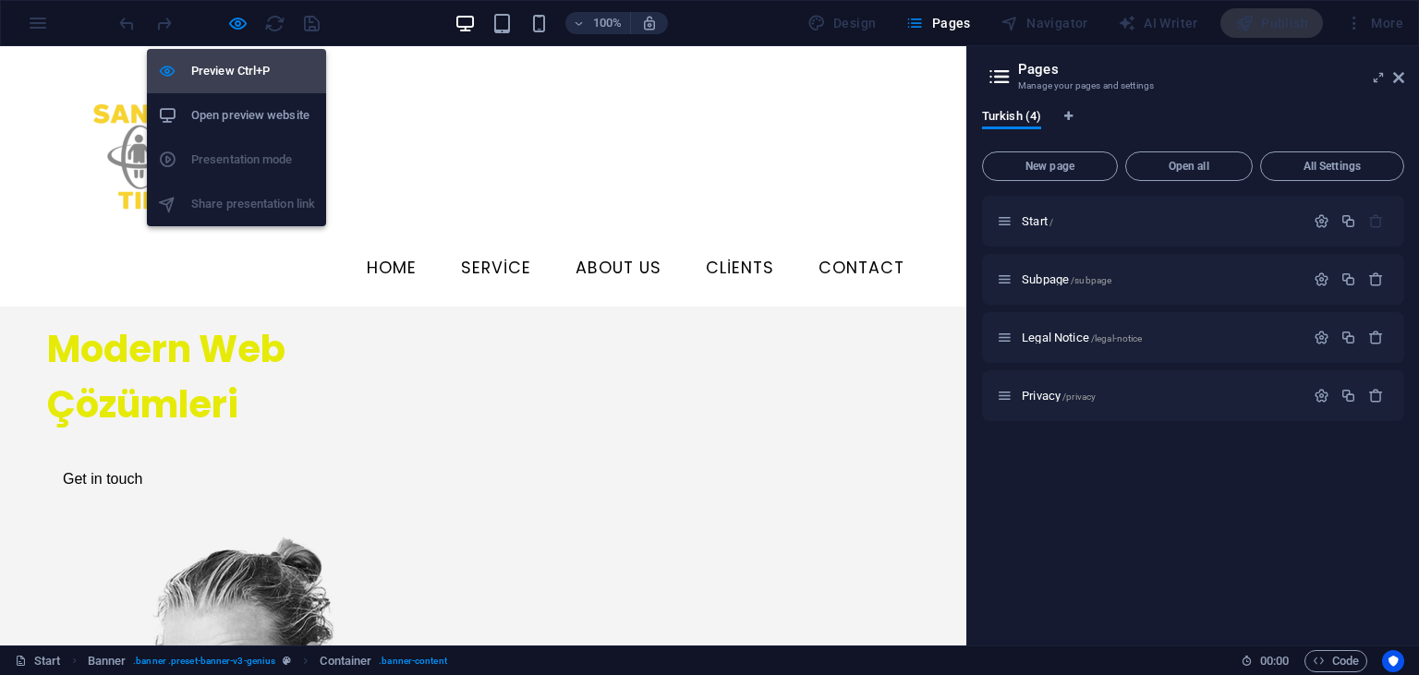
click at [228, 69] on h6 "Preview Ctrl+P" at bounding box center [253, 71] width 124 height 22
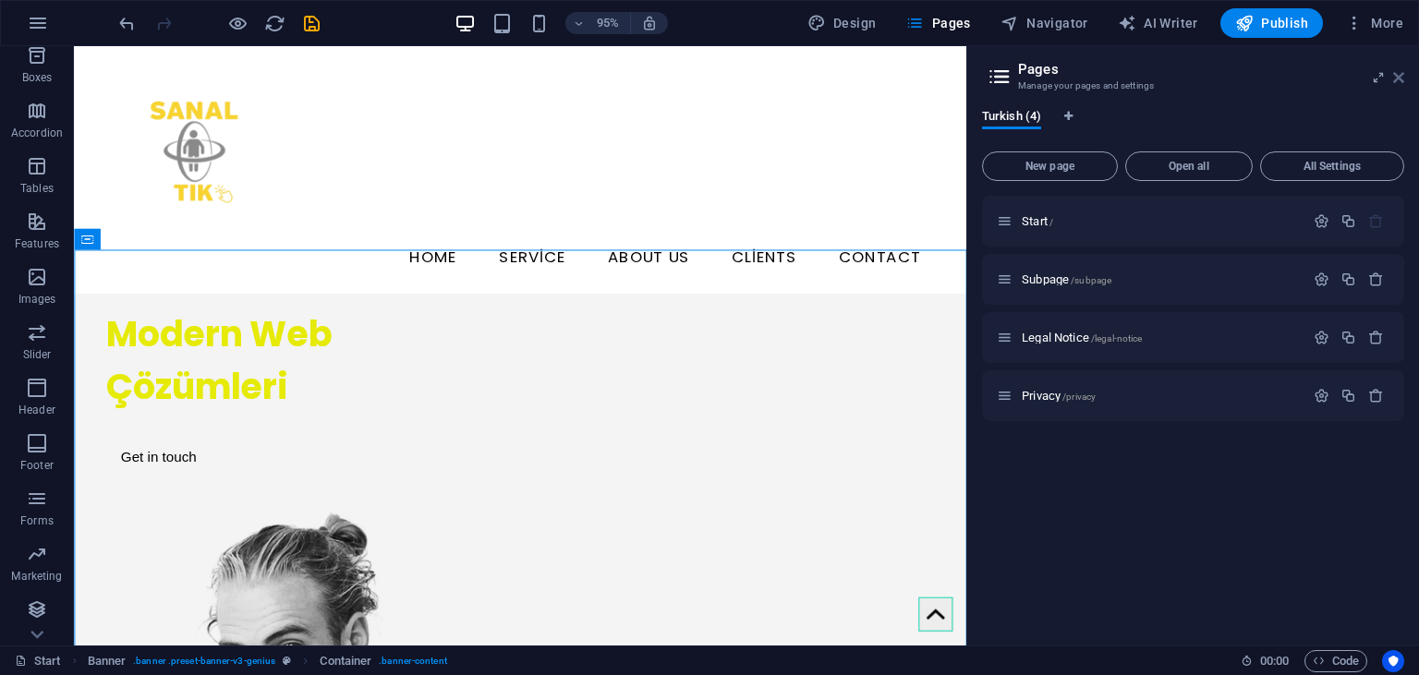
click at [1403, 79] on icon at bounding box center [1398, 77] width 11 height 15
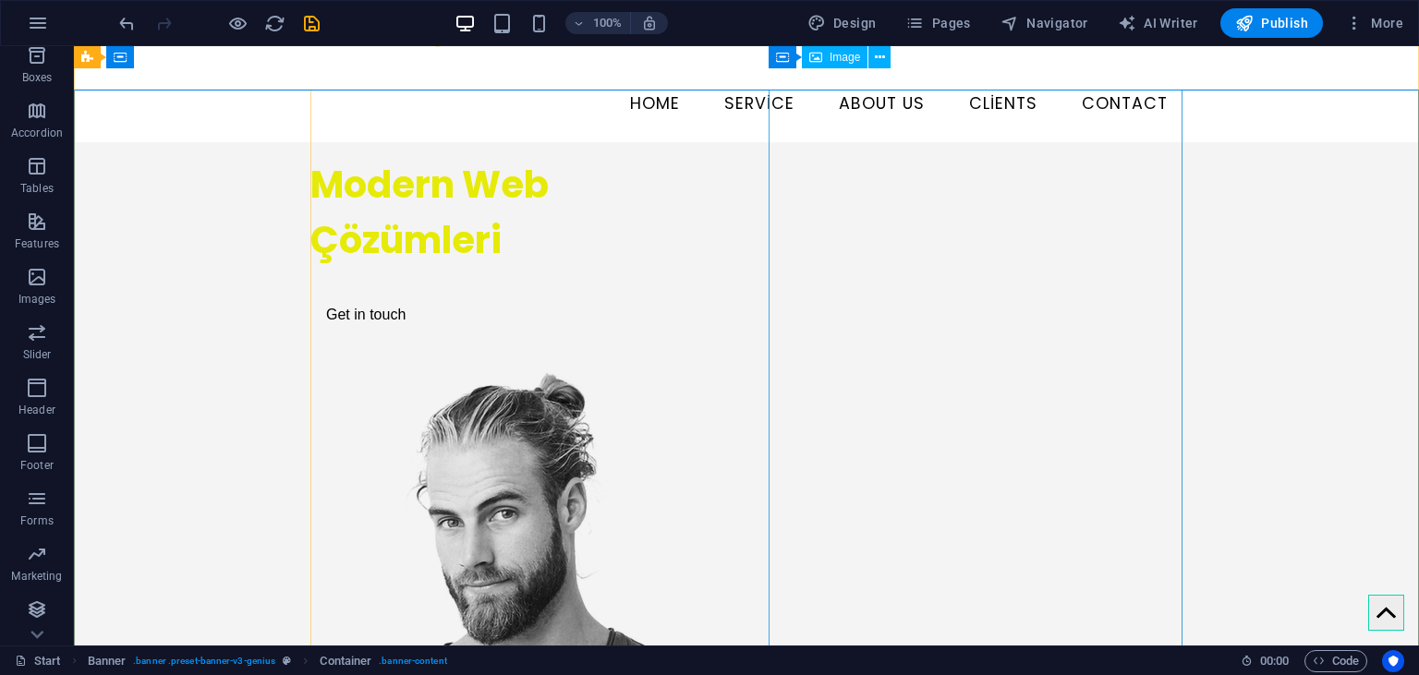
scroll to position [163, 0]
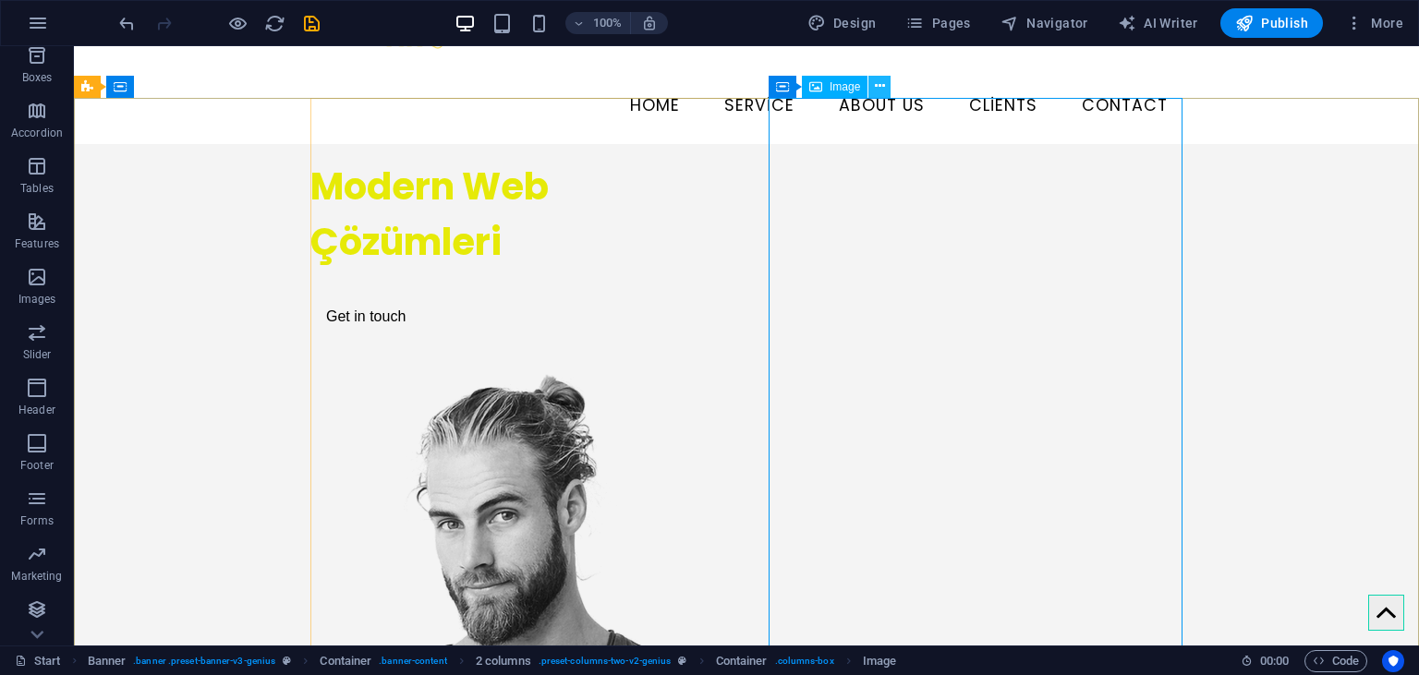
click at [878, 83] on icon at bounding box center [880, 86] width 10 height 19
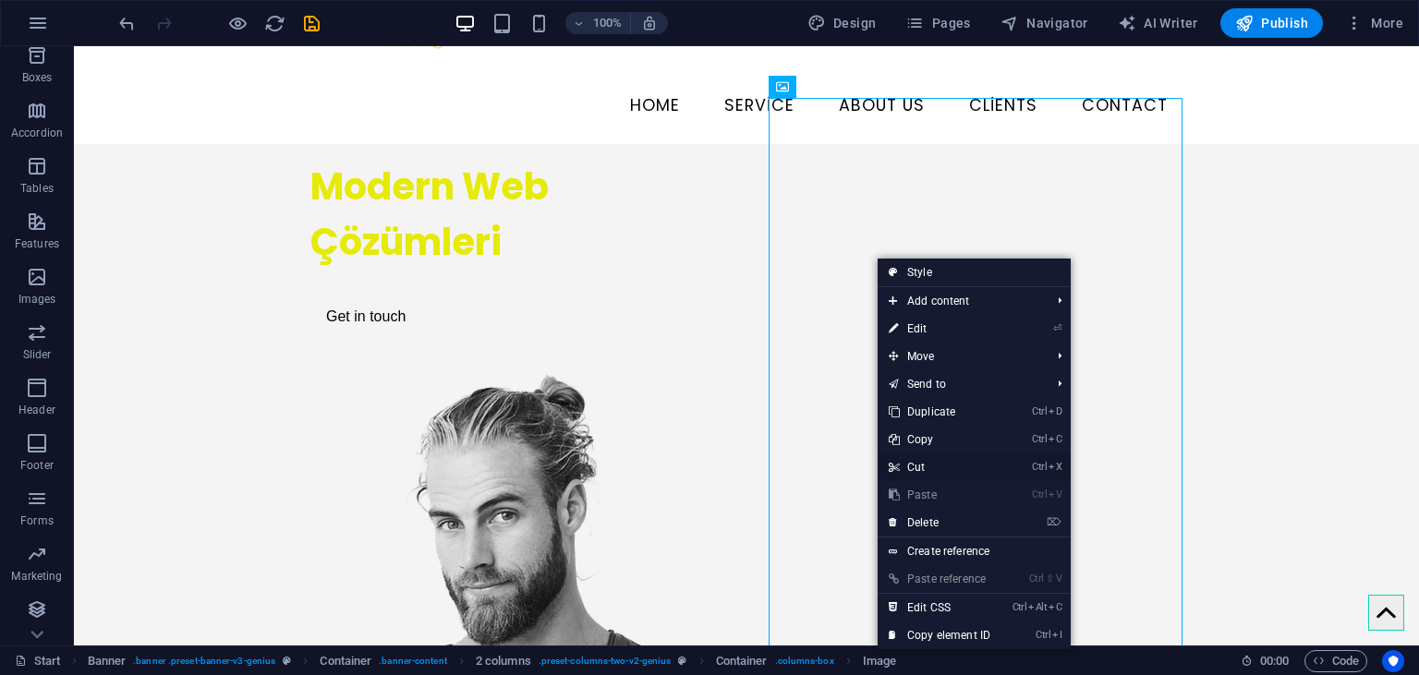
click at [919, 468] on link "Ctrl X Cut" at bounding box center [940, 468] width 124 height 28
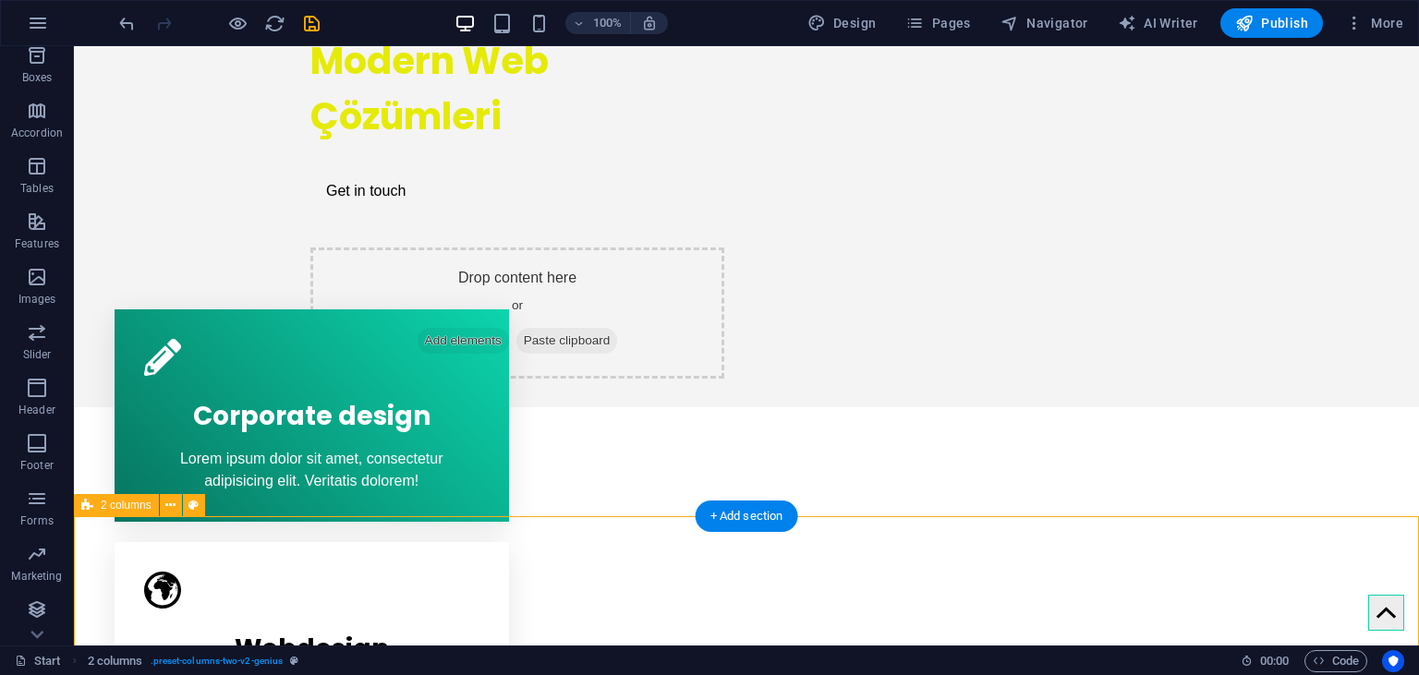
scroll to position [293, 0]
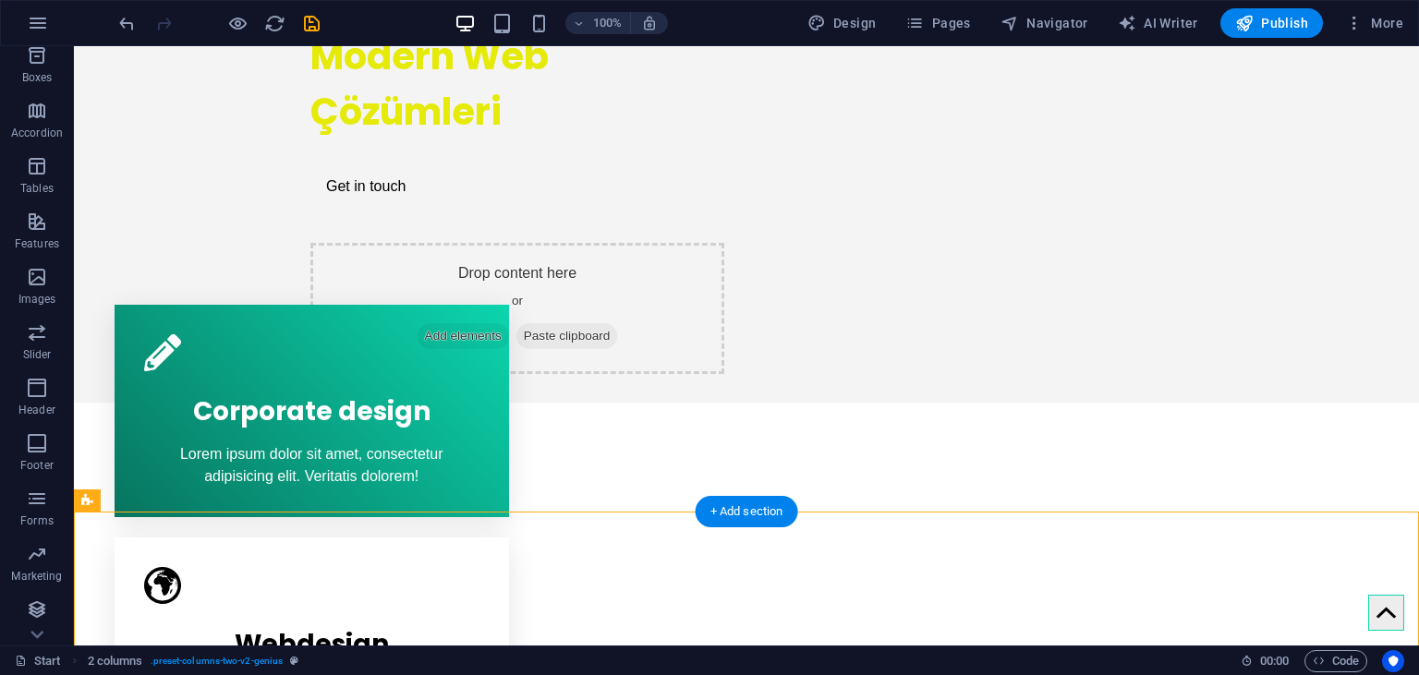
drag, startPoint x: 548, startPoint y: 518, endPoint x: 539, endPoint y: 541, distance: 24.0
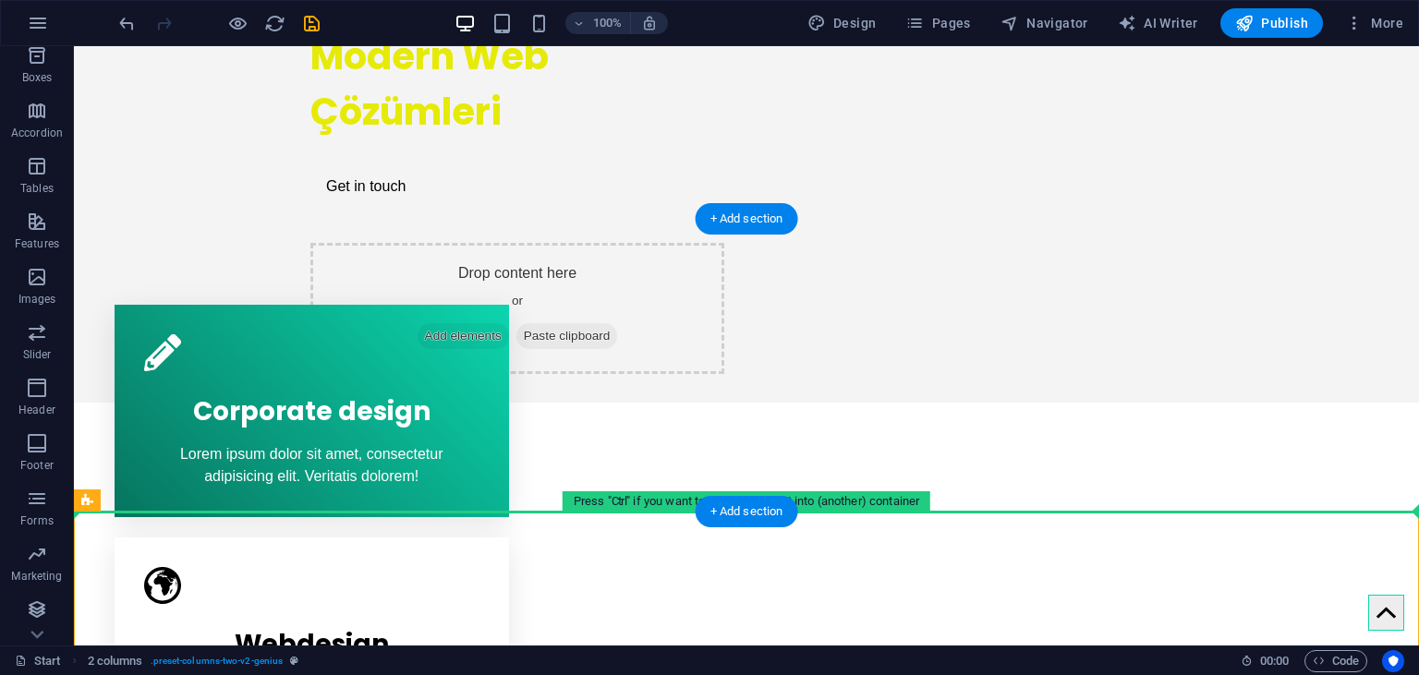
drag, startPoint x: 539, startPoint y: 541, endPoint x: 523, endPoint y: 514, distance: 31.1
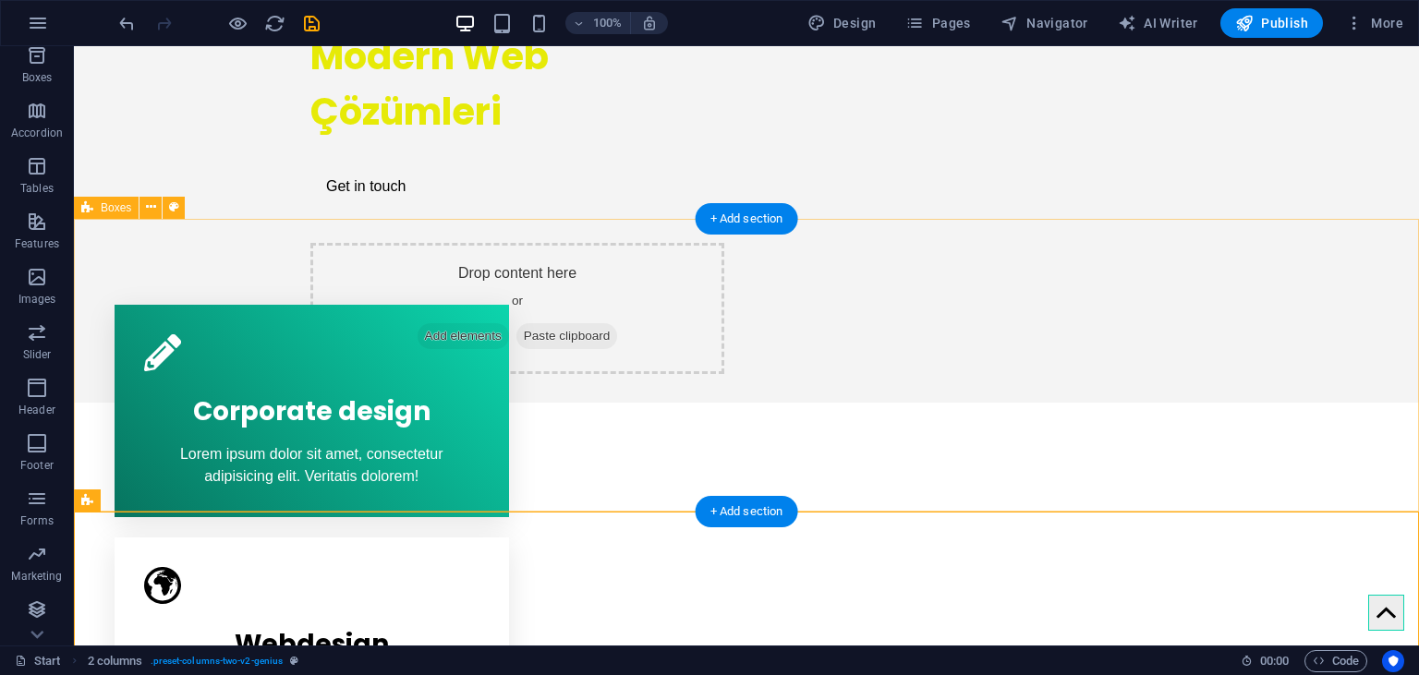
click at [523, 512] on div "Corporate design Lorem ipsum dolor sit amet, consectetur adipisicing elit. Veri…" at bounding box center [746, 643] width 1345 height 759
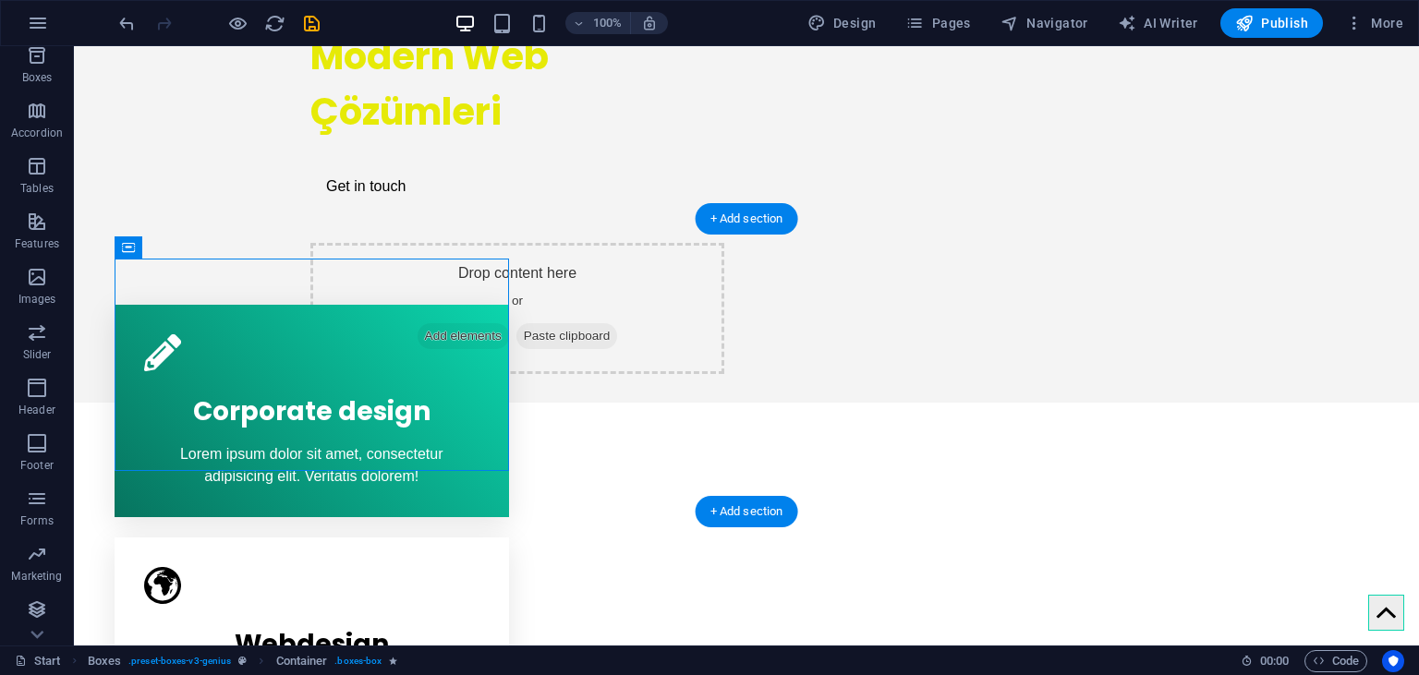
drag, startPoint x: 491, startPoint y: 444, endPoint x: 497, endPoint y: 505, distance: 61.3
click at [497, 505] on div "Corporate design Lorem ipsum dolor sit amet, consectetur adipisicing elit. Veri…" at bounding box center [746, 643] width 1345 height 759
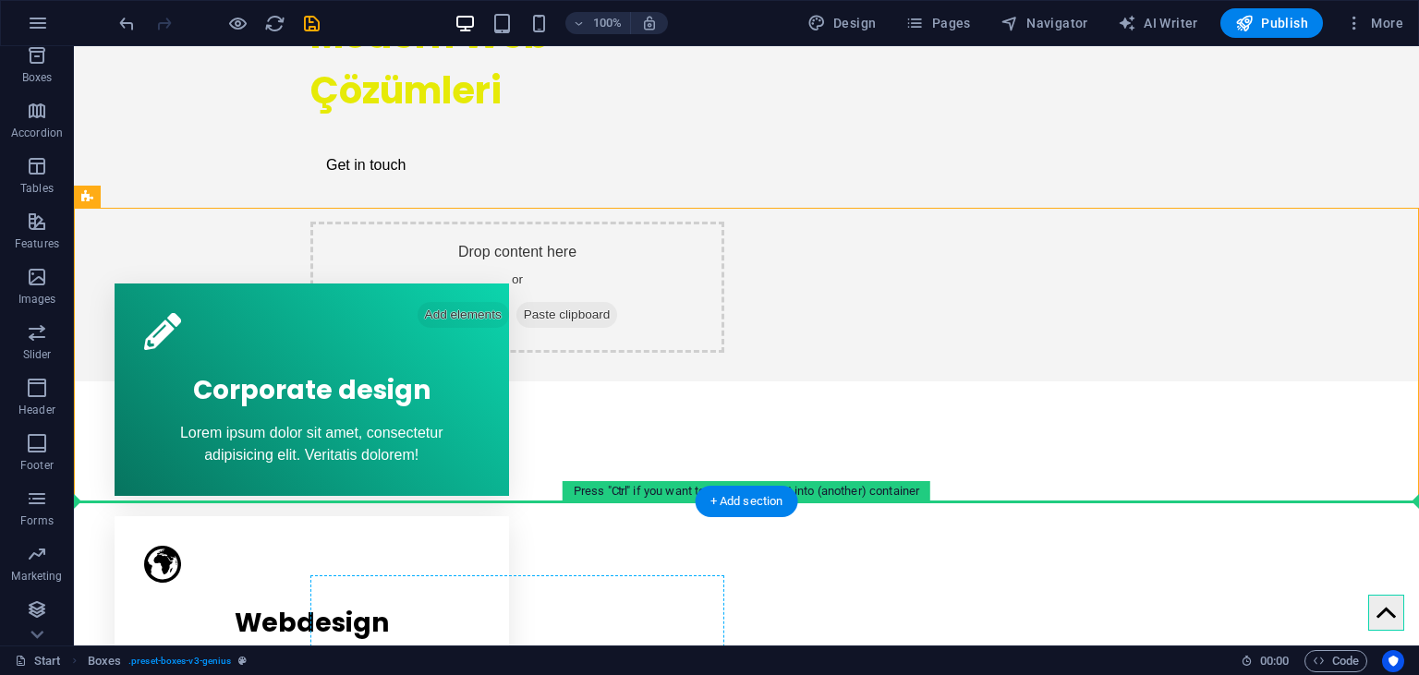
scroll to position [344, 0]
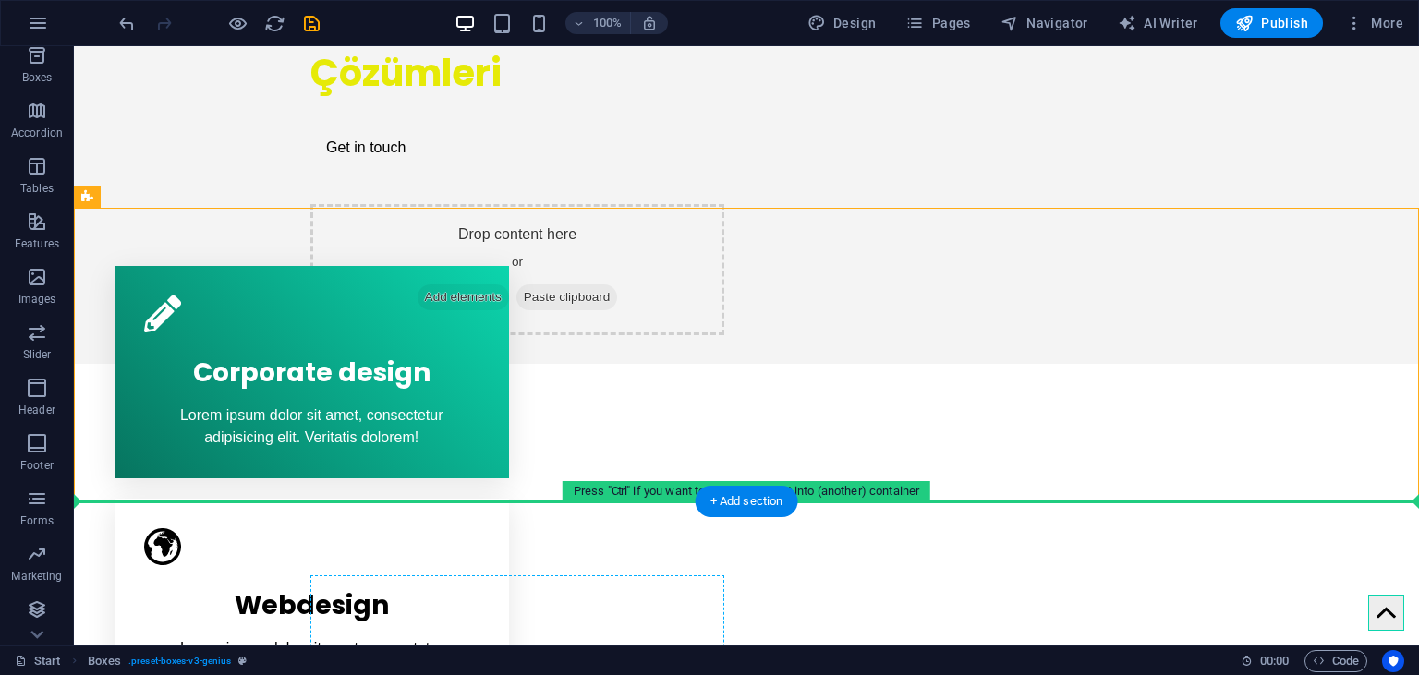
drag, startPoint x: 497, startPoint y: 505, endPoint x: 519, endPoint y: 619, distance: 115.8
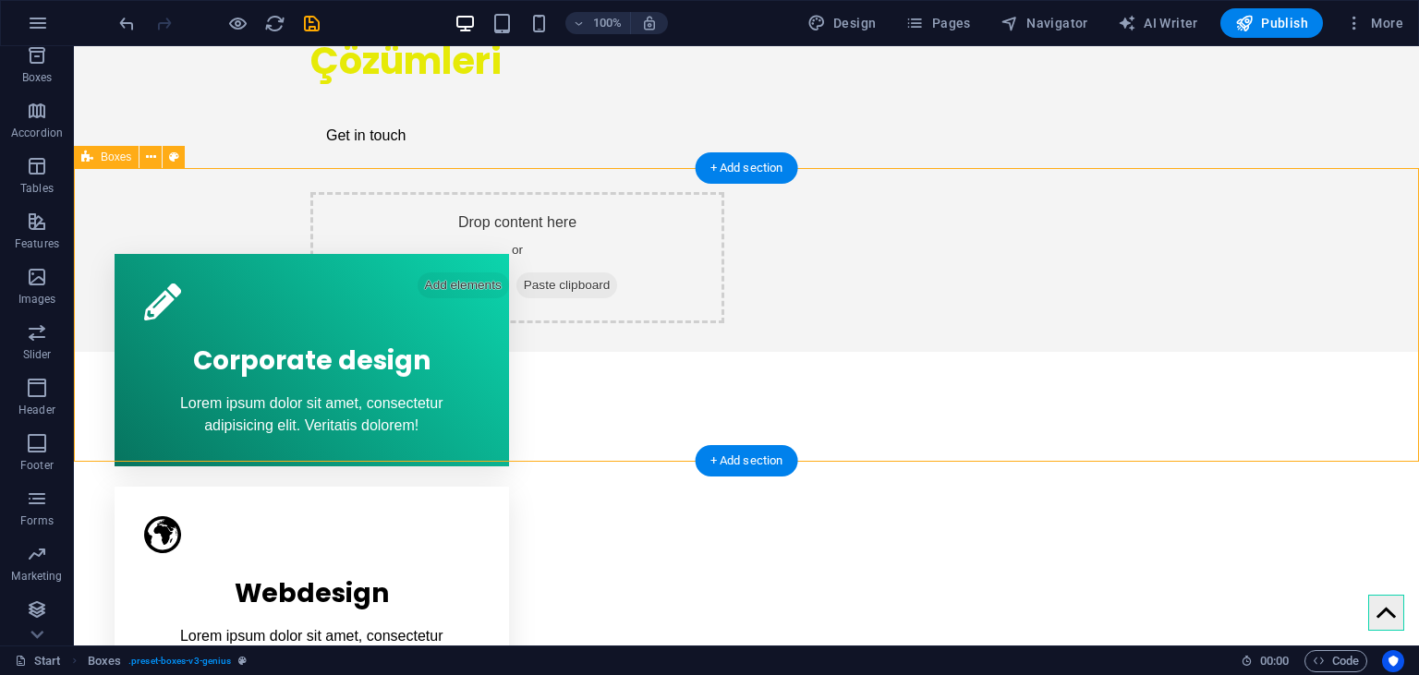
drag, startPoint x: 523, startPoint y: 460, endPoint x: 512, endPoint y: 444, distance: 20.0
click at [512, 444] on div "Corporate design Lorem ipsum dolor sit amet, consectetur adipisicing elit. Veri…" at bounding box center [746, 592] width 1345 height 759
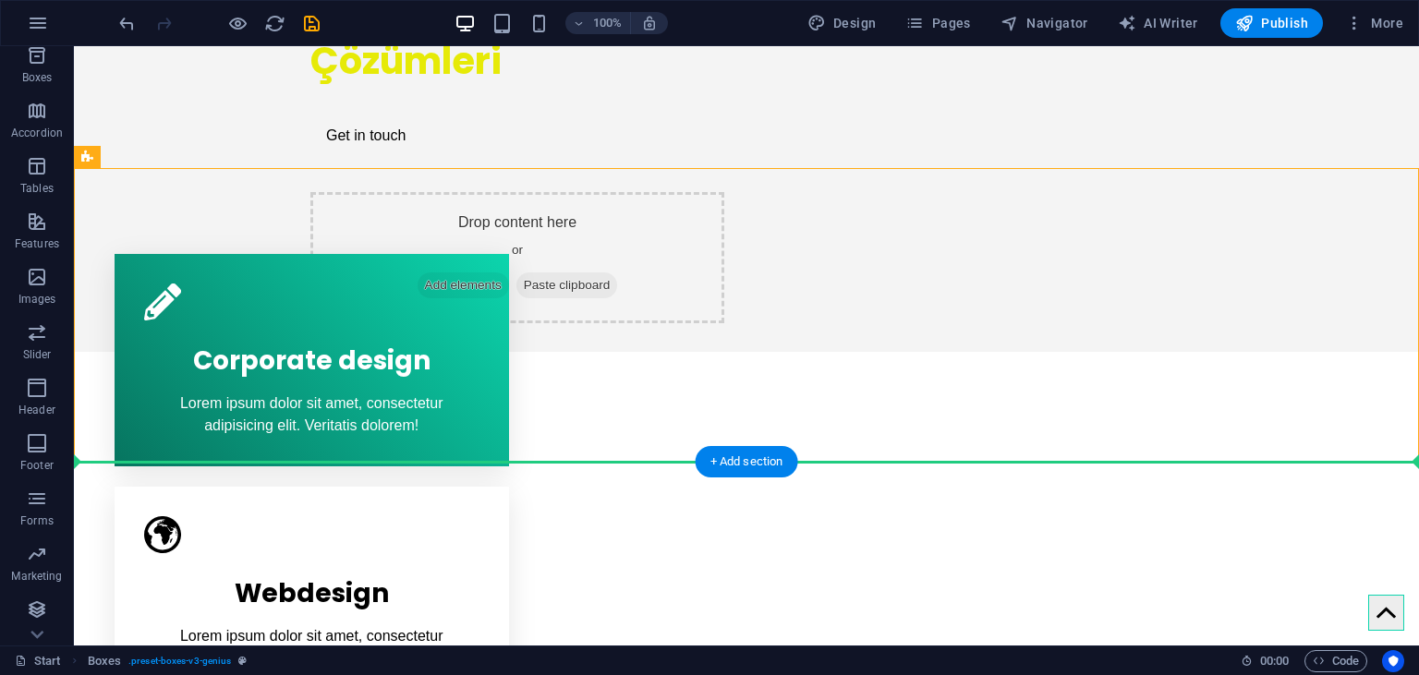
drag, startPoint x: 512, startPoint y: 444, endPoint x: 527, endPoint y: 498, distance: 56.5
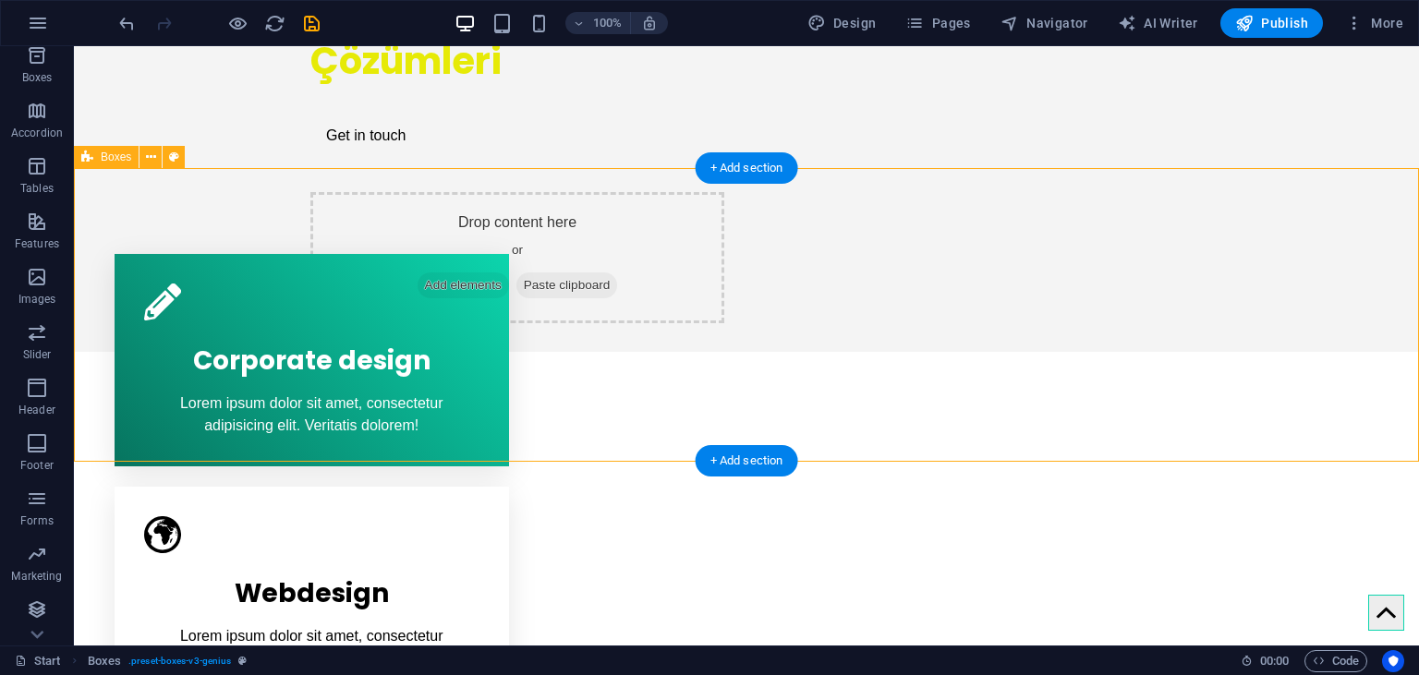
click at [534, 451] on div "Corporate design Lorem ipsum dolor sit amet, consectetur adipisicing elit. Veri…" at bounding box center [746, 592] width 1345 height 759
click at [209, 451] on div "Corporate design Lorem ipsum dolor sit amet, consectetur adipisicing elit. Veri…" at bounding box center [746, 592] width 1345 height 759
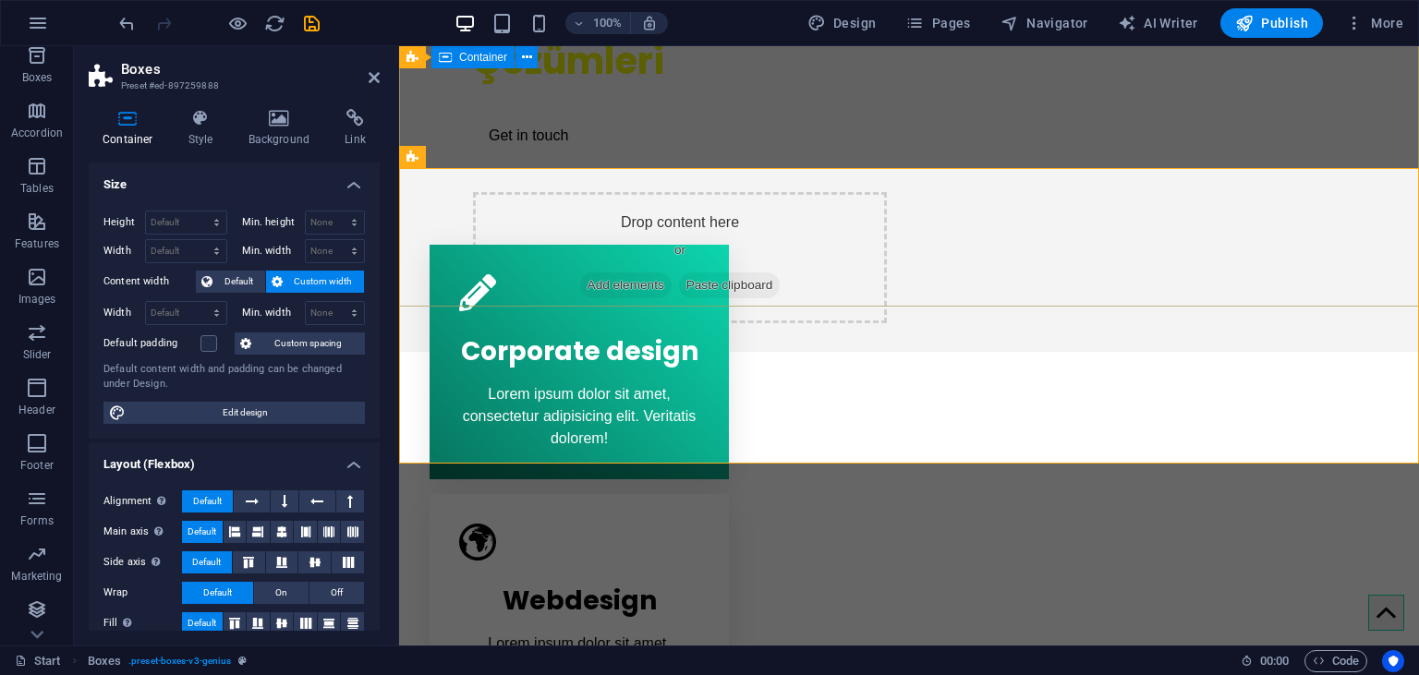
click at [864, 98] on div "Modern Web Çözümleri Get in touch Drop content here or Add elements Paste clipb…" at bounding box center [909, 143] width 1020 height 360
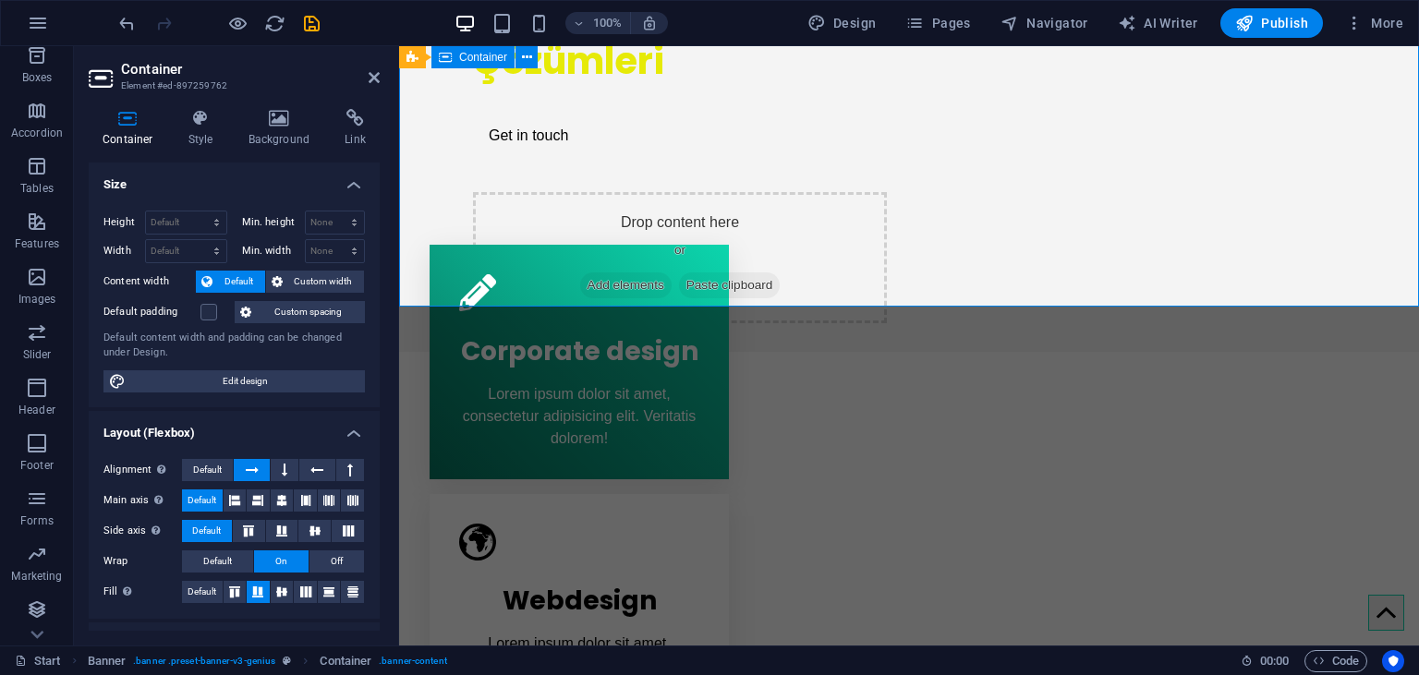
click at [864, 98] on div "Modern Web Çözümleri Get in touch Drop content here or Add elements Paste clipb…" at bounding box center [909, 143] width 1020 height 360
click at [745, 369] on div "Corporate design Lorem ipsum dolor sit amet, consectetur adipisicing elit. Veri…" at bounding box center [909, 611] width 1020 height 796
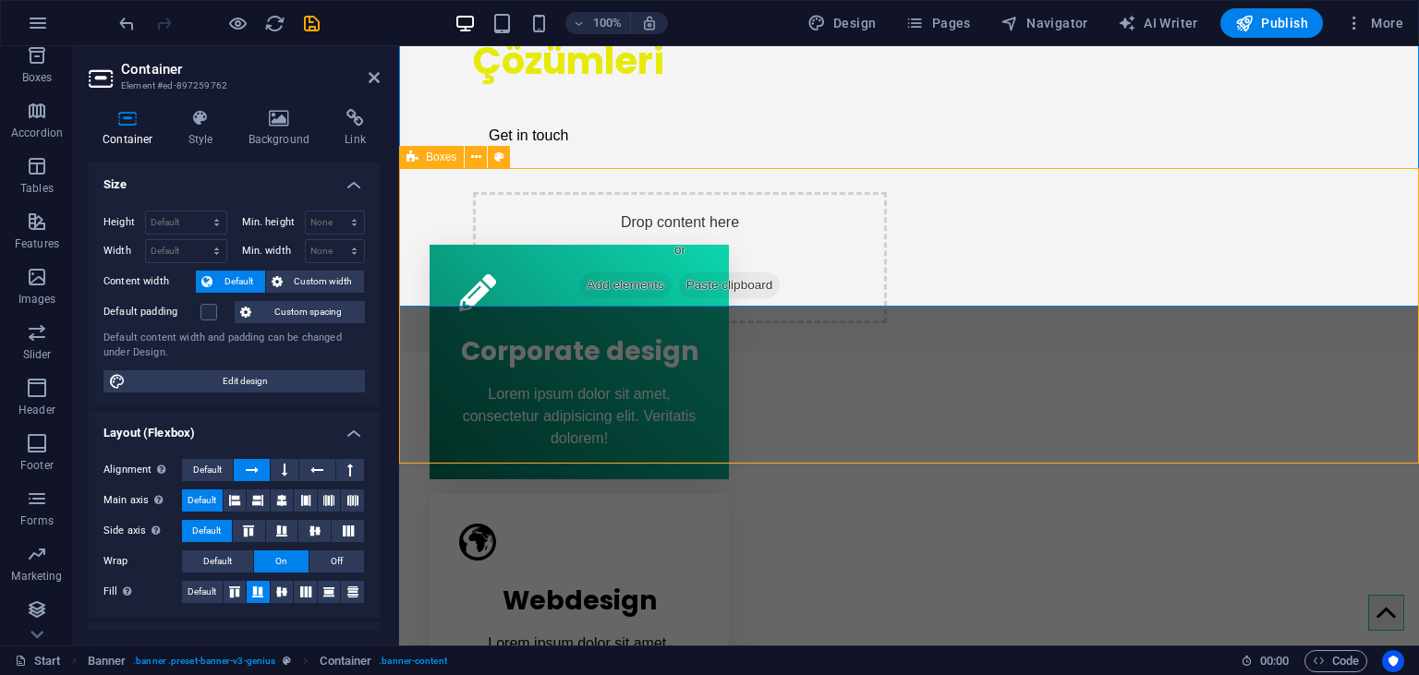
click at [745, 369] on div "Corporate design Lorem ipsum dolor sit amet, consectetur adipisicing elit. Veri…" at bounding box center [909, 611] width 1020 height 796
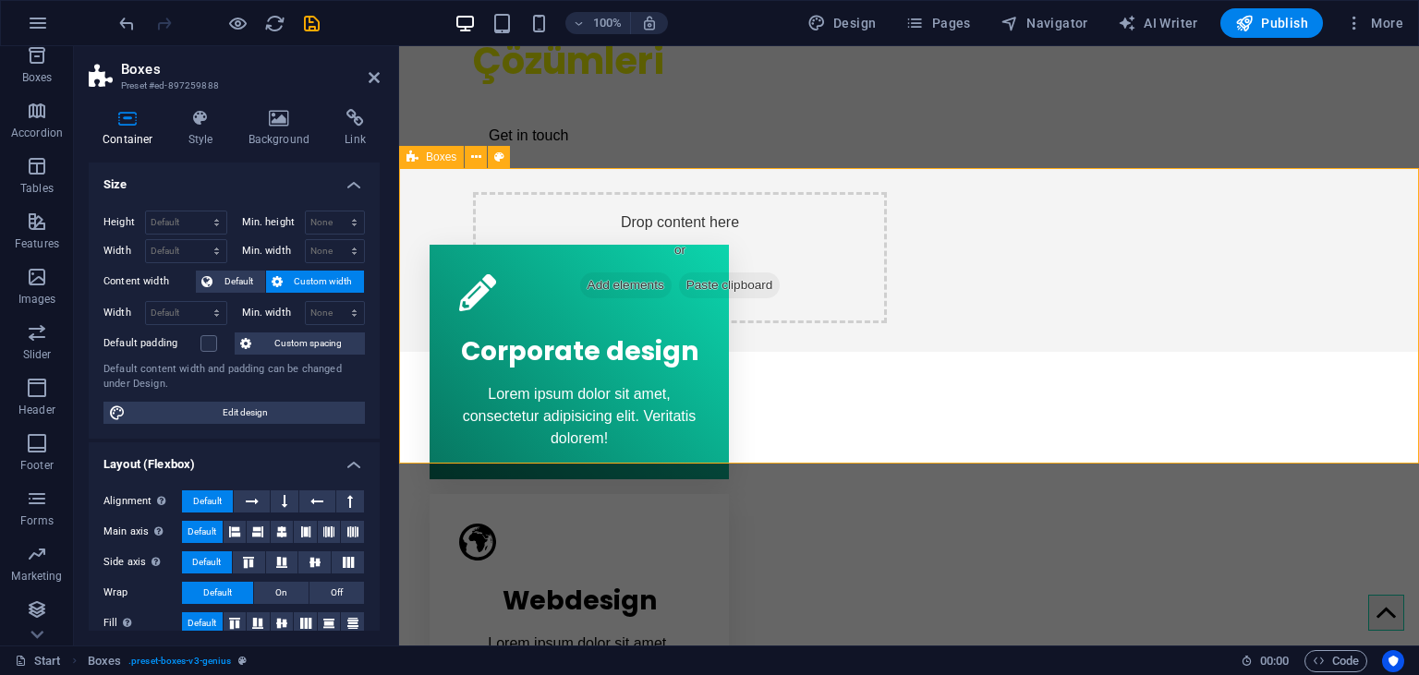
click at [745, 369] on div "Corporate design Lorem ipsum dolor sit amet, consectetur adipisicing elit. Veri…" at bounding box center [909, 611] width 1020 height 796
drag, startPoint x: 736, startPoint y: 464, endPoint x: 763, endPoint y: 521, distance: 63.2
click at [365, 81] on header "Boxes Preset #ed-897259888" at bounding box center [234, 70] width 291 height 48
click at [365, 84] on header "Boxes Preset #ed-897259888" at bounding box center [234, 70] width 291 height 48
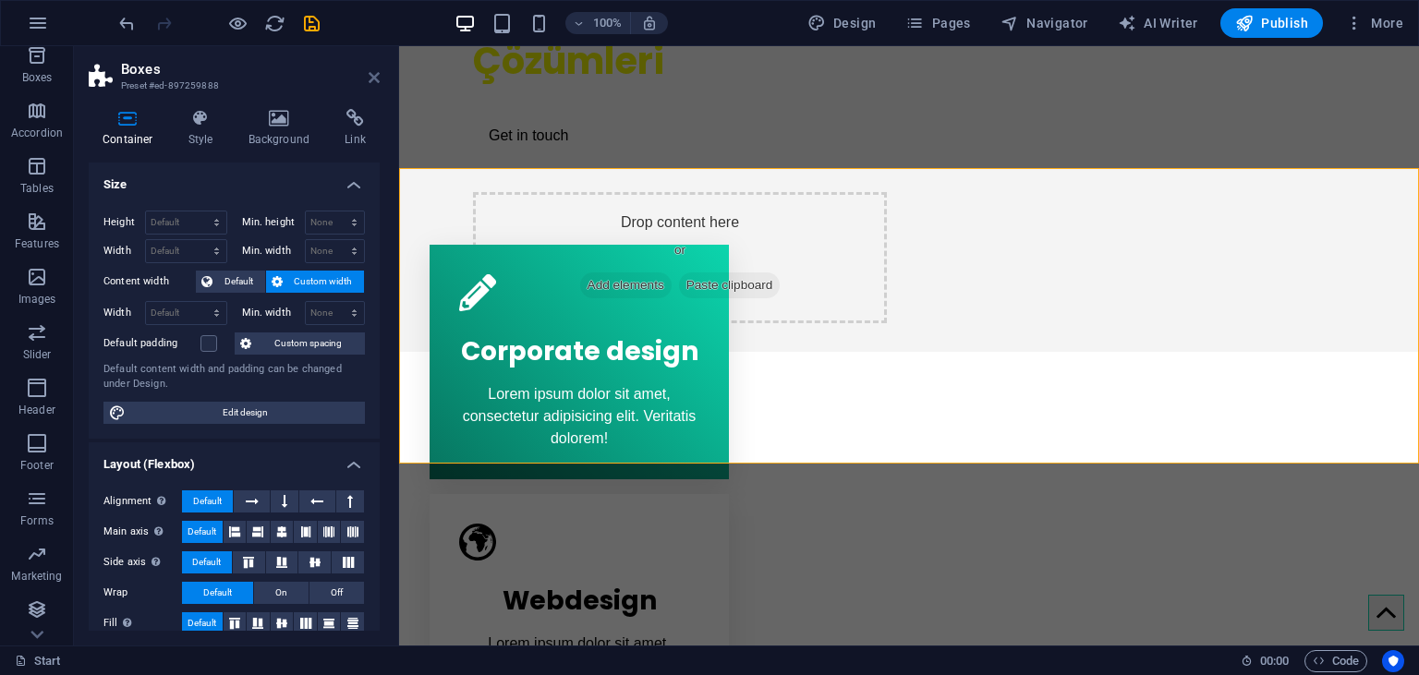
click at [373, 83] on icon at bounding box center [374, 77] width 11 height 15
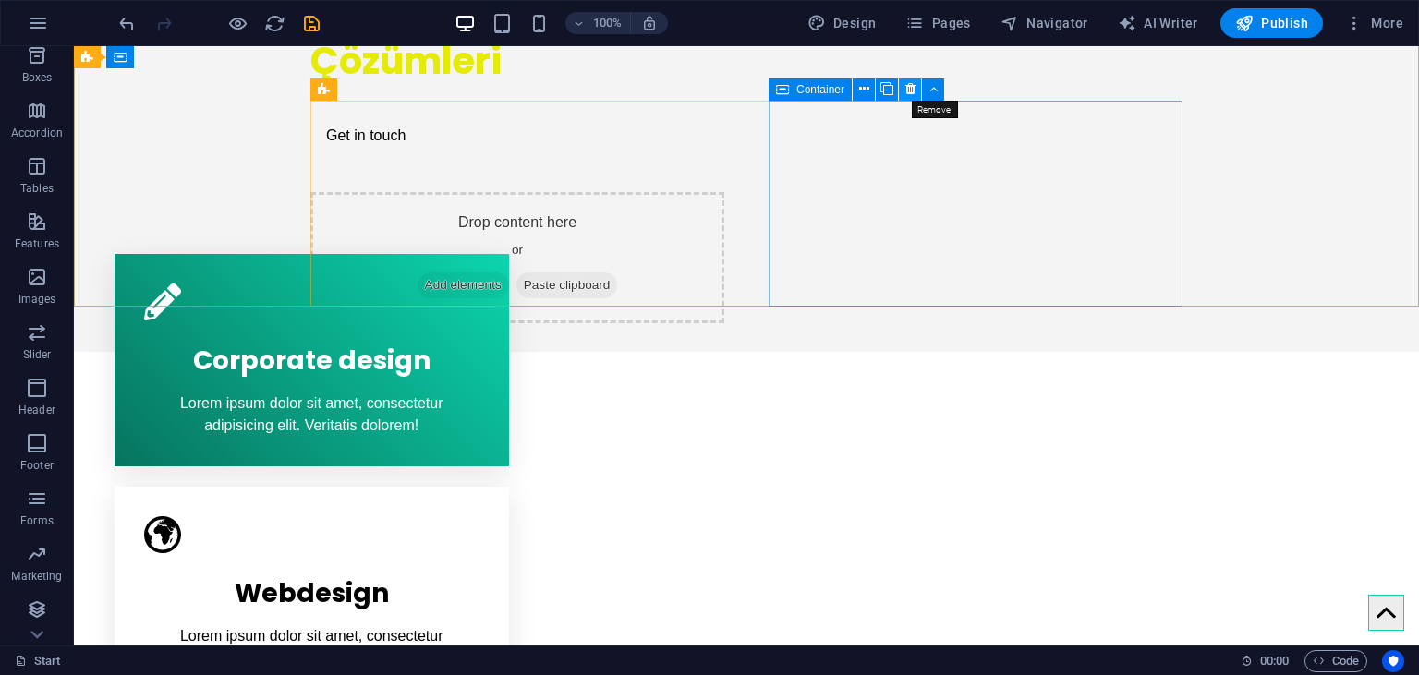
click at [915, 95] on icon at bounding box center [910, 88] width 10 height 19
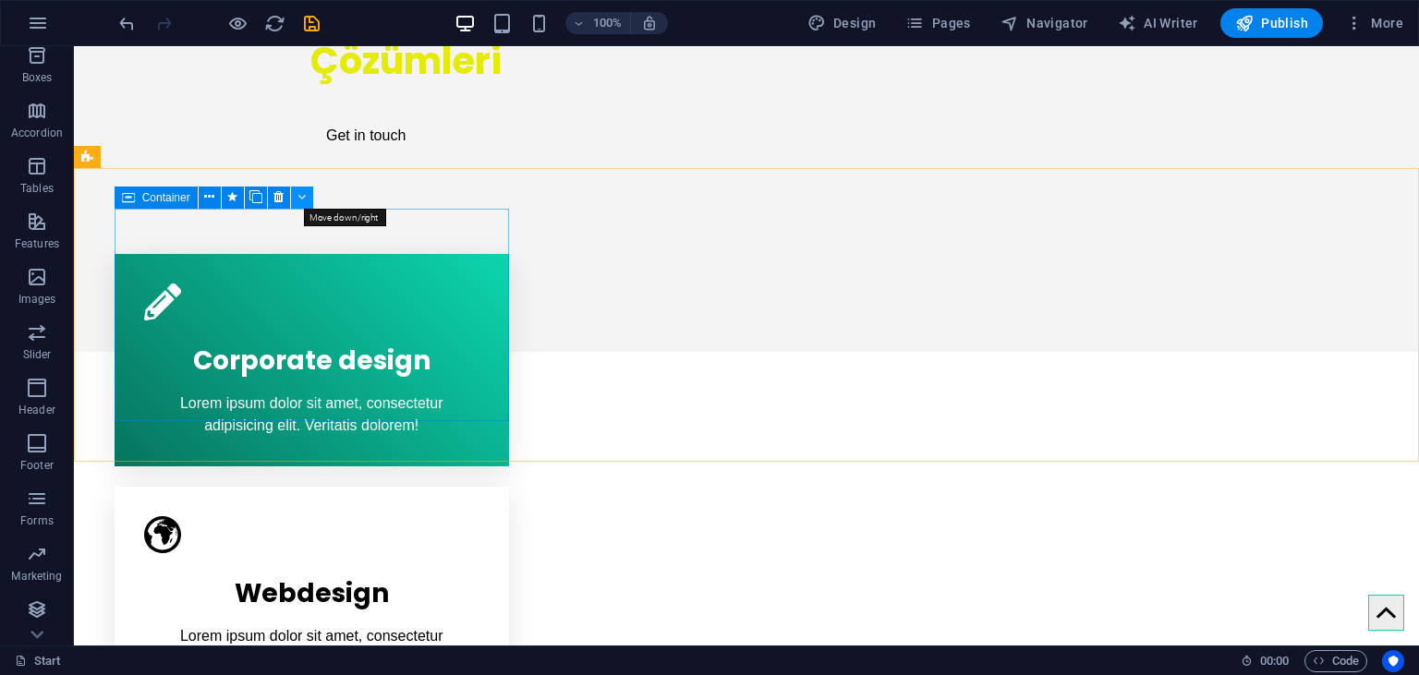
click at [299, 194] on icon at bounding box center [302, 197] width 8 height 19
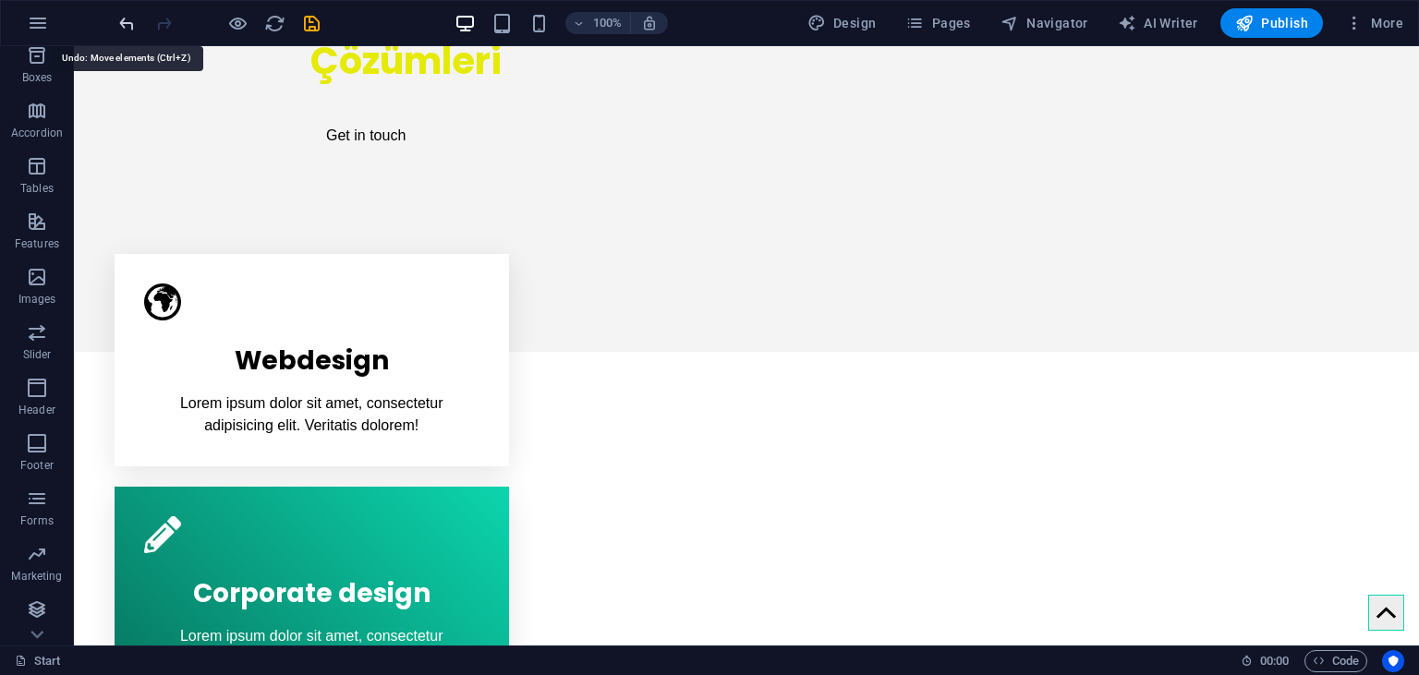
click at [130, 22] on icon "undo" at bounding box center [126, 23] width 21 height 21
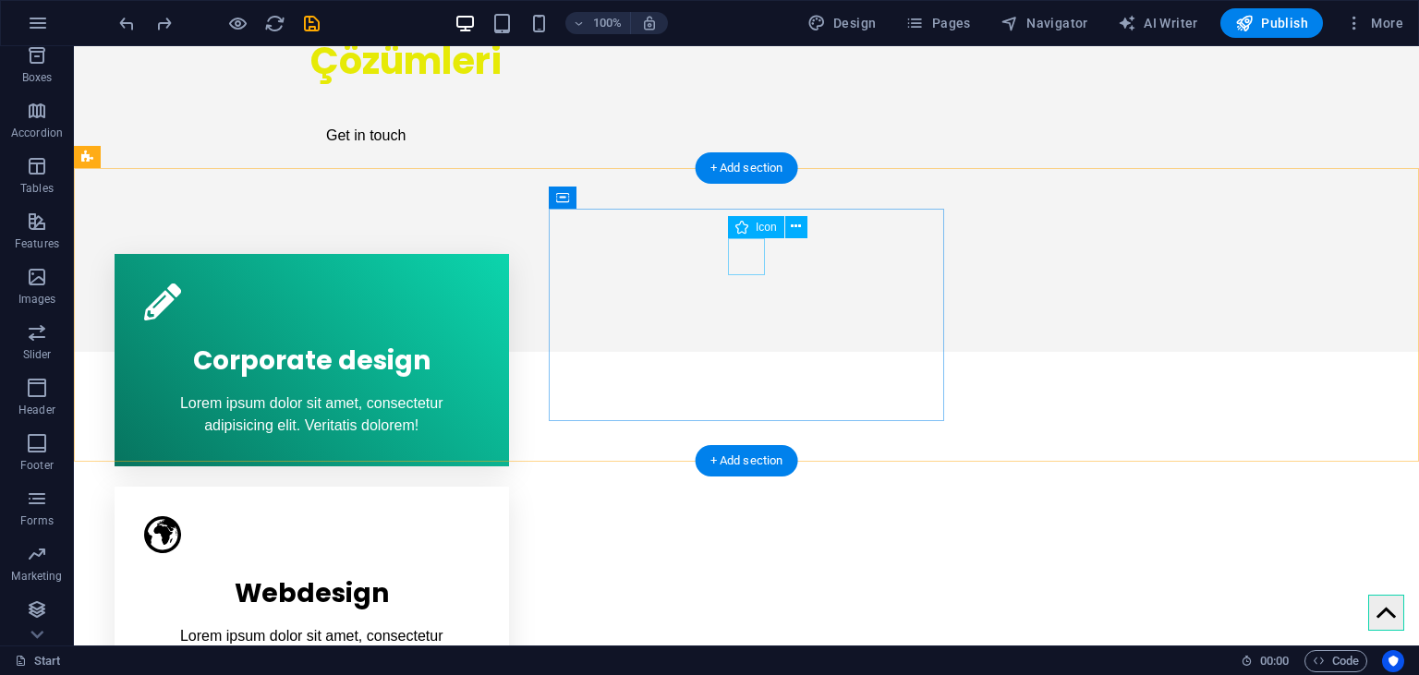
click at [480, 517] on figure at bounding box center [311, 535] width 335 height 37
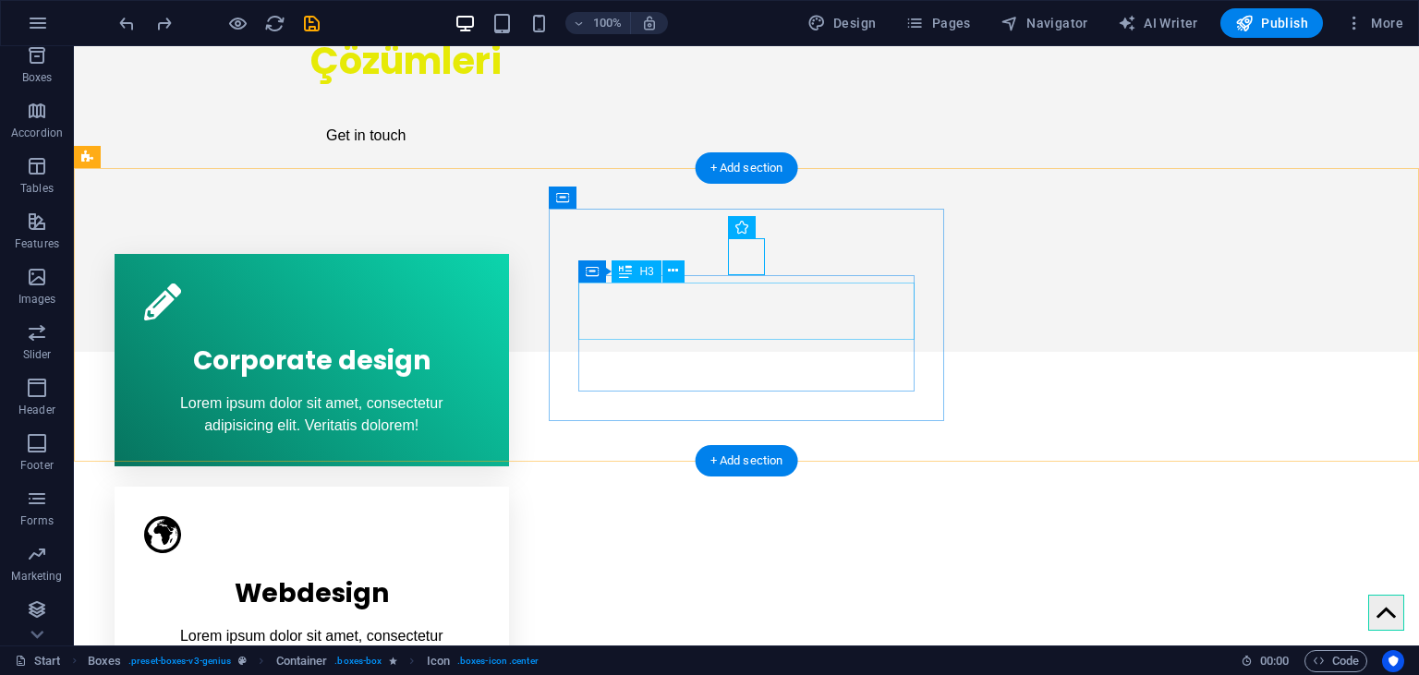
click at [480, 561] on div "Webdesign" at bounding box center [311, 589] width 335 height 57
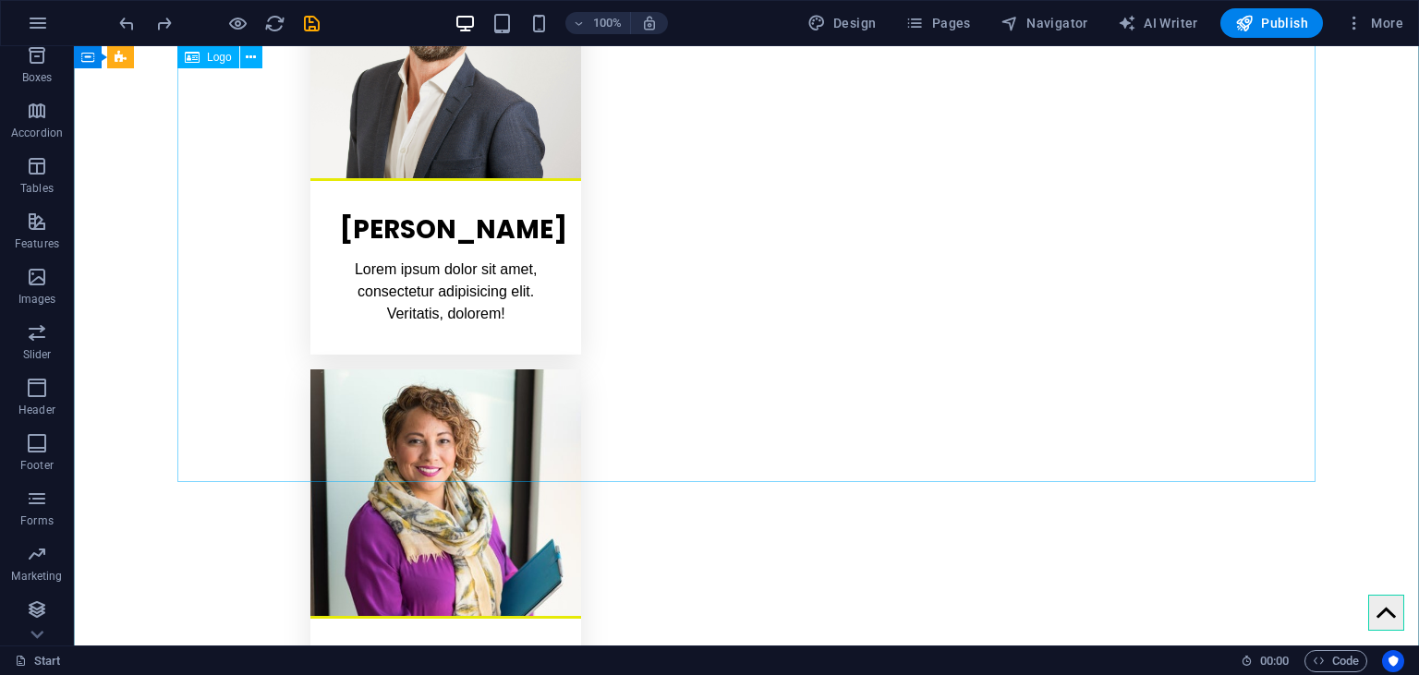
scroll to position [3955, 0]
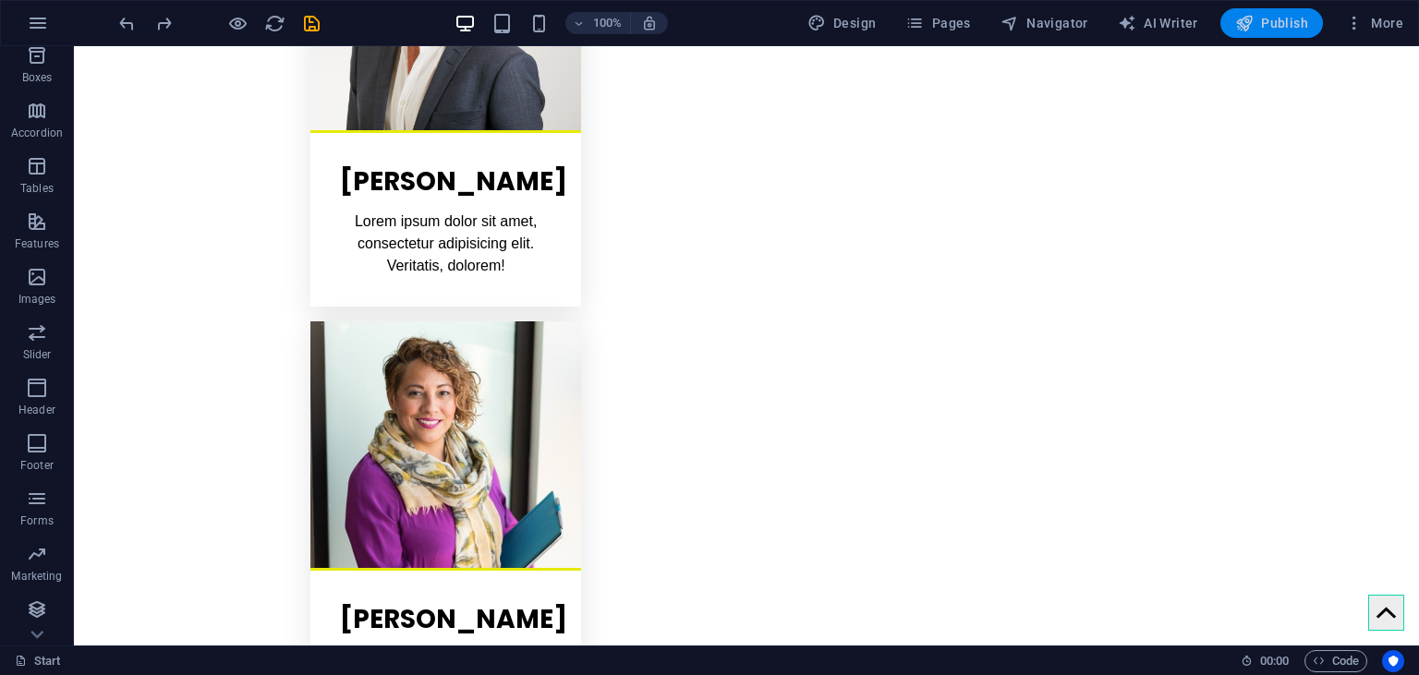
click at [1259, 32] on button "Publish" at bounding box center [1272, 23] width 103 height 30
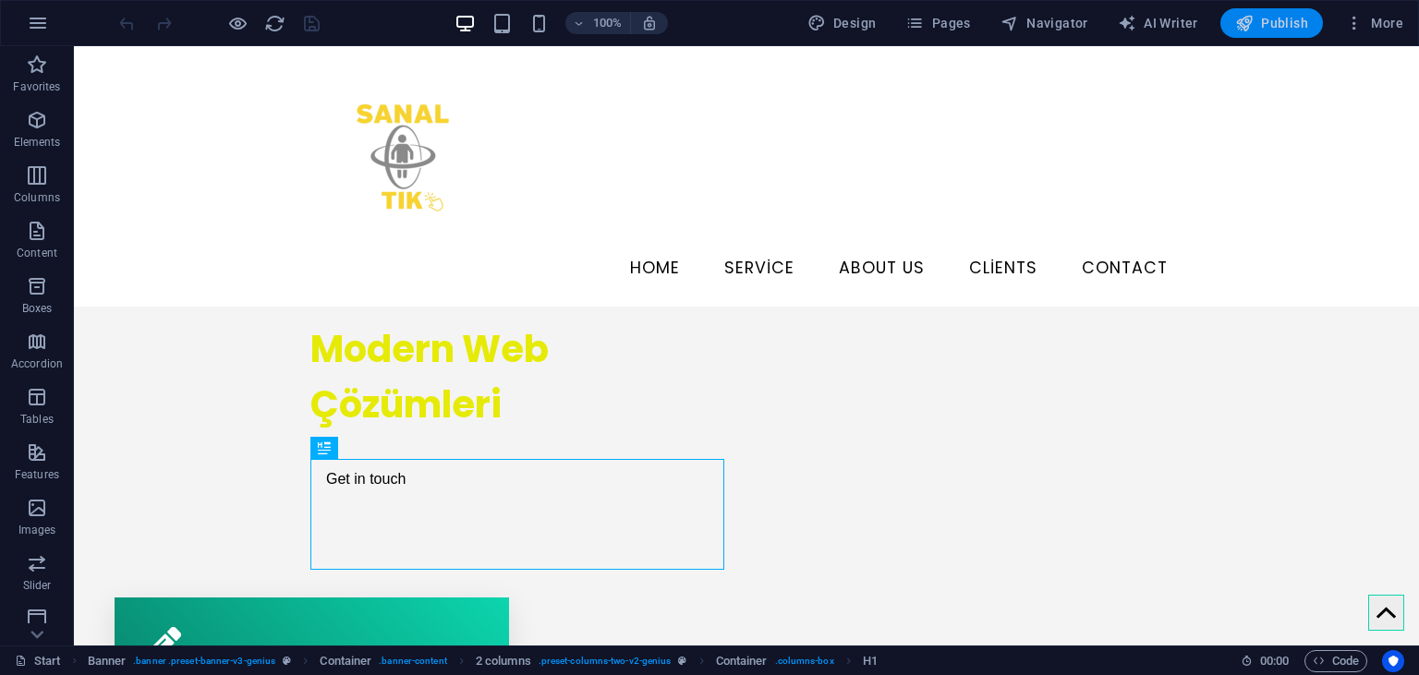
click at [1270, 27] on span "Publish" at bounding box center [1271, 23] width 73 height 18
click at [1355, 19] on icon "button" at bounding box center [1354, 23] width 18 height 18
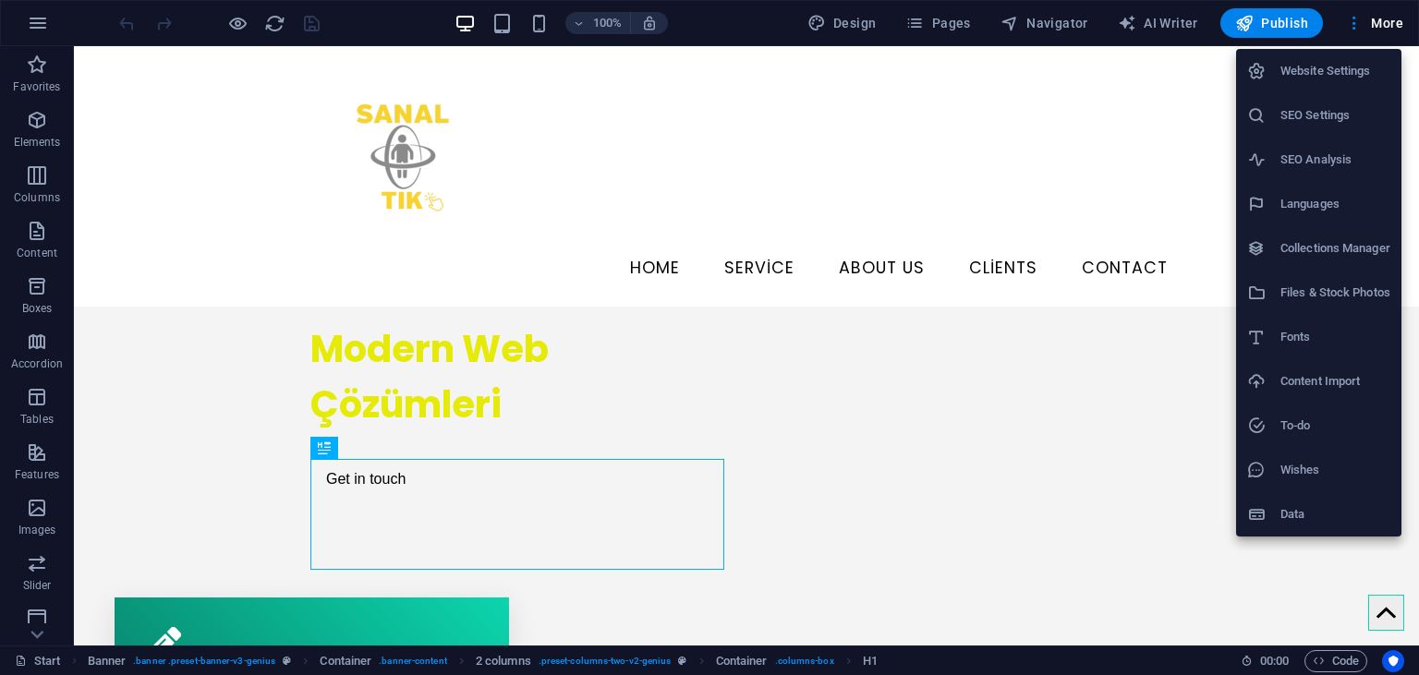
click at [1343, 76] on h6 "Website Settings" at bounding box center [1336, 71] width 110 height 22
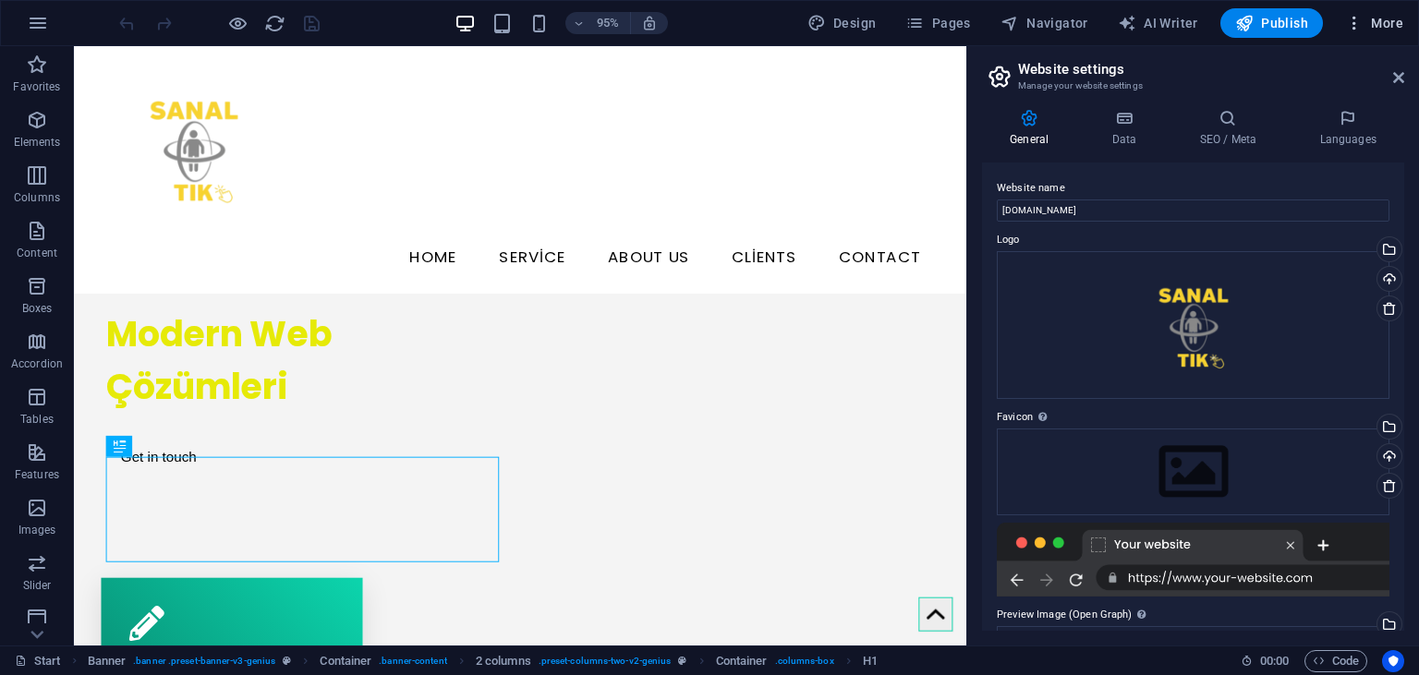
click at [1362, 31] on icon "button" at bounding box center [1354, 23] width 18 height 18
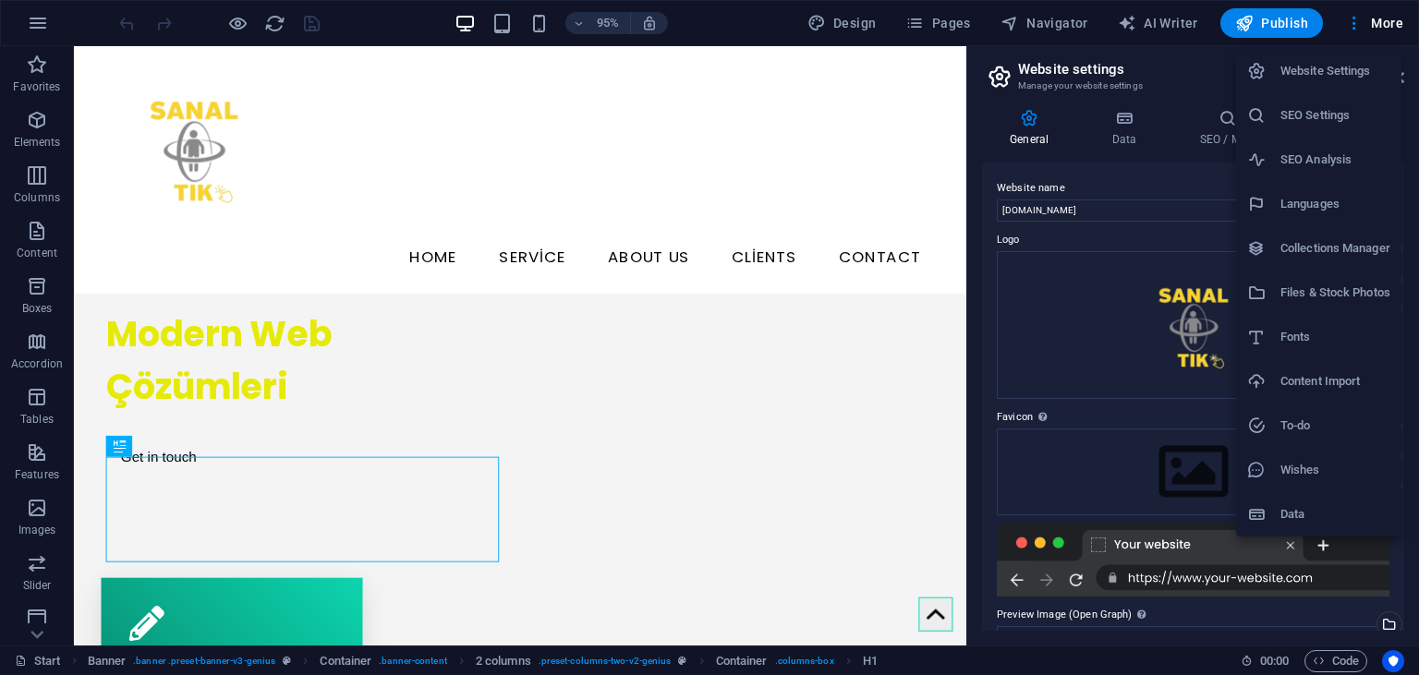
drag, startPoint x: 1109, startPoint y: 183, endPoint x: 1131, endPoint y: 135, distance: 52.9
click at [1131, 135] on div at bounding box center [709, 337] width 1419 height 675
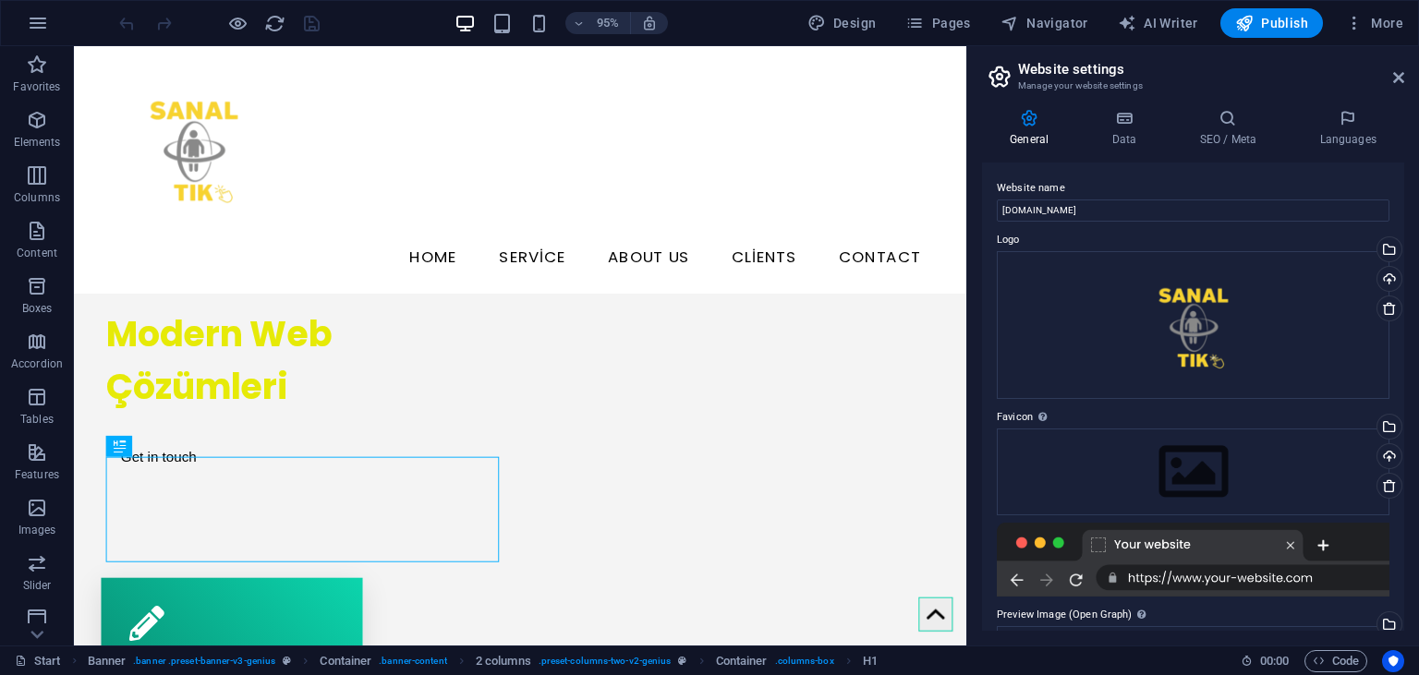
click at [1131, 135] on h4 "Data" at bounding box center [1128, 128] width 88 height 39
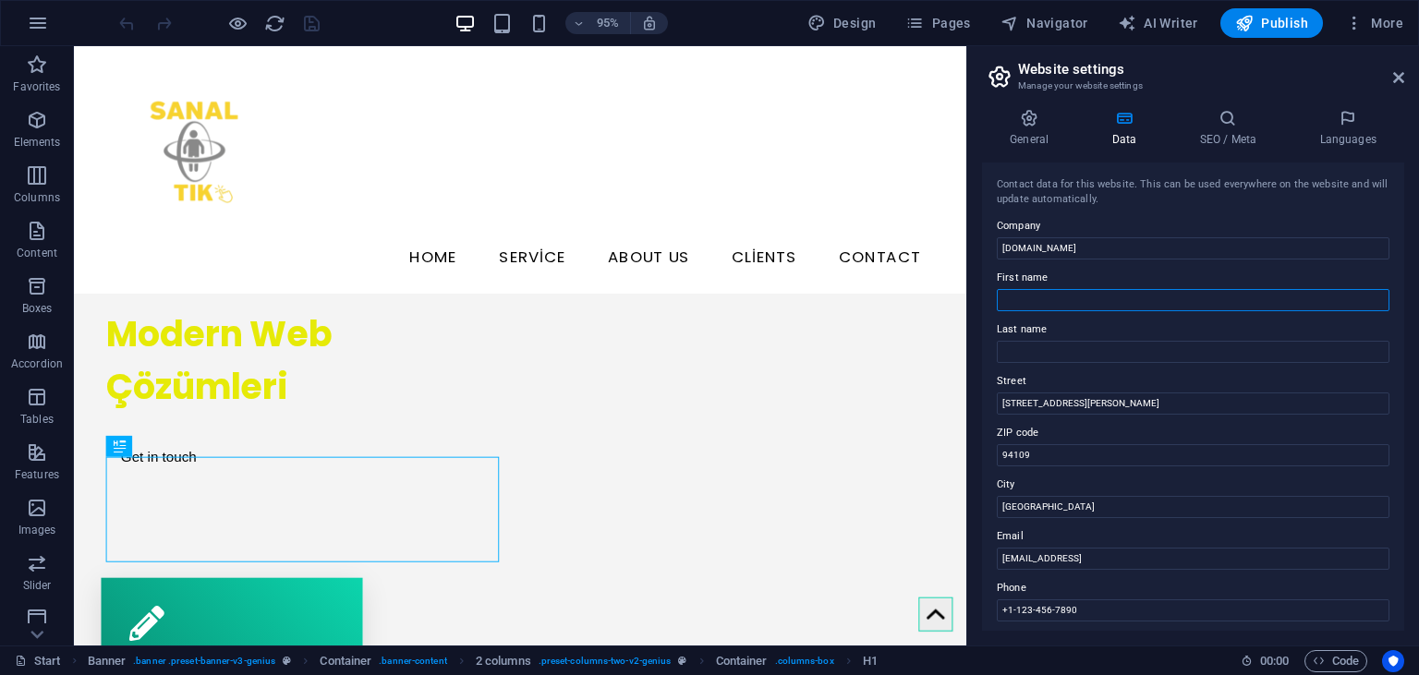
click at [1077, 309] on input "First name" at bounding box center [1193, 300] width 393 height 22
type input "Emre"
type input "Bircan"
type input "3030"
type input "33740"
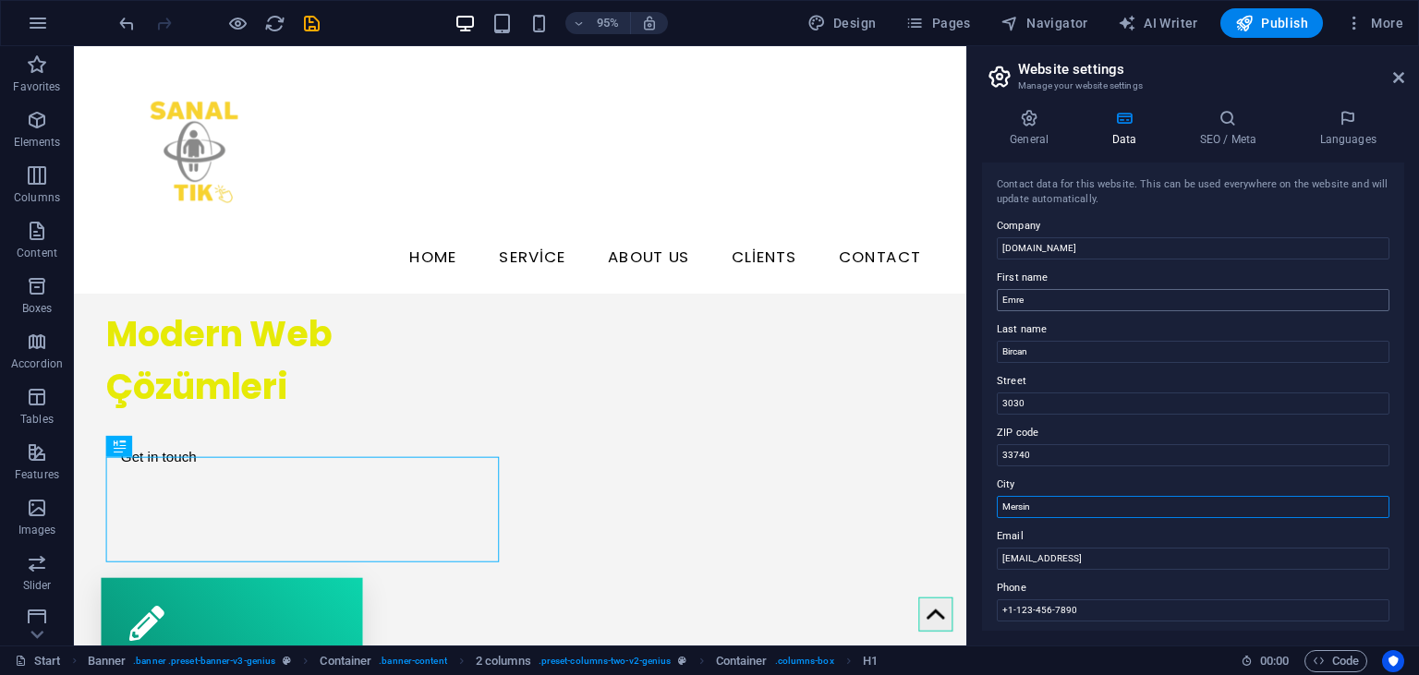
type input "Mersin"
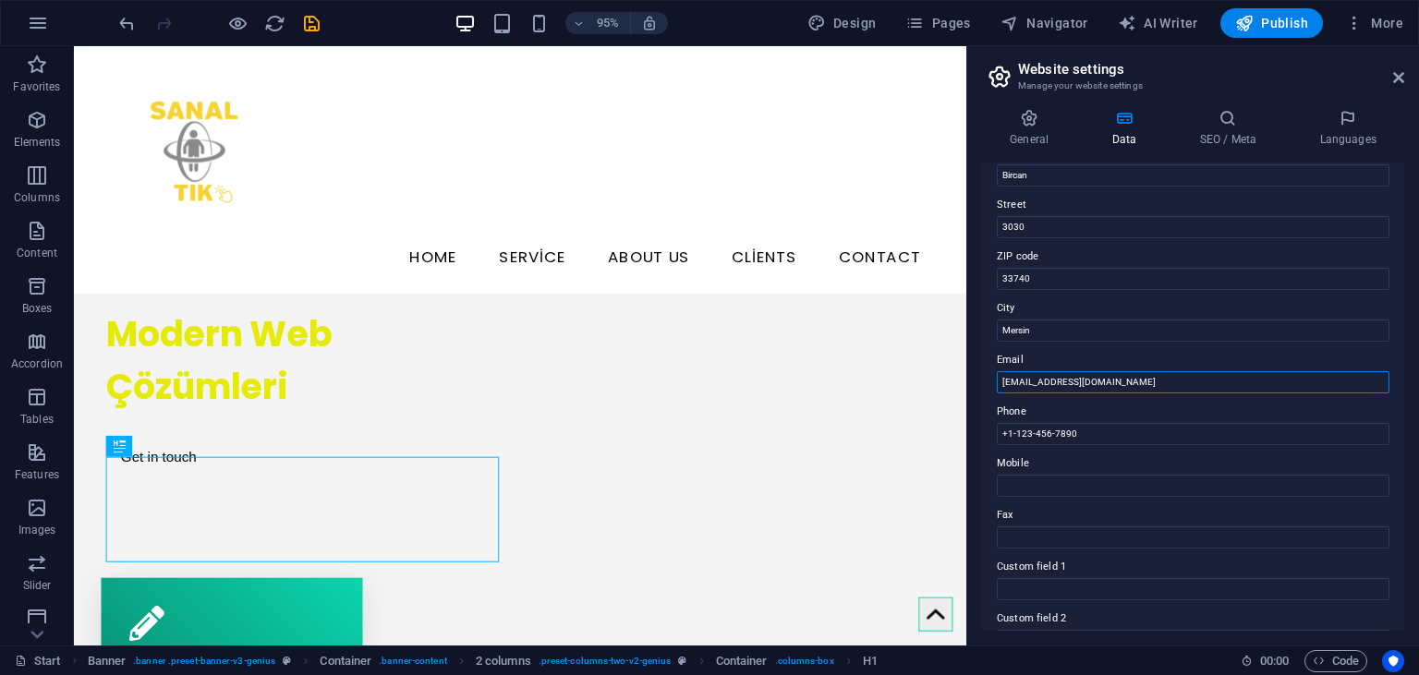
type input "[EMAIL_ADDRESS][DOMAIN_NAME]"
click at [1081, 446] on div "Contact data for this website. This can be used everywhere on the website and w…" at bounding box center [1193, 397] width 422 height 468
click at [1082, 439] on input "+1-123-456-7890" at bounding box center [1193, 434] width 393 height 22
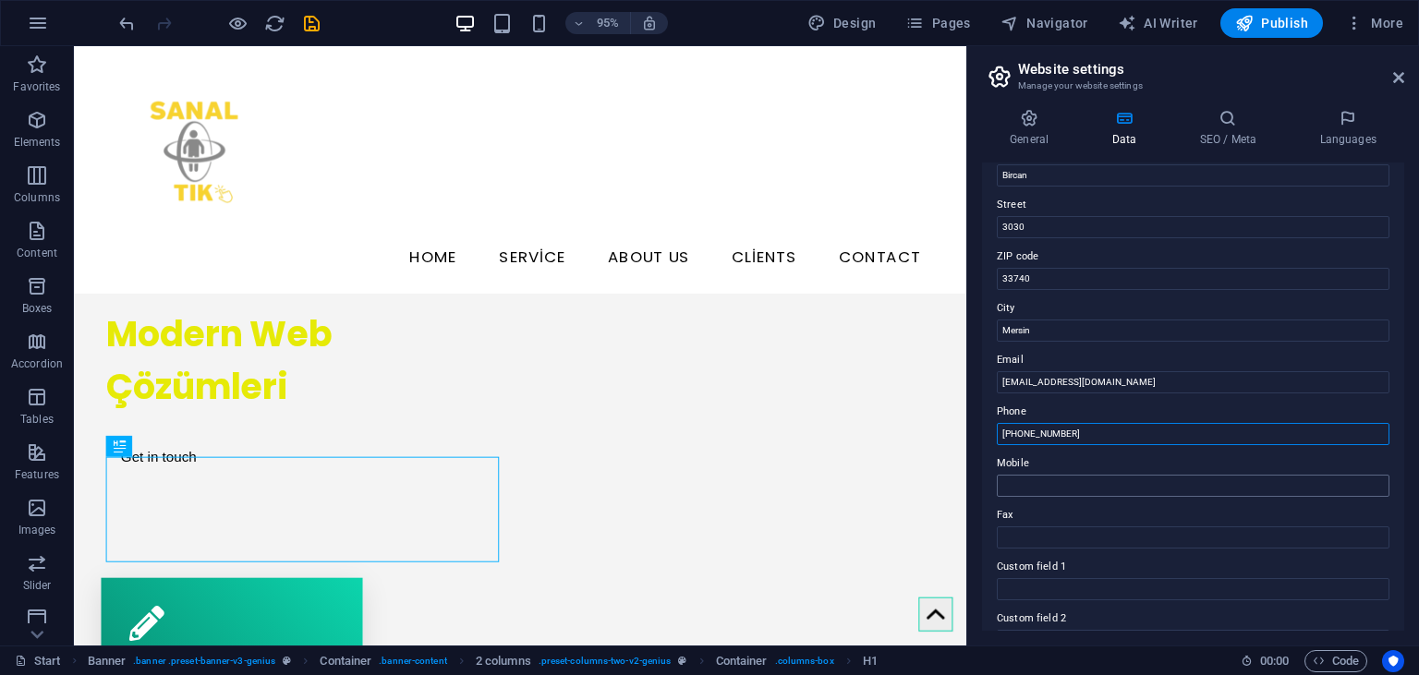
type input "[PHONE_NUMBER]"
click at [1145, 485] on input "Mobile" at bounding box center [1193, 486] width 393 height 22
click at [1119, 439] on input "[PHONE_NUMBER]" at bounding box center [1193, 434] width 393 height 22
click at [1080, 489] on input "Mobile" at bounding box center [1193, 486] width 393 height 22
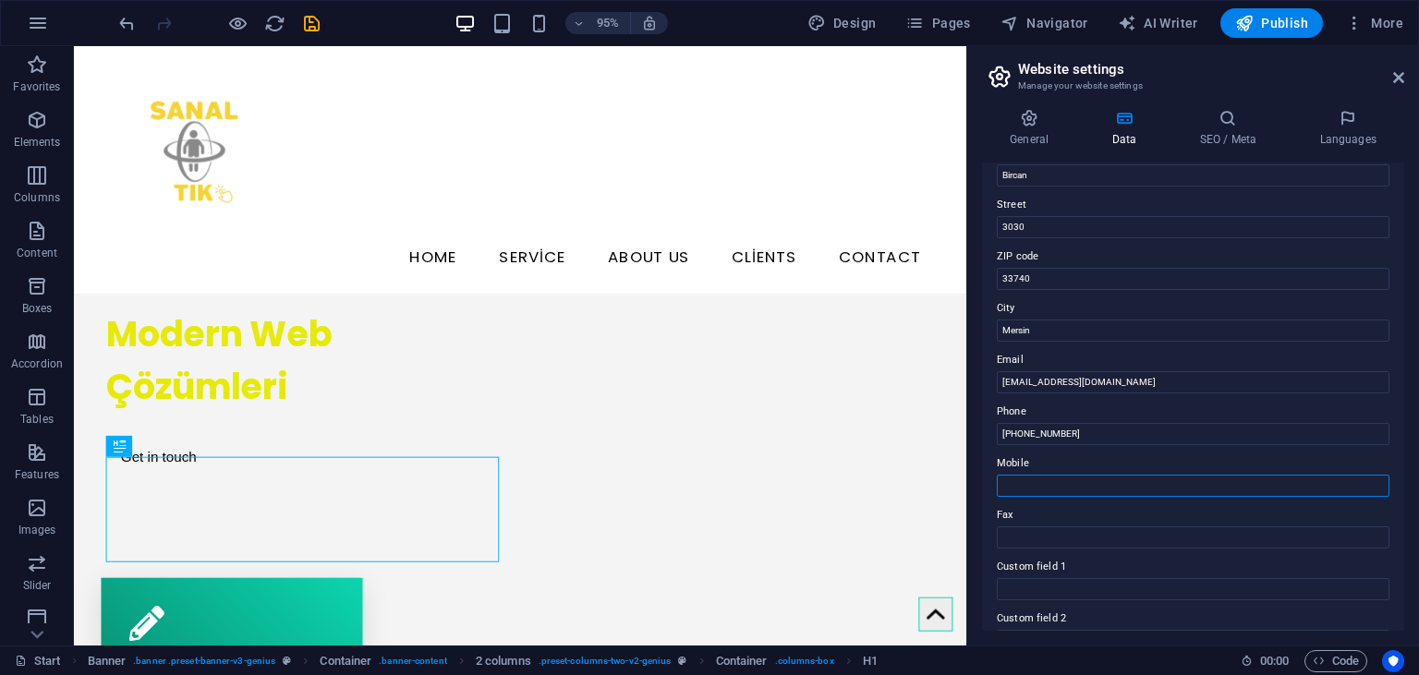
paste input "905413521633"
click at [1041, 487] on input "905413521633" at bounding box center [1193, 486] width 393 height 22
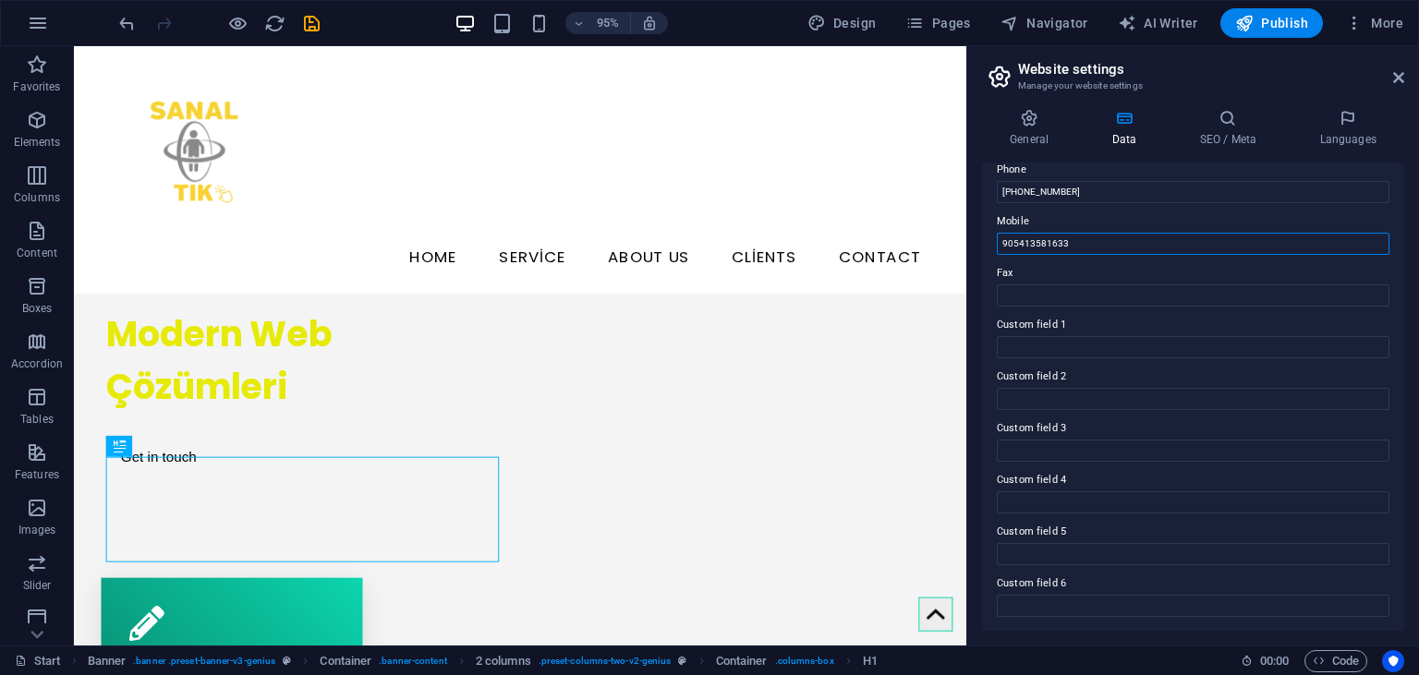
scroll to position [0, 0]
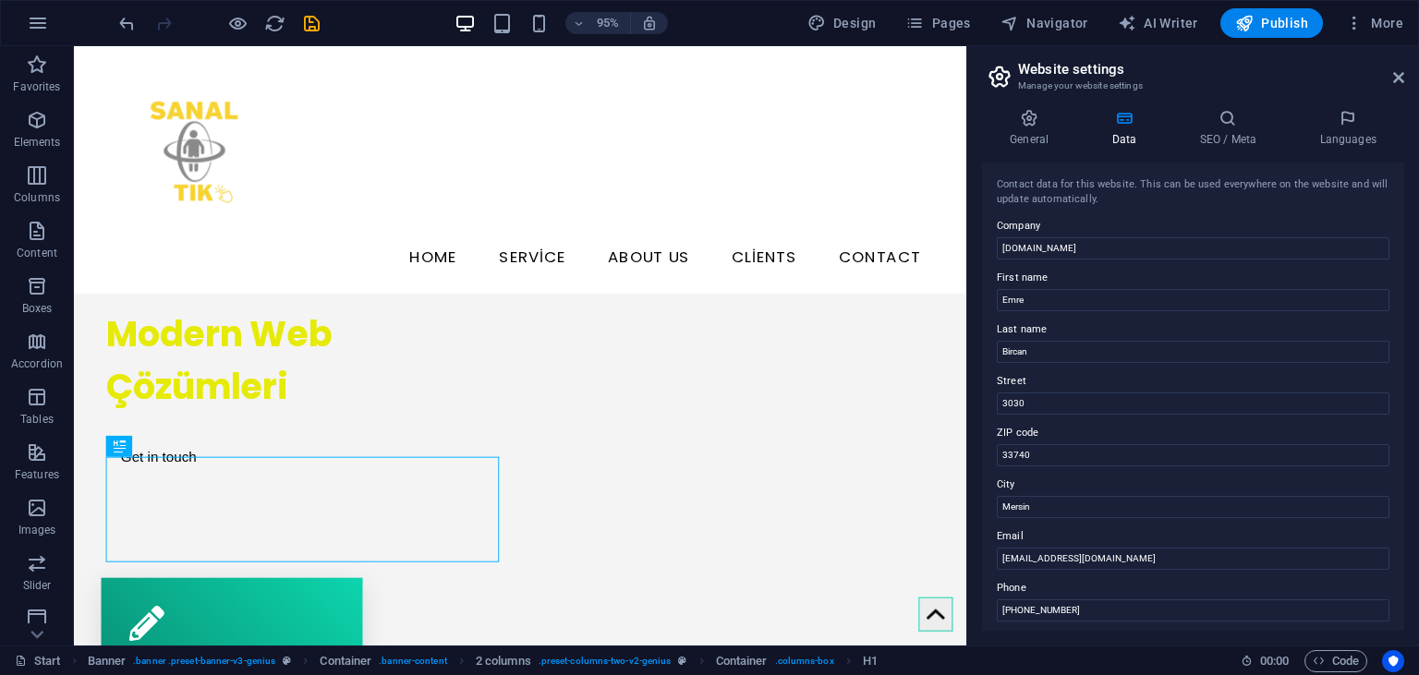
type input "905413581633"
click at [1092, 280] on label "First name" at bounding box center [1193, 278] width 393 height 22
click at [1092, 289] on input "Emre" at bounding box center [1193, 300] width 393 height 22
click at [1258, 141] on h4 "SEO / Meta" at bounding box center [1232, 128] width 120 height 39
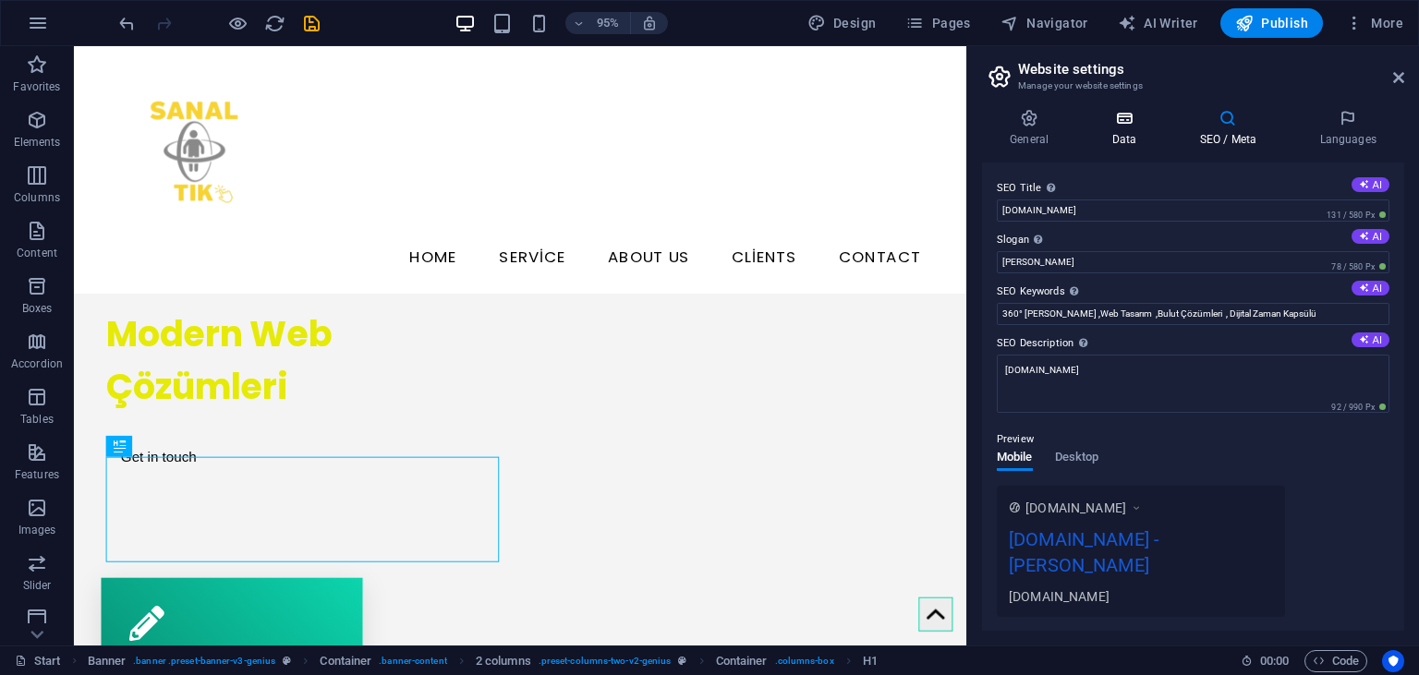
click at [1136, 115] on icon at bounding box center [1124, 118] width 80 height 18
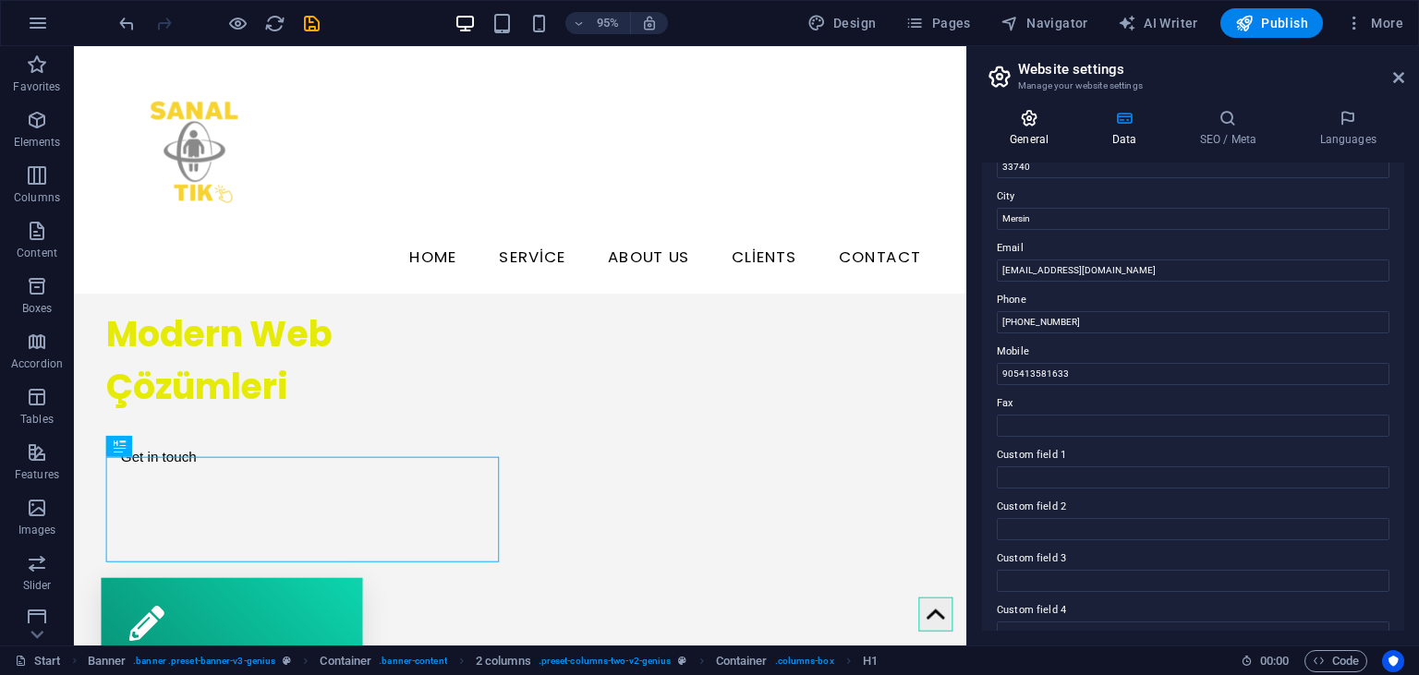
scroll to position [289, 0]
click at [1028, 112] on icon at bounding box center [1029, 118] width 94 height 18
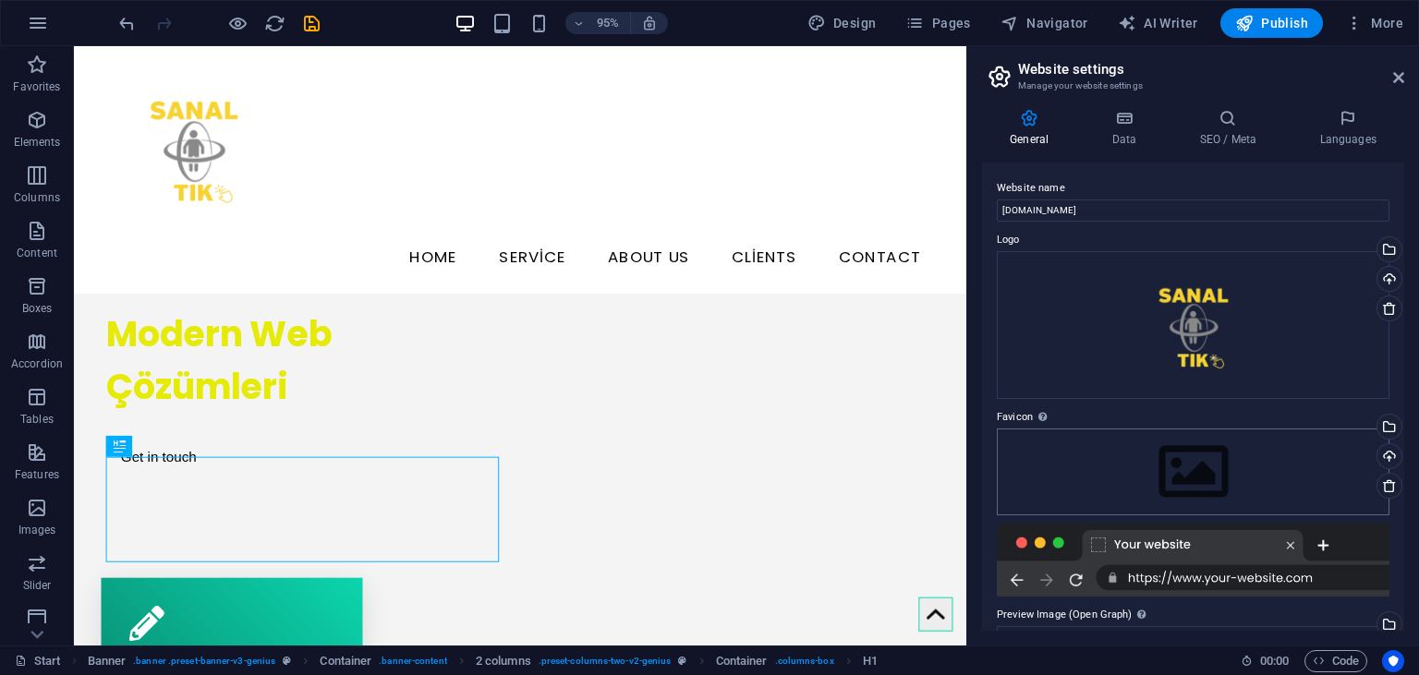
scroll to position [222, 0]
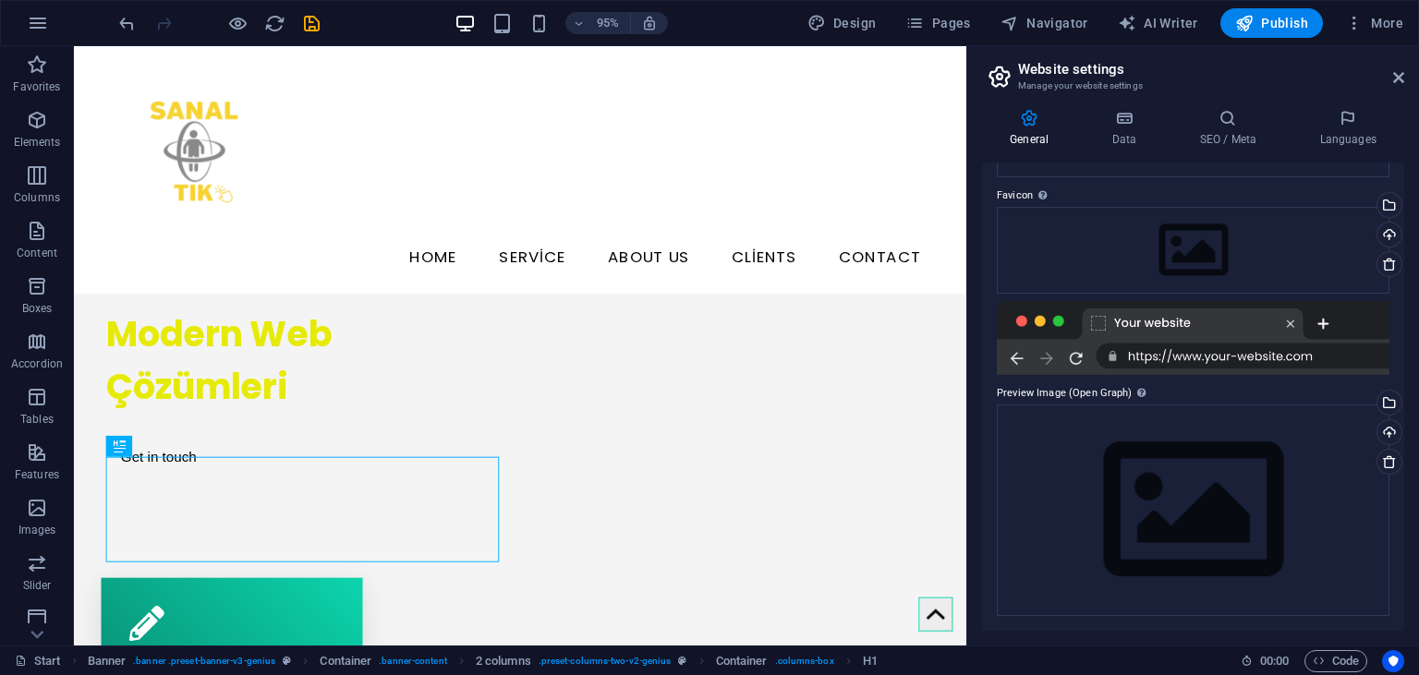
click at [1105, 318] on div at bounding box center [1193, 338] width 393 height 74
click at [1166, 571] on div "Drag files here, click to choose files or select files from Files or our free s…" at bounding box center [1193, 511] width 393 height 212
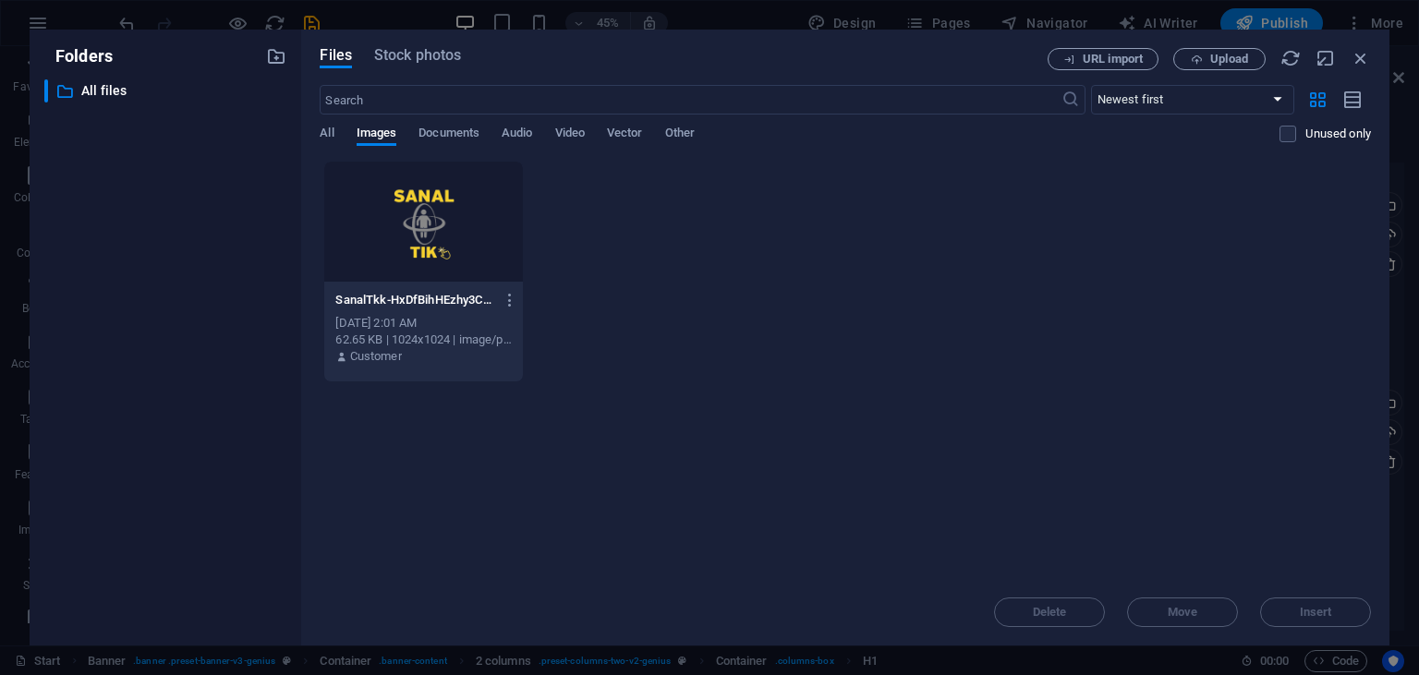
click at [434, 257] on div at bounding box center [423, 222] width 198 height 120
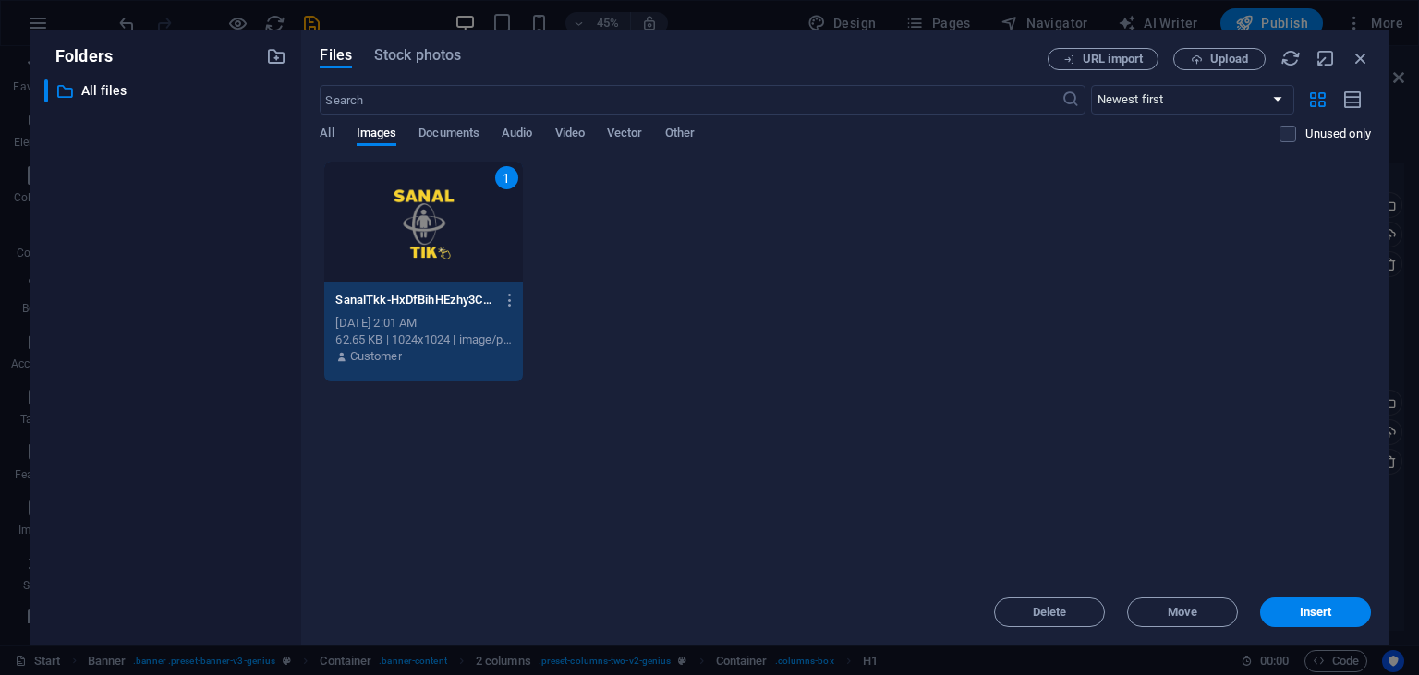
click at [382, 213] on div "1" at bounding box center [423, 222] width 198 height 120
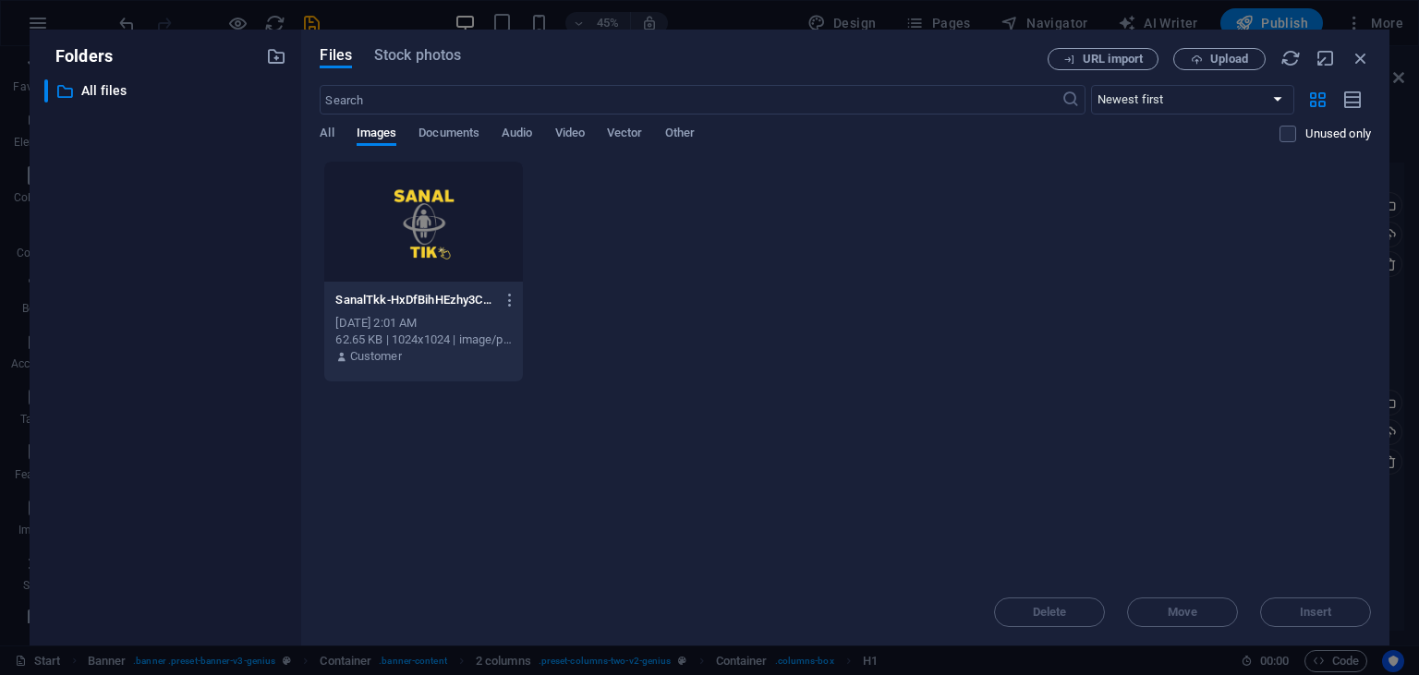
click at [369, 239] on div at bounding box center [423, 222] width 198 height 120
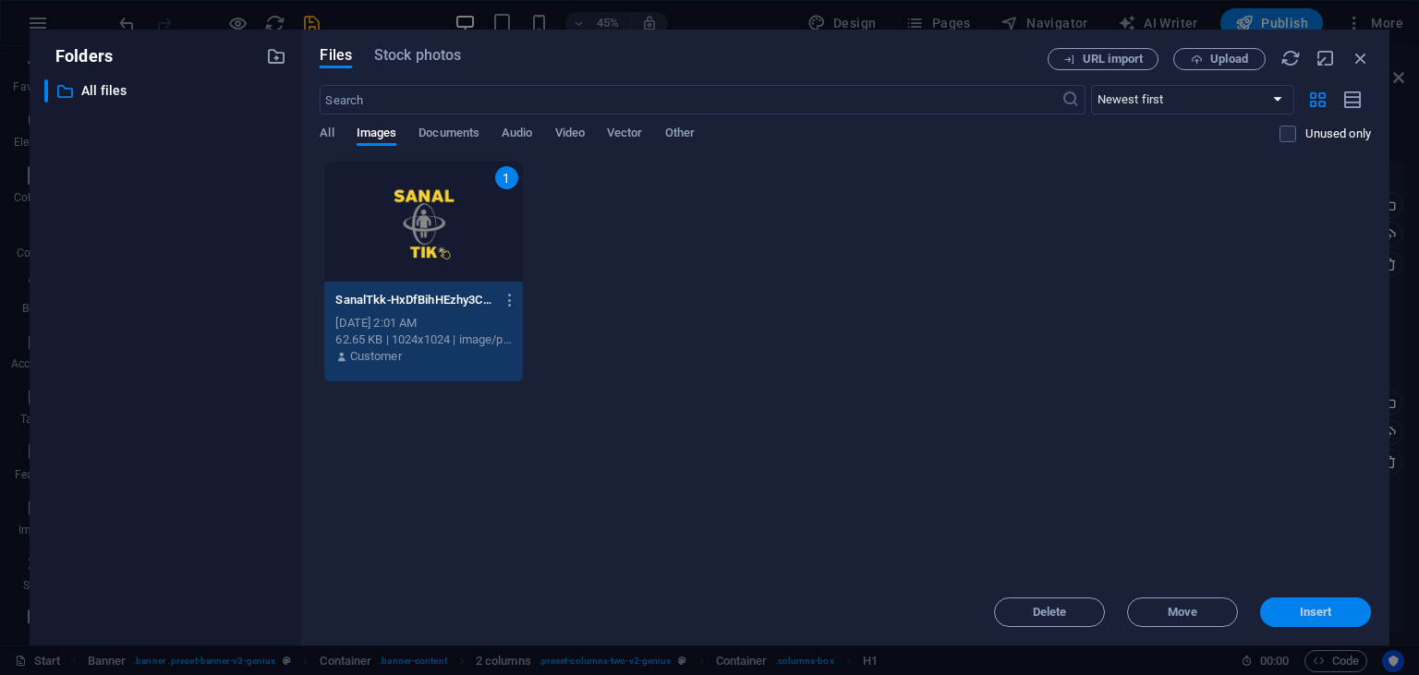
click at [1309, 612] on span "Insert" at bounding box center [1316, 612] width 32 height 11
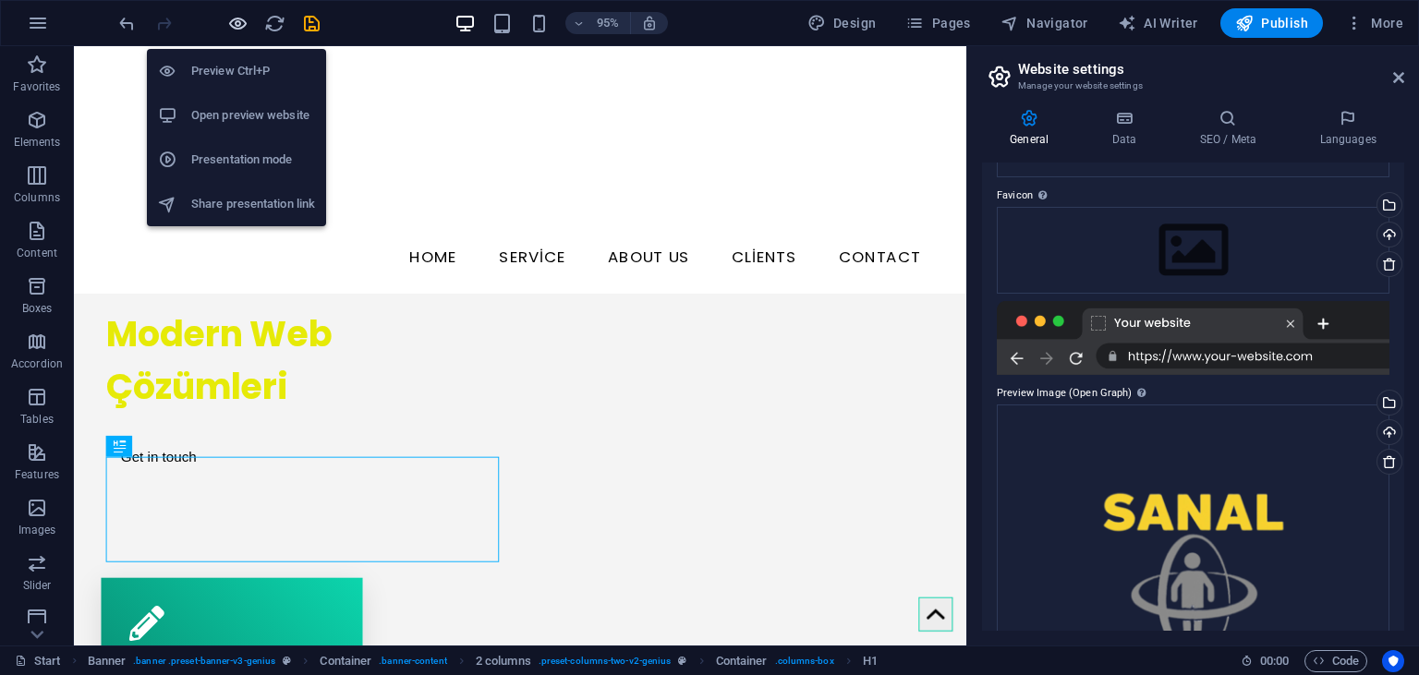
click at [248, 28] on icon "button" at bounding box center [237, 23] width 21 height 21
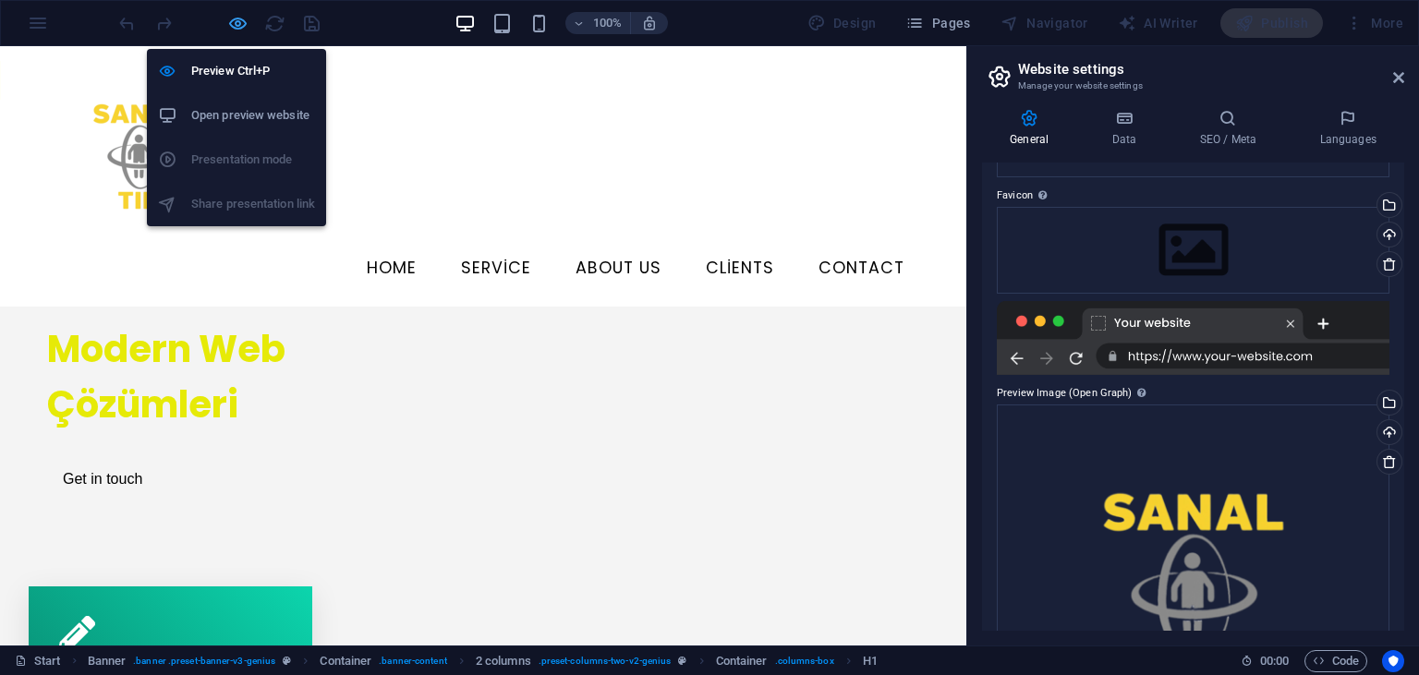
click at [247, 24] on icon "button" at bounding box center [237, 23] width 21 height 21
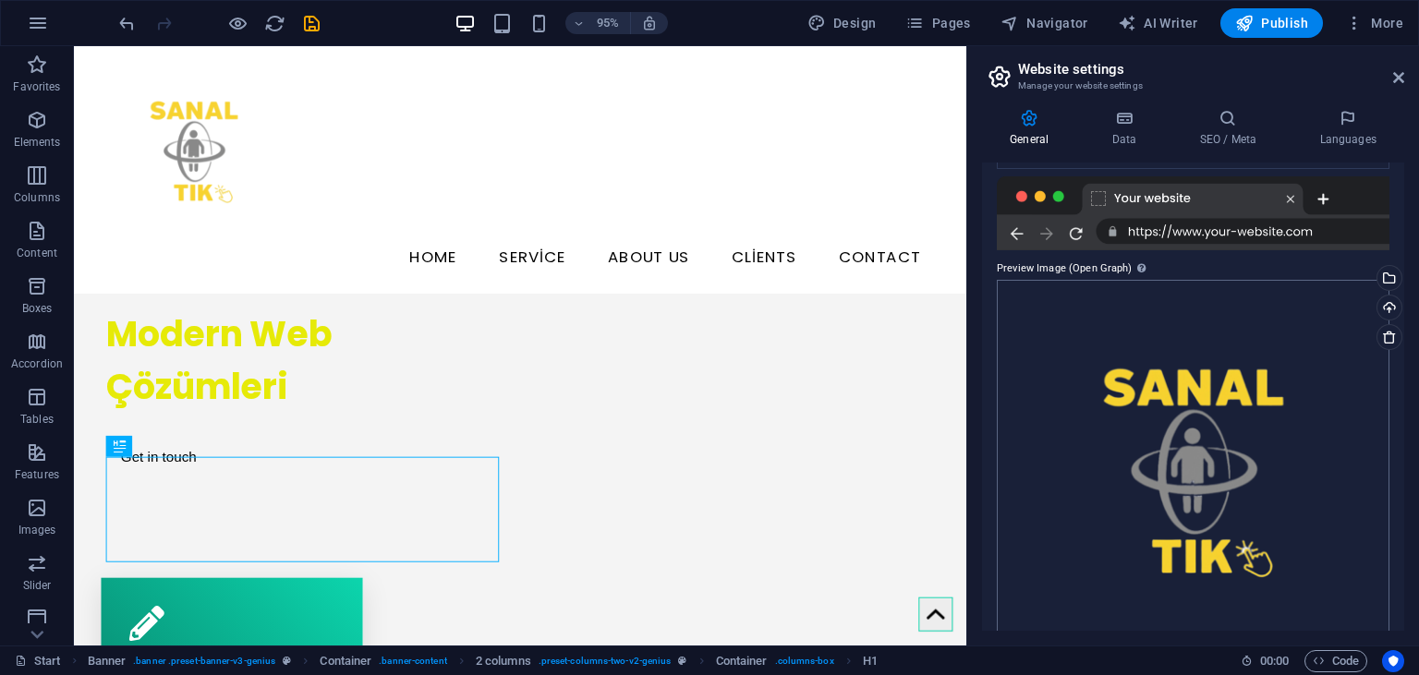
scroll to position [379, 0]
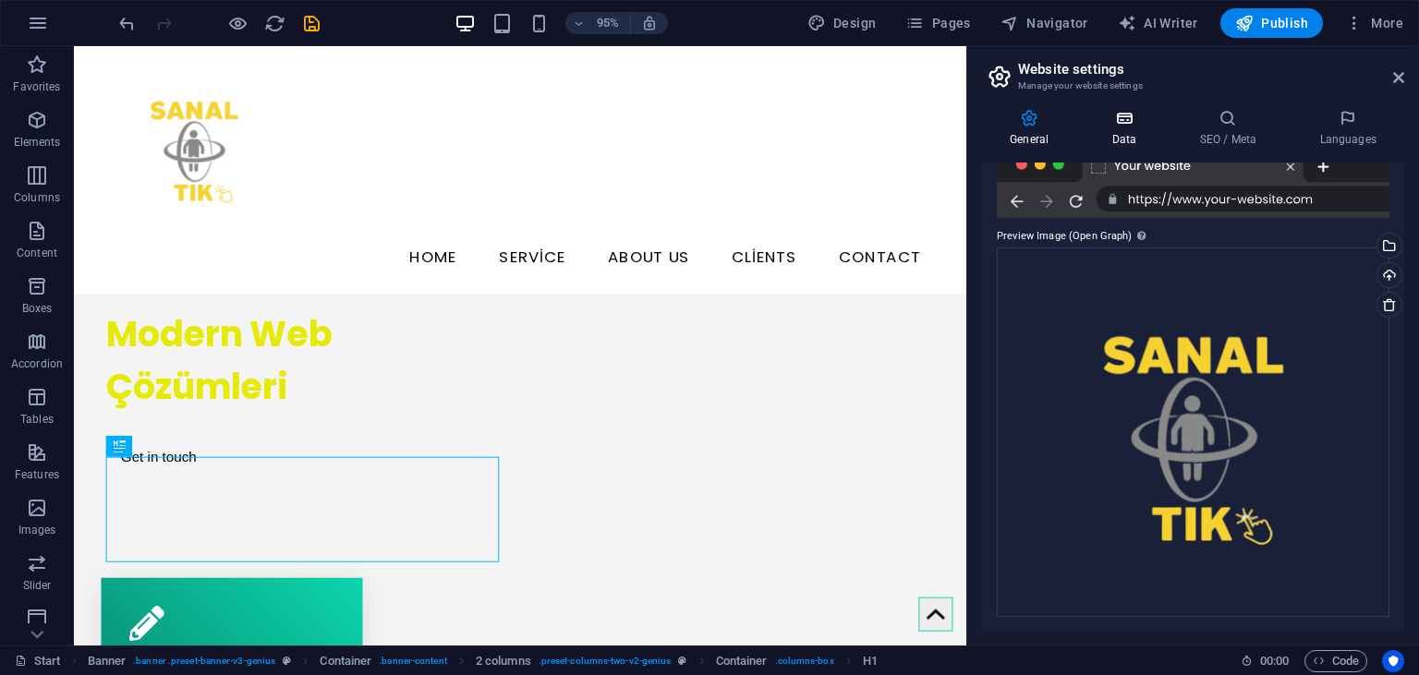
click at [1126, 116] on icon at bounding box center [1124, 118] width 80 height 18
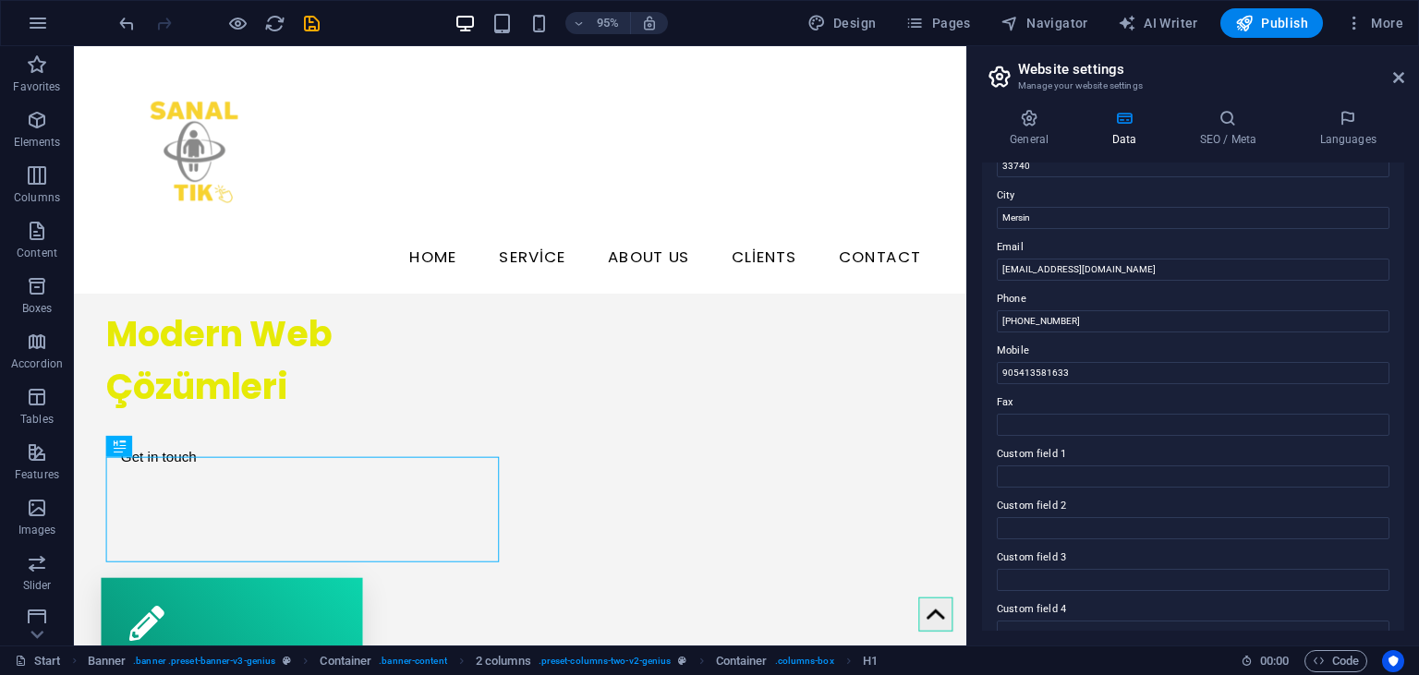
scroll to position [289, 0]
click at [1216, 117] on icon at bounding box center [1228, 118] width 113 height 18
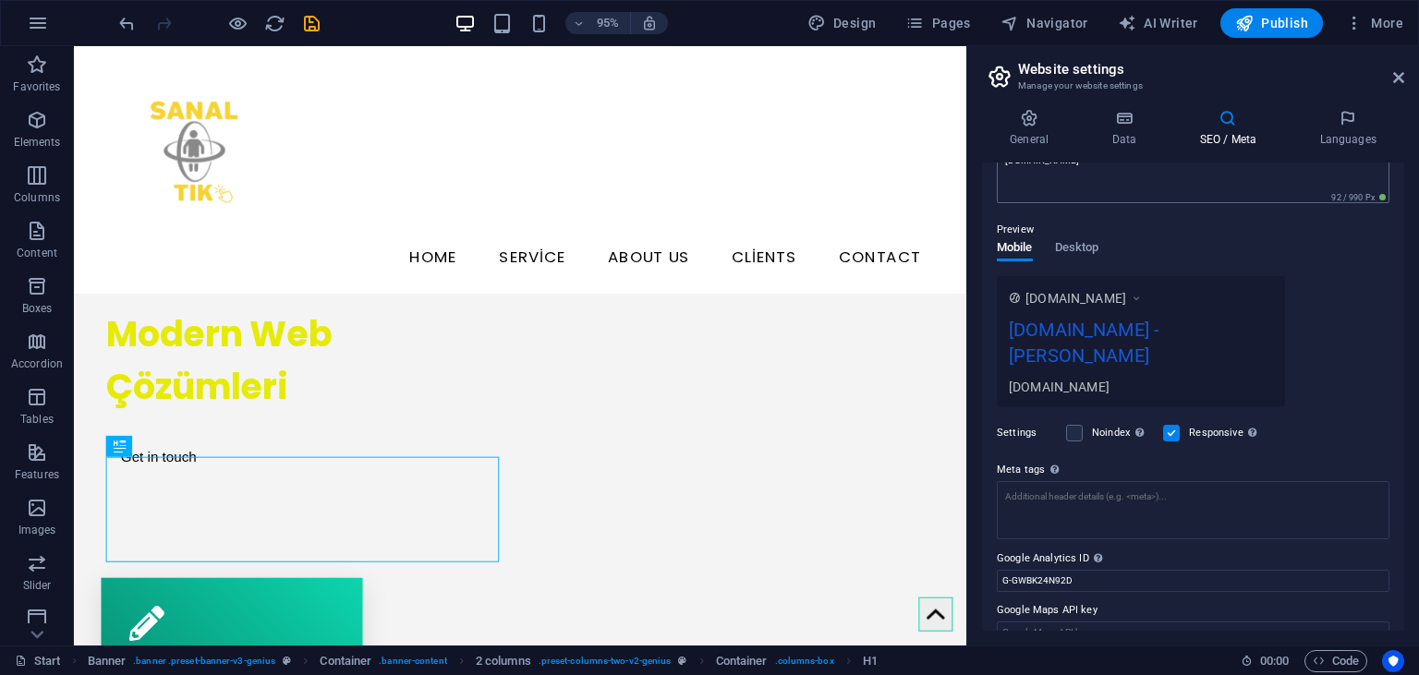
scroll to position [0, 0]
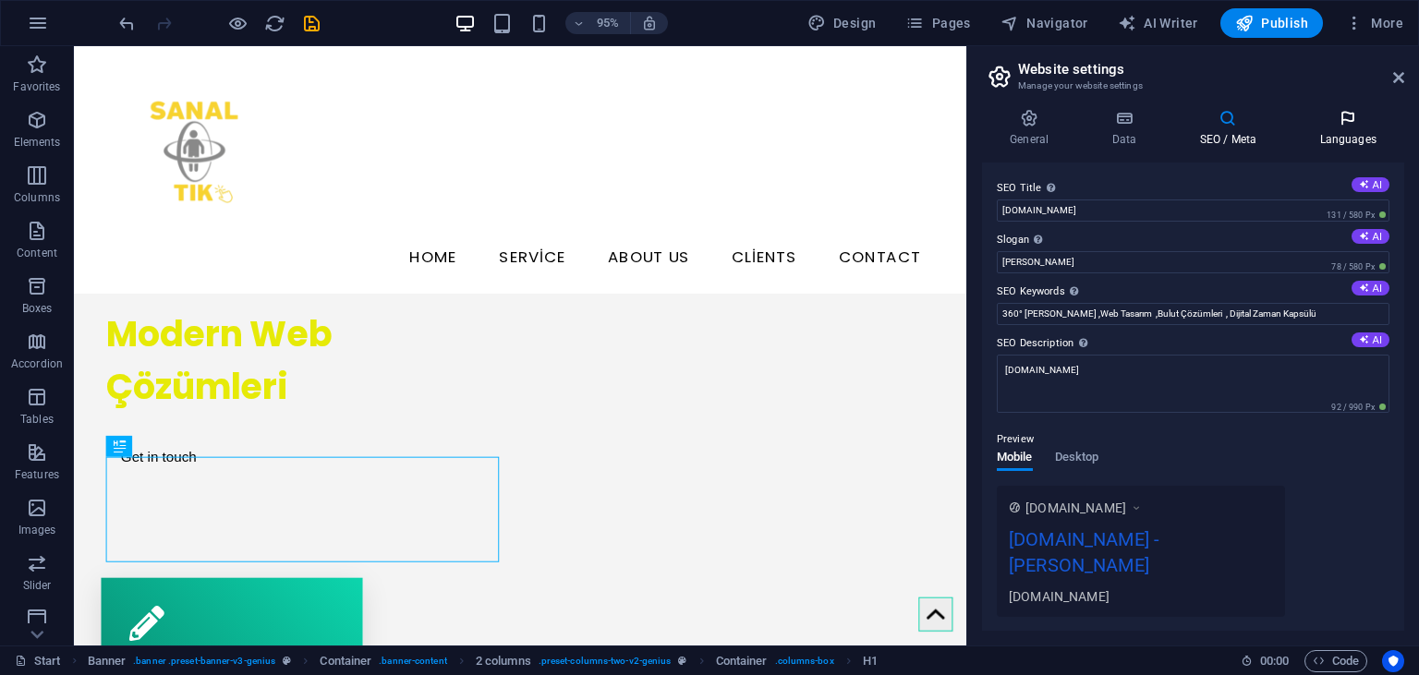
click at [1361, 121] on icon at bounding box center [1348, 118] width 113 height 18
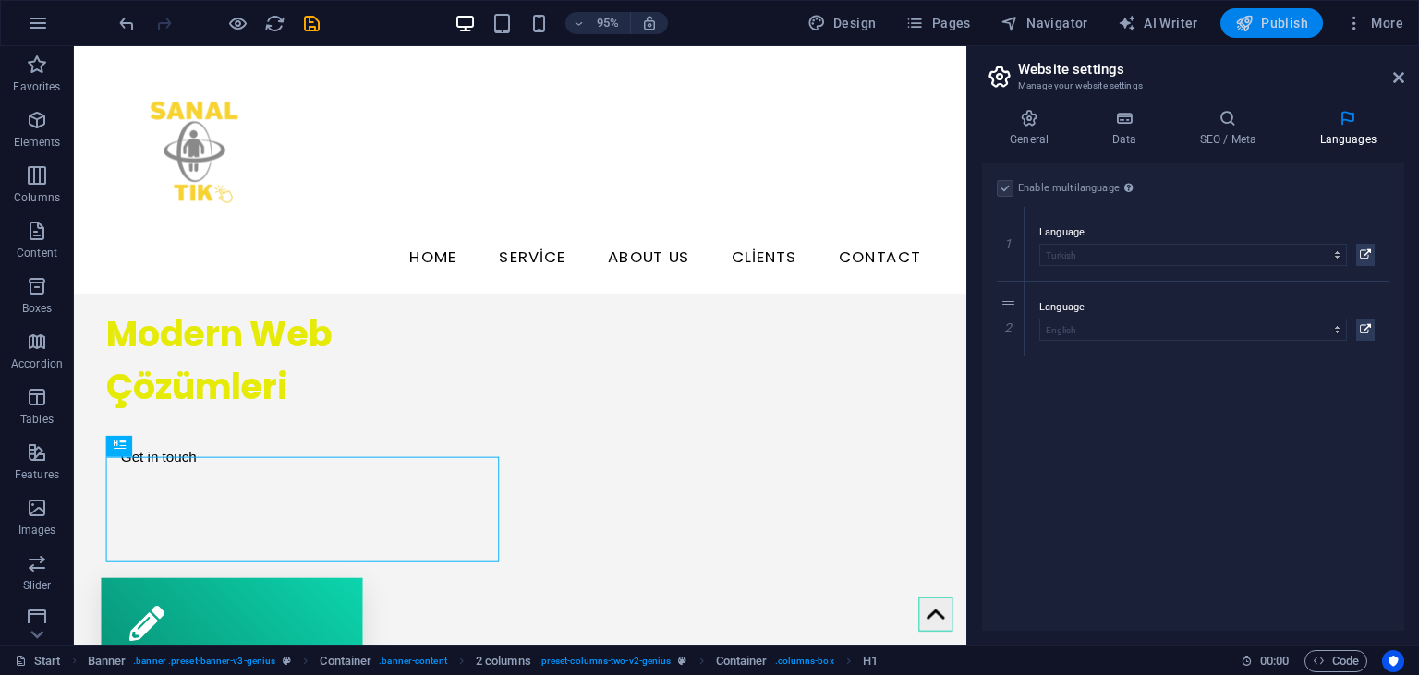
click at [1289, 8] on button "Publish" at bounding box center [1272, 23] width 103 height 30
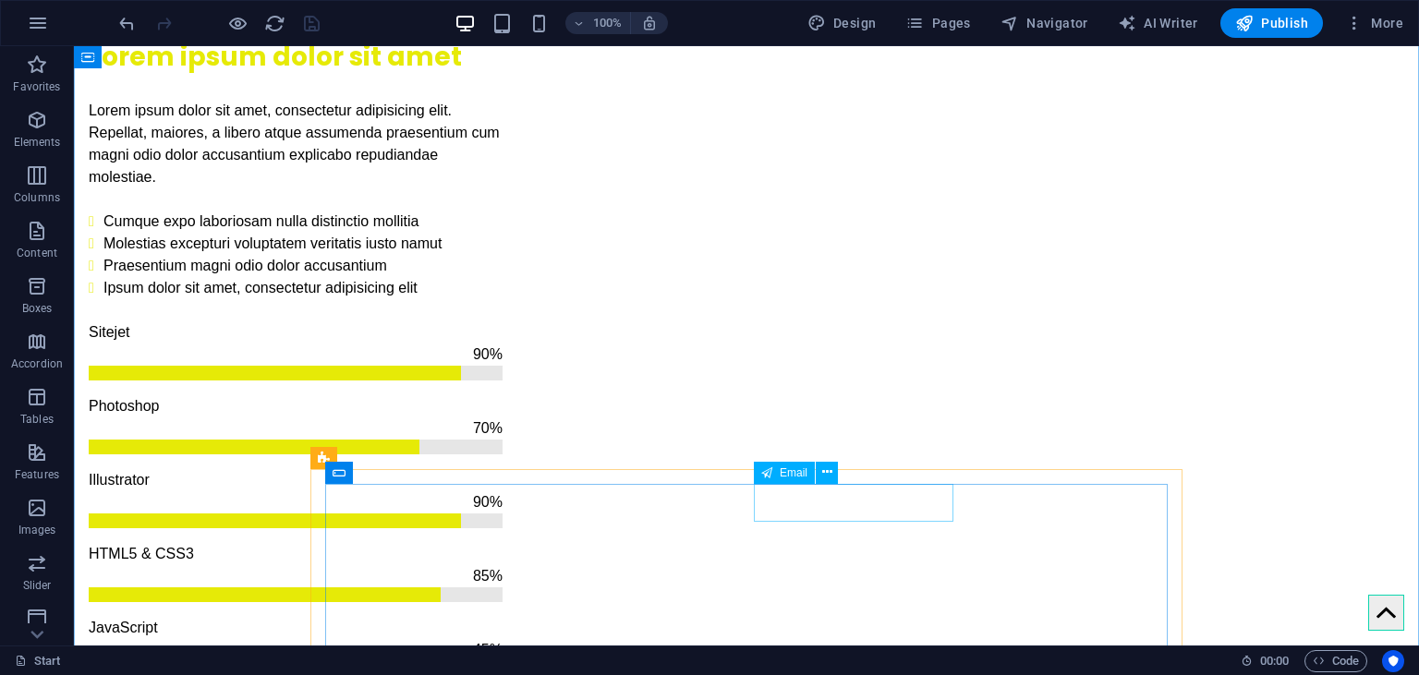
scroll to position [1404, 0]
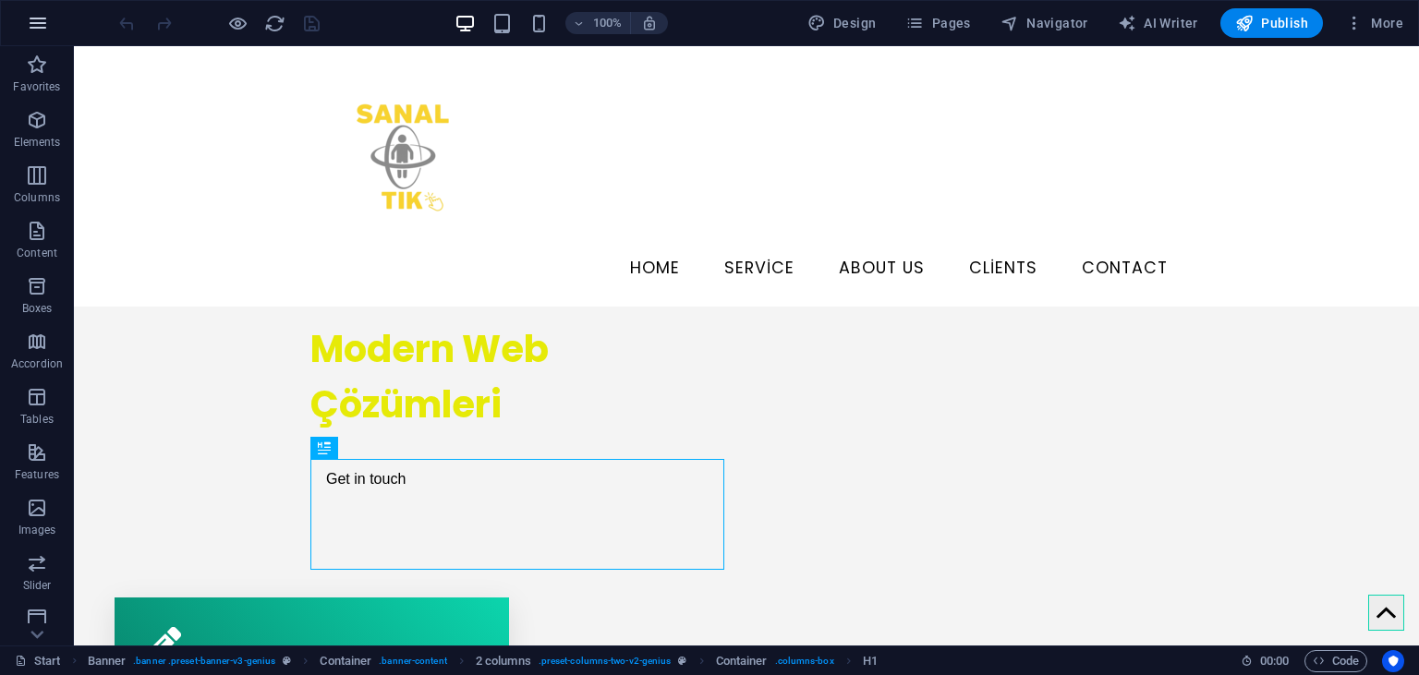
click at [30, 28] on icon "button" at bounding box center [38, 23] width 22 height 22
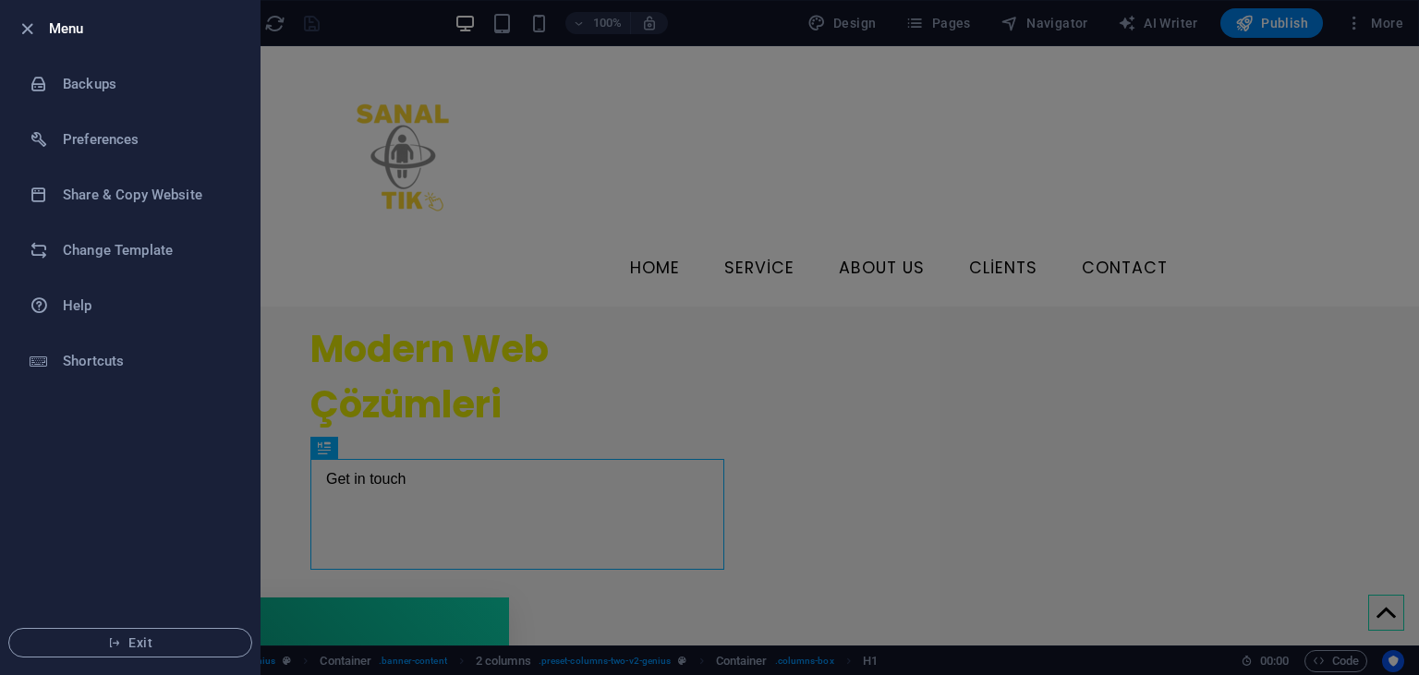
click at [30, 28] on icon "button" at bounding box center [27, 28] width 21 height 21
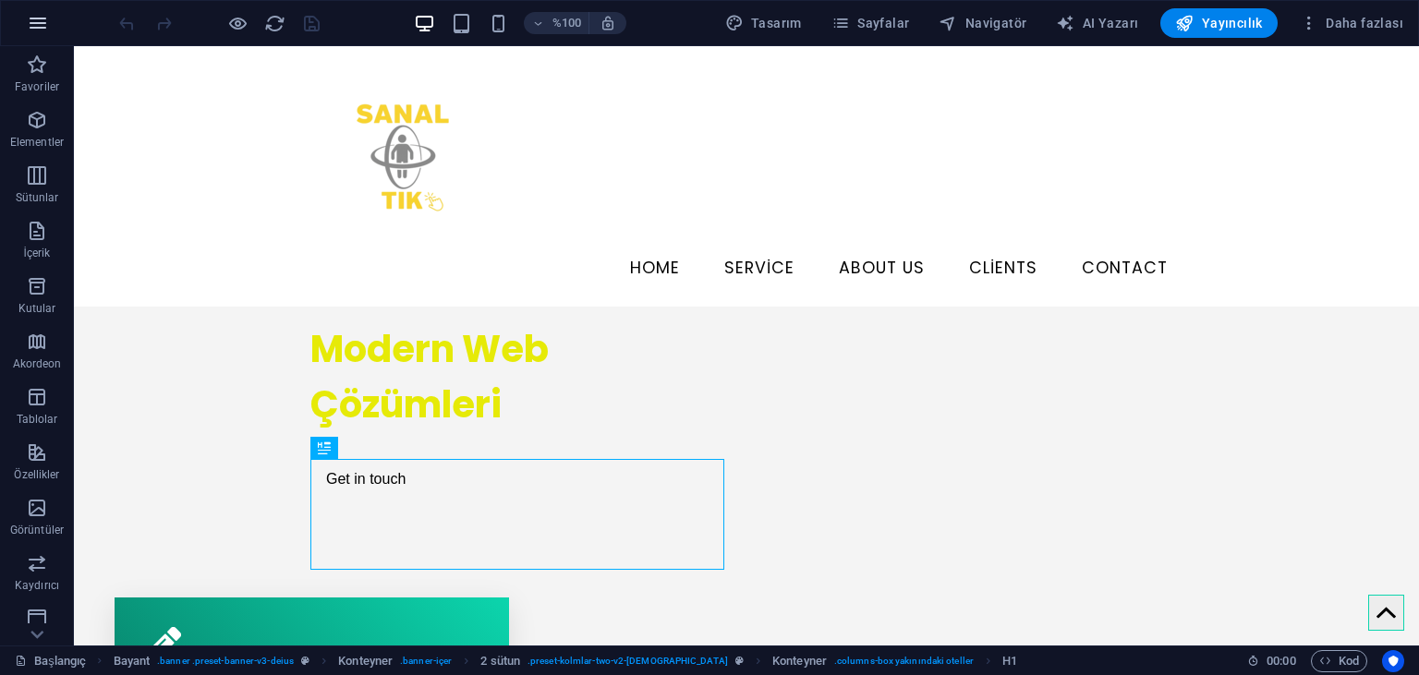
click at [39, 20] on icon "button" at bounding box center [38, 23] width 22 height 22
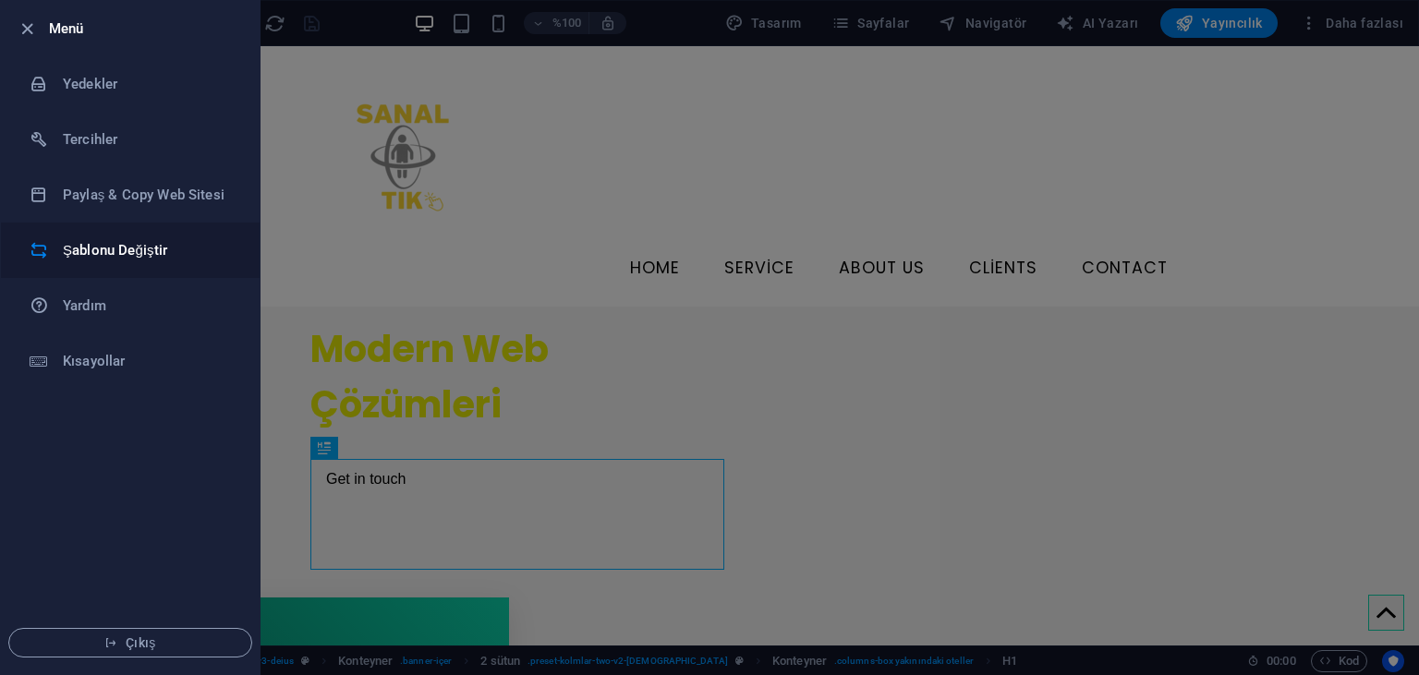
click at [65, 268] on li "Şablonu Değiştir" at bounding box center [130, 250] width 259 height 55
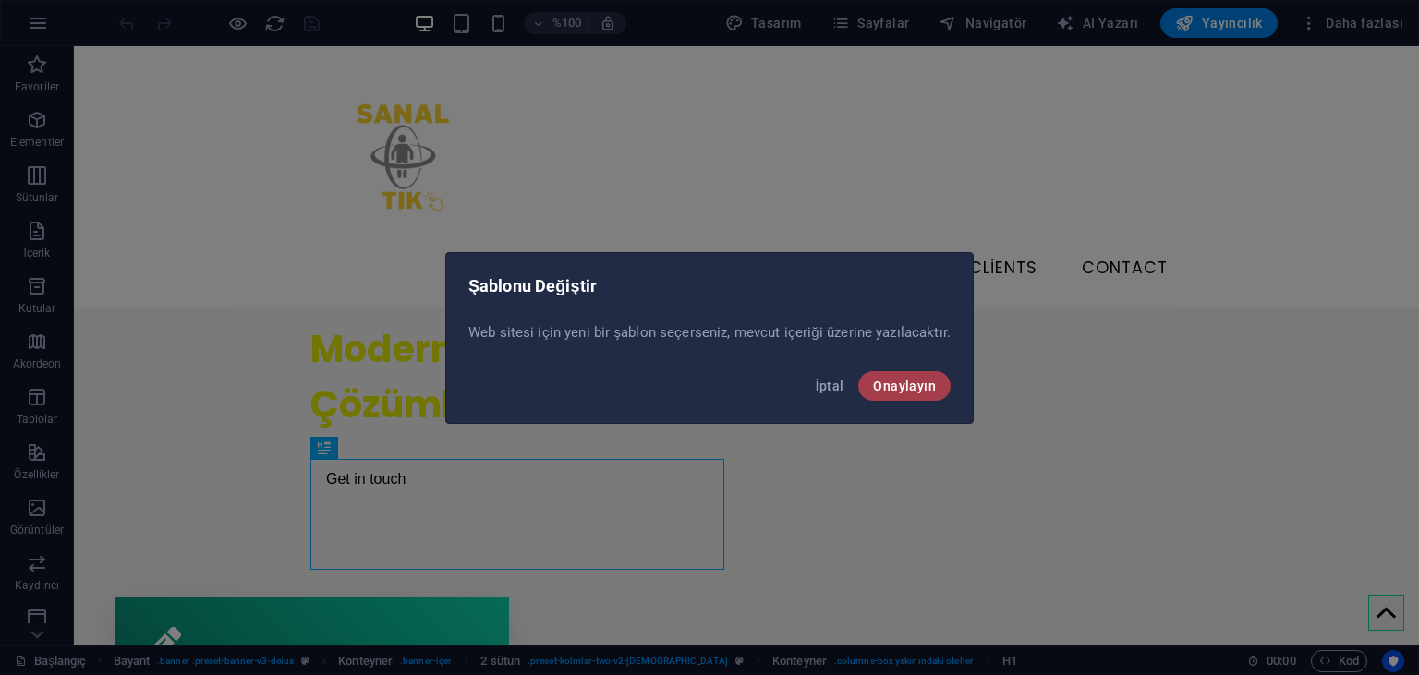
click at [891, 384] on span "Onaylayın" at bounding box center [904, 386] width 63 height 15
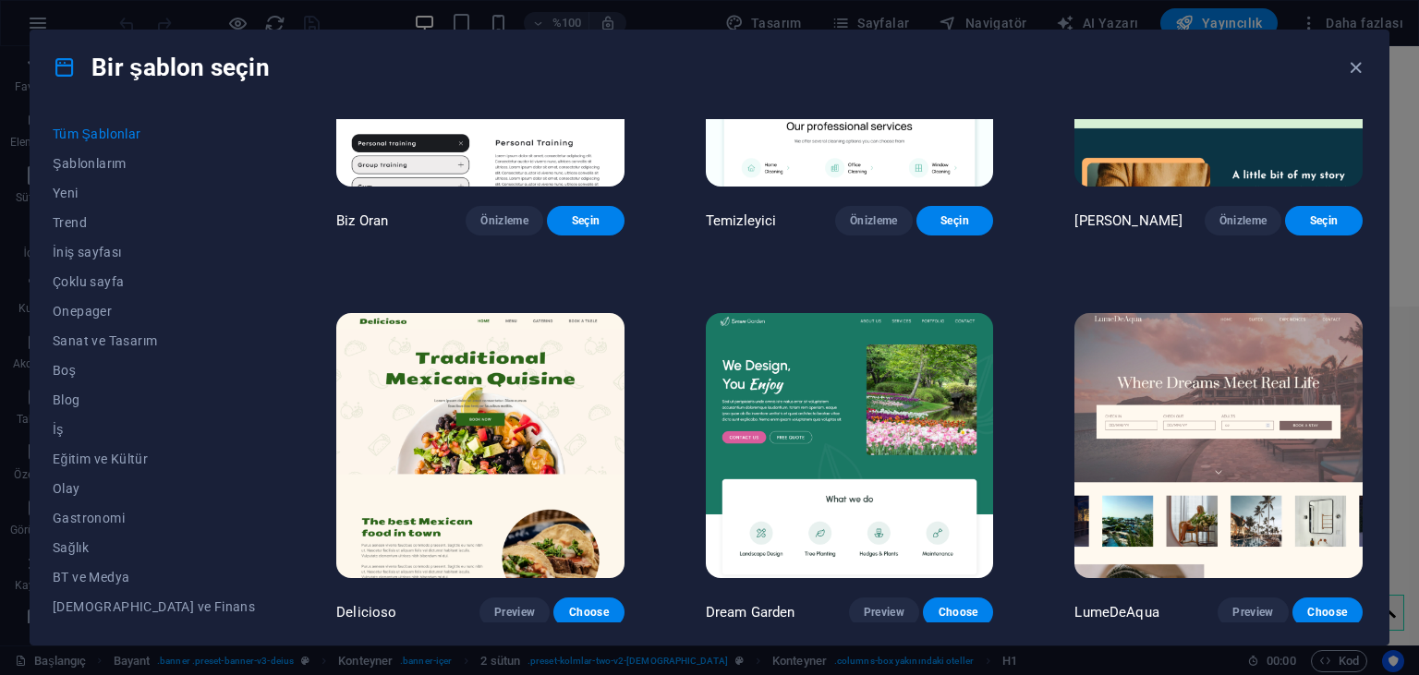
scroll to position [2567, 0]
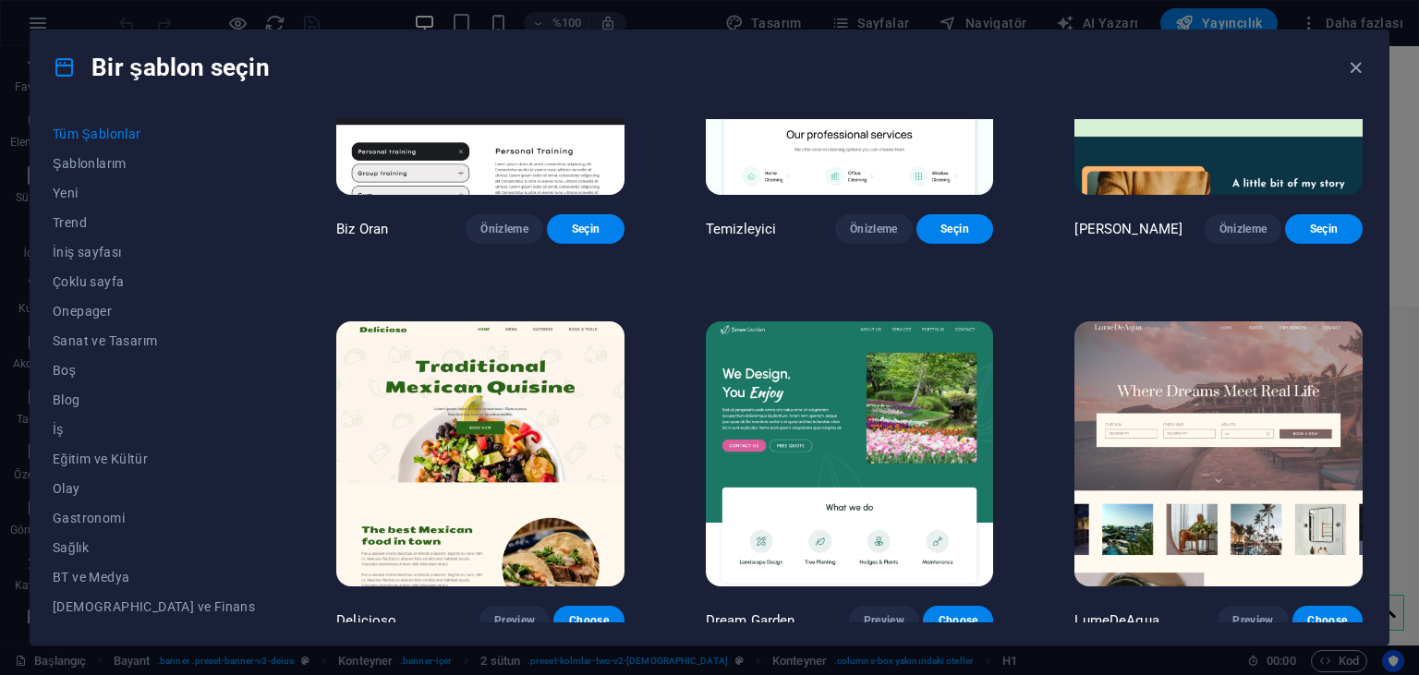
click at [866, 195] on img at bounding box center [850, 62] width 288 height 265
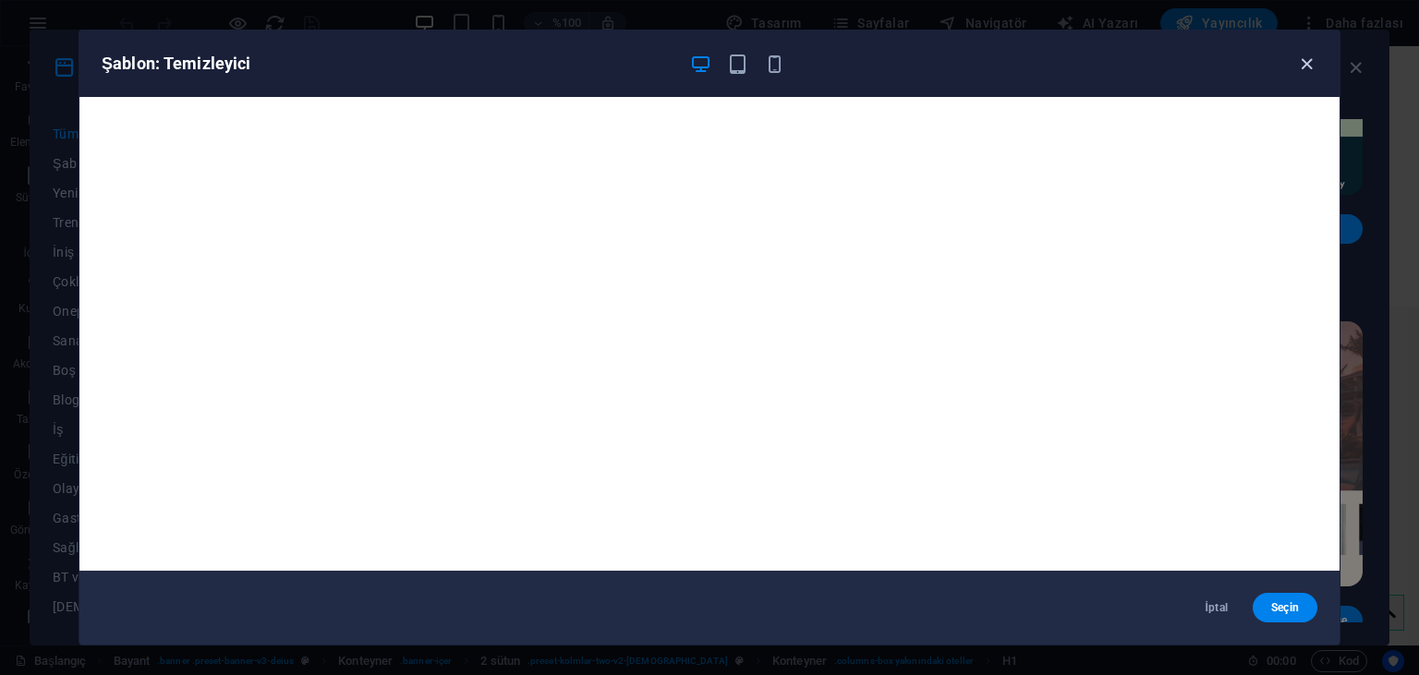
click at [1305, 61] on icon "button" at bounding box center [1306, 64] width 21 height 21
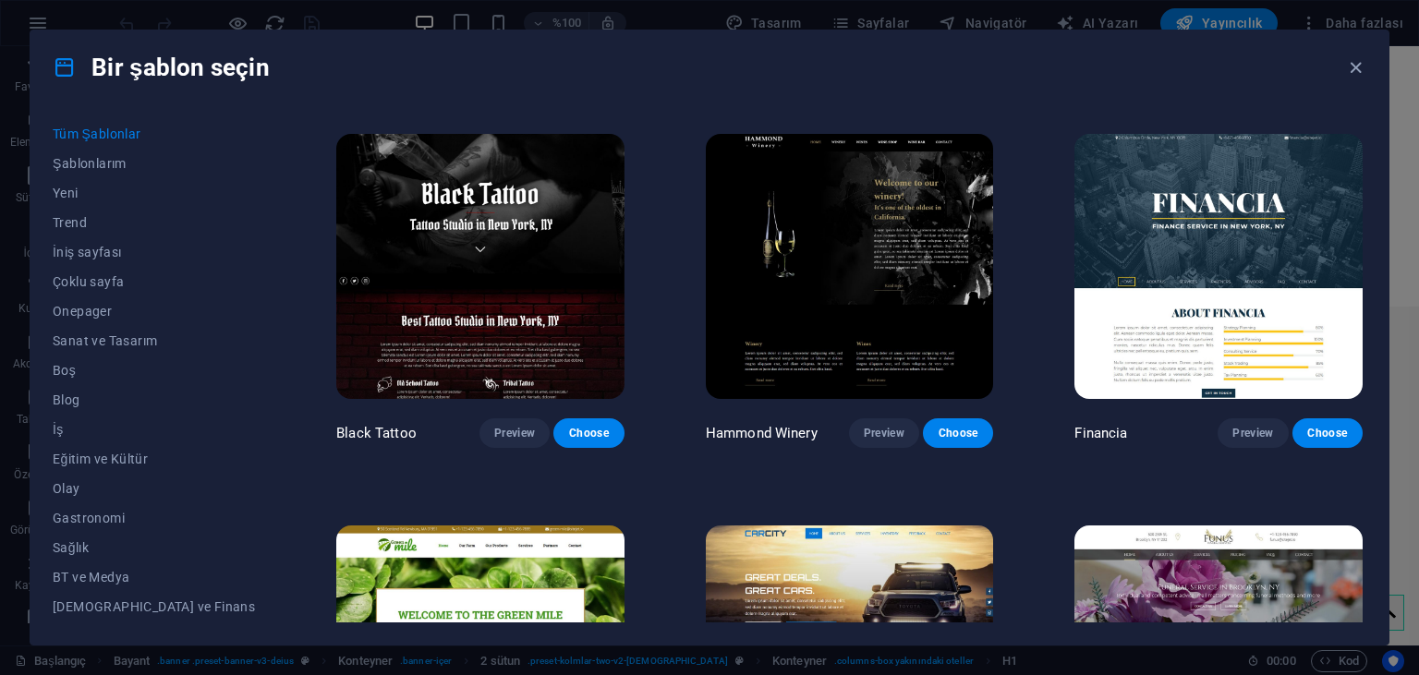
scroll to position [11001, 0]
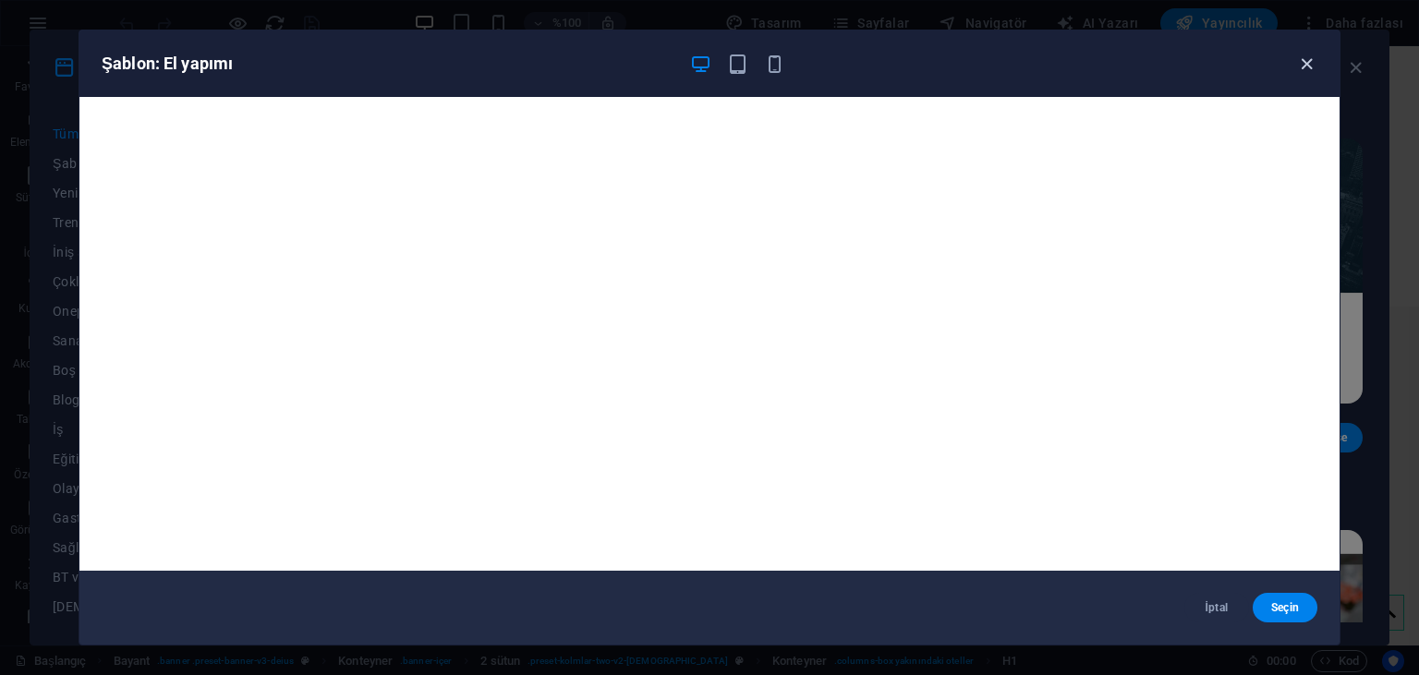
click at [1310, 59] on icon "button" at bounding box center [1306, 64] width 21 height 21
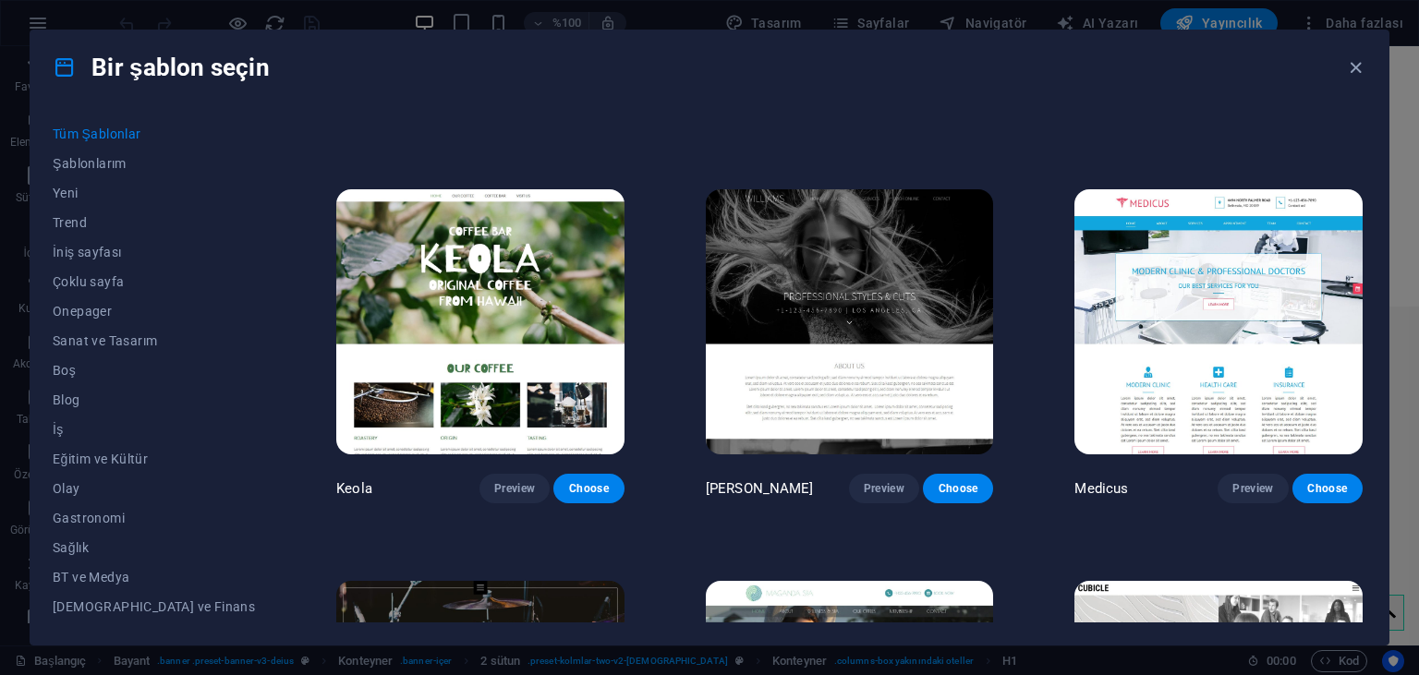
scroll to position [16434, 0]
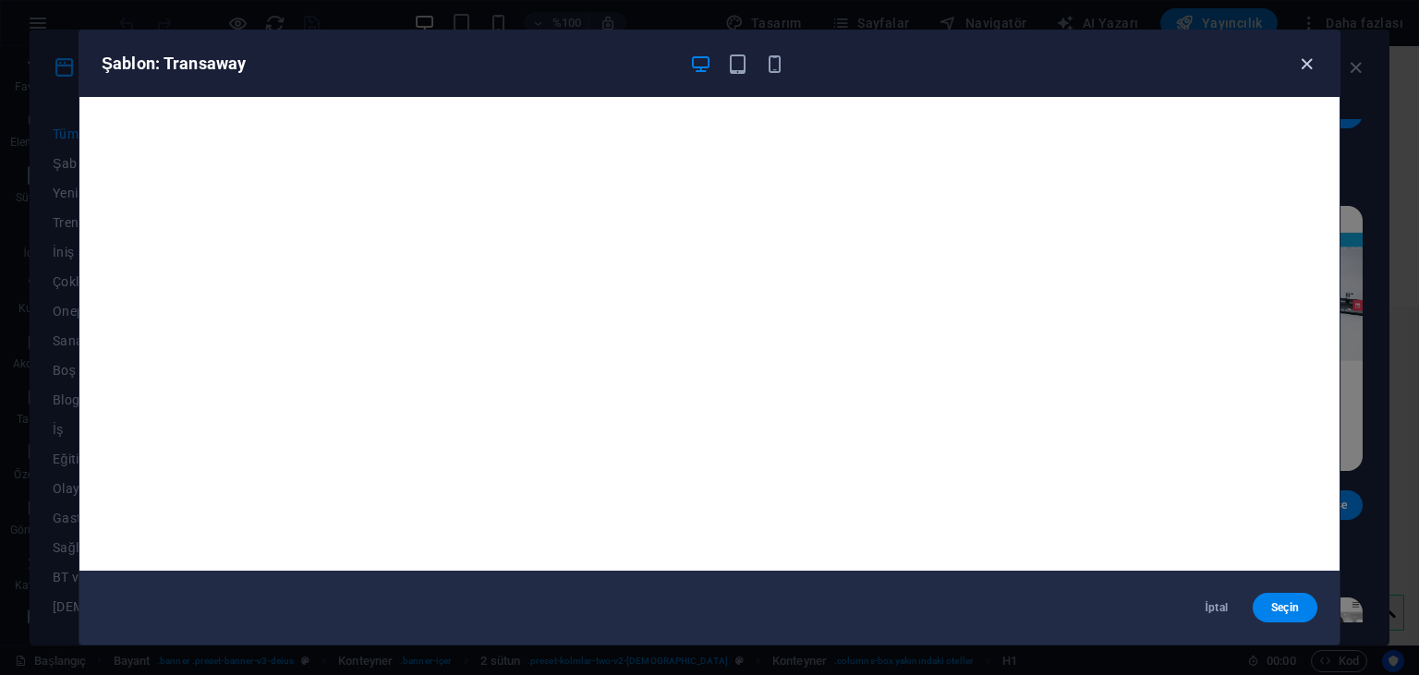
click at [1304, 65] on icon "button" at bounding box center [1306, 64] width 21 height 21
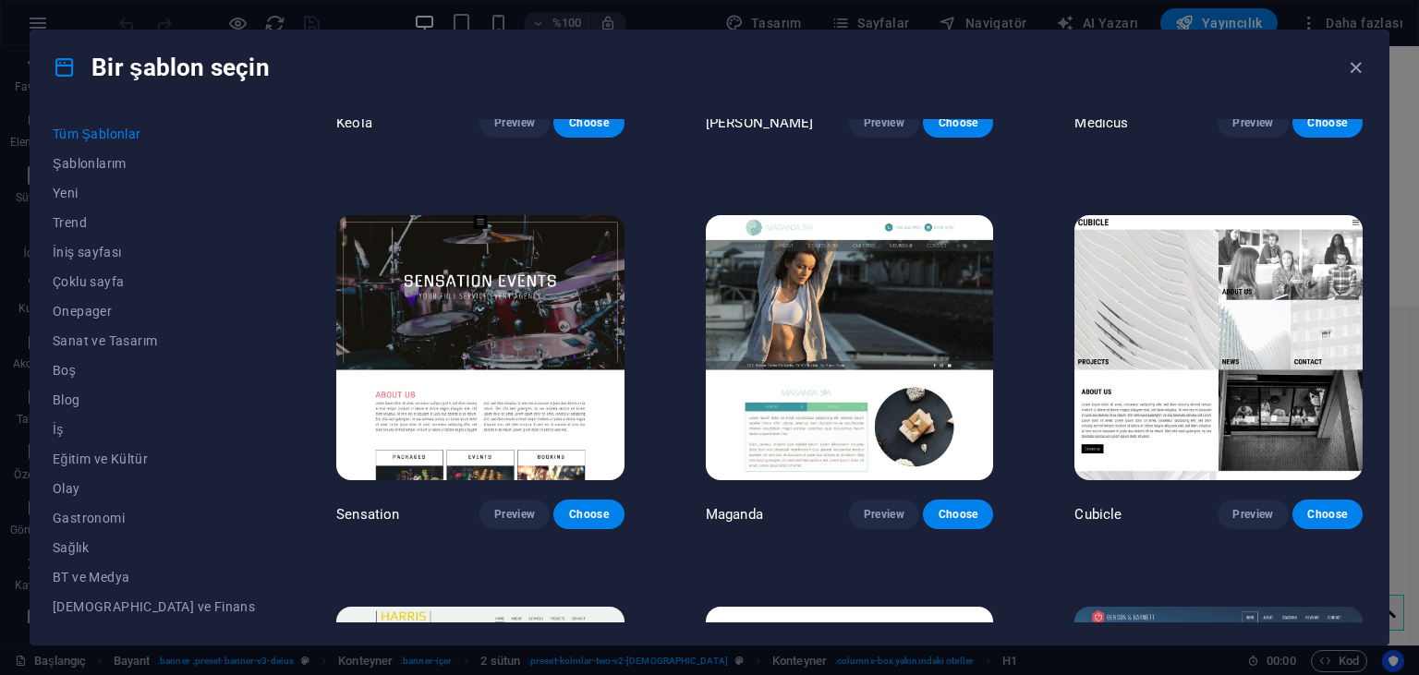
scroll to position [16815, 0]
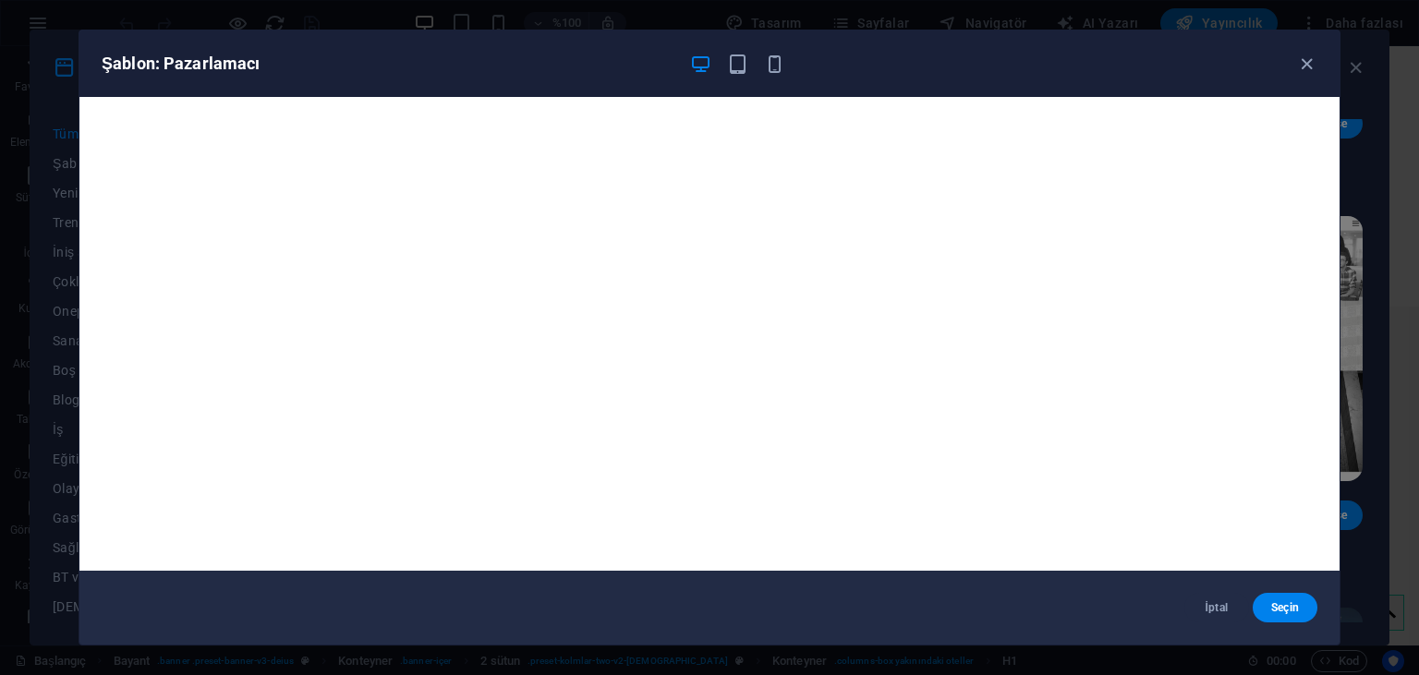
click at [1303, 76] on div "Şablon: Pazarlamacı" at bounding box center [709, 63] width 1260 height 67
click at [1303, 66] on icon "button" at bounding box center [1306, 64] width 21 height 21
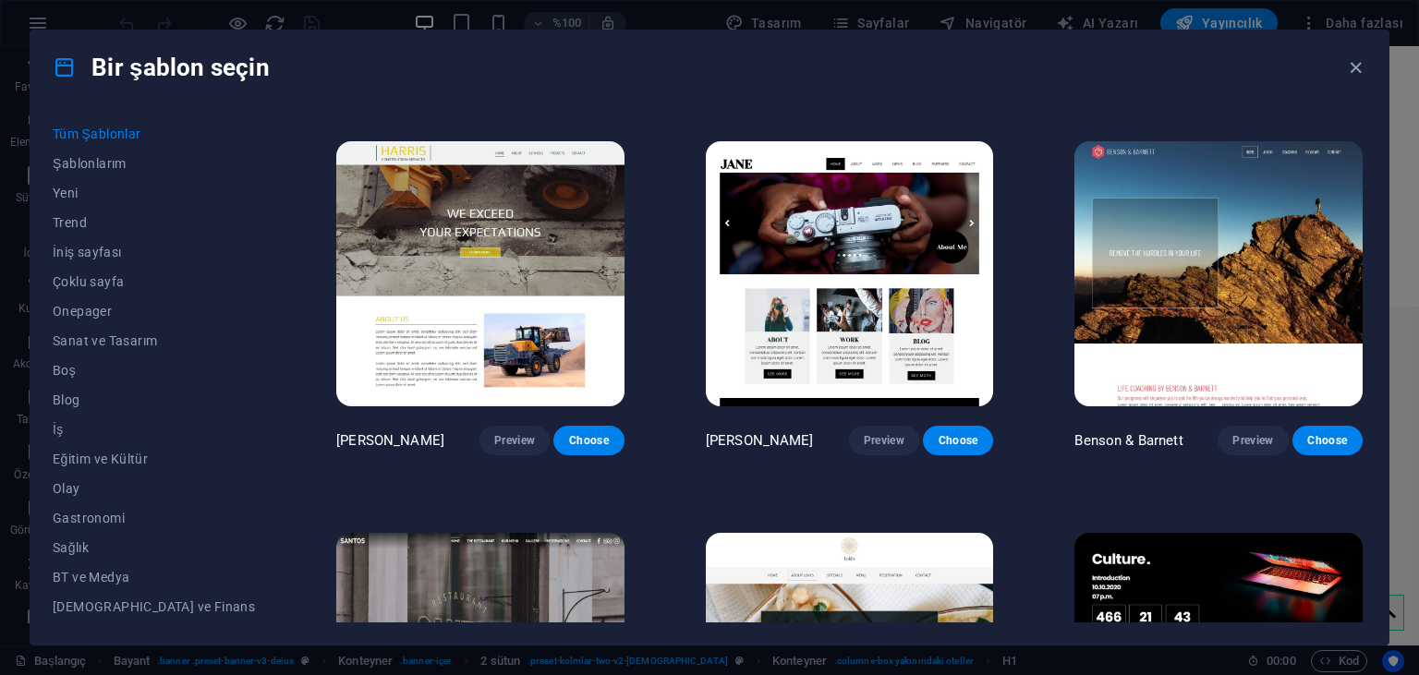
scroll to position [17275, 0]
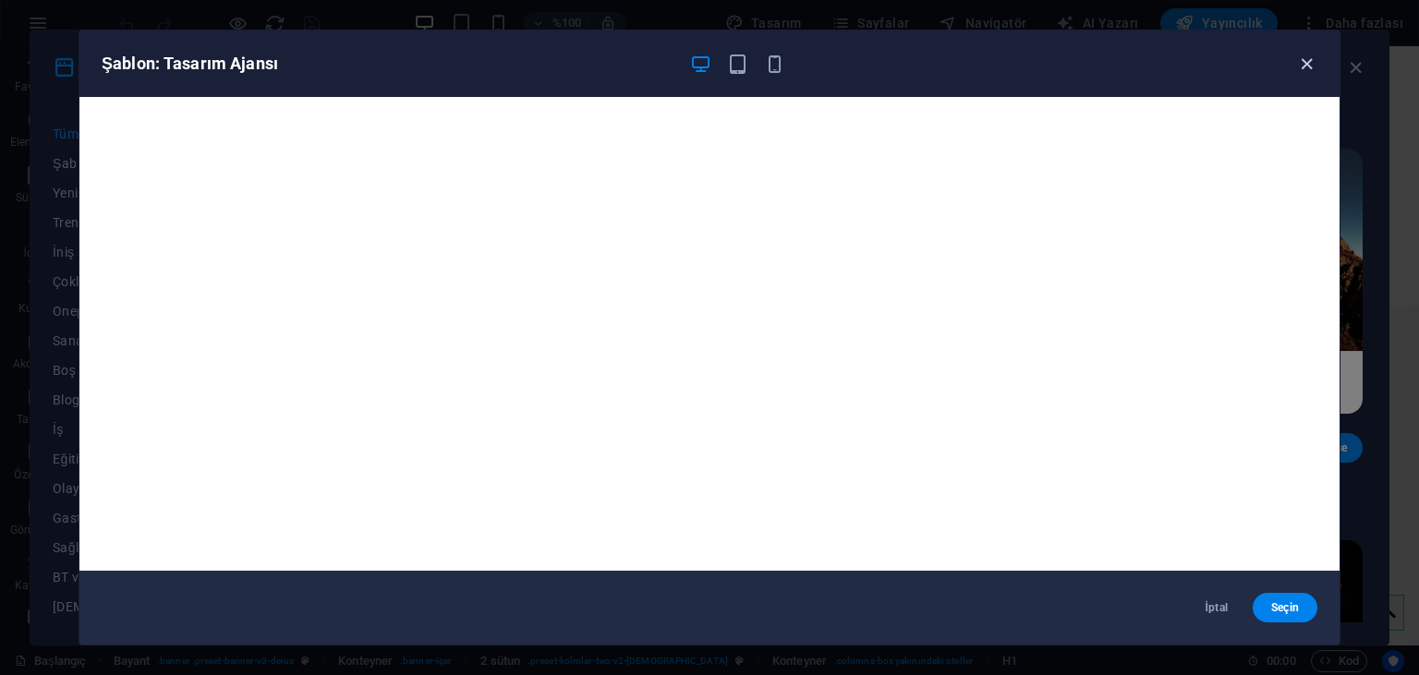
click at [1306, 58] on icon "button" at bounding box center [1306, 64] width 21 height 21
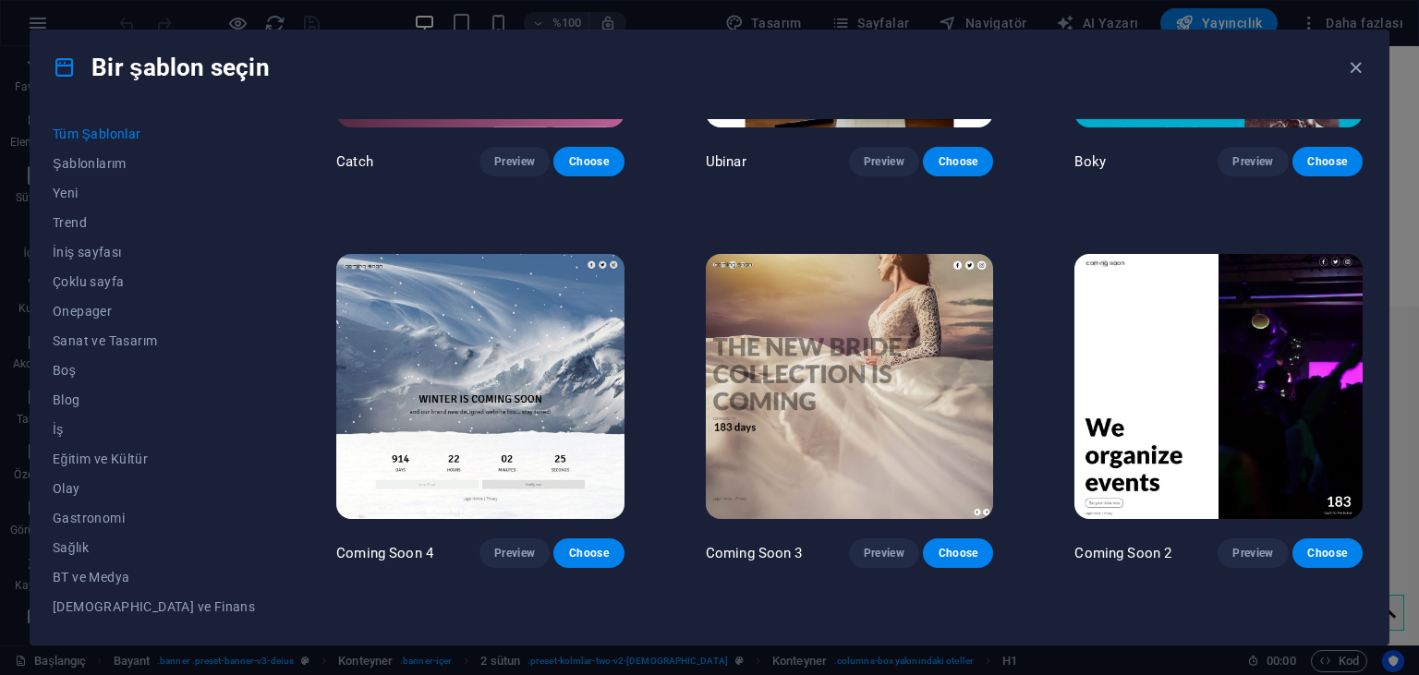
scroll to position [20695, 0]
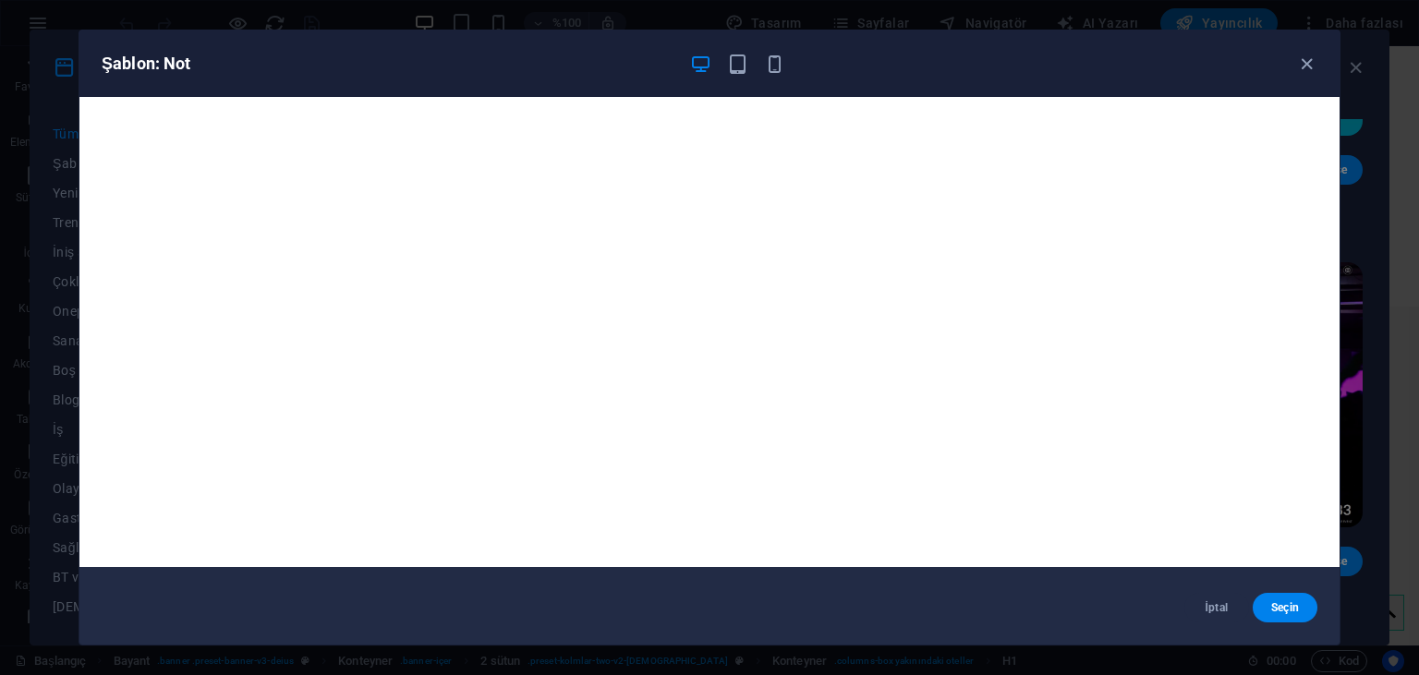
scroll to position [0, 0]
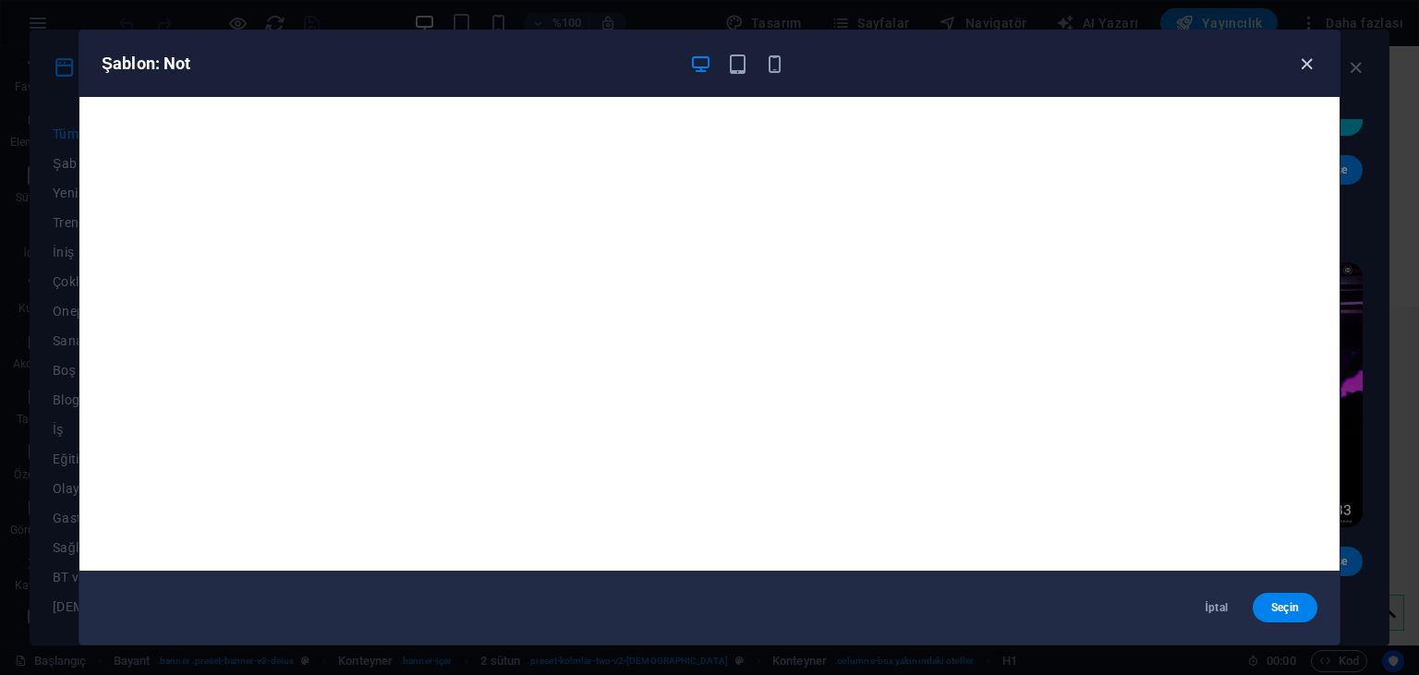
click at [1300, 61] on icon "button" at bounding box center [1306, 64] width 21 height 21
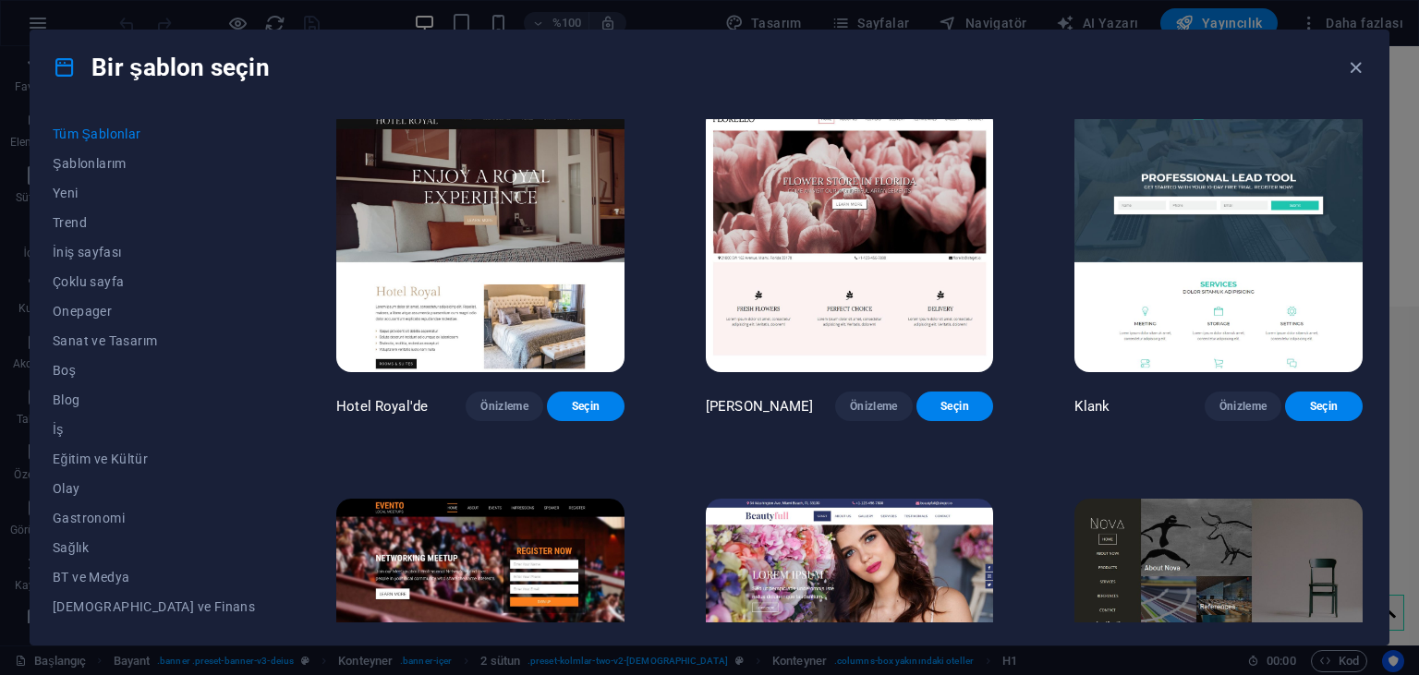
scroll to position [14572, 0]
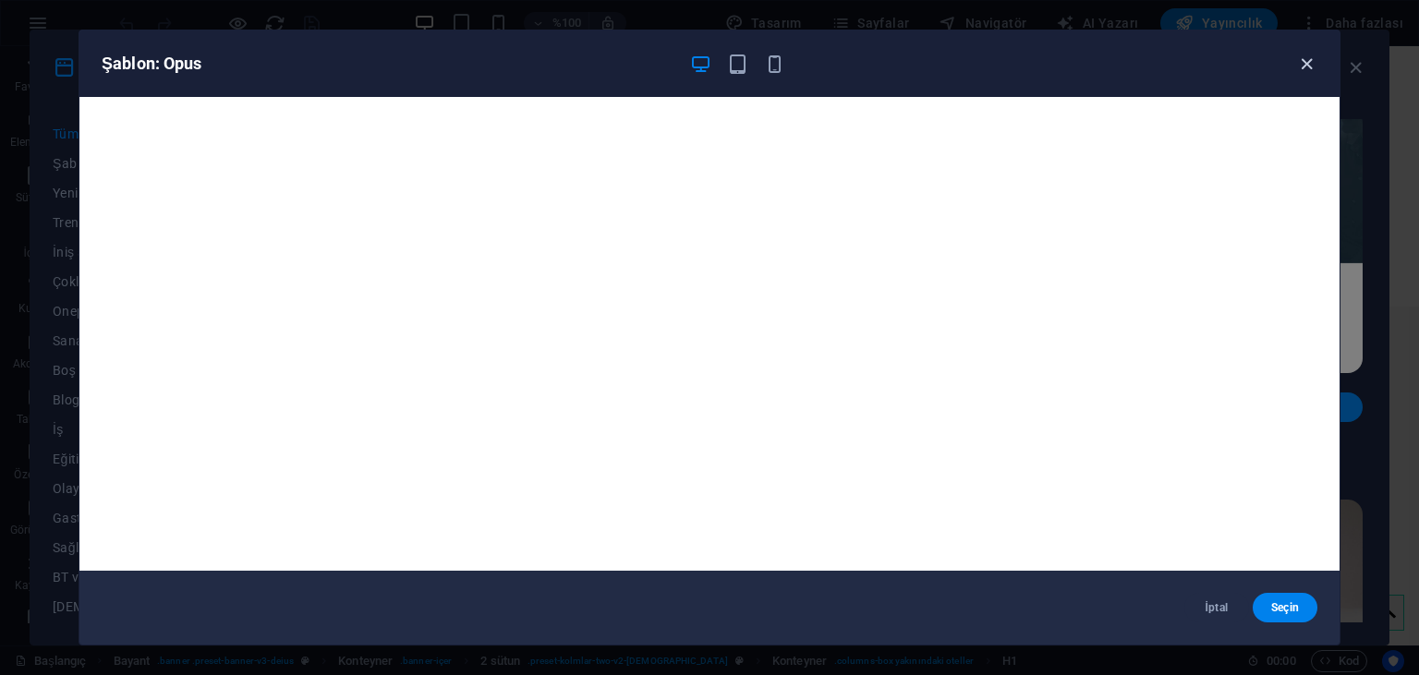
click at [1309, 62] on icon "button" at bounding box center [1306, 64] width 21 height 21
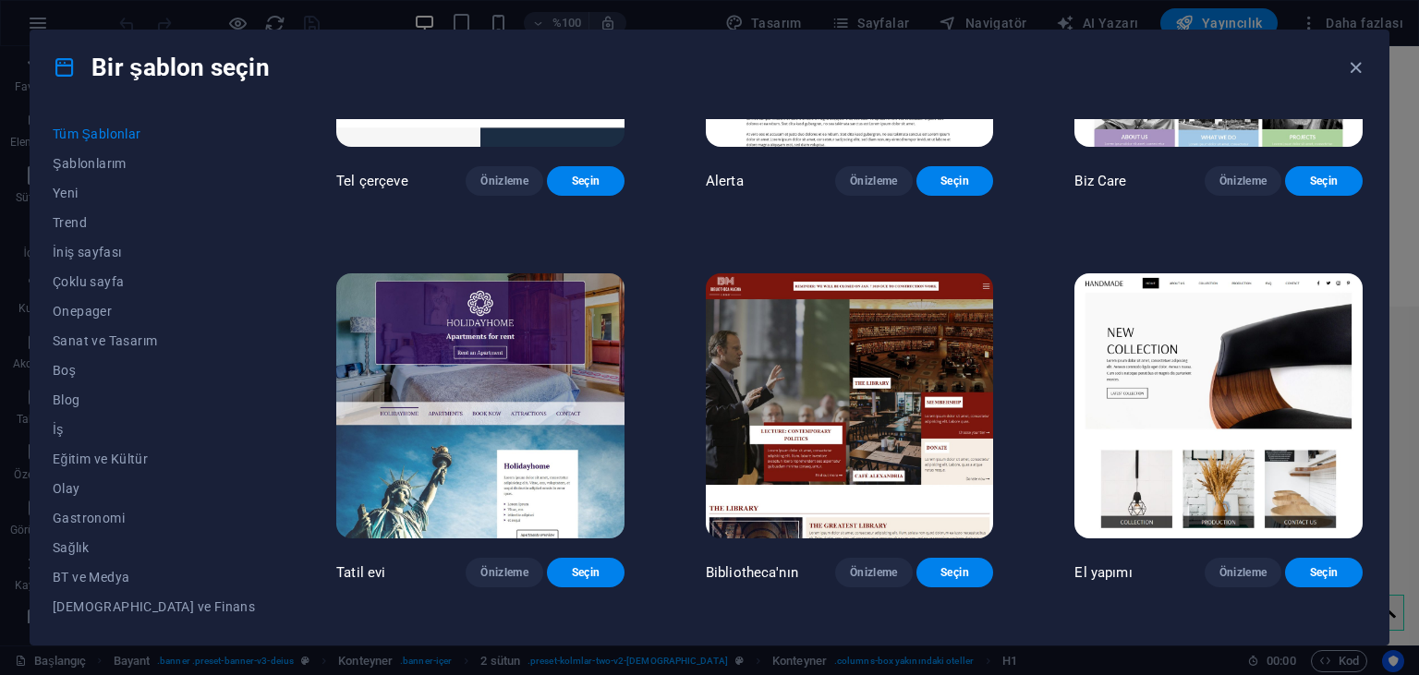
scroll to position [10075, 0]
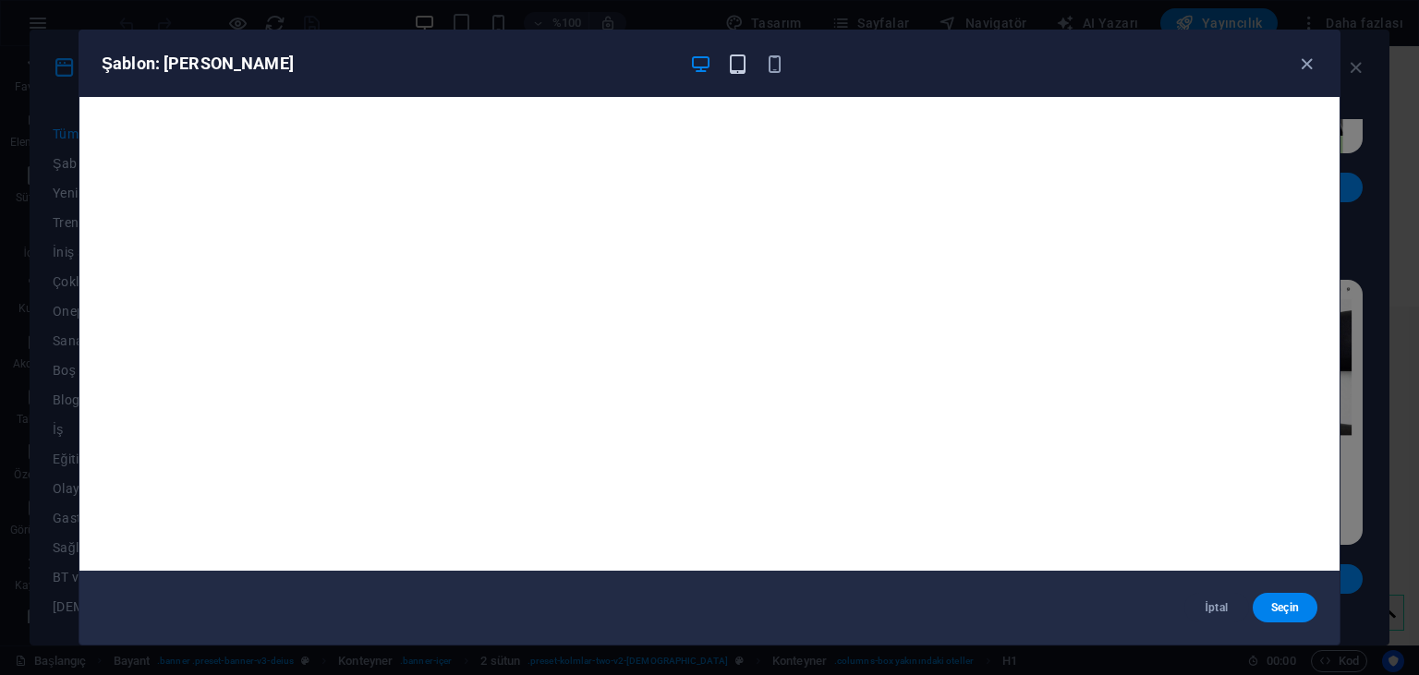
click at [733, 66] on icon "button" at bounding box center [737, 64] width 21 height 21
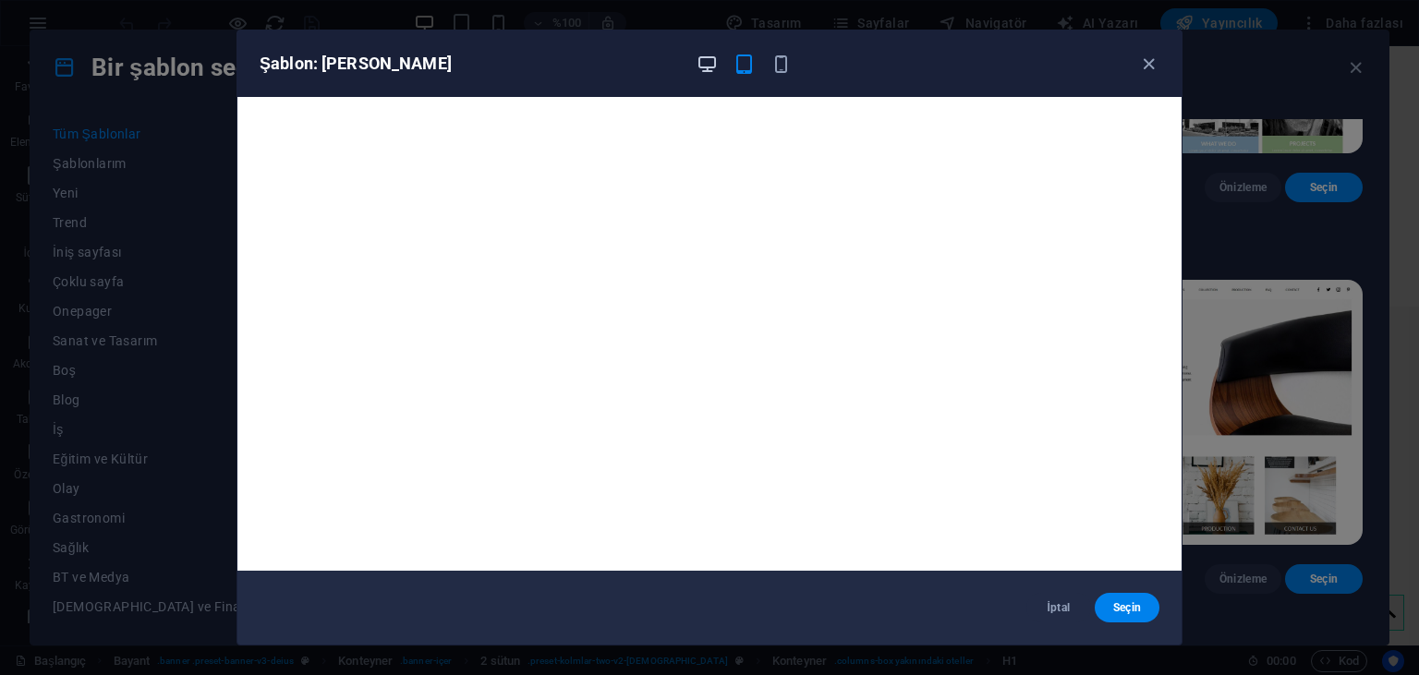
click at [715, 70] on icon "button" at bounding box center [707, 64] width 21 height 21
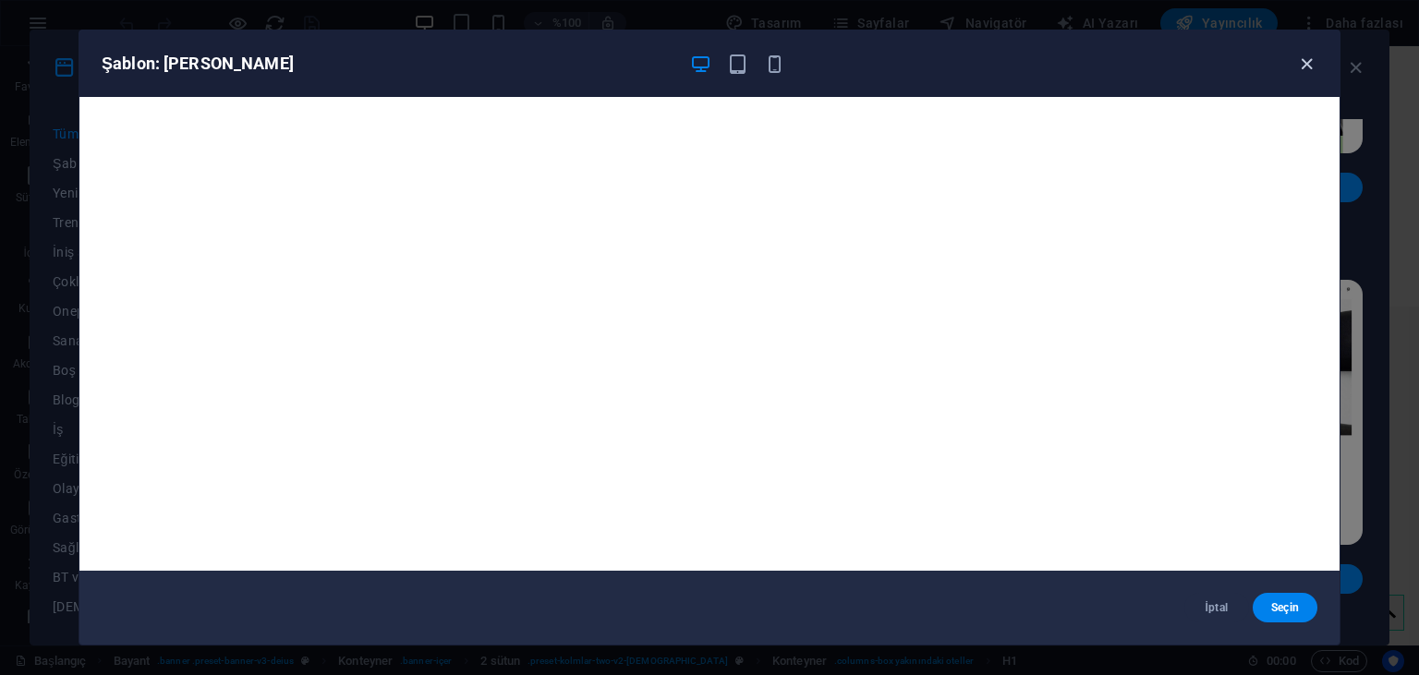
click at [1306, 57] on icon "button" at bounding box center [1306, 64] width 21 height 21
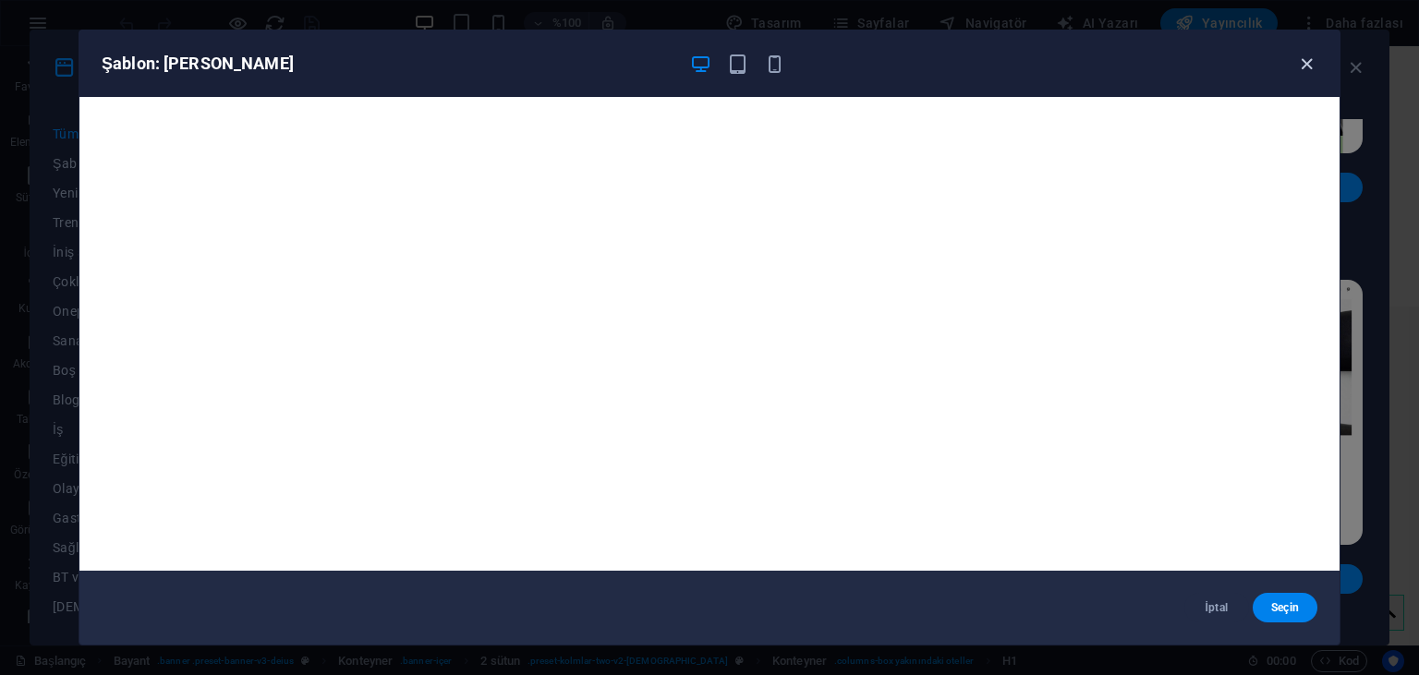
click at [1300, 58] on icon "button" at bounding box center [1306, 64] width 21 height 21
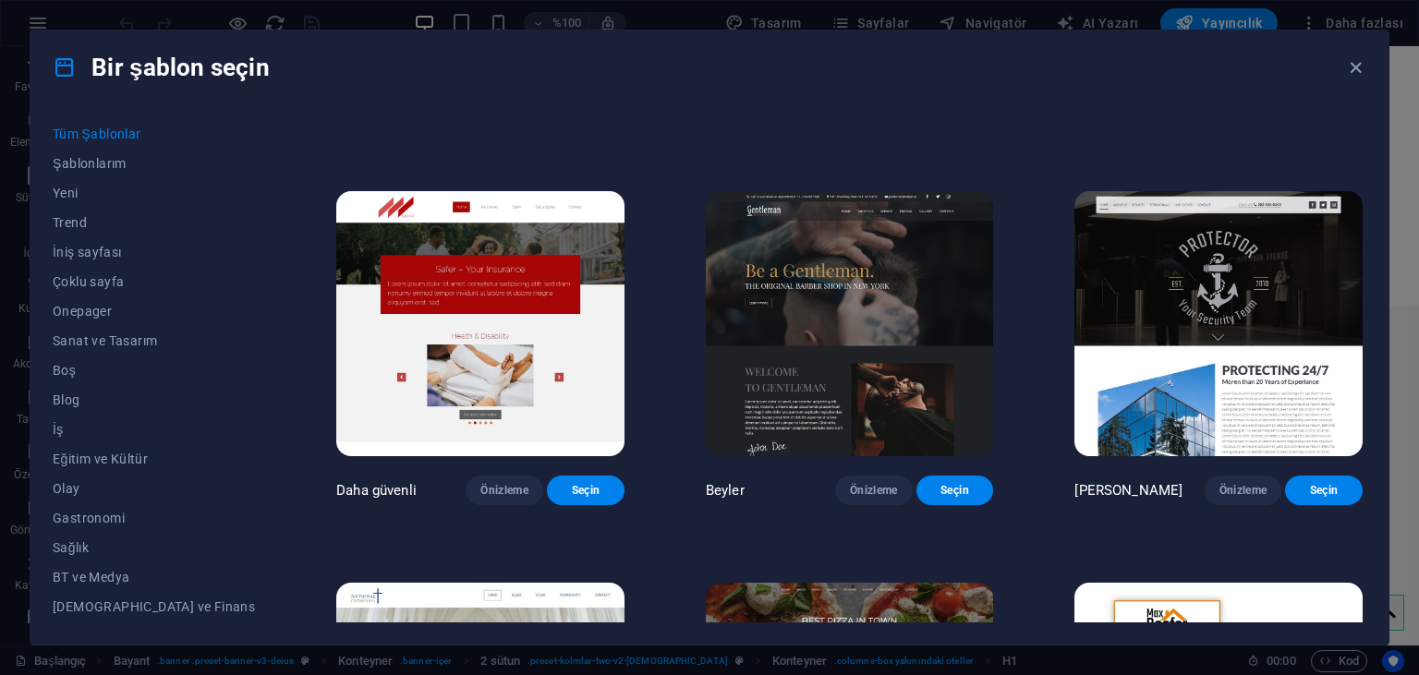
scroll to position [7398, 0]
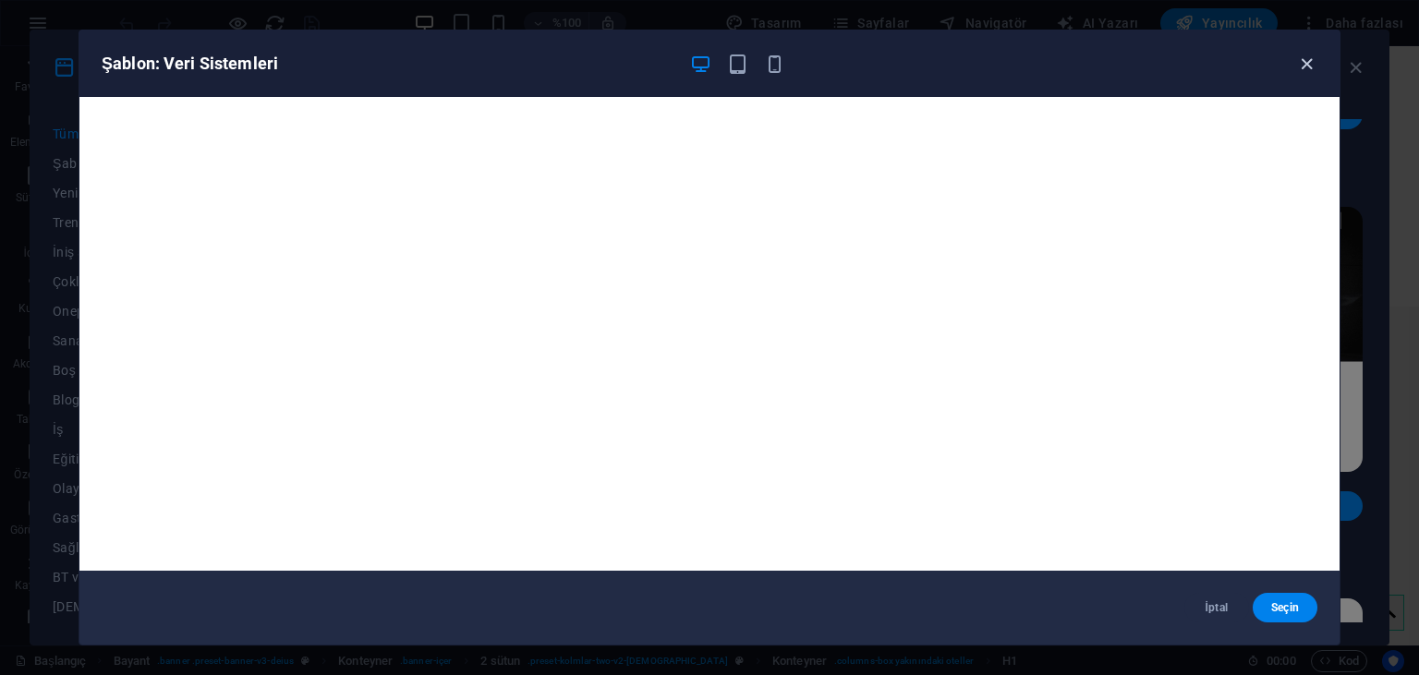
click at [1310, 71] on icon "button" at bounding box center [1306, 64] width 21 height 21
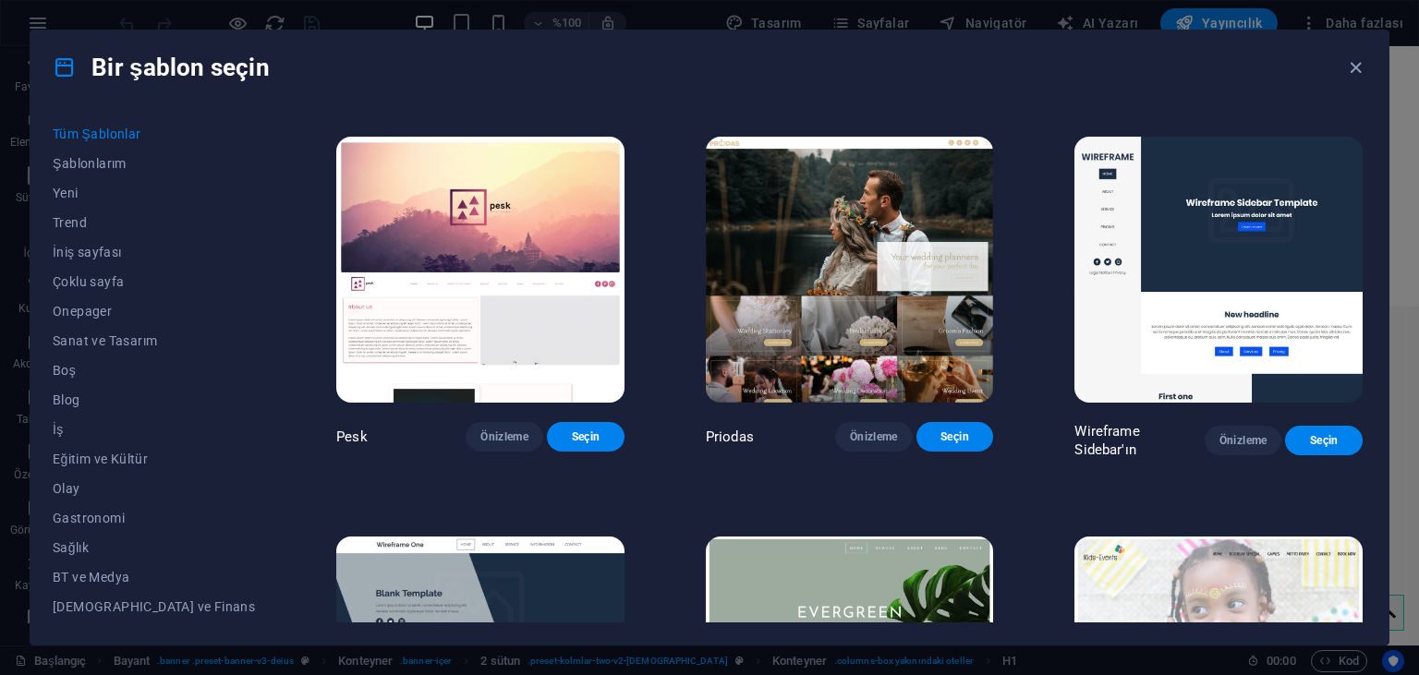
scroll to position [6279, 0]
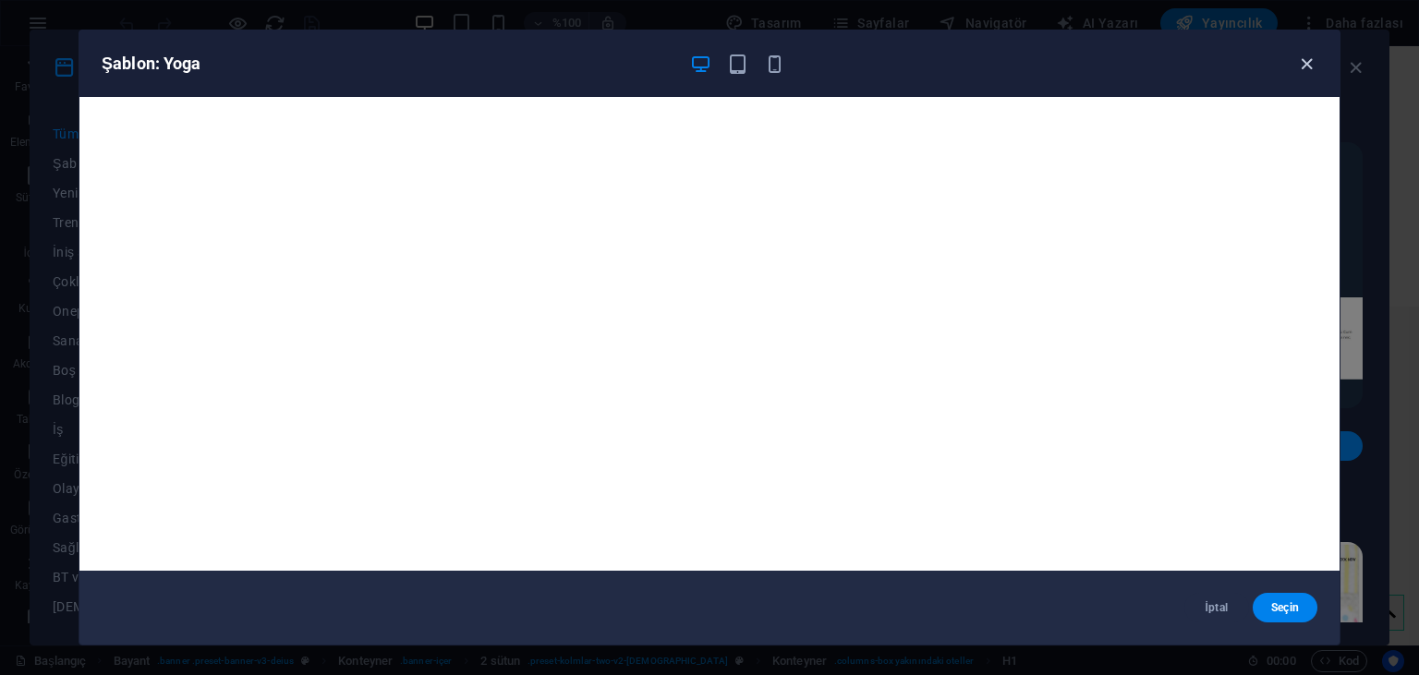
click at [1300, 63] on icon "button" at bounding box center [1306, 64] width 21 height 21
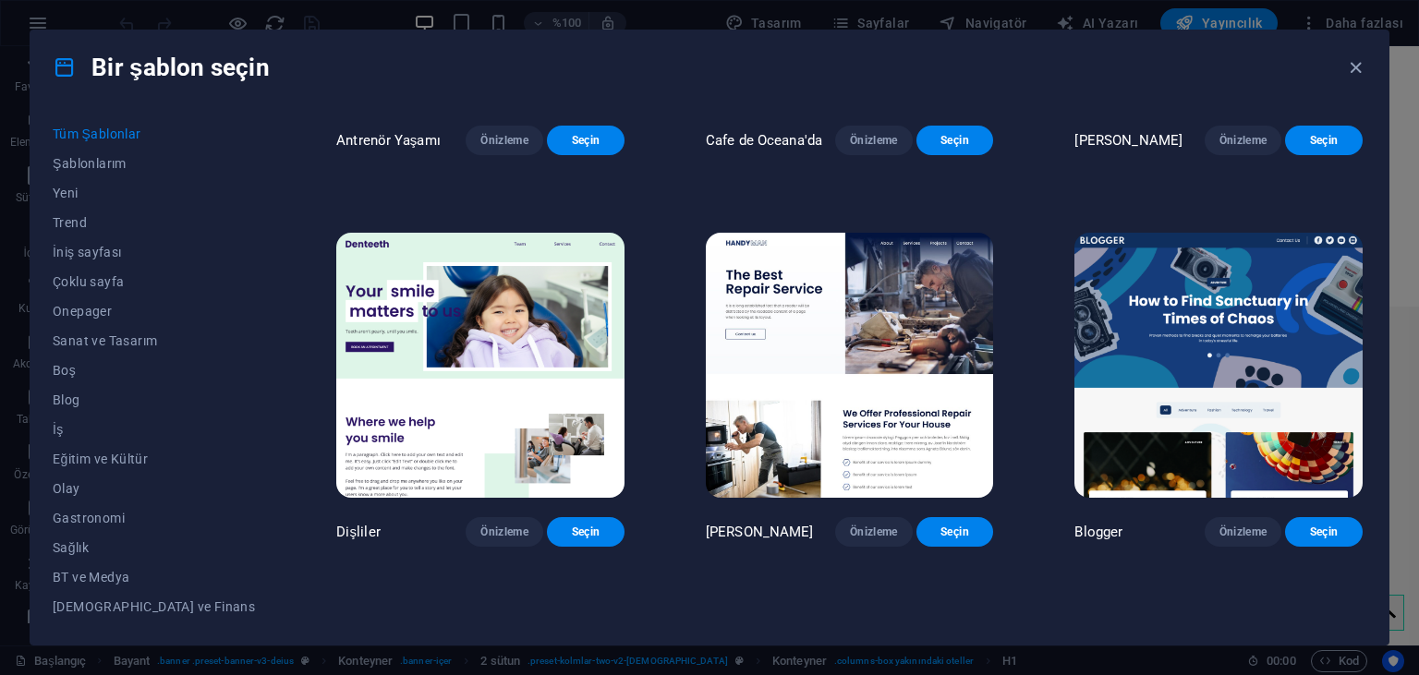
scroll to position [5013, 0]
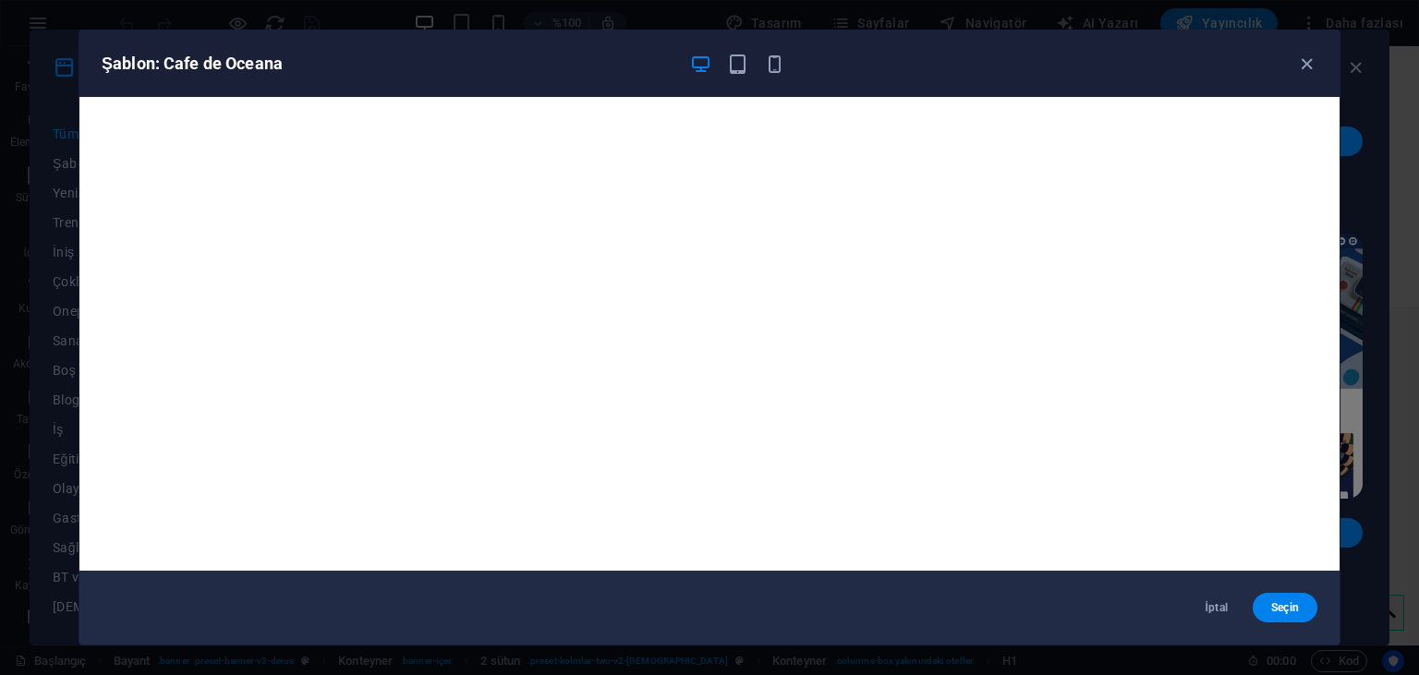
scroll to position [4, 0]
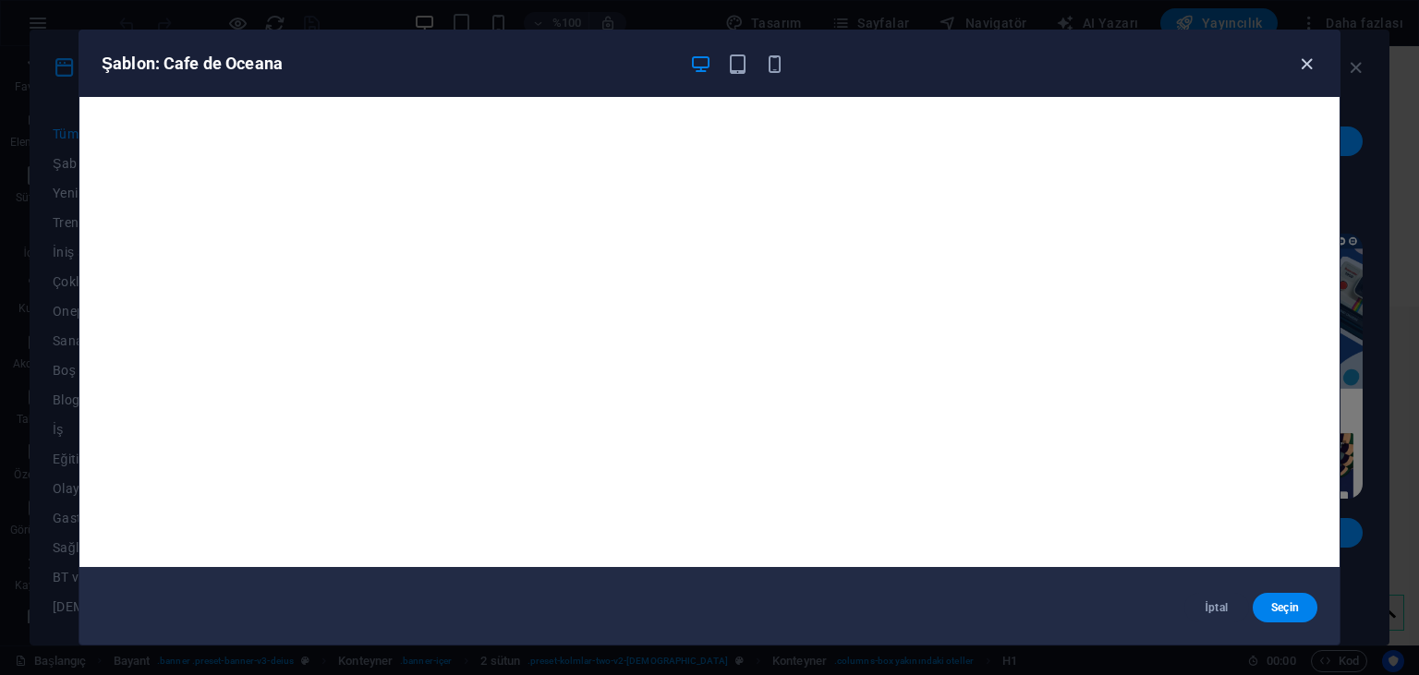
click at [1304, 56] on icon "button" at bounding box center [1306, 64] width 21 height 21
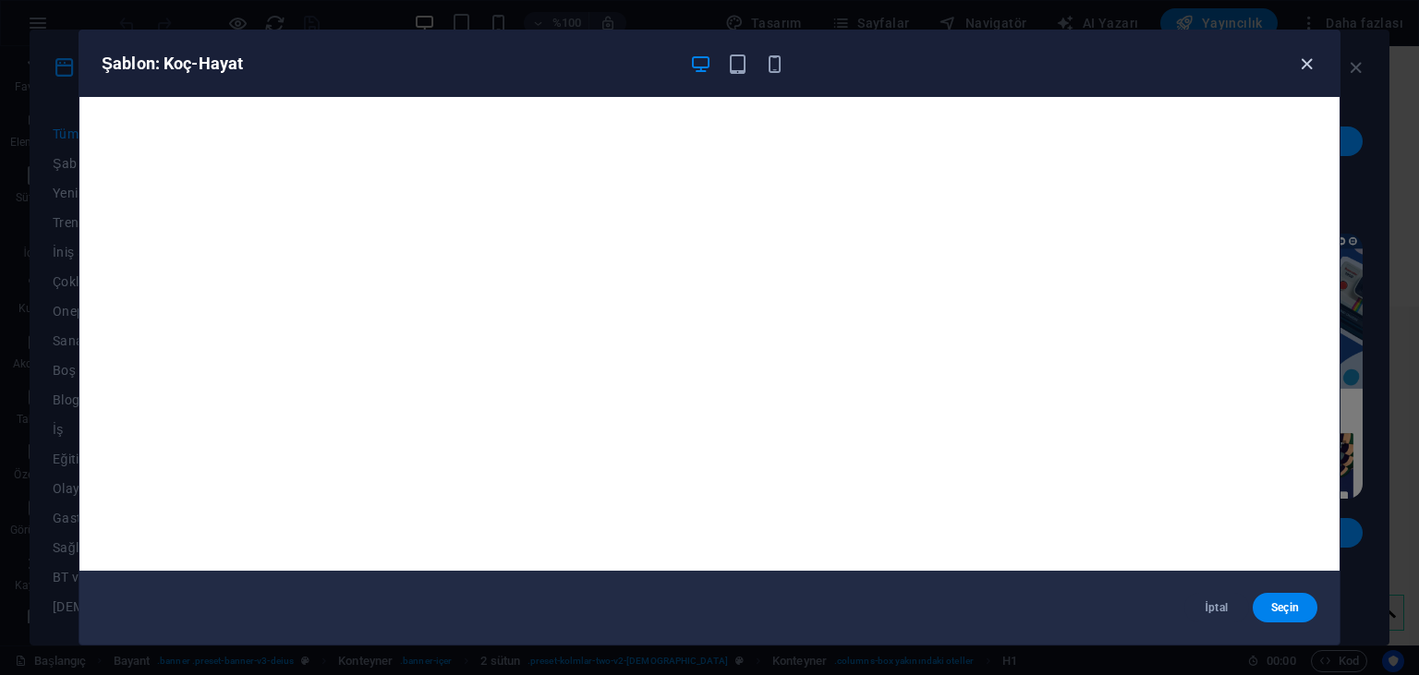
click at [1316, 59] on icon "button" at bounding box center [1306, 64] width 21 height 21
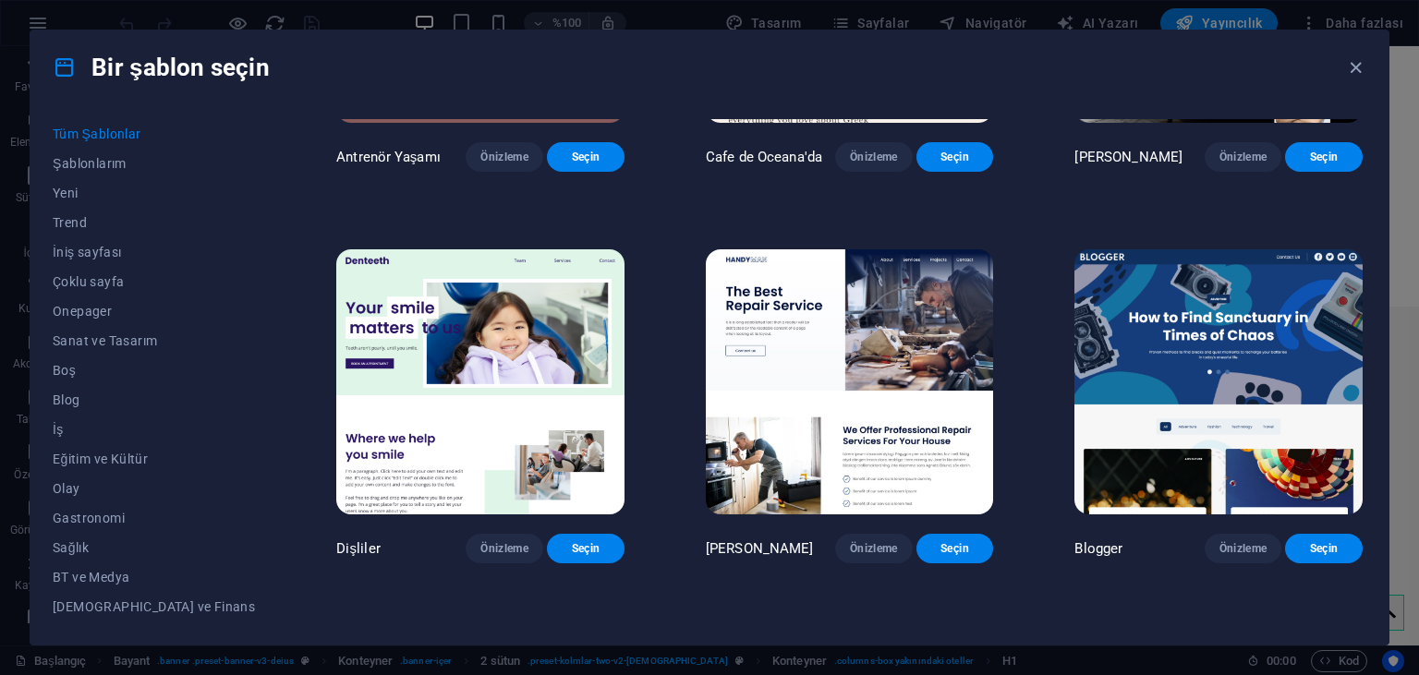
scroll to position [4997, 0]
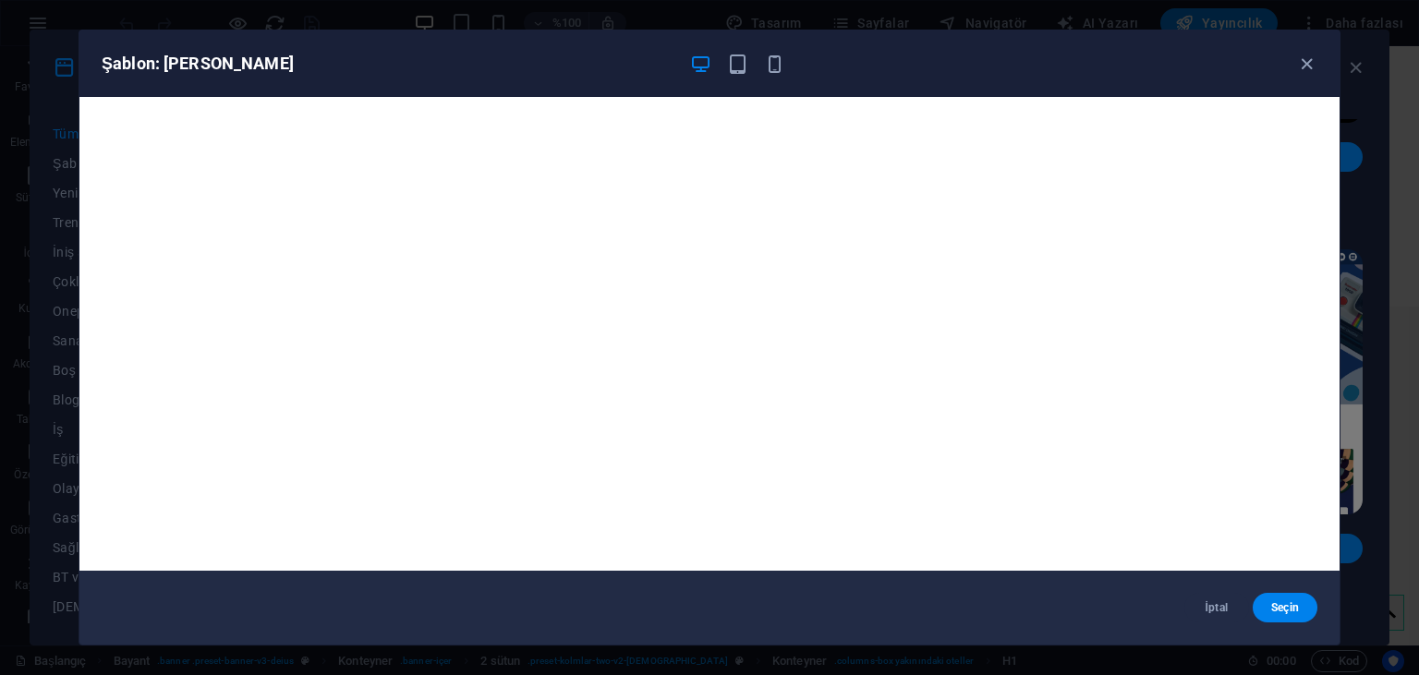
scroll to position [4, 0]
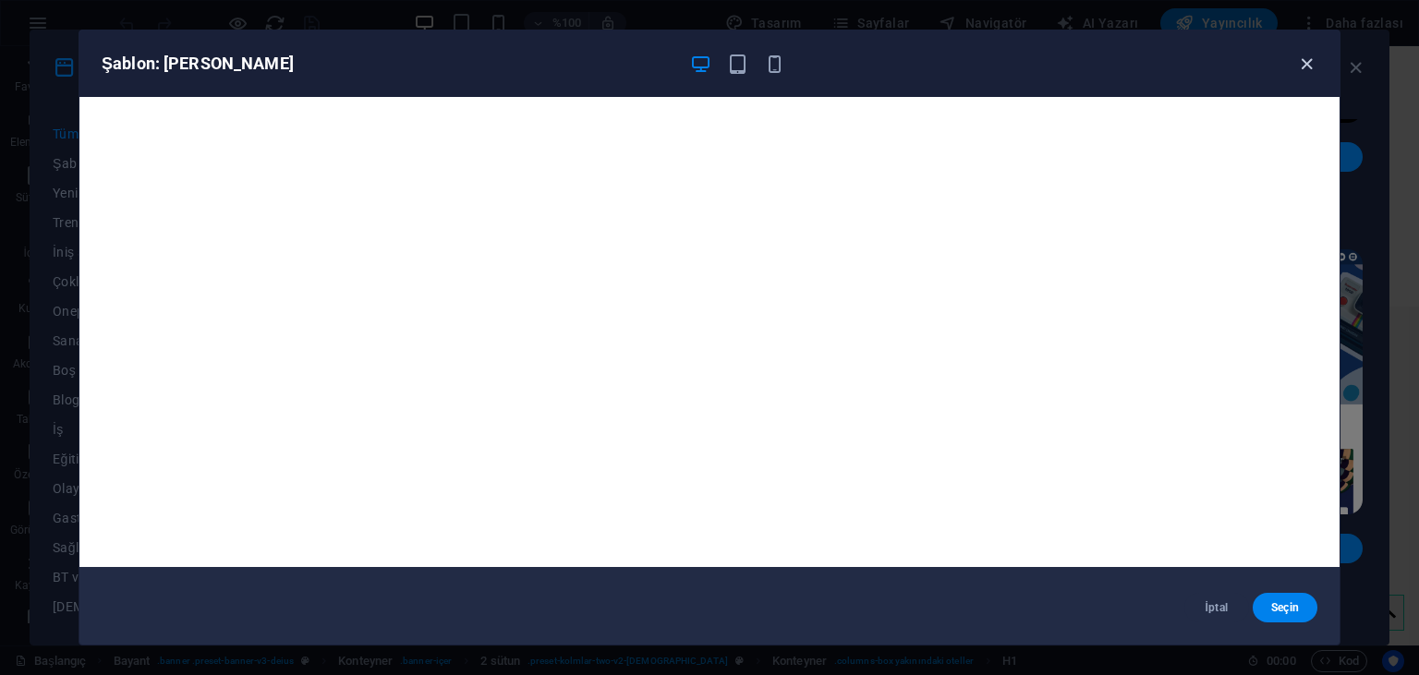
click at [1311, 73] on icon "button" at bounding box center [1306, 64] width 21 height 21
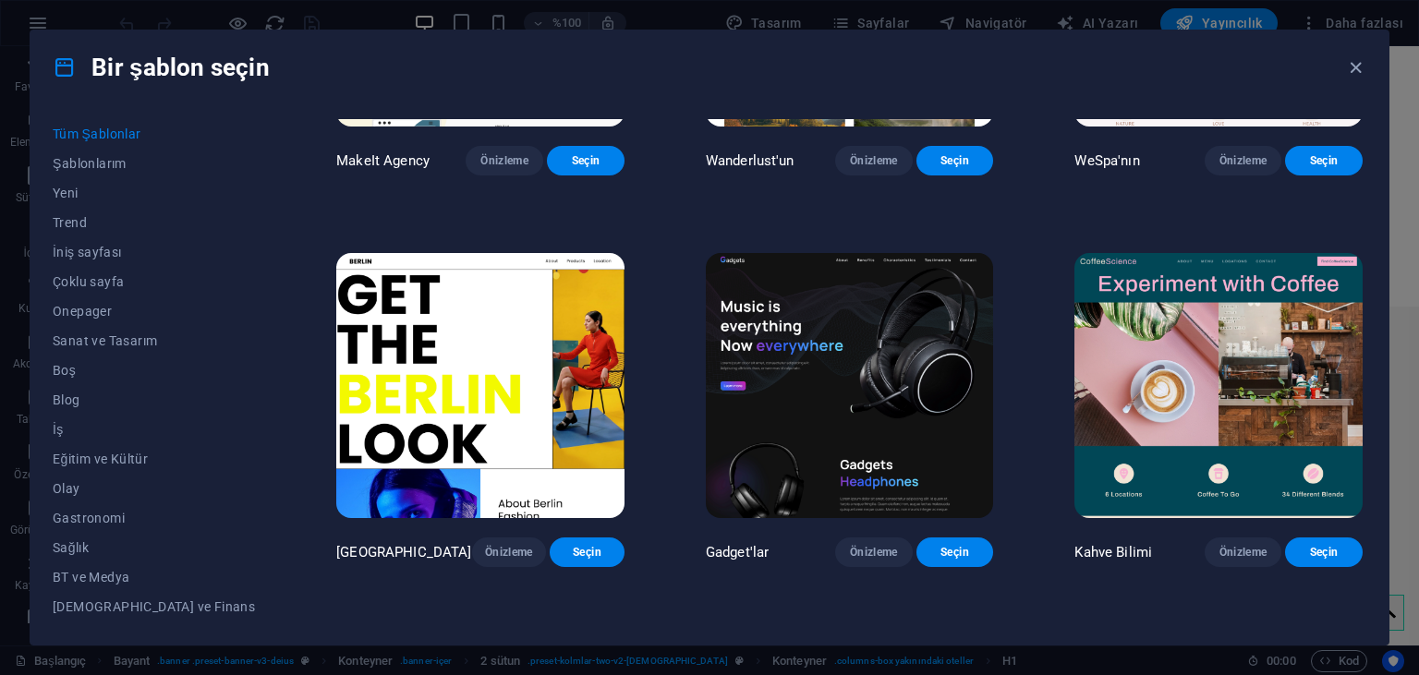
scroll to position [4211, 0]
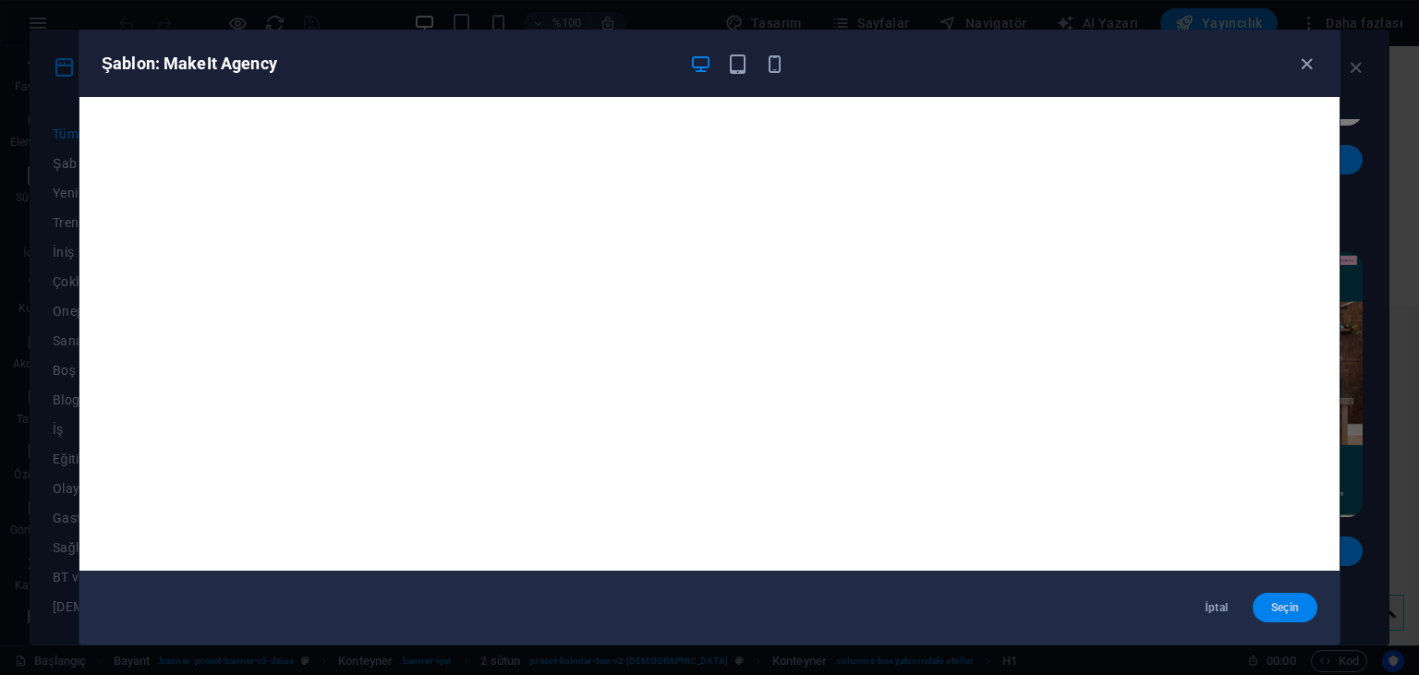
click at [1303, 608] on button "Seçin" at bounding box center [1285, 608] width 65 height 30
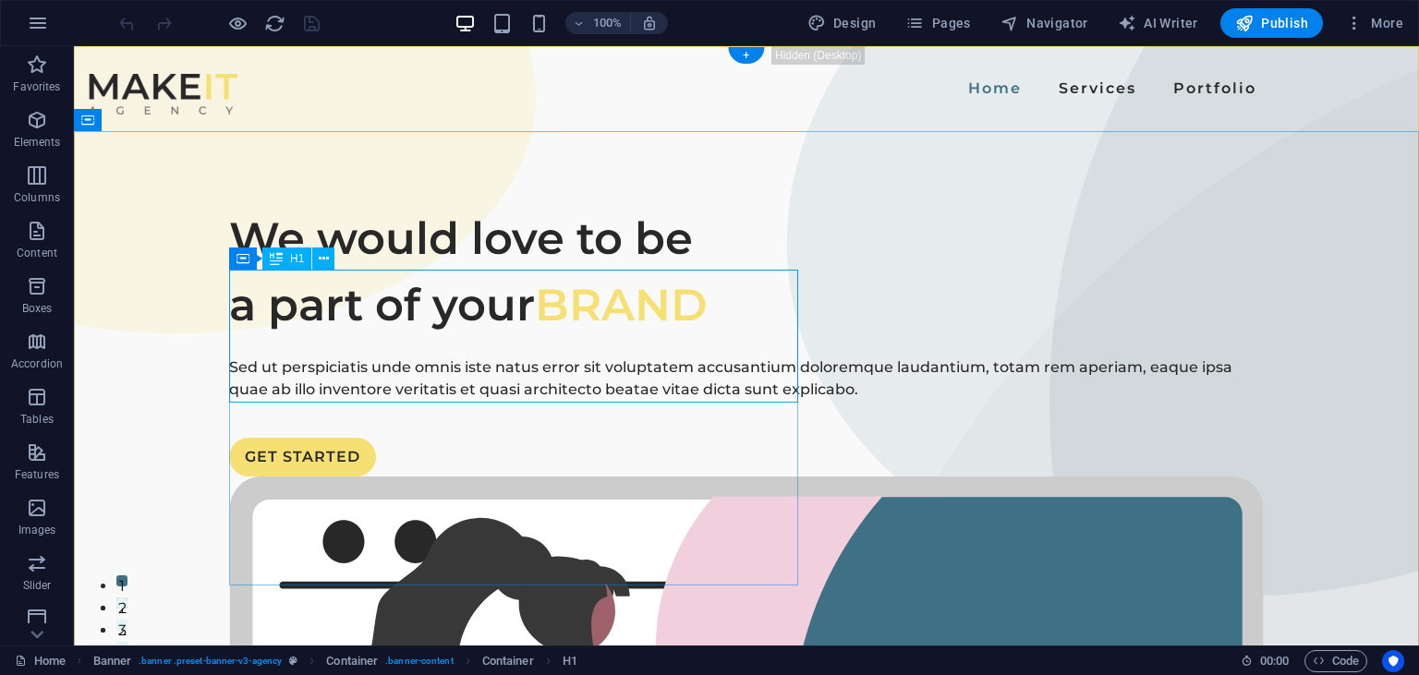
click at [540, 338] on div "We would love to be a part of your BRAND" at bounding box center [746, 271] width 1035 height 133
click at [229, 360] on div "We would love to be a part of your BRAND Sed ut perspiciatis unde omnis iste na…" at bounding box center [746, 341] width 1035 height 272
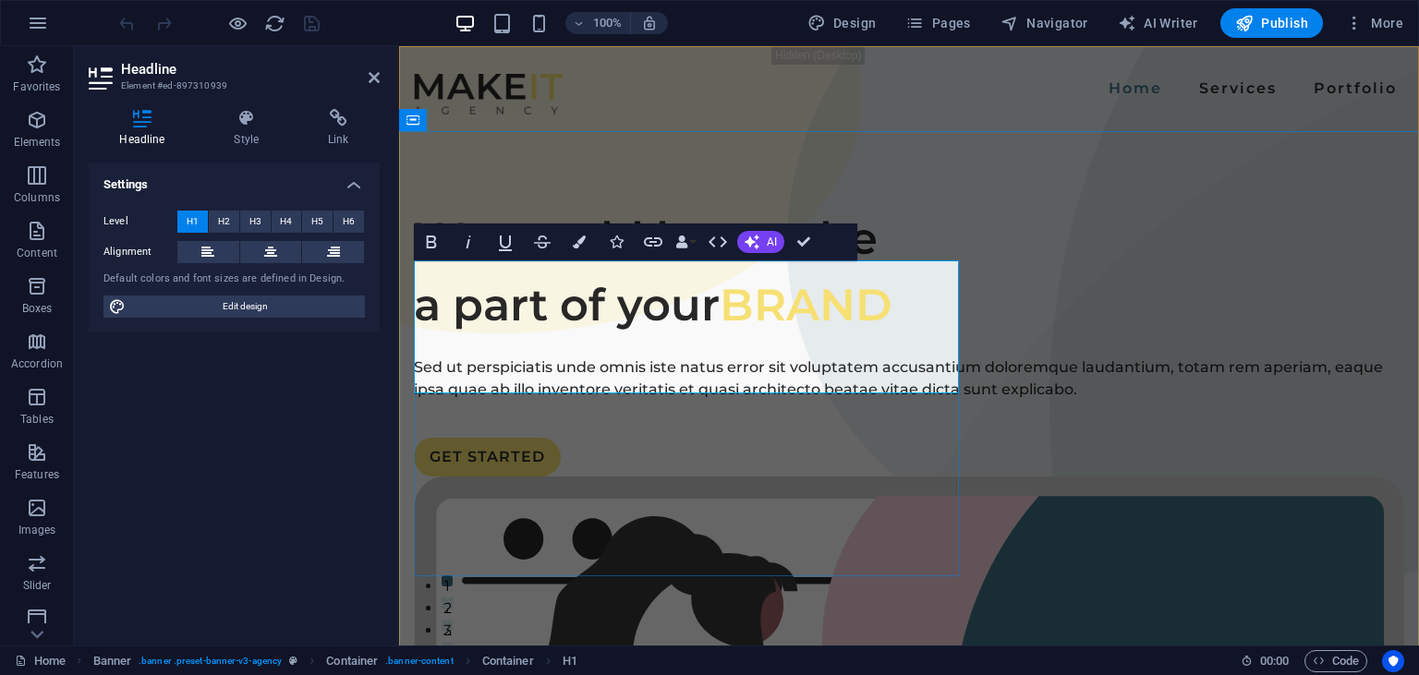
click at [718, 338] on h1 "We would love to be a part of your BRAND" at bounding box center [909, 271] width 990 height 133
click at [798, 327] on h1 "We would love to be a part of your BRAND" at bounding box center [909, 271] width 990 height 133
click at [736, 332] on span "BRAND" at bounding box center [806, 305] width 173 height 54
click at [721, 338] on h1 "We would love to be a part of your BRAND" at bounding box center [909, 271] width 990 height 133
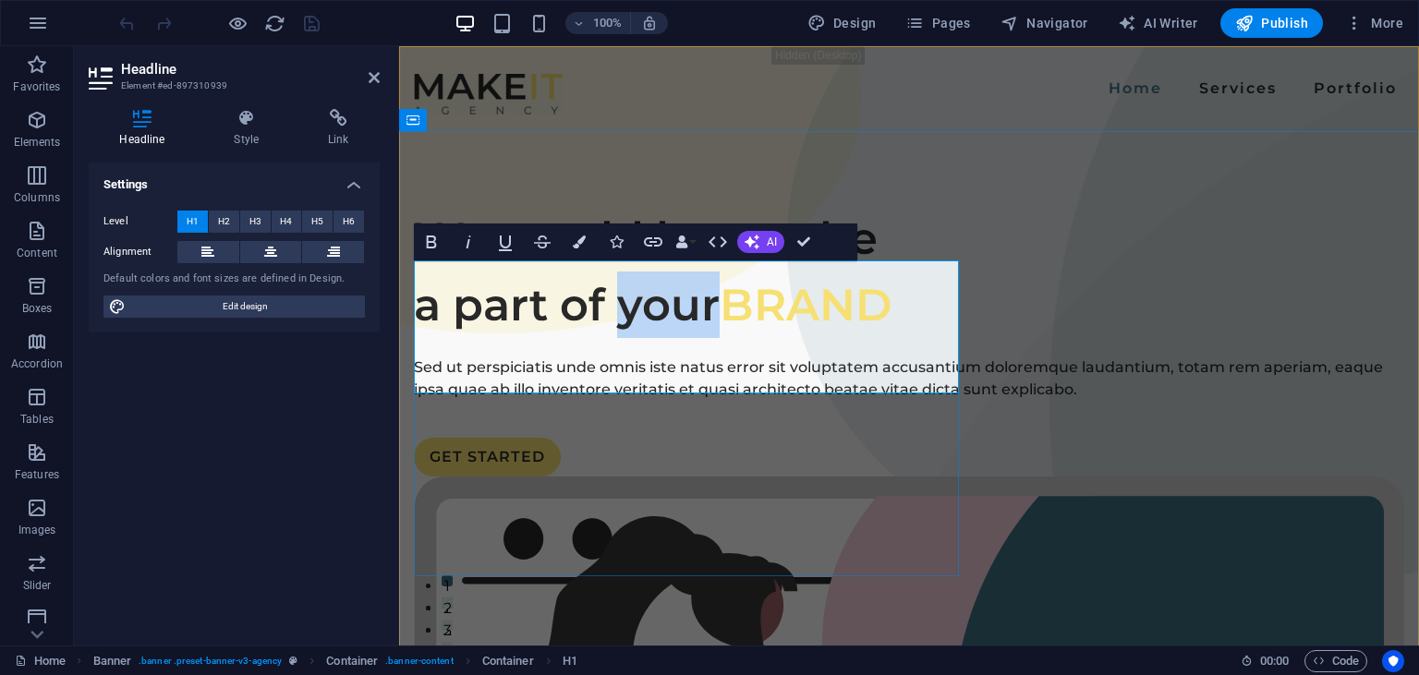
click at [721, 338] on h1 "We would love to be a part of your BRAND" at bounding box center [909, 271] width 990 height 133
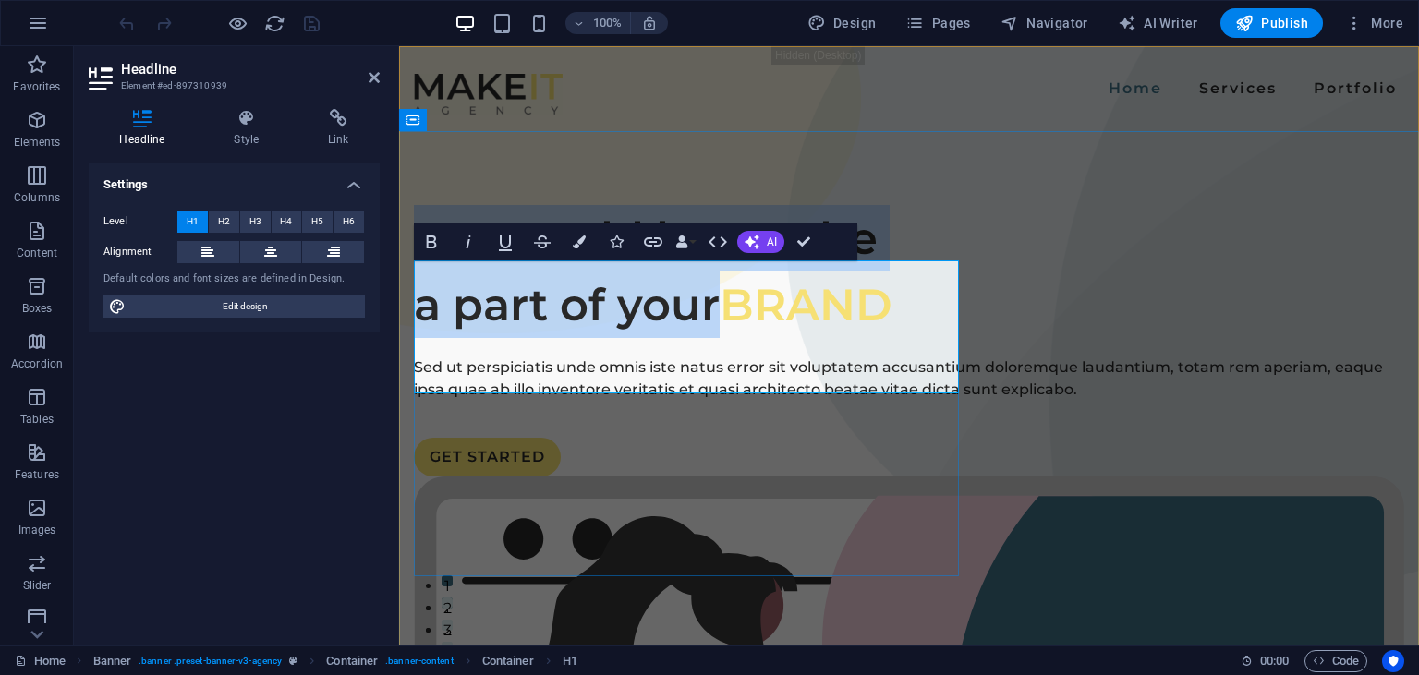
drag, startPoint x: 721, startPoint y: 360, endPoint x: 423, endPoint y: 296, distance: 304.5
click at [423, 296] on h1 "We would love to be a part of your BRAND" at bounding box center [909, 271] width 990 height 133
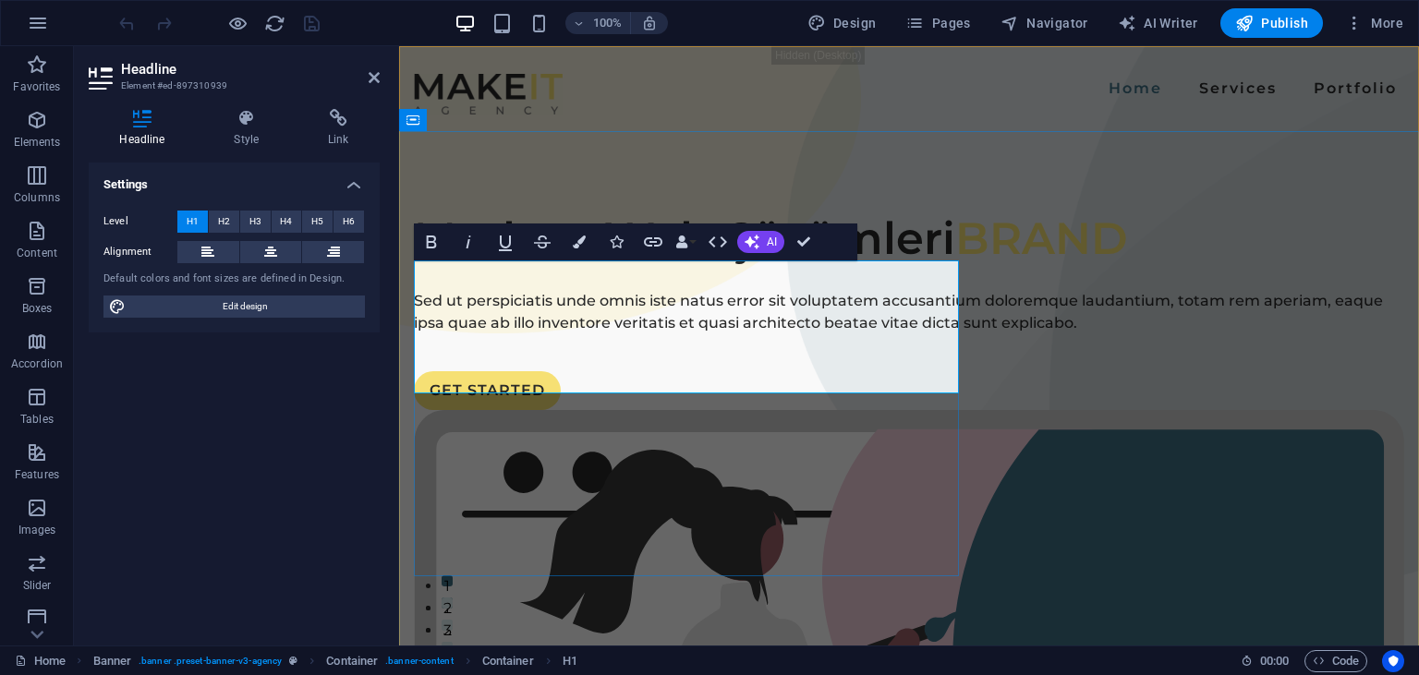
click at [955, 265] on span "BRAND" at bounding box center [1041, 239] width 173 height 54
click at [728, 272] on h1 "Modern Web Çözümleri Sanal Tık" at bounding box center [909, 238] width 990 height 67
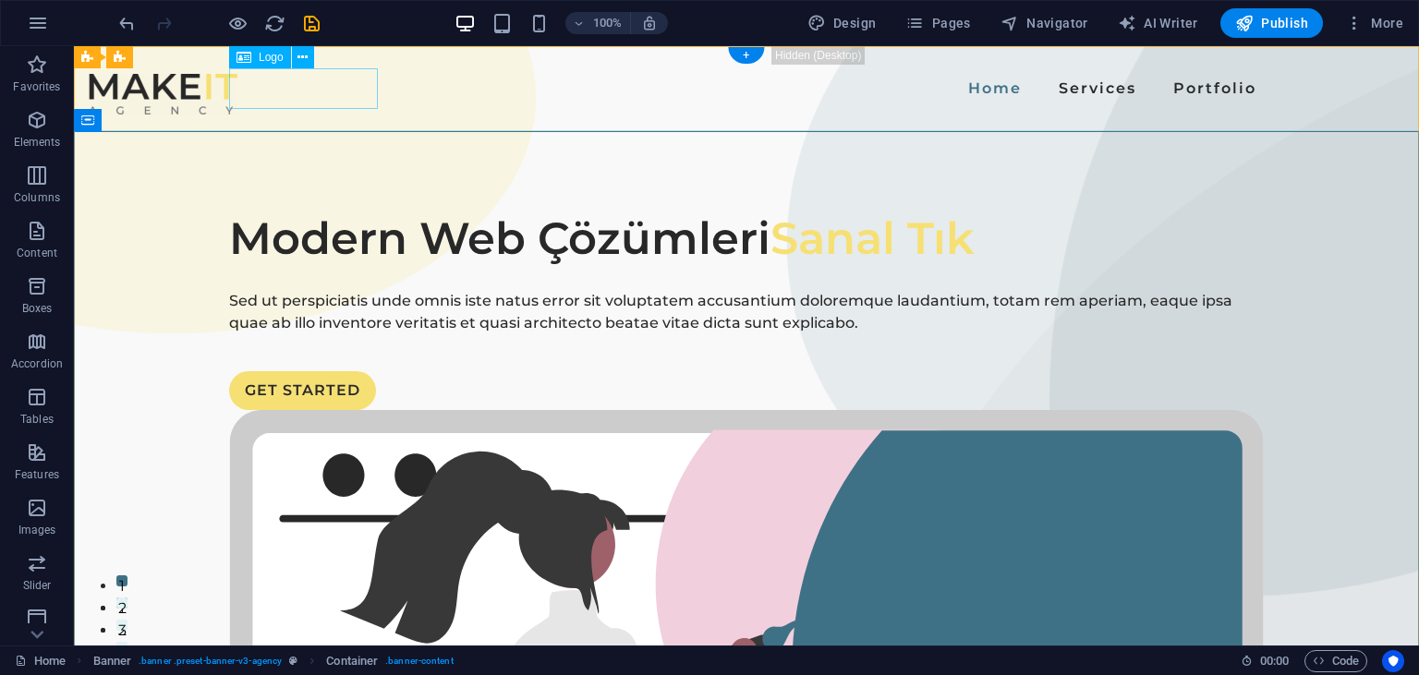
click at [237, 101] on div at bounding box center [163, 94] width 149 height 41
click at [237, 78] on div at bounding box center [163, 94] width 149 height 41
select select "px"
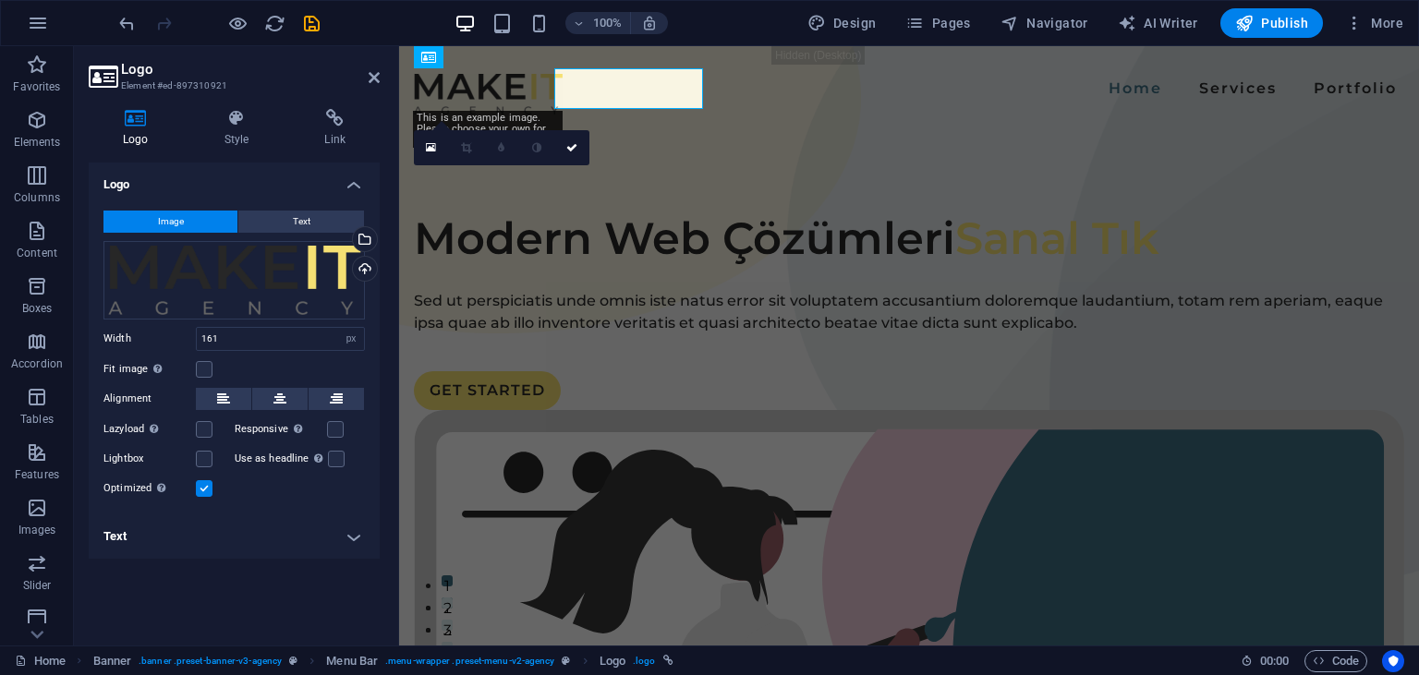
click at [308, 78] on div "Logo Element #ed-897310921 Logo Style Link Logo Image Text Drag files here, cli…" at bounding box center [746, 346] width 1345 height 600
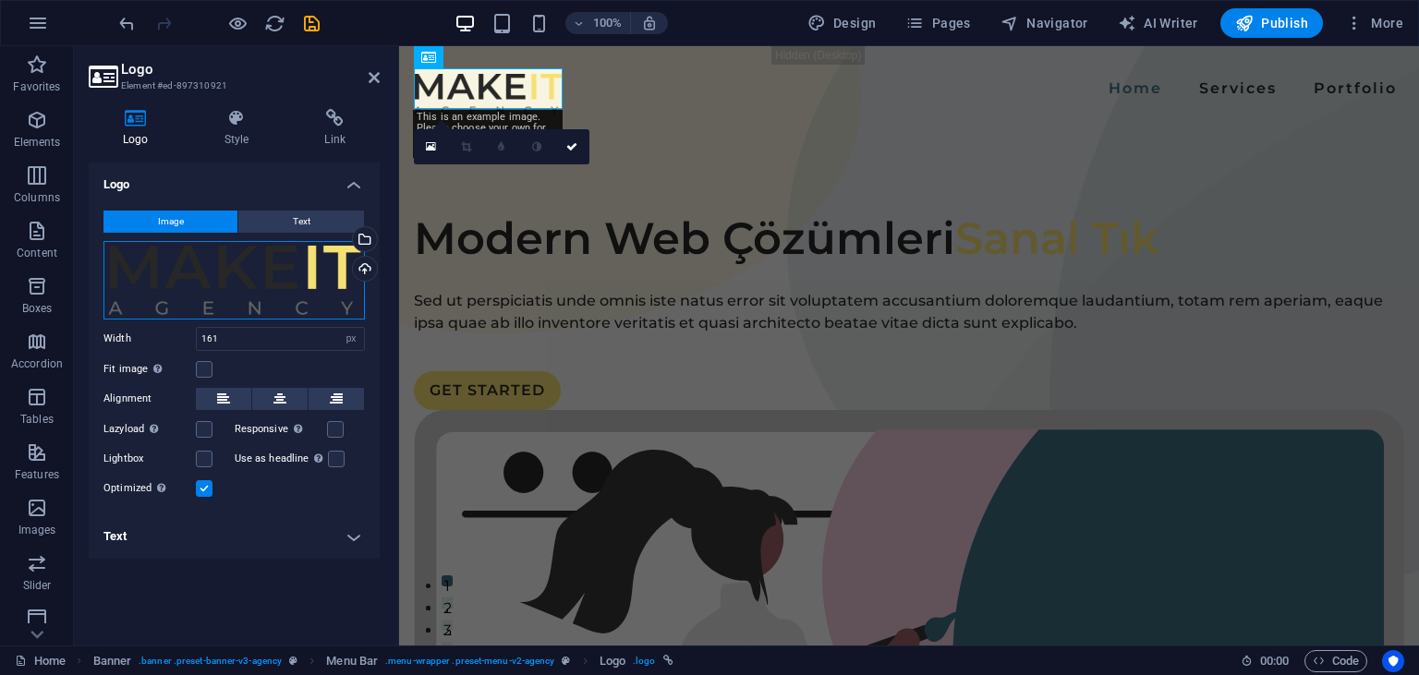
click at [173, 261] on div "Drag files here, click to choose files or select files from Files or our free s…" at bounding box center [233, 280] width 261 height 79
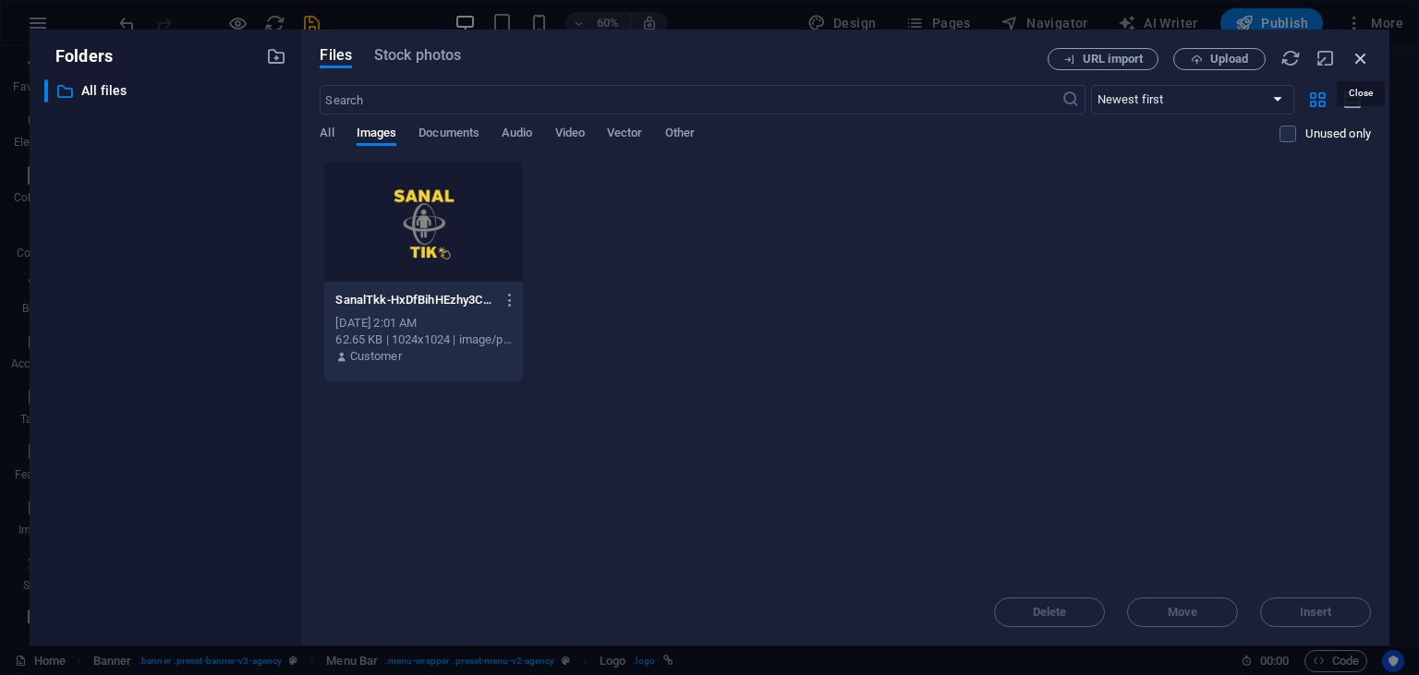
click at [1358, 57] on icon "button" at bounding box center [1361, 58] width 20 height 20
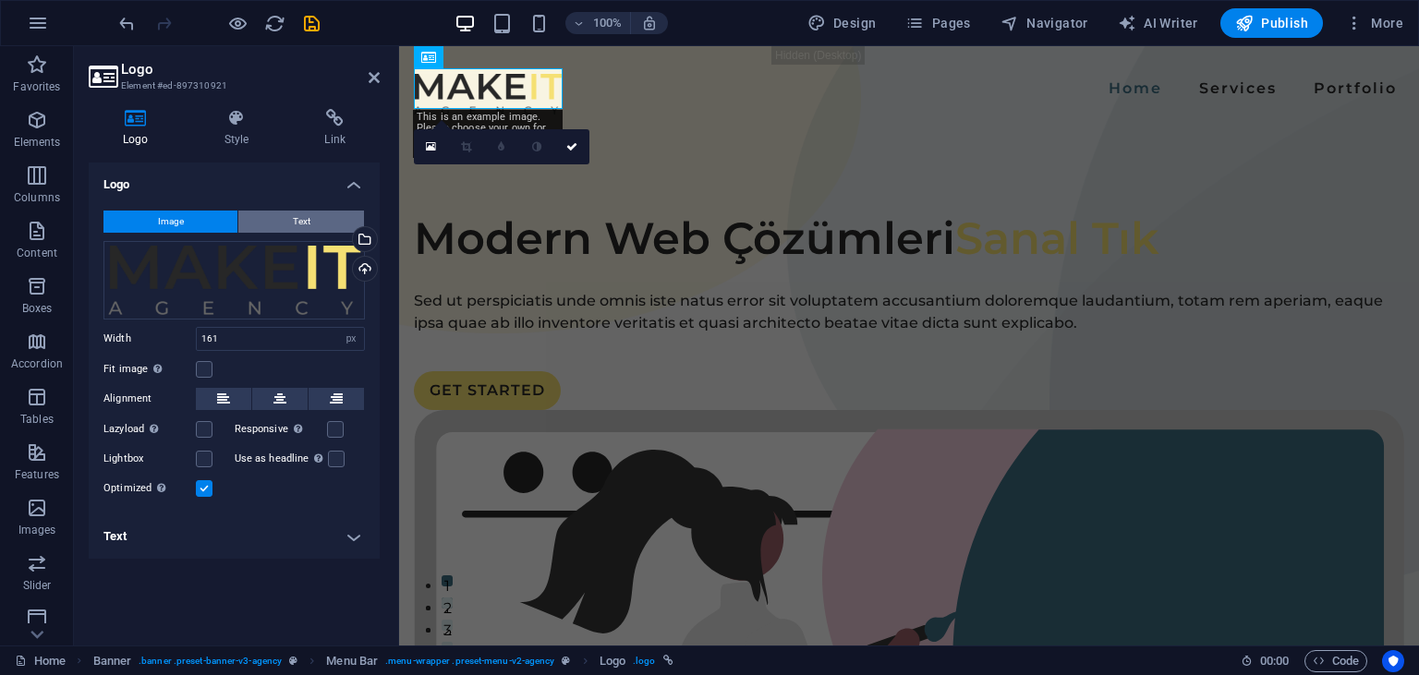
click at [262, 216] on button "Text" at bounding box center [301, 222] width 126 height 22
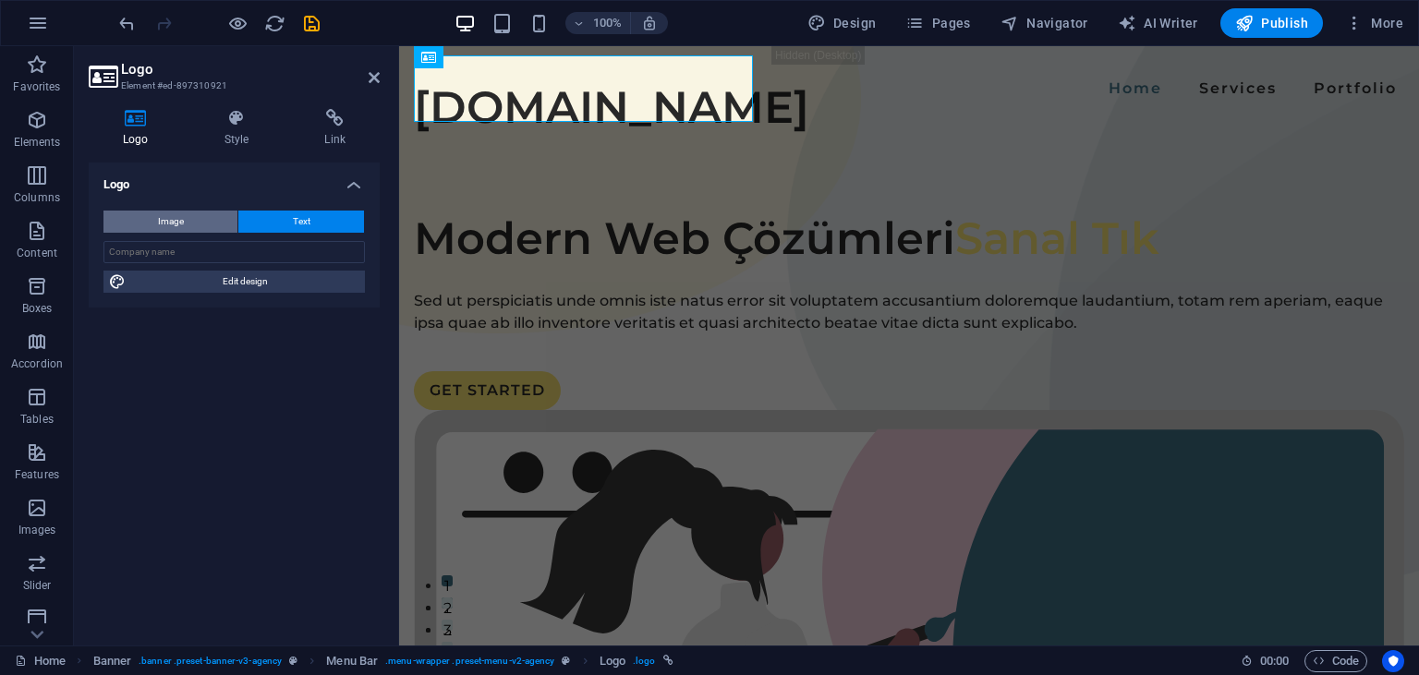
click at [198, 223] on button "Image" at bounding box center [170, 222] width 134 height 22
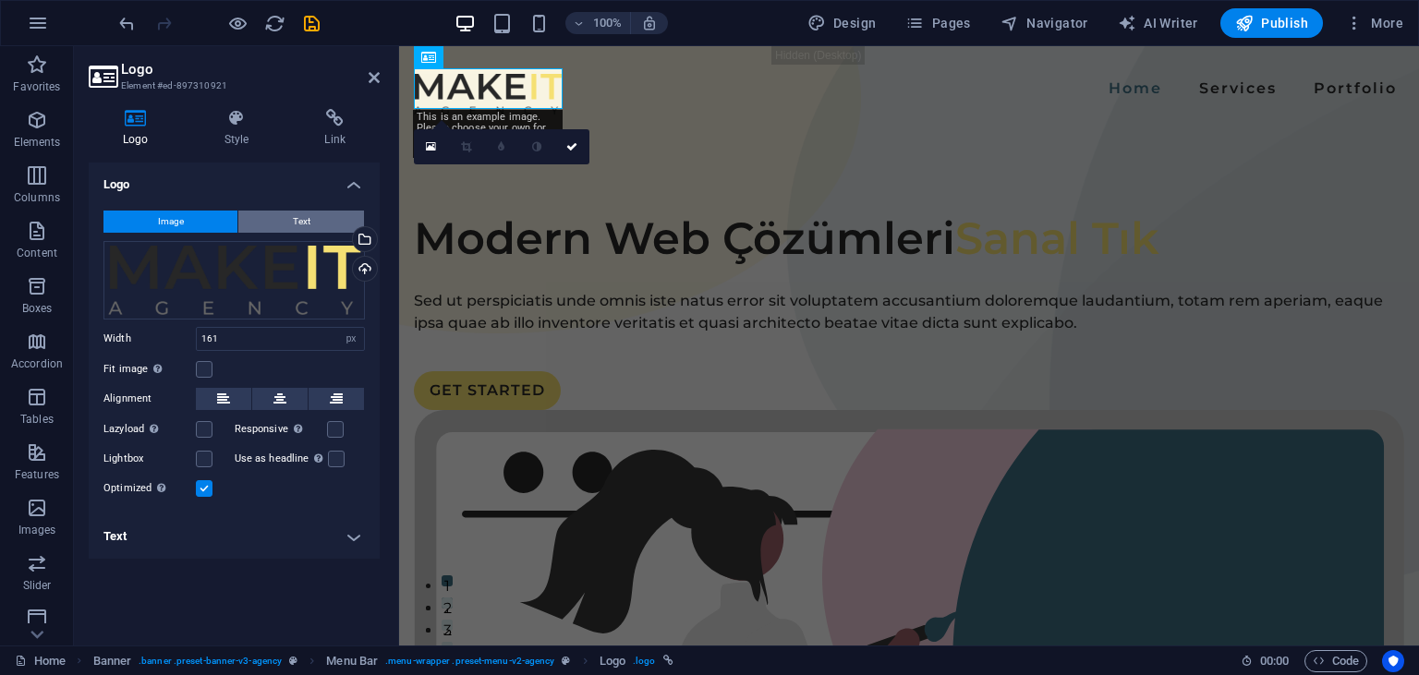
click at [255, 226] on button "Text" at bounding box center [301, 222] width 126 height 22
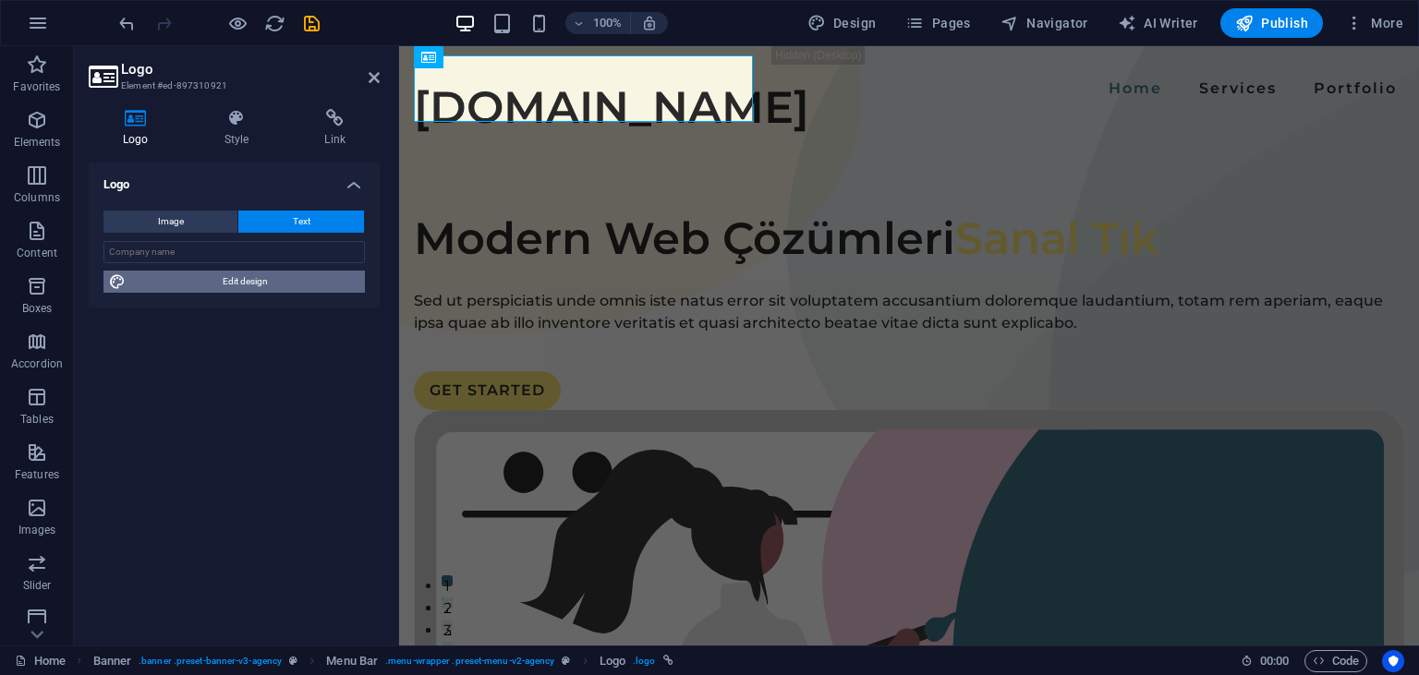
drag, startPoint x: 213, startPoint y: 283, endPoint x: 788, endPoint y: 331, distance: 577.6
click at [213, 283] on span "Edit design" at bounding box center [245, 282] width 228 height 22
select select "px"
select select "600"
select select "px"
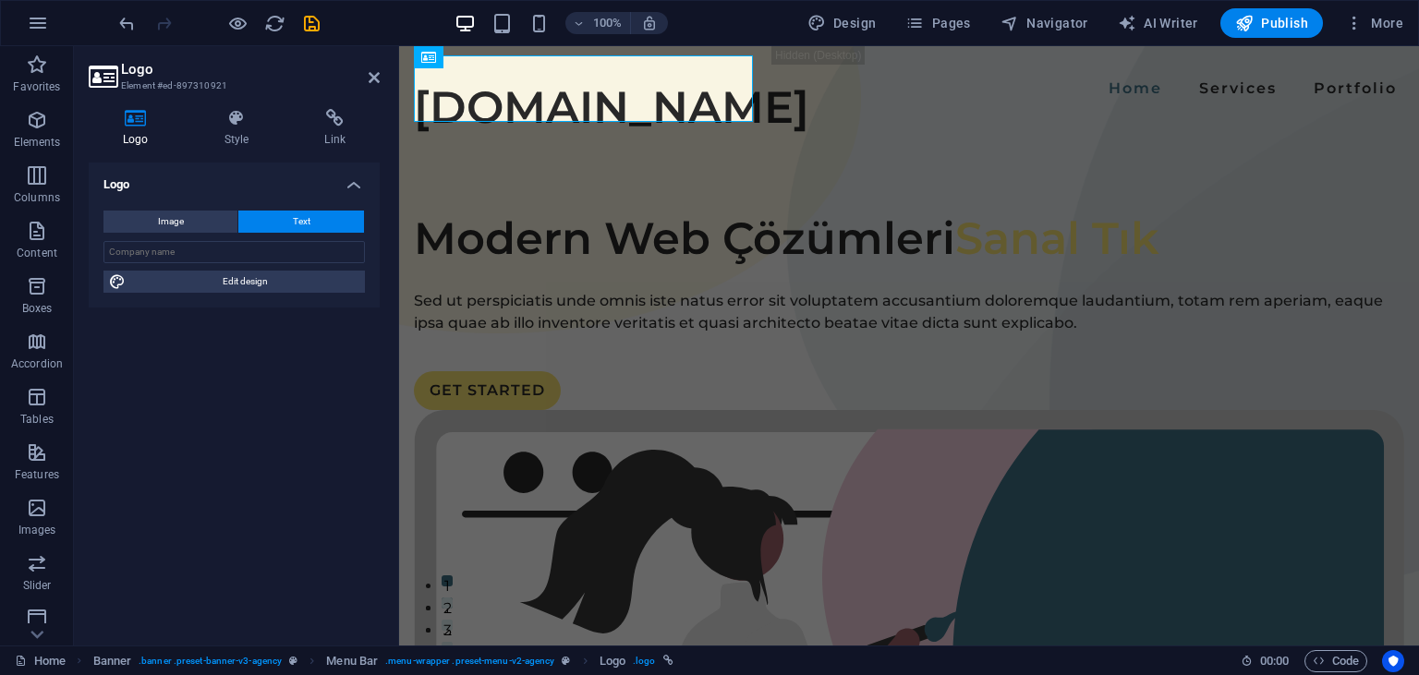
select select "rem"
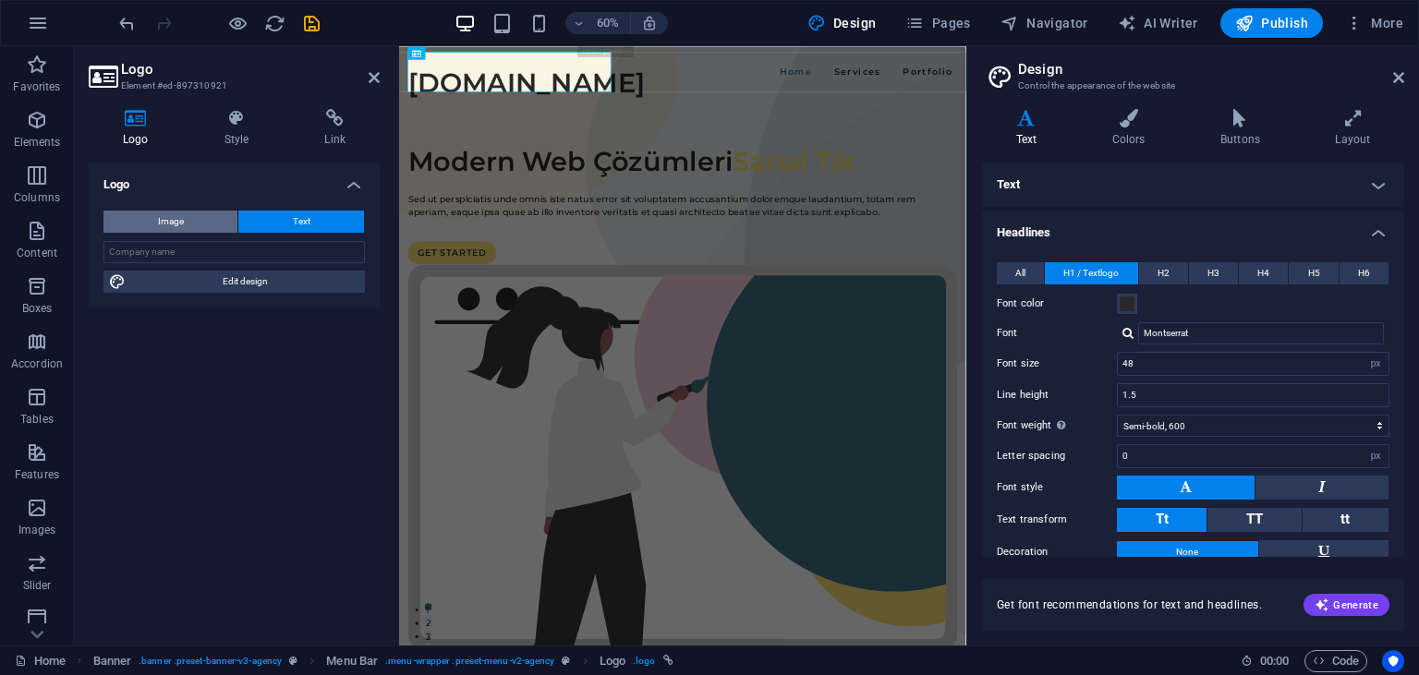
click at [176, 214] on span "Image" at bounding box center [171, 222] width 26 height 22
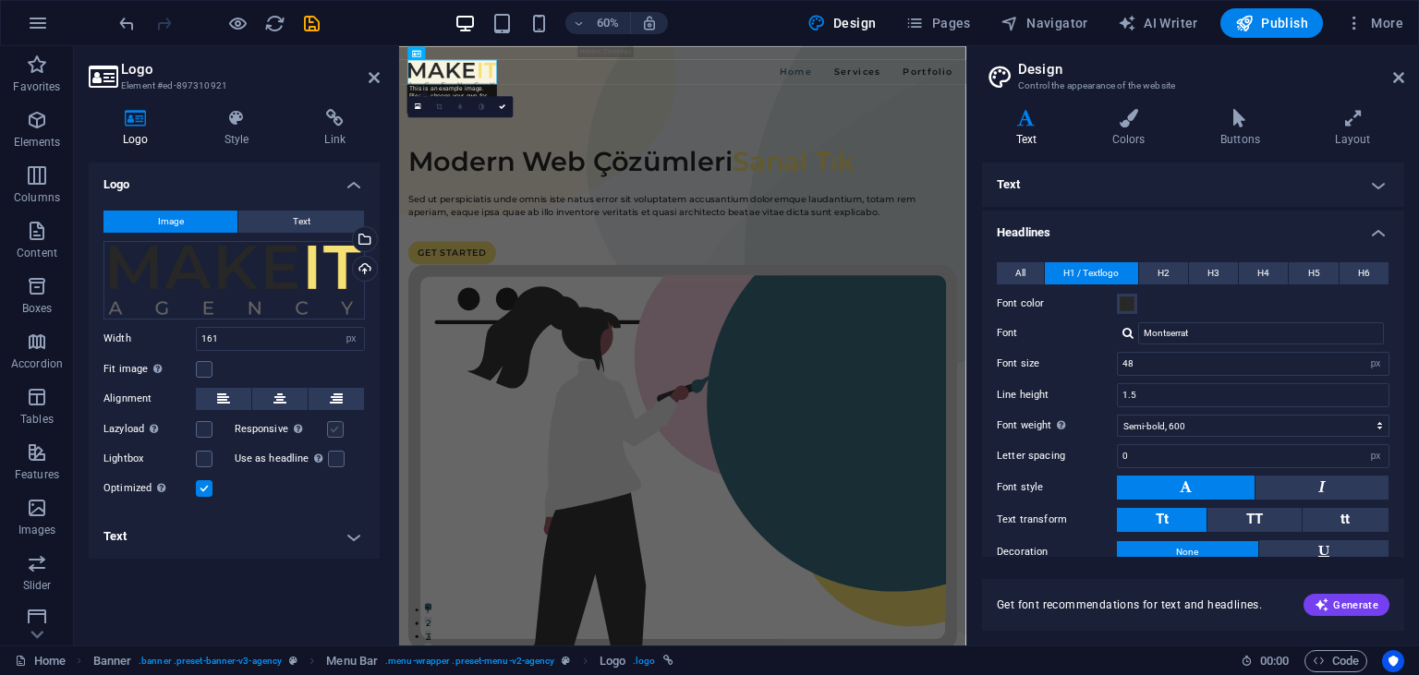
click at [338, 436] on label at bounding box center [335, 429] width 17 height 17
click at [0, 0] on input "Responsive Automatically load retina image and smartphone optimized sizes." at bounding box center [0, 0] width 0 height 0
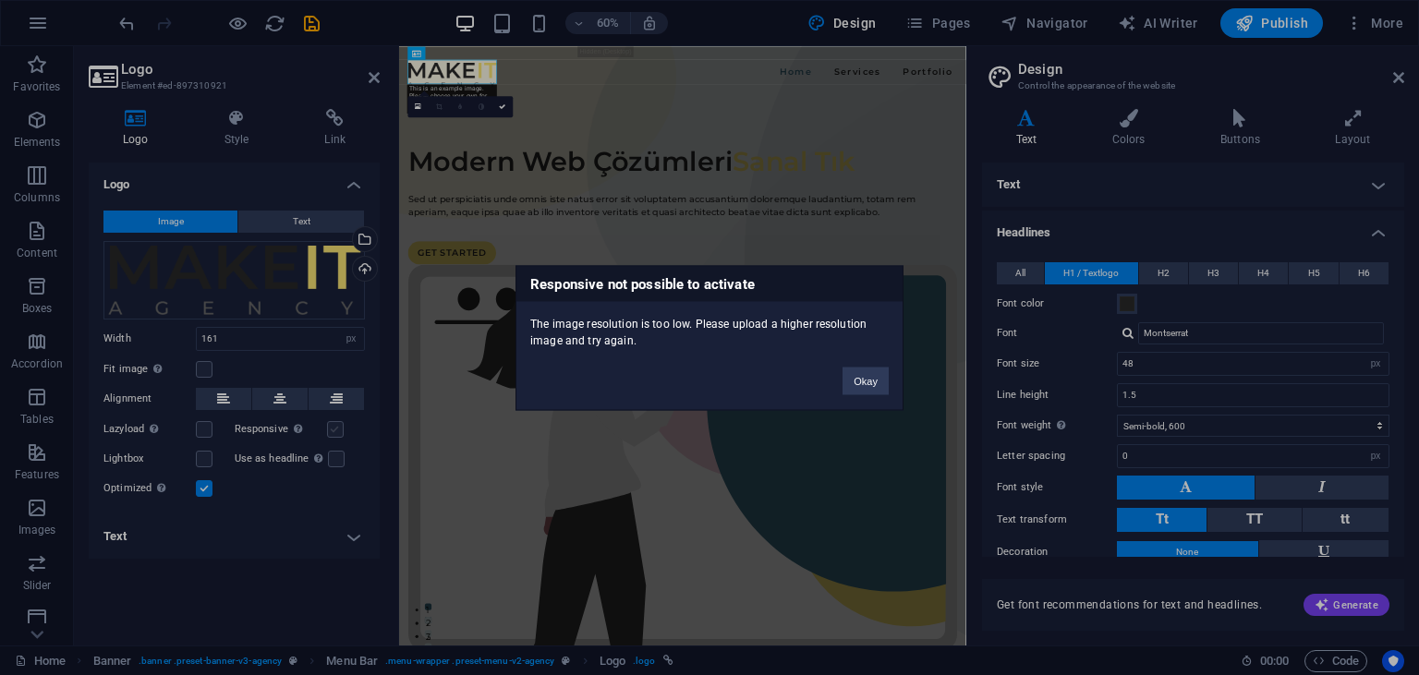
click at [338, 436] on div "Responsive not possible to activate The image resolution is too low. Please upl…" at bounding box center [709, 337] width 1419 height 675
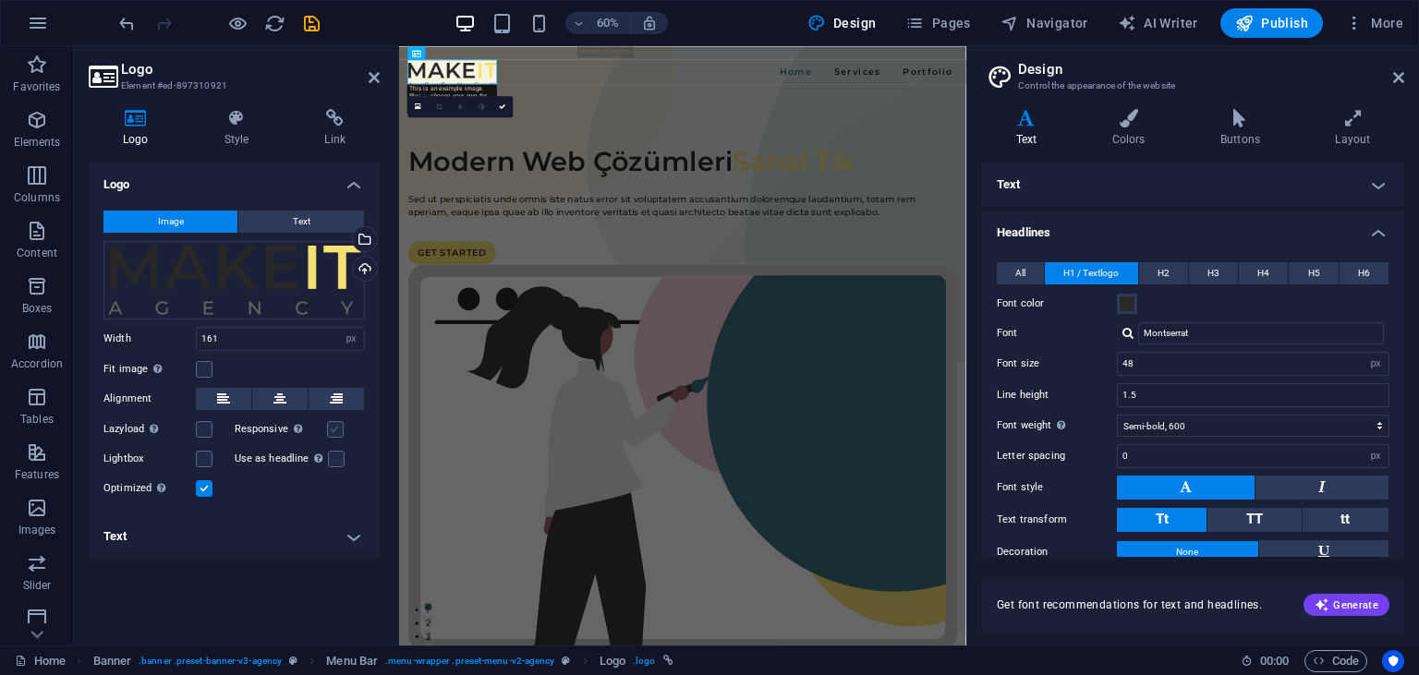
click at [338, 436] on label at bounding box center [335, 429] width 17 height 17
click at [0, 0] on input "Responsive Automatically load retina image and smartphone optimized sizes." at bounding box center [0, 0] width 0 height 0
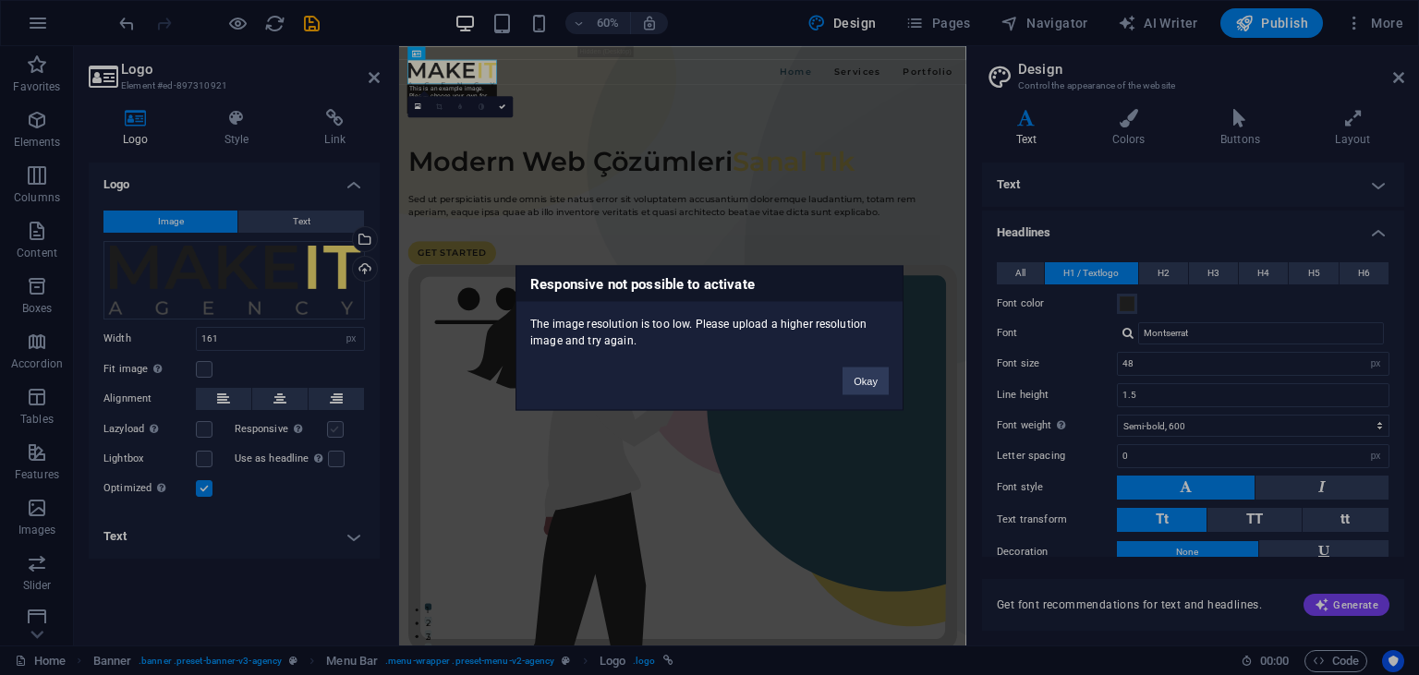
click at [338, 436] on div "Responsive not possible to activate The image resolution is too low. Please upl…" at bounding box center [709, 337] width 1419 height 675
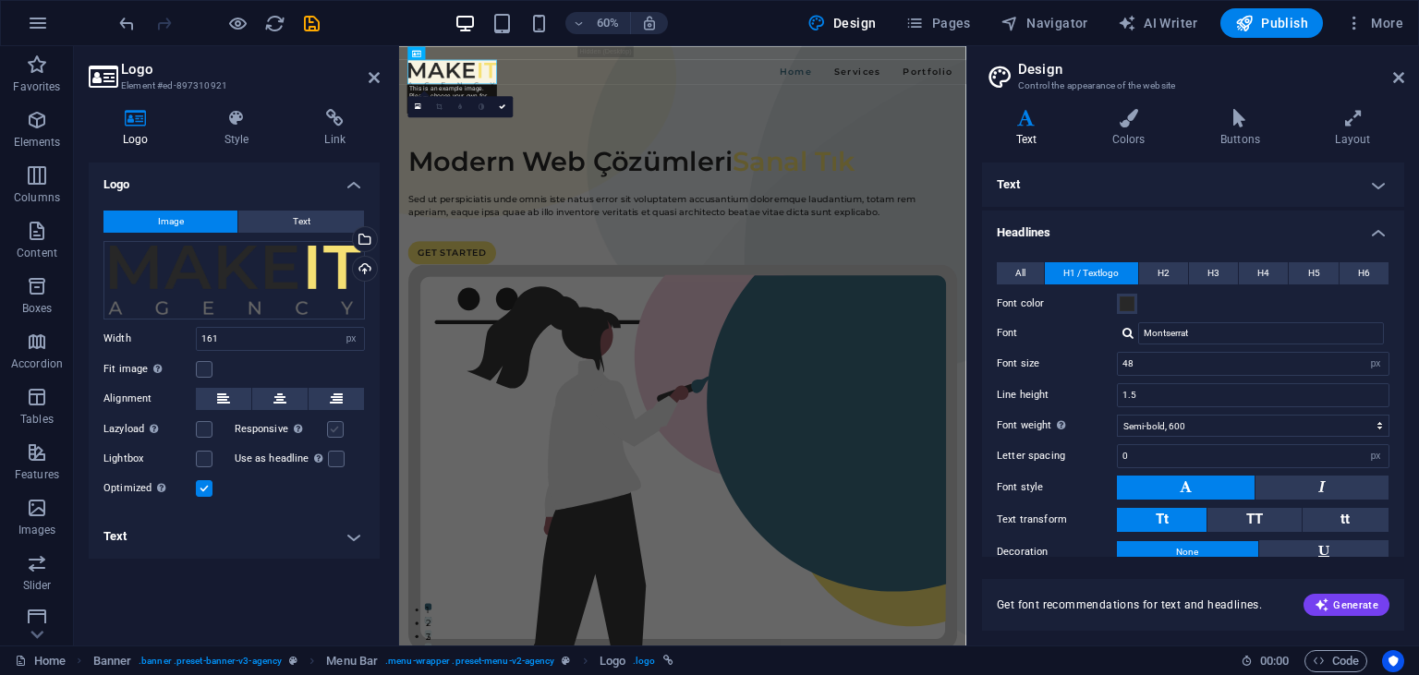
click at [338, 436] on label at bounding box center [335, 429] width 17 height 17
click at [0, 0] on input "Responsive Automatically load retina image and smartphone optimized sizes." at bounding box center [0, 0] width 0 height 0
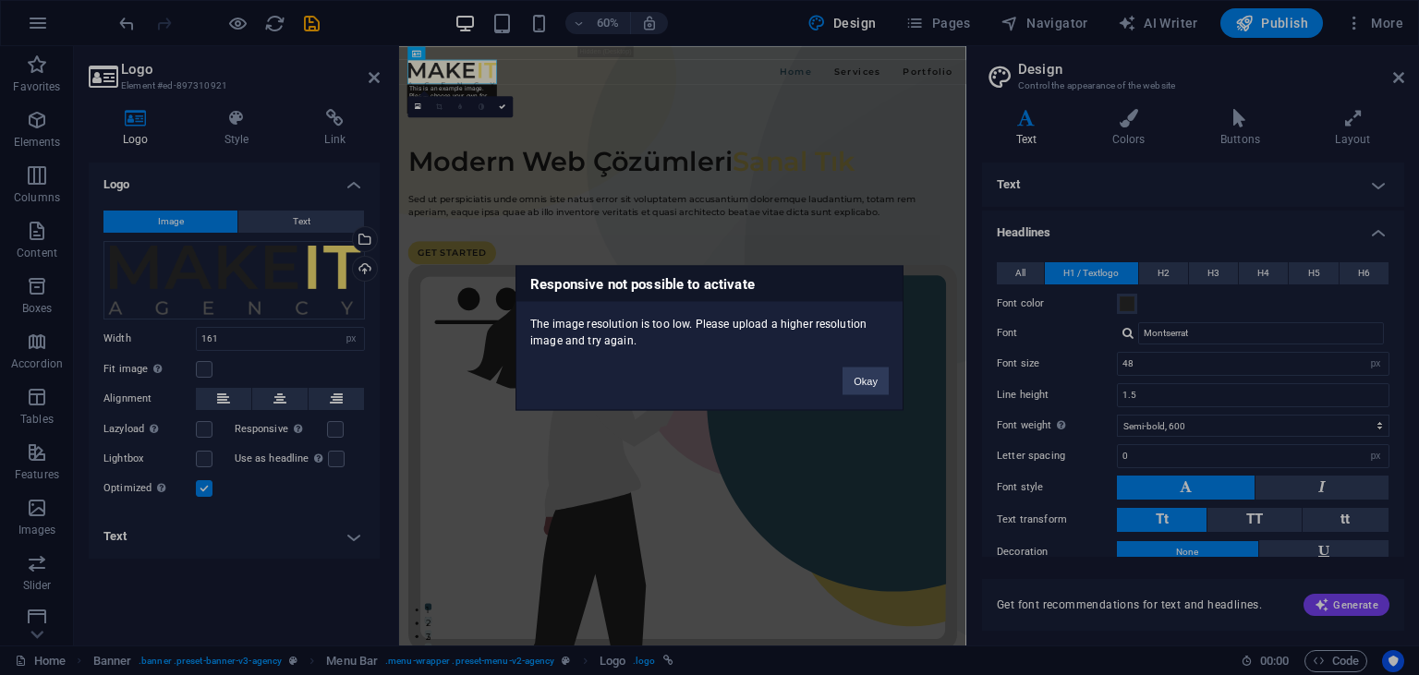
click at [334, 434] on div "Responsive not possible to activate The image resolution is too low. Please upl…" at bounding box center [709, 337] width 1419 height 675
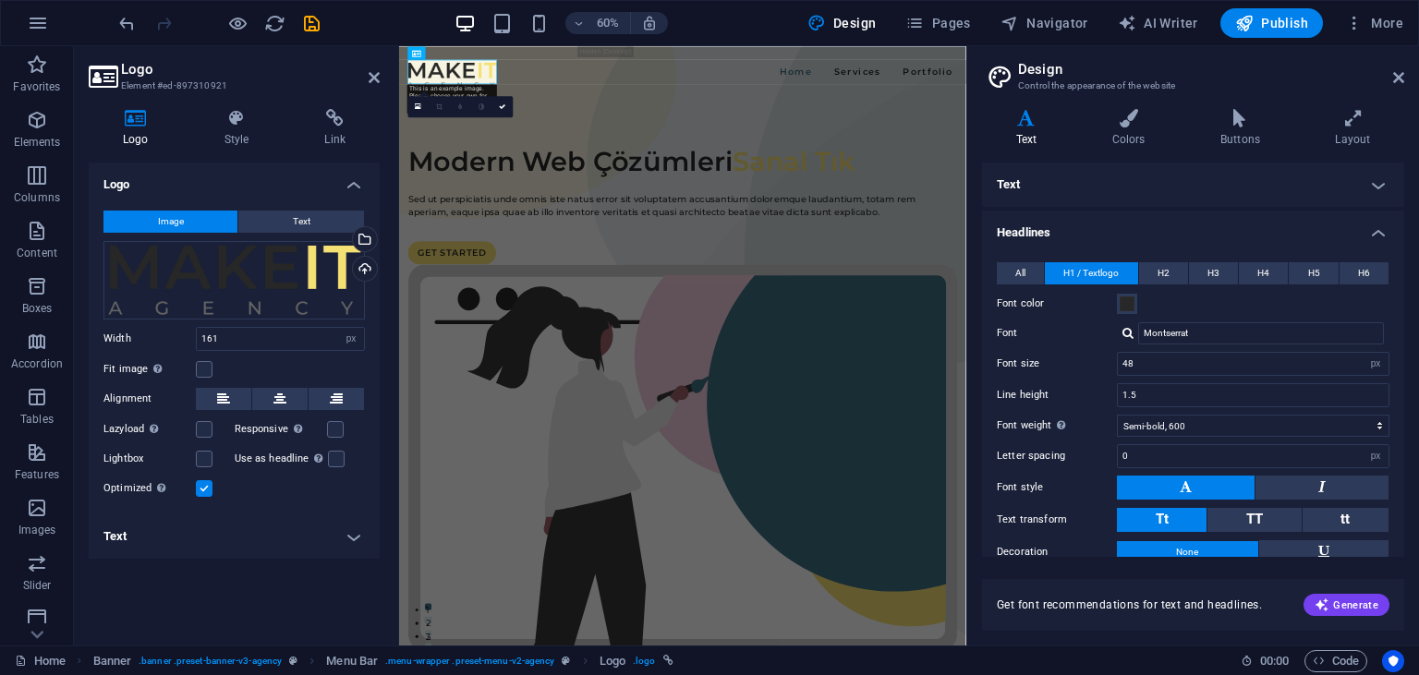
click at [334, 434] on label at bounding box center [335, 429] width 17 height 17
click at [0, 0] on input "Responsive Automatically load retina image and smartphone optimized sizes." at bounding box center [0, 0] width 0 height 0
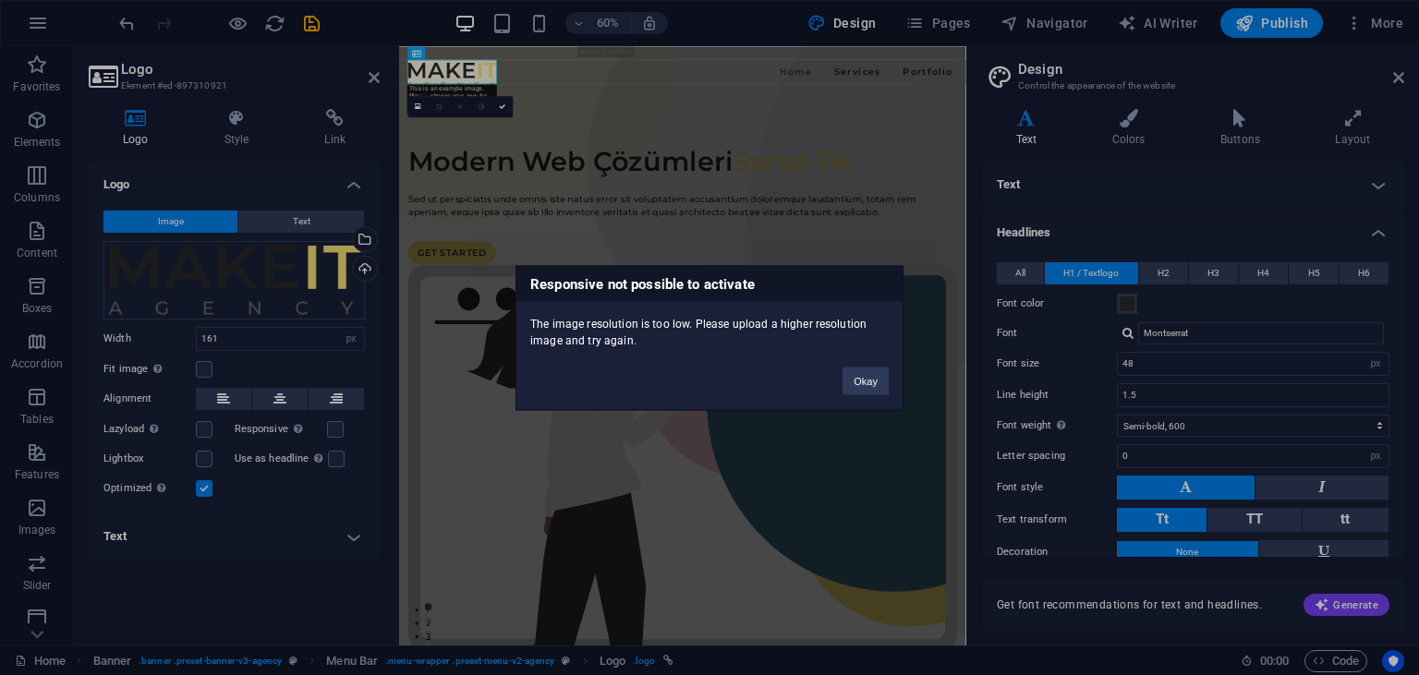
click at [334, 434] on div "Responsive not possible to activate The image resolution is too low. Please upl…" at bounding box center [709, 337] width 1419 height 675
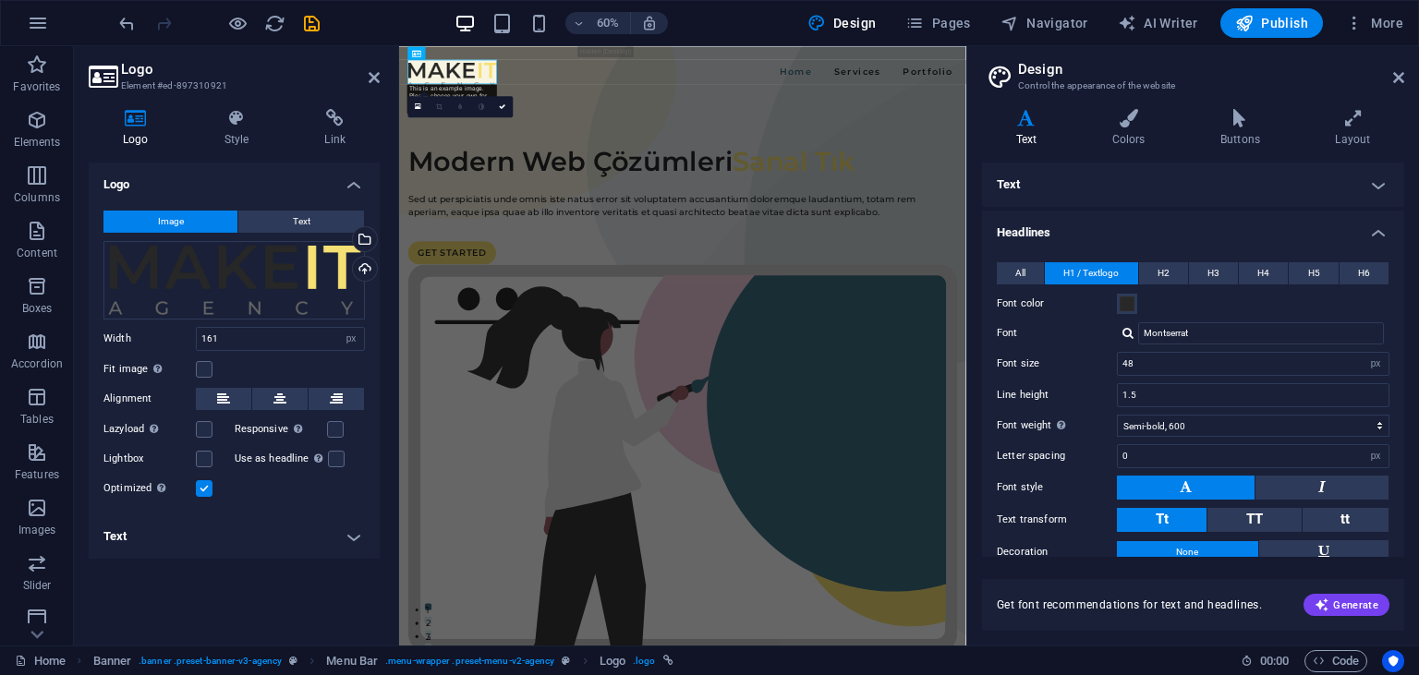
click at [334, 434] on label at bounding box center [335, 429] width 17 height 17
click at [0, 0] on input "Responsive Automatically load retina image and smartphone optimized sizes." at bounding box center [0, 0] width 0 height 0
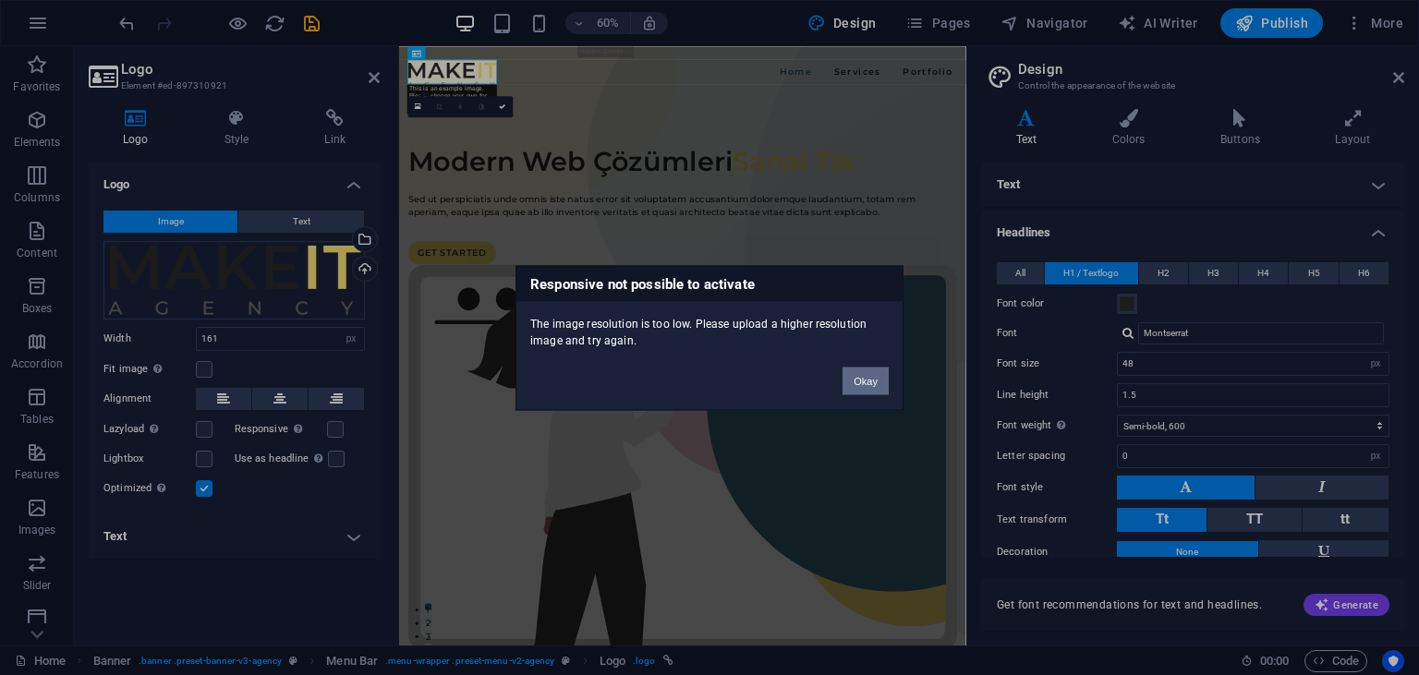
click at [886, 391] on button "Okay" at bounding box center [866, 381] width 46 height 28
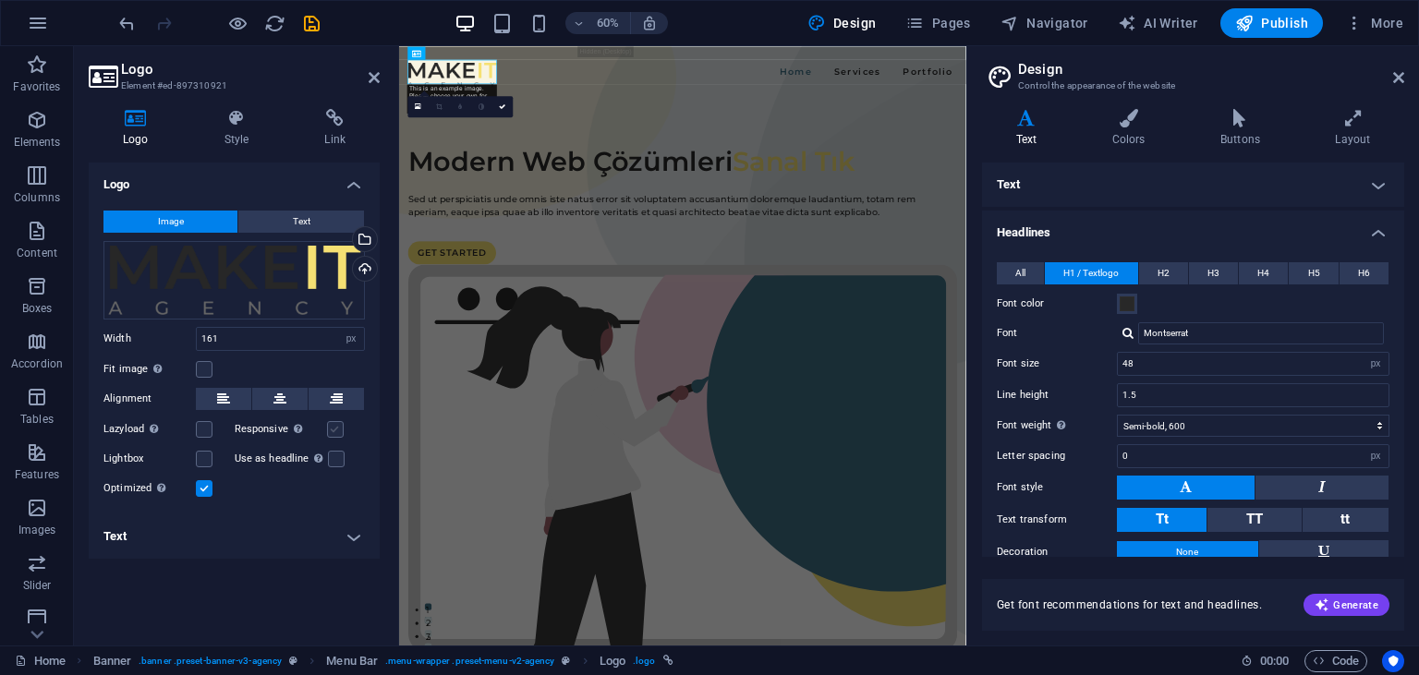
click at [341, 423] on label at bounding box center [335, 429] width 17 height 17
click at [0, 0] on input "Responsive Automatically load retina image and smartphone optimized sizes." at bounding box center [0, 0] width 0 height 0
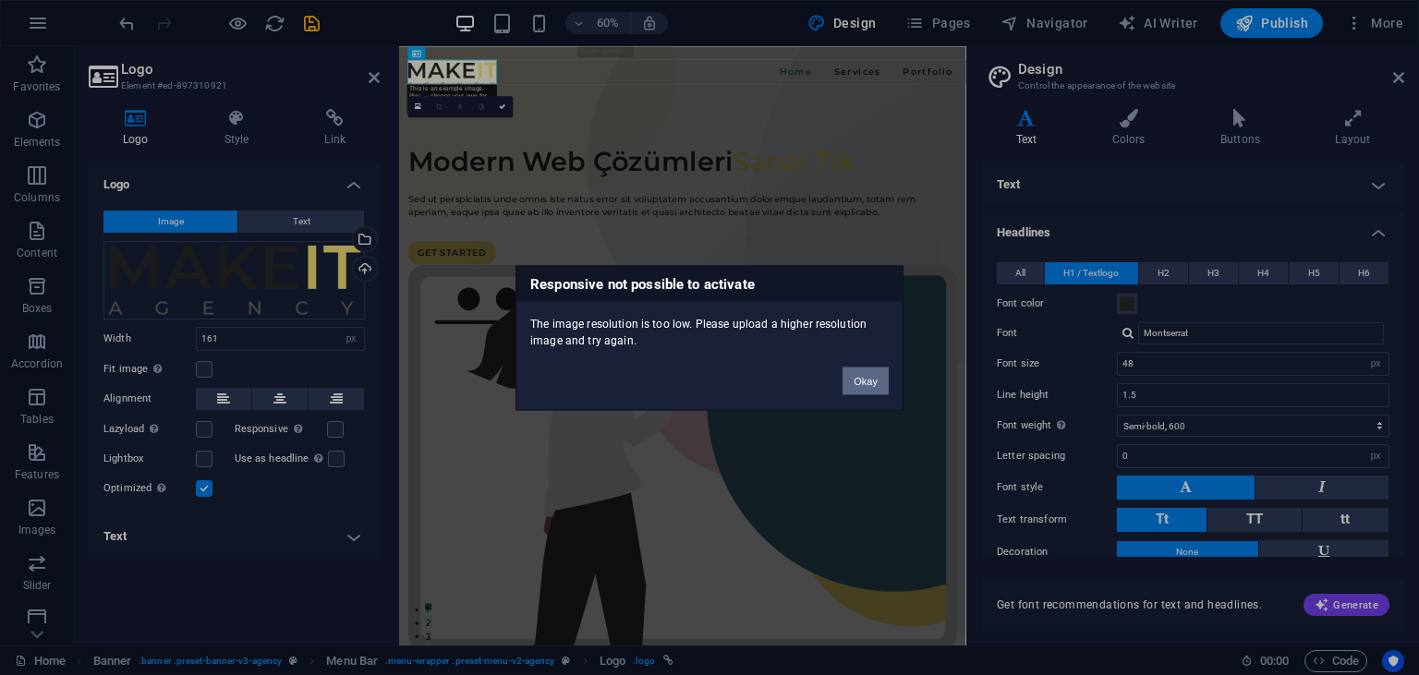
click at [868, 374] on button "Okay" at bounding box center [866, 381] width 46 height 28
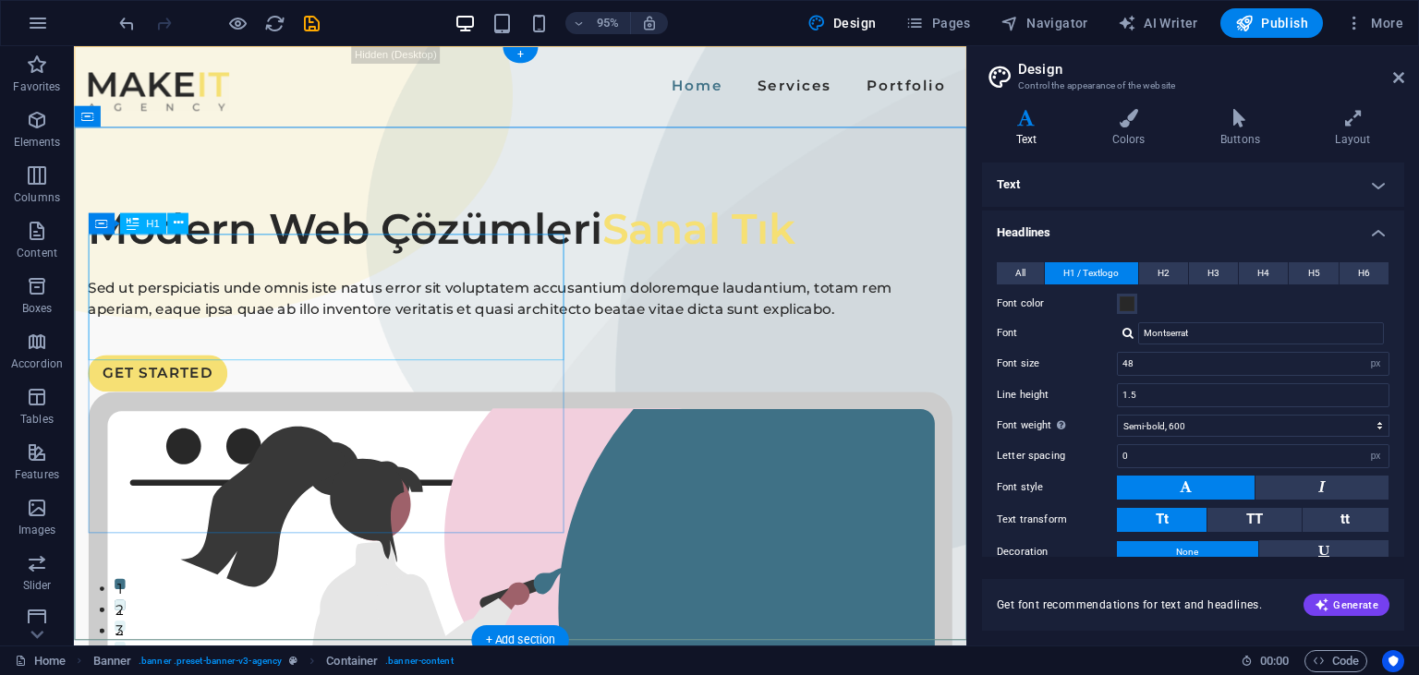
click at [407, 272] on div "Modern Web Çözümleri Sanal Tık" at bounding box center [544, 238] width 910 height 67
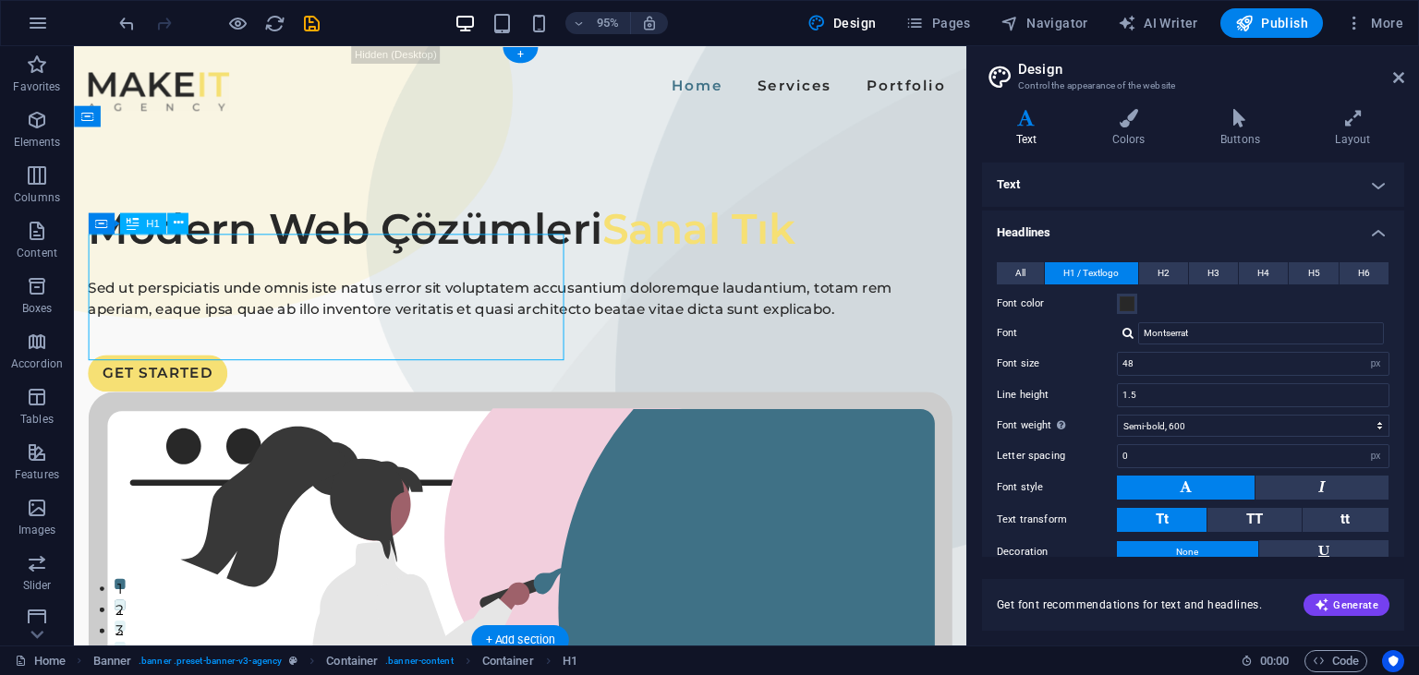
click at [436, 272] on div "Modern Web Çözümleri Sanal Tık" at bounding box center [544, 238] width 910 height 67
click at [466, 272] on div "Modern Web Çözümleri Sanal Tık" at bounding box center [544, 238] width 910 height 67
click at [392, 272] on div "Modern Web Çözümleri Sanal Tık" at bounding box center [544, 238] width 910 height 67
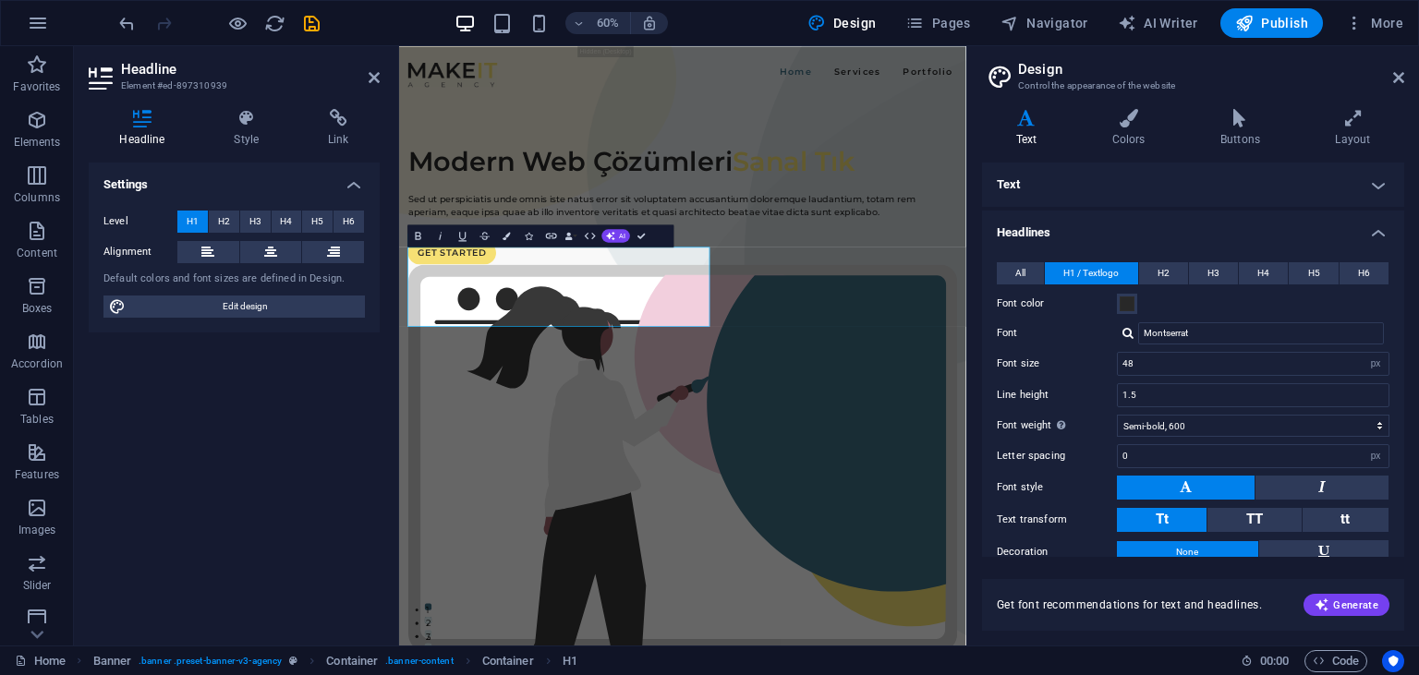
click at [1399, 87] on header "Design Control the appearance of the website" at bounding box center [1195, 70] width 419 height 48
click at [1399, 79] on icon at bounding box center [1398, 77] width 11 height 15
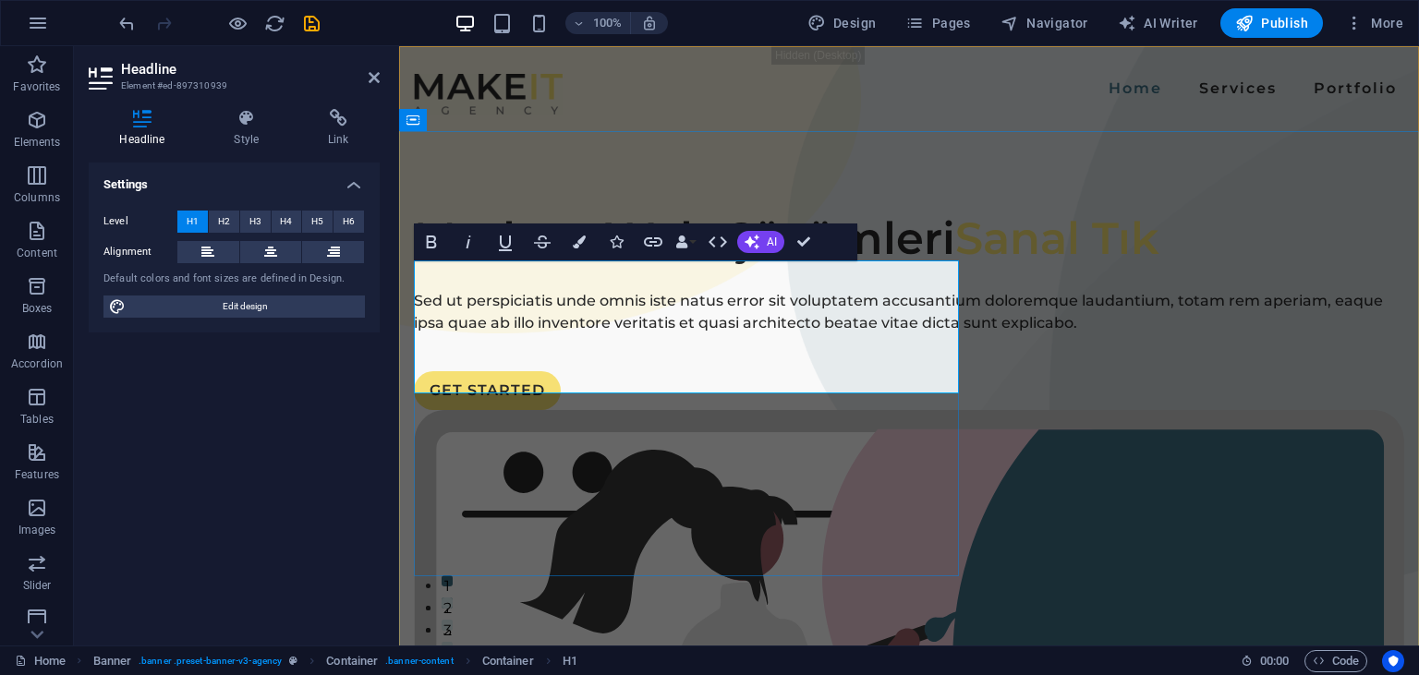
click at [748, 272] on h1 "Modern Web Çözümleri Sanal Tık" at bounding box center [909, 238] width 990 height 67
click at [955, 265] on span "Sanal Tık" at bounding box center [1056, 239] width 203 height 54
click at [728, 290] on div at bounding box center [909, 281] width 990 height 18
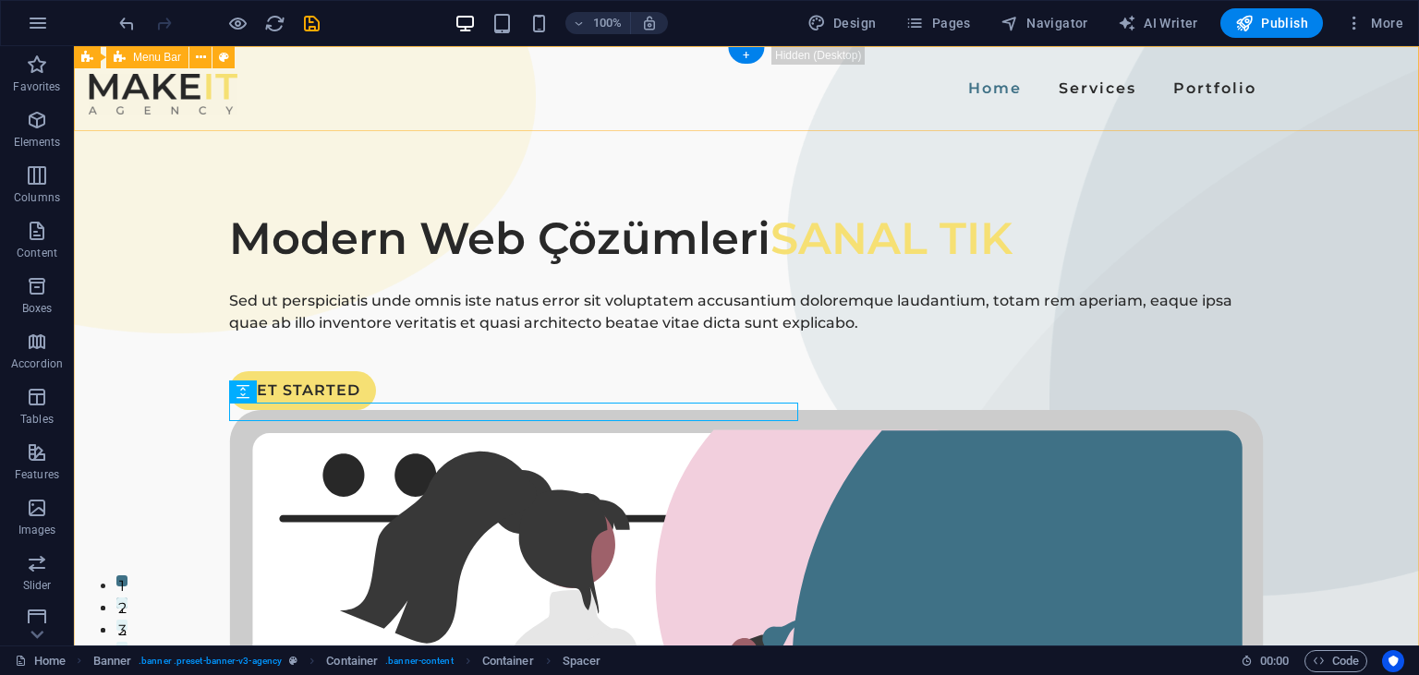
click at [331, 115] on div "Home Services Portfolio" at bounding box center [746, 88] width 1345 height 85
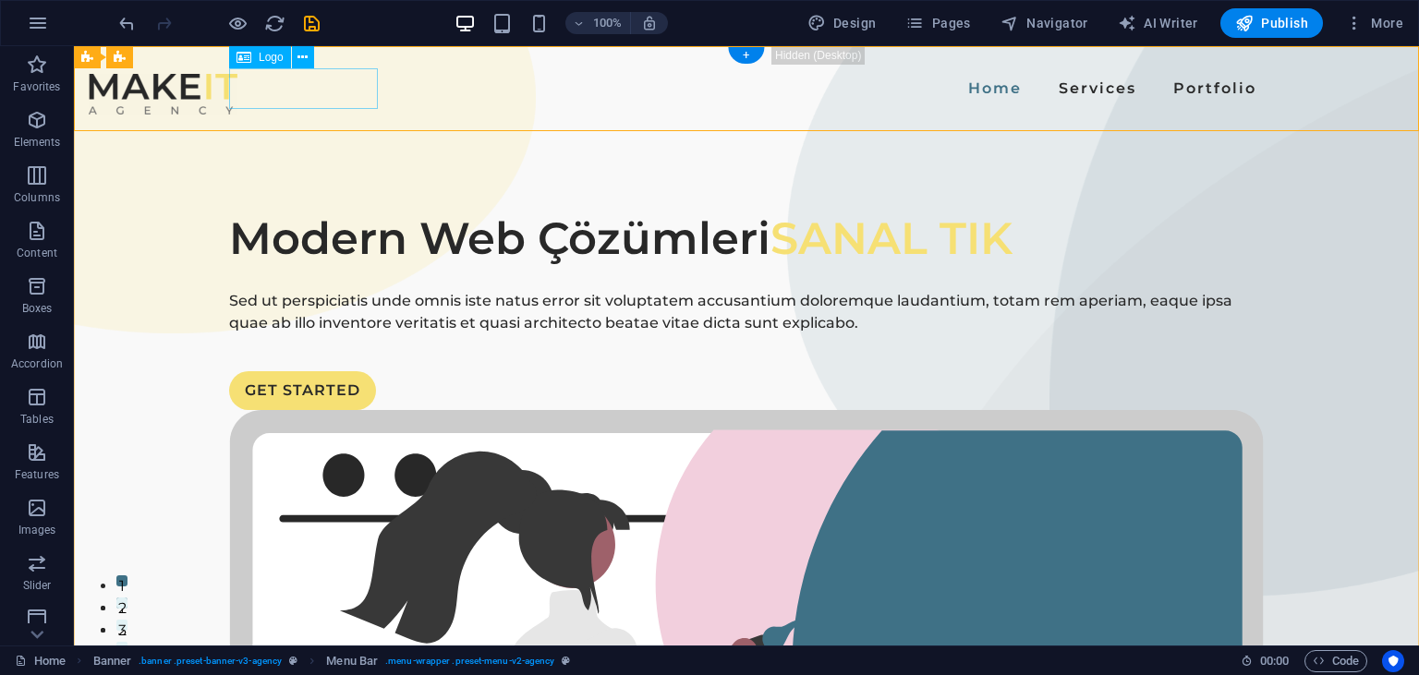
click at [237, 92] on div at bounding box center [163, 94] width 149 height 41
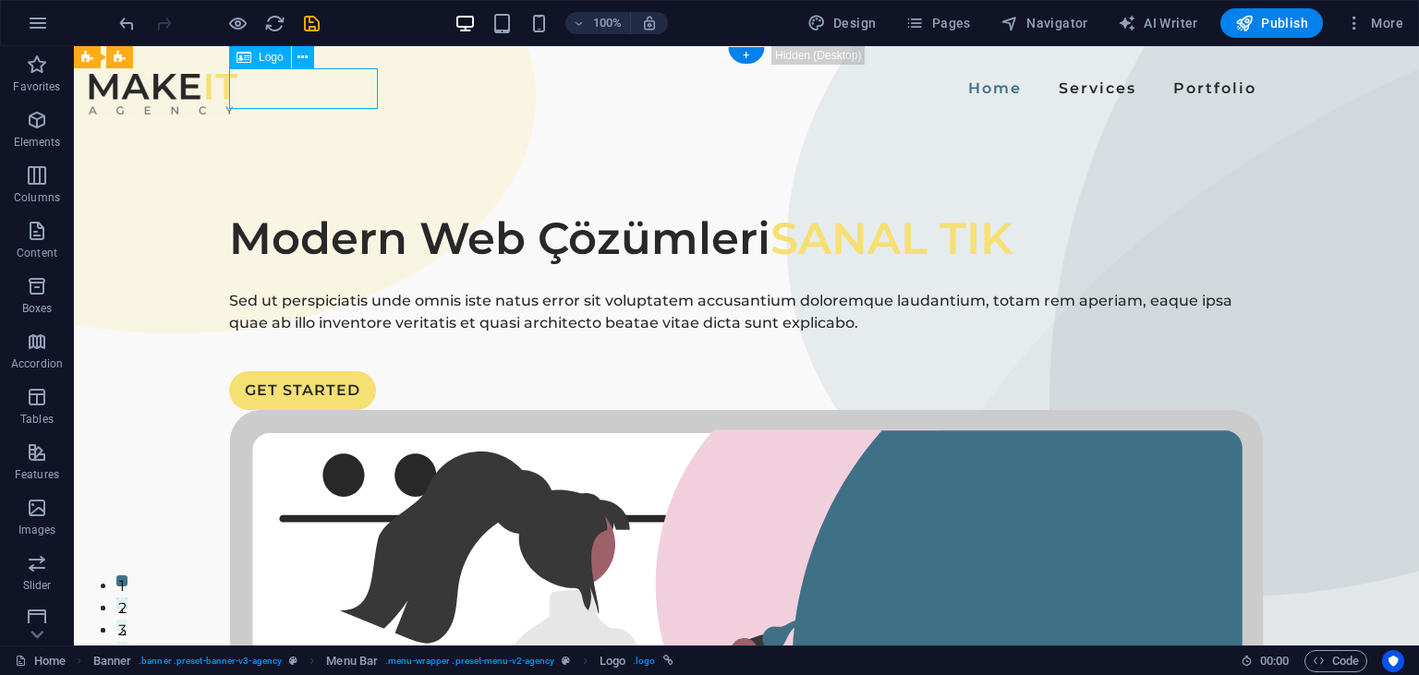
click at [237, 92] on div at bounding box center [163, 94] width 149 height 41
select select "px"
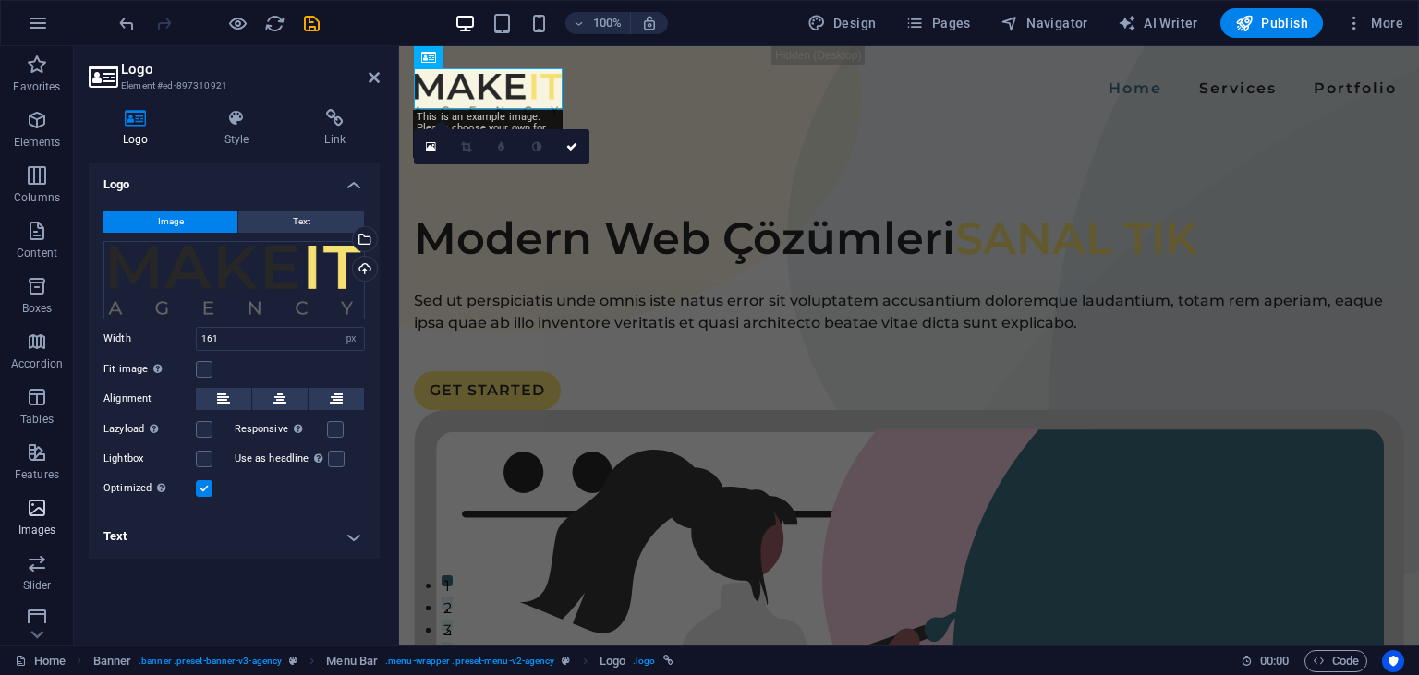
click at [33, 529] on p "Images" at bounding box center [37, 530] width 38 height 15
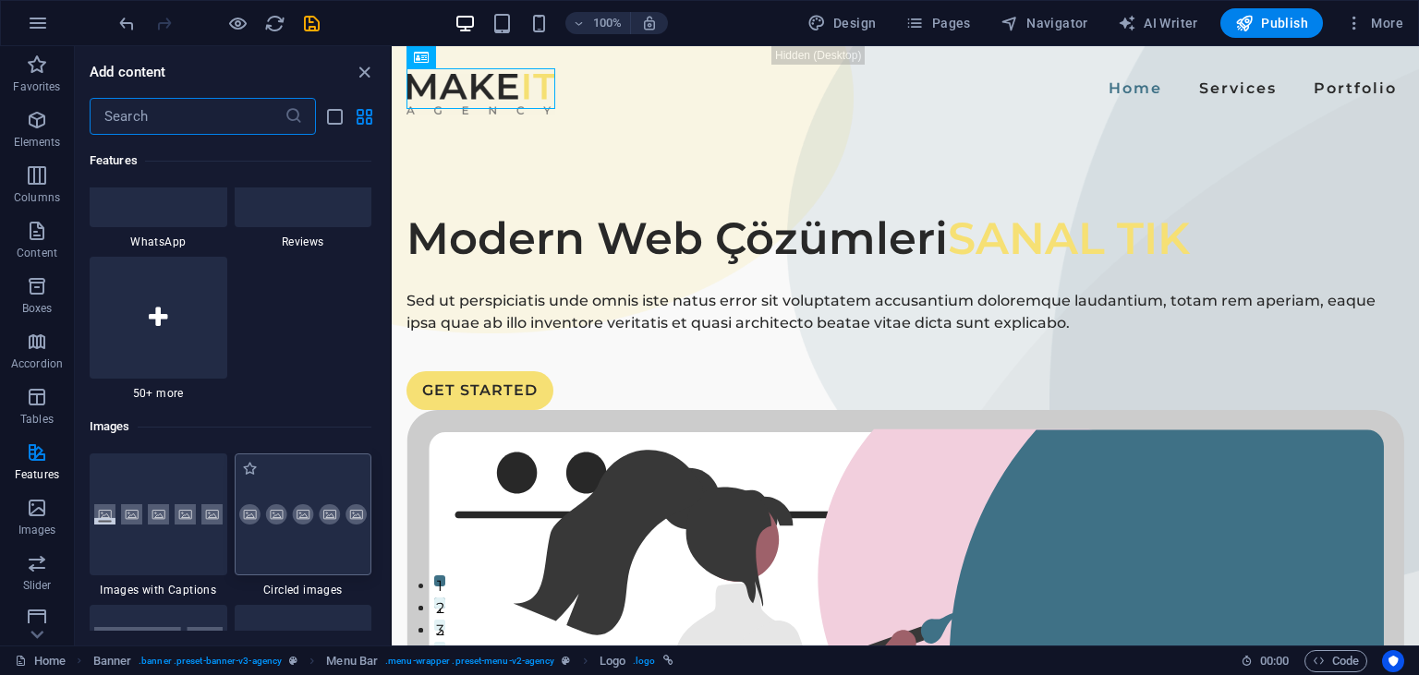
scroll to position [9003, 0]
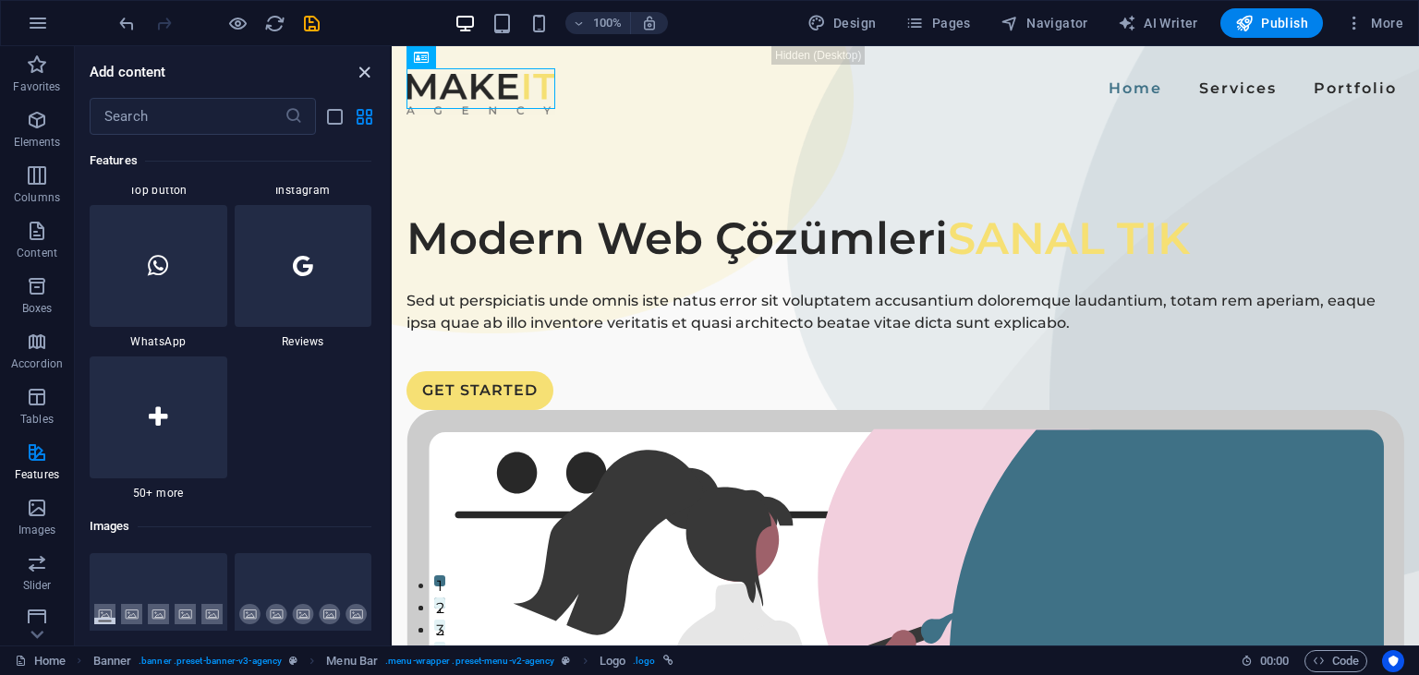
click at [370, 65] on icon "close panel" at bounding box center [364, 72] width 21 height 21
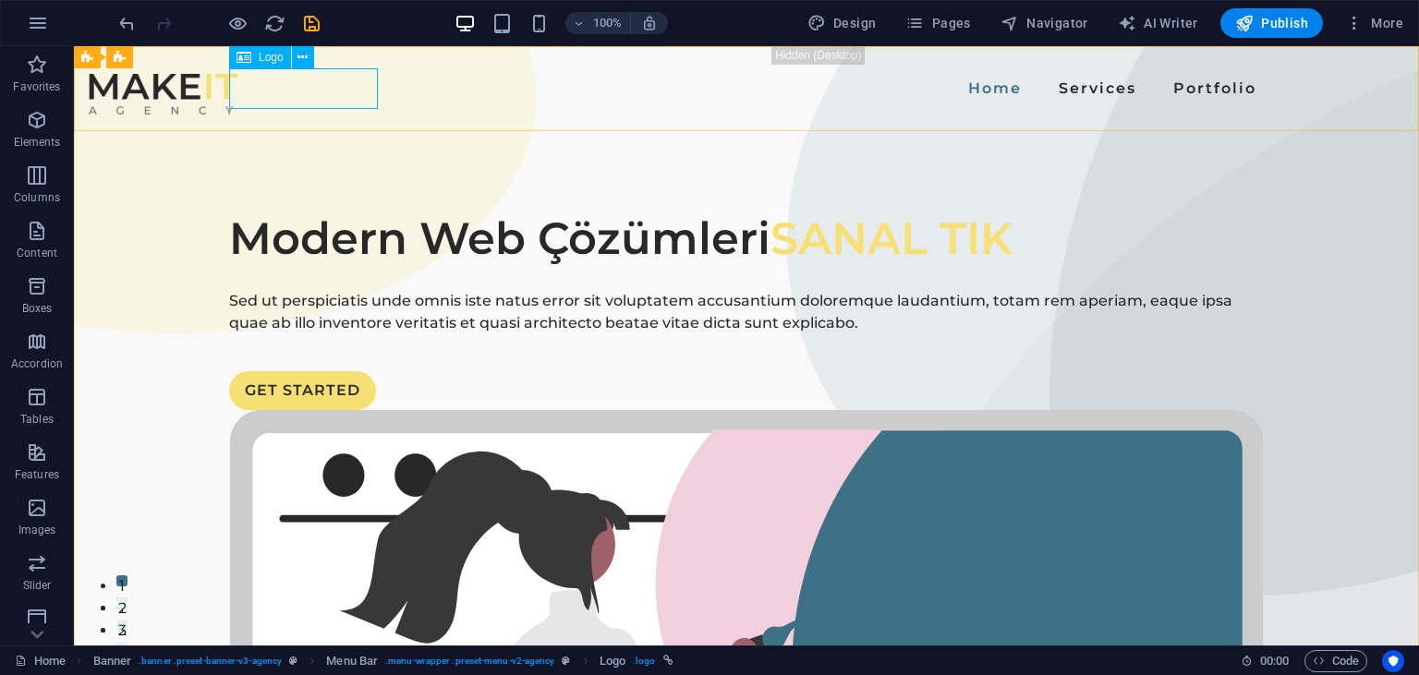
click at [246, 62] on icon at bounding box center [244, 57] width 15 height 22
click at [307, 59] on icon at bounding box center [303, 57] width 10 height 19
click at [237, 87] on div at bounding box center [163, 94] width 149 height 41
select select "px"
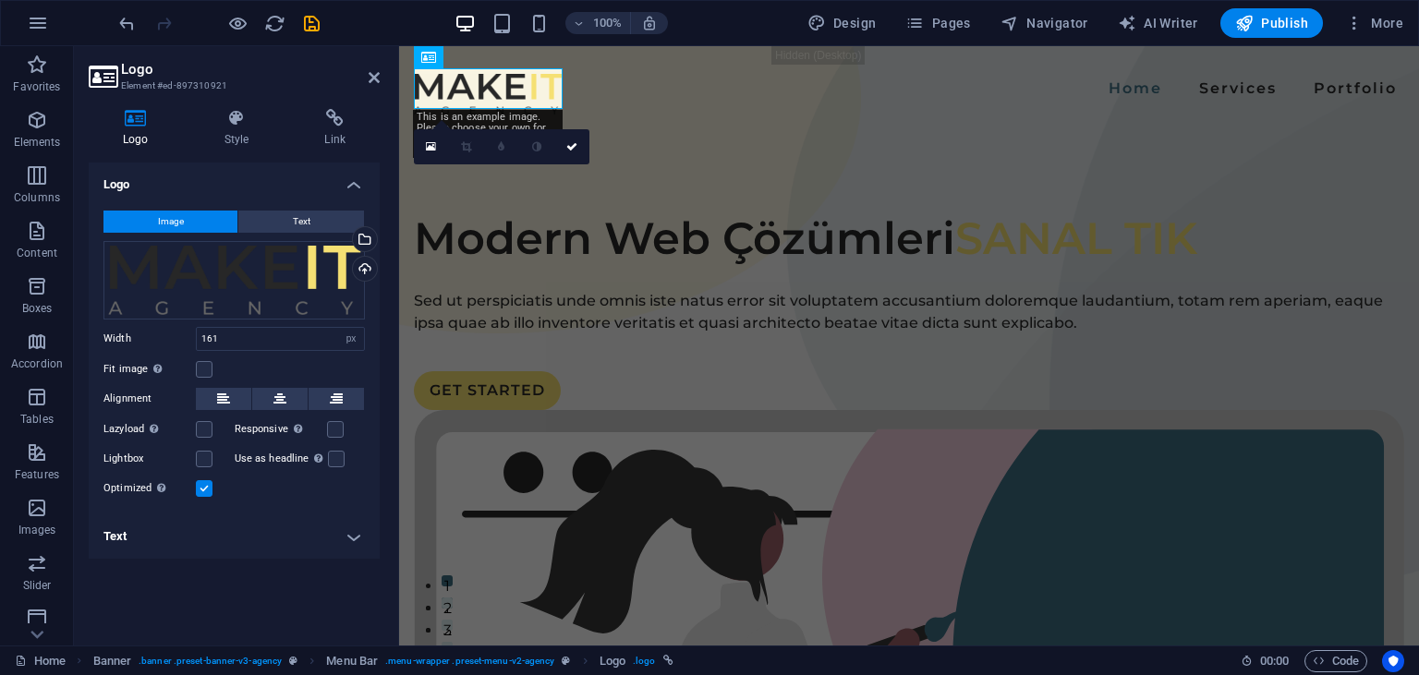
click at [151, 130] on h4 "Logo" at bounding box center [140, 128] width 102 height 39
click at [138, 127] on icon at bounding box center [136, 118] width 94 height 18
click at [367, 245] on div "Select files from the file manager, stock photos, or upload file(s)" at bounding box center [363, 241] width 28 height 28
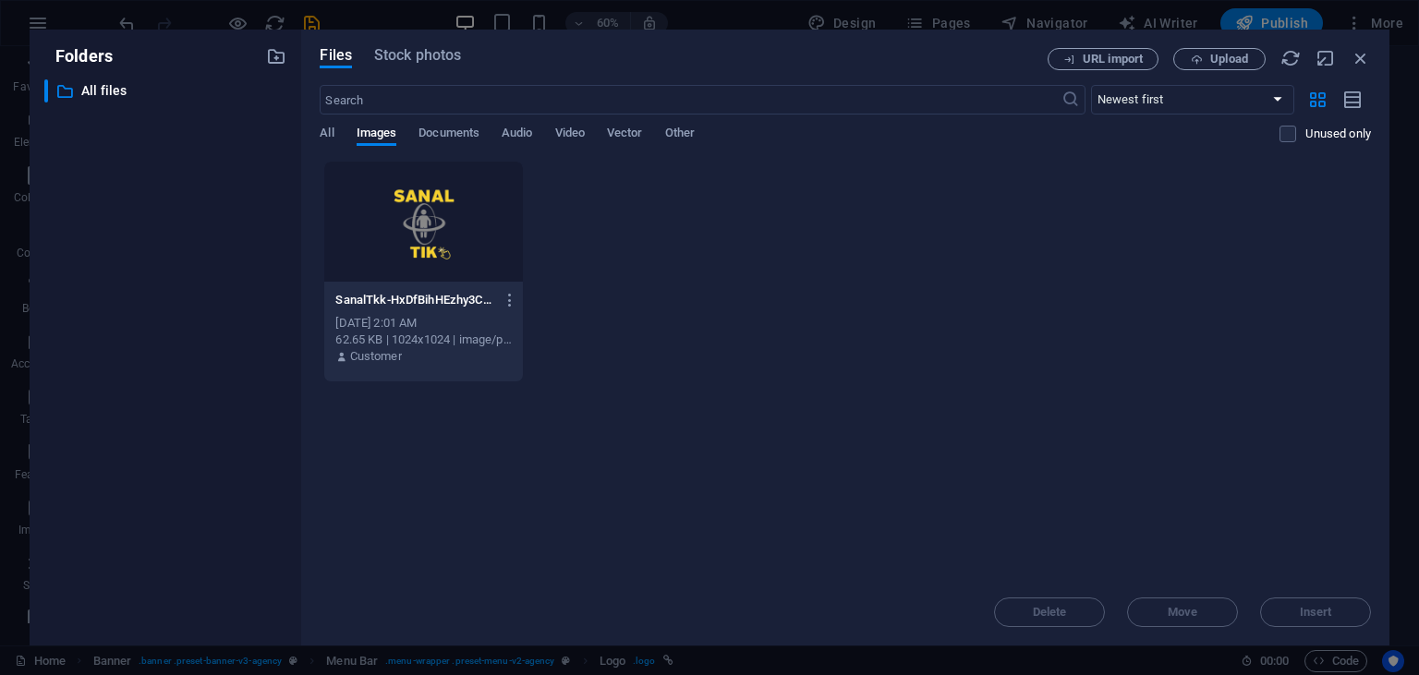
click at [451, 229] on div at bounding box center [423, 222] width 198 height 120
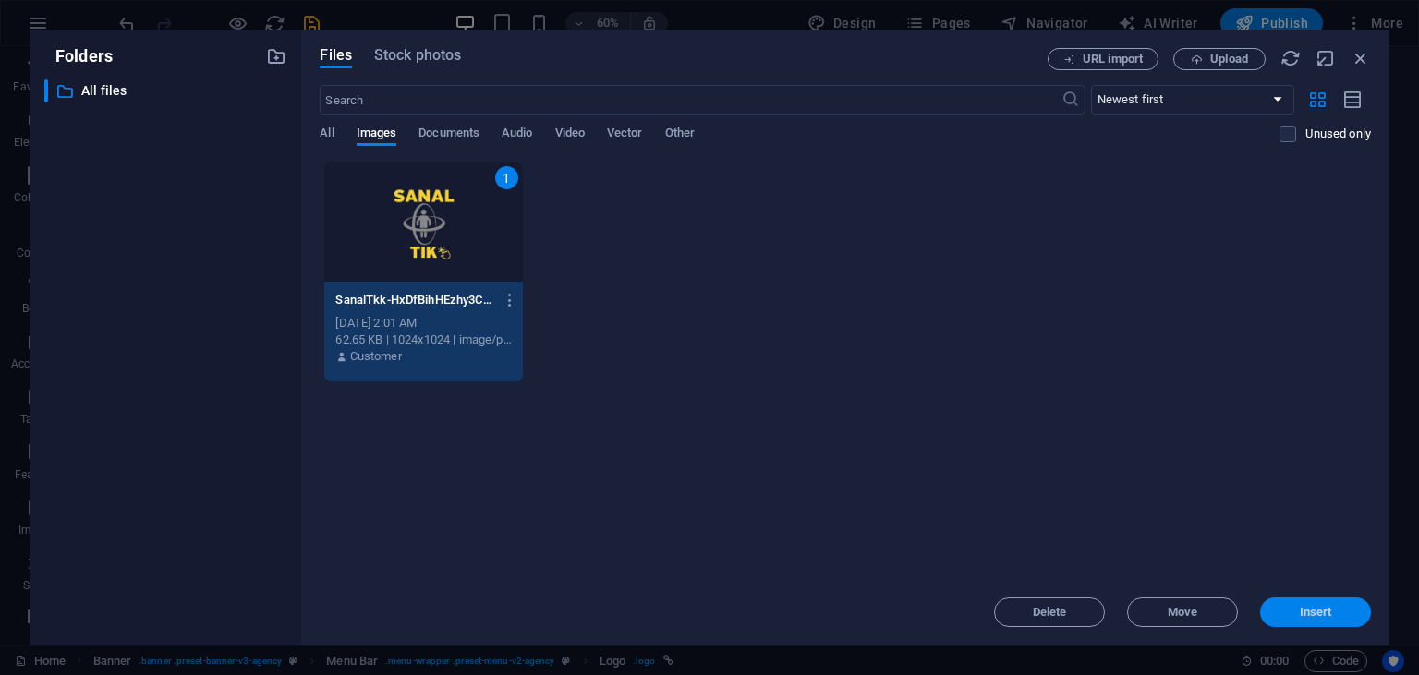
click at [1290, 602] on button "Insert" at bounding box center [1315, 613] width 111 height 30
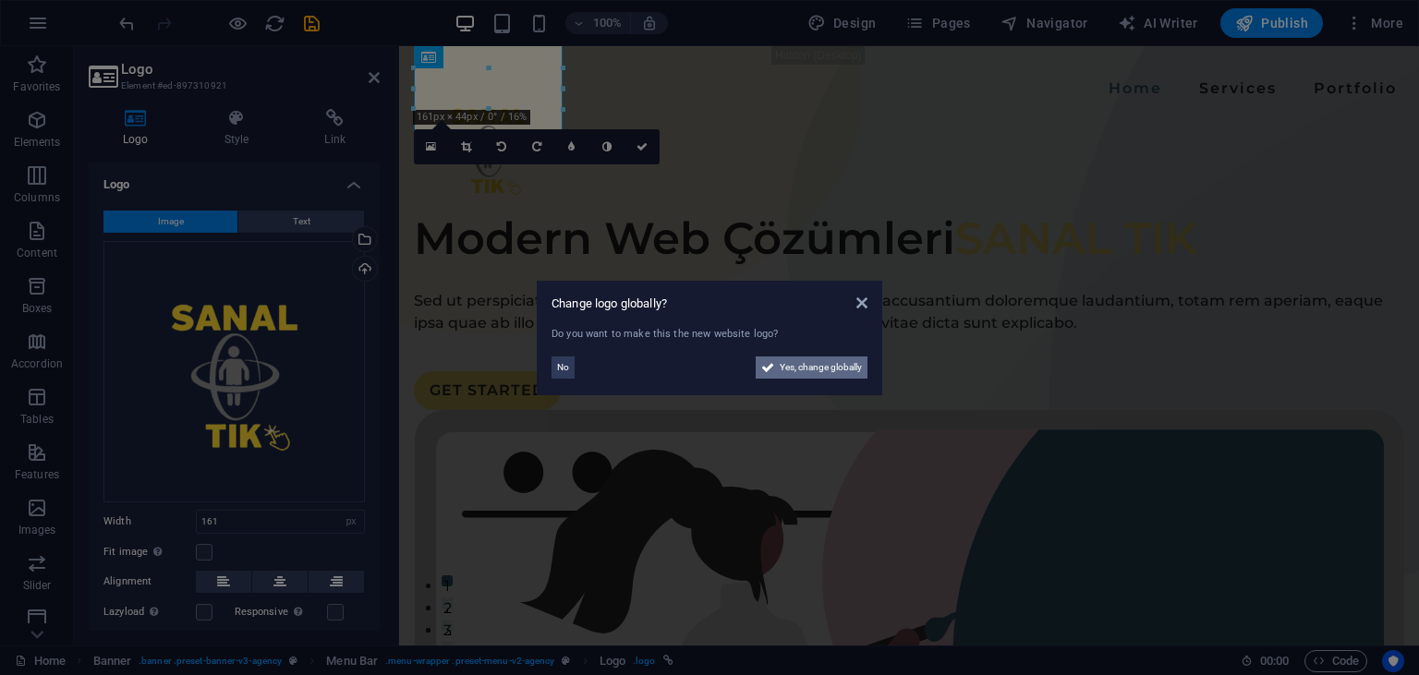
click at [836, 368] on span "Yes, change globally" at bounding box center [821, 368] width 82 height 22
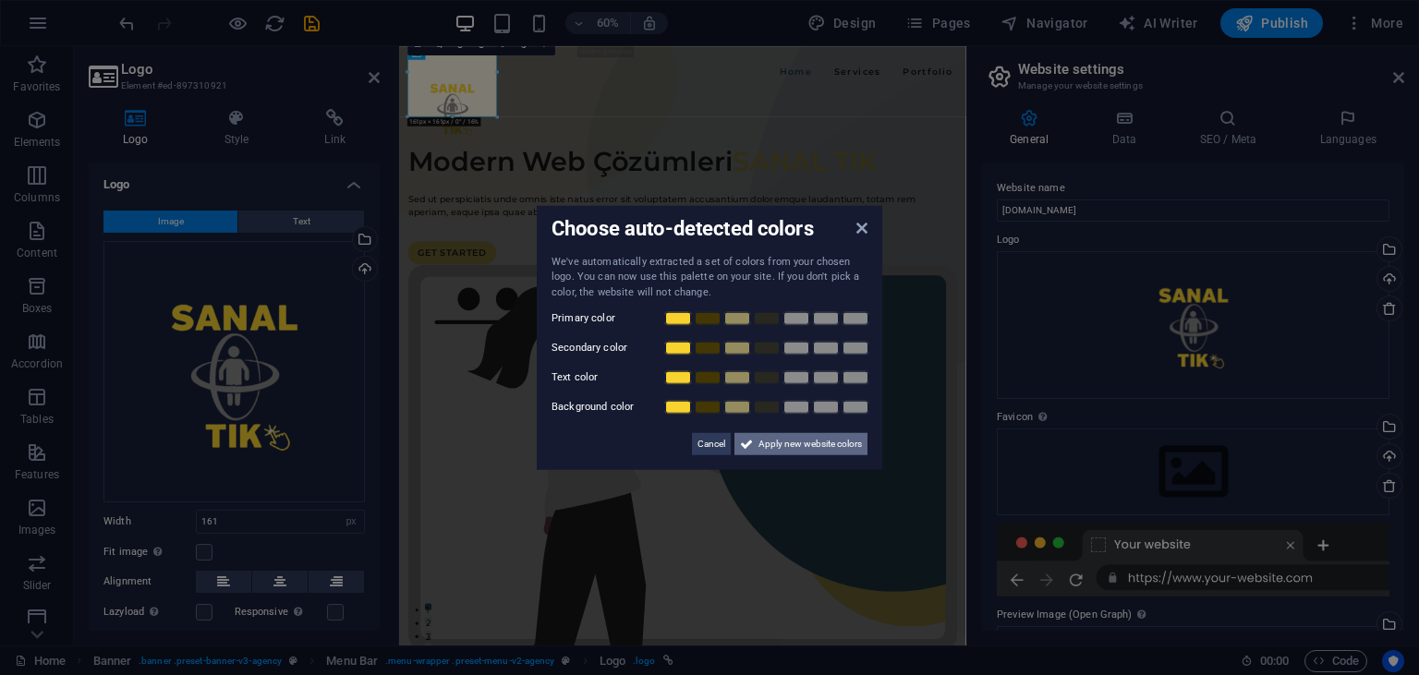
click at [769, 441] on span "Apply new website colors" at bounding box center [810, 444] width 103 height 22
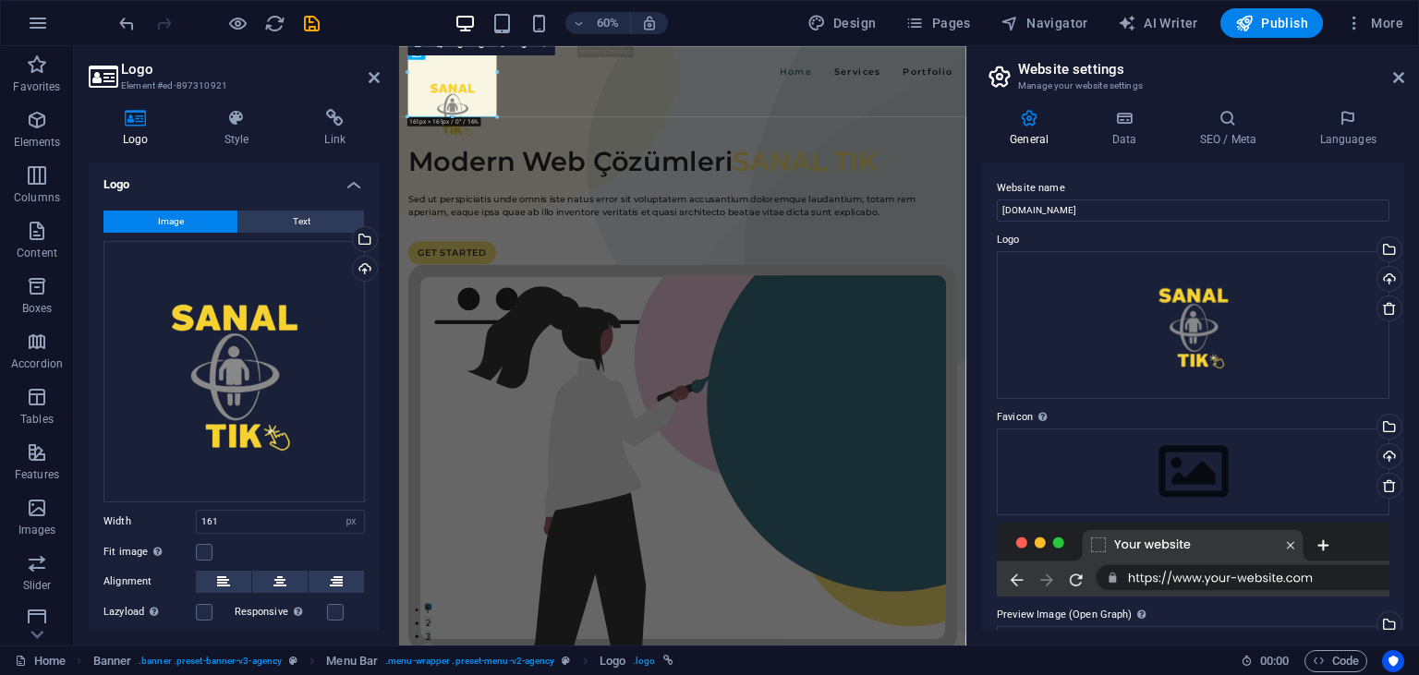
click at [1392, 89] on header "Website settings Manage your website settings" at bounding box center [1195, 70] width 419 height 48
click at [1400, 76] on icon at bounding box center [1398, 77] width 11 height 15
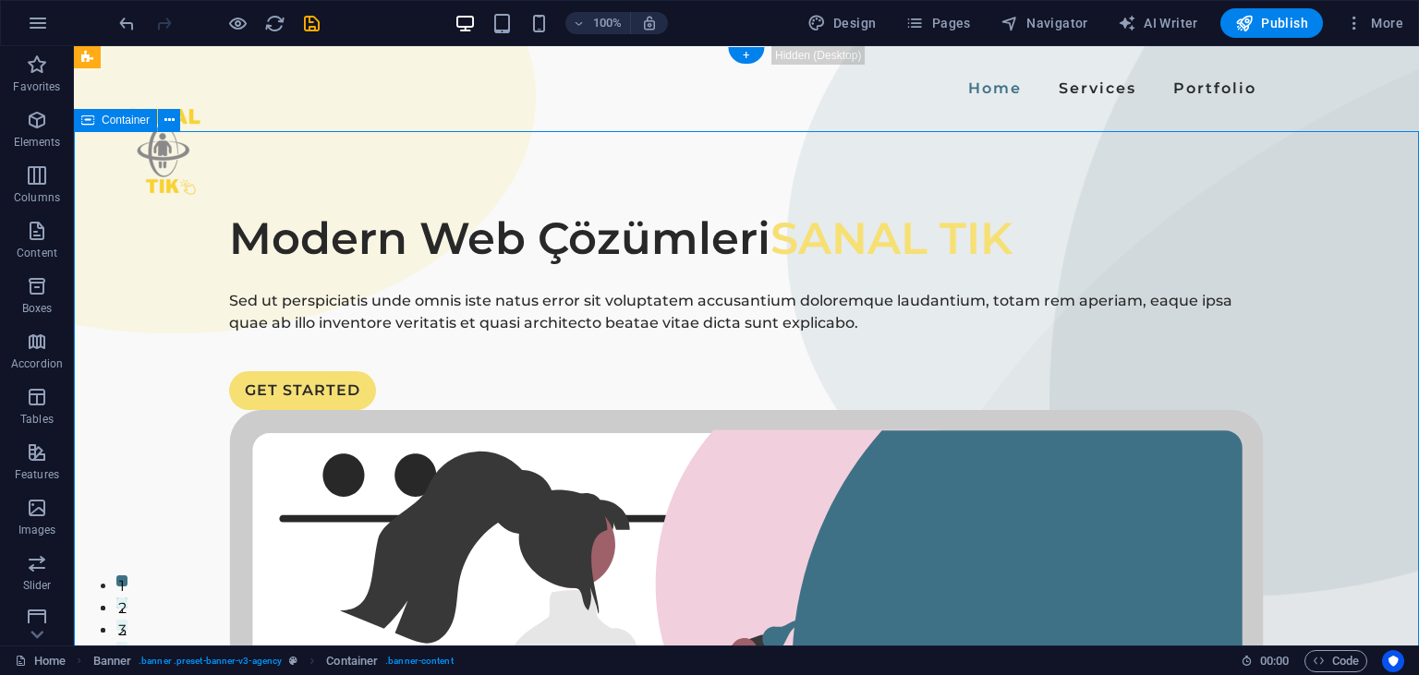
drag, startPoint x: 384, startPoint y: 134, endPoint x: 397, endPoint y: 185, distance: 52.4
click at [749, 50] on div "+" at bounding box center [746, 55] width 36 height 17
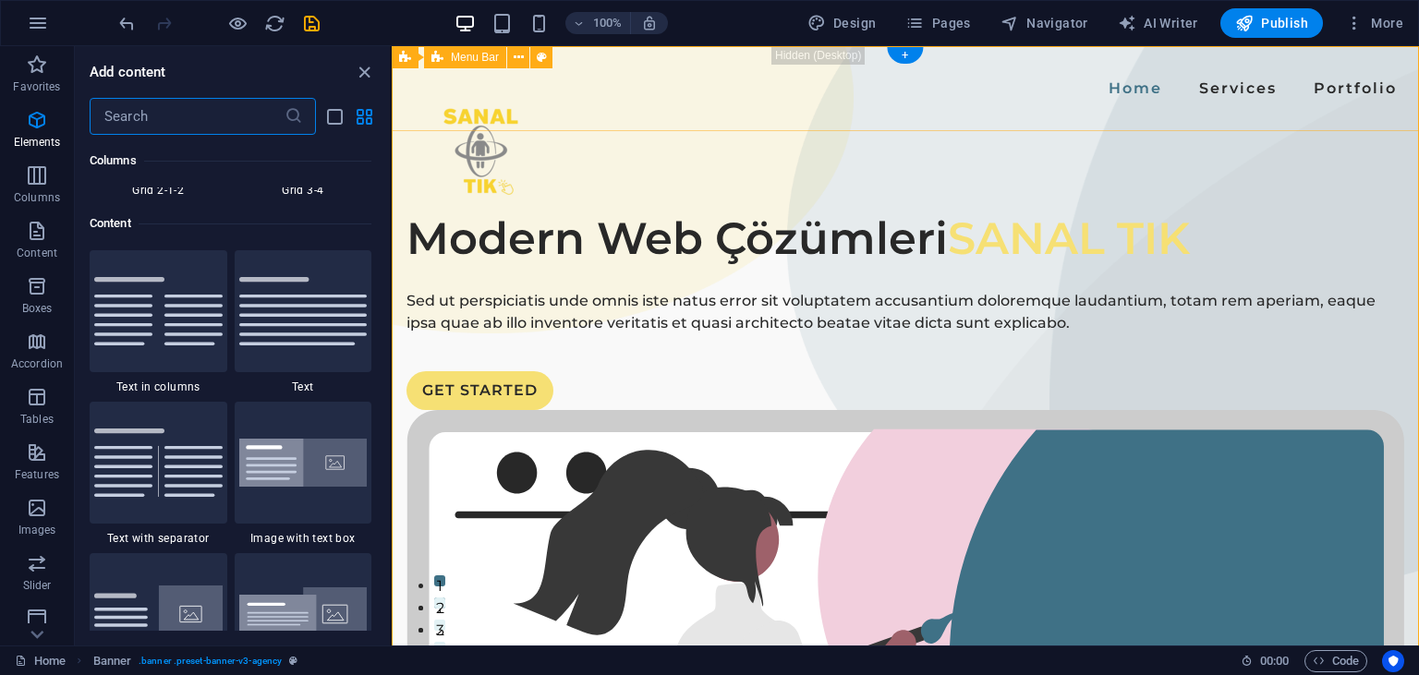
scroll to position [3233, 0]
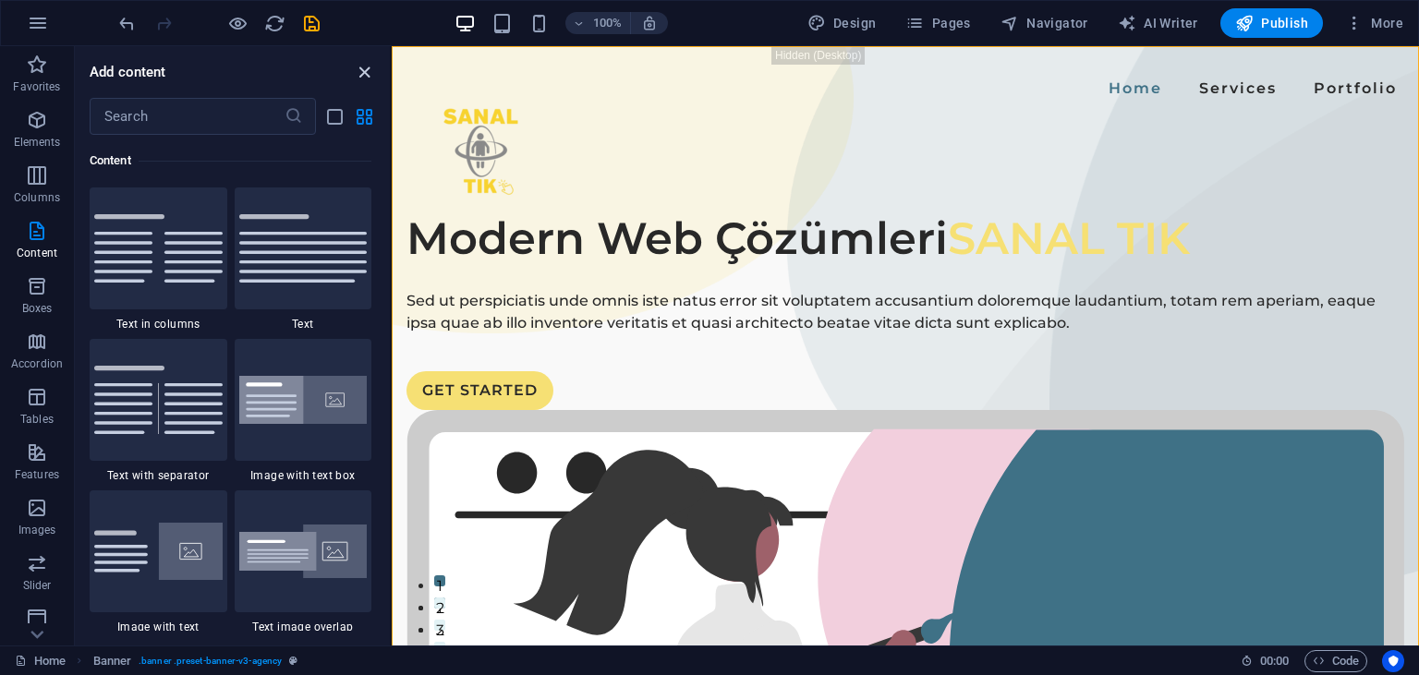
click at [365, 68] on icon "close panel" at bounding box center [364, 72] width 21 height 21
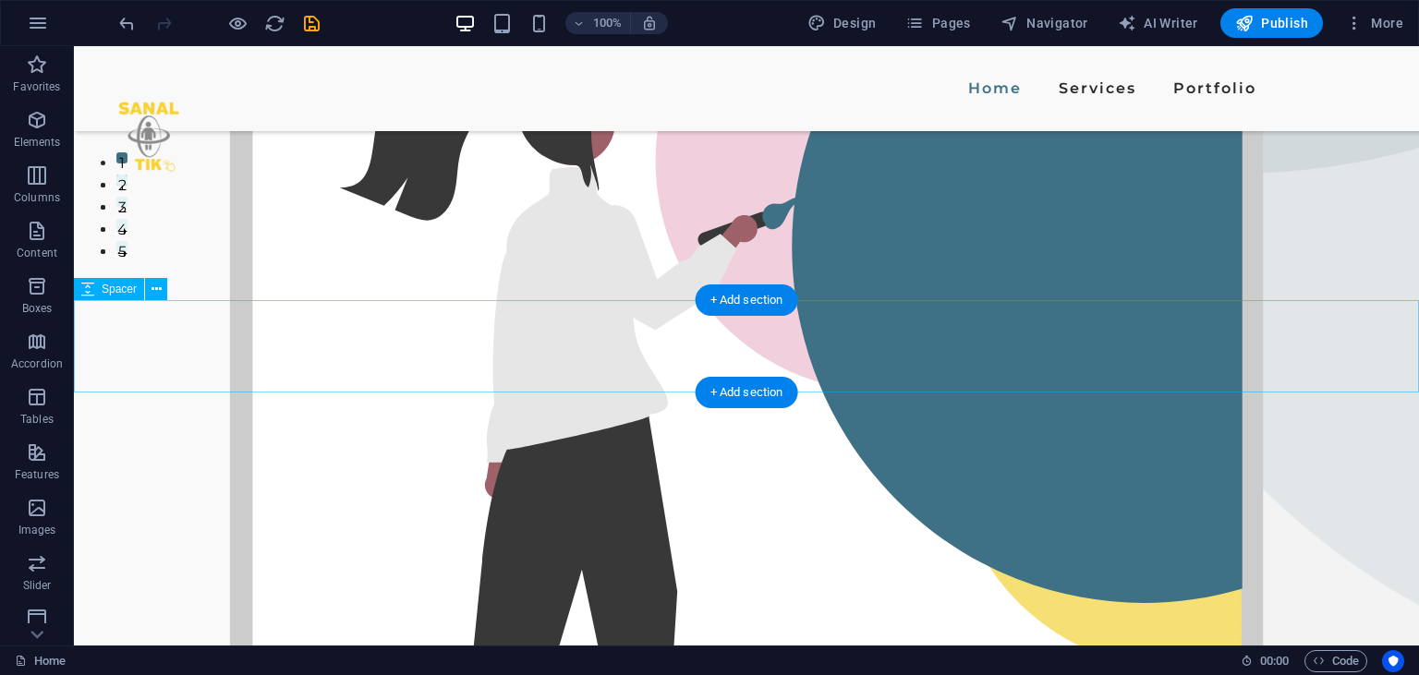
scroll to position [0, 0]
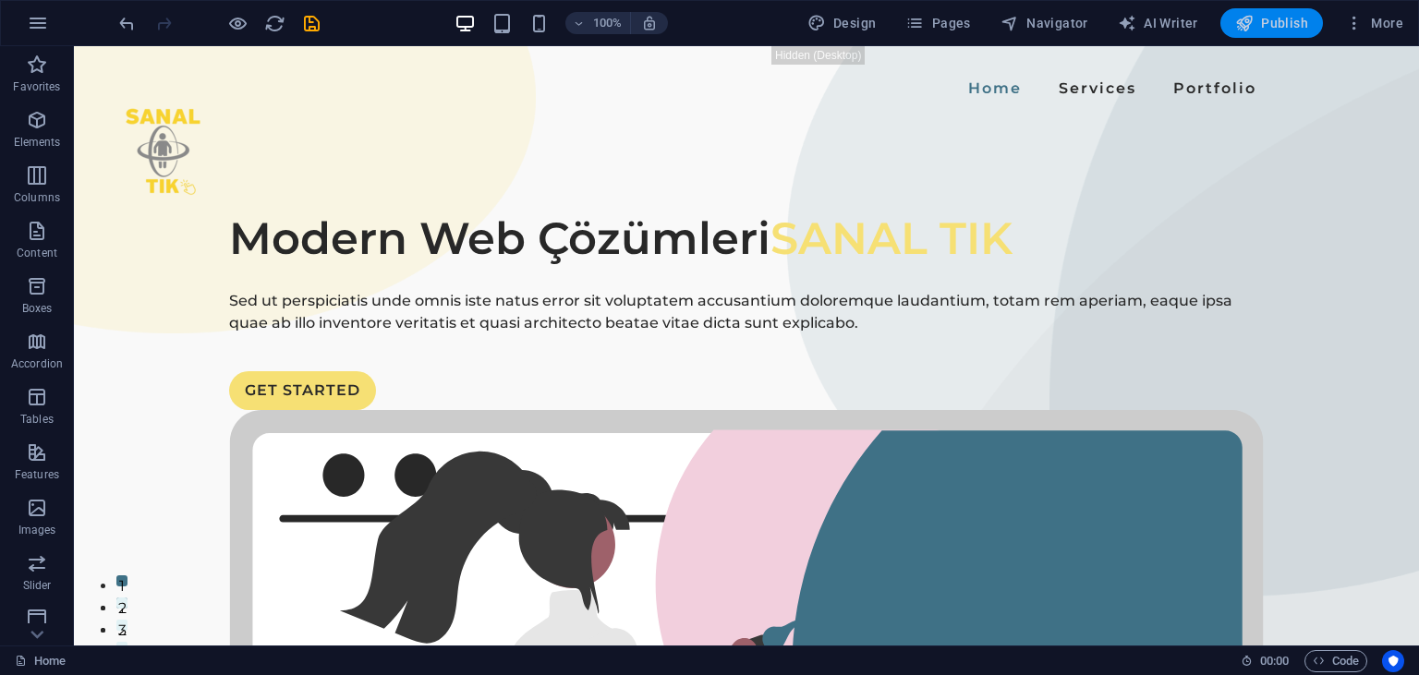
click at [1265, 28] on span "Publish" at bounding box center [1271, 23] width 73 height 18
